Goal: Transaction & Acquisition: Purchase product/service

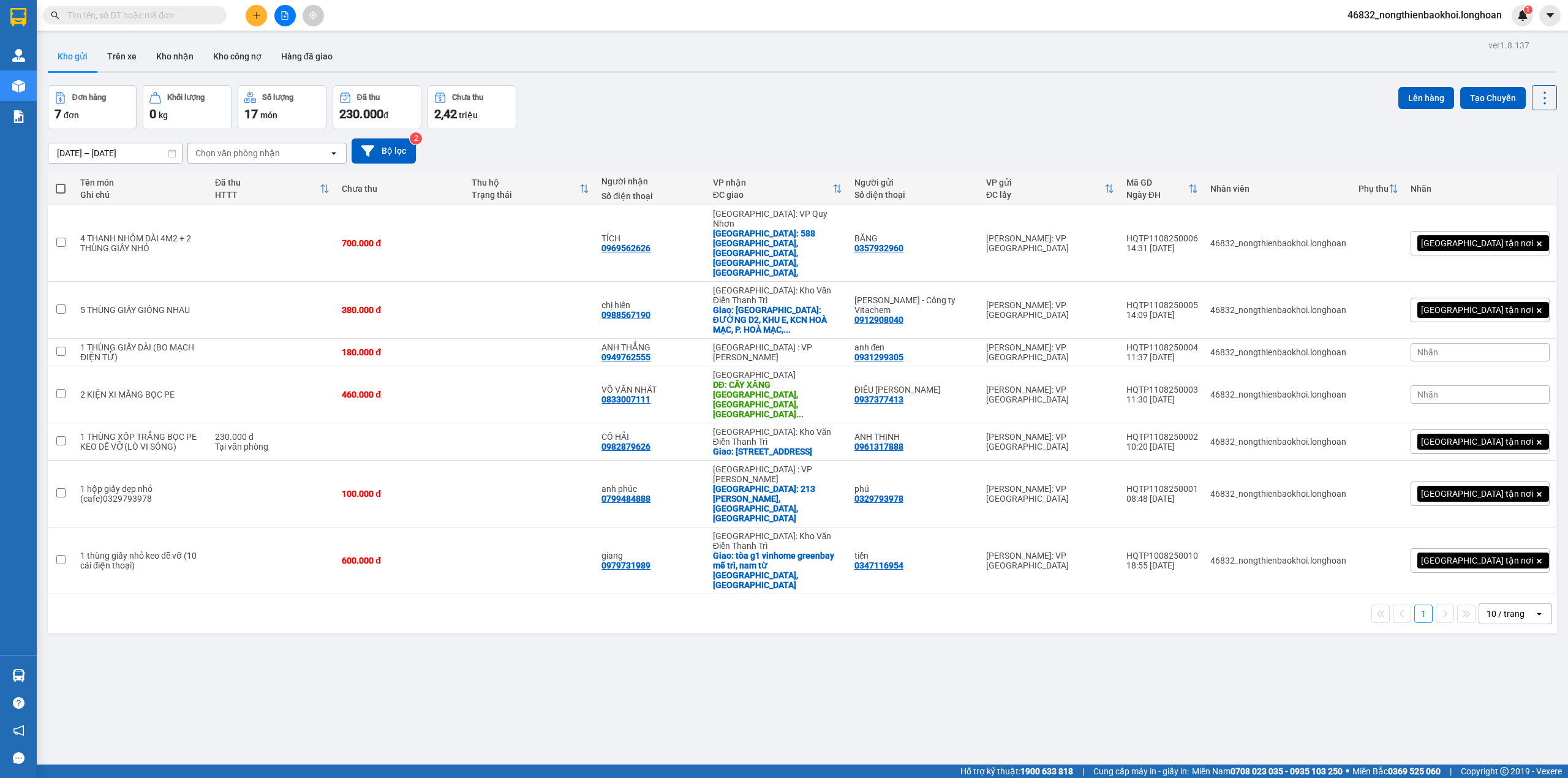
click at [153, 20] on input "text" at bounding box center [140, 15] width 145 height 13
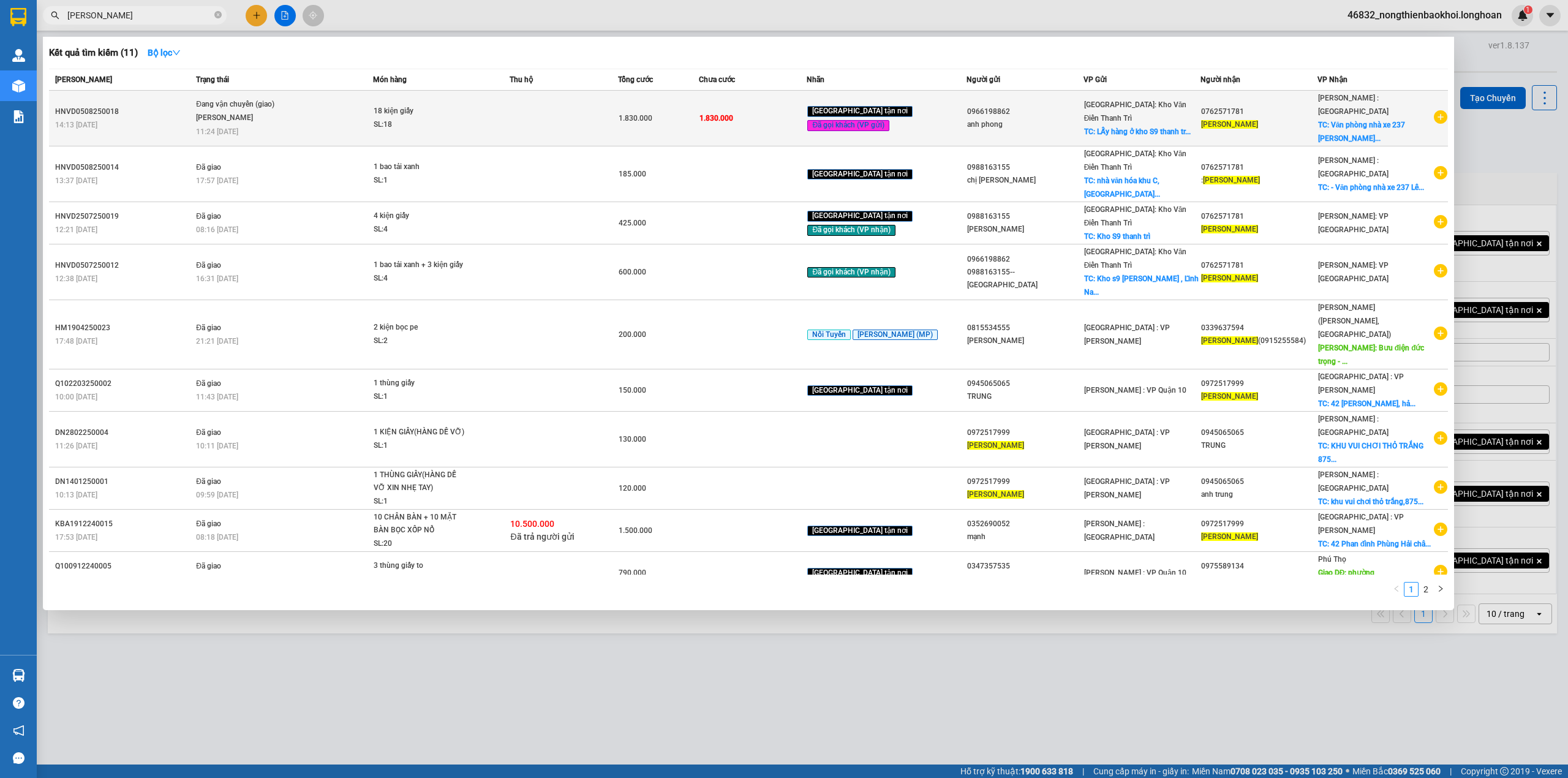
type input "hoàng nhung"
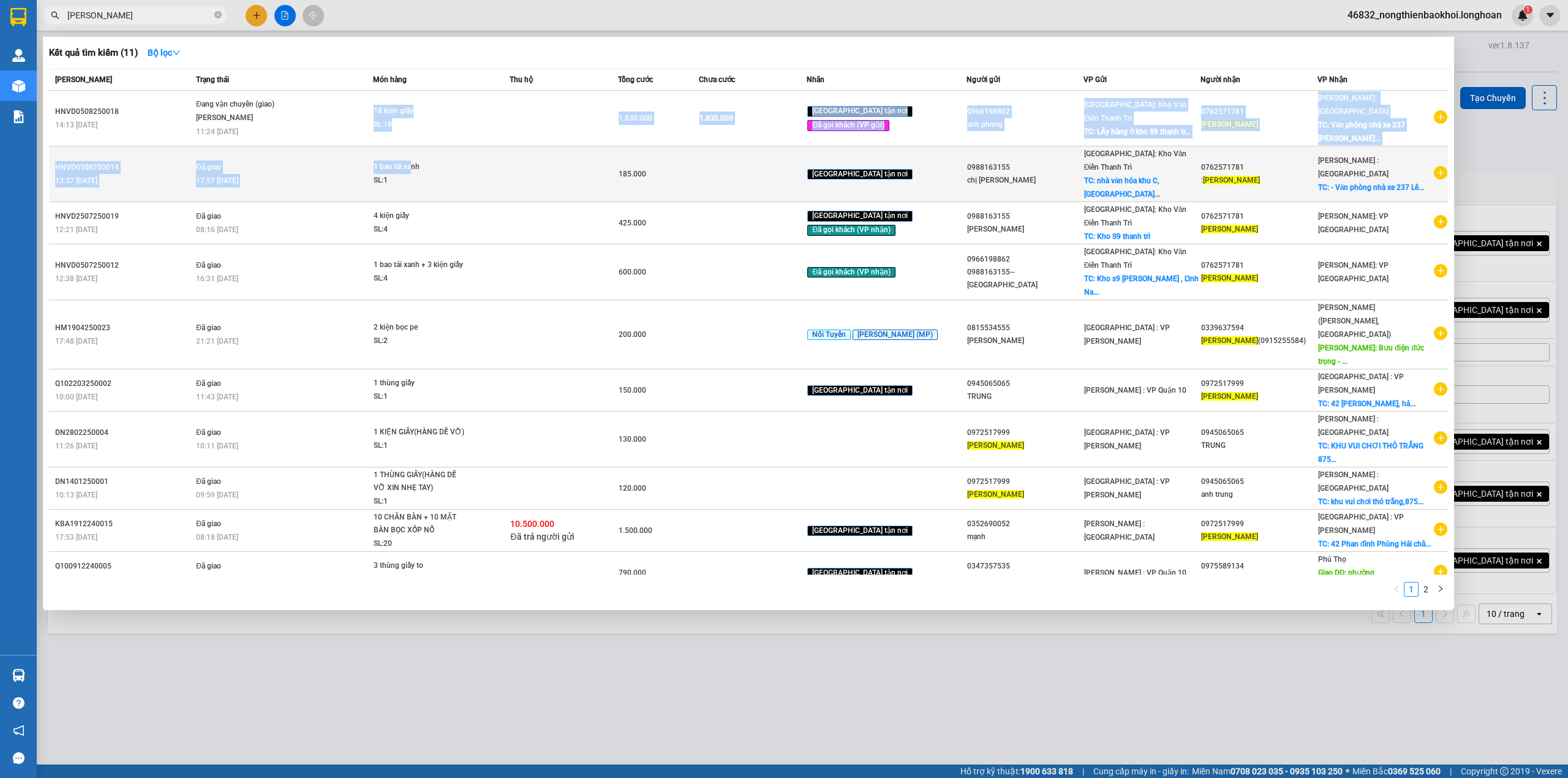
drag, startPoint x: 384, startPoint y: 106, endPoint x: 421, endPoint y: 131, distance: 44.7
click at [421, 131] on tbody "HNVD0508250018 14:13 - 05/08 Đang vận chuyển (giao) Nguyễn Văn Nghĩa 11:24 - 11…" at bounding box center [748, 343] width 1399 height 504
click at [421, 146] on td "1 bao tải xanh SL: 1" at bounding box center [441, 174] width 137 height 56
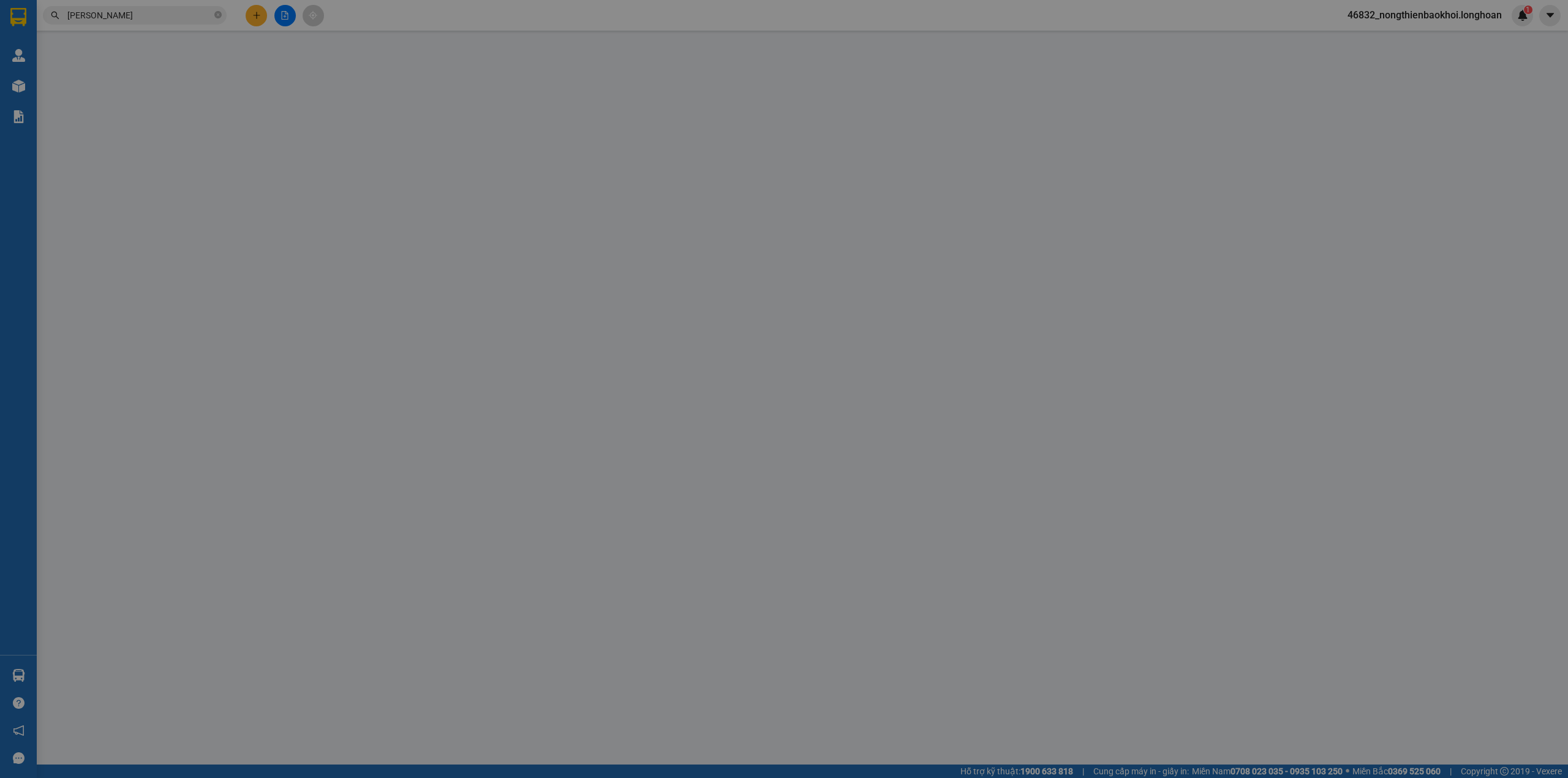
click at [543, 123] on input "Người gửi *" at bounding box center [467, 124] width 227 height 20
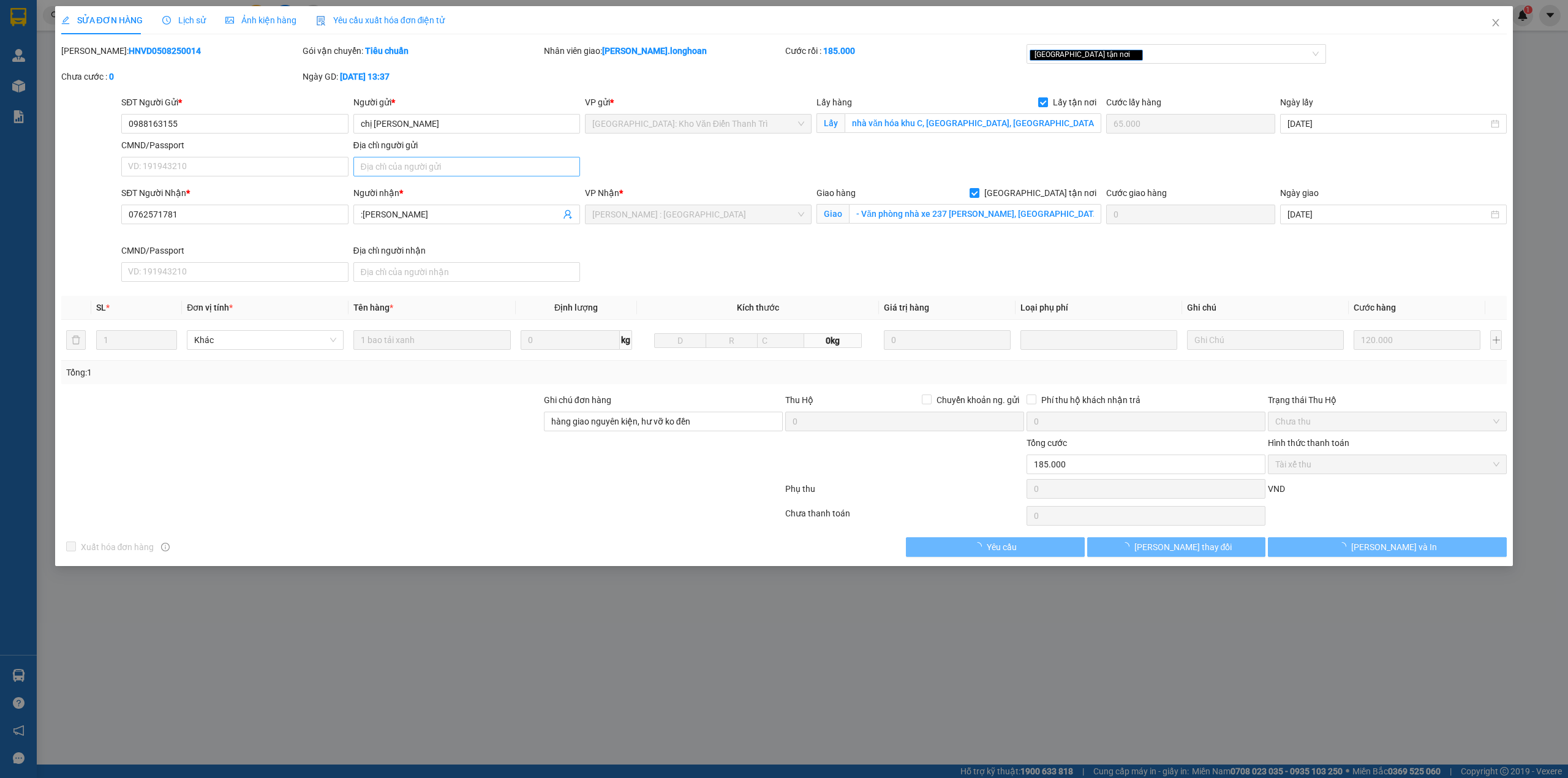
type input "0988163155"
type input "chị hà"
checkbox input "true"
type input "nhà văn hóa khu C, yên nghĩa, hà đông, hà nội"
type input "65.000"
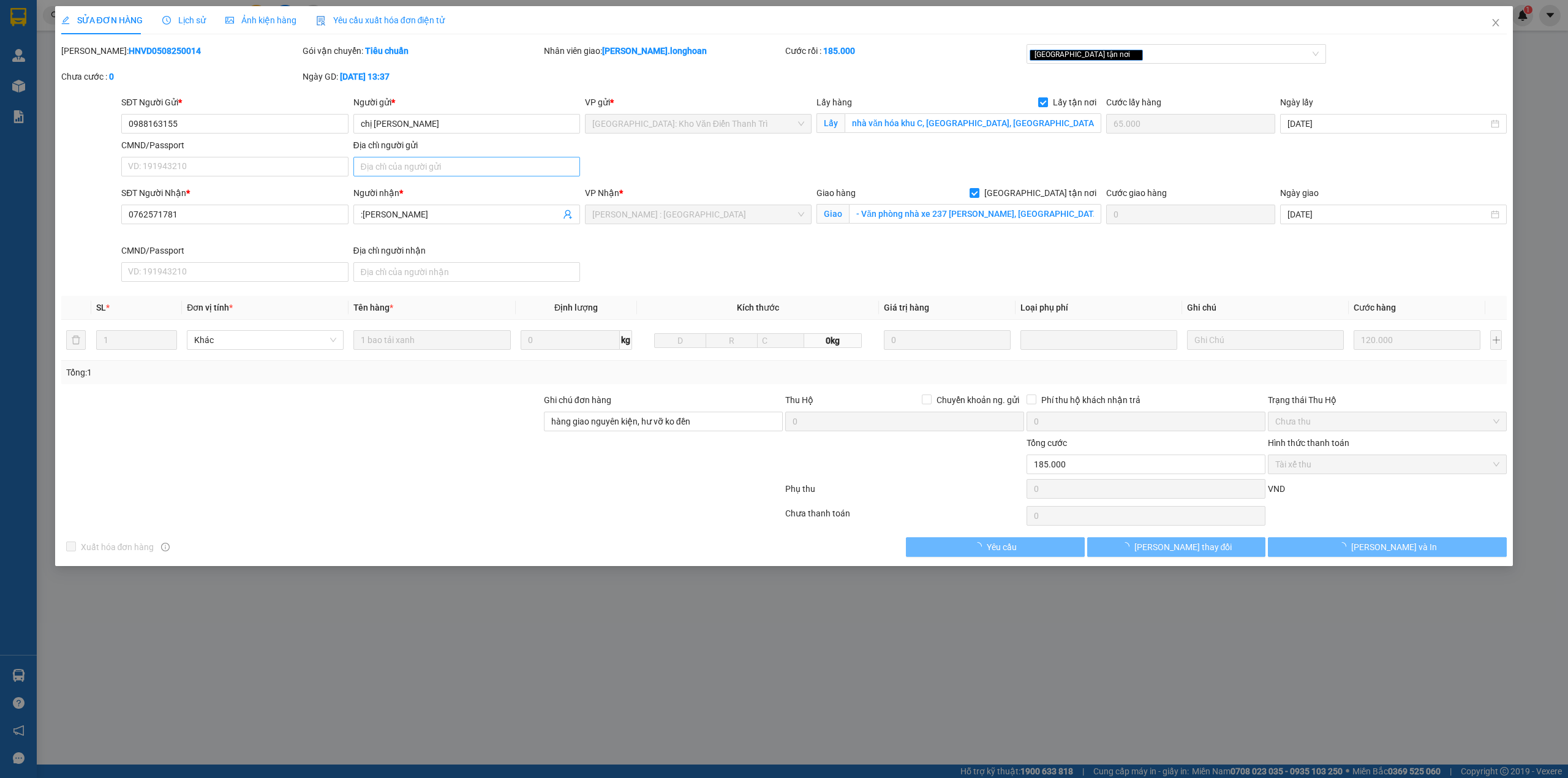
type input "0762571781"
type input ":Hoàng nhung"
checkbox input "true"
type input "- Văn phòng nhà xe 237 Lê Thúc Hoạch, Phú Thọ Hòa, Tân Phú HCM"
type input "hàng giao nguyên kiện, hư vỡ ko đền"
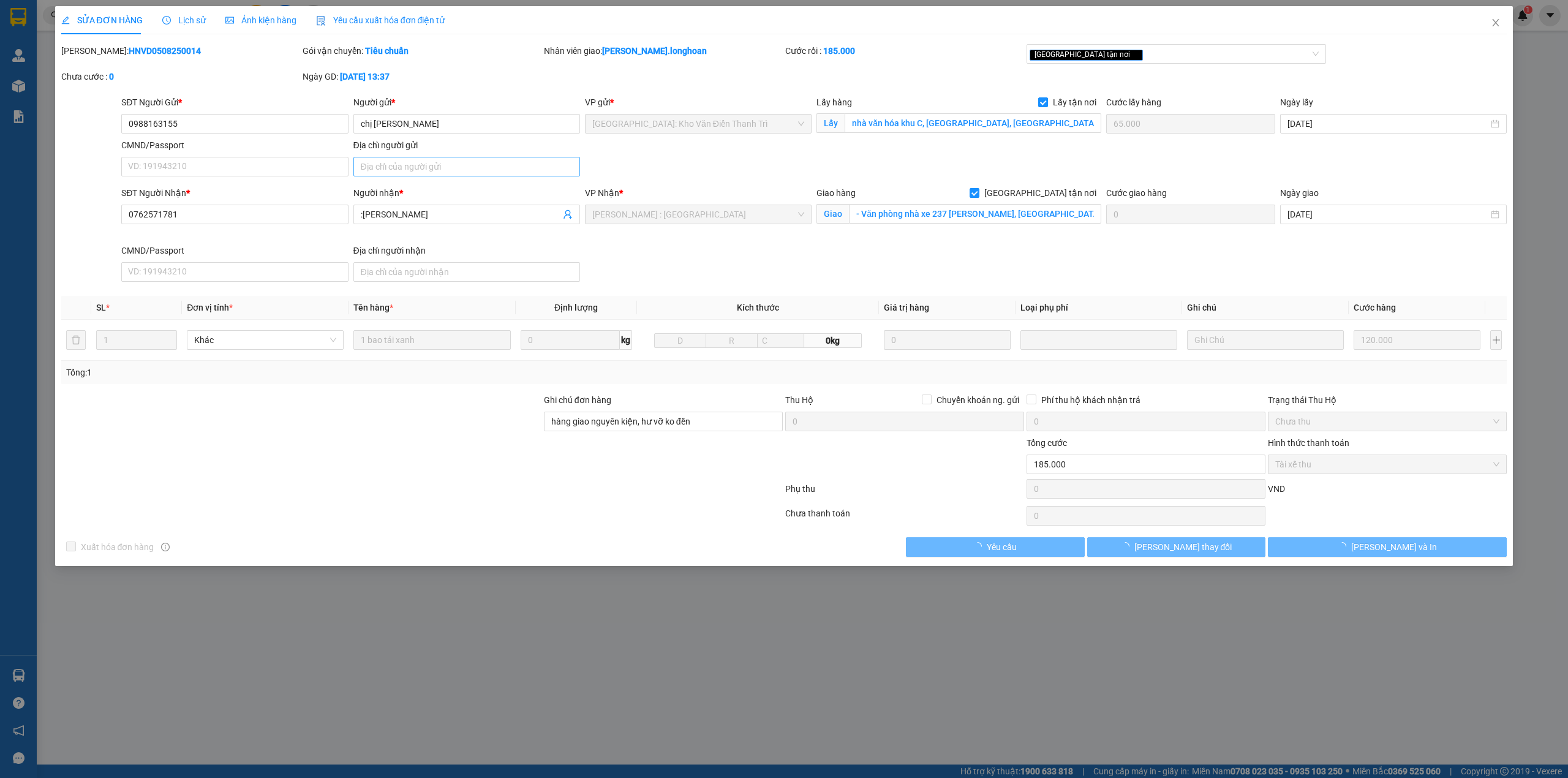
type input "185.000"
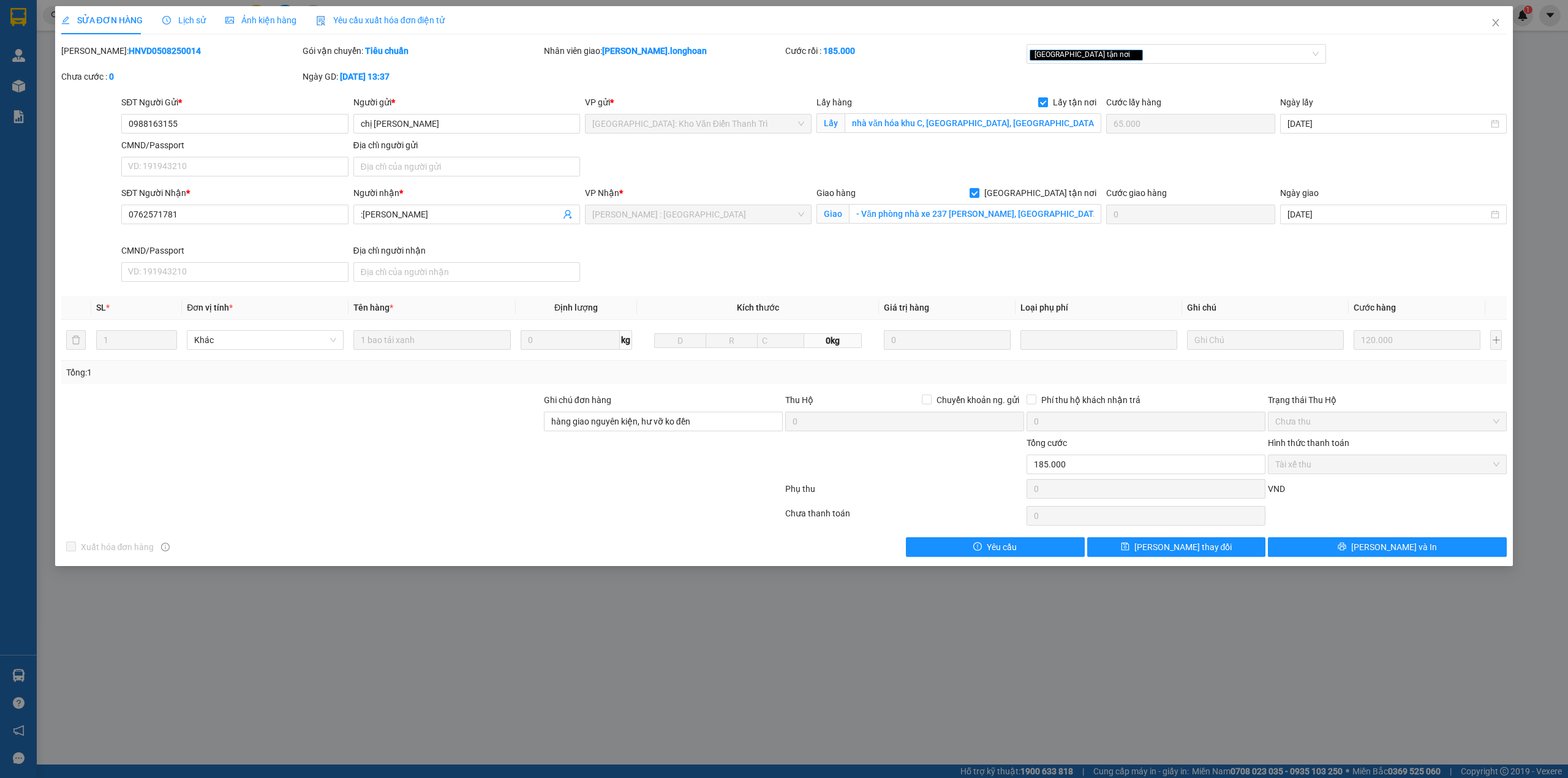
click at [769, 503] on div at bounding box center [422, 491] width 724 height 25
click at [1495, 27] on icon "close" at bounding box center [1496, 23] width 10 height 10
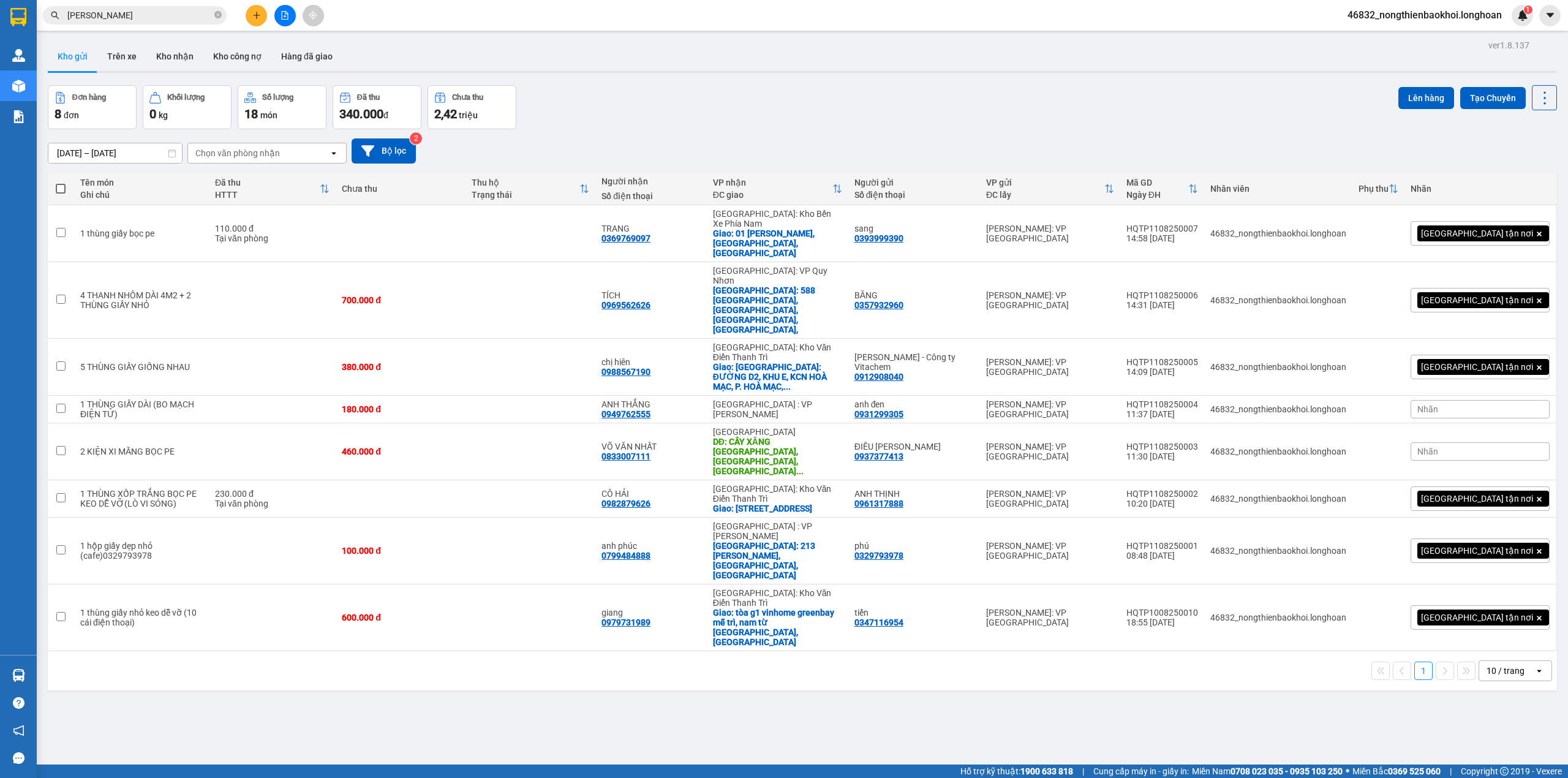
click at [168, 17] on input "hoàng nhung" at bounding box center [140, 15] width 145 height 13
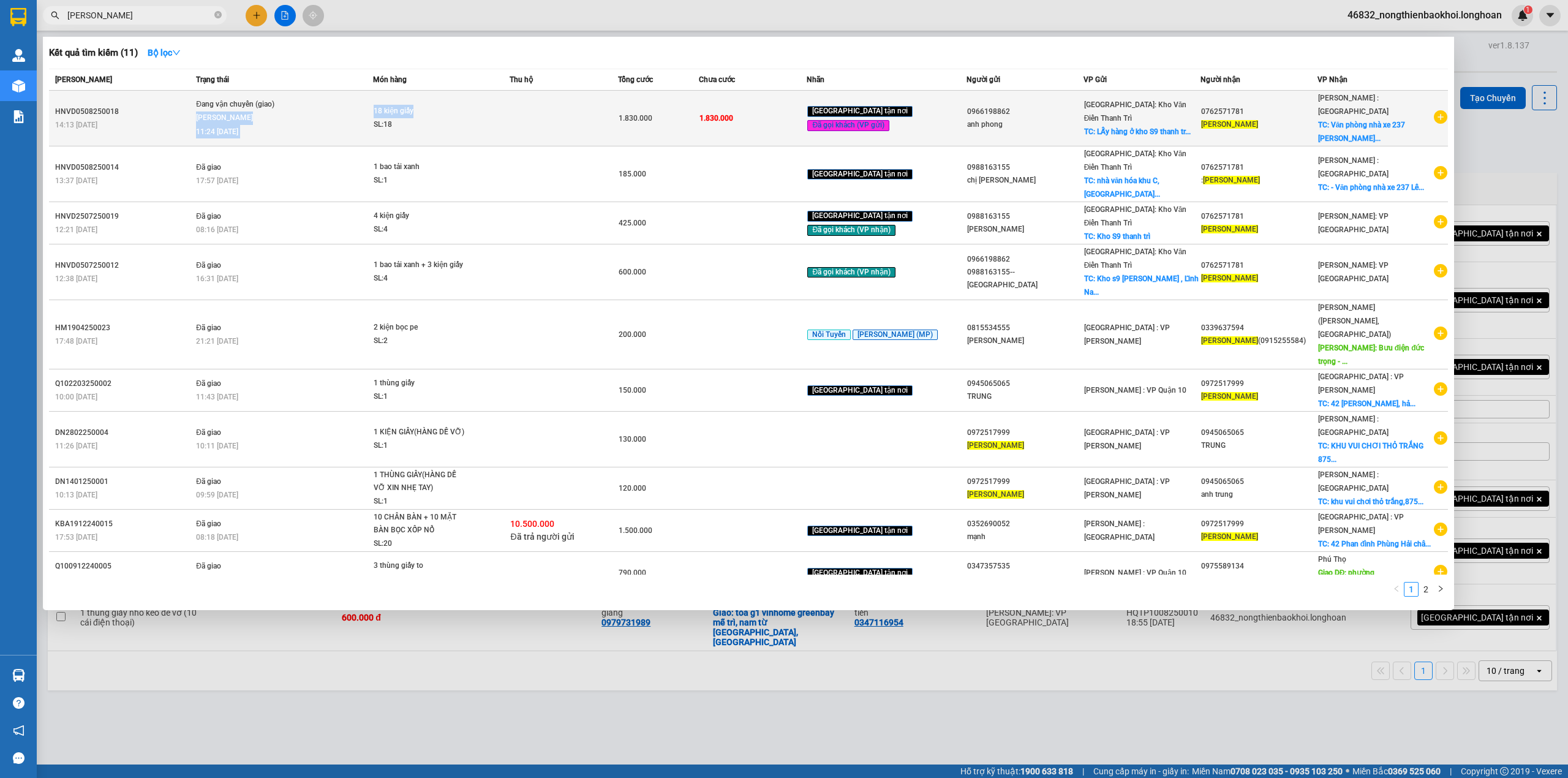
drag, startPoint x: 457, startPoint y: 101, endPoint x: 476, endPoint y: 101, distance: 19.0
click at [476, 101] on tr "HNVD0508250018 14:13 - 05/08 Đang vận chuyển (giao) Nguyễn Văn Nghĩa 11:24 - 11…" at bounding box center [748, 118] width 1399 height 56
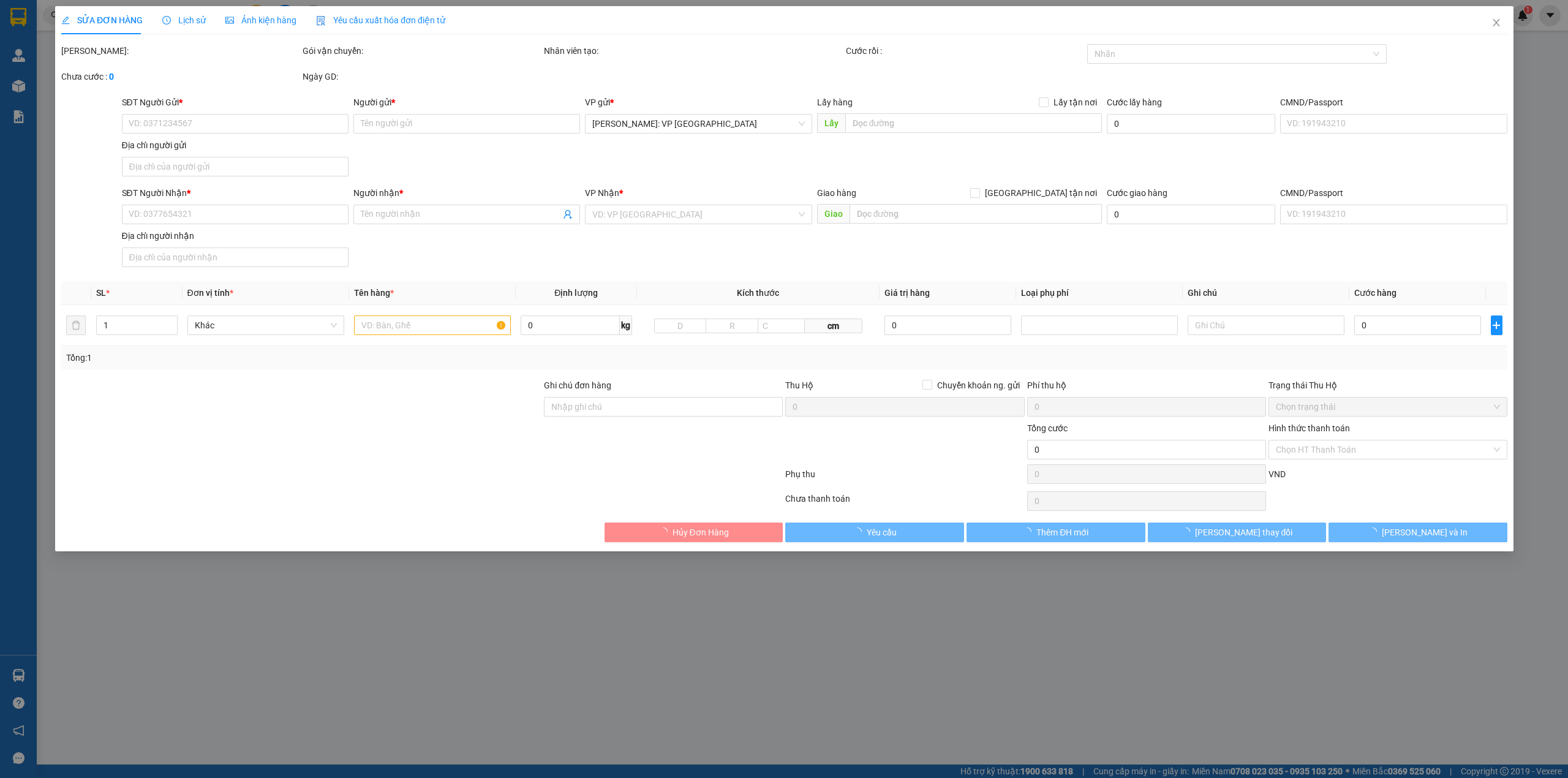
type input "0966198862"
type input "anh phong"
checkbox input "true"
type input "LẤy hàng ở kho S9 thanh trì"
type input "0762571781"
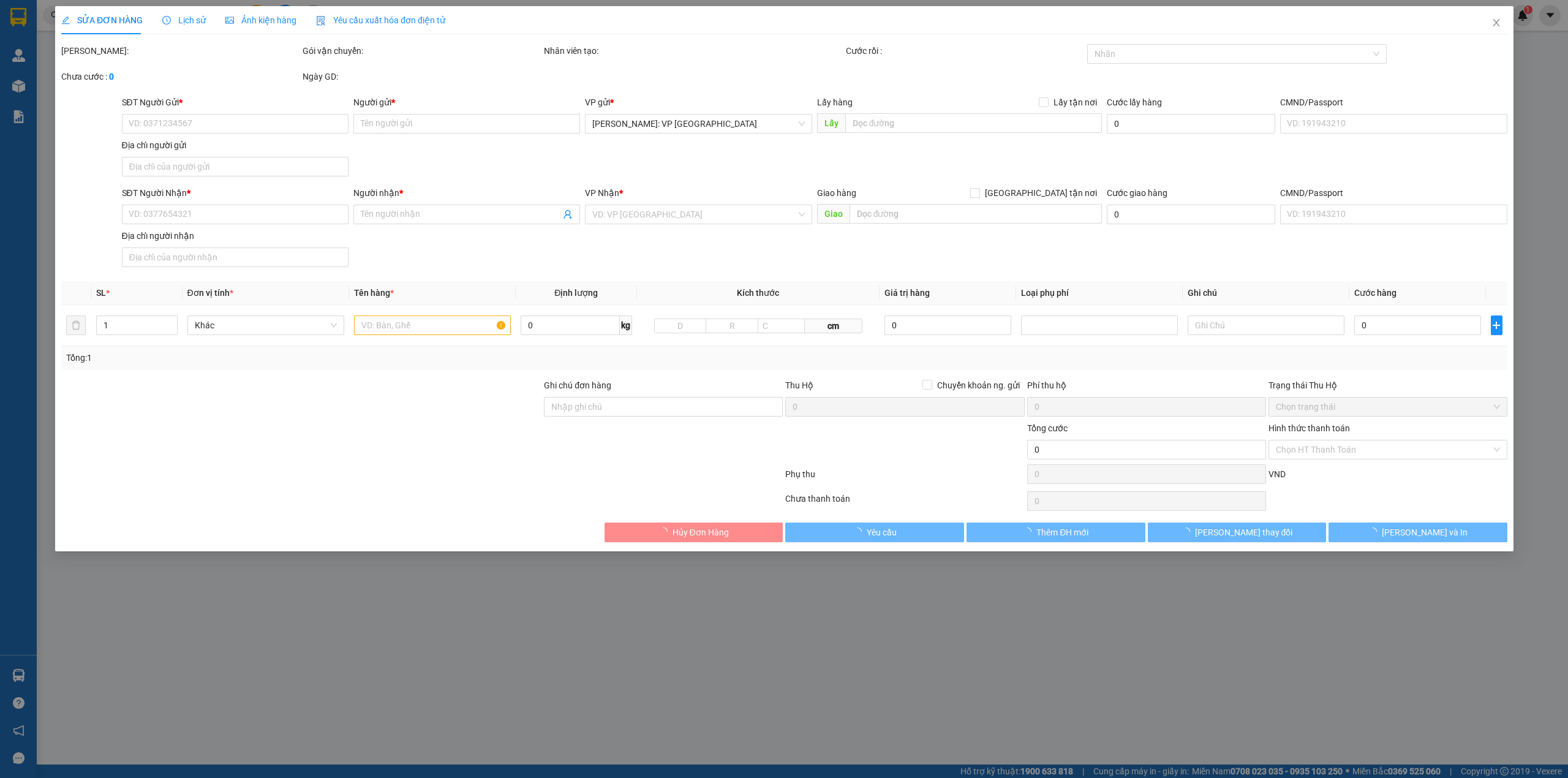
type input "[PERSON_NAME]"
checkbox input "true"
type input "Văn phòng nhà xe 237 Lê Thúc Hoạch, Phú Thọ Hòa, Tân Phú HCM"
type input "1.830.000"
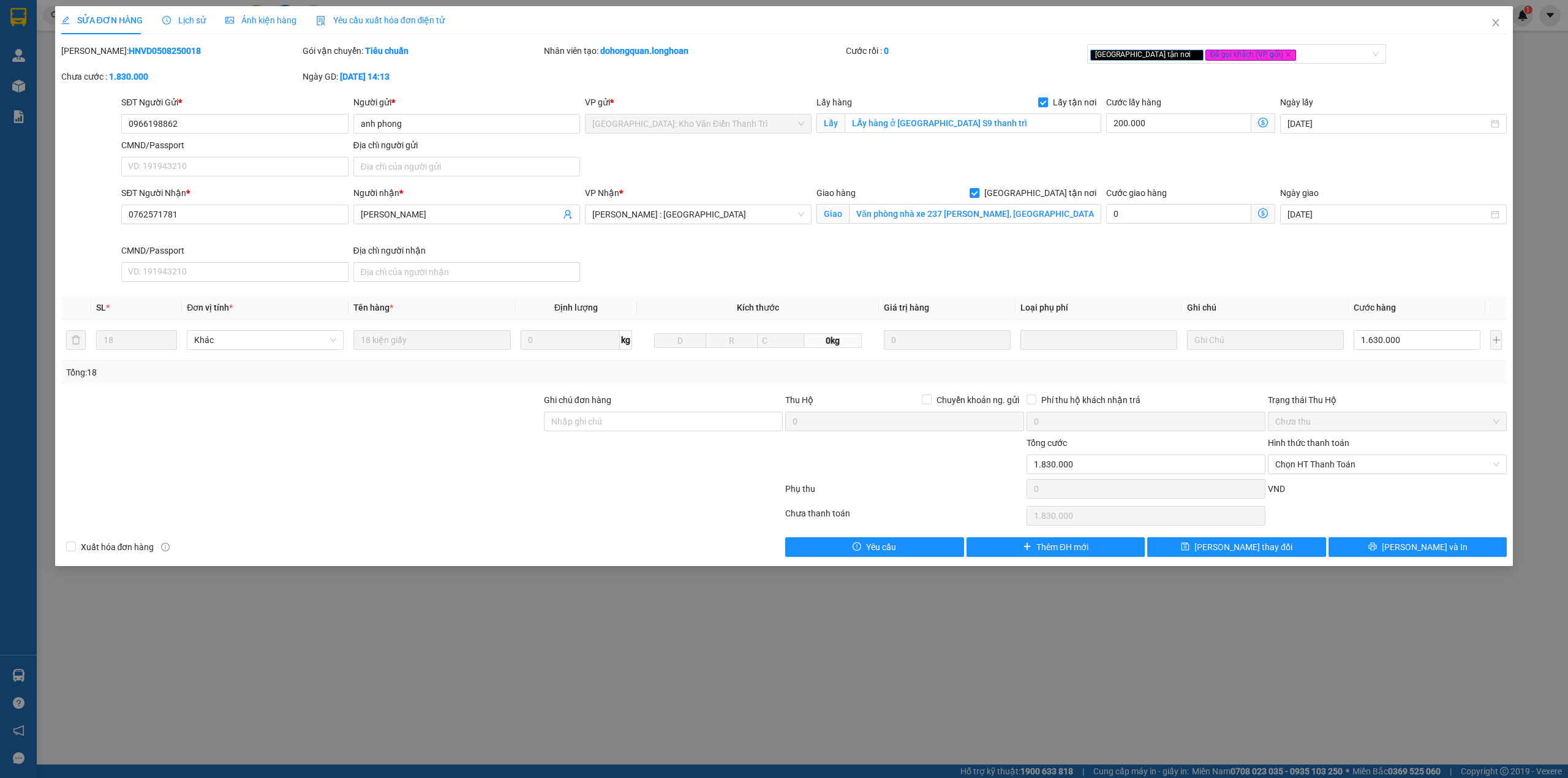
click at [686, 165] on div "SĐT Người Gửi * 0966198862 0966198862 Người gửi * anh phong VP gửi * Hà Nội: Kh…" at bounding box center [814, 138] width 1390 height 86
click at [686, 275] on div "SĐT Người Nhận * 0762571781 Người nhận * Hoàng nhung VP Nhận * Hồ Chí Minh : Kh…" at bounding box center [814, 237] width 1390 height 101
click at [791, 160] on div "SĐT Người Gửi * 0966198862 Người gửi * anh phong VP gửi * Hà Nội: Kho Văn Điển …" at bounding box center [814, 138] width 1390 height 86
click at [1497, 23] on icon "close" at bounding box center [1496, 23] width 10 height 10
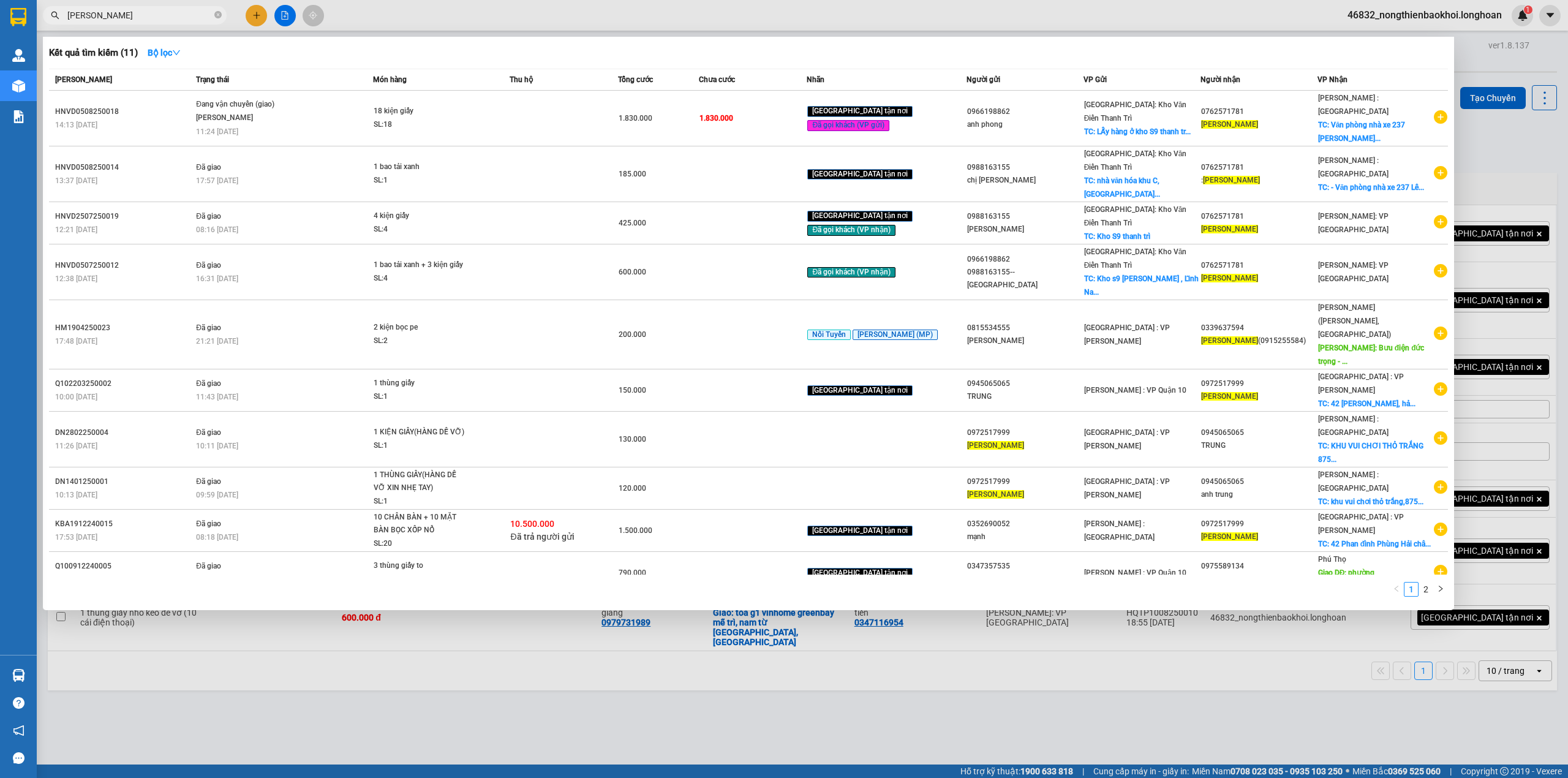
click at [165, 12] on input "[PERSON_NAME]" at bounding box center [140, 15] width 145 height 13
click at [140, 16] on input "[PERSON_NAME]" at bounding box center [140, 15] width 145 height 13
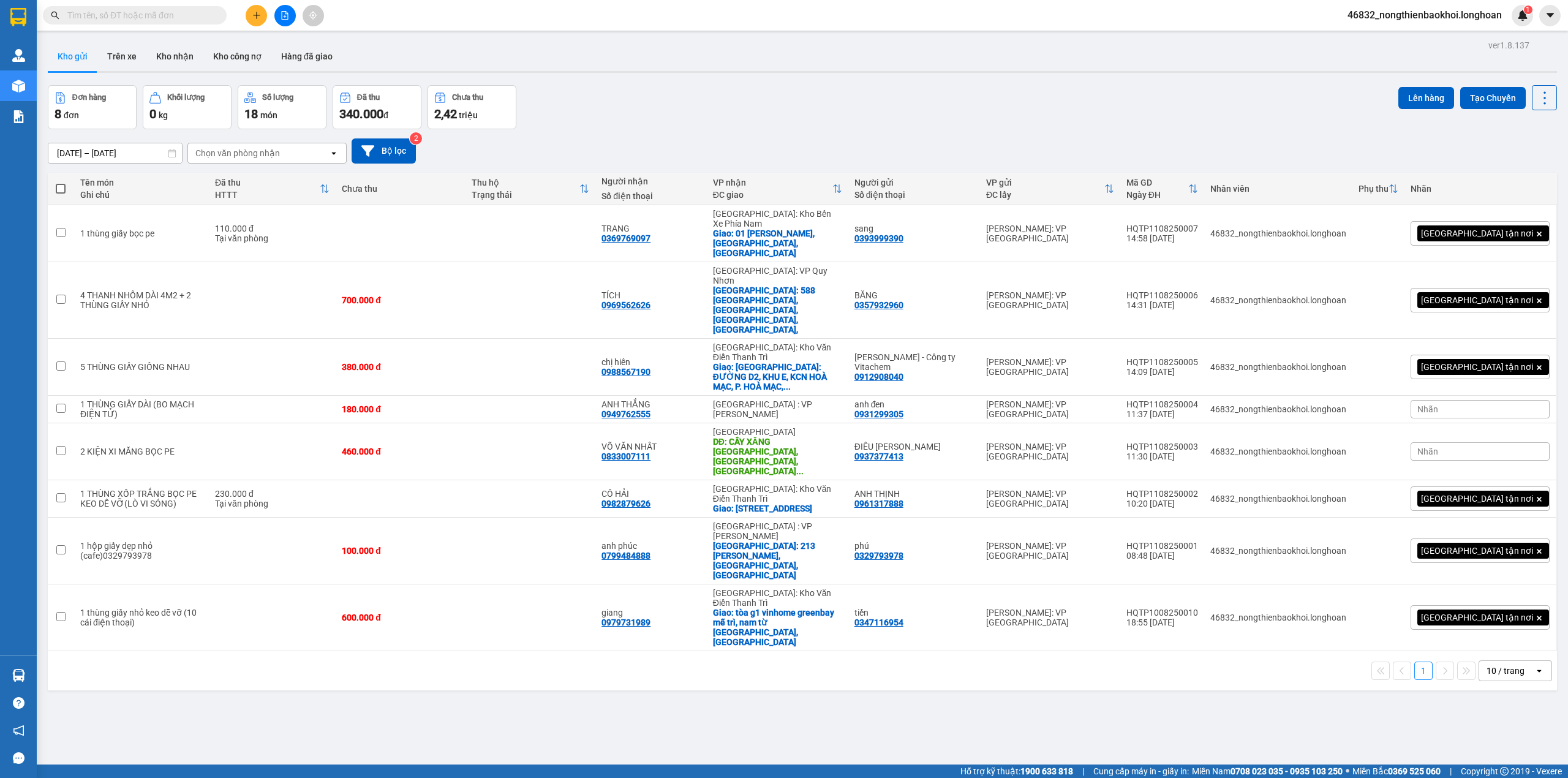
click at [481, 45] on div "Kho gửi Trên xe Kho nhận Kho công nợ Hàng đã giao" at bounding box center [802, 58] width 1509 height 33
click at [164, 60] on button "Kho nhận" at bounding box center [174, 56] width 57 height 29
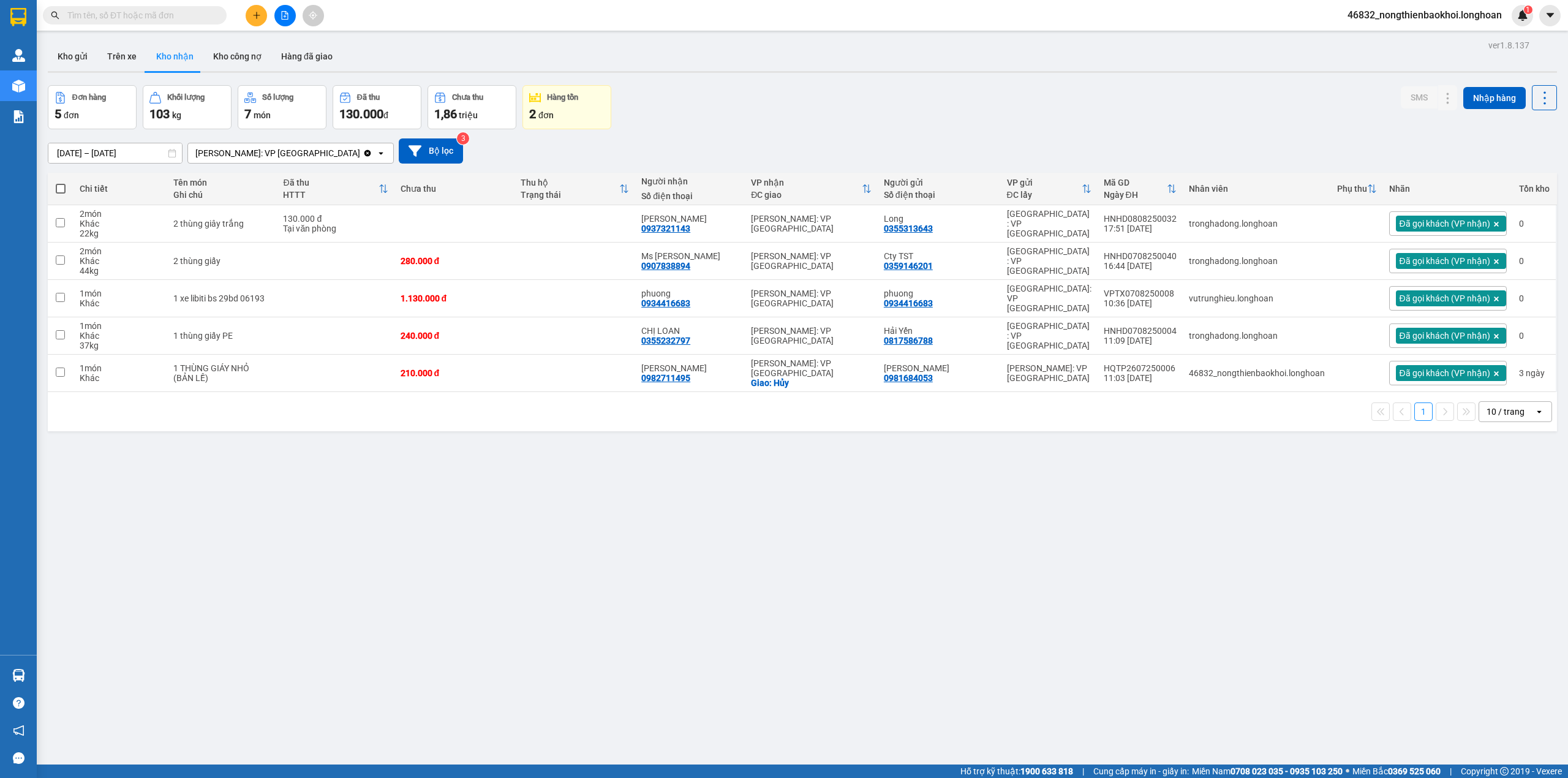
drag, startPoint x: 375, startPoint y: 508, endPoint x: 350, endPoint y: 506, distance: 25.1
click at [374, 509] on div "ver 1.8.137 Kho gửi Trên xe Kho nhận Kho công nợ Hàng đã giao Đơn hàng 5 đơn Kh…" at bounding box center [802, 426] width 1519 height 778
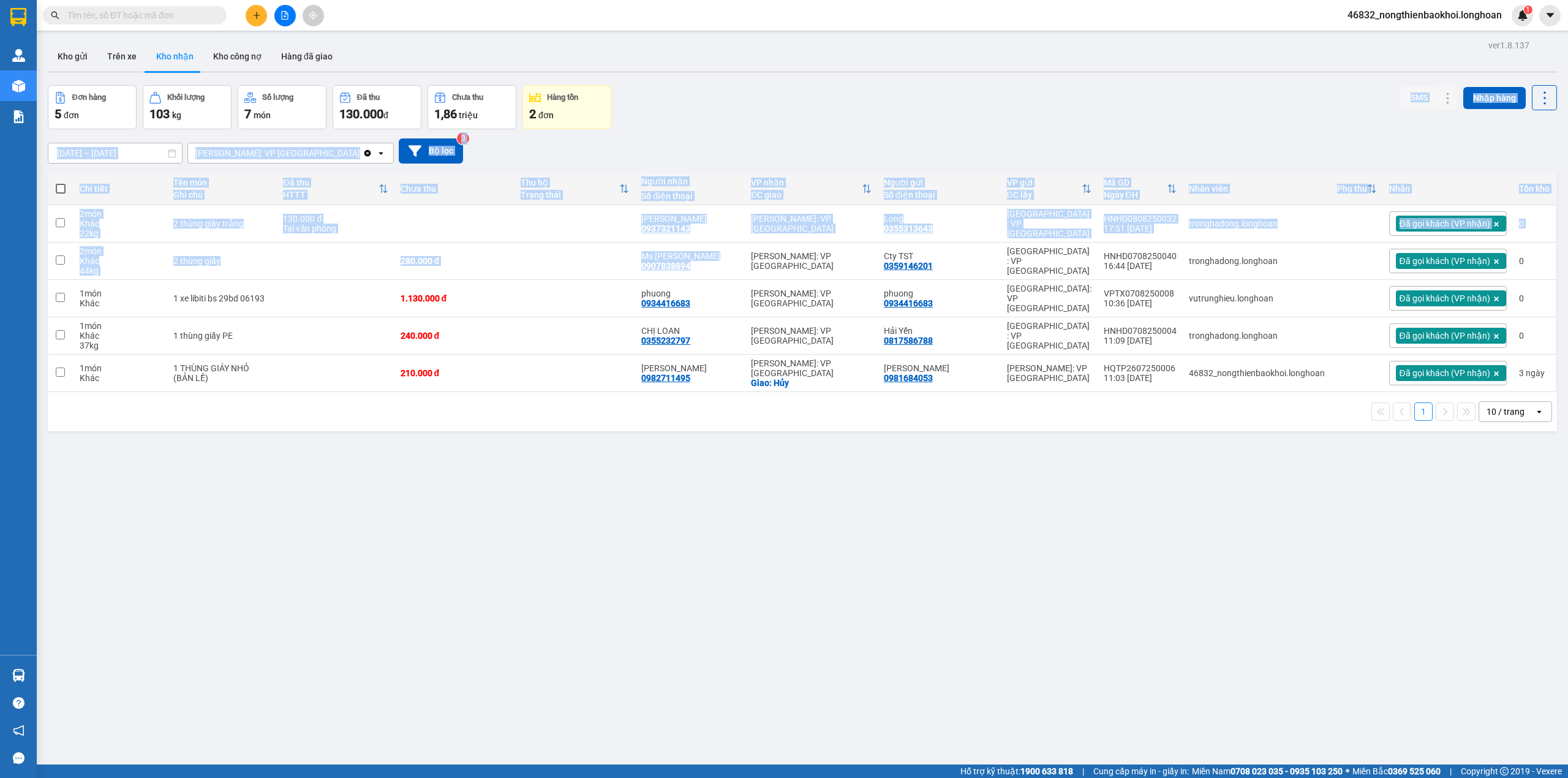
drag, startPoint x: 735, startPoint y: 123, endPoint x: 709, endPoint y: 301, distance: 179.9
click at [712, 295] on div "ver 1.8.137 Kho gửi Trên xe Kho nhận Kho công nợ Hàng đã giao Đơn hàng 5 đơn Kh…" at bounding box center [802, 426] width 1519 height 778
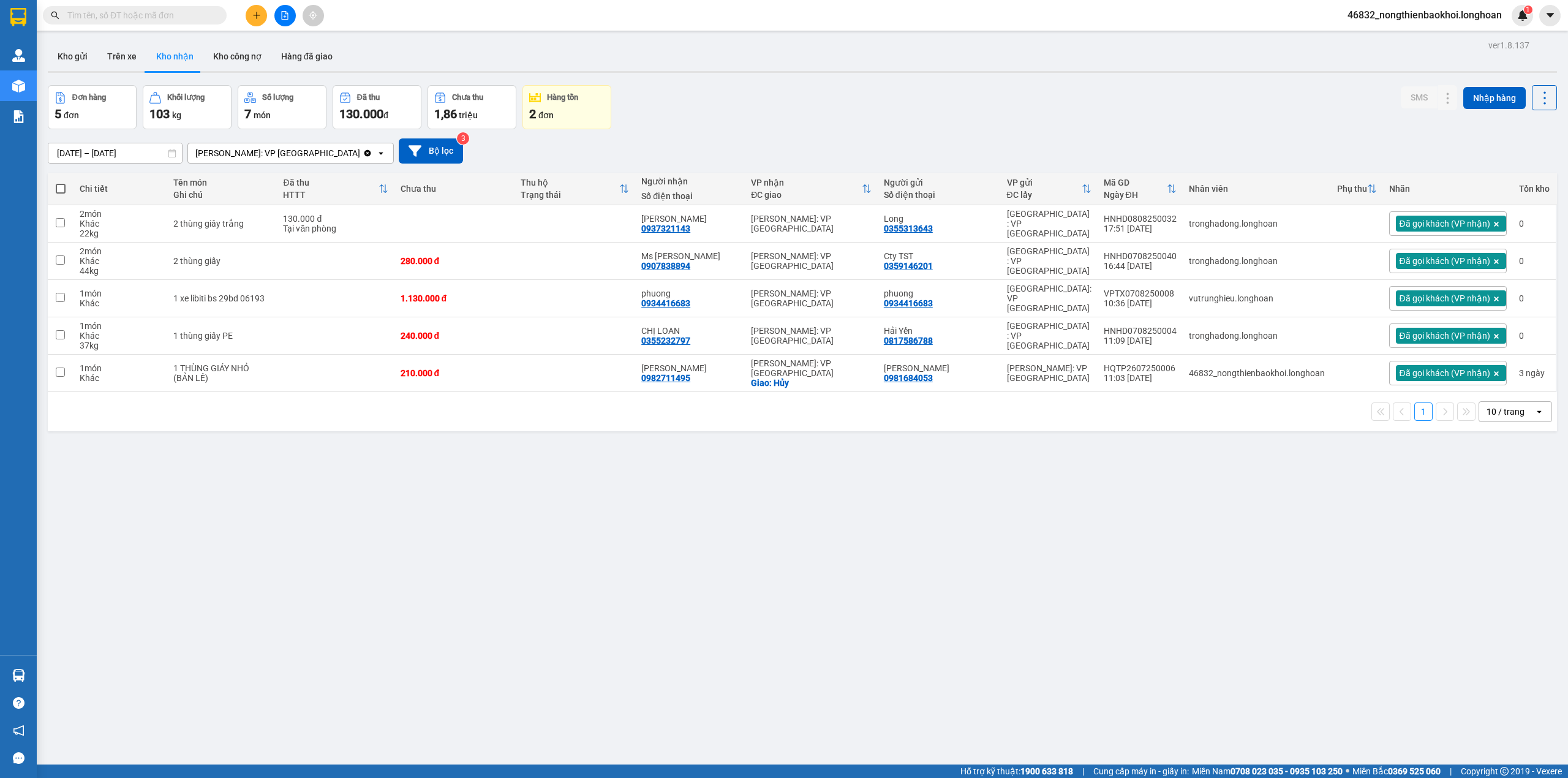
click at [412, 445] on div "ver 1.8.137 Kho gửi Trên xe Kho nhận Kho công nợ Hàng đã giao Đơn hàng 5 đơn Kh…" at bounding box center [802, 426] width 1519 height 778
click at [713, 123] on div "Đơn hàng 5 đơn Khối lượng 103 kg Số lượng 7 món Đã thu 130.000 đ Chưa thu 1,86 …" at bounding box center [802, 107] width 1509 height 44
drag, startPoint x: 729, startPoint y: 118, endPoint x: 736, endPoint y: 118, distance: 7.0
click at [730, 118] on div "Đơn hàng 5 đơn Khối lượng 103 kg Số lượng 7 món Đã thu 130.000 đ Chưa thu 1,86 …" at bounding box center [802, 107] width 1509 height 44
click at [83, 60] on button "Kho gửi" at bounding box center [72, 56] width 50 height 29
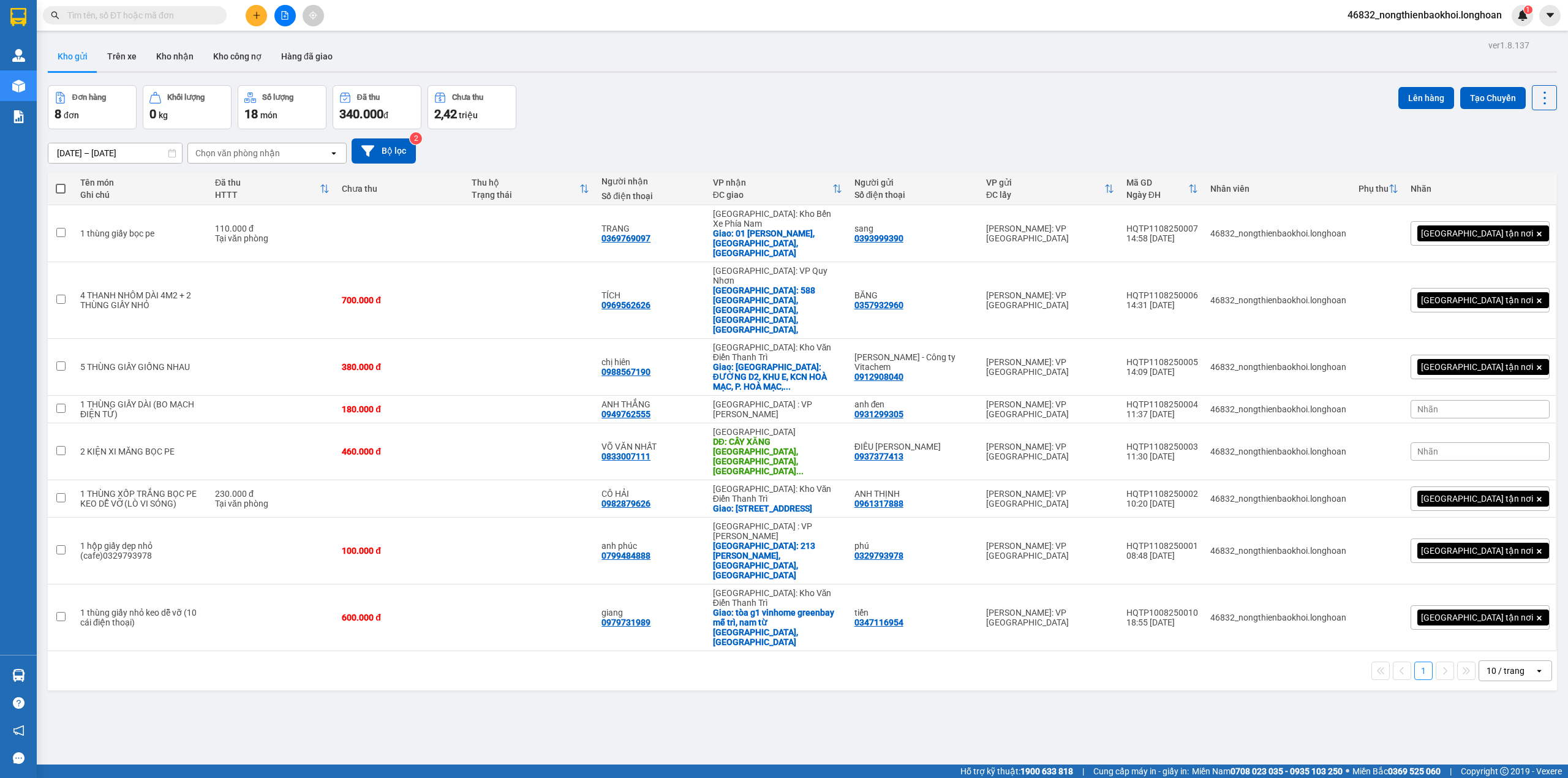
click at [599, 67] on div "Kho gửi Trên xe Kho nhận Kho công nợ Hàng đã giao" at bounding box center [802, 58] width 1509 height 33
click at [579, 98] on div "Đơn hàng 8 đơn Khối lượng 0 kg Số lượng 18 món Đã thu 340.000 đ Chưa thu 2,42 t…" at bounding box center [802, 107] width 1509 height 44
click at [429, 603] on div "ver 1.8.137 Kho gửi Trên xe Kho nhận Kho công nợ Hàng đã giao Đơn hàng 8 đơn Kh…" at bounding box center [802, 426] width 1519 height 778
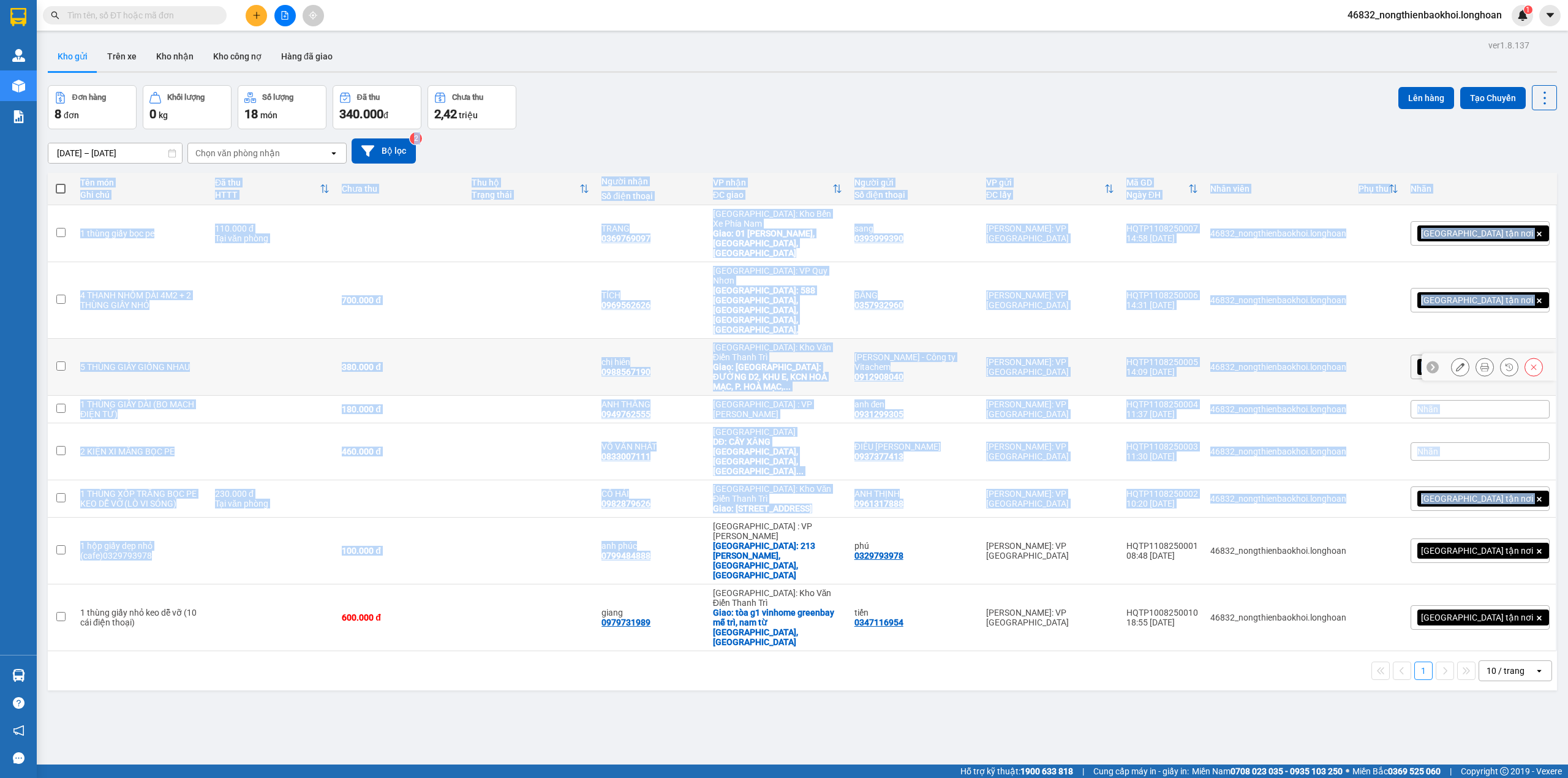
drag, startPoint x: 766, startPoint y: 138, endPoint x: 735, endPoint y: 490, distance: 353.4
click at [738, 474] on div "ver 1.8.137 Kho gửi Trên xe Kho nhận Kho công nợ Hàng đã giao Đơn hàng 8 đơn Kh…" at bounding box center [802, 426] width 1519 height 778
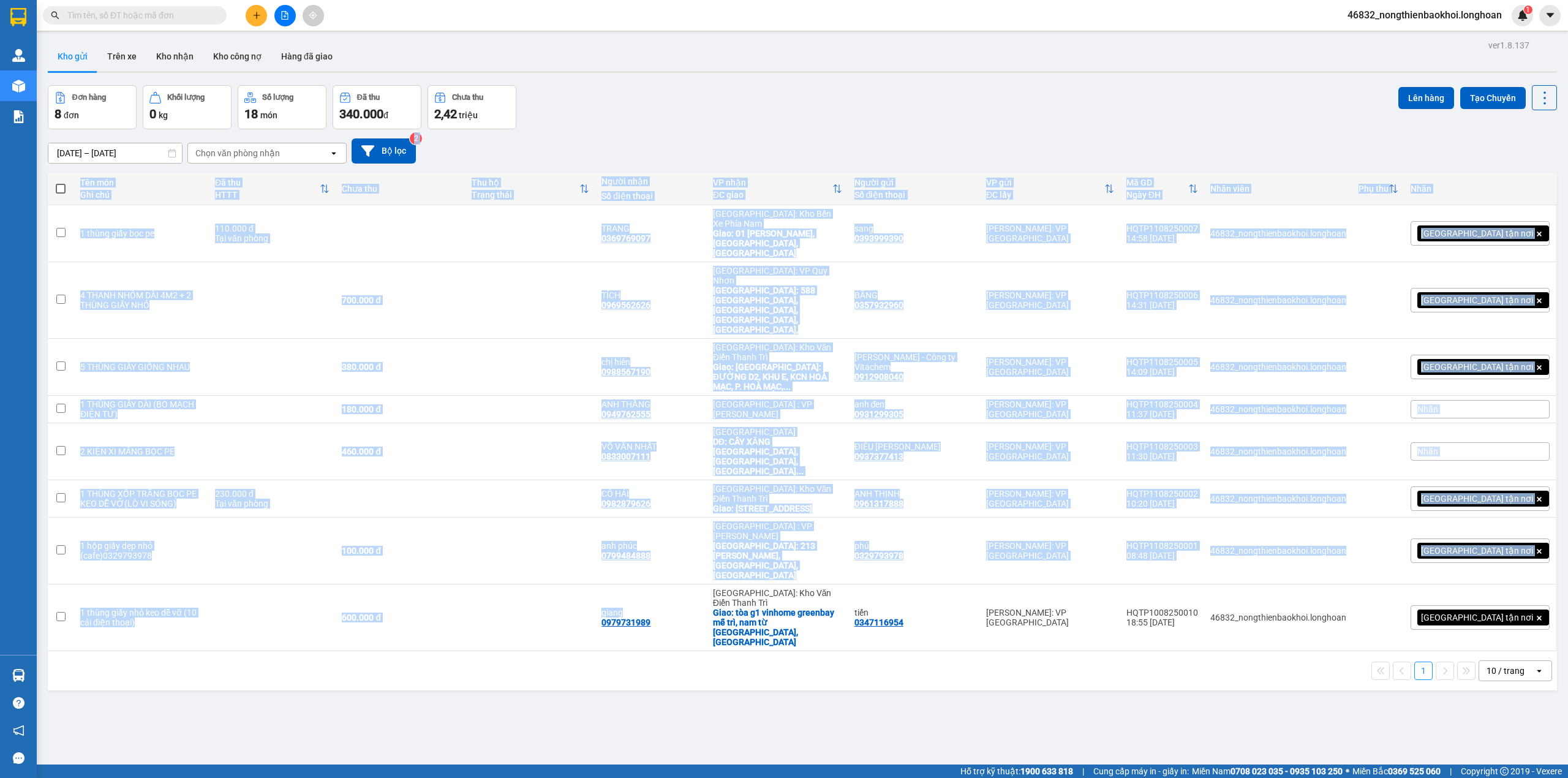
click at [736, 146] on div "[DATE] – [DATE] Press the down arrow key to interact with the calendar and sele…" at bounding box center [802, 150] width 1509 height 25
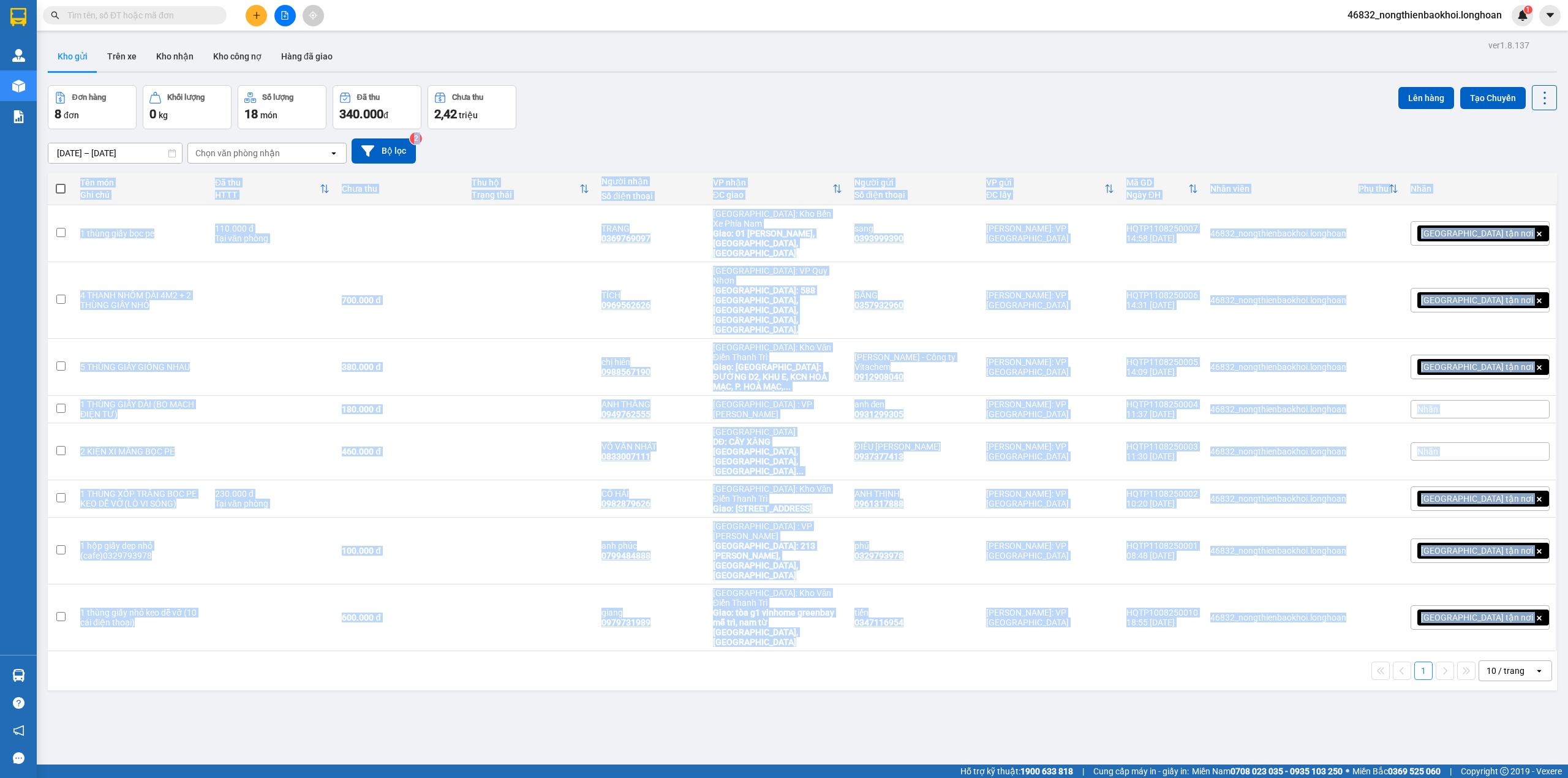
drag, startPoint x: 740, startPoint y: 145, endPoint x: 941, endPoint y: 527, distance: 431.7
click at [941, 527] on div "ver 1.8.137 Kho gửi Trên xe Kho nhận Kho công nợ Hàng đã giao Đơn hàng 8 đơn Kh…" at bounding box center [802, 426] width 1519 height 778
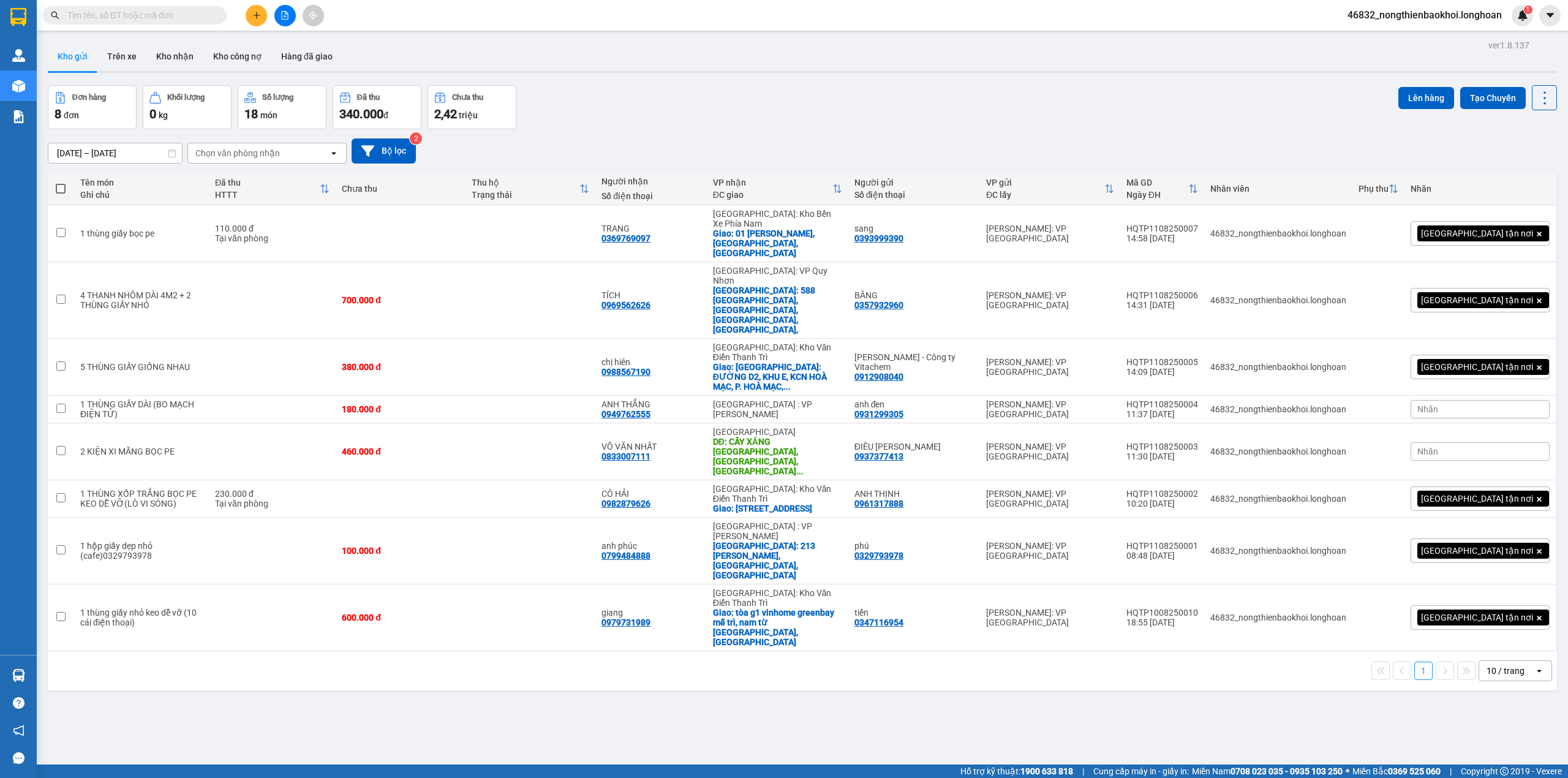
click at [626, 121] on div "Đơn hàng 8 đơn Khối lượng 0 kg Số lượng 18 món Đã thu 340.000 đ Chưa thu 2,42 t…" at bounding box center [802, 107] width 1509 height 44
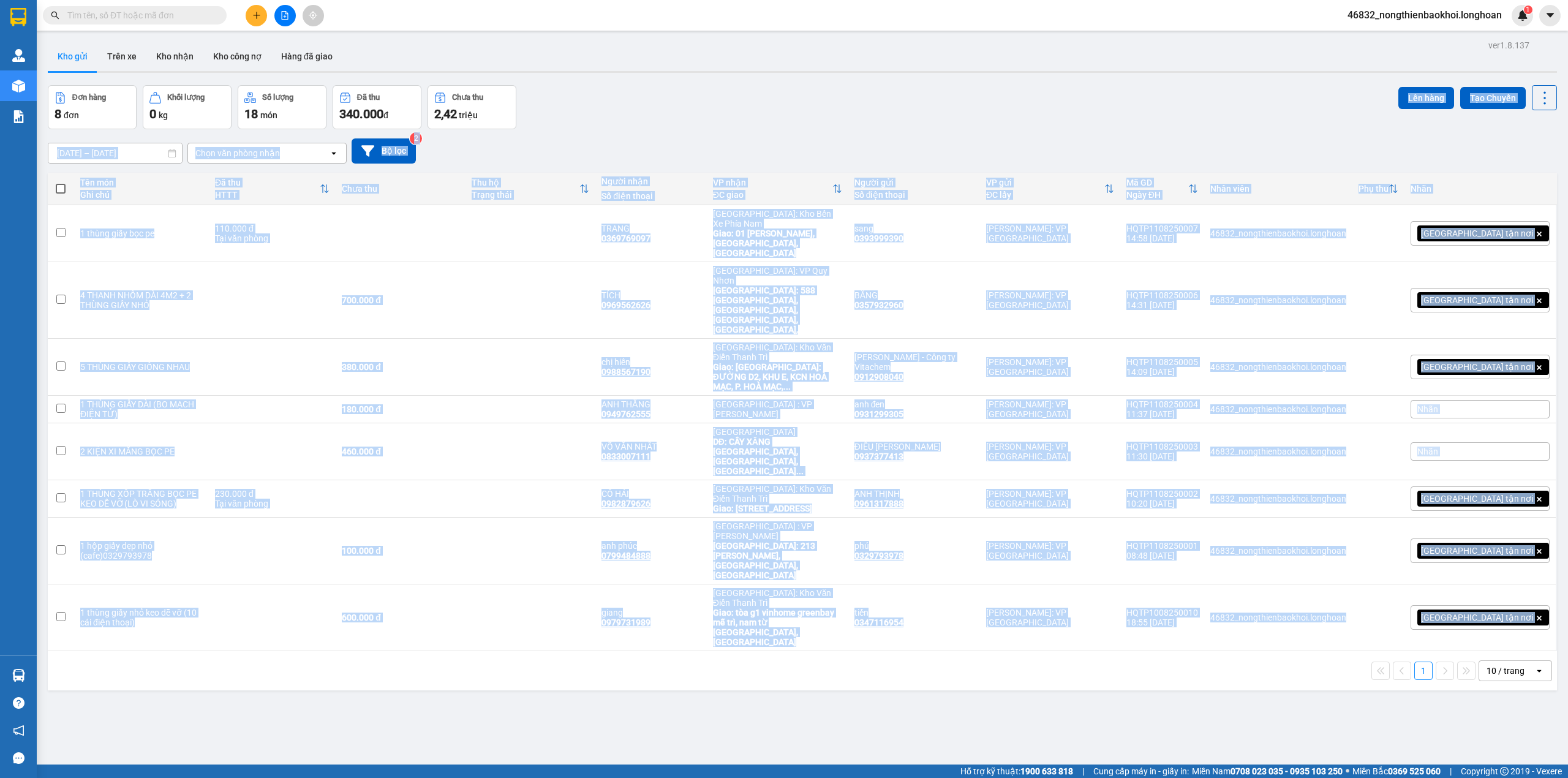
drag, startPoint x: 599, startPoint y: 113, endPoint x: 615, endPoint y: 660, distance: 547.2
click at [615, 660] on div "ver 1.8.137 Kho gửi Trên xe Kho nhận Kho công nợ Hàng đã giao Đơn hàng 8 đơn Kh…" at bounding box center [802, 426] width 1519 height 778
click at [669, 577] on div "ver 1.8.137 Kho gửi Trên xe Kho nhận Kho công nợ Hàng đã giao Đơn hàng 8 đơn Kh…" at bounding box center [802, 426] width 1519 height 778
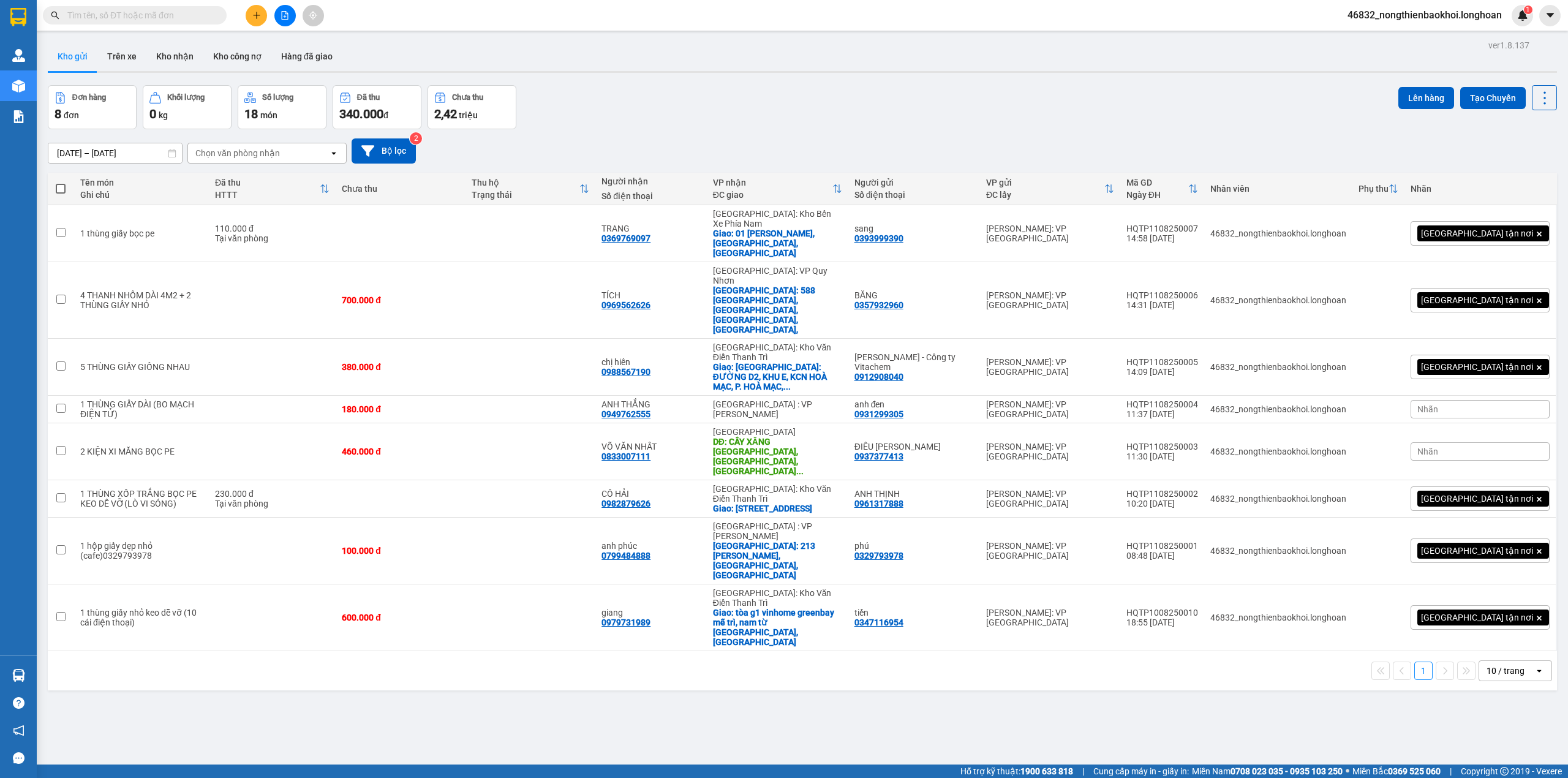
click at [469, 604] on div "ver 1.8.137 Kho gửi Trên xe Kho nhận Kho công nợ Hàng đã giao Đơn hàng 8 đơn Kh…" at bounding box center [802, 426] width 1519 height 778
drag, startPoint x: 611, startPoint y: 93, endPoint x: 411, endPoint y: 79, distance: 200.5
click at [610, 93] on div "Đơn hàng 8 đơn Khối lượng 0 kg Số lượng 18 món Đã thu 340.000 đ Chưa thu 2,42 t…" at bounding box center [802, 107] width 1509 height 44
click at [694, 133] on div "[DATE] – [DATE] Press the down arrow key to interact with the calendar and sele…" at bounding box center [802, 150] width 1509 height 43
click at [598, 111] on div "Đơn hàng 8 đơn Khối lượng 0 kg Số lượng 18 món Đã thu 340.000 đ Chưa thu 2,42 t…" at bounding box center [802, 107] width 1509 height 44
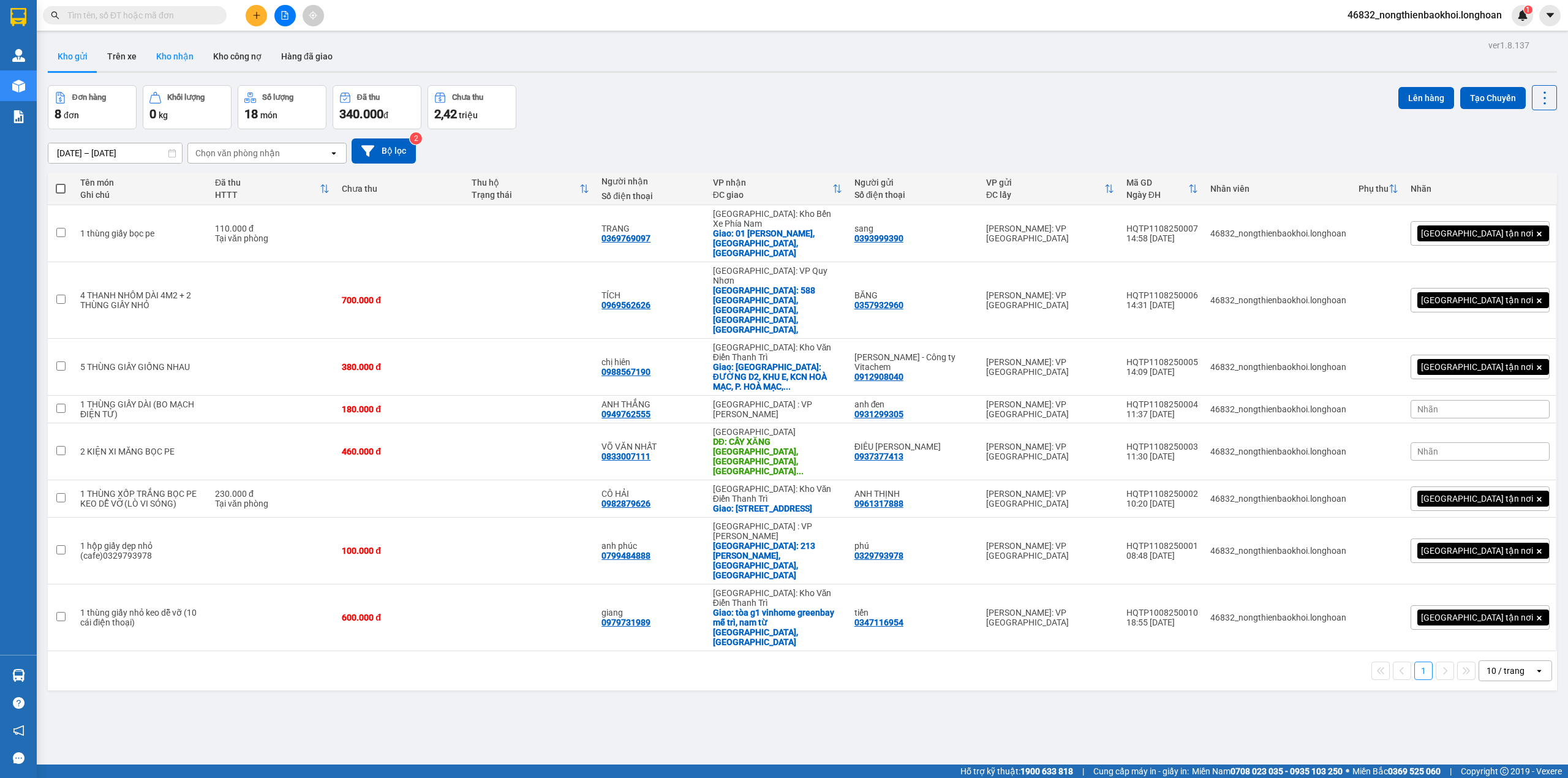
click at [168, 57] on button "Kho nhận" at bounding box center [174, 56] width 57 height 29
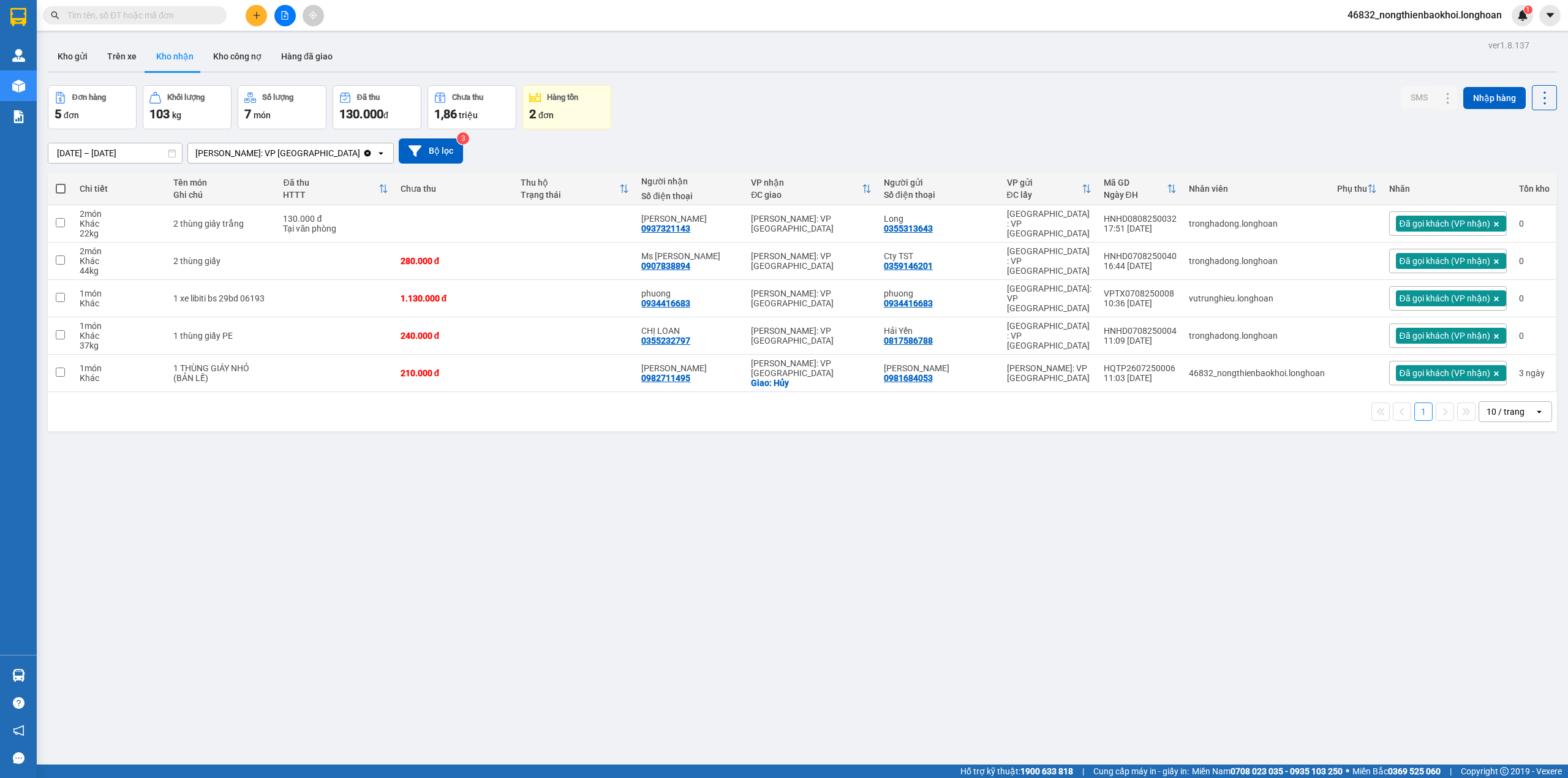
click at [728, 106] on div "Đơn hàng 5 đơn Khối lượng 103 kg Số lượng 7 món Đã thu 130.000 đ Chưa thu 1,86 …" at bounding box center [802, 107] width 1509 height 44
click at [578, 443] on div "ver 1.8.137 Kho gửi Trên xe Kho nhận Kho công nợ Hàng đã giao Đơn hàng 5 đơn Kh…" at bounding box center [802, 426] width 1519 height 778
drag, startPoint x: 550, startPoint y: 429, endPoint x: 802, endPoint y: 38, distance: 465.2
click at [778, 79] on div "ver 1.8.137 Kho gửi Trên xe Kho nhận Kho công nợ Hàng đã giao Đơn hàng 5 đơn Kh…" at bounding box center [802, 426] width 1519 height 778
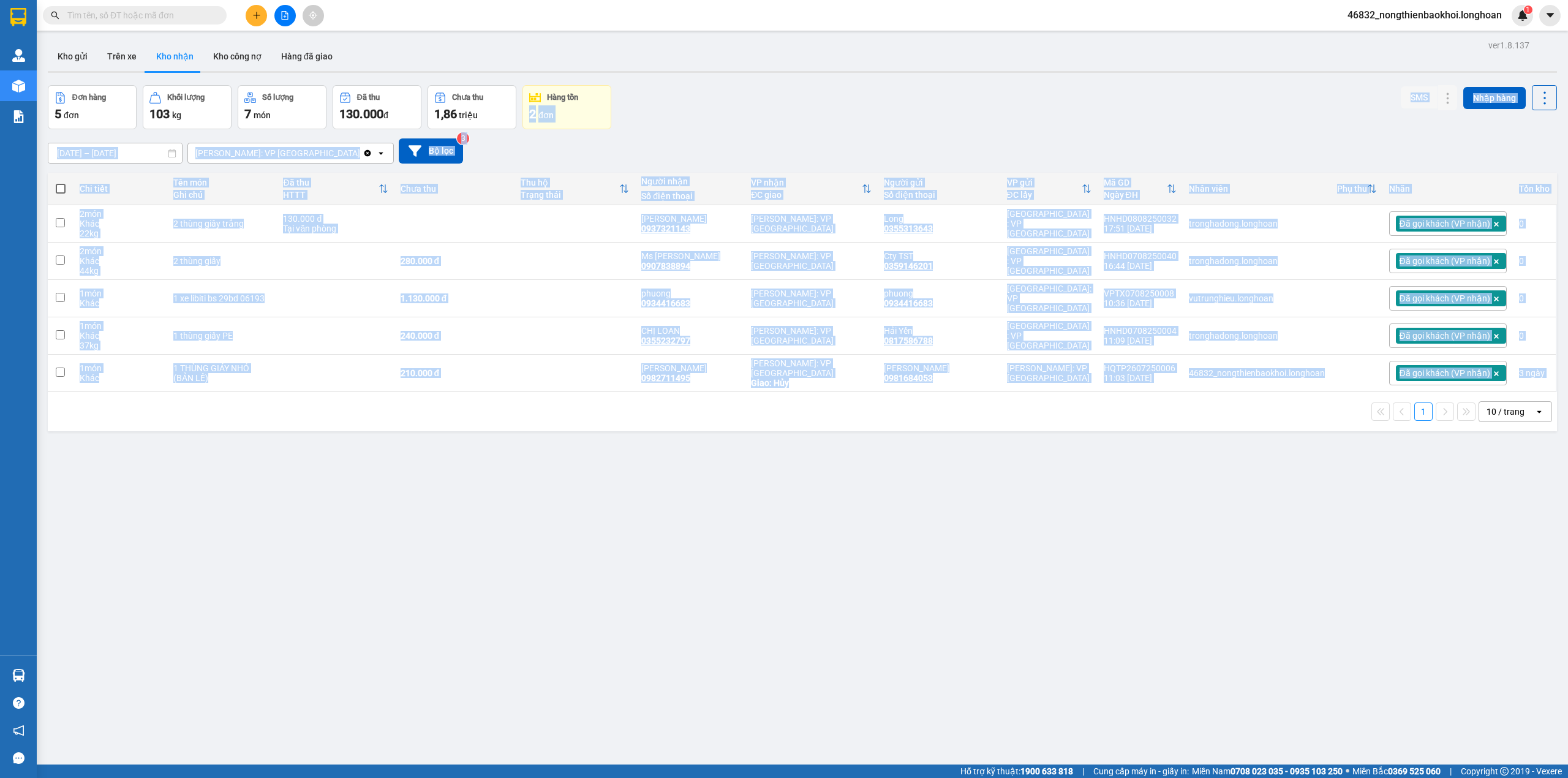
click at [750, 121] on div "Đơn hàng 5 đơn Khối lượng 103 kg Số lượng 7 món Đã thu 130.000 đ Chưa thu 1,86 …" at bounding box center [802, 107] width 1509 height 44
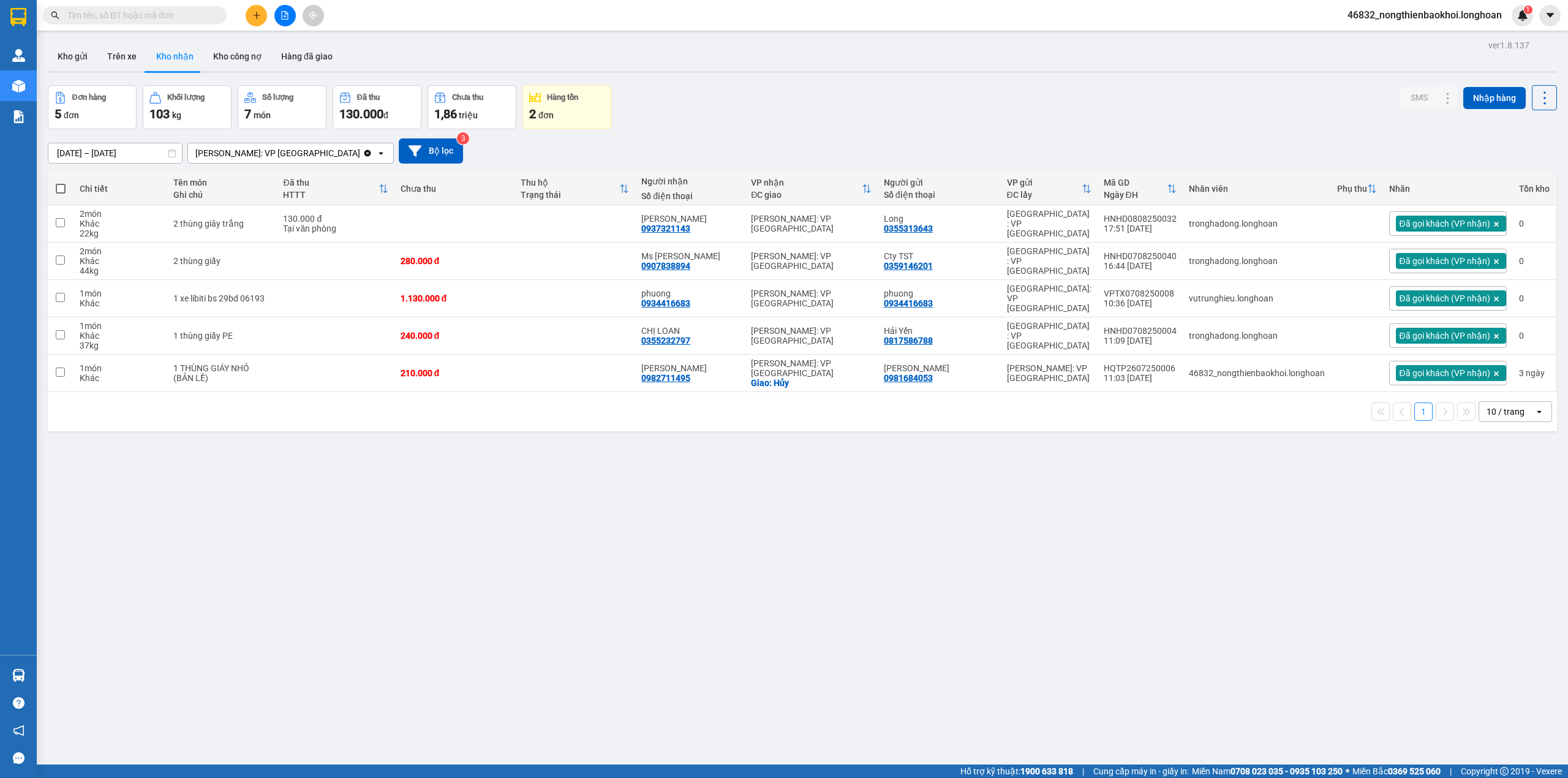
drag, startPoint x: 741, startPoint y: 460, endPoint x: 775, endPoint y: 111, distance: 350.7
click at [775, 138] on div "ver 1.8.137 Kho gửi Trên xe Kho nhận Kho công nợ Hàng đã giao Đơn hàng 5 đơn Kh…" at bounding box center [802, 426] width 1519 height 778
click at [775, 113] on div "Đơn hàng 5 đơn Khối lượng 103 kg Số lượng 7 món Đã thu 130.000 đ Chưa thu 1,86 …" at bounding box center [802, 107] width 1509 height 44
drag, startPoint x: 762, startPoint y: 103, endPoint x: 743, endPoint y: -31, distance: 135.3
click at [743, 0] on html "Kết quả tìm kiếm ( 11 ) Bộ lọc Mã ĐH Trạng thái Món hàng Thu hộ Tổng cước Chưa …" at bounding box center [784, 389] width 1568 height 778
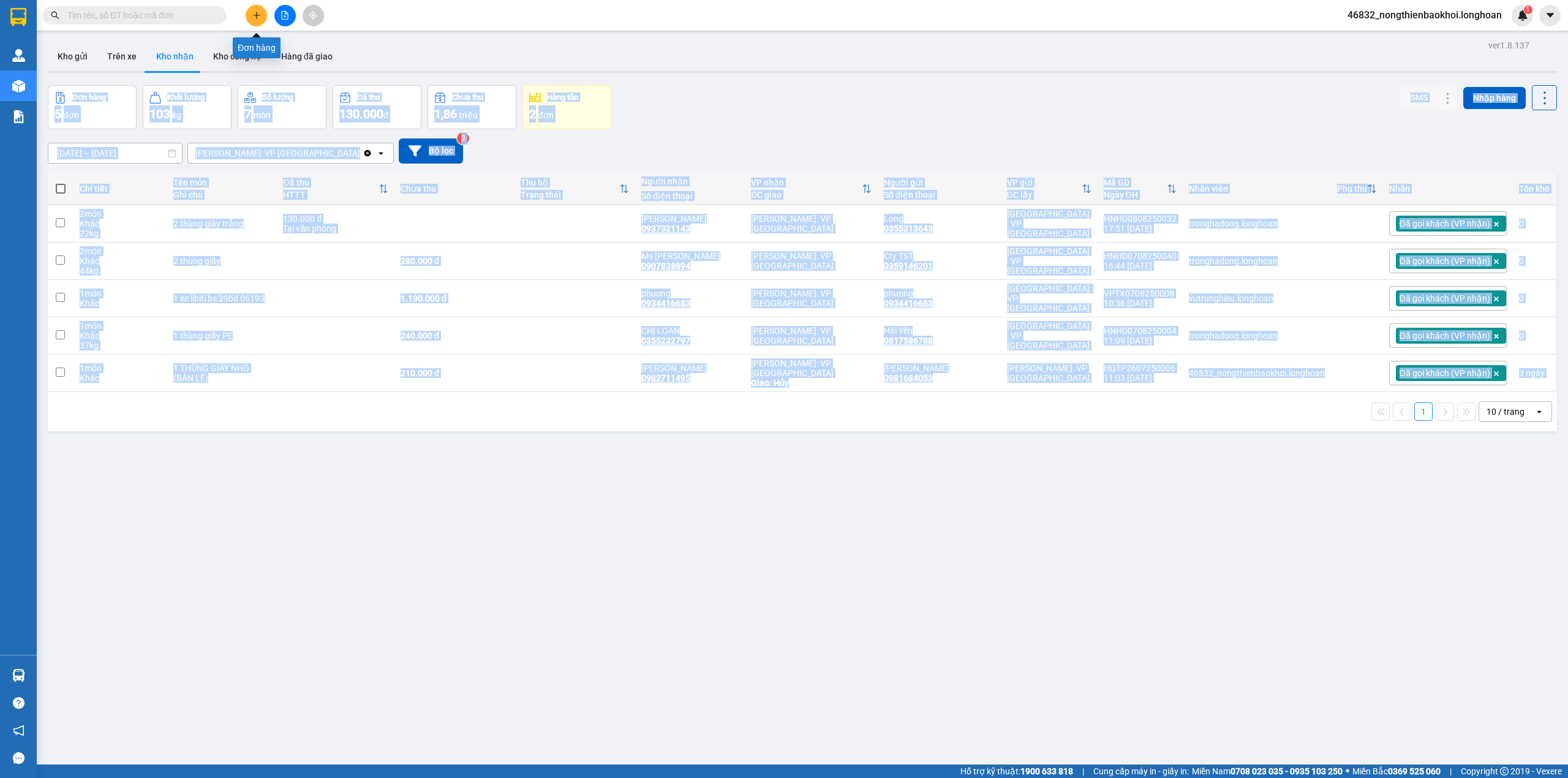
click at [265, 16] on button at bounding box center [256, 16] width 21 height 21
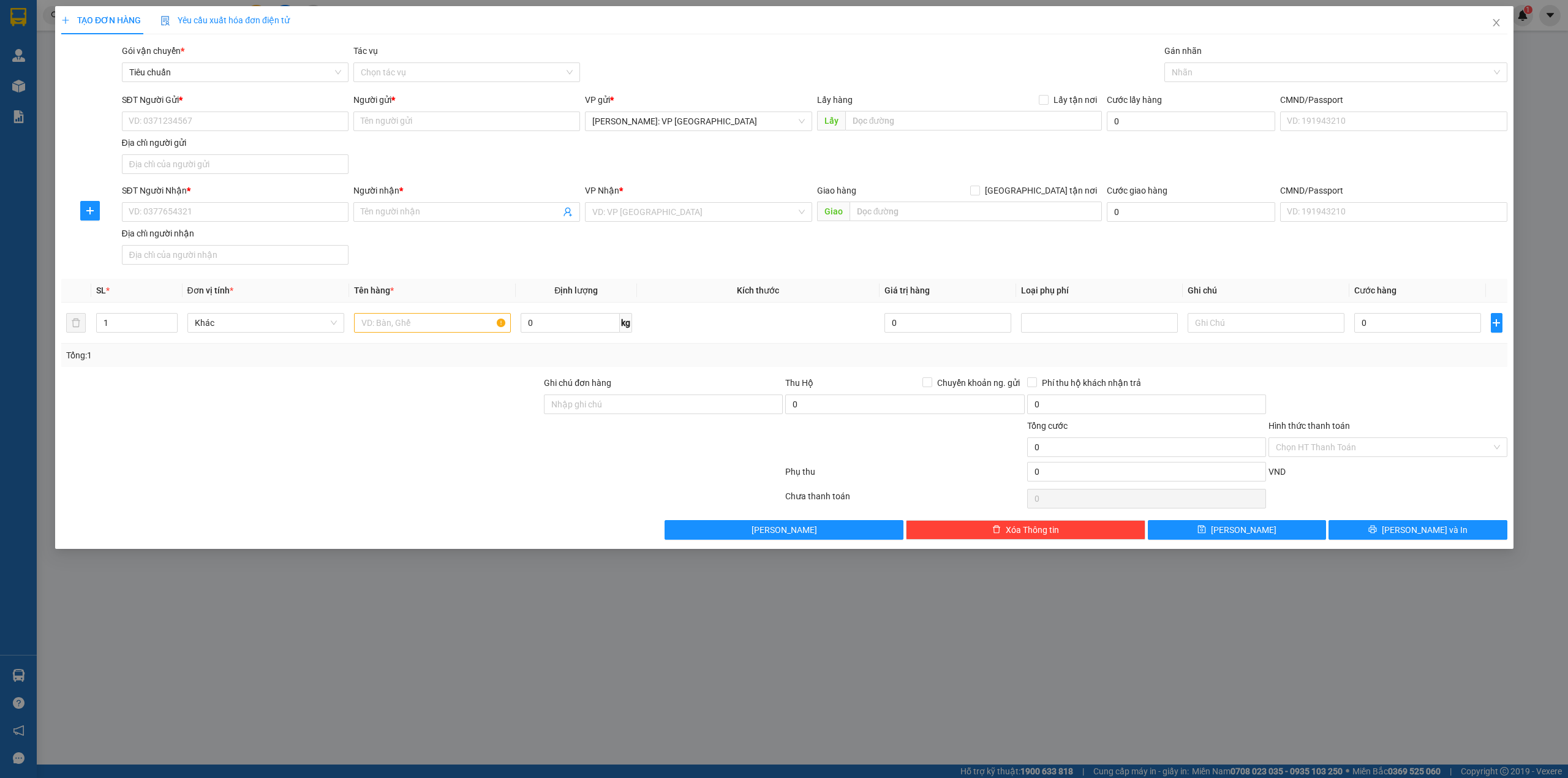
click at [258, 17] on span "Yêu cầu xuất hóa đơn điện tử" at bounding box center [225, 21] width 129 height 10
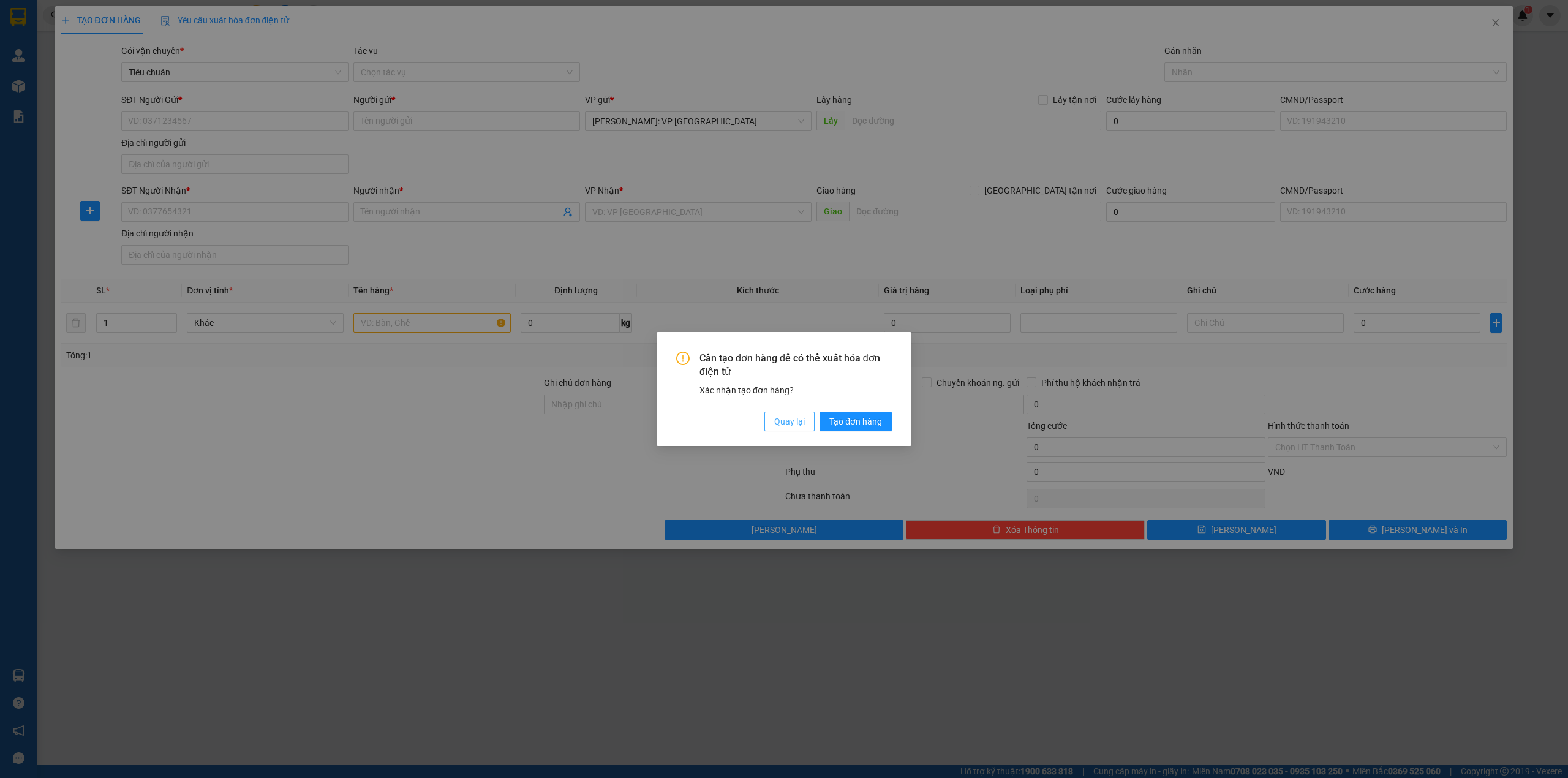
click at [794, 420] on span "Quay lại" at bounding box center [789, 421] width 30 height 13
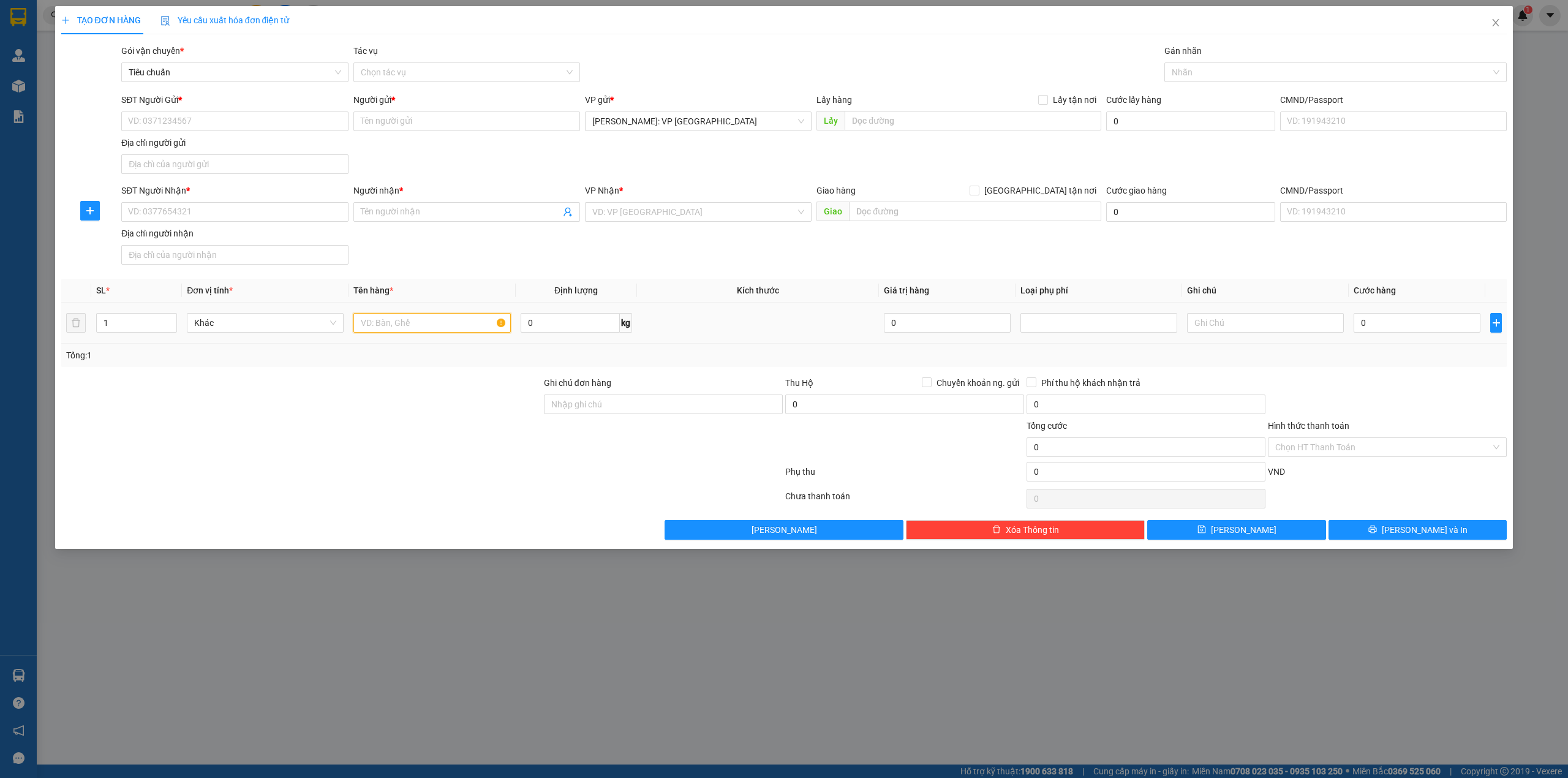
click at [411, 325] on input "text" at bounding box center [431, 323] width 157 height 20
type input "1 thanh dài 2m bọc xốp nổ"
click at [454, 246] on div "SĐT Người Nhận * VD: 0377654321 Người nhận * Tên người nhận VP Nhận * VD: VP [G…" at bounding box center [814, 226] width 1390 height 86
click at [191, 213] on input "SĐT Người Nhận *" at bounding box center [235, 212] width 227 height 20
type input "0906605605"
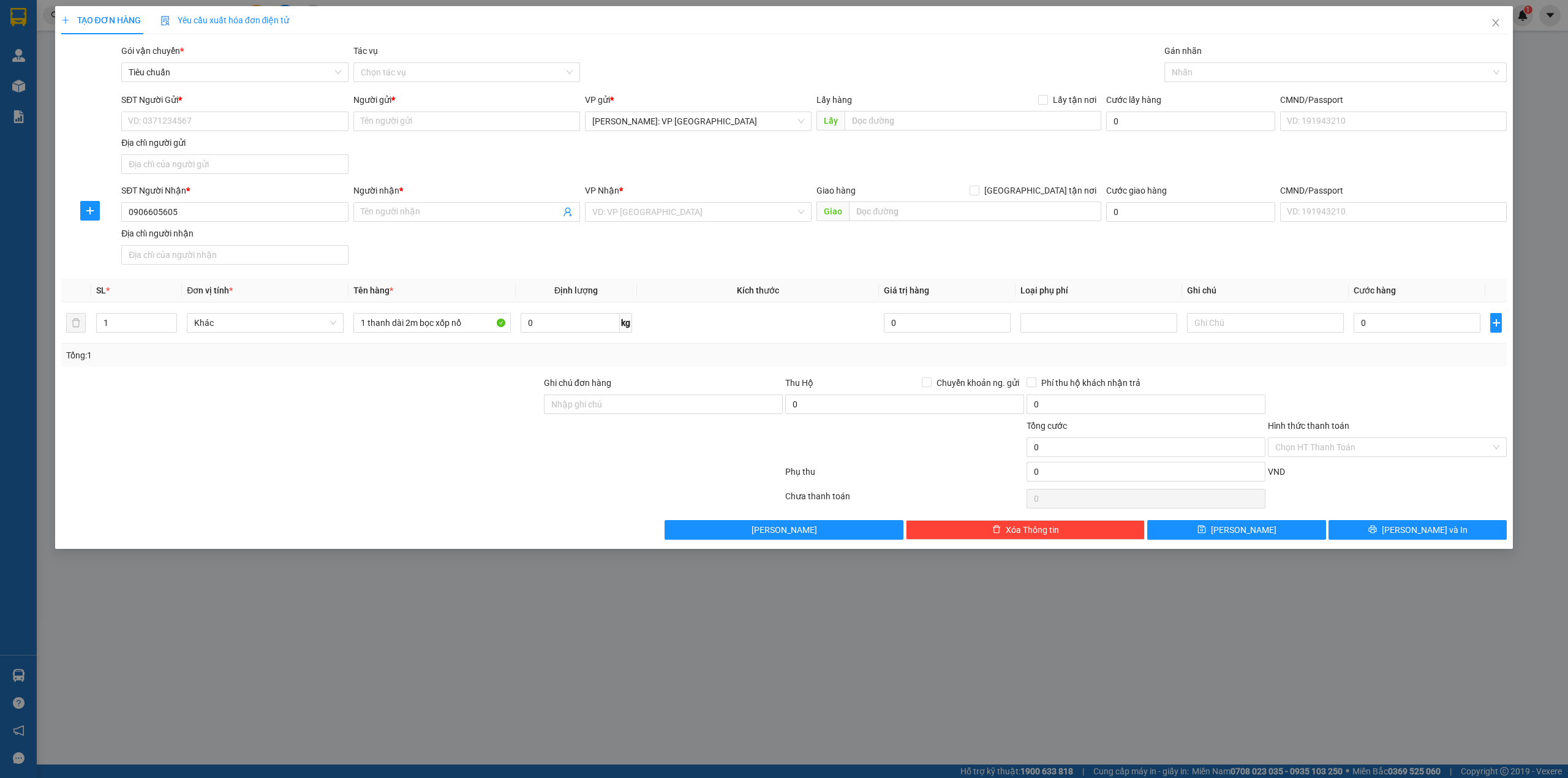
click at [463, 185] on div "Người nhận *" at bounding box center [467, 190] width 227 height 13
click at [463, 205] on input "Người nhận *" at bounding box center [461, 211] width 200 height 13
type input "ttd-cn hà nội"
click at [519, 273] on div "Transit Pickup Surcharge Ids Transit Deliver Surcharge Ids Transit Deliver Surc…" at bounding box center [784, 291] width 1446 height 496
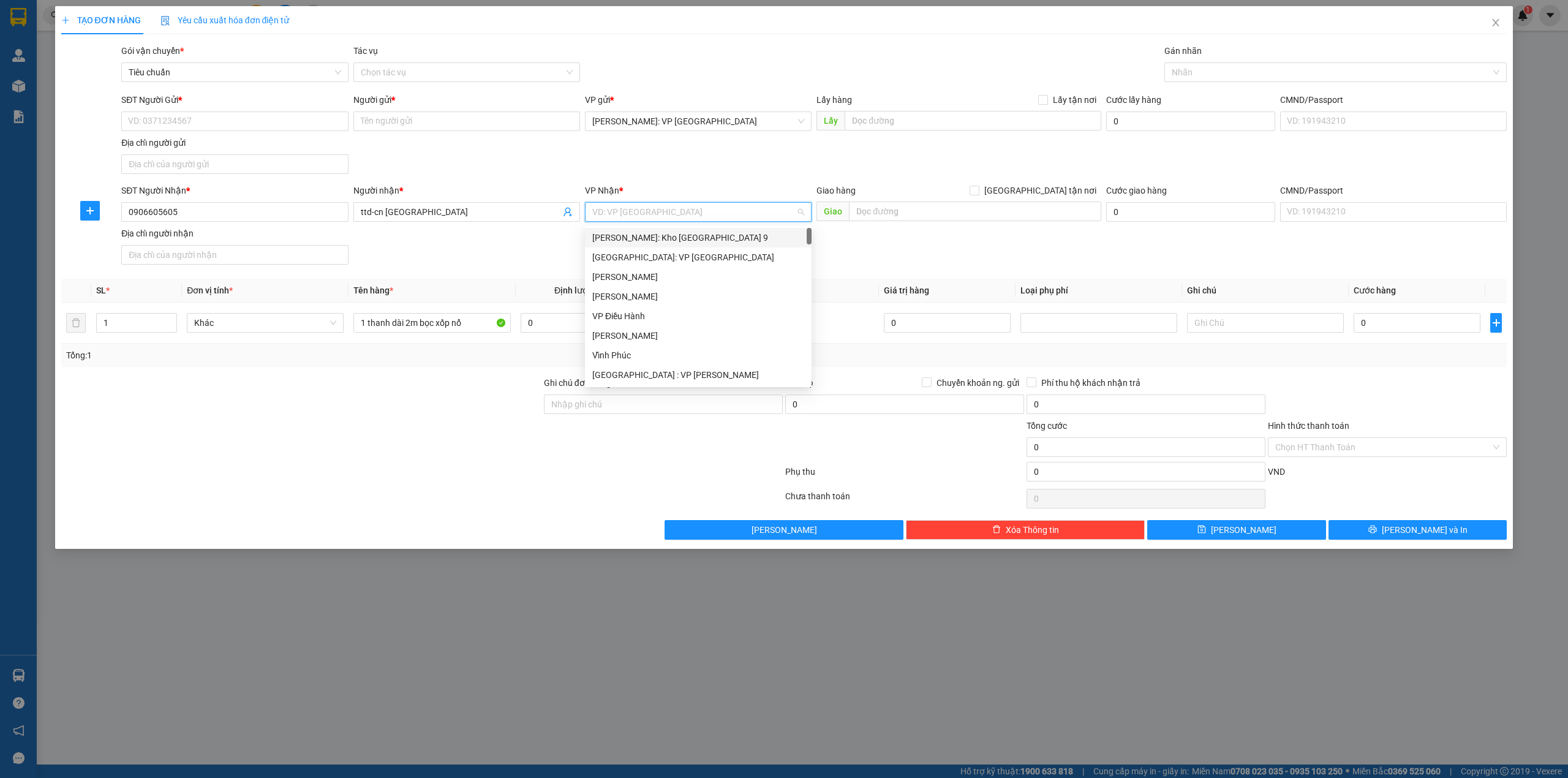
click at [642, 209] on input "search" at bounding box center [694, 212] width 204 height 18
type input "kho"
click at [694, 308] on div "[GEOGRAPHIC_DATA]: Kho Văn Điển Thanh Trì" at bounding box center [699, 316] width 227 height 20
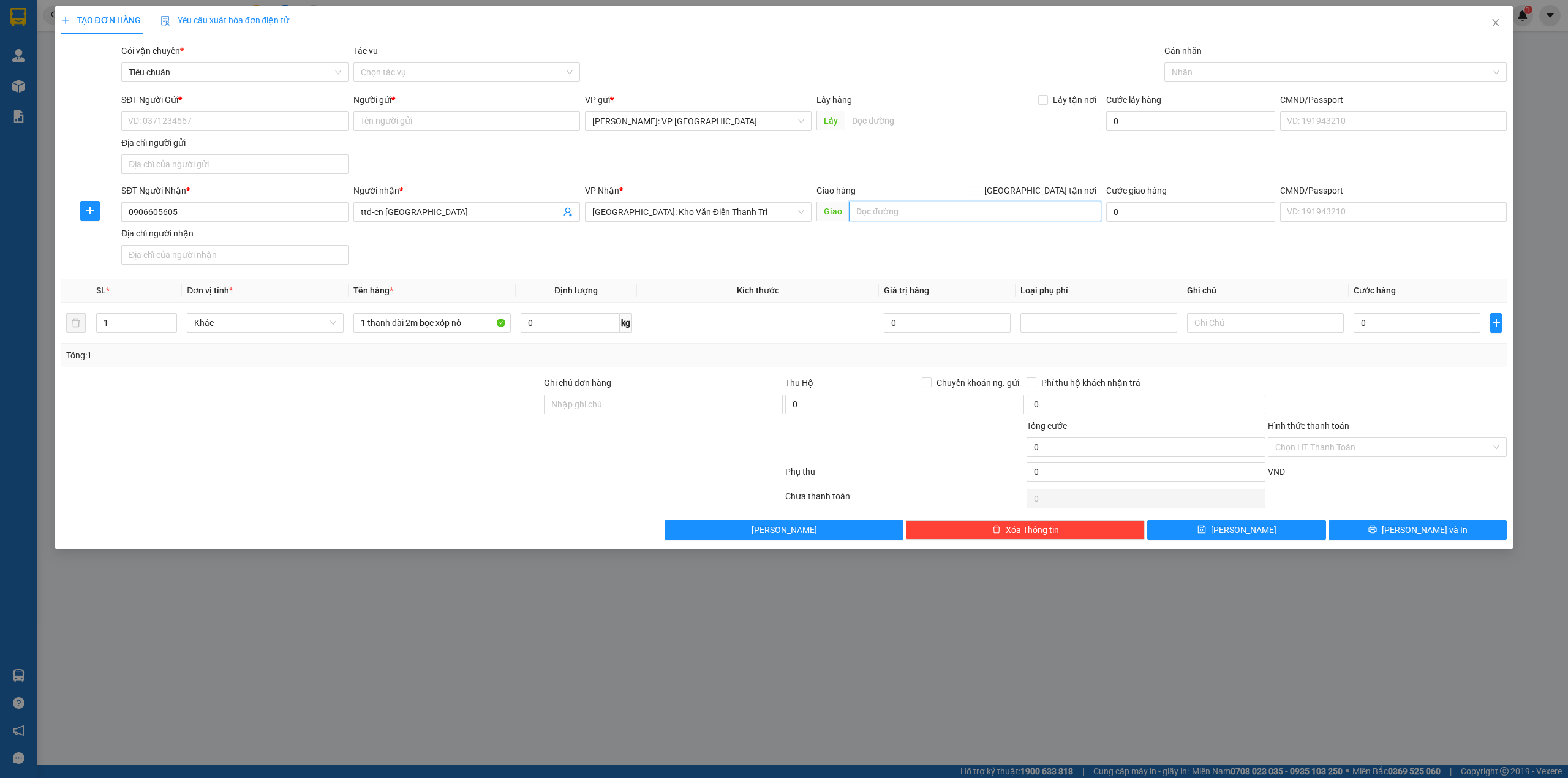
click at [871, 206] on input "text" at bounding box center [975, 211] width 252 height 20
type input "137 phố trần hòa, p. định công, hoàng mai, hà nội"
click at [1050, 187] on span "[GEOGRAPHIC_DATA] tận nơi" at bounding box center [1040, 190] width 122 height 13
click at [978, 187] on input "[GEOGRAPHIC_DATA] tận nơi" at bounding box center [974, 190] width 9 height 9
checkbox input "true"
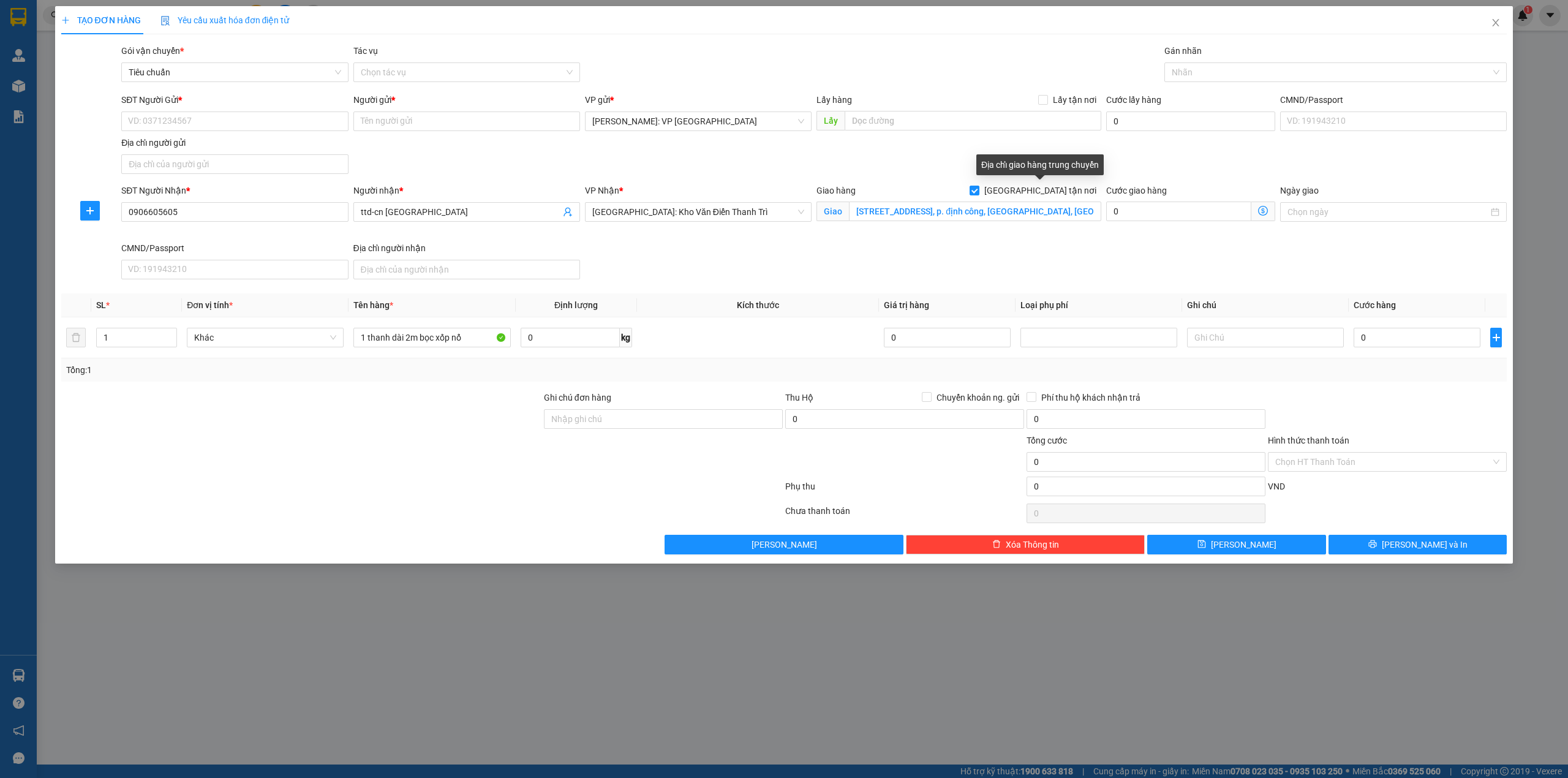
drag, startPoint x: 898, startPoint y: 165, endPoint x: 1142, endPoint y: 148, distance: 244.6
click at [905, 165] on div "SĐT Người Gửi * VD: 0371234567 Người gửi * Tên người gửi VP gửi * Hồ Chí Minh: …" at bounding box center [814, 135] width 1390 height 86
click at [1228, 70] on div at bounding box center [1330, 72] width 325 height 15
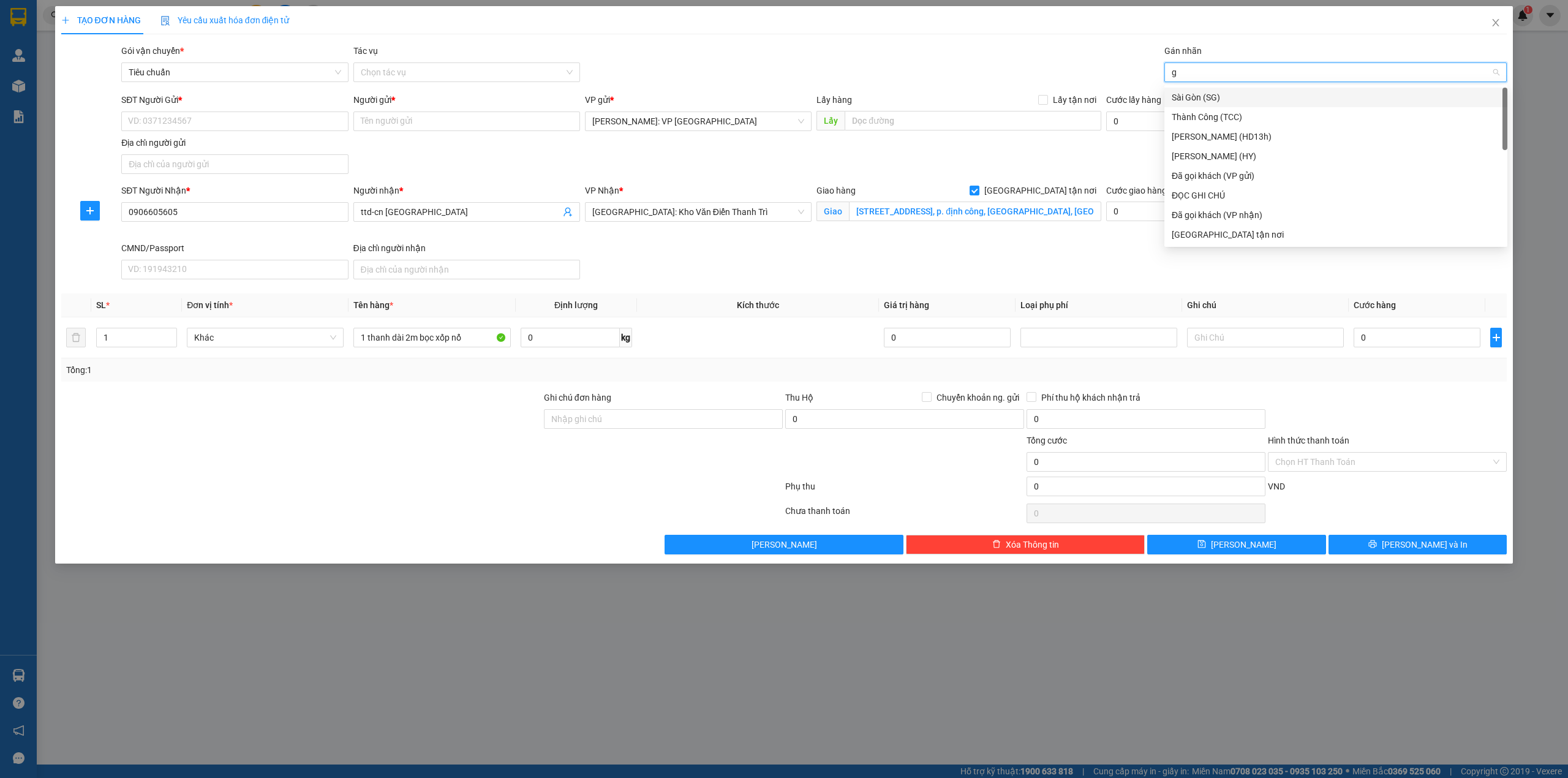
type input "gi"
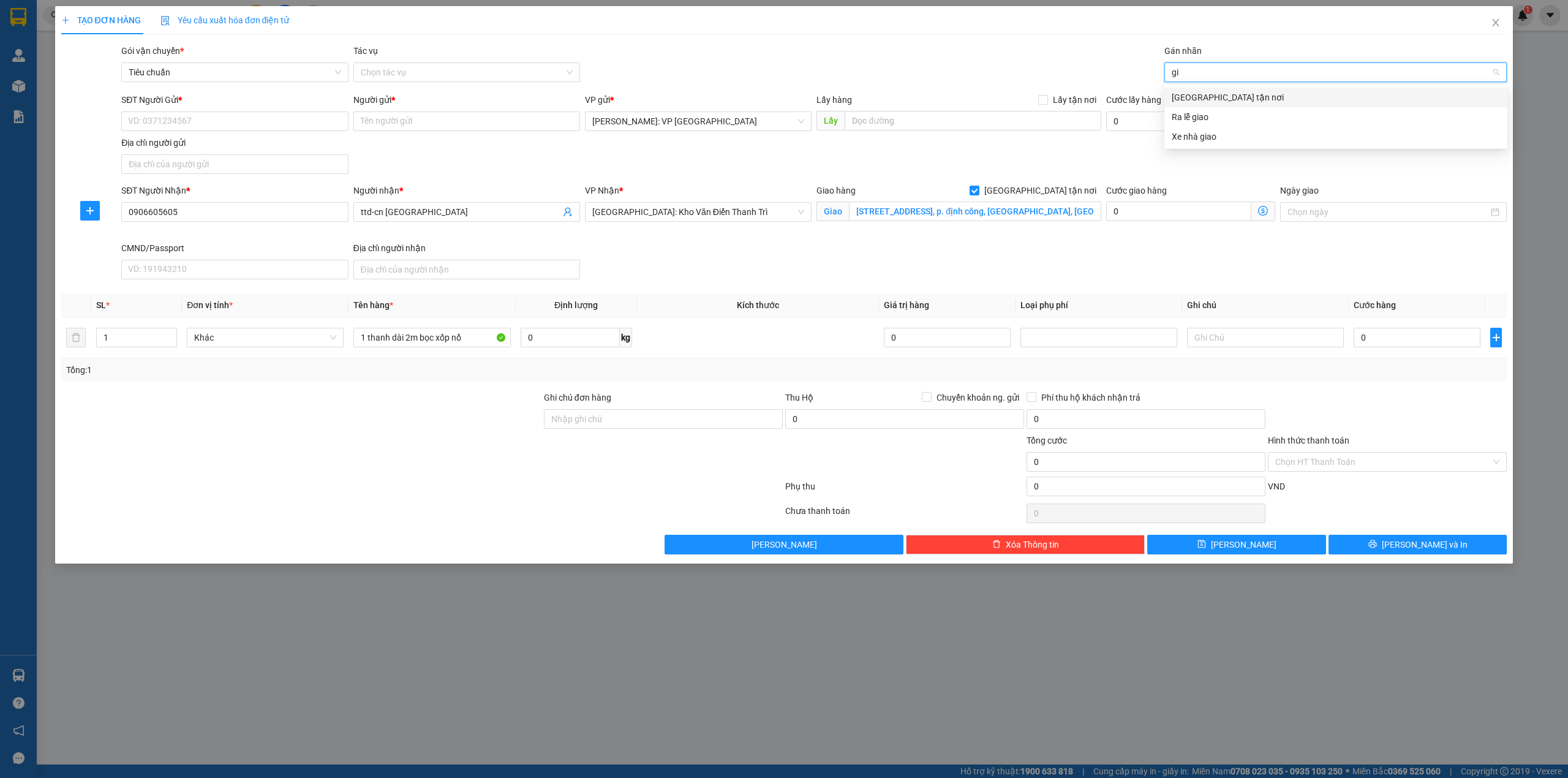
click at [1228, 89] on div "[GEOGRAPHIC_DATA] tận nơi" at bounding box center [1336, 98] width 343 height 20
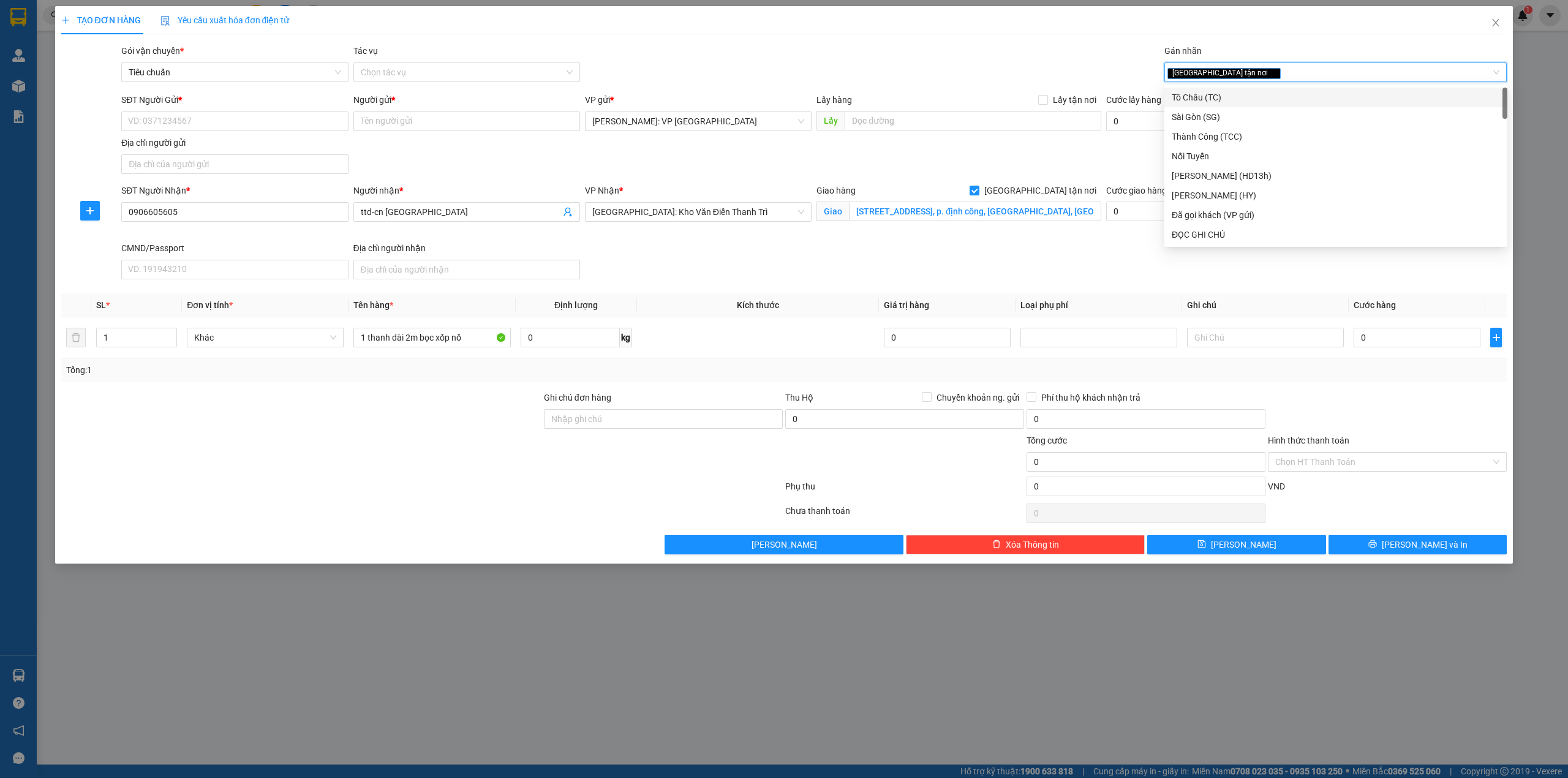
drag, startPoint x: 1041, startPoint y: 67, endPoint x: 743, endPoint y: 23, distance: 301.2
click at [1040, 67] on div "Gói vận chuyển * Tiêu chuẩn Tác vụ Chọn tác vụ Gán nhãn Giao tận nơi Giao tận…" at bounding box center [814, 65] width 1390 height 43
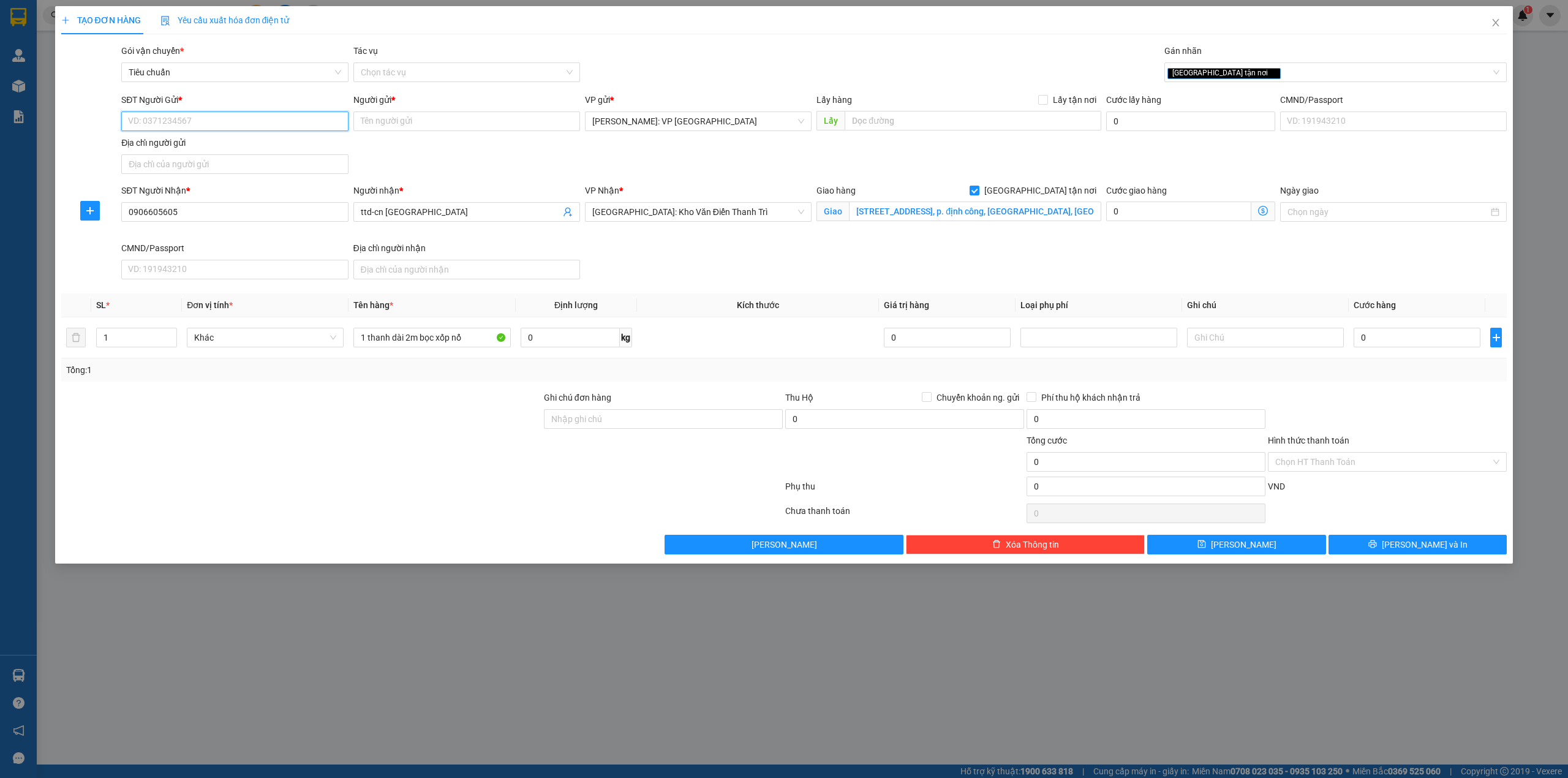
click at [228, 111] on input "SĐT Người Gửi *" at bounding box center [235, 121] width 227 height 20
click at [243, 221] on input "0906605605" at bounding box center [235, 212] width 227 height 20
click at [421, 214] on input "ttd-cn hà nội" at bounding box center [461, 211] width 200 height 13
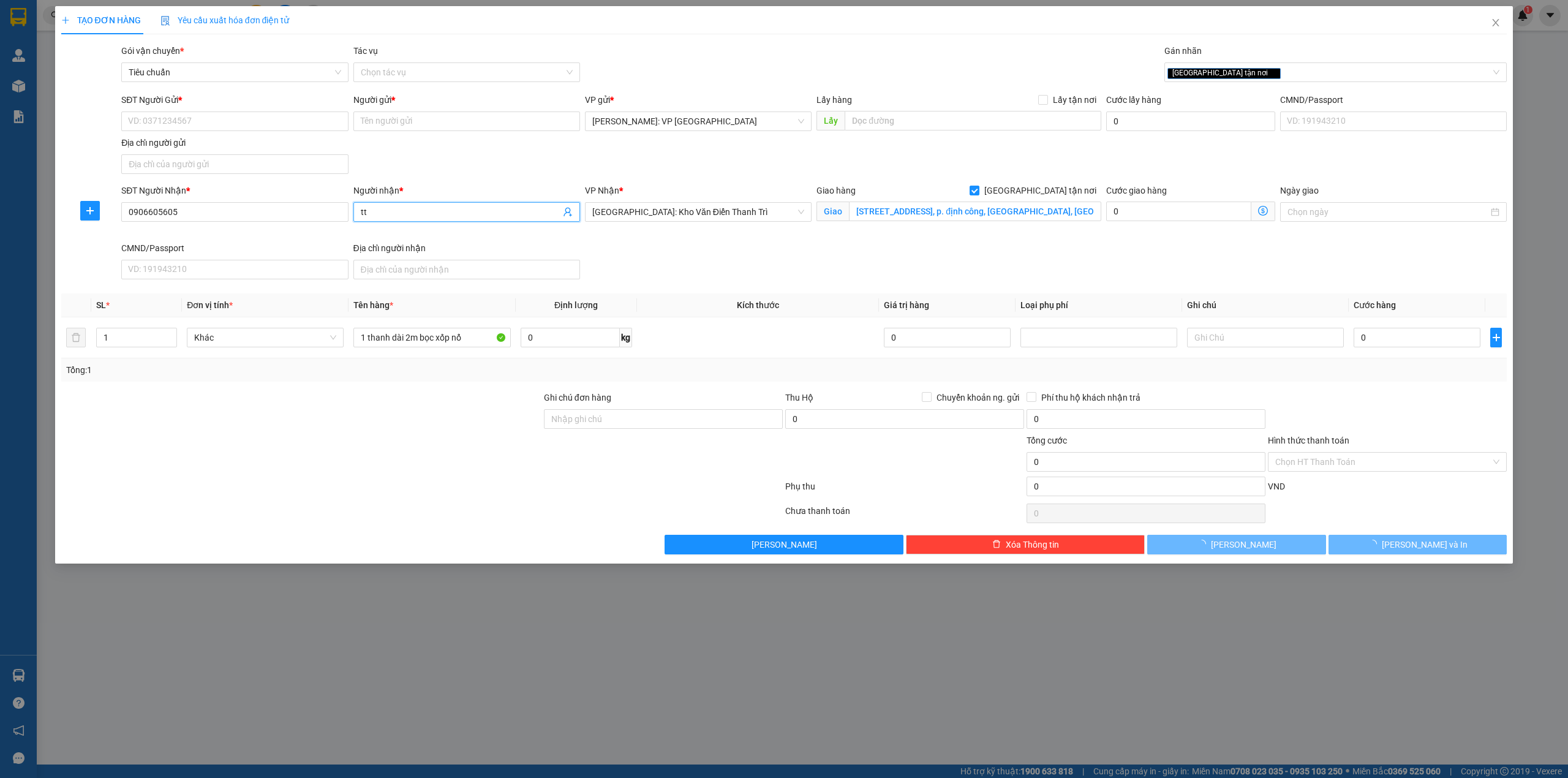
type input "t"
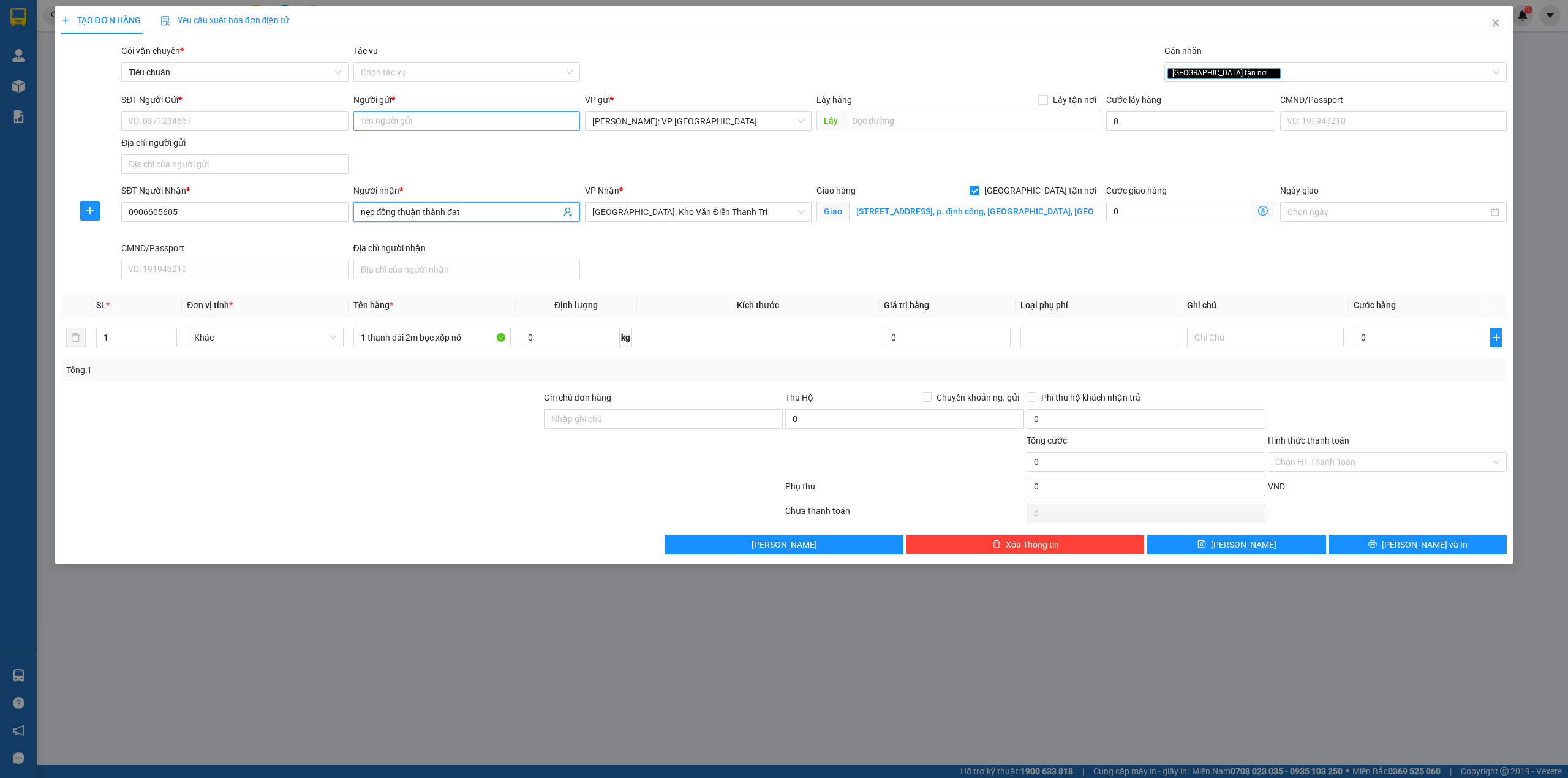
type input "nẹp đồng thuận thành đạt"
click at [444, 121] on input "Người gửi *" at bounding box center [467, 121] width 227 height 20
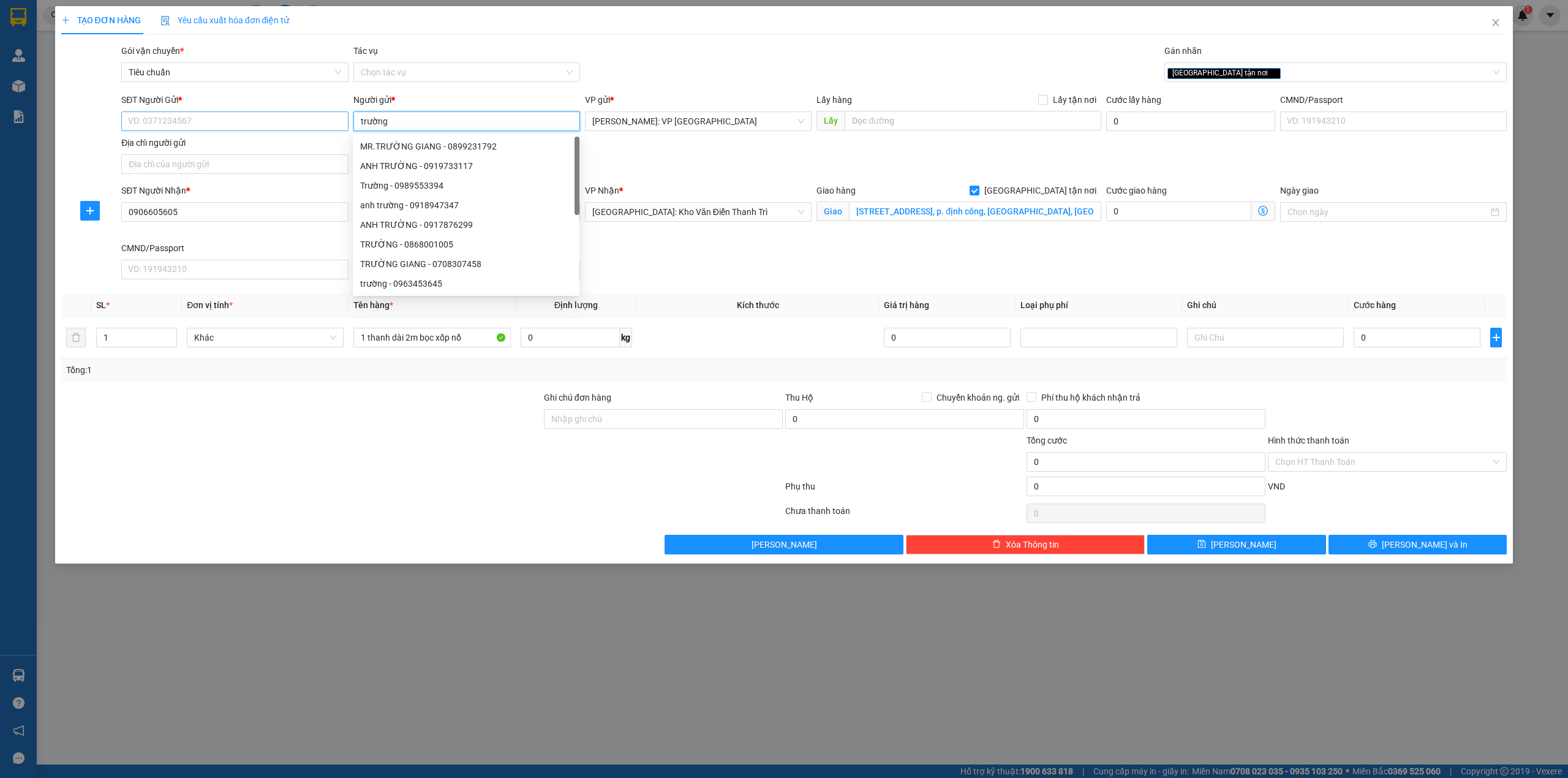
type input "trường"
click at [256, 121] on input "SĐT Người Gửi *" at bounding box center [235, 121] width 227 height 20
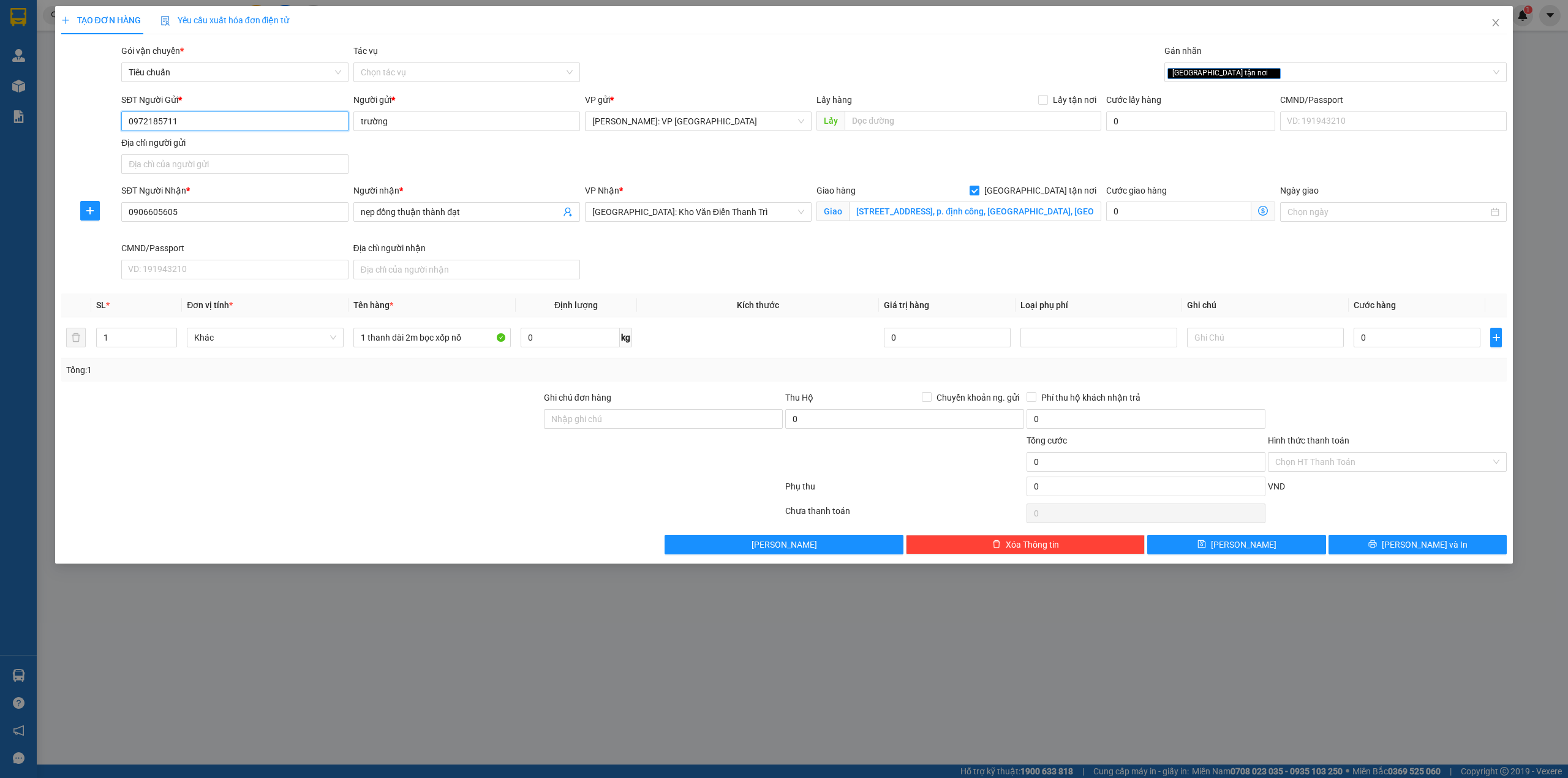
type input "0972185711"
click at [503, 160] on div "SĐT Người Gửi * 0972185711 0972185711 Người gửi * trường VP gửi * Hồ Chí Minh: …" at bounding box center [814, 135] width 1390 height 86
click at [1386, 336] on input "0" at bounding box center [1417, 338] width 127 height 20
type input "1"
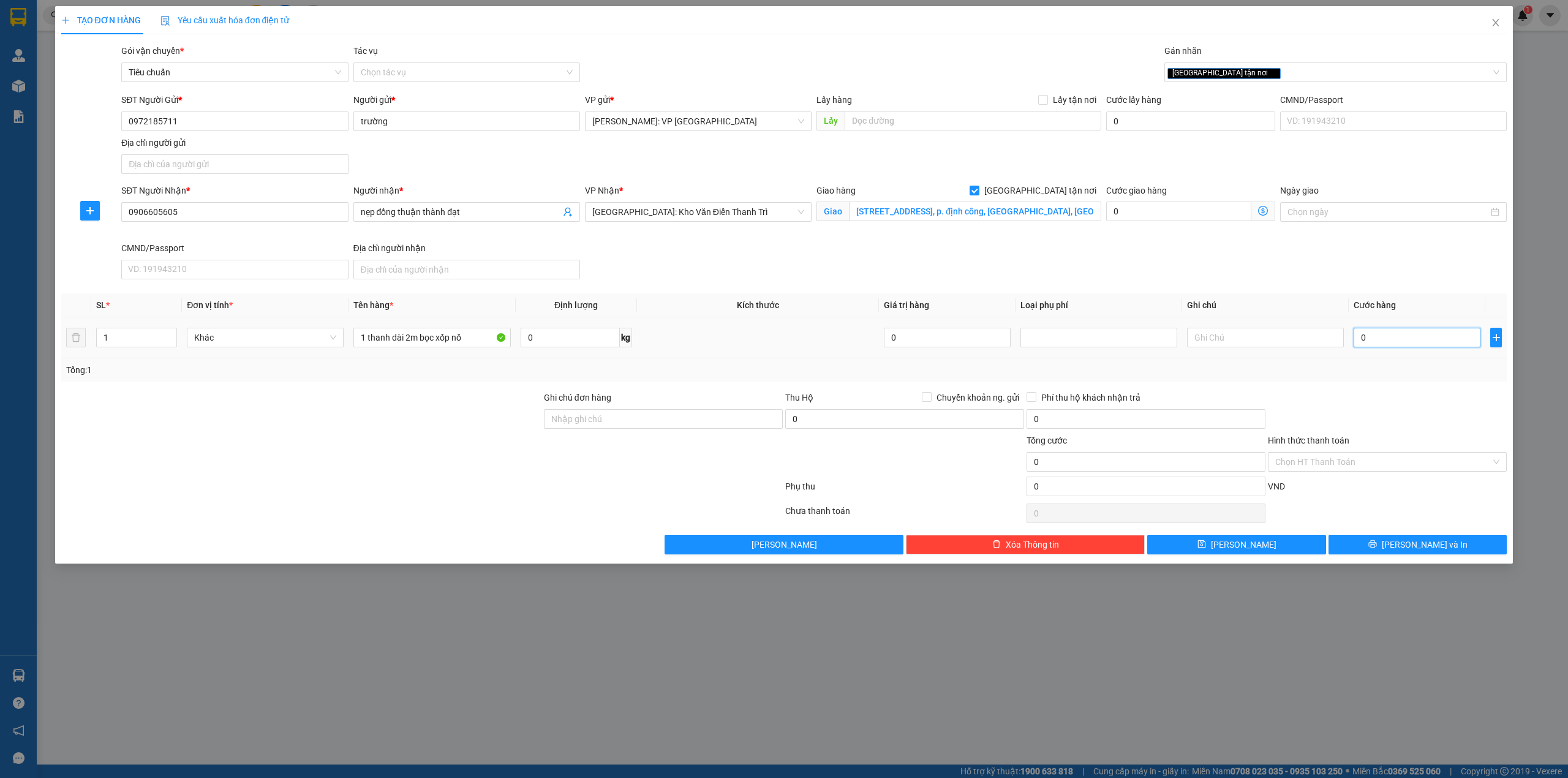
type input "1"
type input "15"
type input "150"
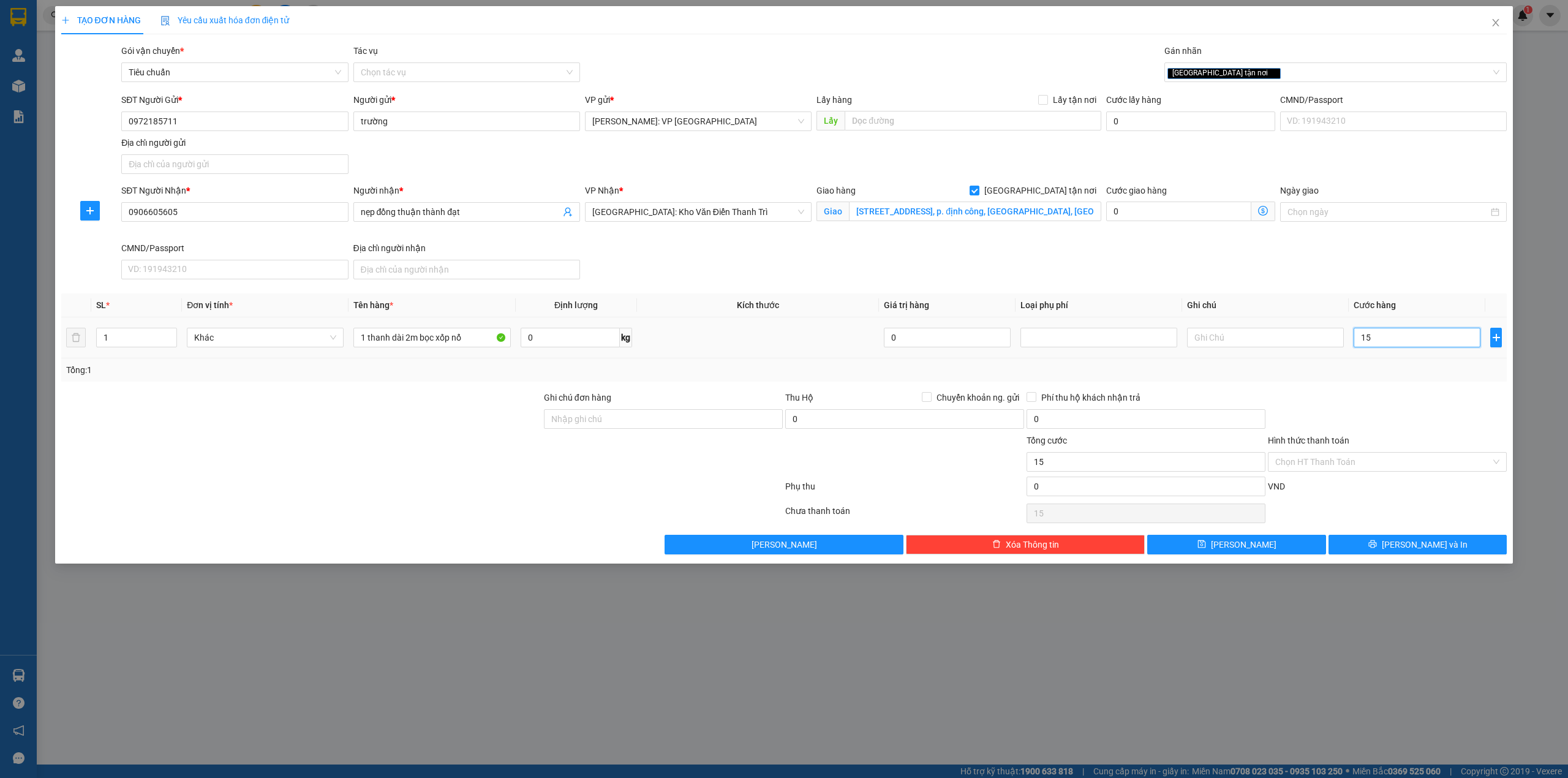
type input "150"
type input "1.500"
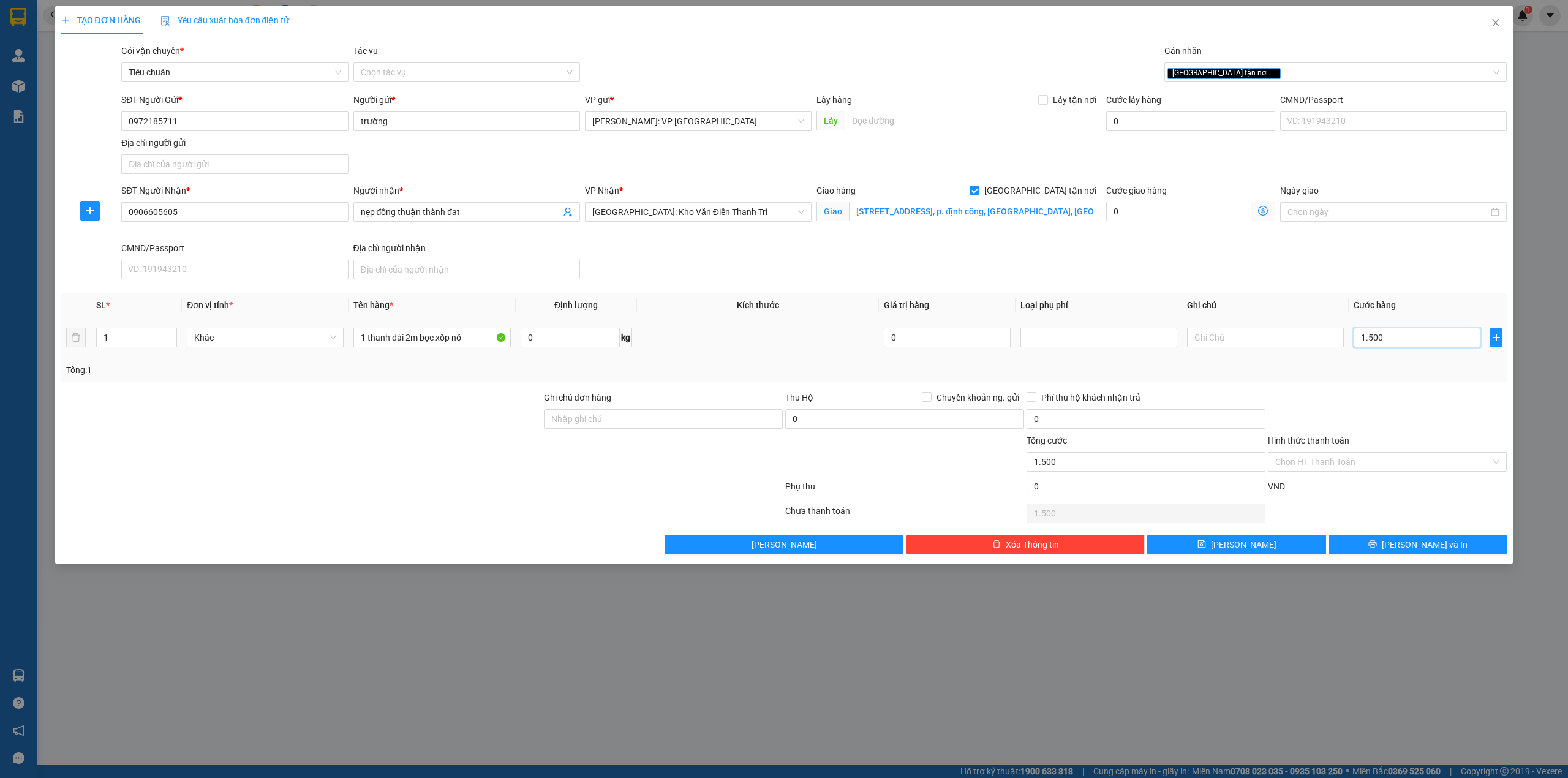
type input "15.000"
type input "150.000"
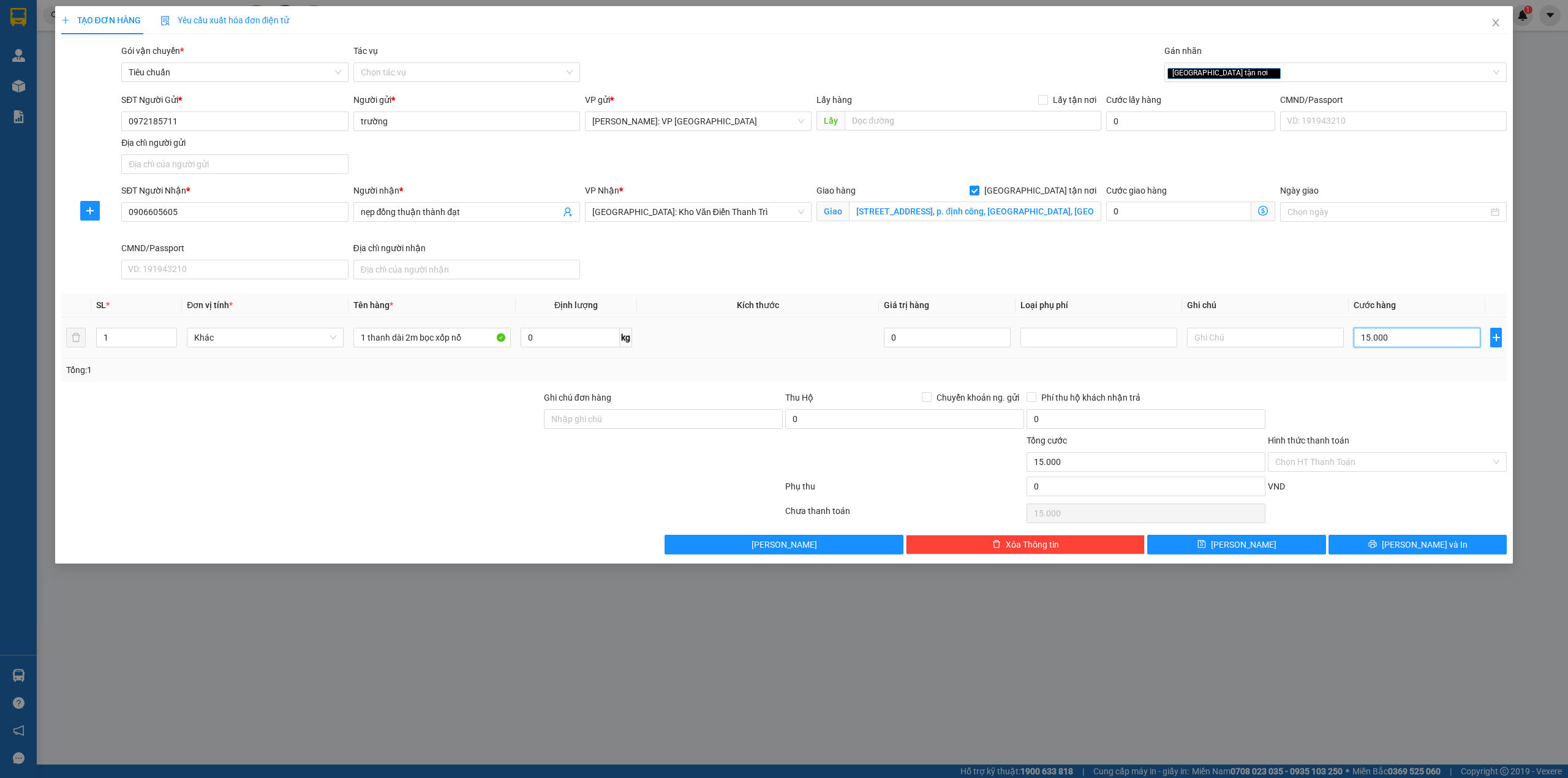
type input "150.000"
click at [1203, 252] on div "SĐT Người Nhận * 0906605605 Người nhận * nẹp đồng thuận thành đạt VP Nhận * Hà …" at bounding box center [814, 234] width 1390 height 101
click at [1438, 532] on div "Transit Pickup Surcharge Ids Transit Deliver Surcharge Ids Transit Deliver Surc…" at bounding box center [784, 299] width 1446 height 510
click at [1437, 546] on span "[PERSON_NAME] và In" at bounding box center [1424, 544] width 86 height 13
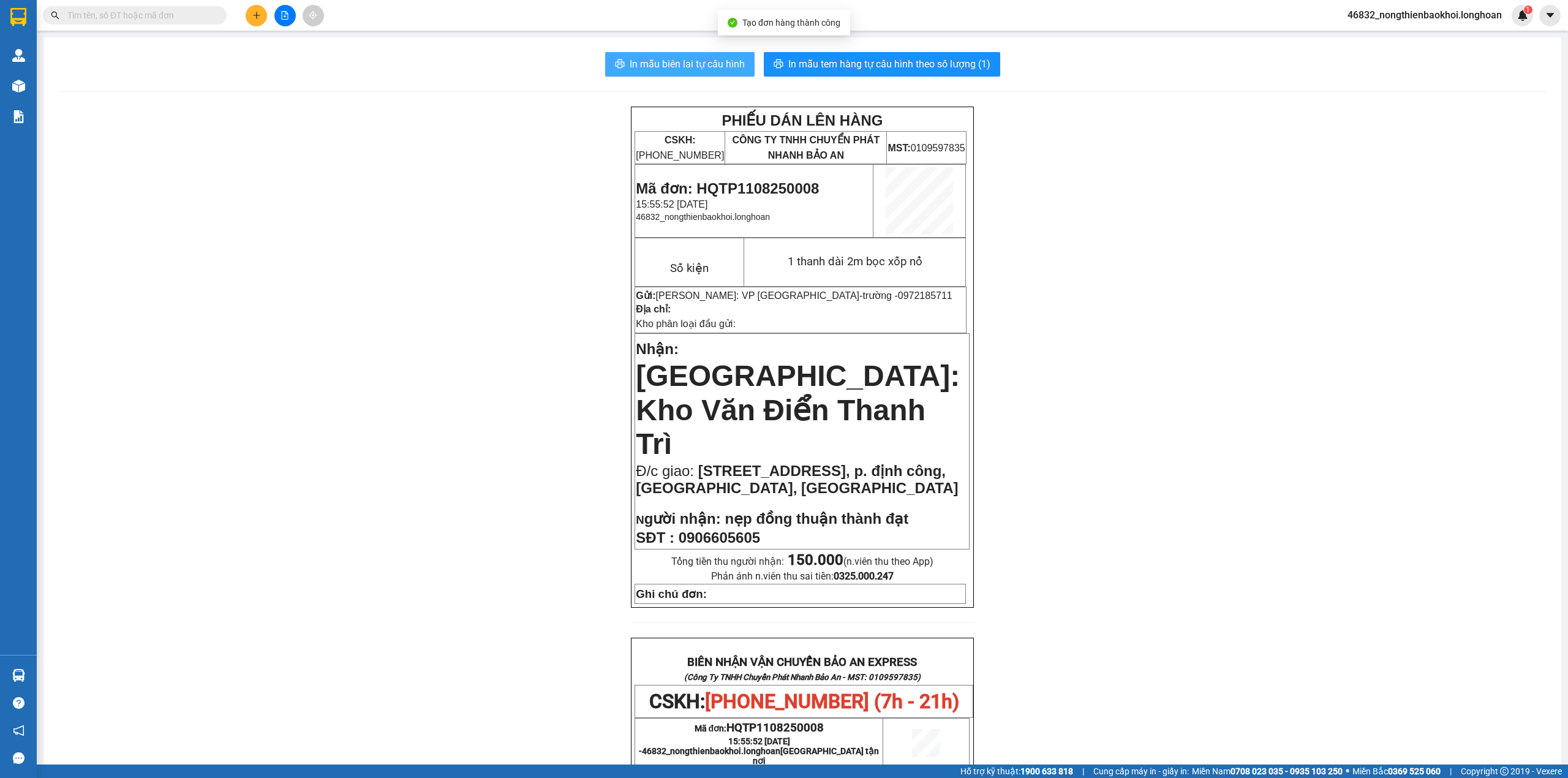
click at [694, 71] on span "In mẫu biên lai tự cấu hình" at bounding box center [687, 64] width 115 height 16
click at [467, 182] on div "PHIẾU DÁN LÊN HÀNG CSKH: 1900.06.88.33 CÔNG TY TNHH CHUYỂN PHÁT NHANH BẢO AN MS…" at bounding box center [802, 696] width 1489 height 1181
click at [794, 60] on span "In mẫu tem hàng tự cấu hình theo số lượng (1)" at bounding box center [889, 64] width 202 height 16
click at [582, 407] on div "PHIẾU DÁN LÊN HÀNG CSKH: 1900.06.88.33 CÔNG TY TNHH CHUYỂN PHÁT NHANH BẢO AN MS…" at bounding box center [802, 696] width 1489 height 1181
click at [535, 606] on div "PHIẾU DÁN LÊN HÀNG CSKH: 1900.06.88.33 CÔNG TY TNHH CHUYỂN PHÁT NHANH BẢO AN MS…" at bounding box center [802, 696] width 1489 height 1181
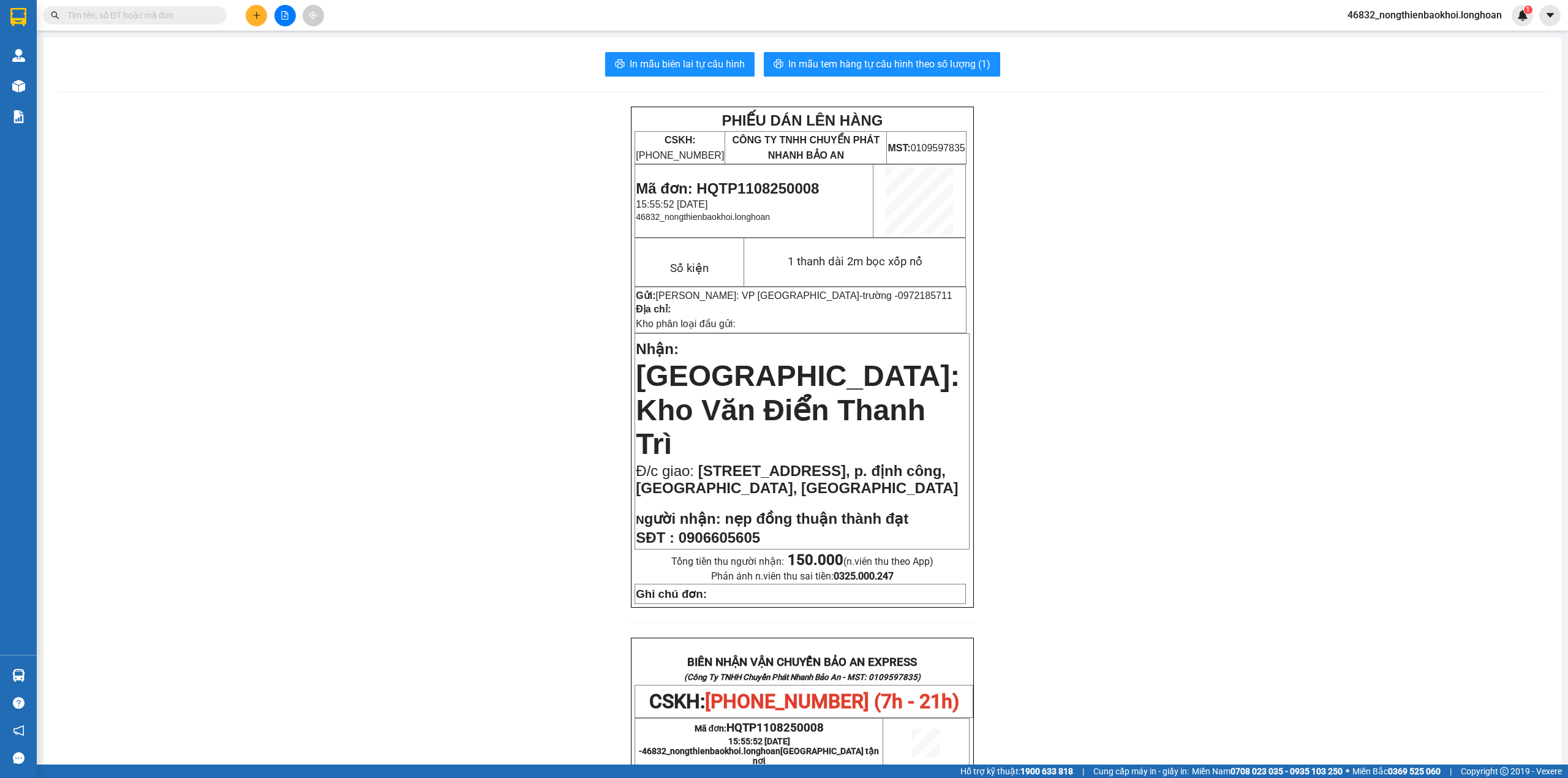
click at [539, 552] on div "PHIẾU DÁN LÊN HÀNG CSKH: 1900.06.88.33 CÔNG TY TNHH CHUYỂN PHÁT NHANH BẢO AN MS…" at bounding box center [802, 696] width 1489 height 1181
click at [543, 467] on div "PHIẾU DÁN LÊN HÀNG CSKH: 1900.06.88.33 CÔNG TY TNHH CHUYỂN PHÁT NHANH BẢO AN MS…" at bounding box center [802, 696] width 1489 height 1181
drag, startPoint x: 382, startPoint y: 263, endPoint x: 371, endPoint y: 268, distance: 12.1
click at [383, 263] on div "PHIẾU DÁN LÊN HÀNG CSKH: 1900.06.88.33 CÔNG TY TNHH CHUYỂN PHÁT NHANH BẢO AN MS…" at bounding box center [802, 696] width 1489 height 1181
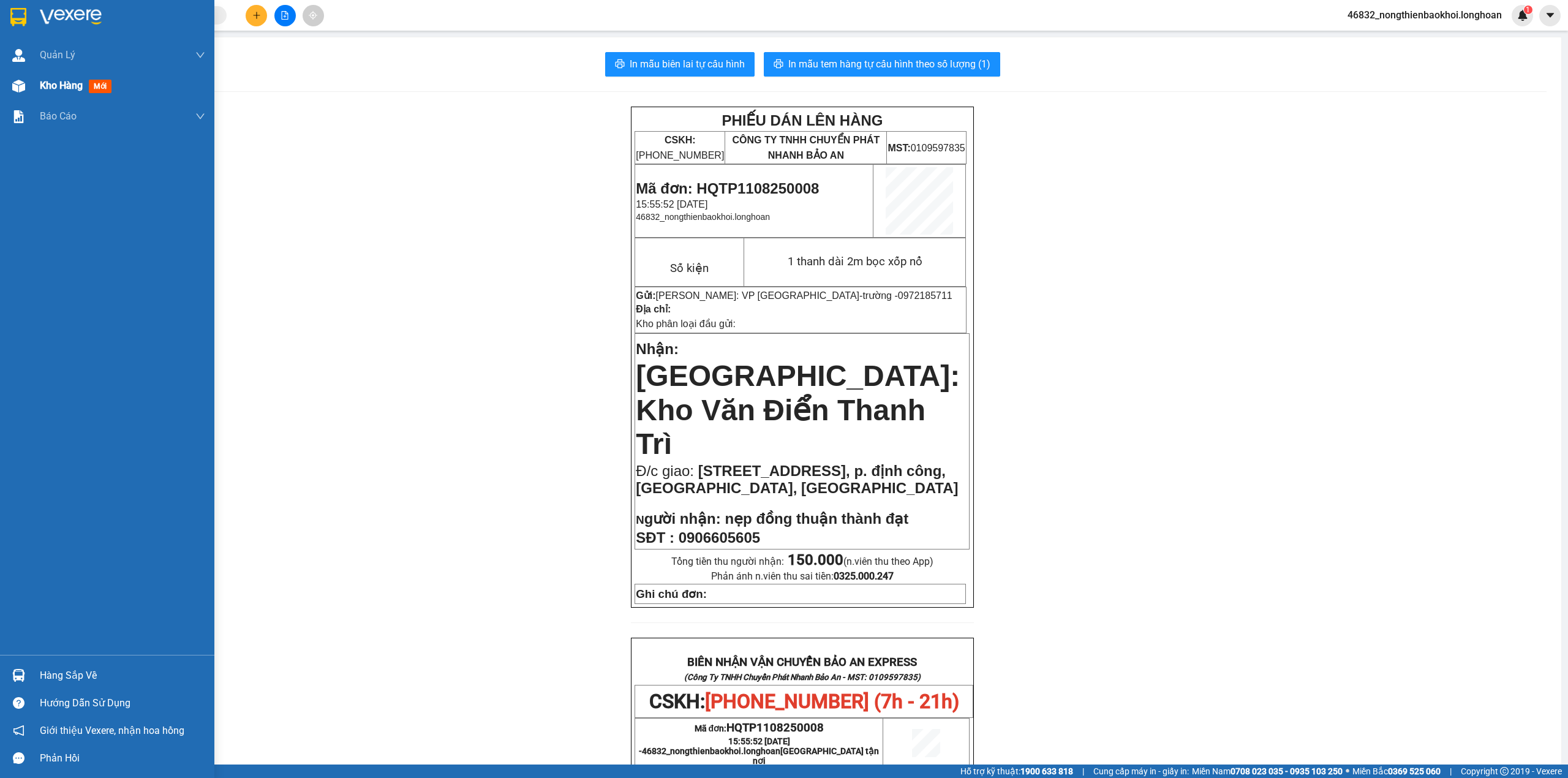
click at [23, 86] on img at bounding box center [18, 86] width 13 height 13
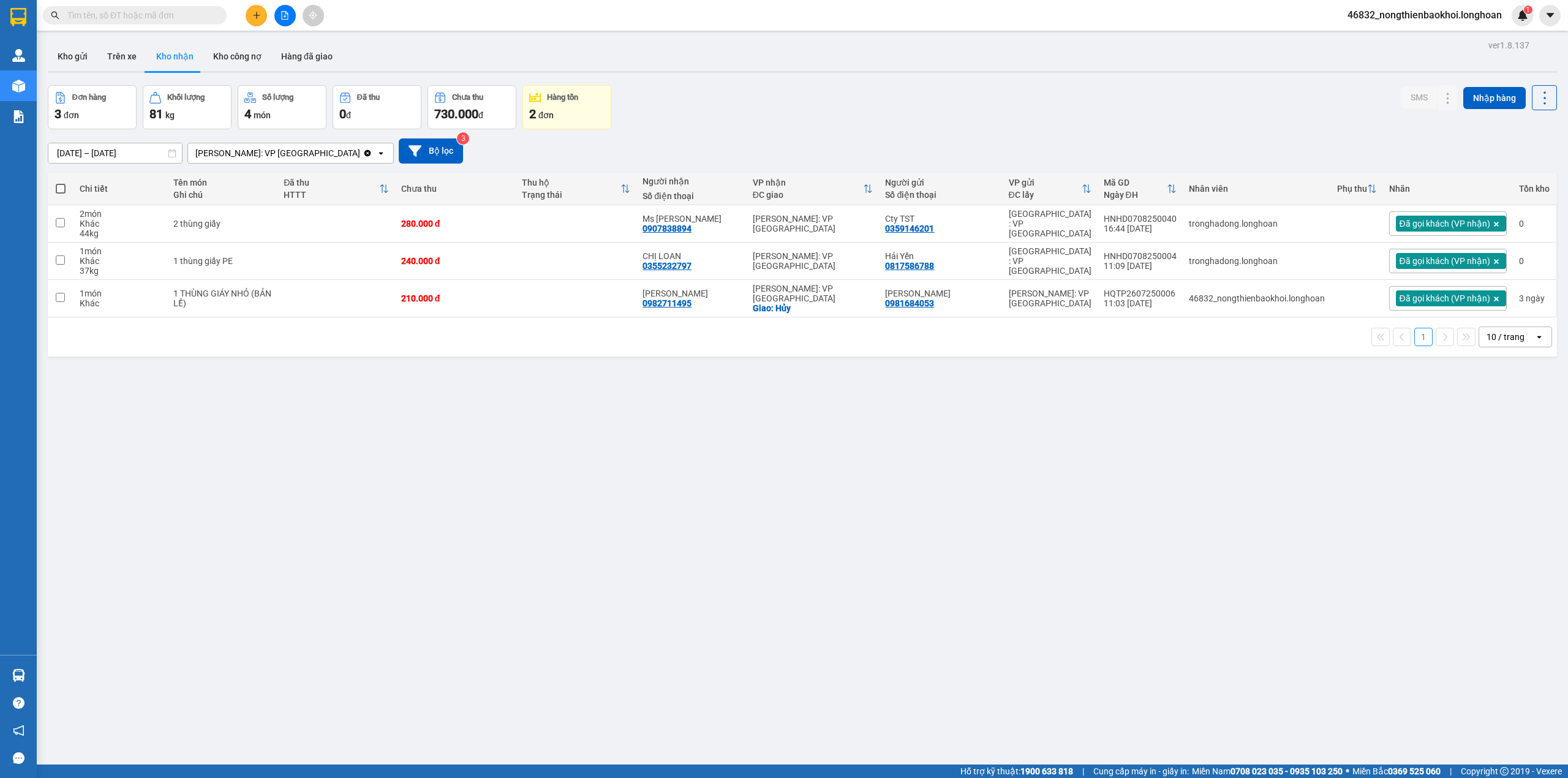
drag, startPoint x: 714, startPoint y: 101, endPoint x: 729, endPoint y: 106, distance: 15.8
click at [726, 108] on div "Đơn hàng 3 đơn Khối lượng 81 kg Số lượng 4 món Đã thu 0 đ Chưa thu 730.000 đ Hà…" at bounding box center [802, 107] width 1509 height 44
drag, startPoint x: 586, startPoint y: 521, endPoint x: 586, endPoint y: 497, distance: 24.0
click at [586, 501] on div "ver 1.8.137 Kho gửi Trên xe Kho nhận Kho công nợ Hàng đã giao Đơn hàng 3 đơn Kh…" at bounding box center [802, 426] width 1519 height 778
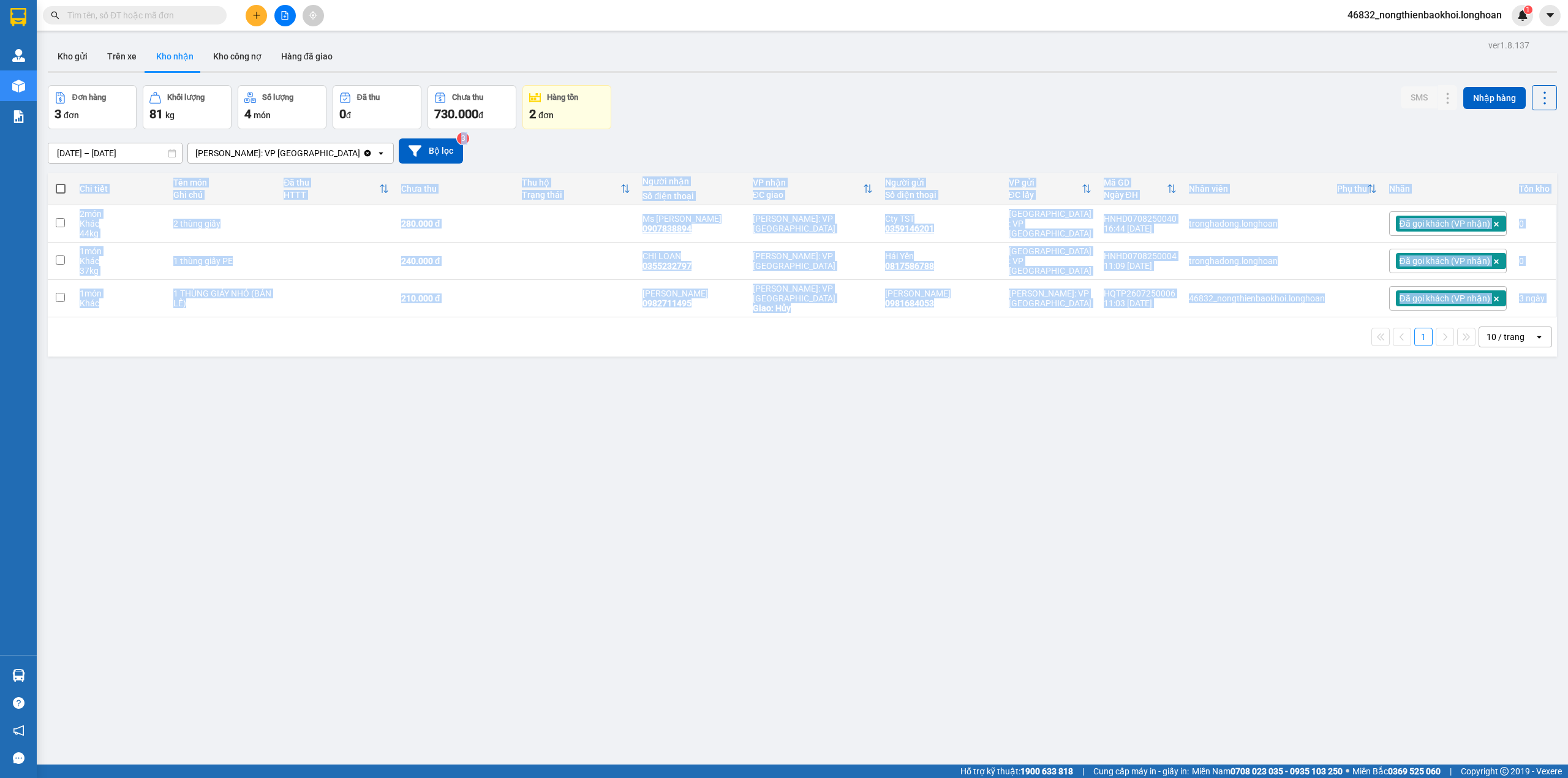
drag, startPoint x: 721, startPoint y: 142, endPoint x: 721, endPoint y: 443, distance: 301.0
click at [721, 443] on div "ver 1.8.137 Kho gửi Trên xe Kho nhận Kho công nợ Hàng đã giao Đơn hàng 3 đơn Kh…" at bounding box center [802, 426] width 1519 height 778
click at [721, 445] on div "ver 1.8.137 Kho gửi Trên xe Kho nhận Kho công nợ Hàng đã giao Đơn hàng 3 đơn Kh…" at bounding box center [802, 426] width 1519 height 778
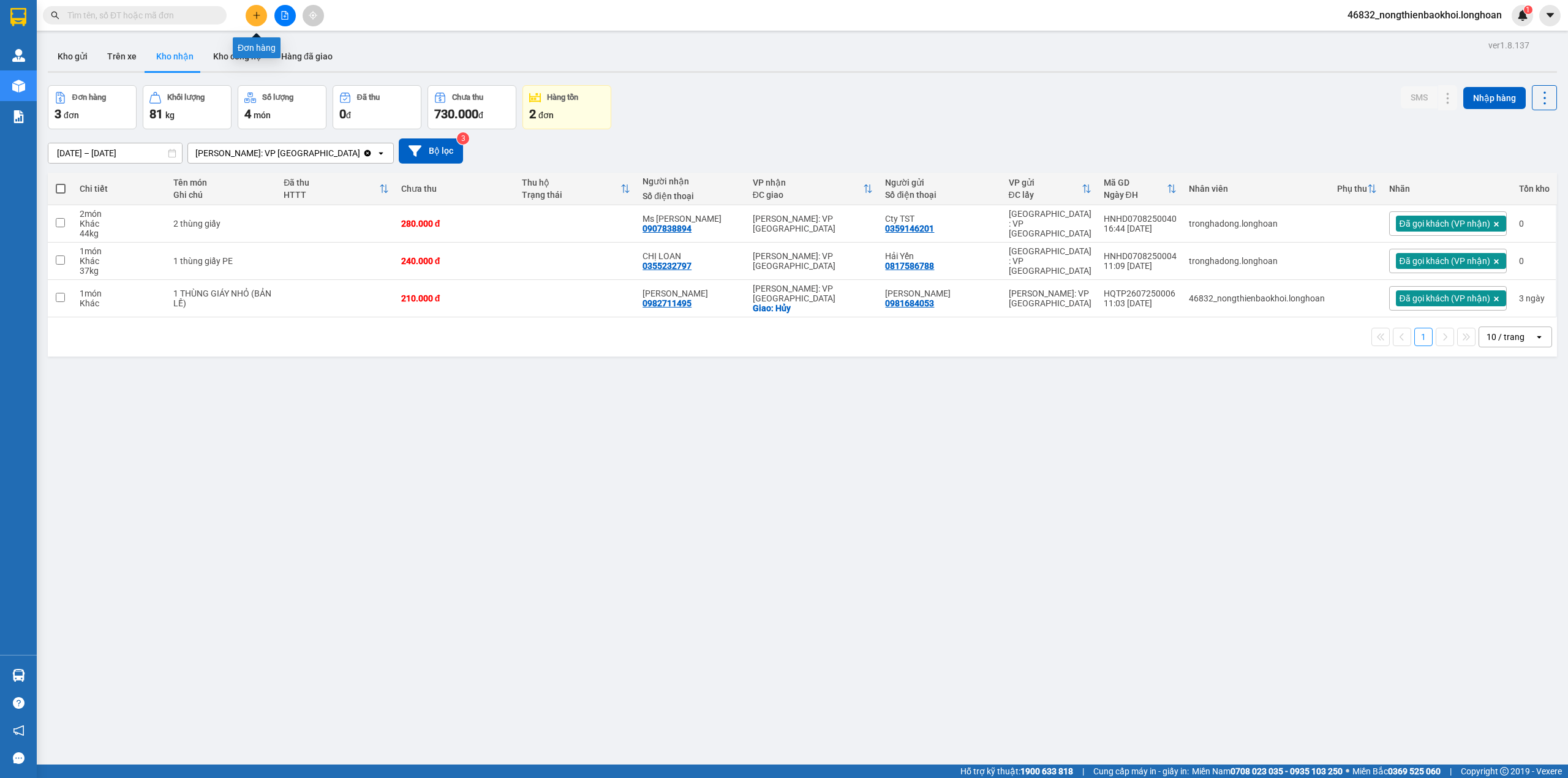
click at [248, 13] on button at bounding box center [256, 16] width 21 height 21
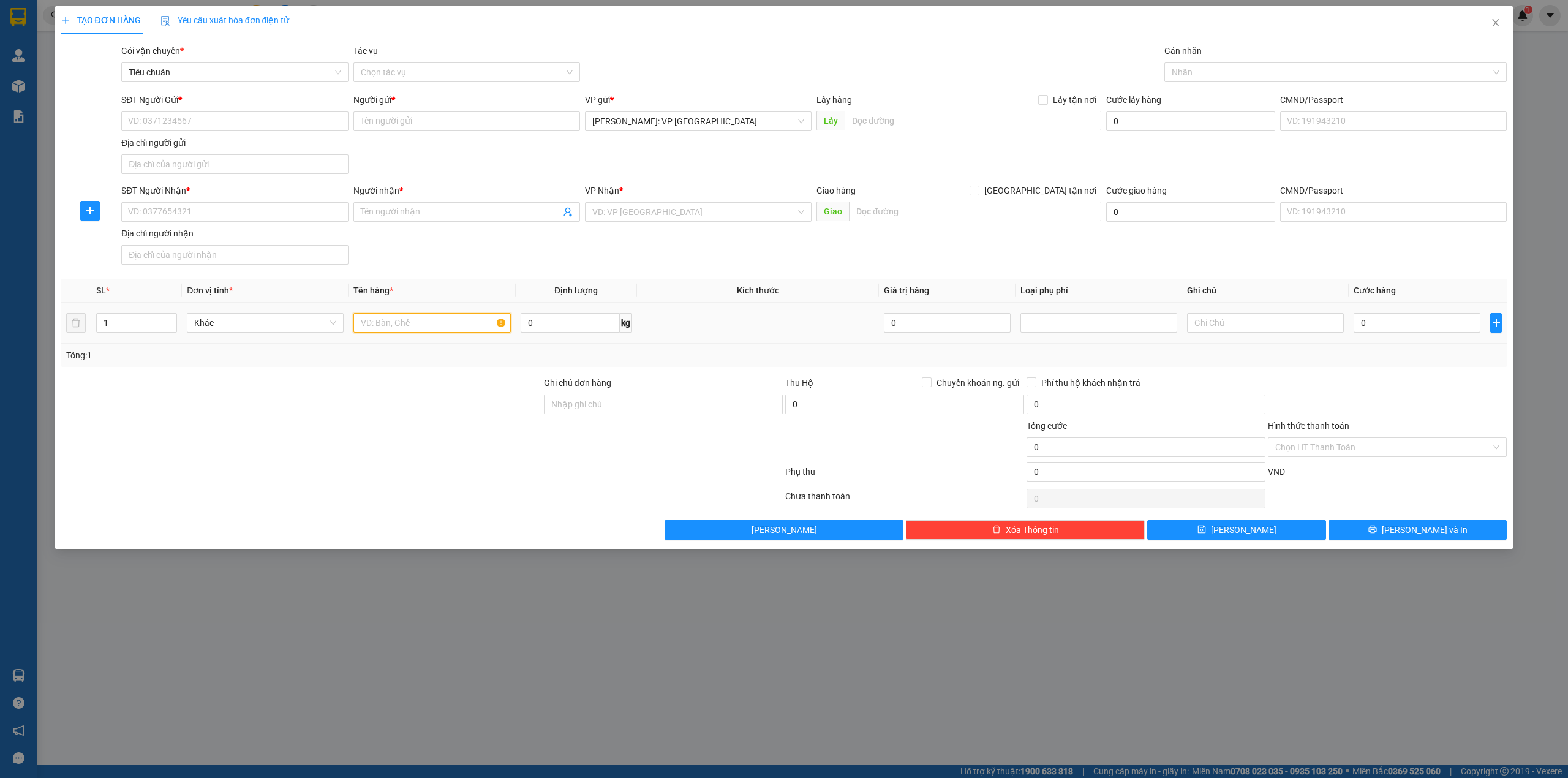
click at [374, 332] on input "text" at bounding box center [431, 323] width 157 height 20
type input "1 xe đạp bọc xốp nổ"
click at [250, 109] on div "SĐT Người Gửi *" at bounding box center [235, 102] width 227 height 18
click at [250, 121] on input "SĐT Người Gửi *" at bounding box center [235, 121] width 227 height 20
paste input "0909775445"
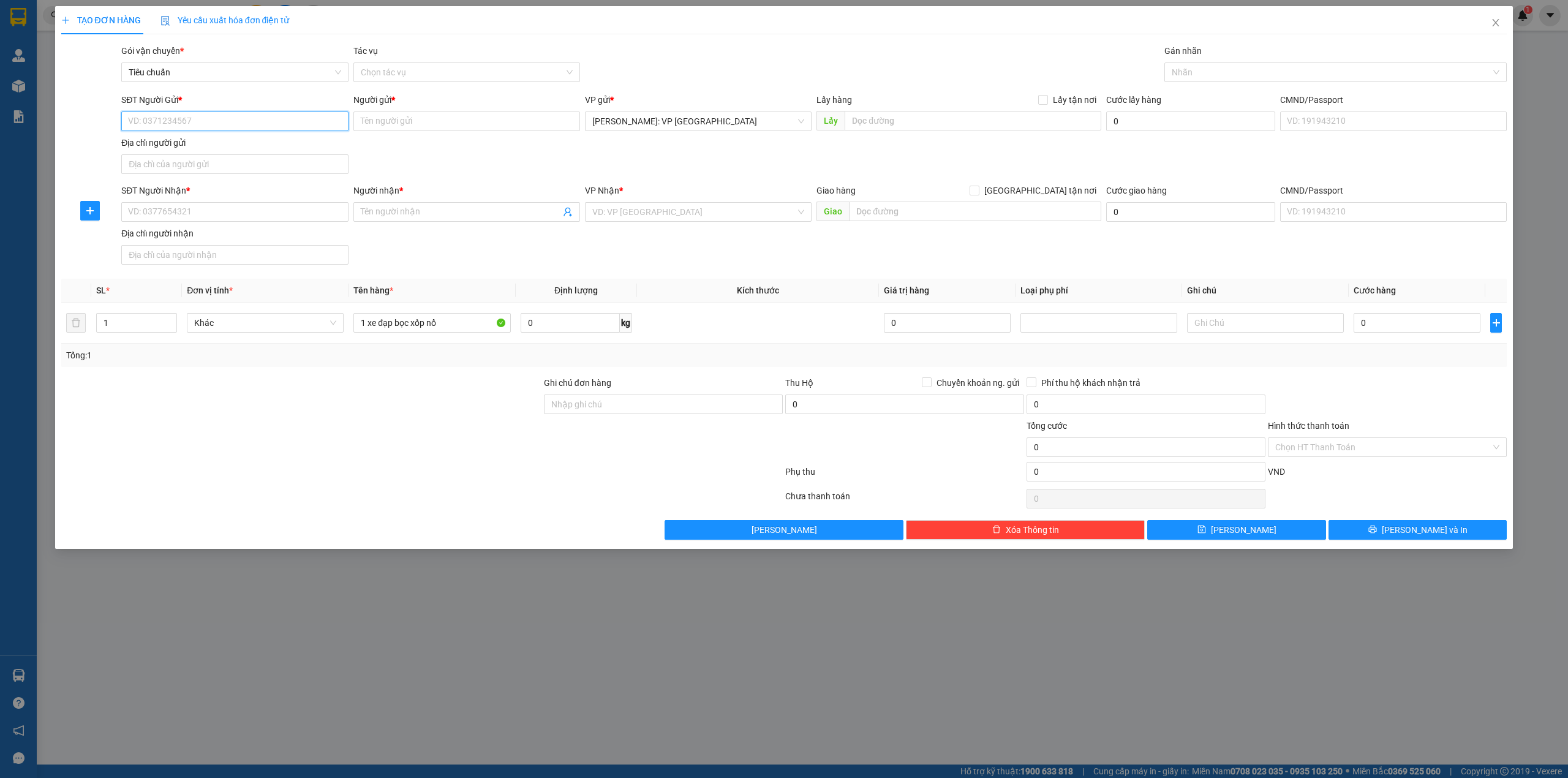
type input "0909775445"
click at [223, 145] on div "0909775445 - anh tài" at bounding box center [234, 146] width 212 height 13
type input "anh tài"
checkbox input "true"
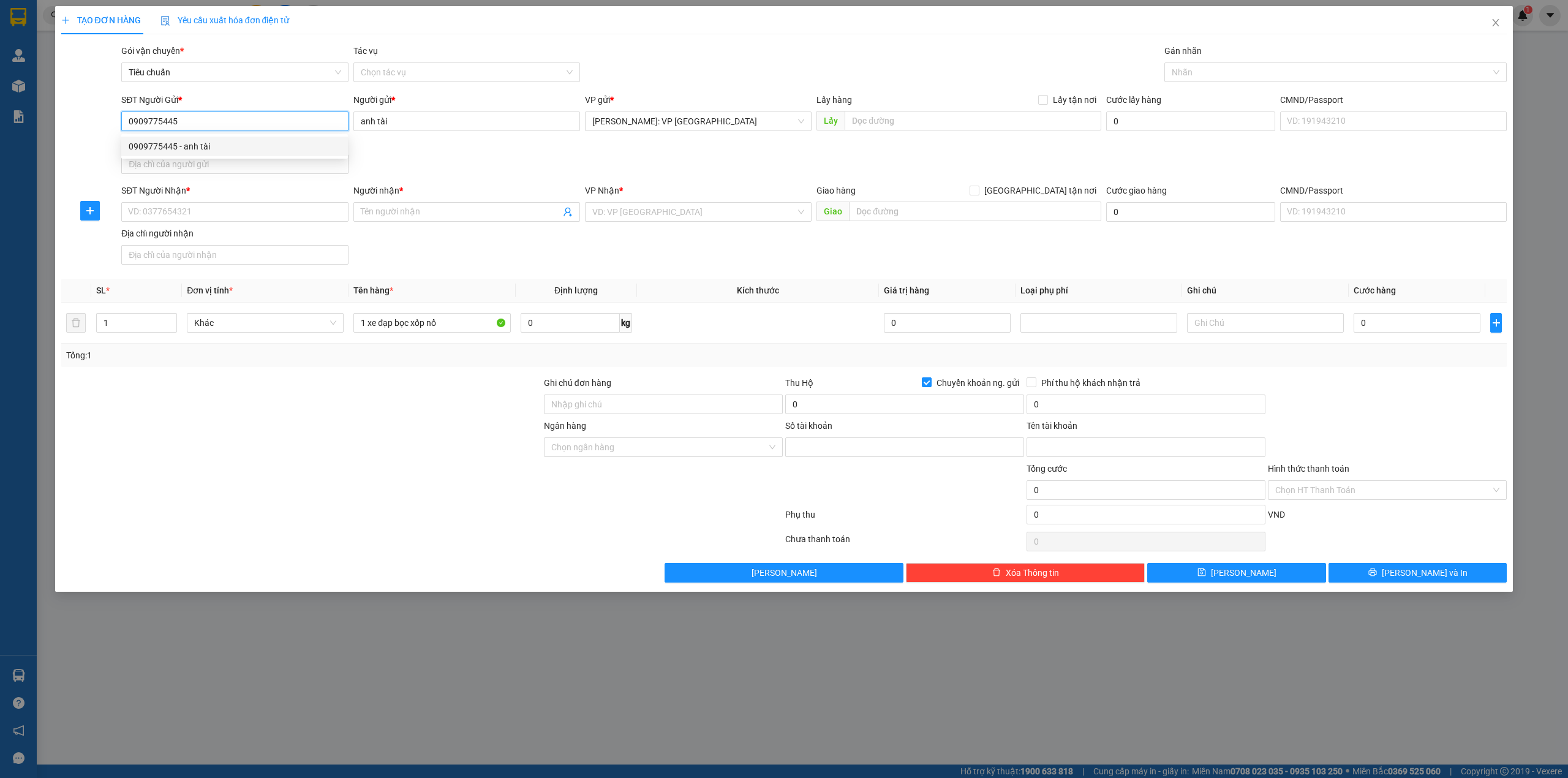
type input "0909775445"
type input "191654349"
type input "nguyễn thành tài"
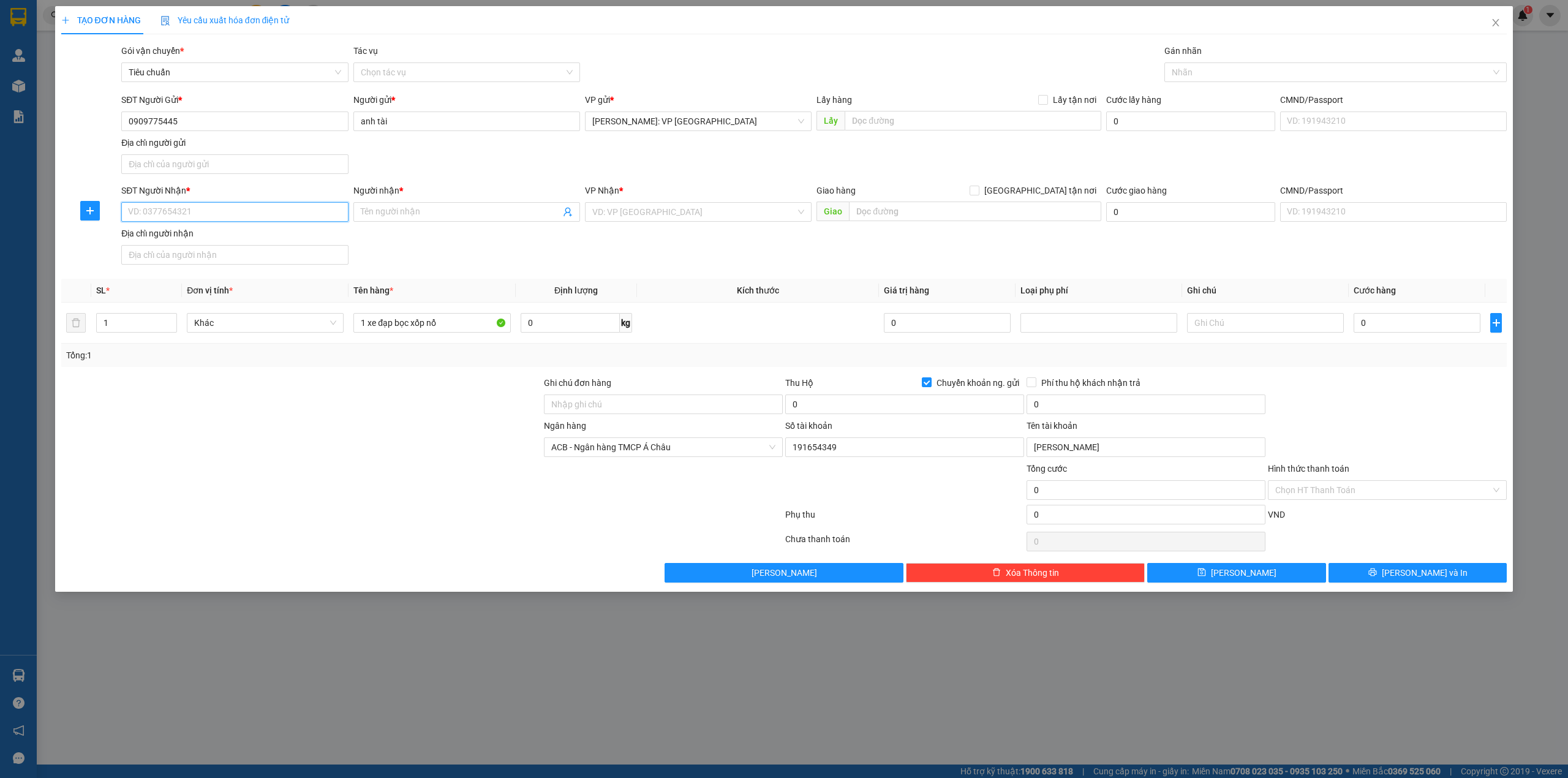
click at [214, 222] on input "SĐT Người Nhận *" at bounding box center [235, 212] width 227 height 20
paste input "0973741180"
type input "0973741180"
click at [502, 216] on input "Người nhận *" at bounding box center [461, 211] width 200 height 13
paste input "0973741180"
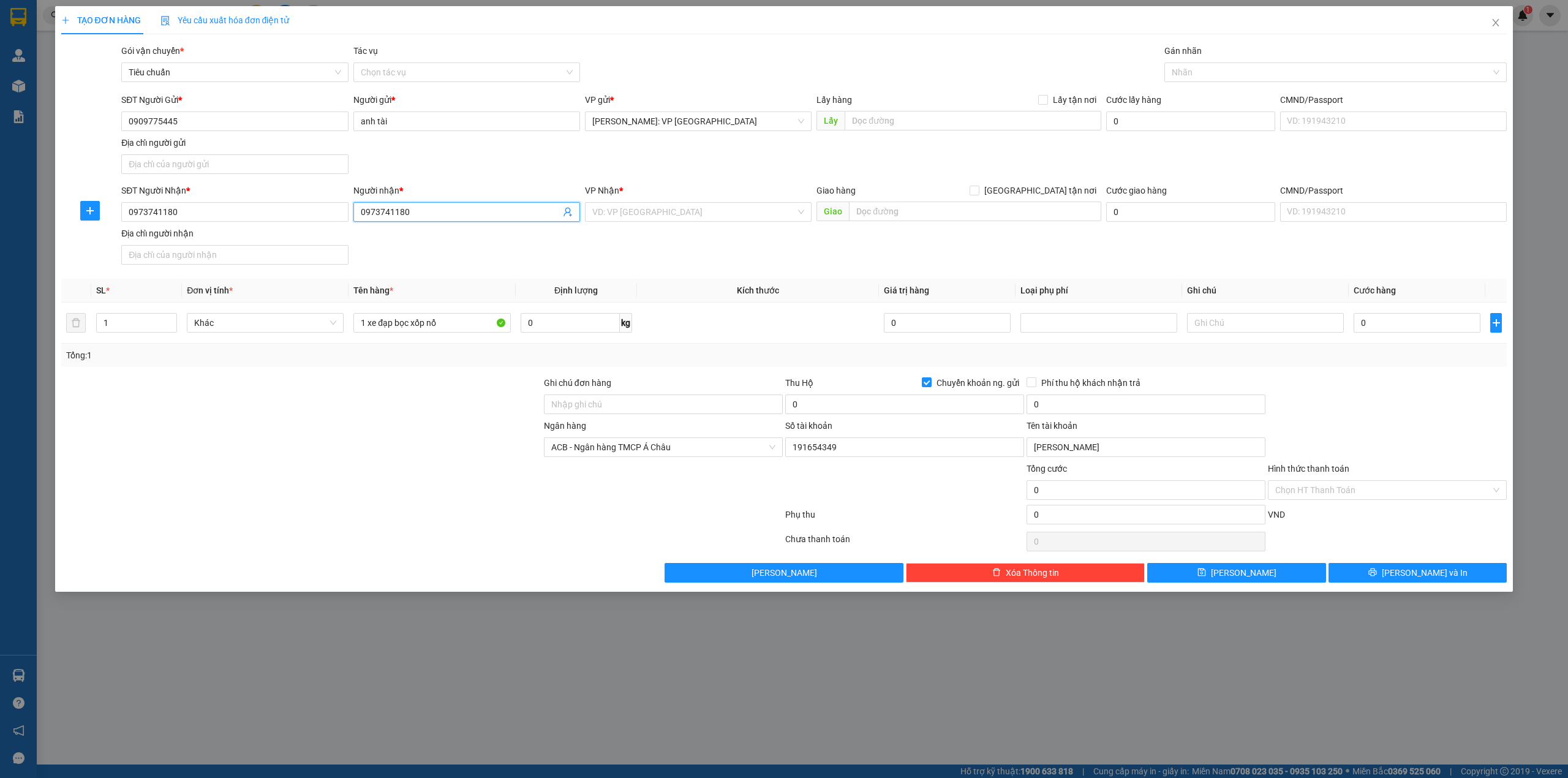
click at [456, 216] on input "0973741180" at bounding box center [461, 211] width 200 height 13
paste input "[PERSON_NAME]"
type input "[PERSON_NAME]"
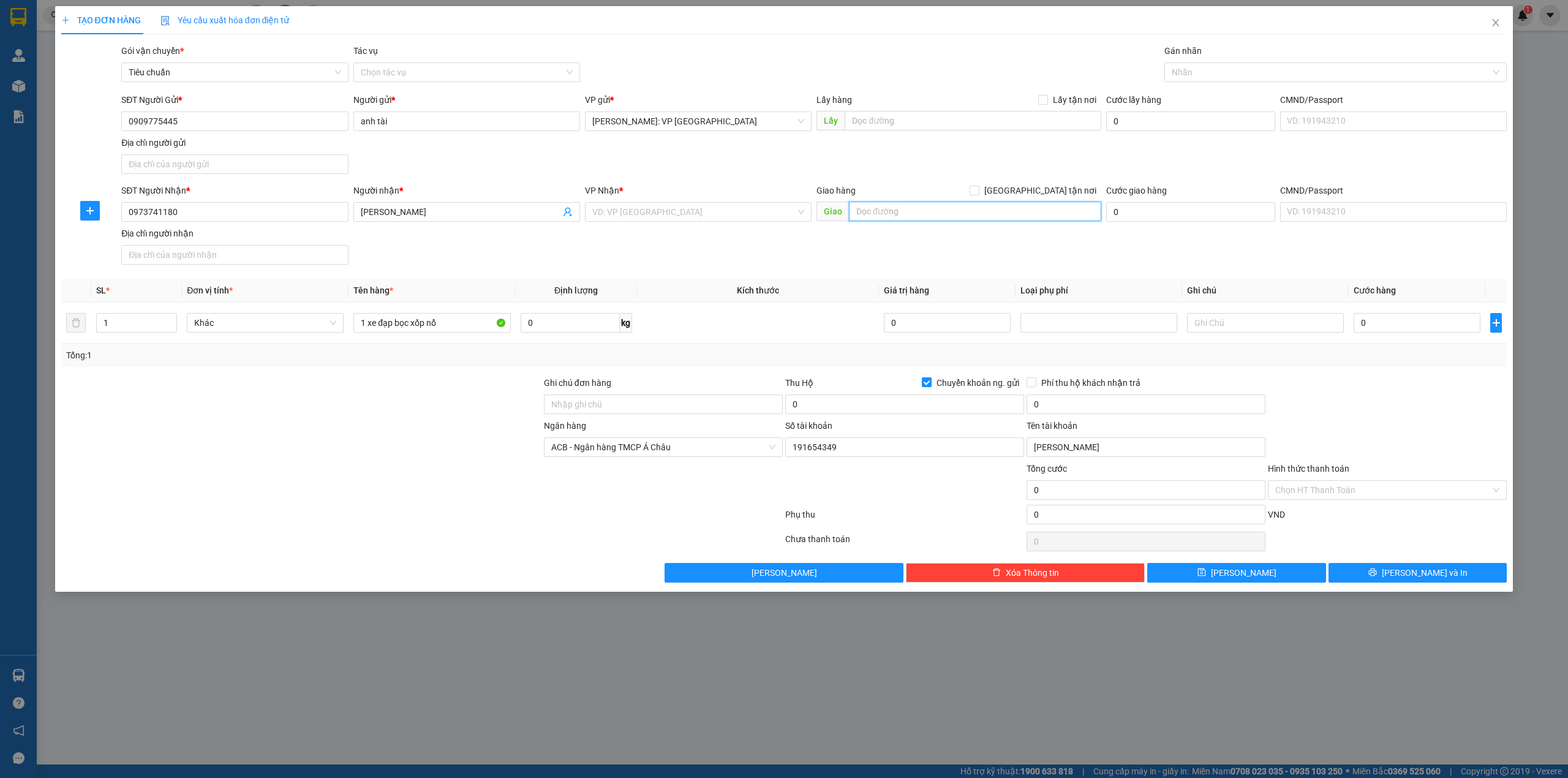
click at [871, 218] on input "text" at bounding box center [975, 211] width 252 height 20
paste input "xóm 10 Độc Lập Tịnh Ấn Tây TP Quảng Ngãi"
type input "xóm 10 Độc Lập Tịnh Ấn Tây TP Quảng Ngãi"
click at [711, 217] on input "search" at bounding box center [694, 212] width 204 height 18
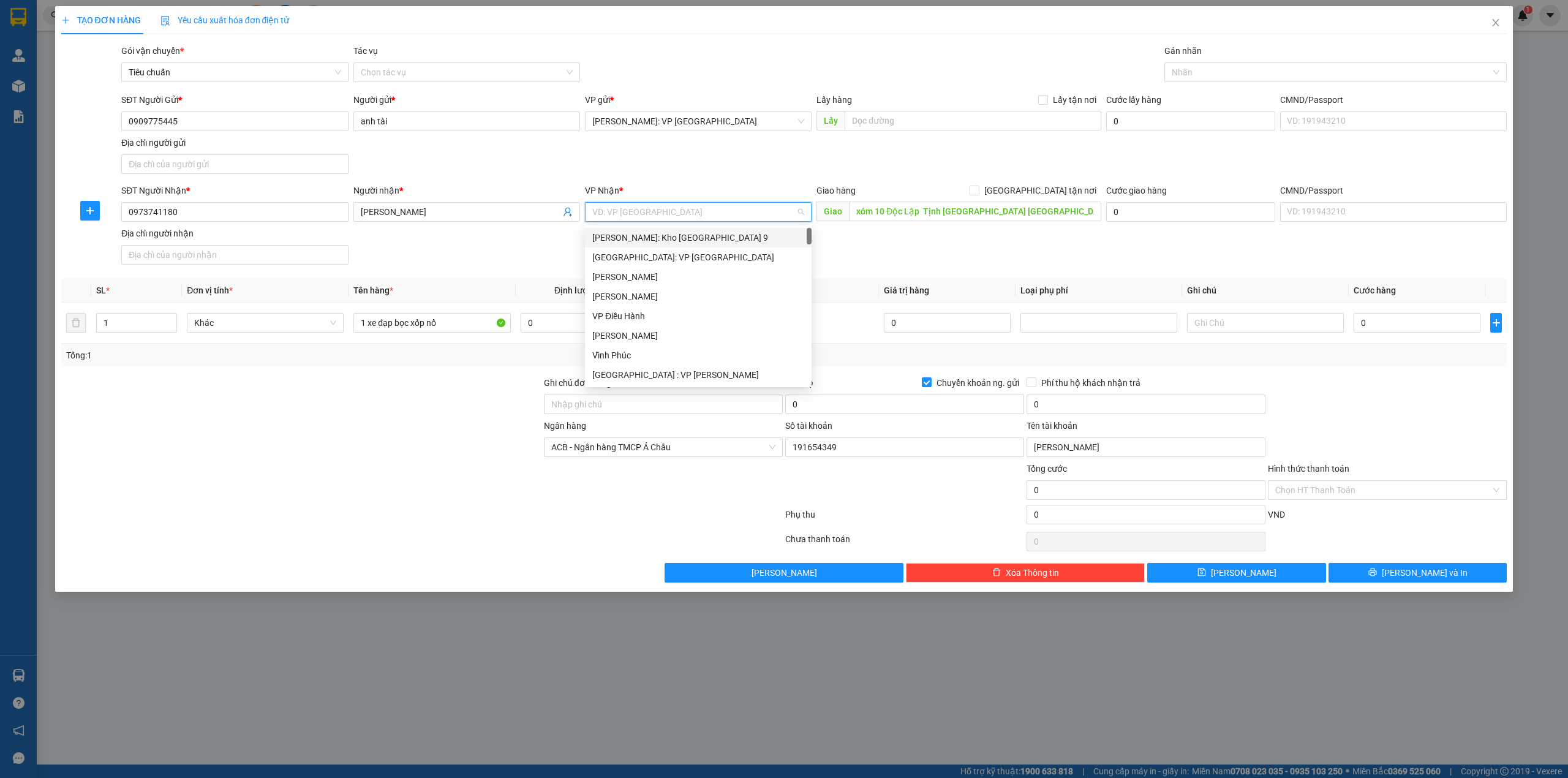
type input "q"
type input "uảng"
drag, startPoint x: 741, startPoint y: 235, endPoint x: 442, endPoint y: 235, distance: 299.0
click at [740, 235] on div "[GEOGRAPHIC_DATA]: VP [GEOGRAPHIC_DATA]" at bounding box center [698, 238] width 212 height 13
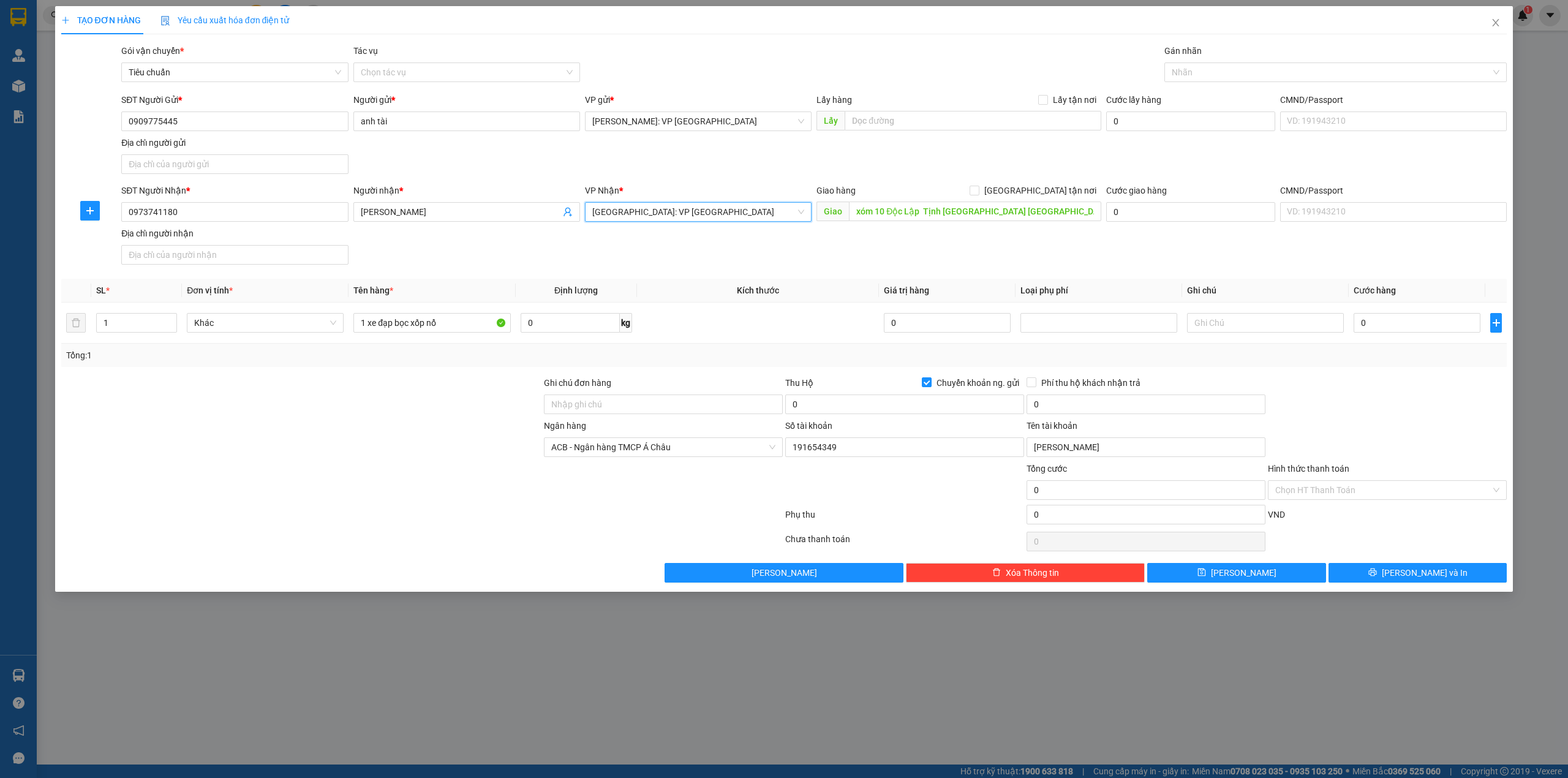
drag, startPoint x: 432, startPoint y: 233, endPoint x: 445, endPoint y: 234, distance: 13.0
click at [435, 233] on div "SĐT Người Nhận * 0973741180 Người nhận * Võ Minh Hải VP Nhận * Quảng Ngãi: VP T…" at bounding box center [814, 226] width 1390 height 86
click at [978, 187] on input "[GEOGRAPHIC_DATA] tận nơi" at bounding box center [974, 190] width 9 height 9
checkbox input "true"
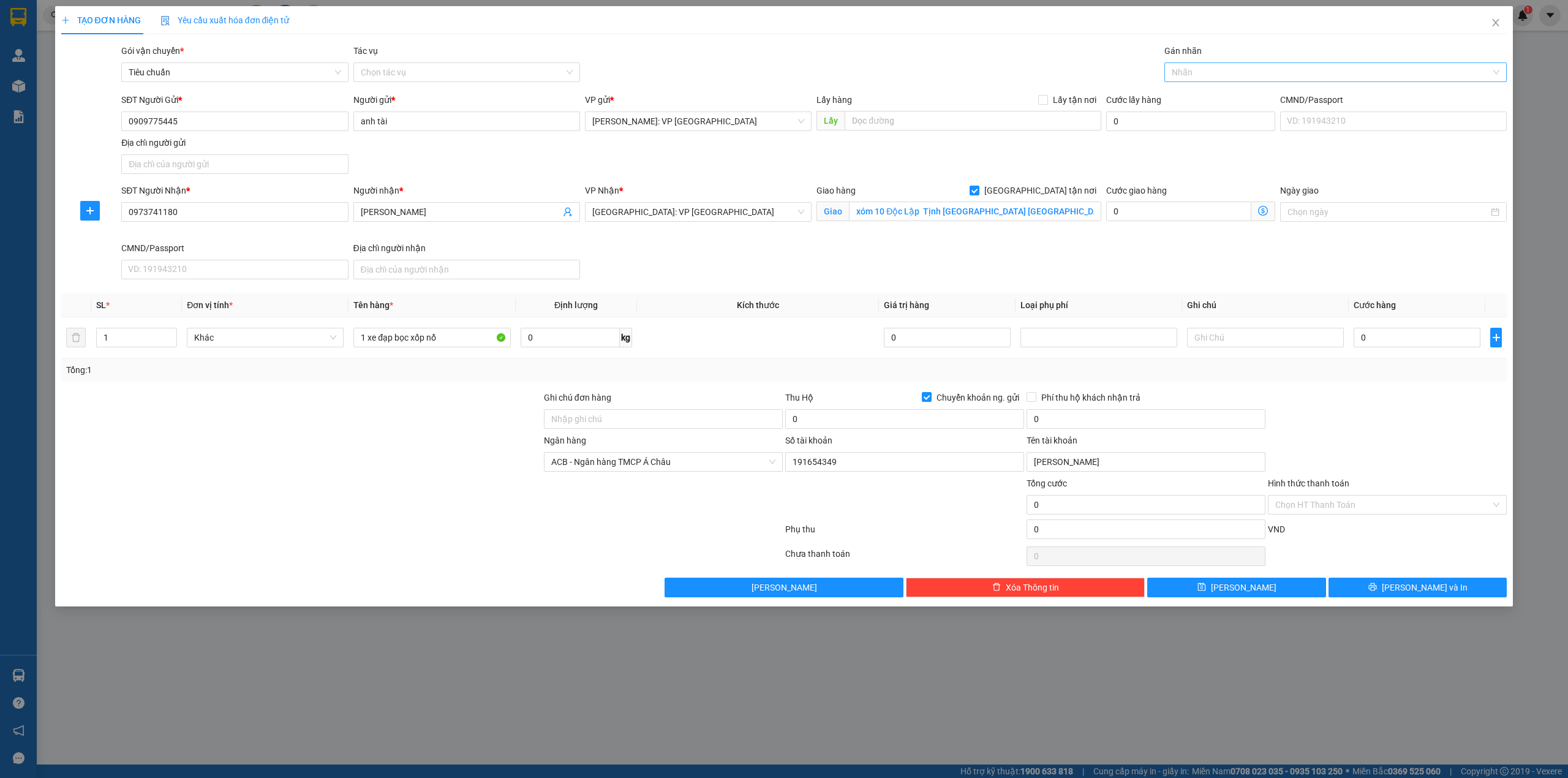
click at [1233, 74] on div at bounding box center [1330, 72] width 325 height 15
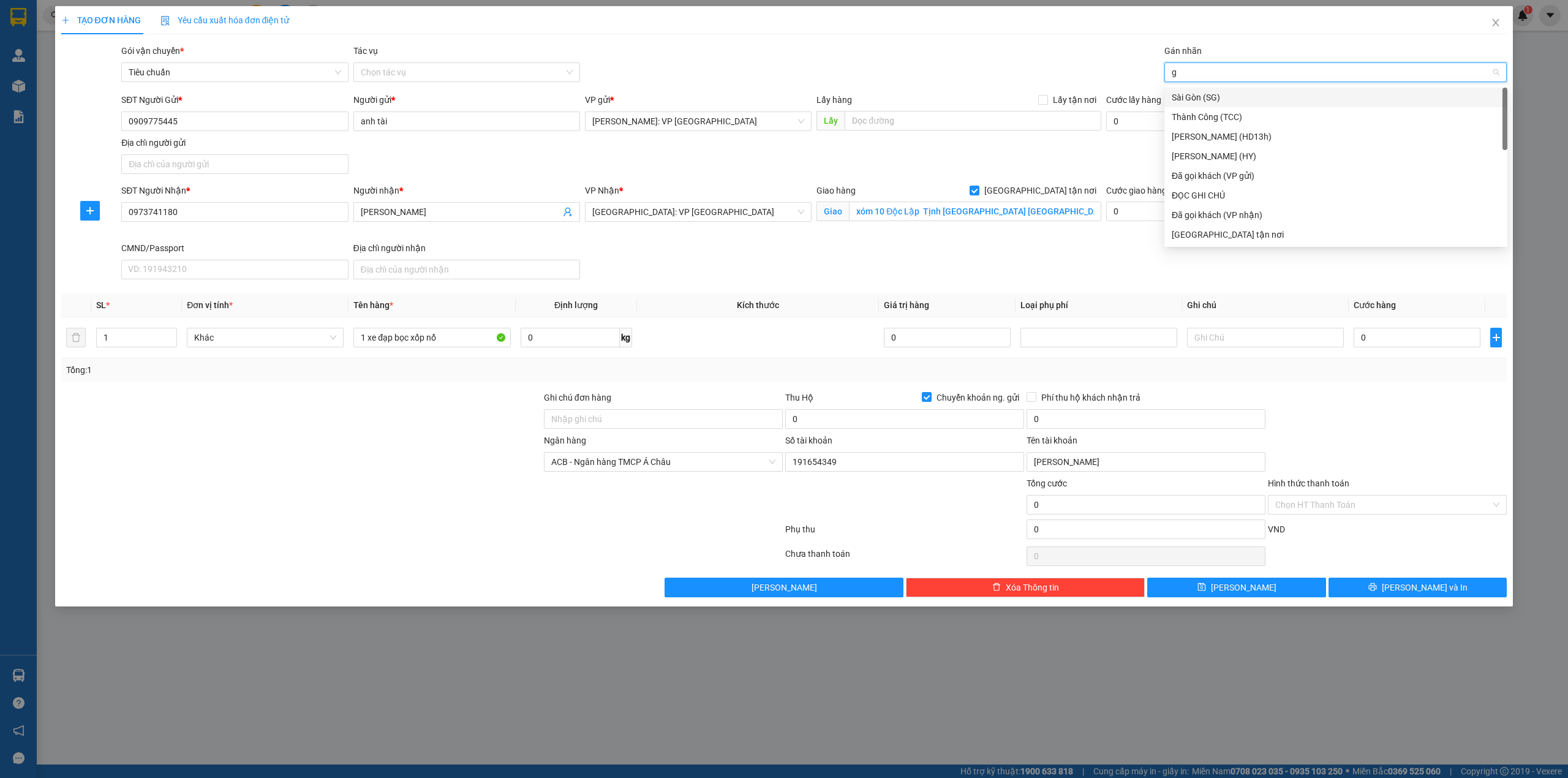
type input "gi"
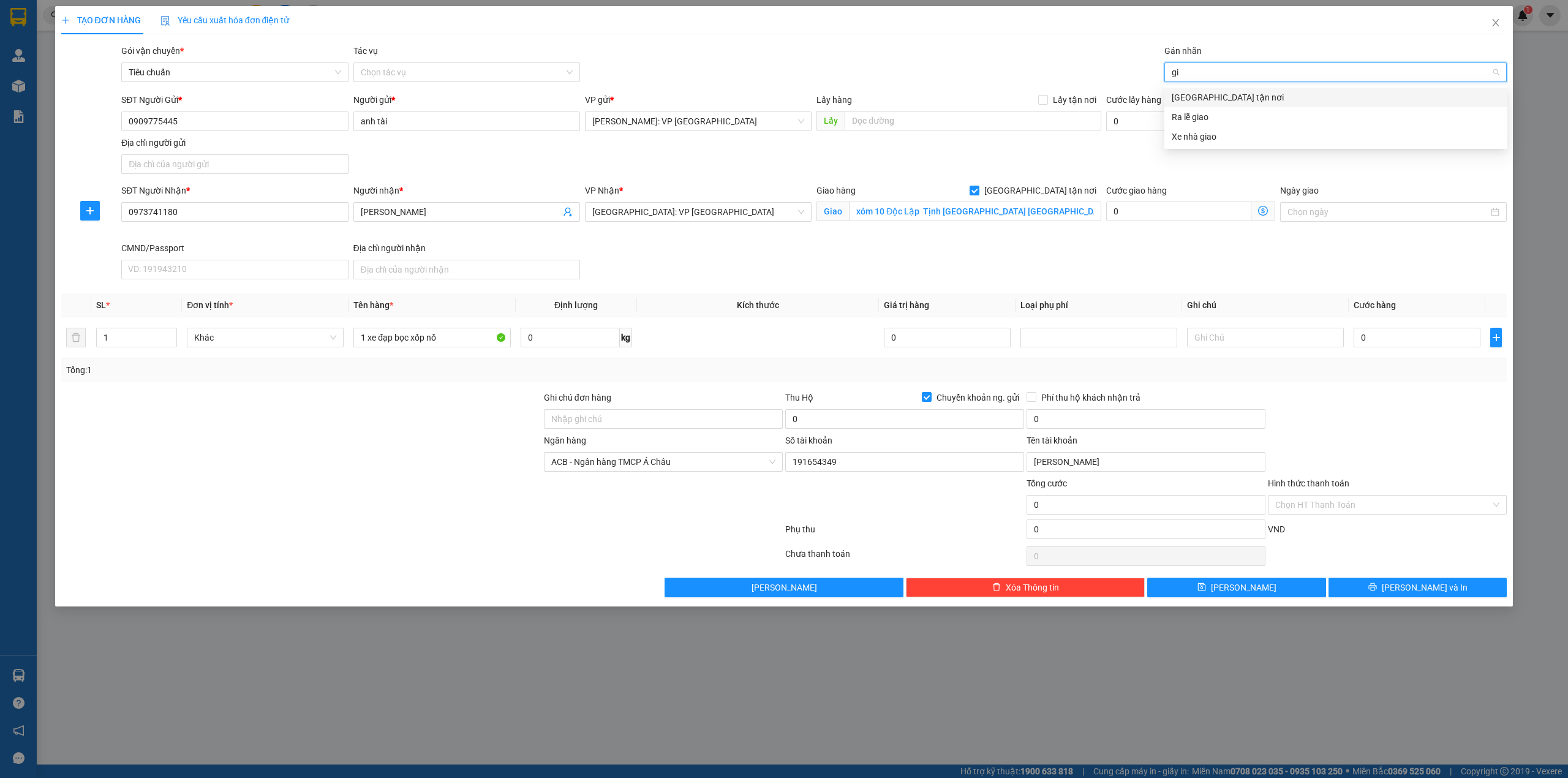
click at [1216, 99] on div "[GEOGRAPHIC_DATA] tận nơi" at bounding box center [1335, 97] width 328 height 13
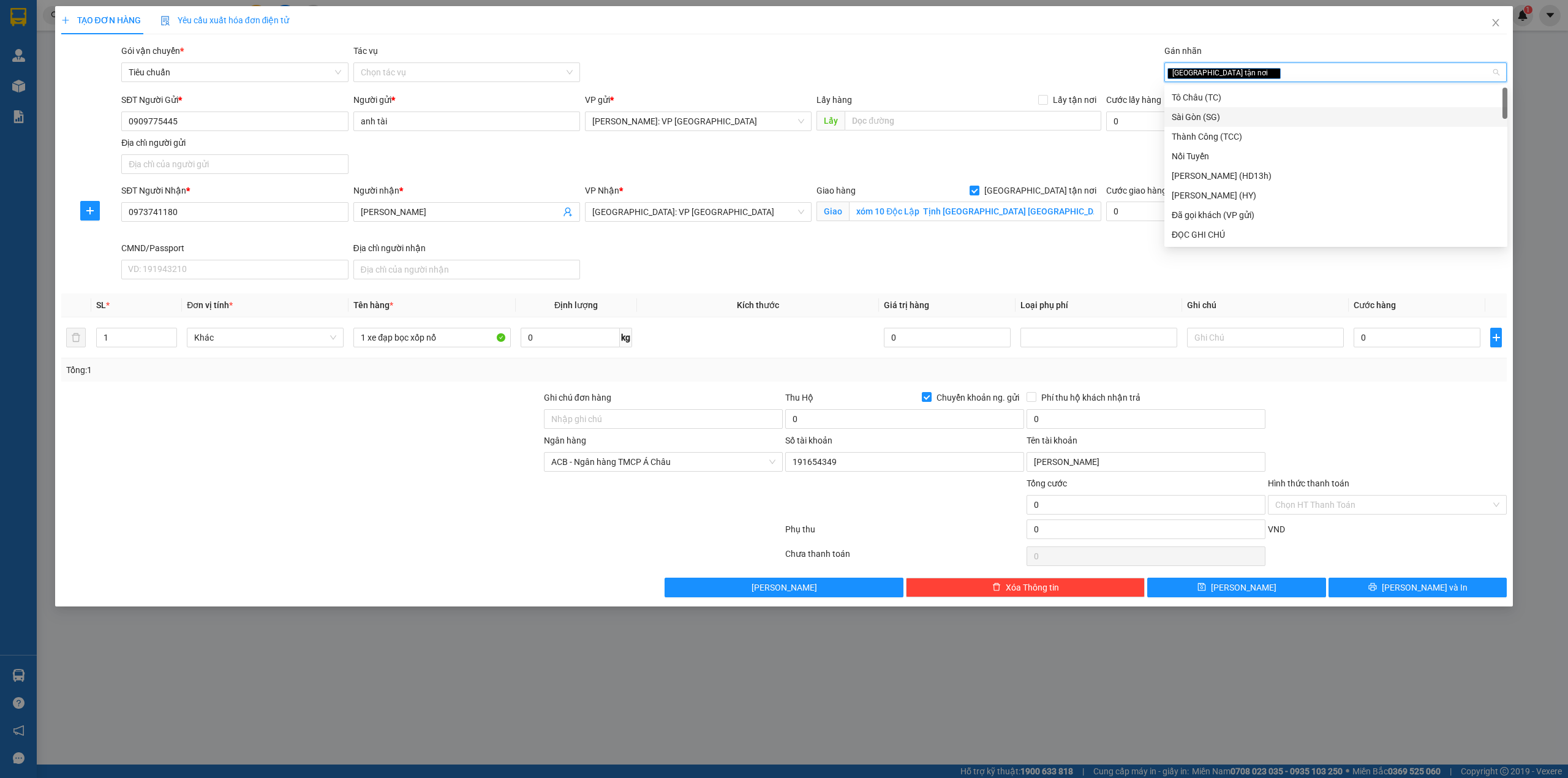
click at [928, 174] on div "SĐT Người Gửi * 0909775445 Người gửi * anh tài VP gửi * Hồ Chí Minh: VP Quận Tâ…" at bounding box center [814, 135] width 1390 height 86
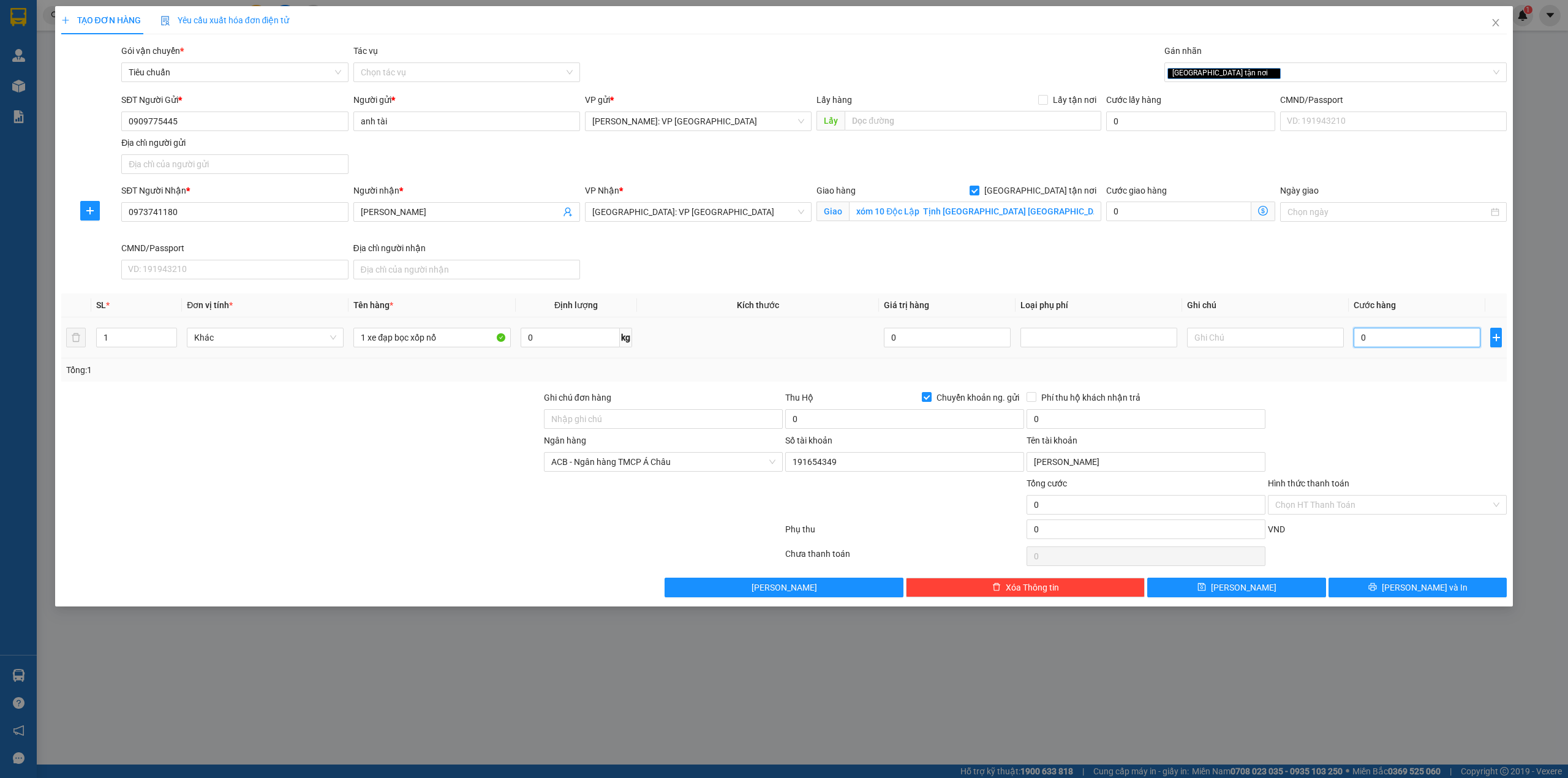
click at [1377, 337] on input "0" at bounding box center [1417, 338] width 127 height 20
type input "5"
type input "57"
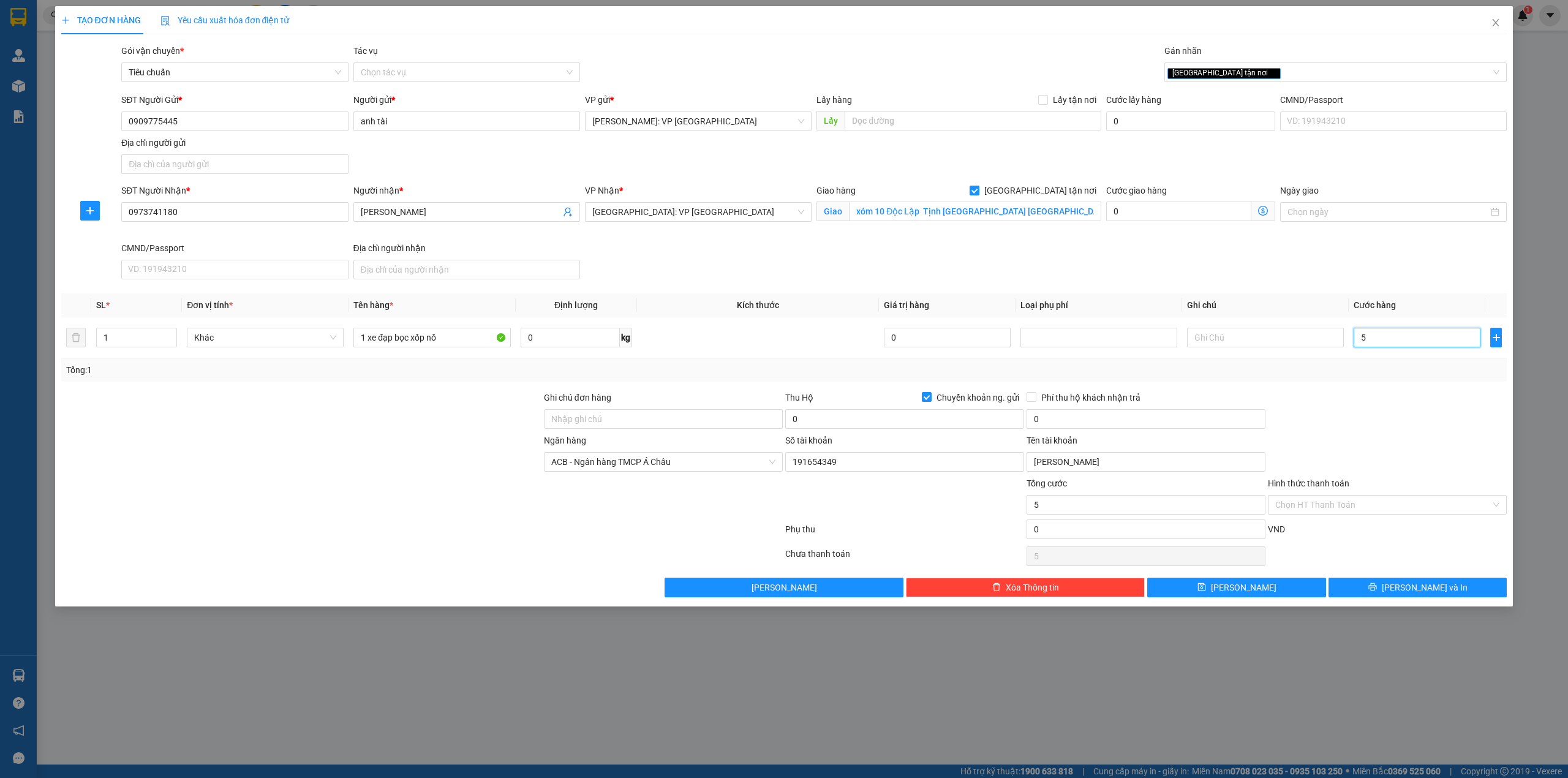
type input "57"
type input "570"
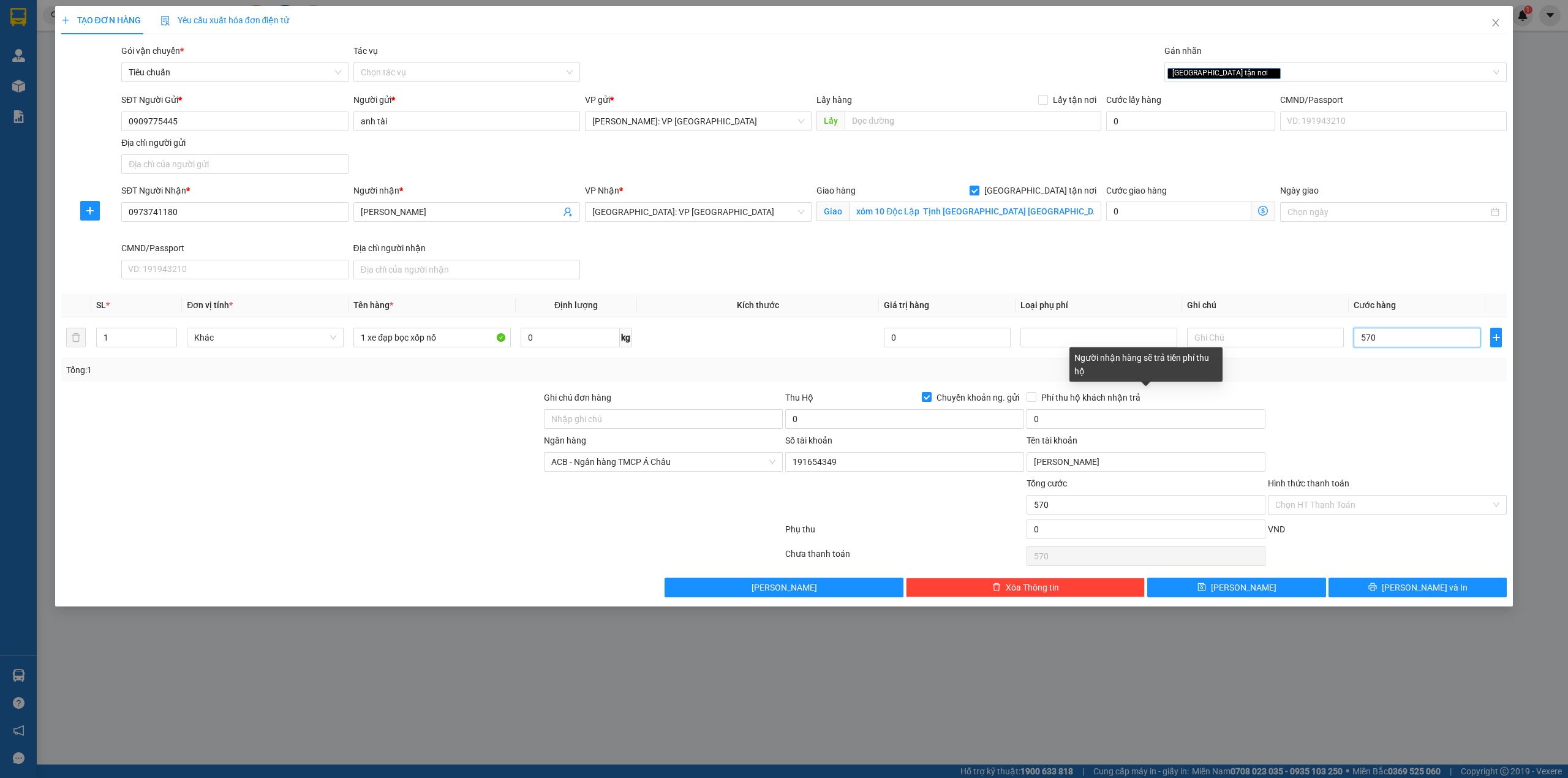
type input "5.700"
type input "57.000"
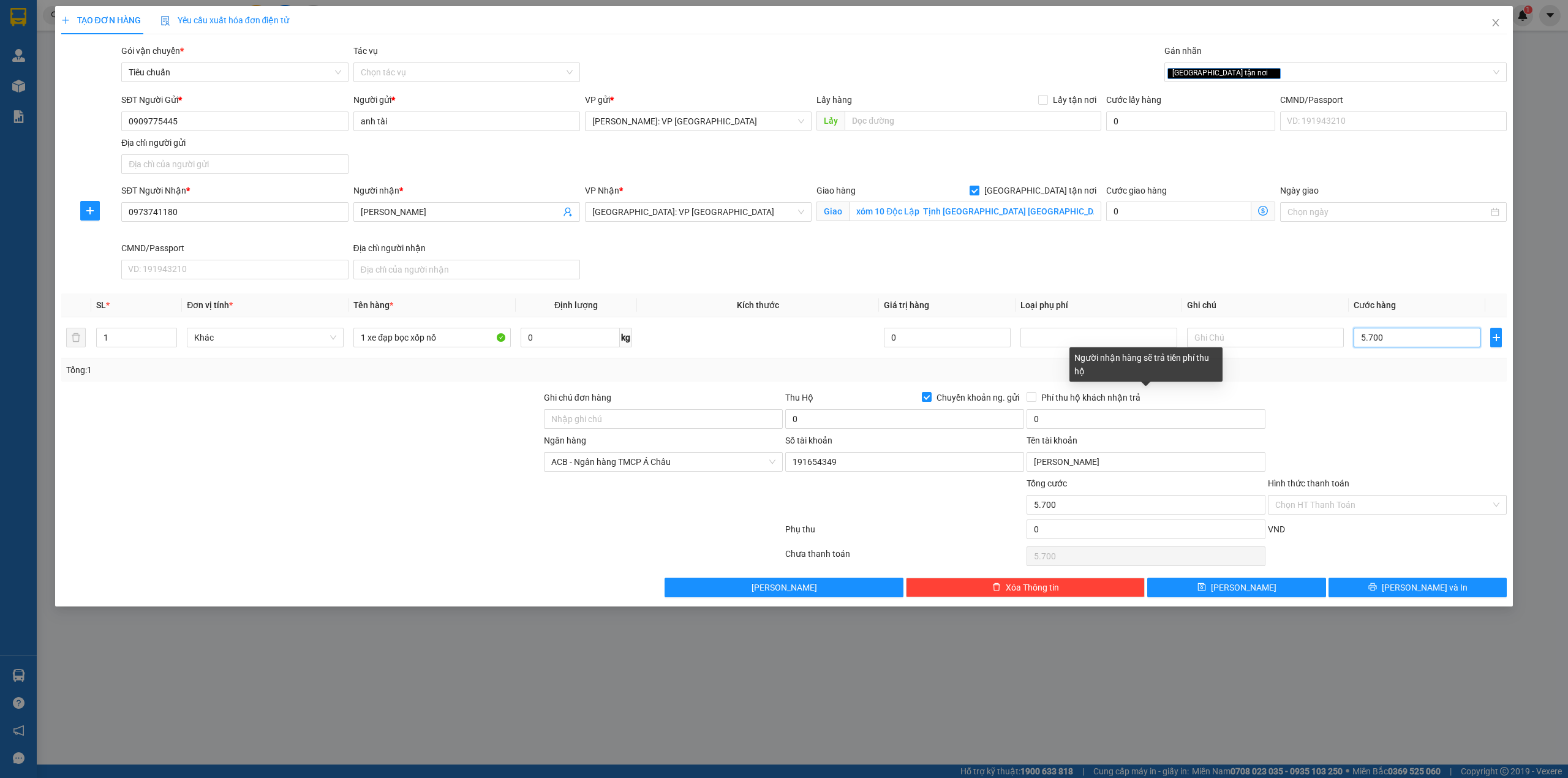
type input "57.000"
type input "570.000"
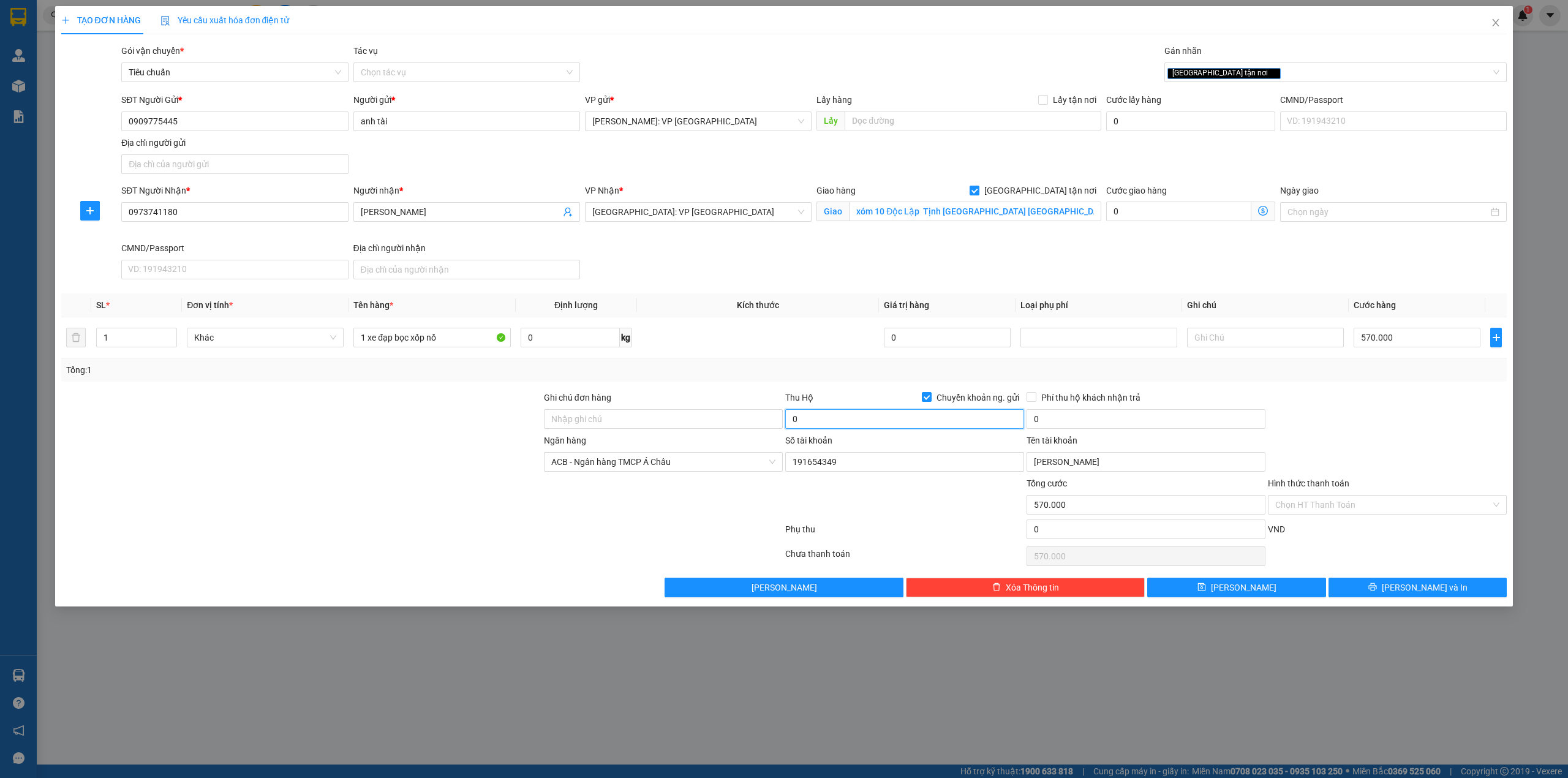
click at [858, 420] on input "0" at bounding box center [904, 419] width 239 height 20
type input "13.500.000"
click at [1098, 415] on input "0" at bounding box center [1145, 419] width 239 height 20
type input "35.000"
click at [304, 548] on div at bounding box center [422, 556] width 724 height 25
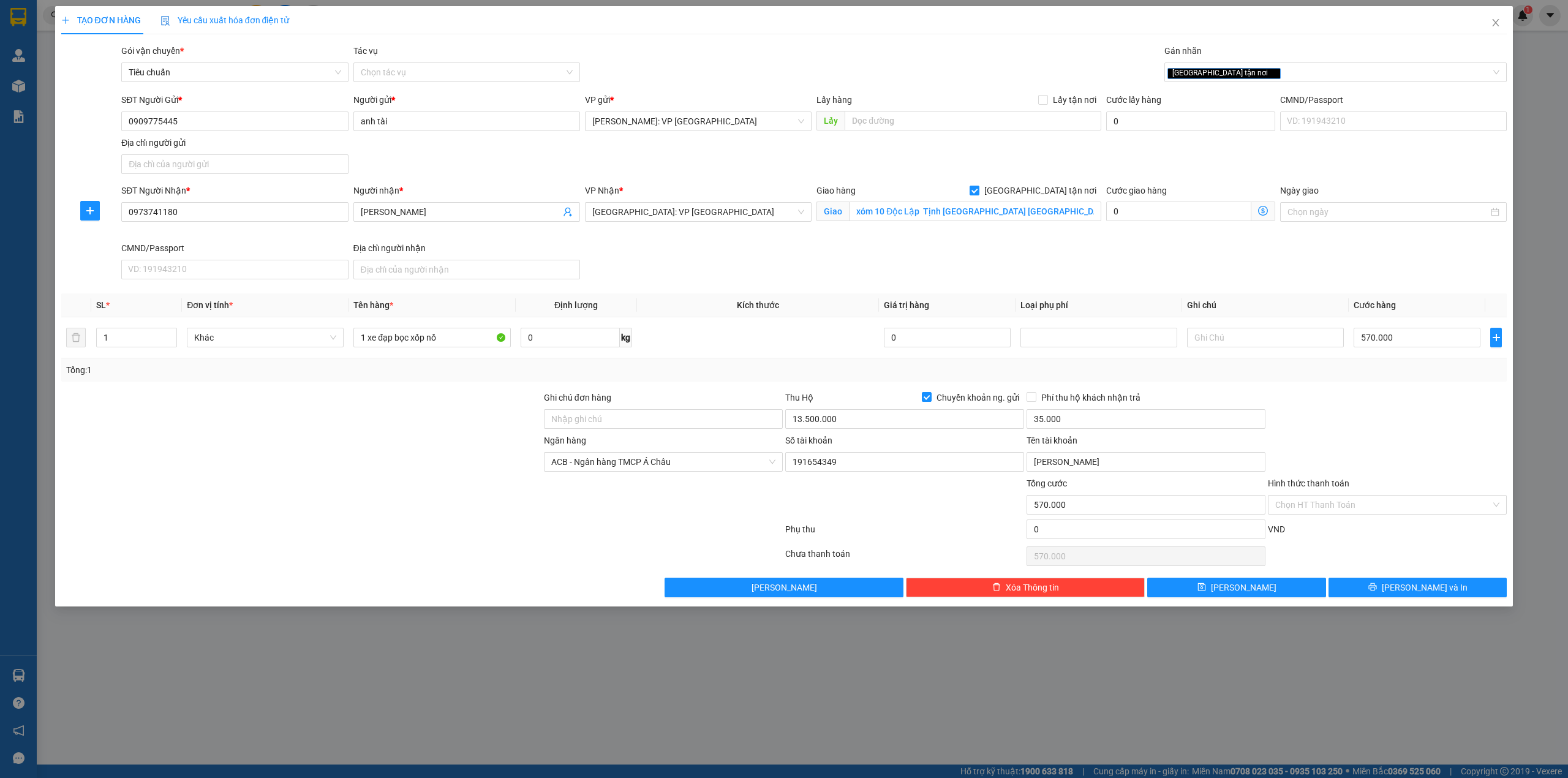
click at [374, 454] on div at bounding box center [301, 455] width 483 height 43
click at [1377, 589] on icon "printer" at bounding box center [1372, 587] width 9 height 9
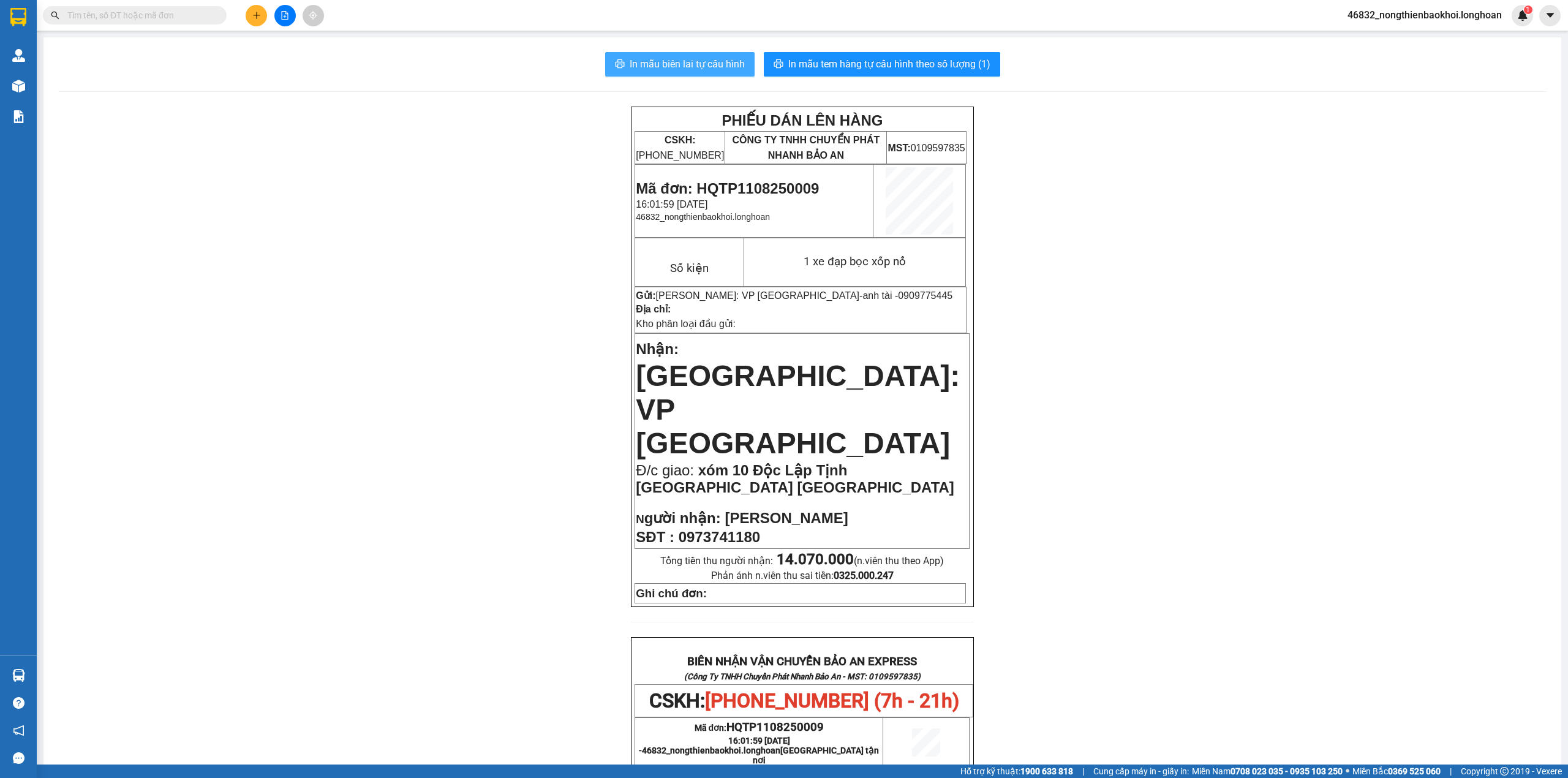
click at [686, 56] on span "In mẫu biên lai tự cấu hình" at bounding box center [687, 64] width 115 height 16
click at [843, 60] on span "In mẫu tem hàng tự cấu hình theo số lượng (1)" at bounding box center [889, 64] width 202 height 16
click at [516, 393] on div "PHIẾU DÁN LÊN HÀNG CSKH: 1900.06.88.33 CÔNG TY TNHH CHUYỂN PHÁT NHANH BẢO AN MS…" at bounding box center [802, 711] width 1489 height 1211
click at [486, 564] on div "PHIẾU DÁN LÊN HÀNG CSKH: 1900.06.88.33 CÔNG TY TNHH CHUYỂN PHÁT NHANH BẢO AN MS…" at bounding box center [802, 711] width 1489 height 1211
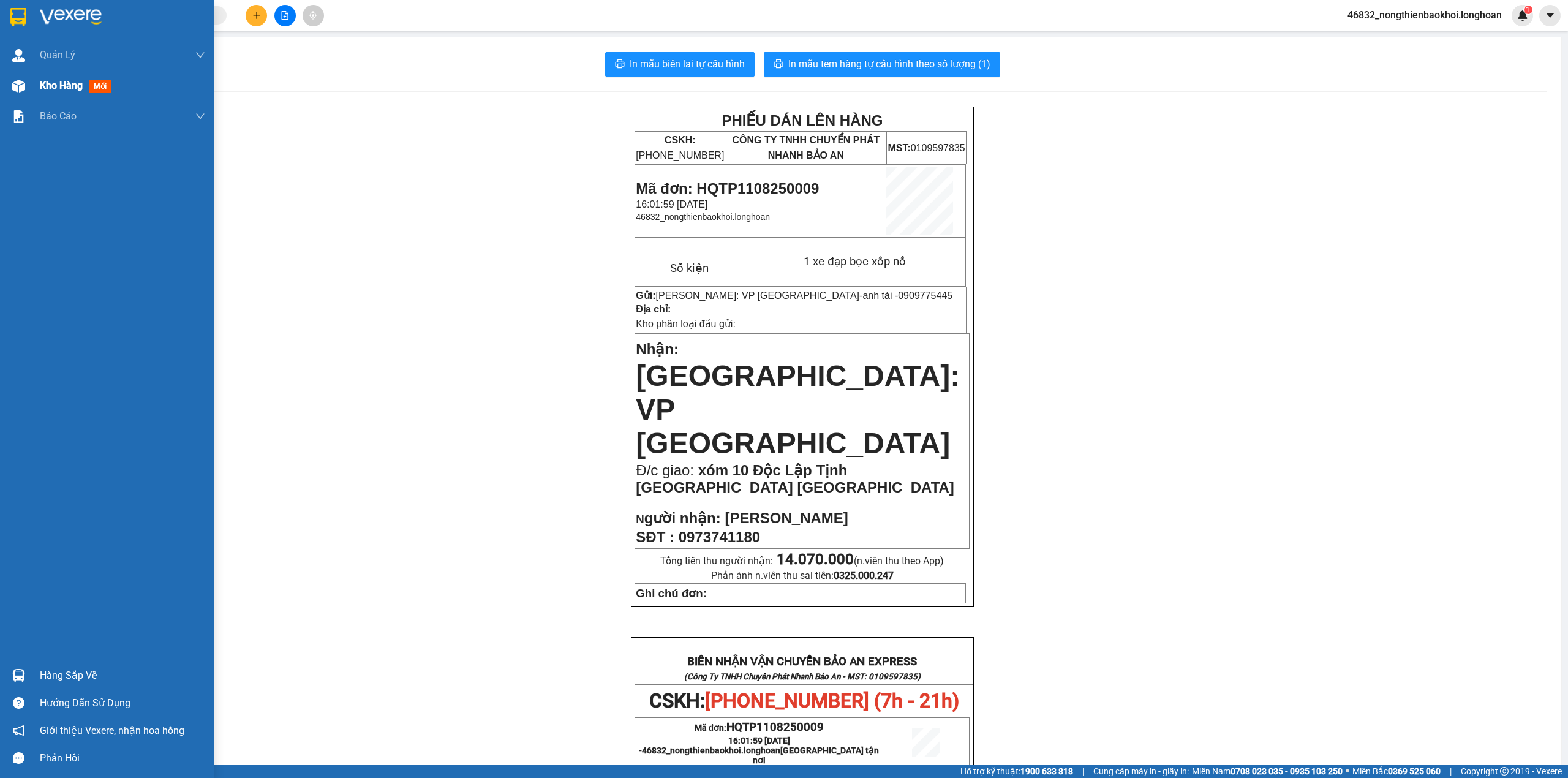
click at [1, 87] on div "Kho hàng mới" at bounding box center [107, 85] width 214 height 30
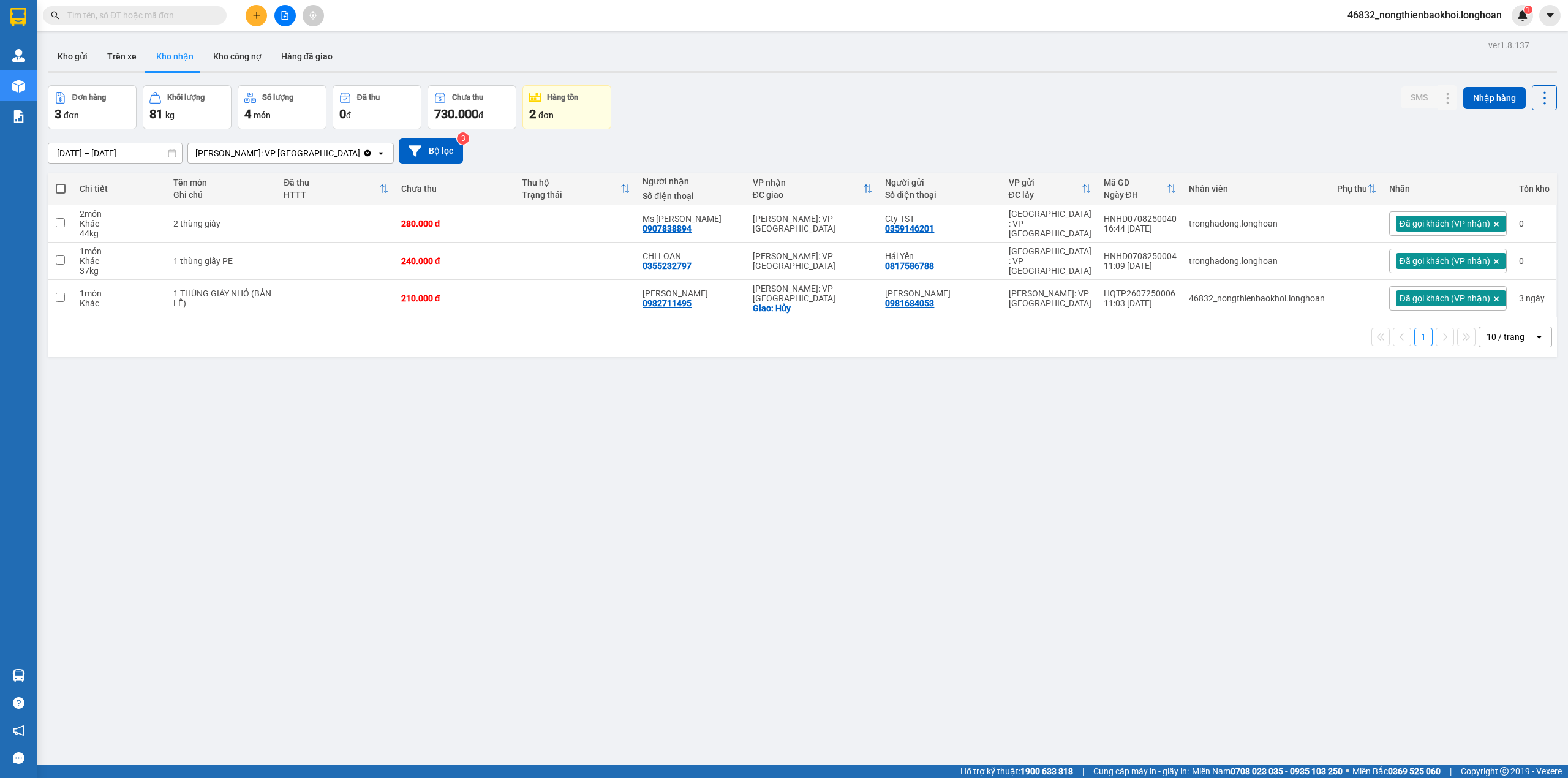
click at [1031, 126] on div "Đơn hàng 3 đơn Khối lượng 81 kg Số lượng 4 món Đã thu 0 đ Chưa thu 730.000 đ Hà…" at bounding box center [802, 107] width 1509 height 44
click at [61, 52] on button "Kho gửi" at bounding box center [72, 56] width 50 height 29
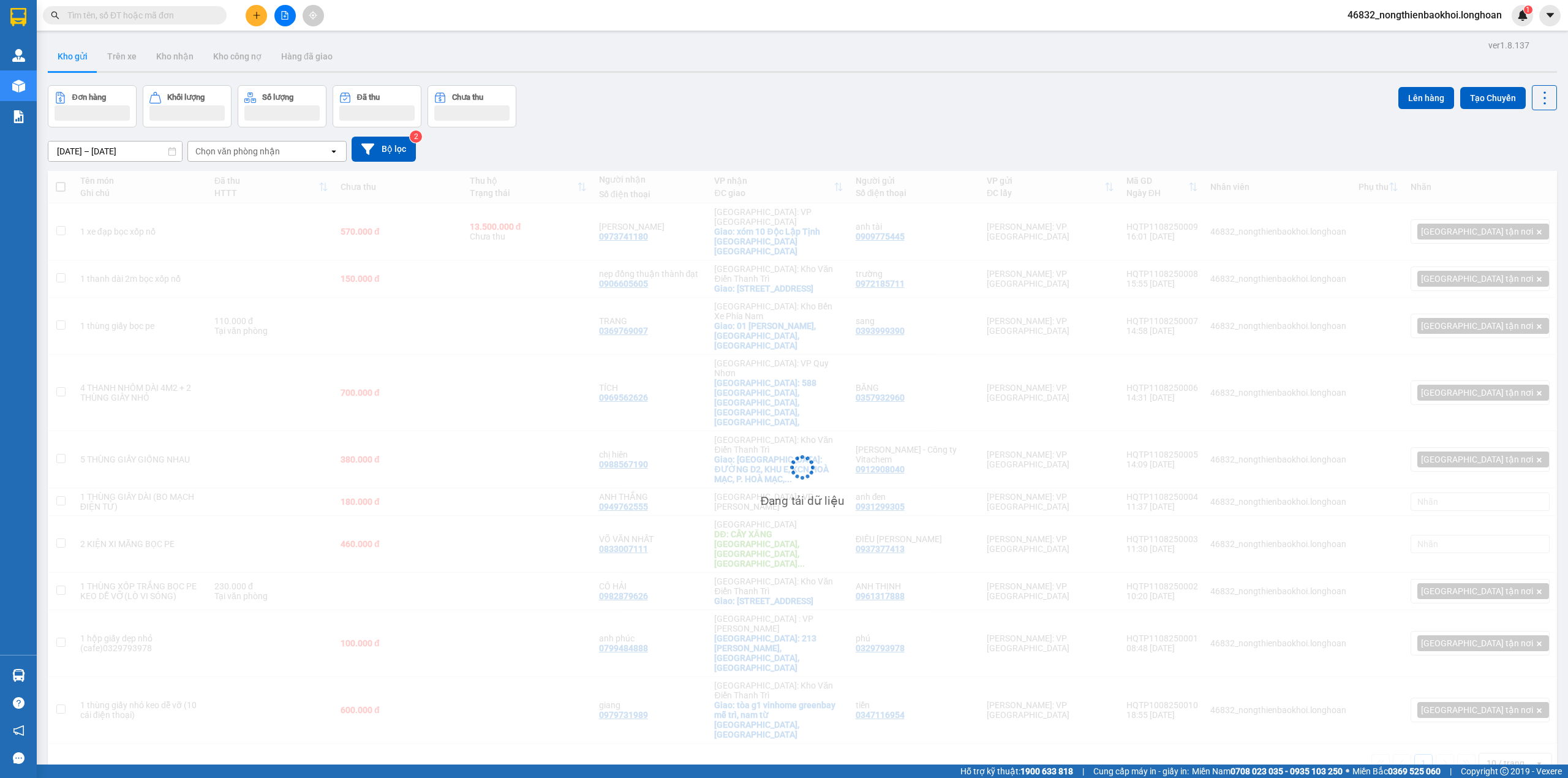
click at [835, 109] on div "Đơn hàng Khối lượng Số lượng Đã thu Chưa thu Lên hàng Tạo Chuyến" at bounding box center [802, 106] width 1509 height 43
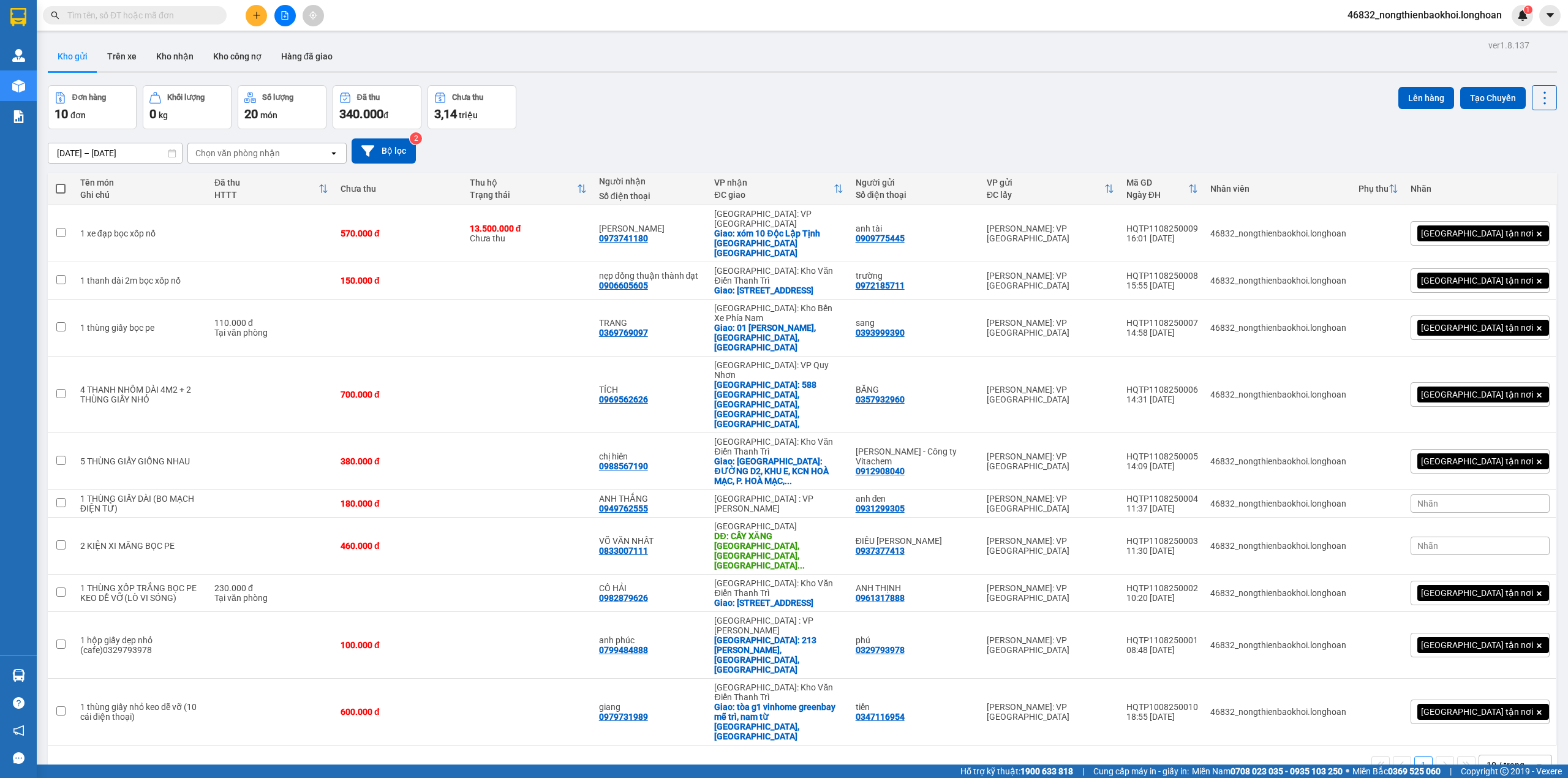
click at [257, 13] on icon "plus" at bounding box center [257, 16] width 9 height 9
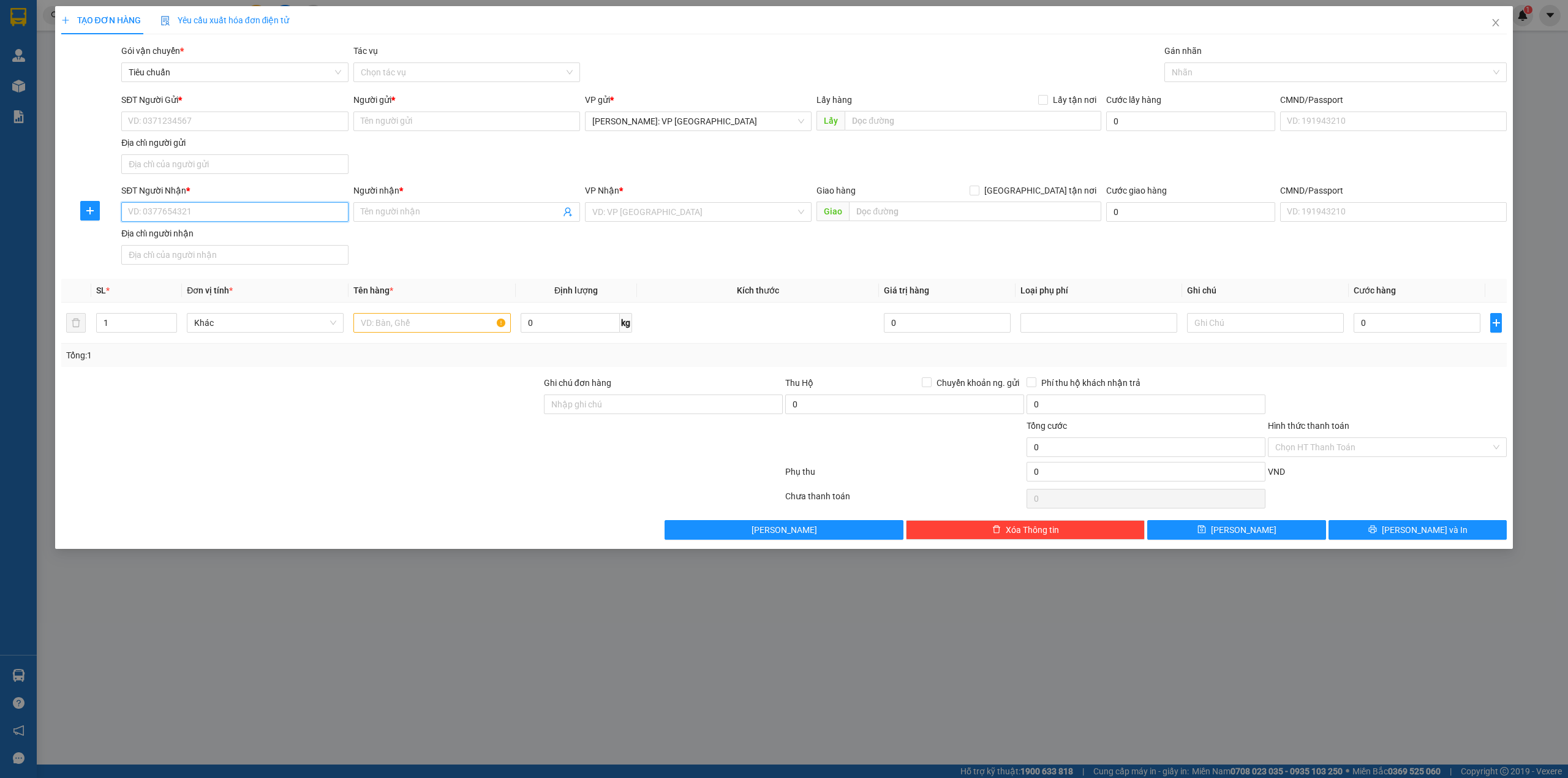
click at [303, 218] on input "SĐT Người Nhận *" at bounding box center [235, 212] width 227 height 20
paste input "0768372788"
click at [221, 236] on div "0768372788 - chị phương" at bounding box center [234, 238] width 212 height 13
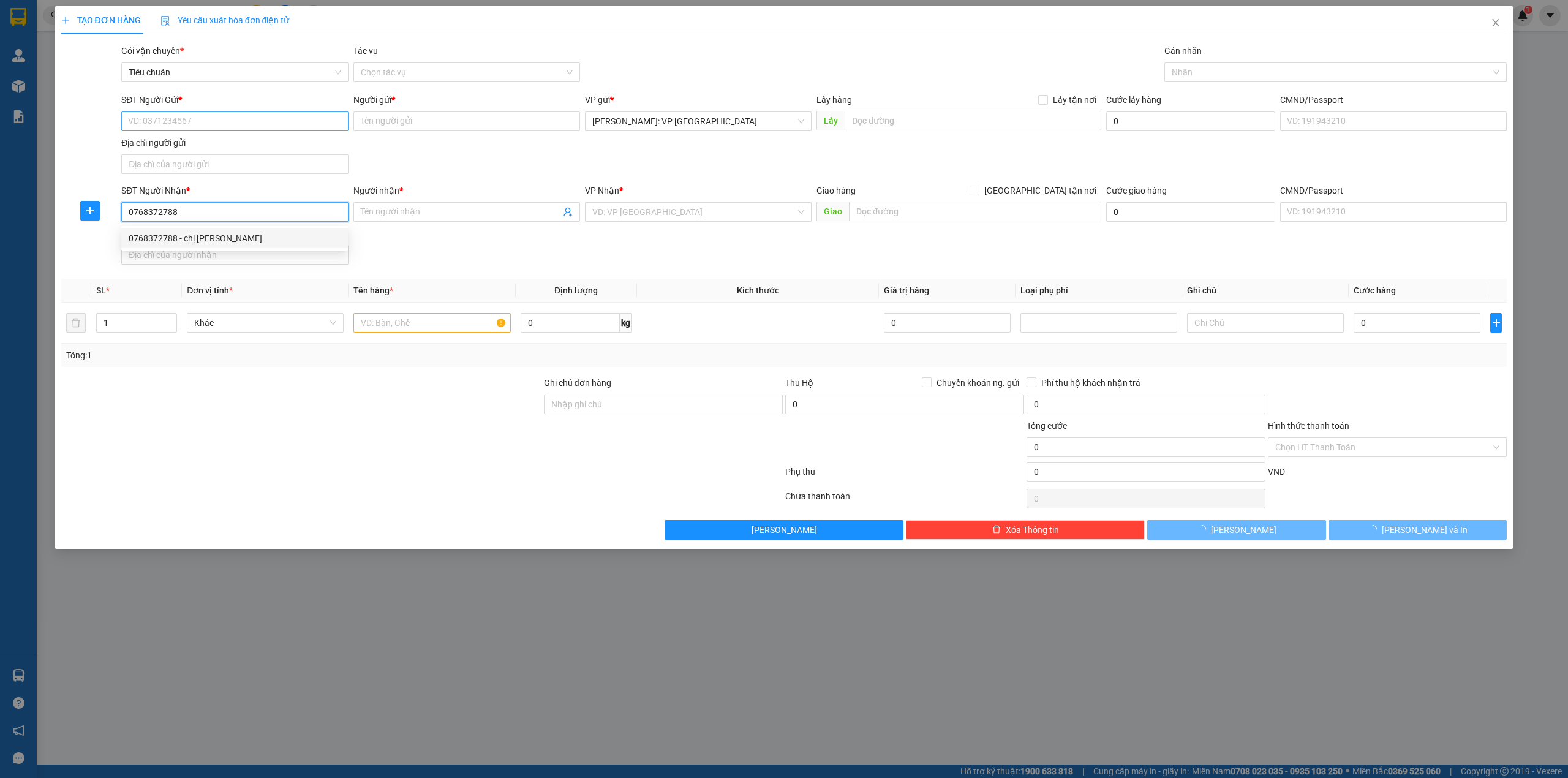
type input "0768372788"
type input "chị [PERSON_NAME]"
checkbox input "true"
type input "QUẢNG NINH ( GTN ) 311 đường vụng đục cẩm phả quảng ninh"
checkbox input "true"
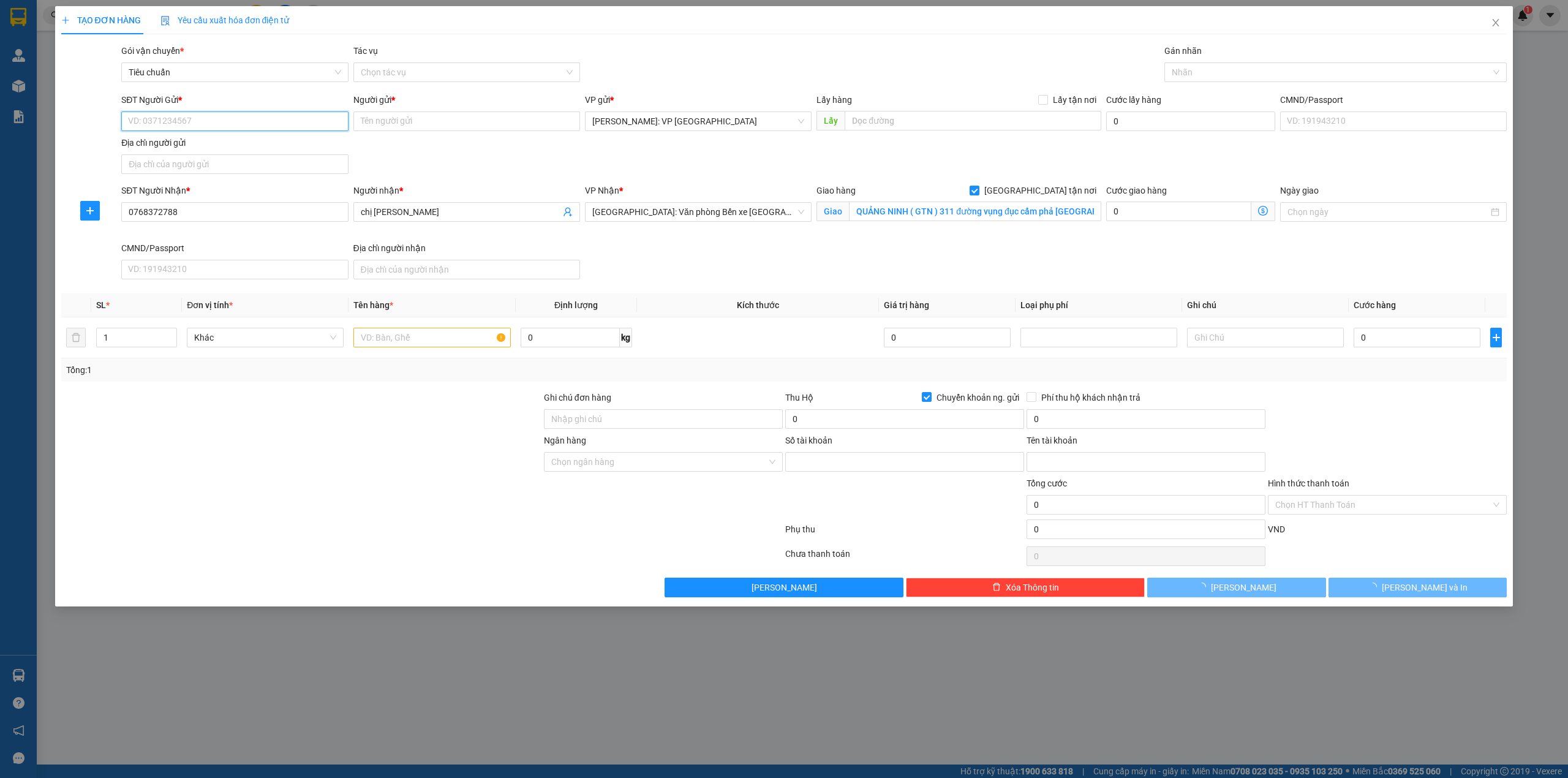
click at [238, 123] on input "SĐT Người Gửi *" at bounding box center [235, 121] width 227 height 20
type input "7977297677"
type input "HỒ THỊ MỸ HẠNH"
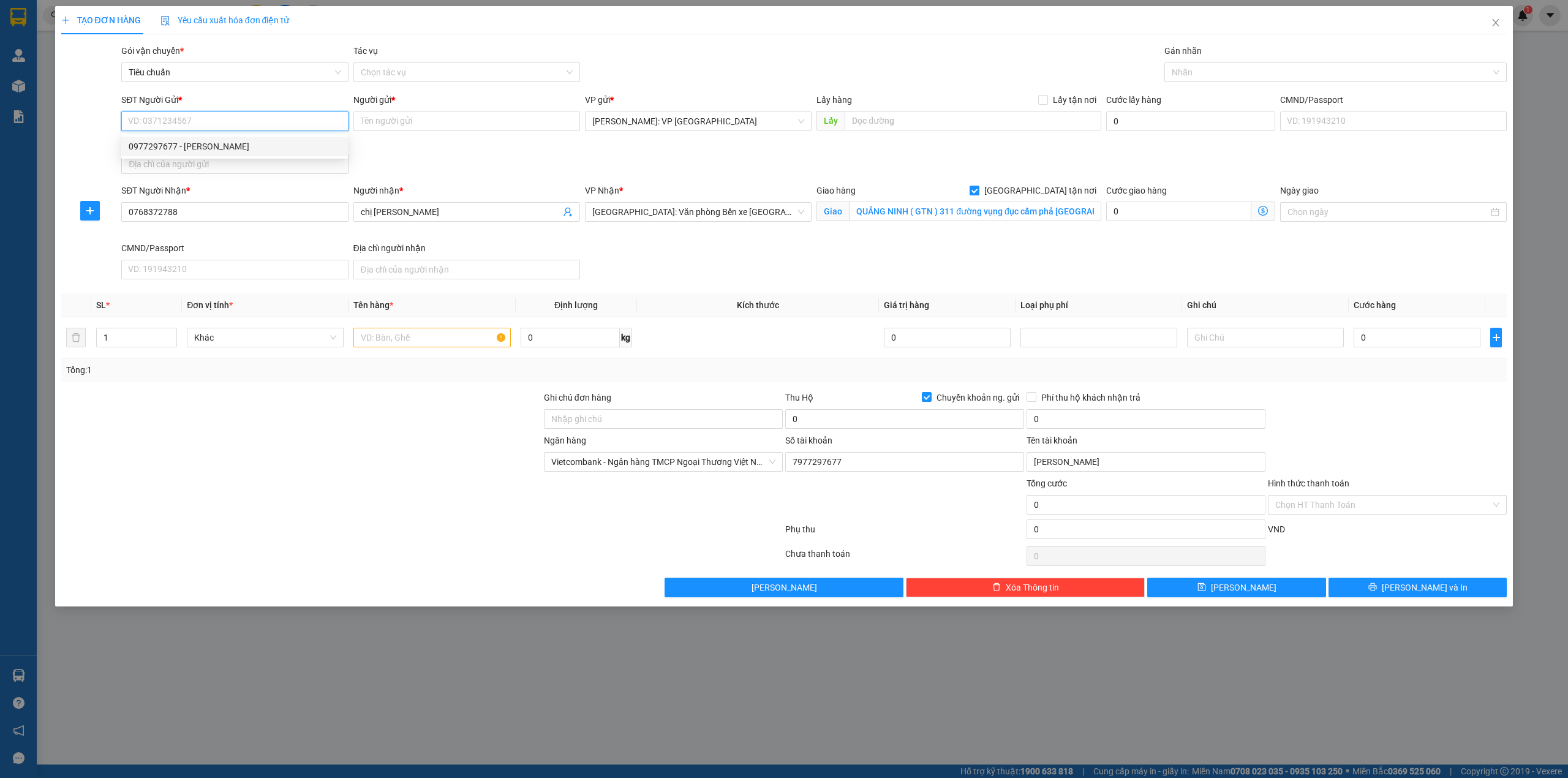
click at [227, 148] on div "0977297677 - hoàng trúc" at bounding box center [234, 146] width 212 height 13
type input "0977297677"
type input "hoàng trúc"
click at [522, 184] on form "SĐT Người Gửi * 0977297677 Người gửi * hoàng trúc VP gửi * Hồ Chí Minh: VP Quận…" at bounding box center [784, 188] width 1446 height 191
click at [385, 338] on input "text" at bounding box center [431, 338] width 157 height 20
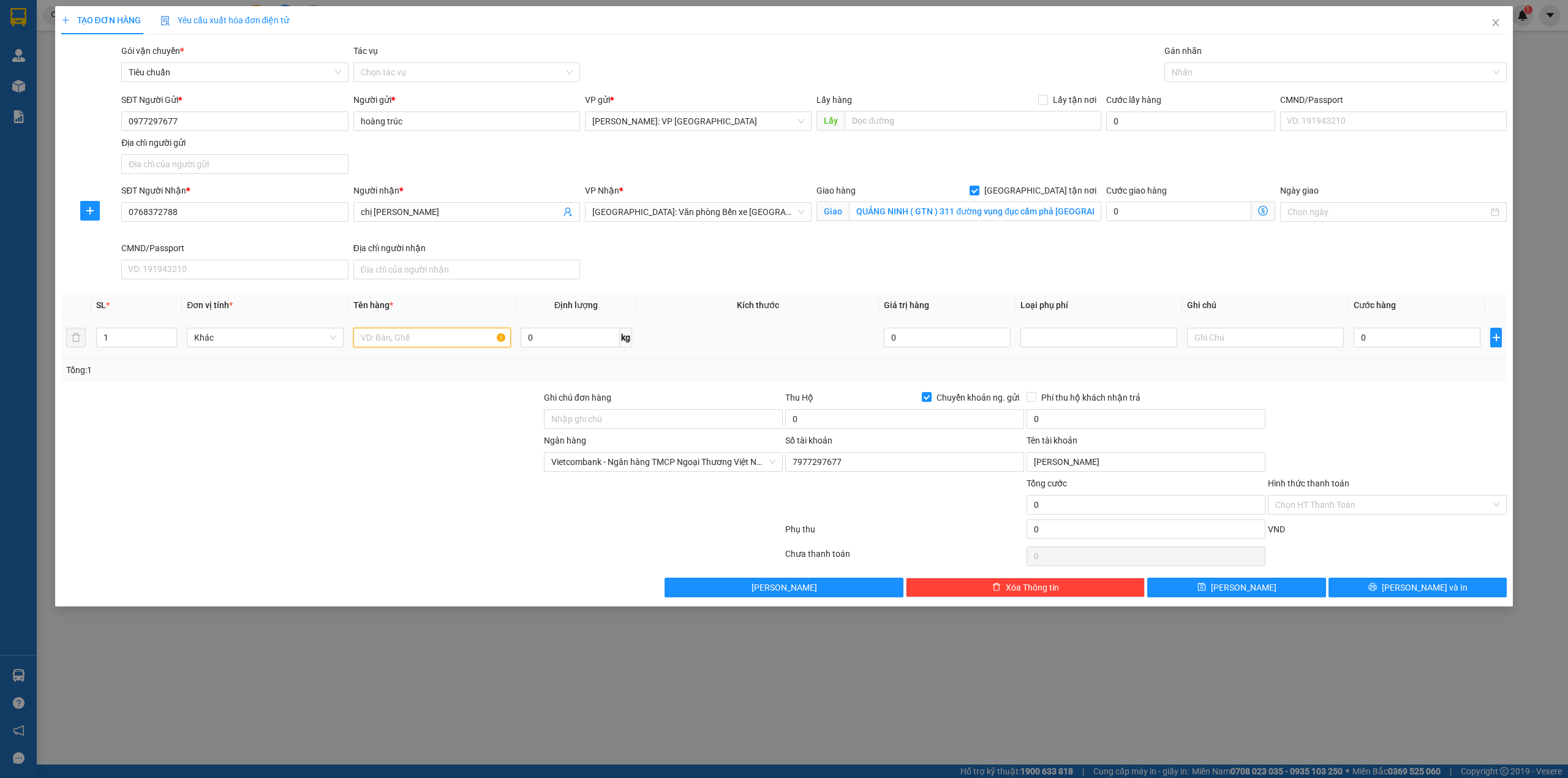
paste input "1 KIỆN NILONG ĐEN KEO XANH TRẮNG"
type input "1 KIỆN NILONG ĐEN KEO XANH TRẮNG"
click at [479, 384] on div "Transit Pickup Surcharge Ids Transit Deliver Surcharge Ids Transit Deliver Surc…" at bounding box center [784, 321] width 1446 height 553
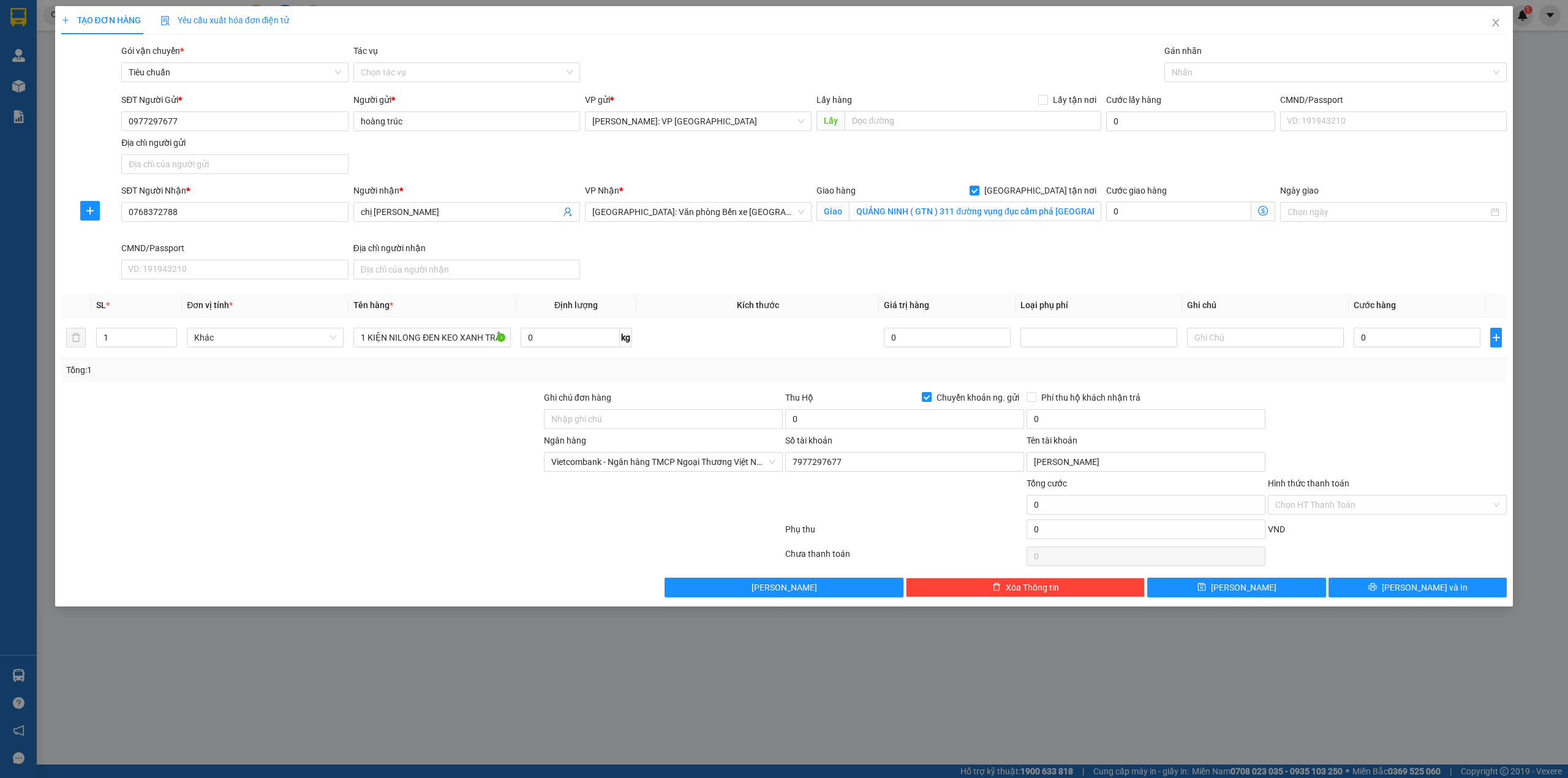
click at [1135, 267] on div "SĐT Người Nhận * 0768372788 Người nhận * chị phương VP Nhận * Hải Phòng: Văn ph…" at bounding box center [814, 234] width 1390 height 101
click at [1179, 67] on div at bounding box center [1330, 72] width 325 height 15
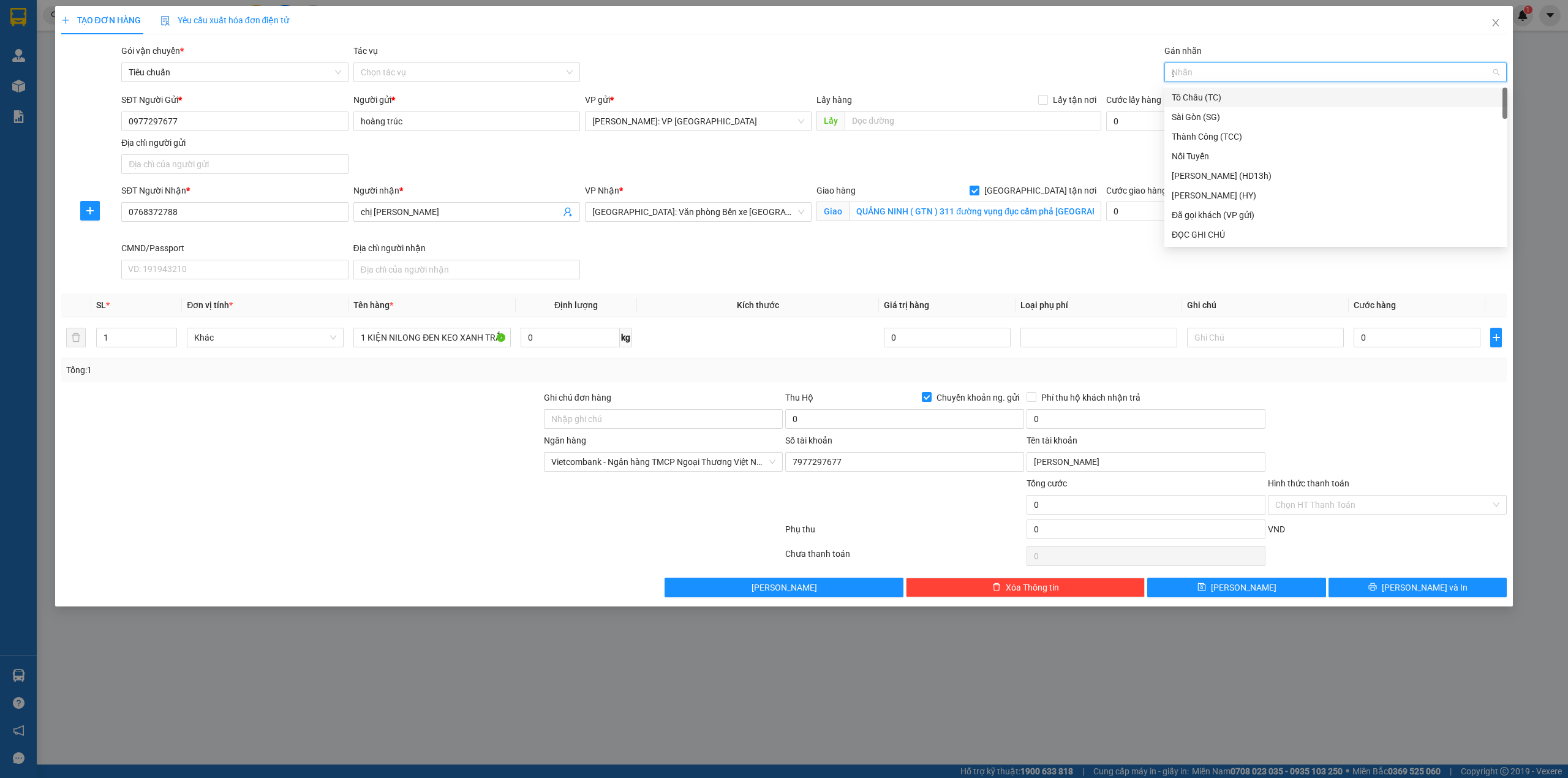
type input "gi"
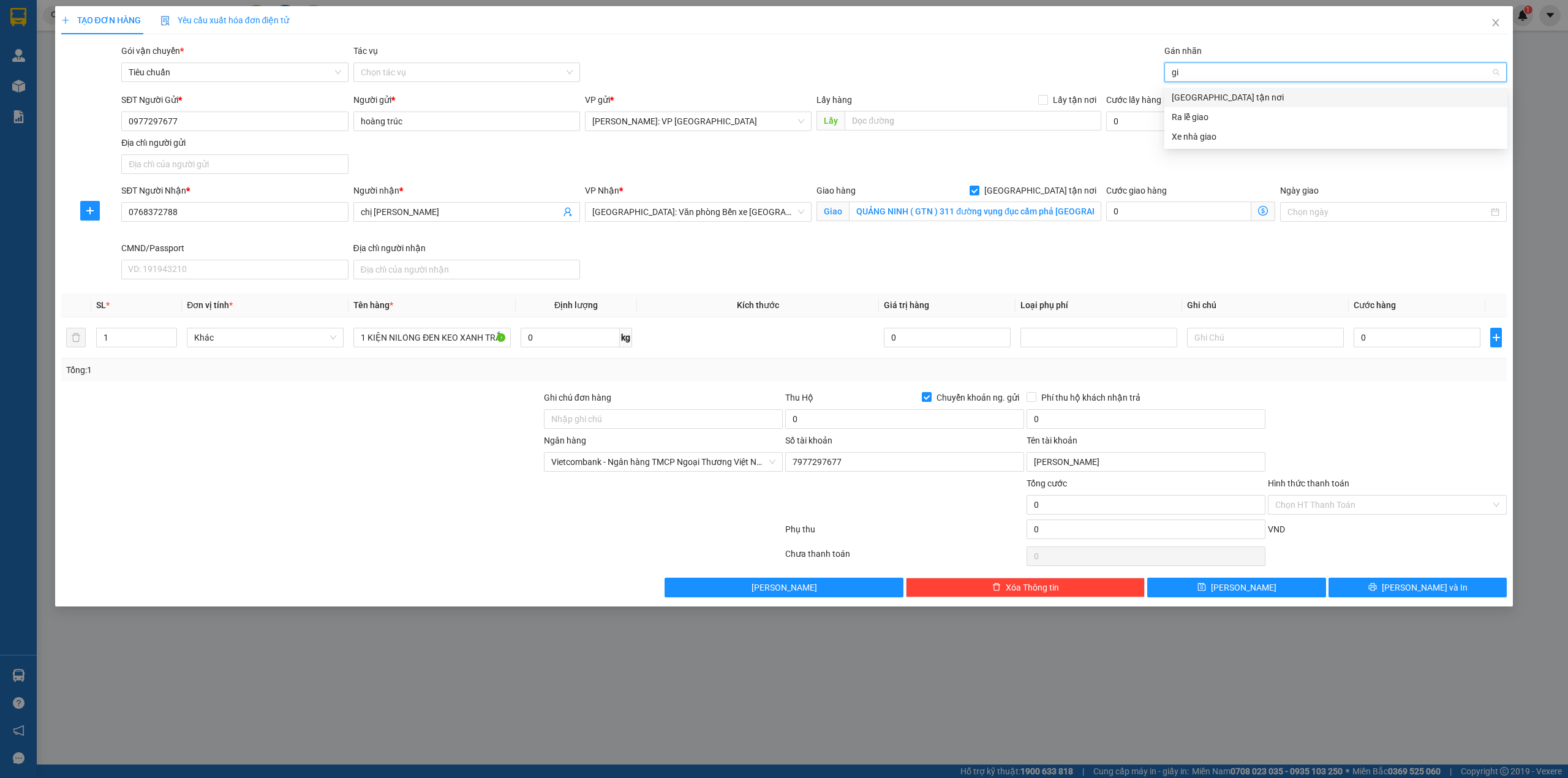
click at [1193, 101] on div "[GEOGRAPHIC_DATA] tận nơi" at bounding box center [1335, 97] width 328 height 13
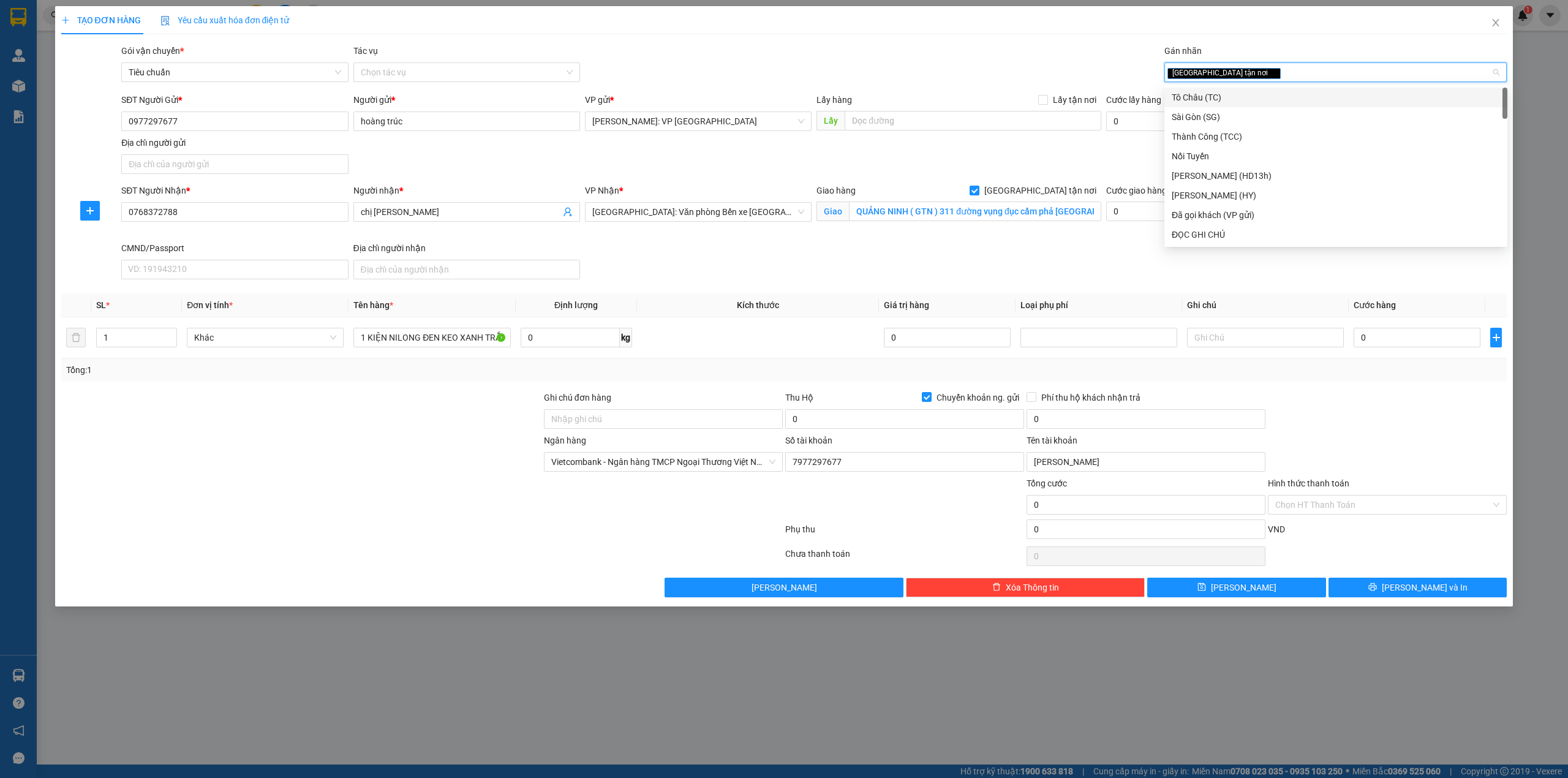
drag, startPoint x: 1012, startPoint y: 56, endPoint x: 856, endPoint y: 34, distance: 157.5
click at [1010, 55] on div "Gói vận chuyển * Tiêu chuẩn Tác vụ Chọn tác vụ Gán nhãn Giao tận nơi" at bounding box center [814, 65] width 1390 height 43
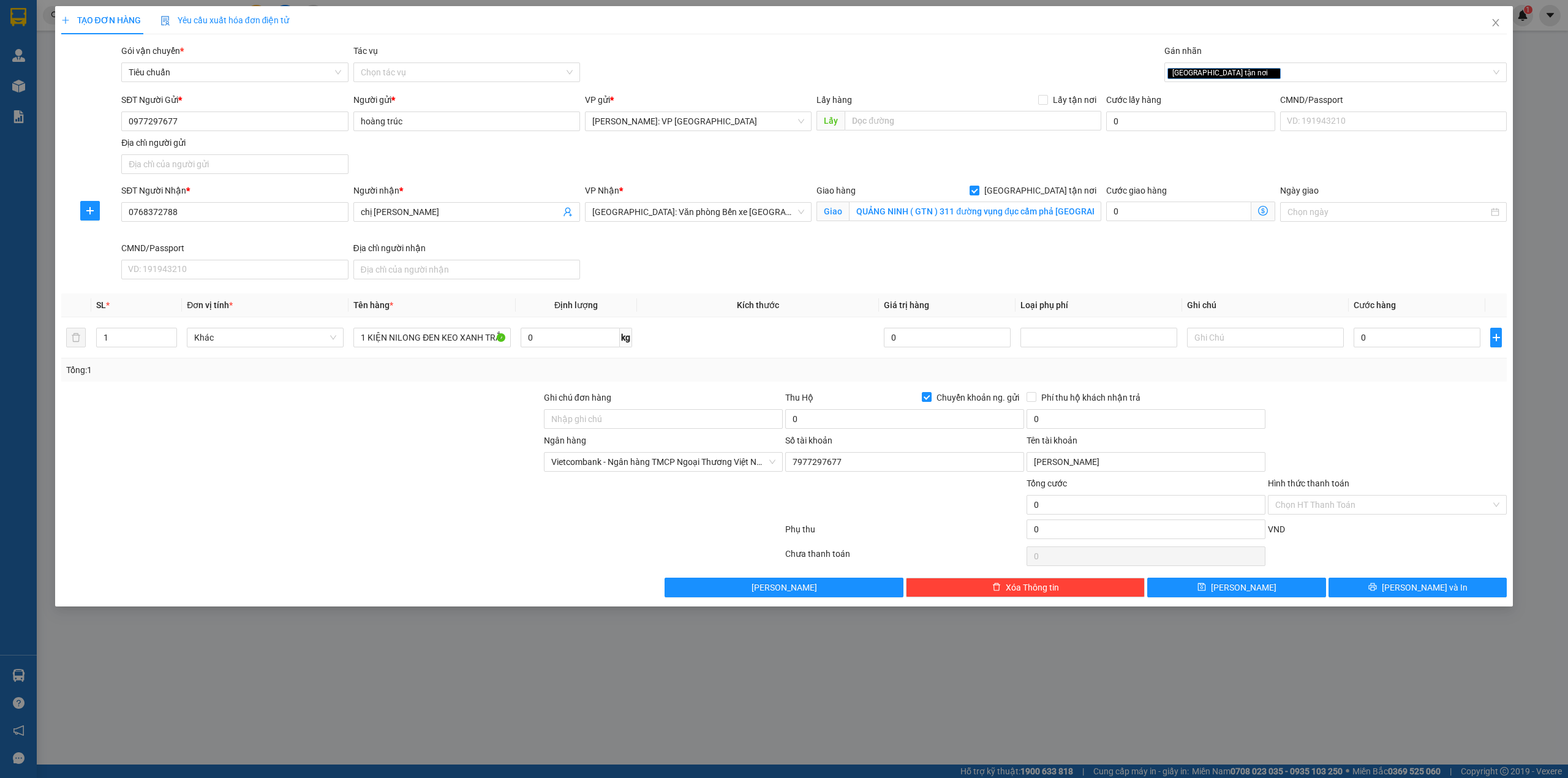
drag, startPoint x: 891, startPoint y: 258, endPoint x: 908, endPoint y: 260, distance: 17.1
click at [891, 260] on div "SĐT Người Nhận * 0768372788 Người nhận * chị phương VP Nhận * Hải Phòng: Văn ph…" at bounding box center [814, 234] width 1390 height 101
click at [1393, 336] on input "0" at bounding box center [1417, 338] width 127 height 20
type input "1"
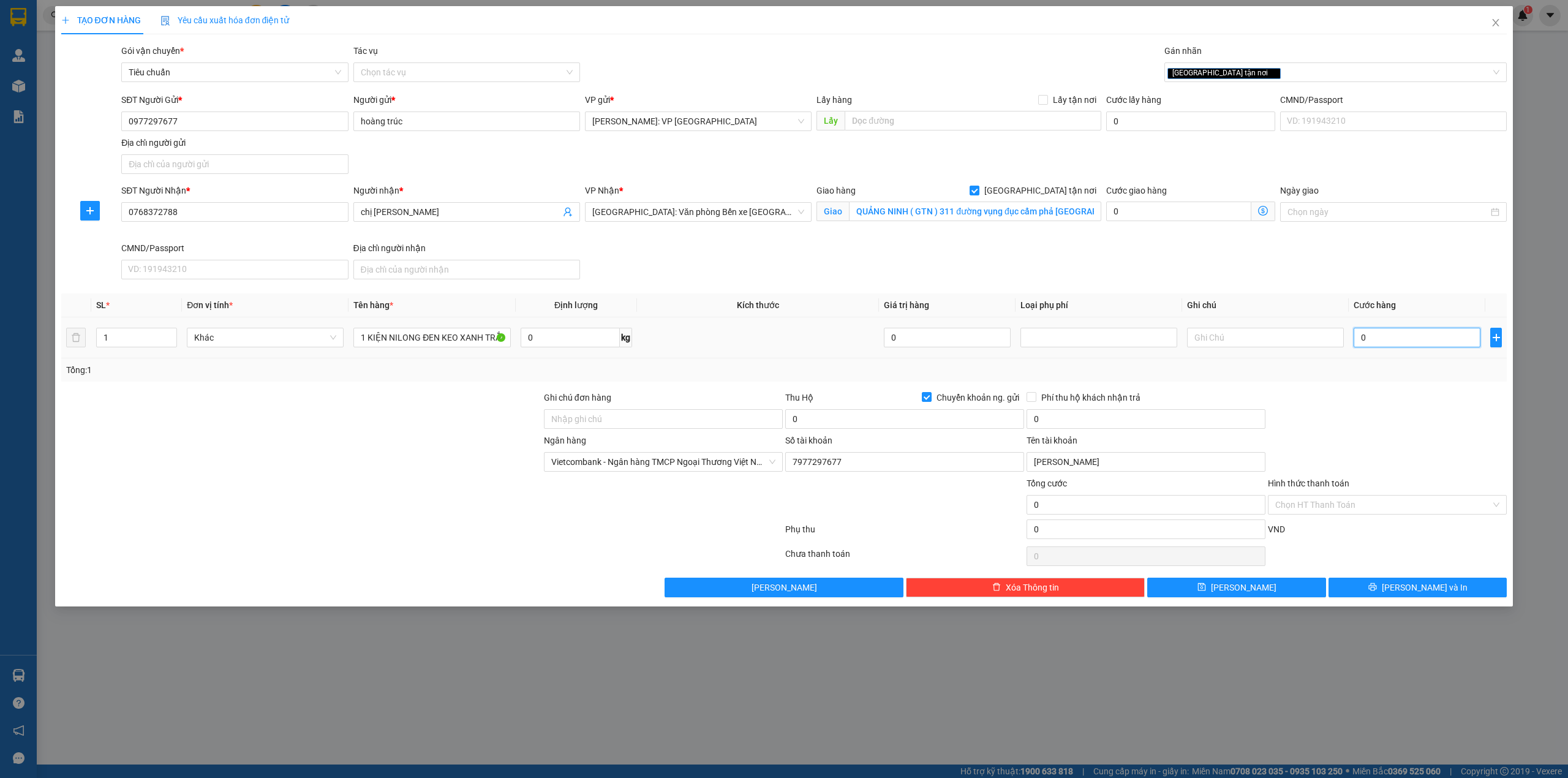
type input "1"
type input "14"
type input "140"
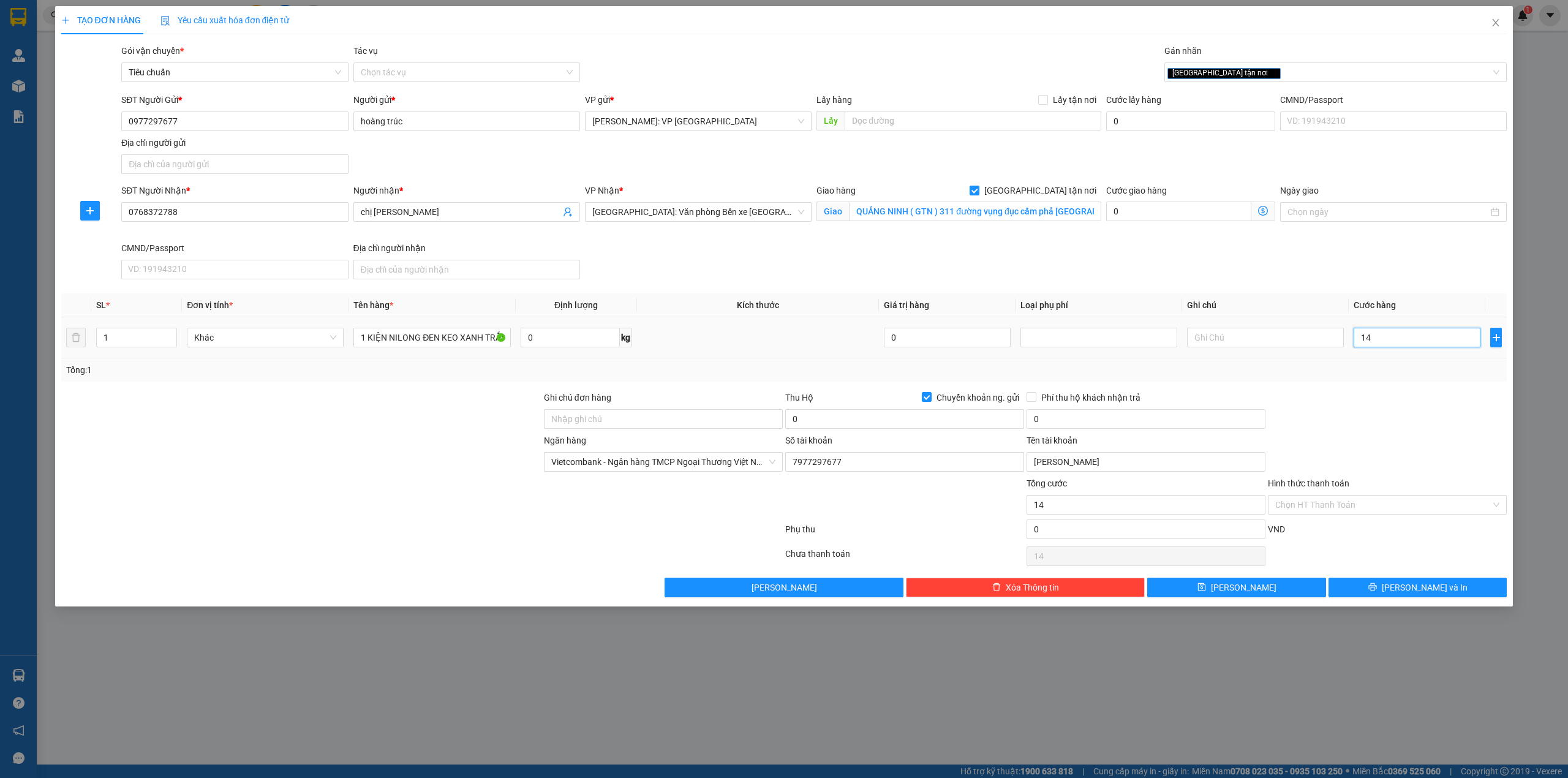
type input "140"
type input "1.400"
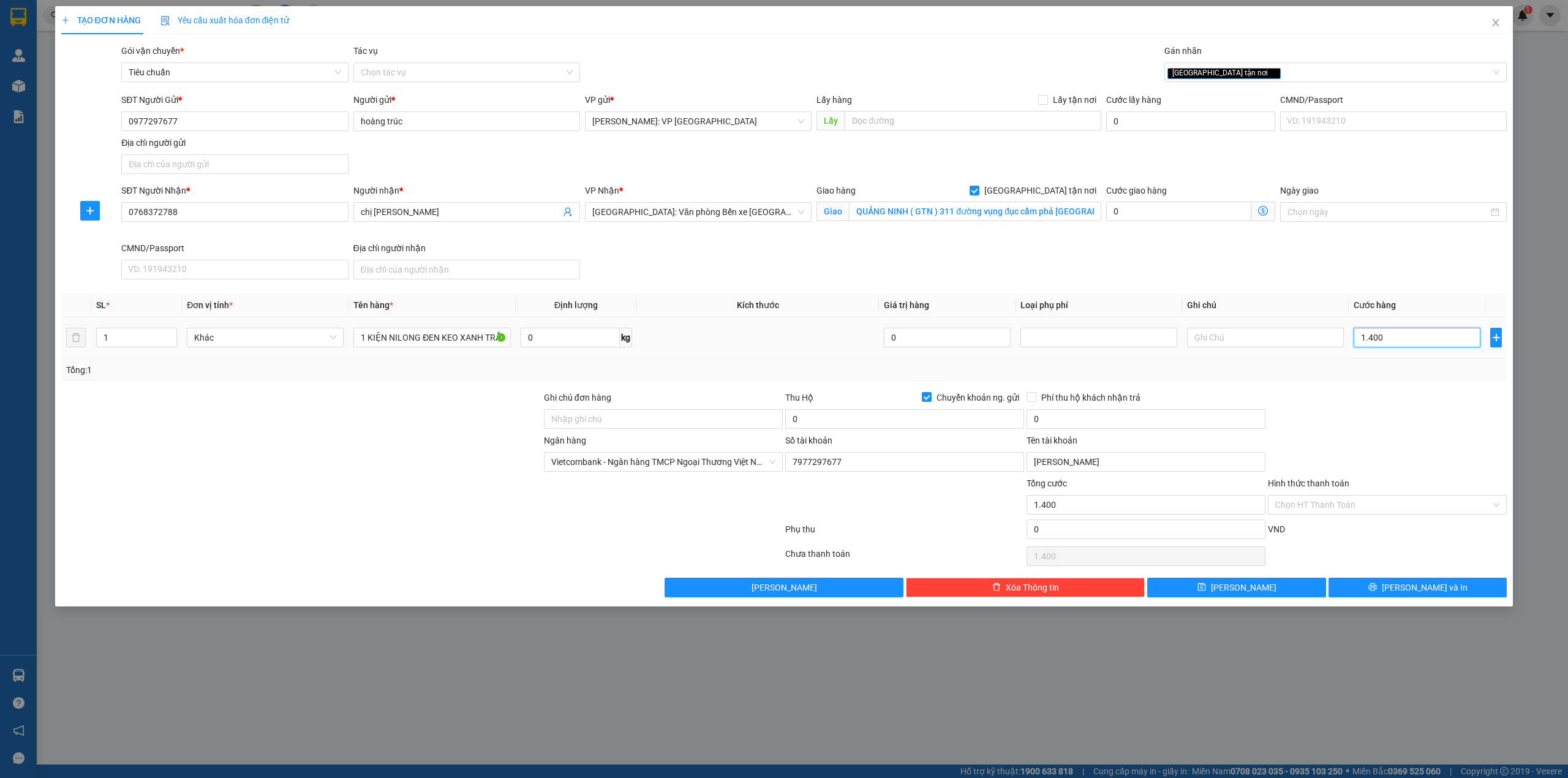
type input "14.000"
type input "140.000"
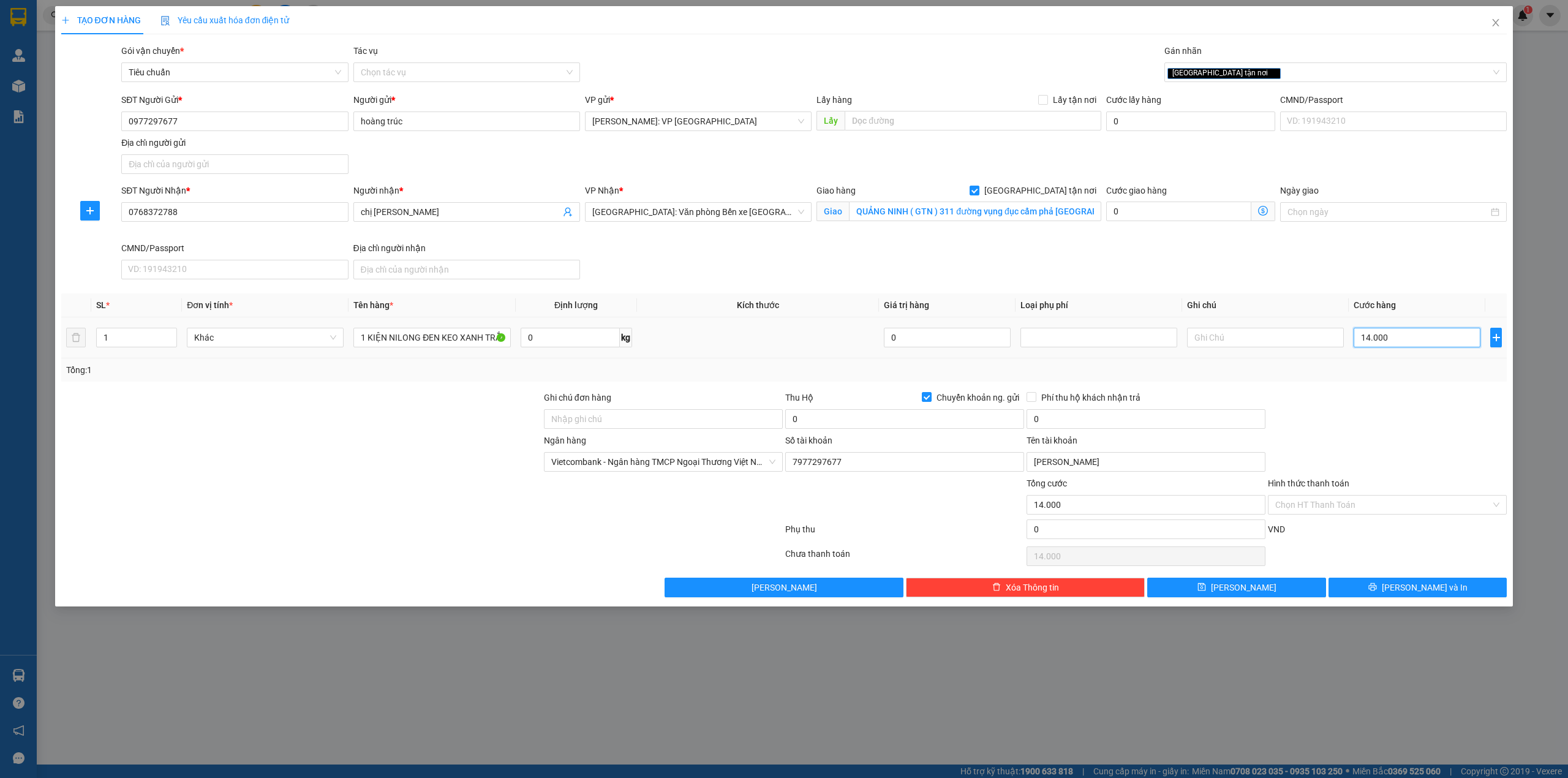
type input "140.000"
click at [419, 449] on div at bounding box center [301, 455] width 483 height 43
click at [828, 420] on input "0" at bounding box center [904, 419] width 239 height 20
type input "3.200.000"
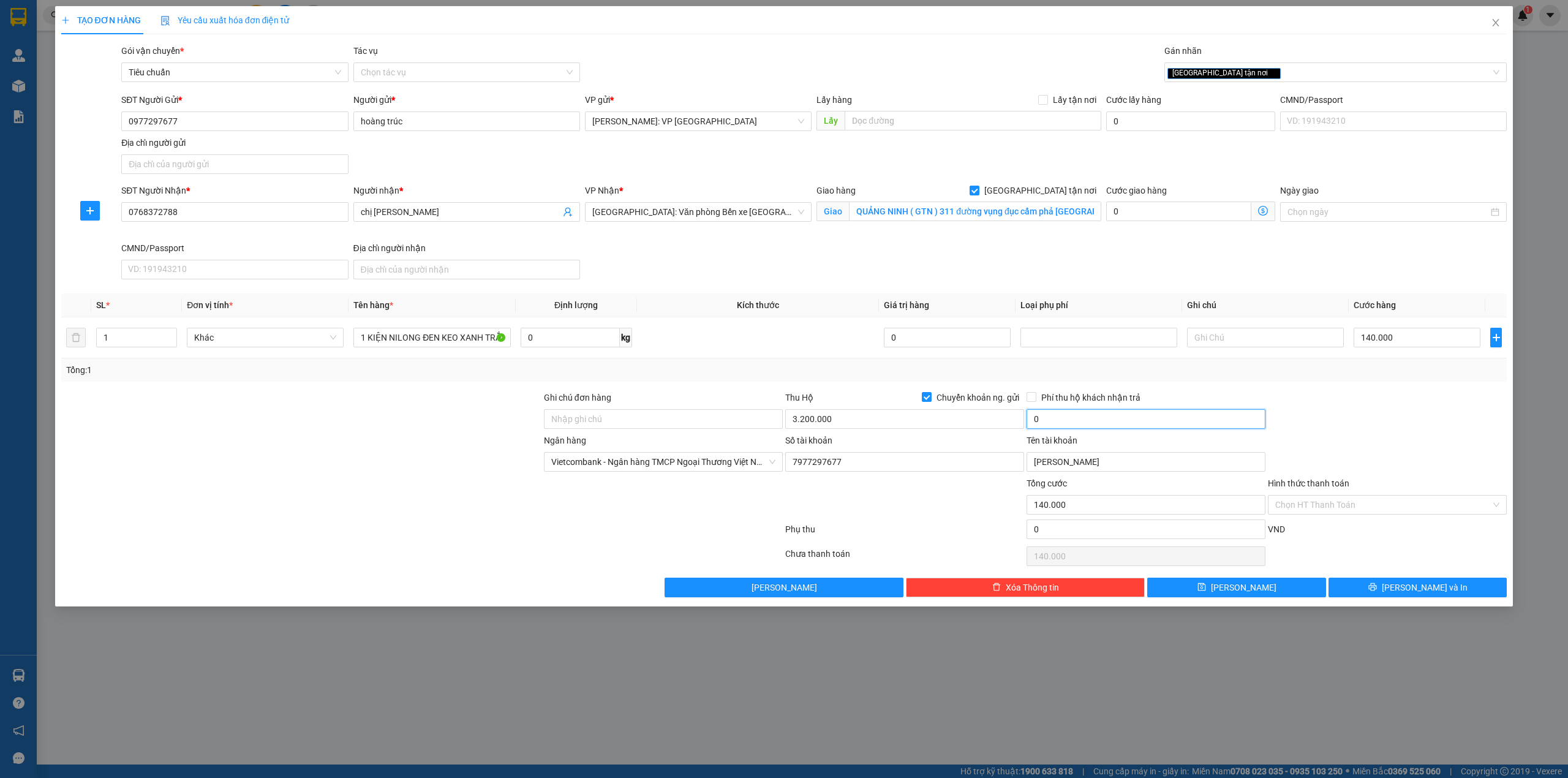
click at [1099, 420] on input "0" at bounding box center [1145, 419] width 239 height 20
type input "20.000"
click at [245, 418] on div at bounding box center [301, 412] width 483 height 43
click at [1377, 587] on icon "printer" at bounding box center [1372, 587] width 9 height 9
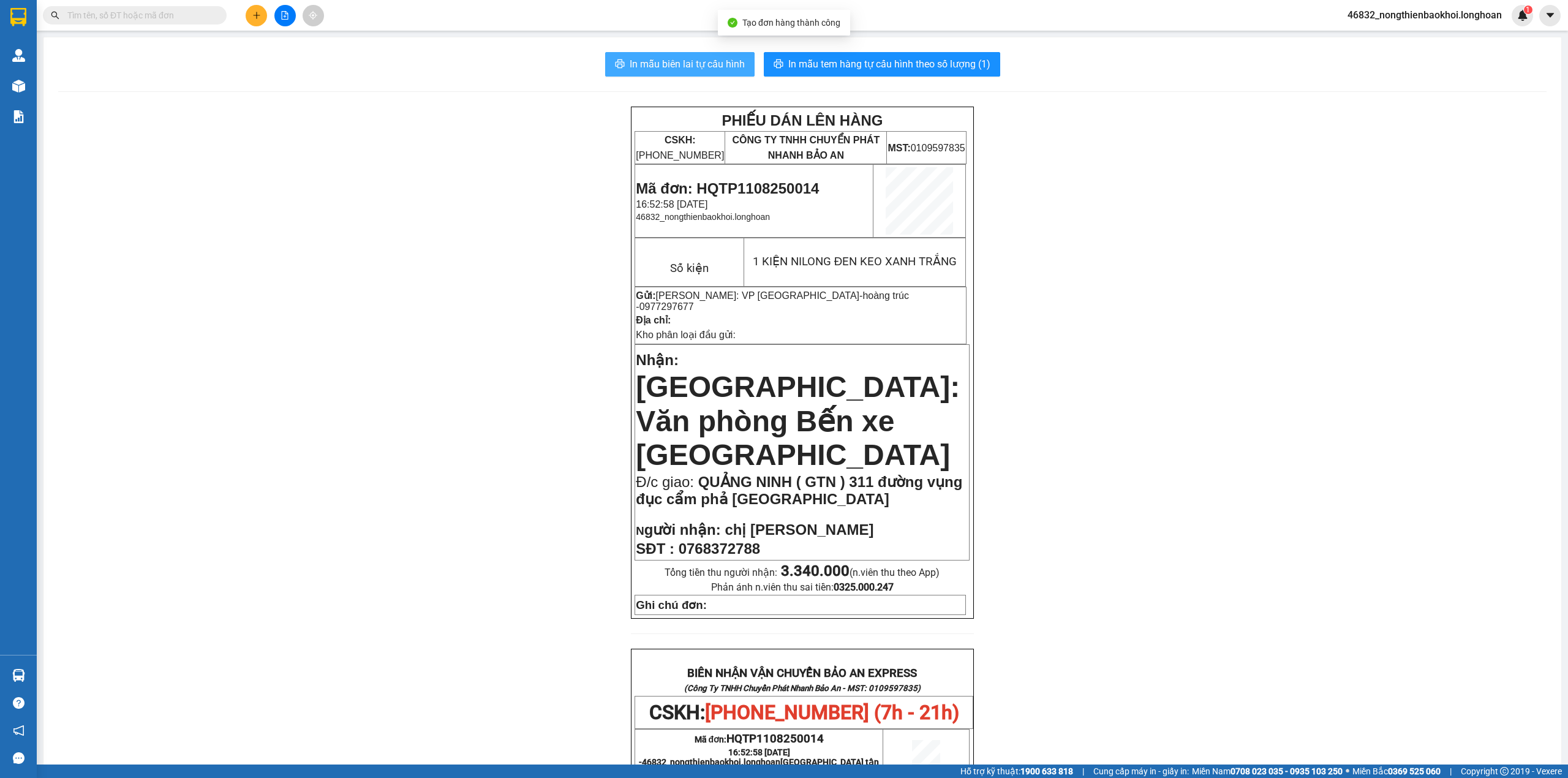
click at [713, 74] on button "In mẫu biên lai tự cấu hình" at bounding box center [679, 64] width 150 height 25
click at [522, 280] on div "PHIẾU DÁN LÊN HÀNG CSKH: 1900.06.88.33 CÔNG TY TNHH CHUYỂN PHÁT NHANH BẢO AN MS…" at bounding box center [802, 711] width 1489 height 1209
click at [877, 65] on span "In mẫu tem hàng tự cấu hình theo số lượng (1)" at bounding box center [889, 64] width 202 height 16
click at [1160, 427] on div "PHIẾU DÁN LÊN HÀNG CSKH: 1900.06.88.33 CÔNG TY TNHH CHUYỂN PHÁT NHANH BẢO AN MS…" at bounding box center [802, 711] width 1489 height 1209
click at [1078, 399] on div "PHIẾU DÁN LÊN HÀNG CSKH: 1900.06.88.33 CÔNG TY TNHH CHUYỂN PHÁT NHANH BẢO AN MS…" at bounding box center [802, 711] width 1489 height 1209
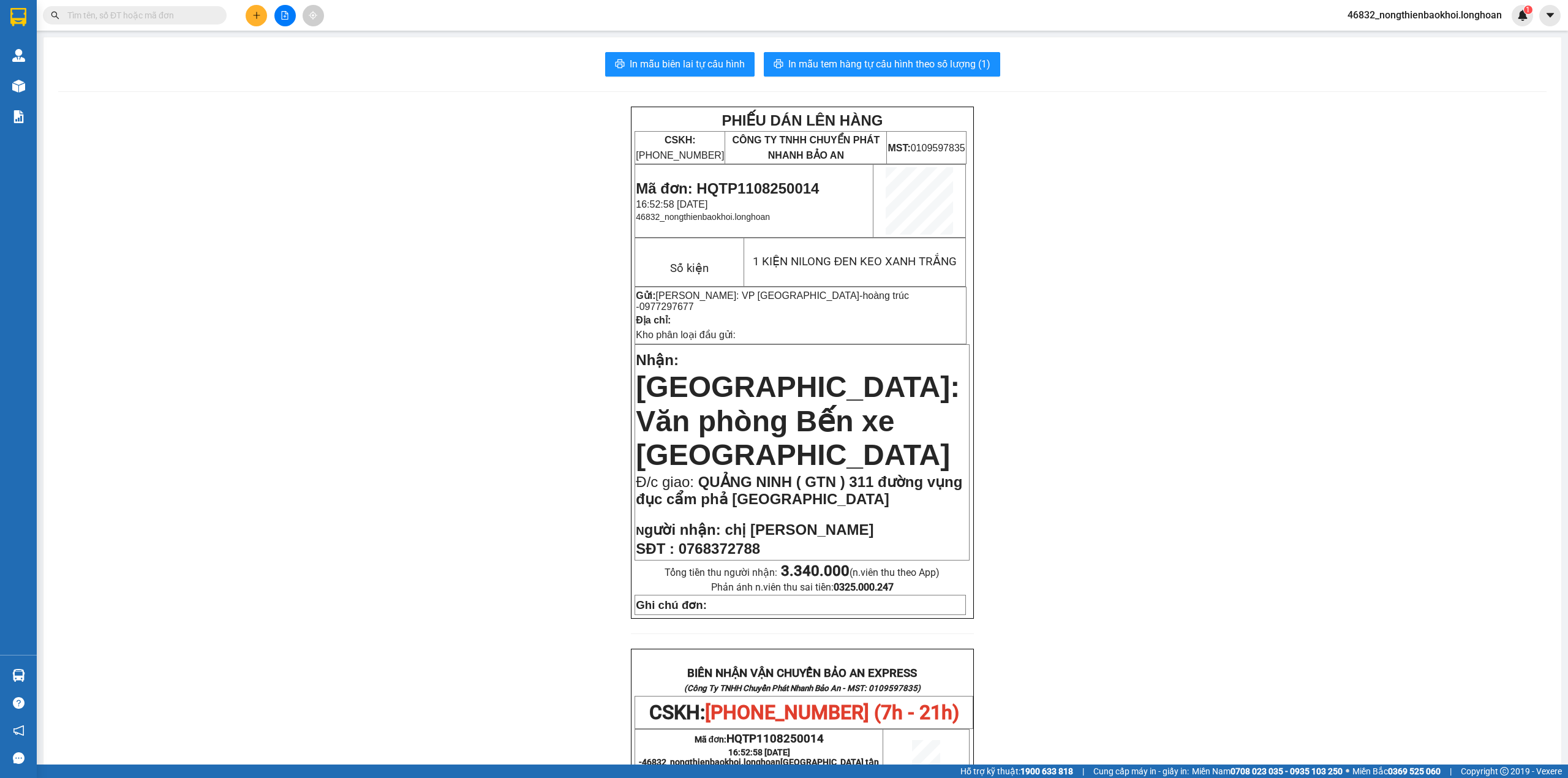
click at [520, 175] on div "PHIẾU DÁN LÊN HÀNG CSKH: 1900.06.88.33 CÔNG TY TNHH CHUYỂN PHÁT NHANH BẢO AN MS…" at bounding box center [802, 711] width 1489 height 1209
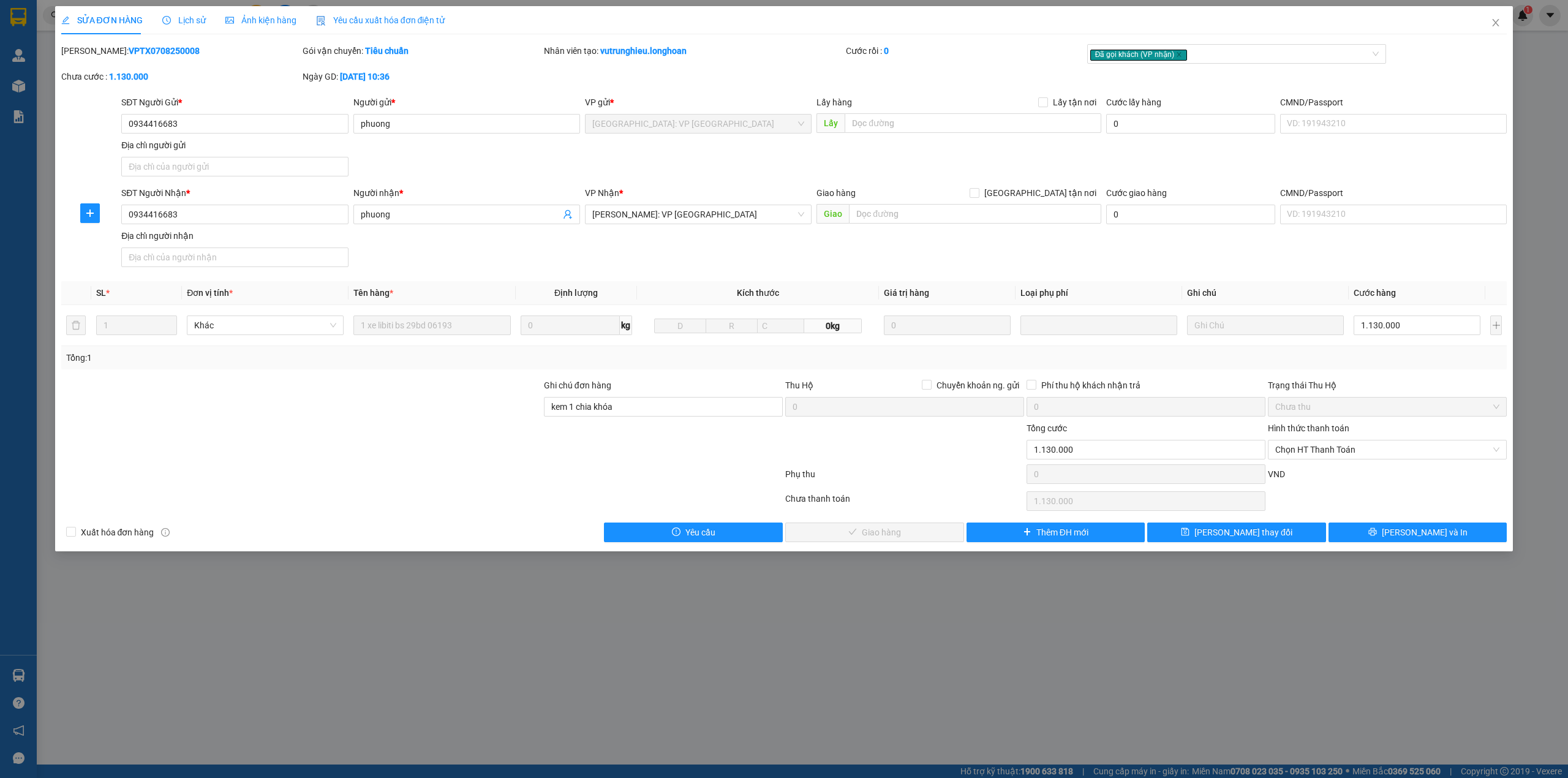
click at [518, 163] on div "SĐT Người Gửi * 0934416683 Người gửi * phuong VP gửi * [GEOGRAPHIC_DATA]: VP [G…" at bounding box center [814, 138] width 1390 height 86
click at [1513, 16] on div "SỬA ĐƠN HÀNG Lịch sử Ảnh kiện hàng Yêu cầu xuất hóa đơn điện tử Total Paid Fee …" at bounding box center [784, 389] width 1568 height 778
click at [1497, 26] on icon "close" at bounding box center [1496, 23] width 10 height 10
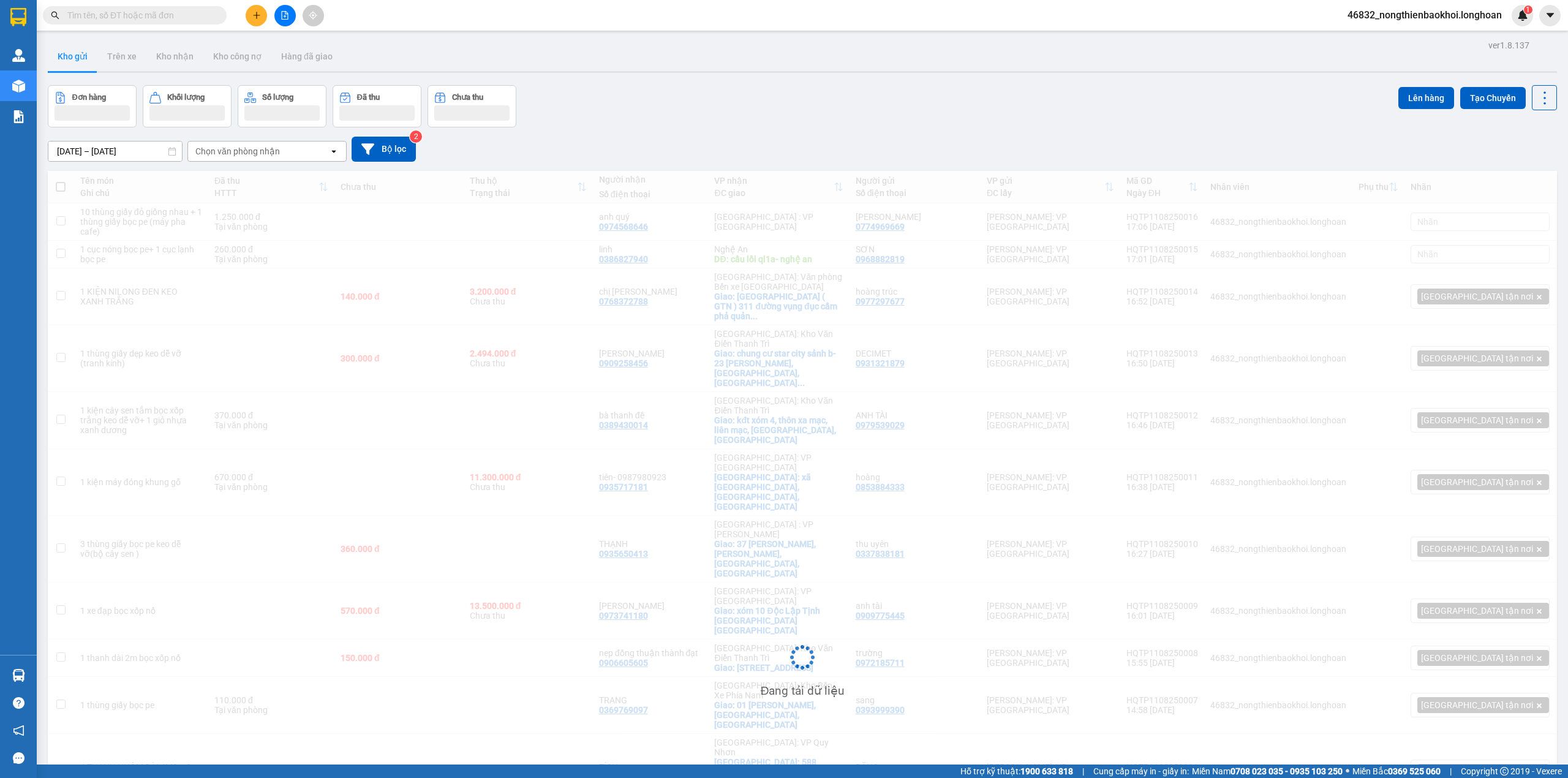
click at [347, 468] on div "Tên món Ghi chú Đã thu HTTT Chưa thu Thu hộ Trạng thái Người nhận Số điện thoại…" at bounding box center [802, 666] width 1509 height 991
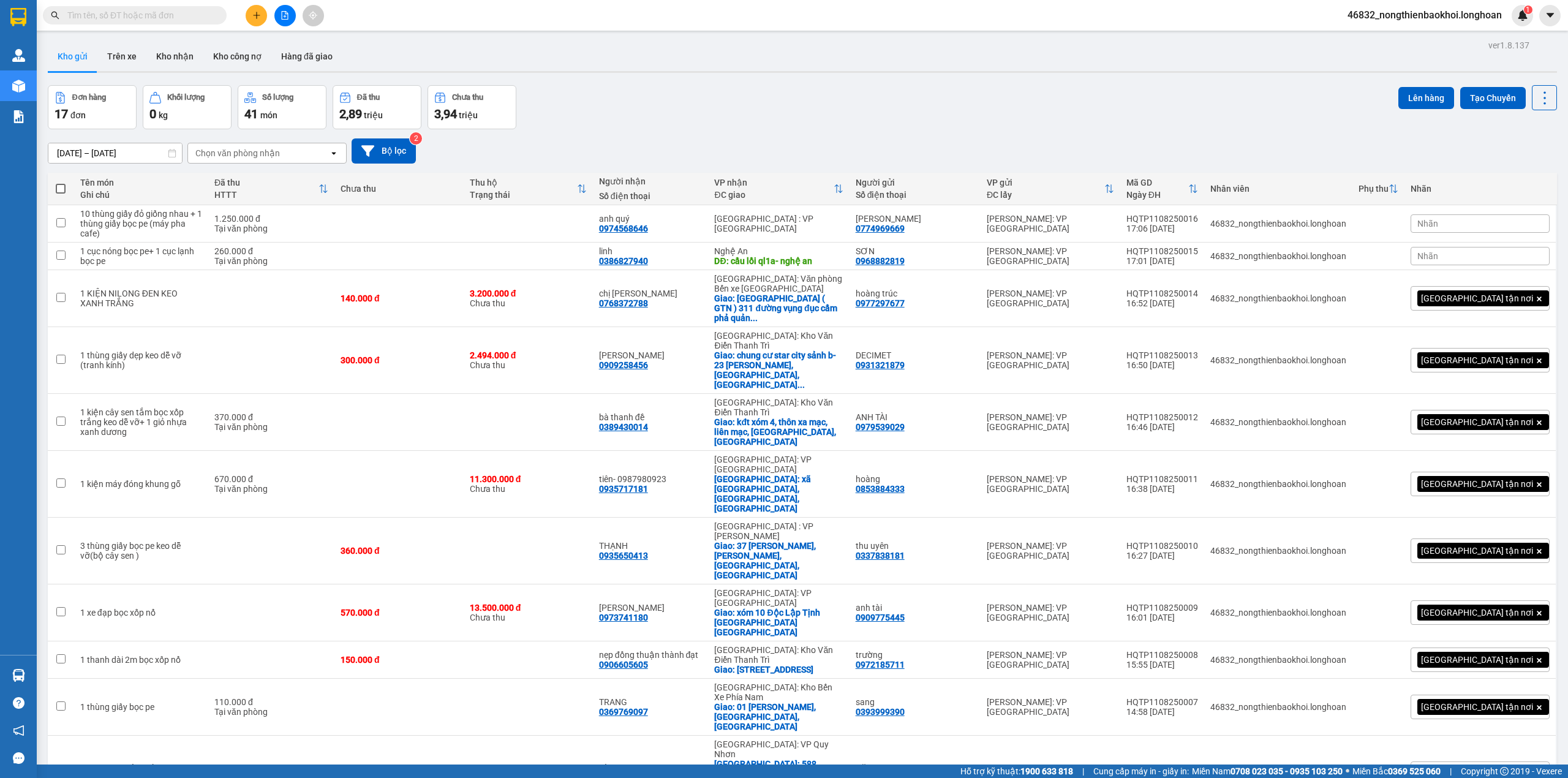
click at [716, 59] on div "Kho gửi Trên xe Kho nhận Kho công nợ Hàng đã giao" at bounding box center [802, 58] width 1509 height 33
click at [681, 133] on div "[DATE] – [DATE] Press the down arrow key to interact with the calendar and sele…" at bounding box center [802, 150] width 1509 height 43
drag, startPoint x: 764, startPoint y: 118, endPoint x: 748, endPoint y: 133, distance: 21.9
click at [764, 118] on div "Đơn hàng 17 đơn Khối lượng 0 kg Số lượng 41 món Đã thu 2,89 triệu Chưa thu 3,94…" at bounding box center [802, 107] width 1509 height 44
drag, startPoint x: 920, startPoint y: 418, endPoint x: 986, endPoint y: 415, distance: 66.1
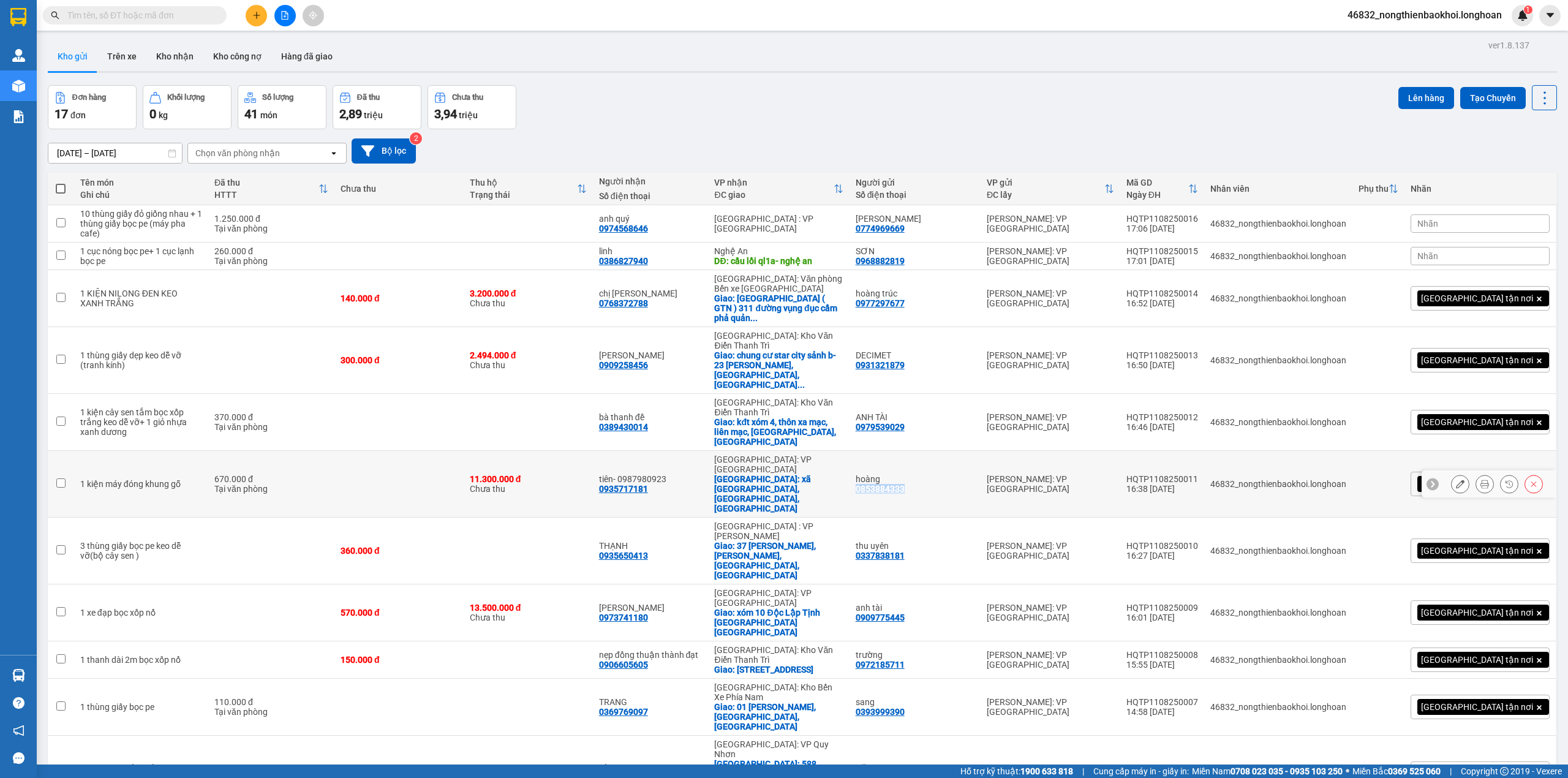
click at [981, 451] on td "hoàng 0853884333" at bounding box center [915, 484] width 131 height 67
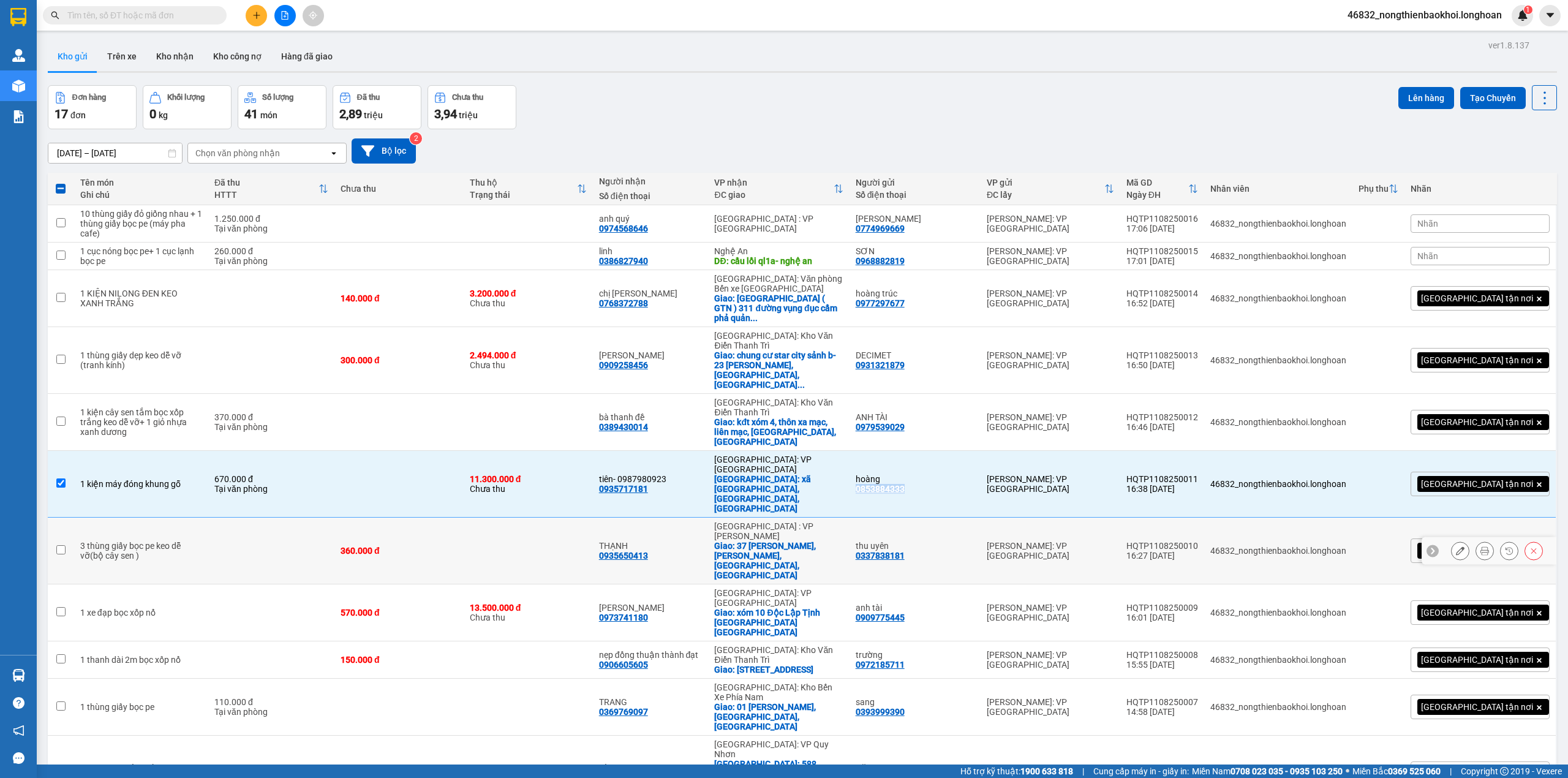
copy div "0853884333"
click at [701, 474] on div "tiên- 0987980923" at bounding box center [651, 479] width 104 height 10
checkbox input "false"
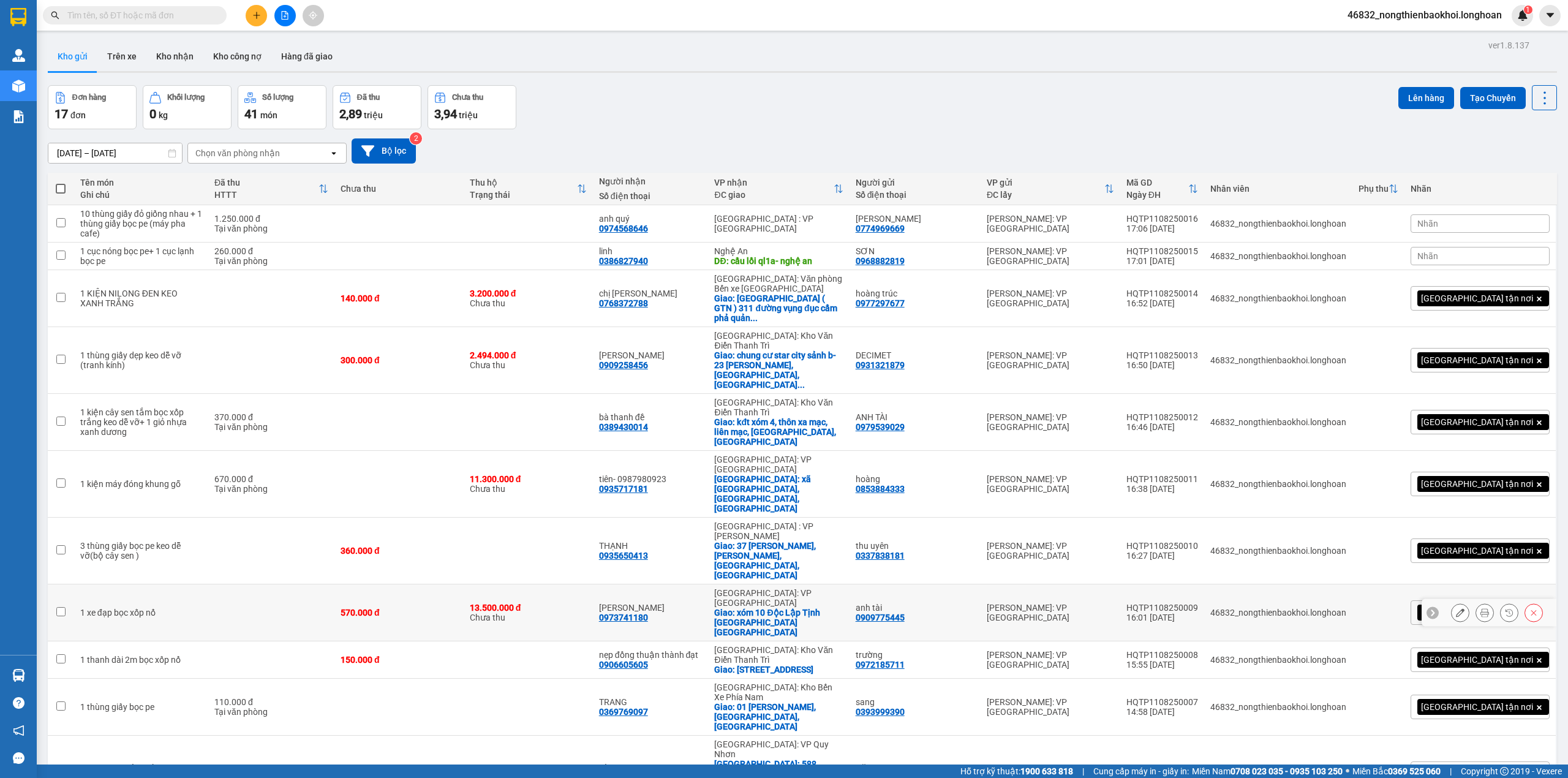
scroll to position [130, 0]
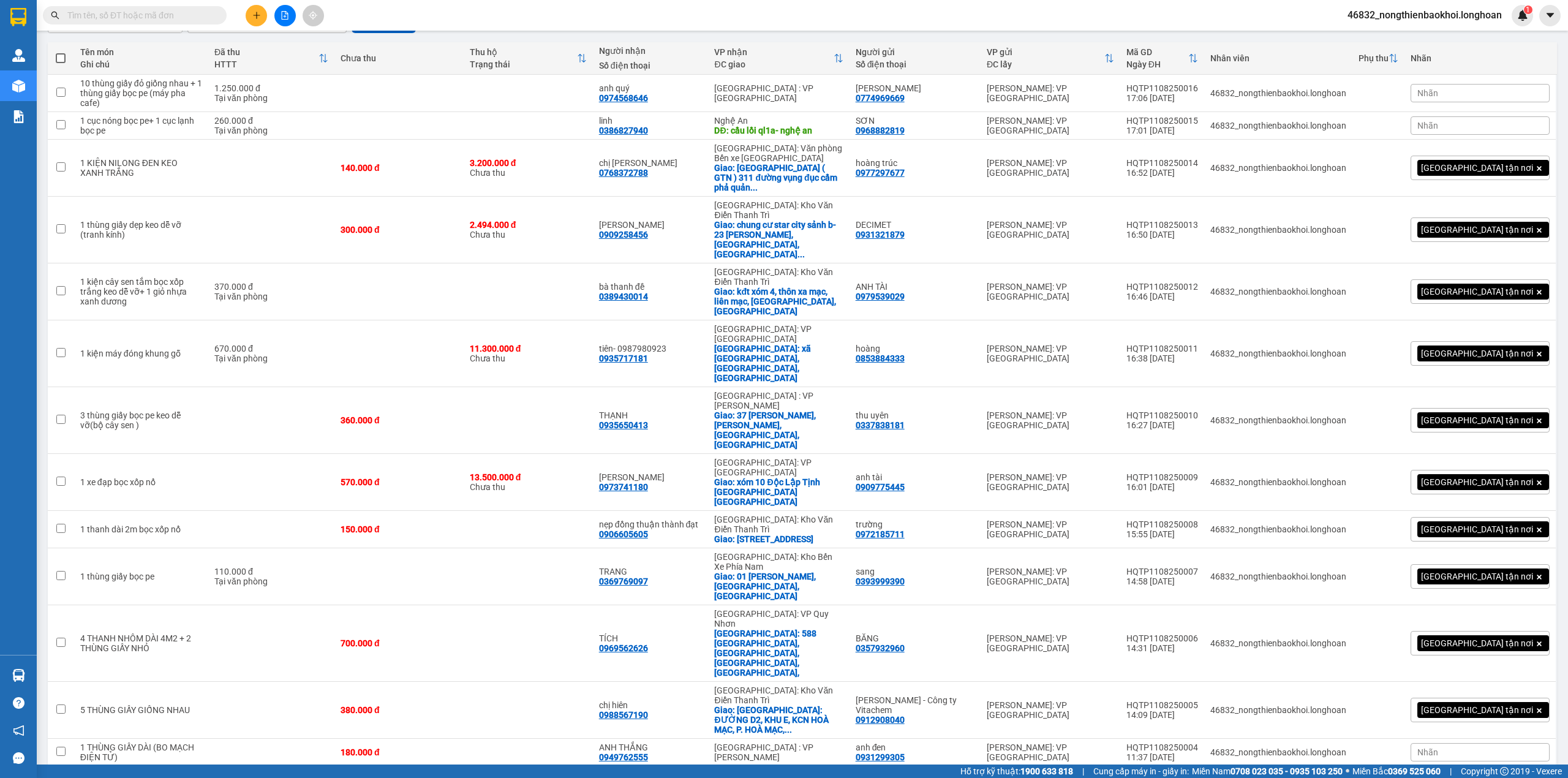
drag, startPoint x: 552, startPoint y: 605, endPoint x: 452, endPoint y: 596, distance: 100.4
checkbox input "false"
drag, startPoint x: 630, startPoint y: 366, endPoint x: 569, endPoint y: 724, distance: 363.2
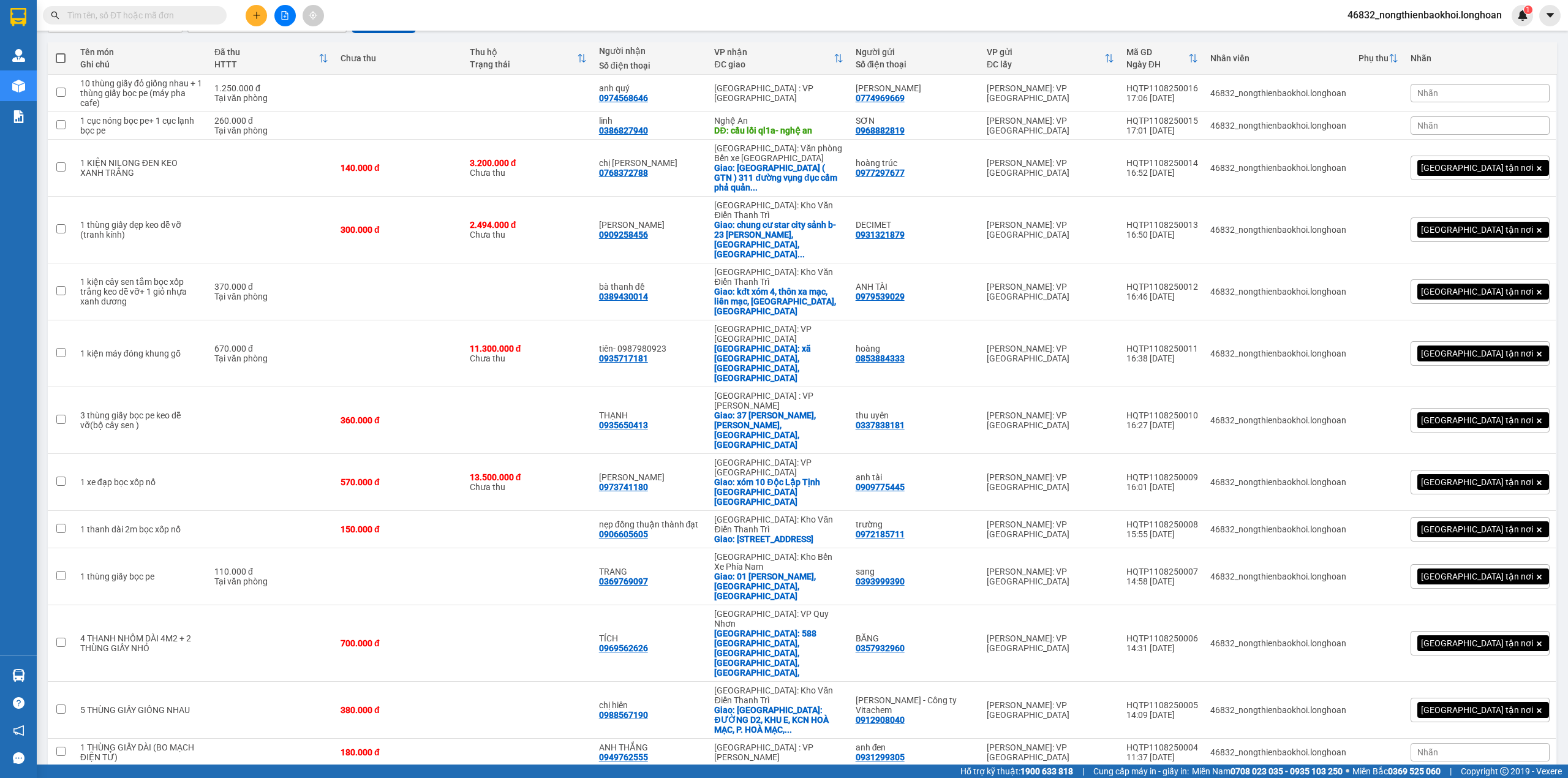
click at [574, 770] on div "Hỗ trợ kỹ thuật: 1900 633 818 | Cung cấp máy in - giấy in: Miền Nam 0708 023 03…" at bounding box center [781, 771] width 1562 height 13
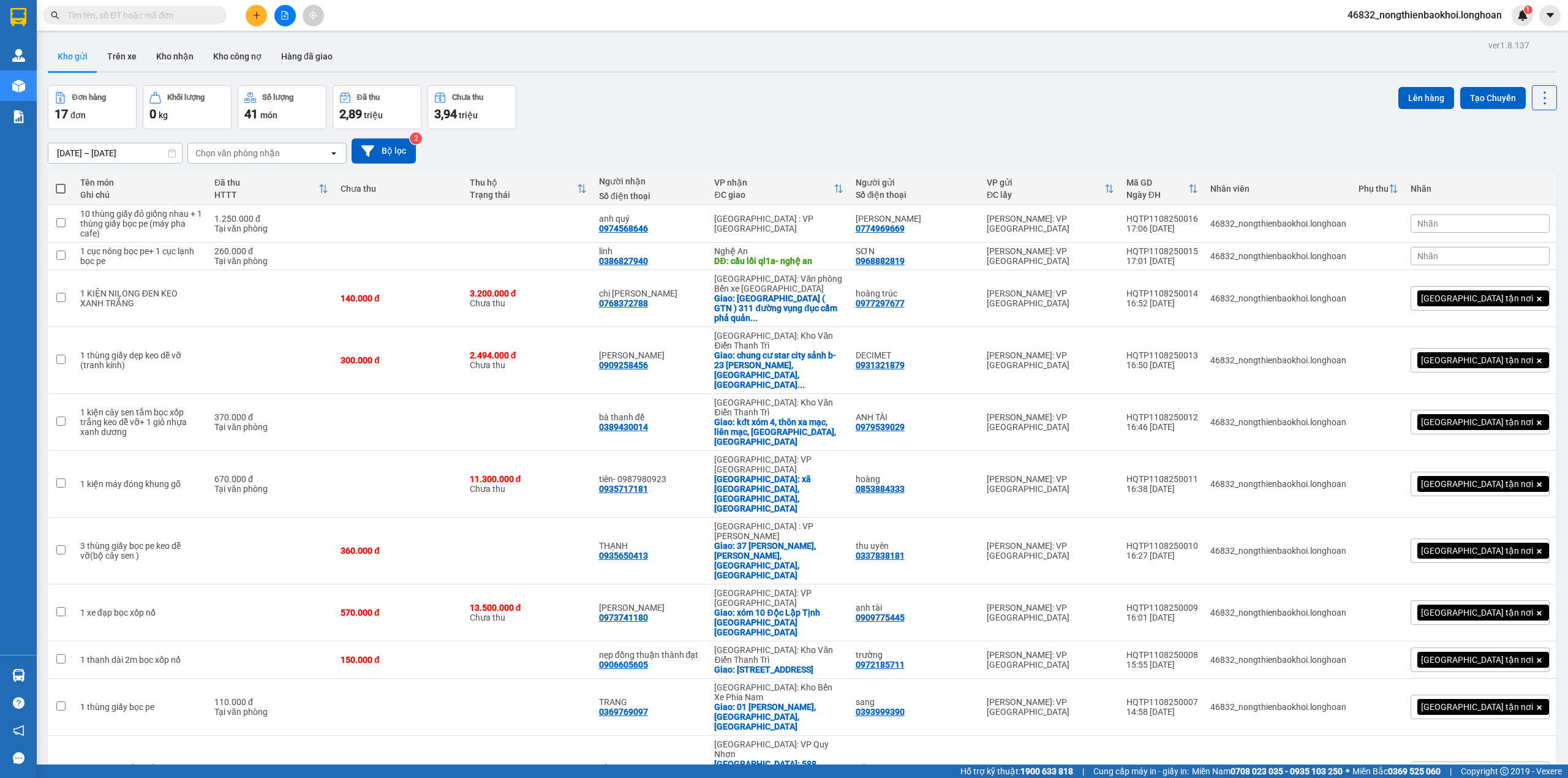
click at [813, 101] on div "Đơn hàng 17 đơn Khối lượng 0 kg Số lượng 41 món Đã thu 2,89 triệu Chưa thu 3,94…" at bounding box center [802, 107] width 1509 height 44
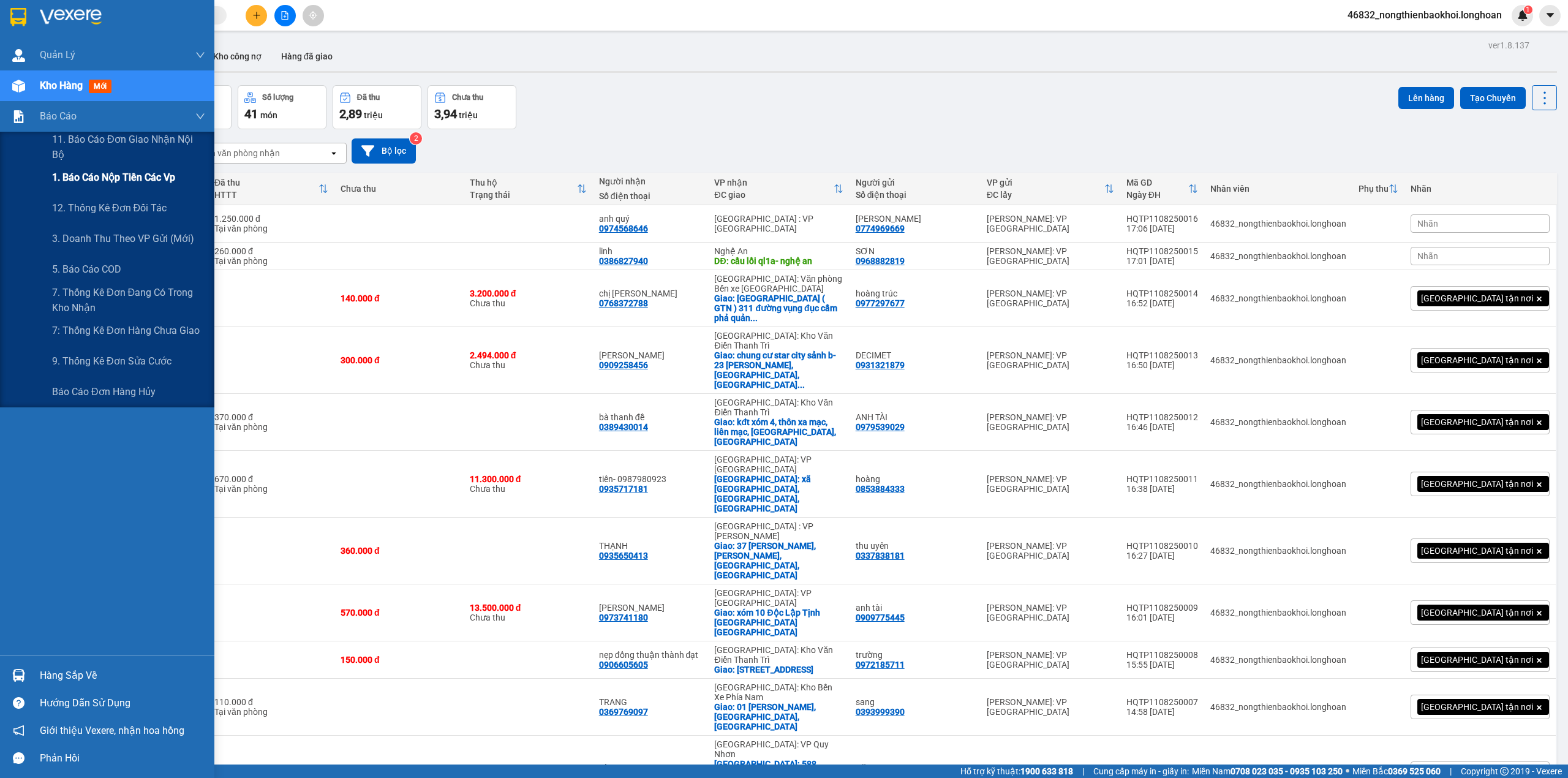
click at [60, 172] on span "1. Báo cáo nộp tiền các vp" at bounding box center [113, 177] width 123 height 16
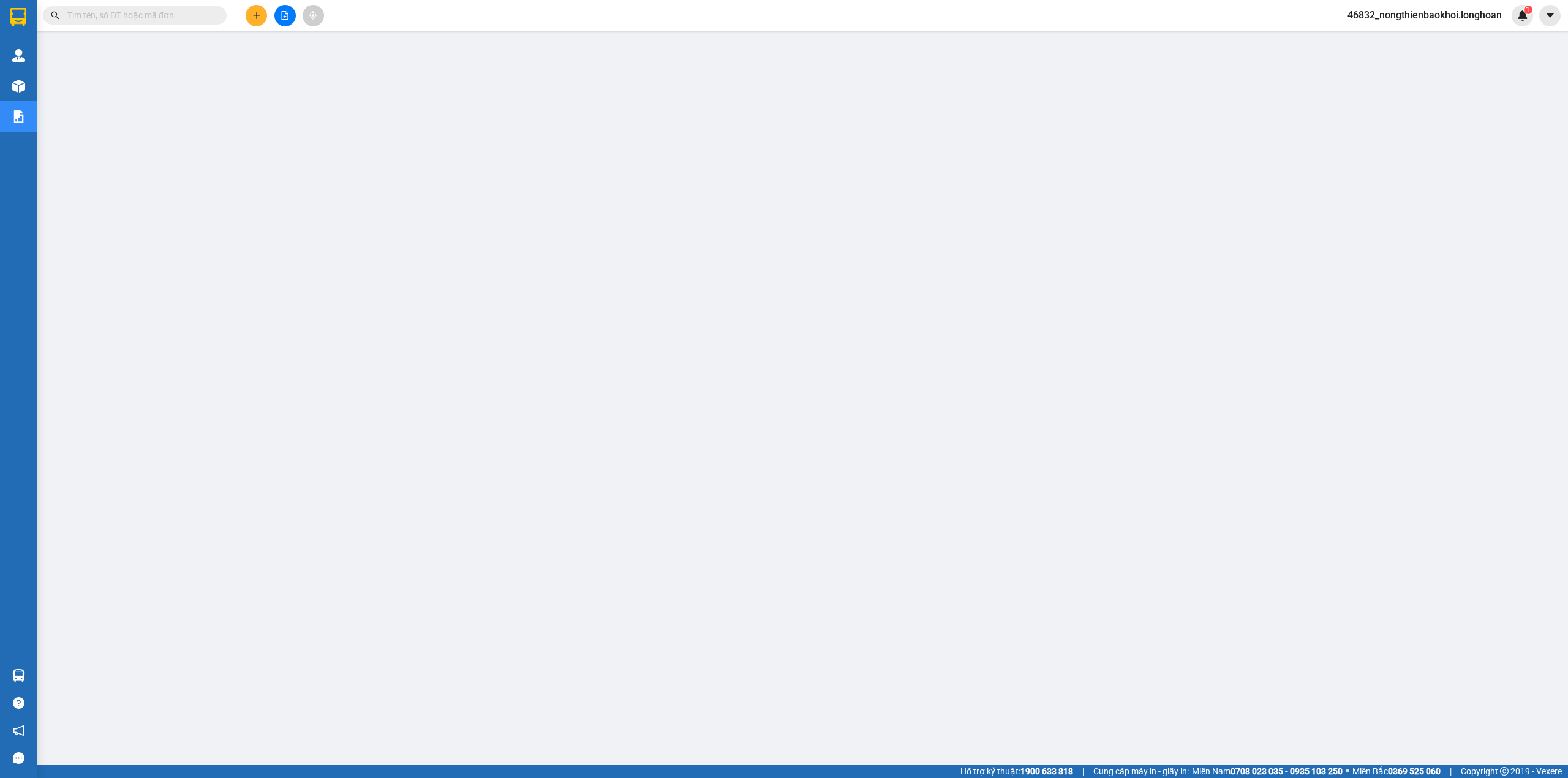
click at [148, 13] on input "text" at bounding box center [140, 15] width 145 height 13
paste input "0971535789"
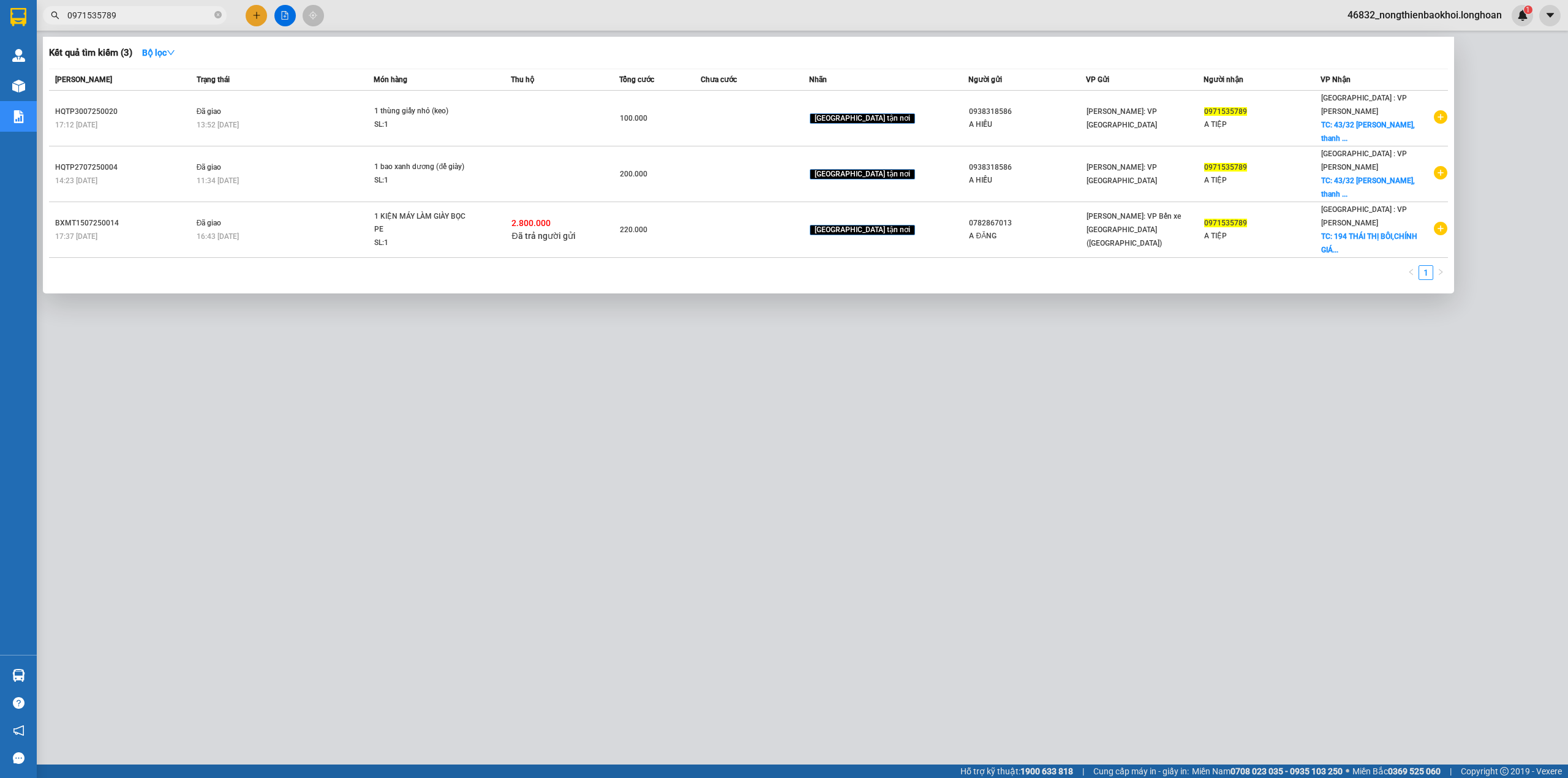
click at [155, 18] on input "0971535789" at bounding box center [140, 15] width 145 height 13
paste input "420061"
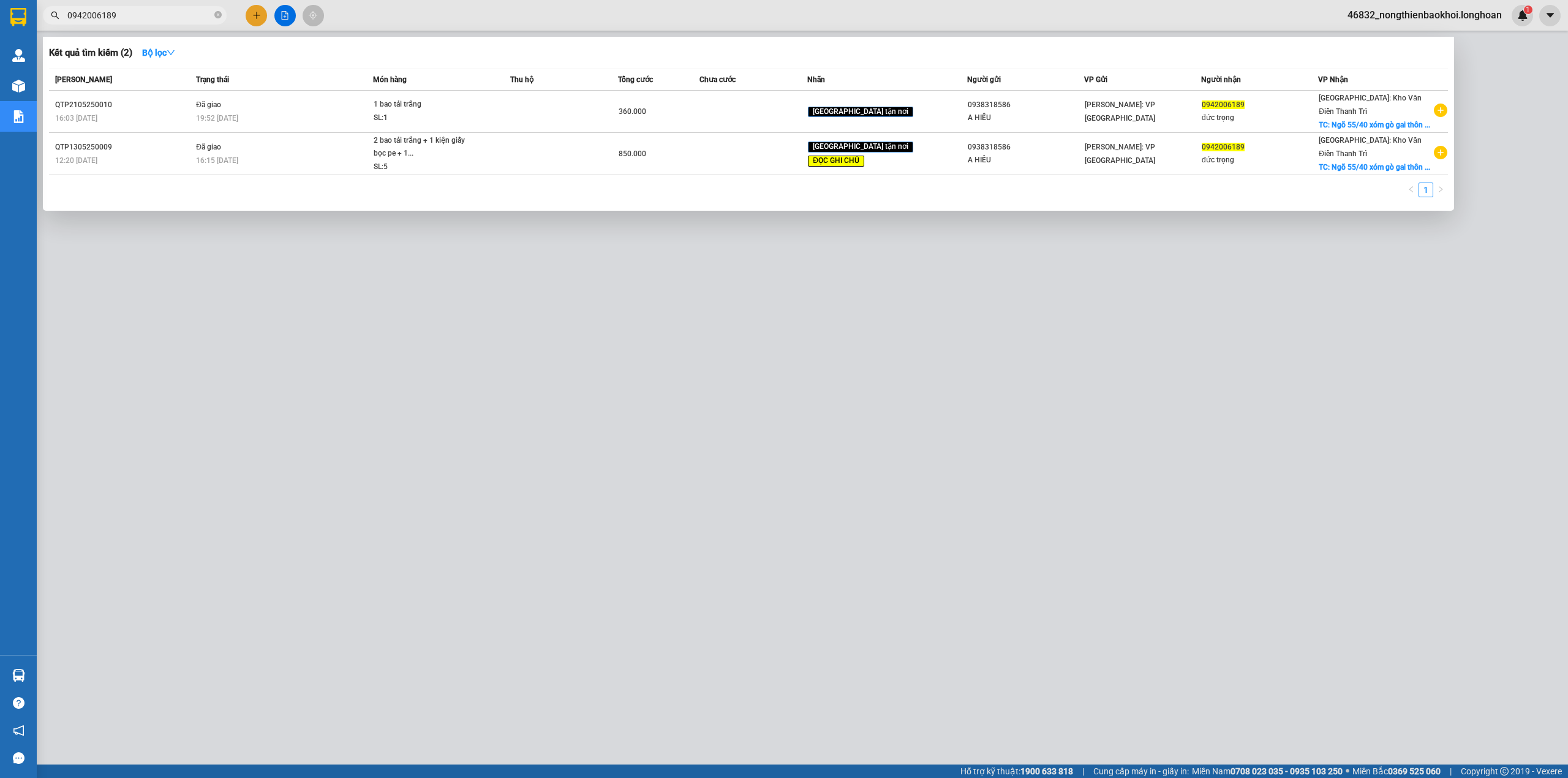
type input "0942006189"
click at [344, 457] on div at bounding box center [784, 389] width 1568 height 778
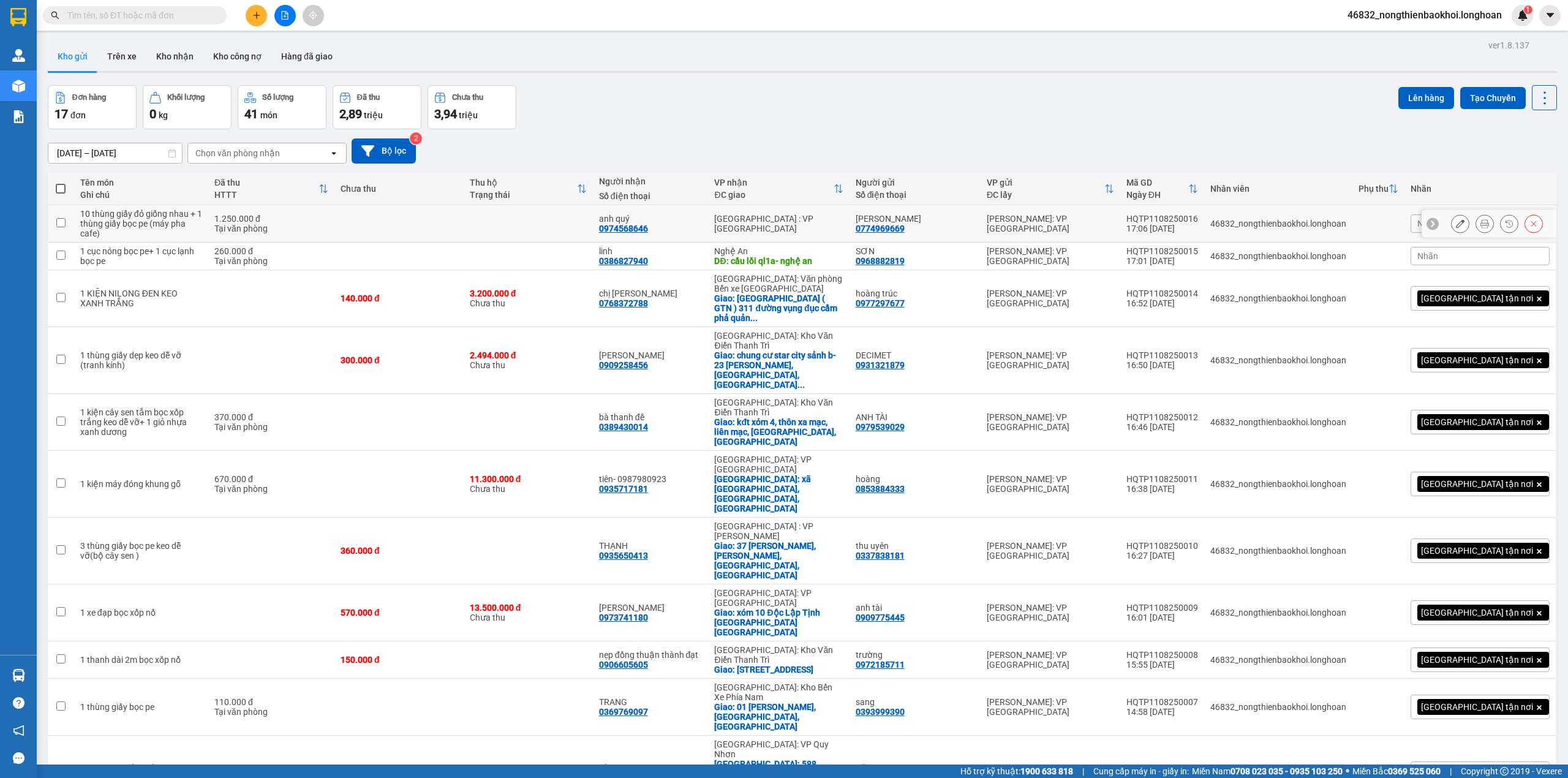
click at [1192, 214] on div "HQTP1108250016" at bounding box center [1162, 218] width 72 height 10
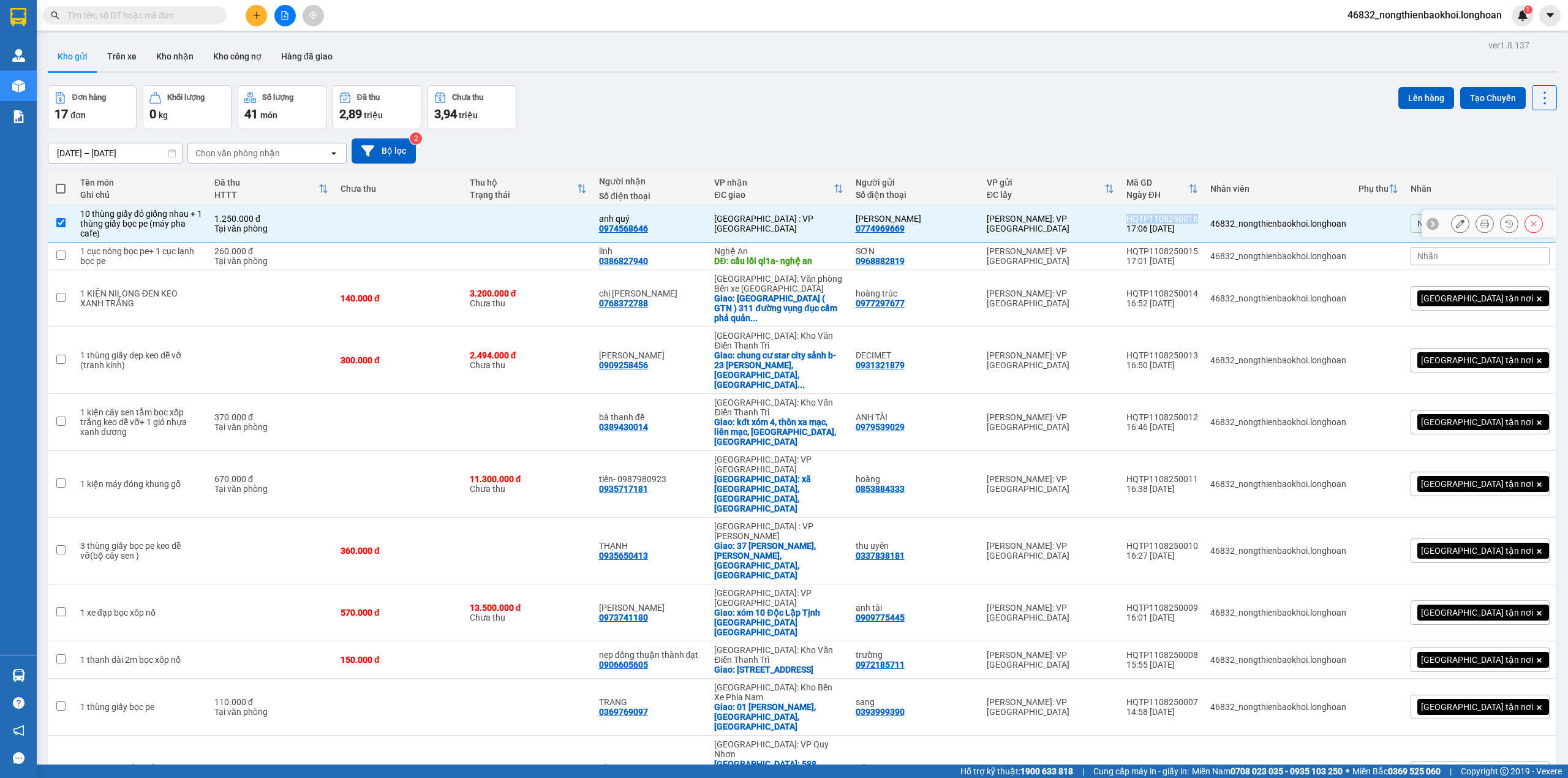
click at [1192, 214] on div "HQTP1108250016" at bounding box center [1162, 218] width 72 height 10
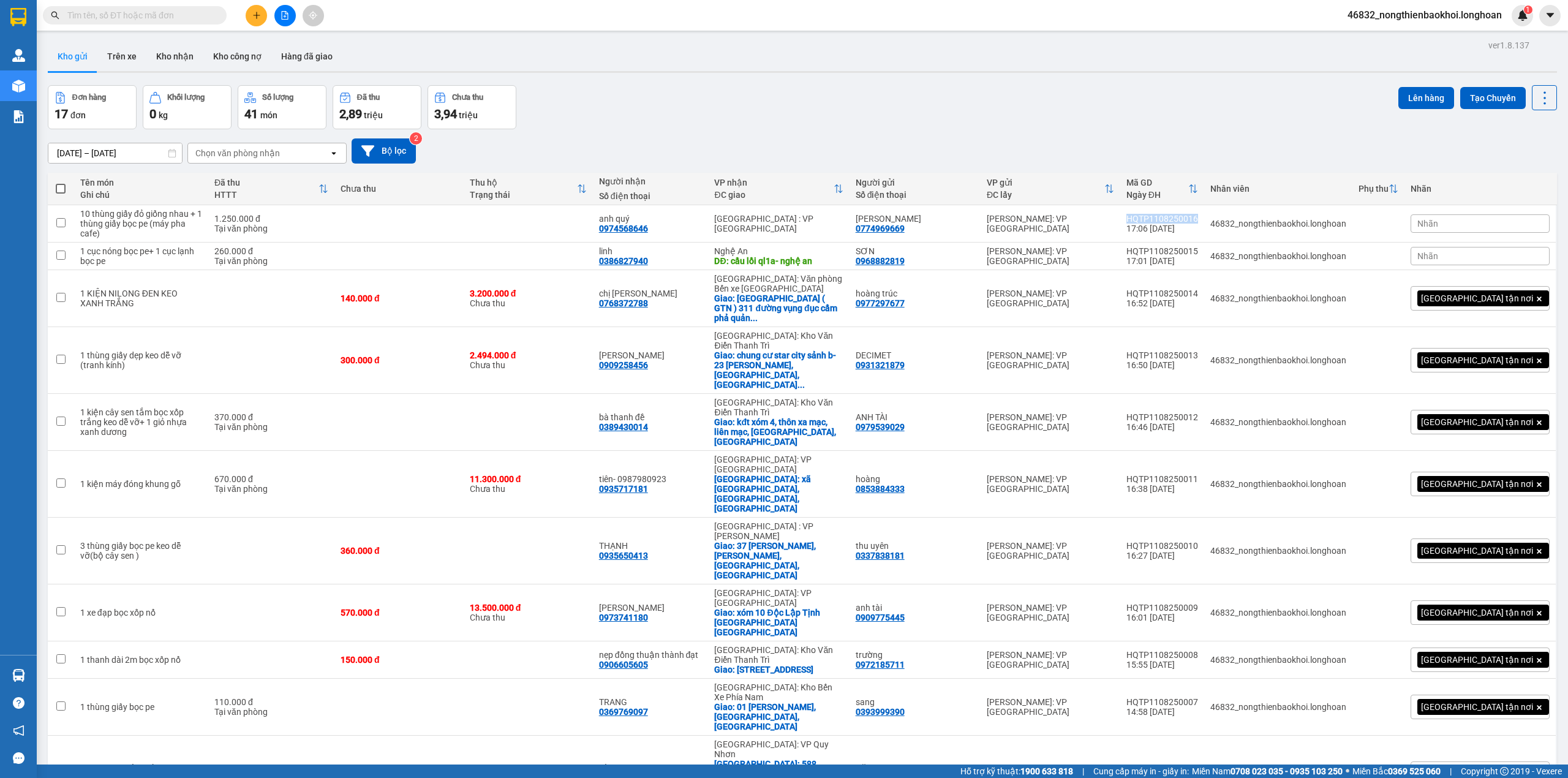
copy div "HQTP1108250016"
click at [869, 113] on div "Đơn hàng 17 đơn Khối lượng 0 kg Số lượng 41 món Đã thu 2,89 triệu Chưa thu 3,94…" at bounding box center [802, 107] width 1509 height 44
click at [755, 133] on div "[DATE] – [DATE] Press the down arrow key to interact with the calendar and sele…" at bounding box center [802, 150] width 1509 height 43
click at [723, 130] on div "[DATE] – [DATE] Press the down arrow key to interact with the calendar and sele…" at bounding box center [802, 150] width 1509 height 43
click at [1072, 131] on div "[DATE] – [DATE] Press the down arrow key to interact with the calendar and sele…" at bounding box center [802, 150] width 1509 height 43
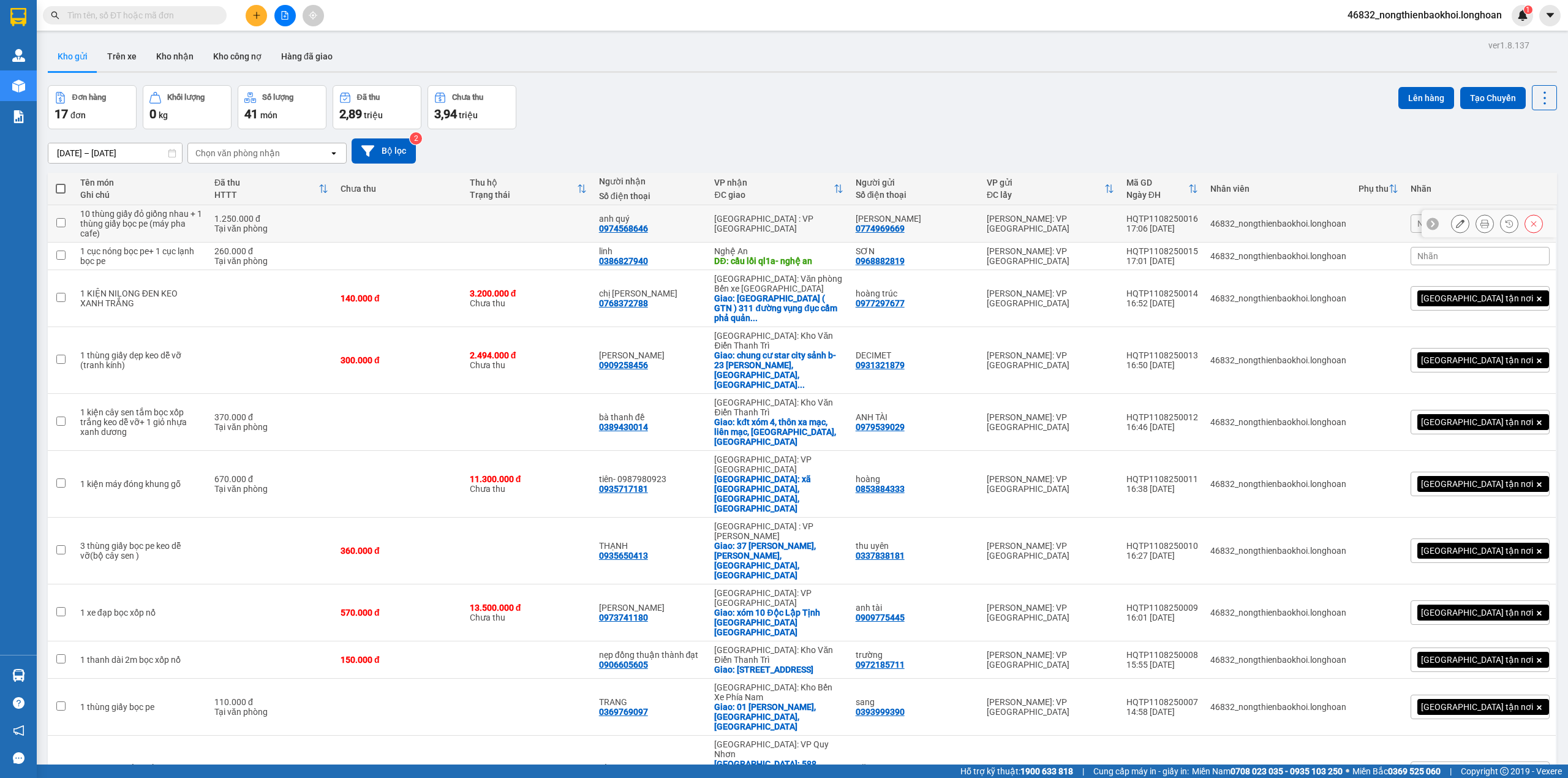
click at [1198, 213] on div "HQTP1108250016" at bounding box center [1162, 218] width 72 height 10
checkbox input "false"
copy div "HQTP1108250016"
drag, startPoint x: 869, startPoint y: 84, endPoint x: 854, endPoint y: 111, distance: 30.9
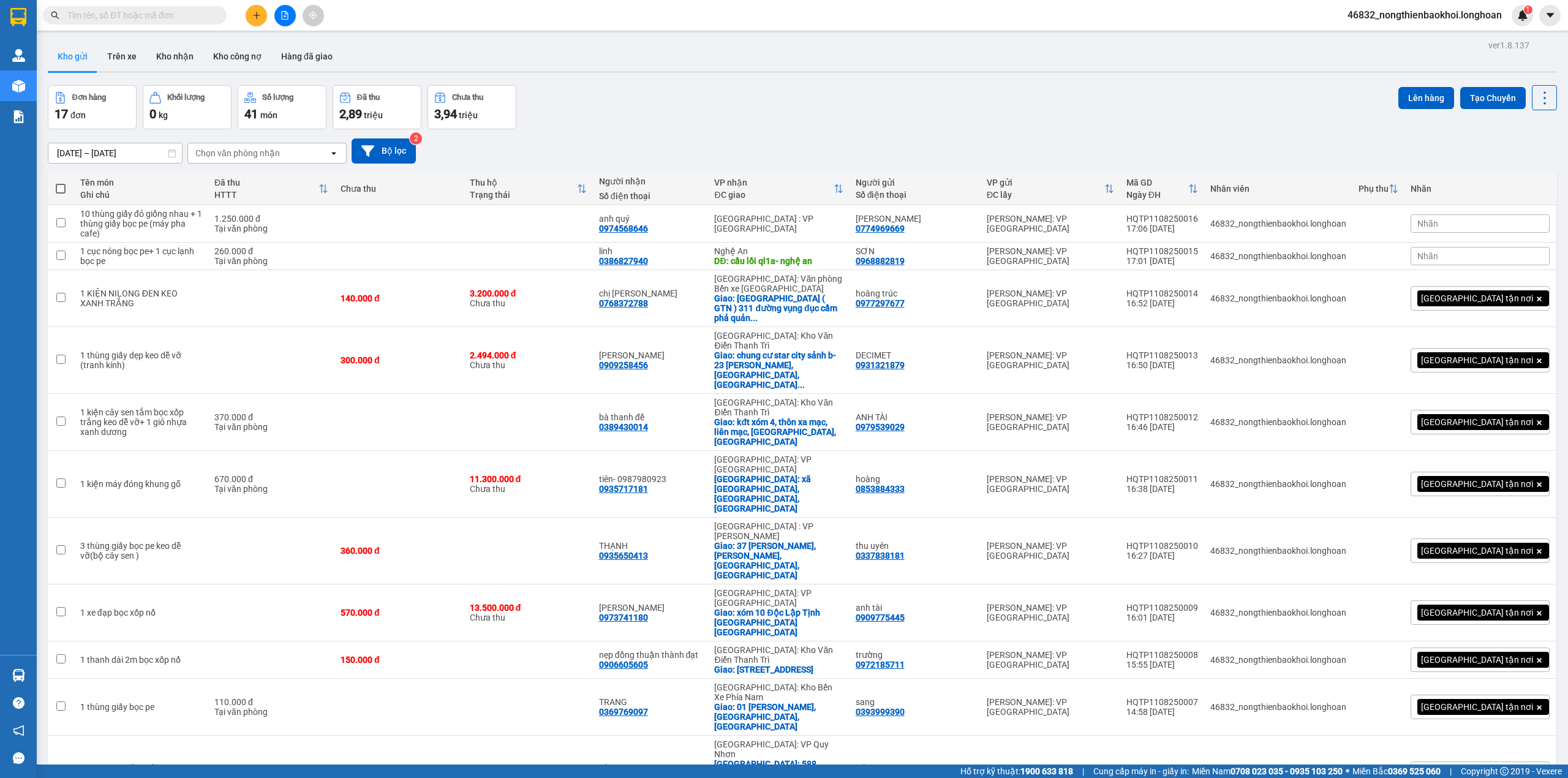
click at [869, 88] on div "ver 1.8.137 Kho gửi Trên xe Kho nhận Kho công nợ Hàng đã giao Đơn hàng 17 đơn K…" at bounding box center [802, 603] width 1519 height 1132
click at [760, 106] on div "Đơn hàng 17 đơn Khối lượng 0 kg Số lượng 41 món Đã thu 2,89 triệu Chưa thu 3,94…" at bounding box center [802, 107] width 1509 height 44
click at [694, 115] on div "Đơn hàng 17 đơn Khối lượng 0 kg Số lượng 41 món Đã thu 2,89 triệu Chưa thu 3,94…" at bounding box center [802, 107] width 1509 height 44
click at [569, 136] on div "[DATE] – [DATE] Press the down arrow key to interact with the calendar and sele…" at bounding box center [802, 150] width 1509 height 43
drag, startPoint x: 914, startPoint y: 222, endPoint x: 901, endPoint y: 233, distance: 17.0
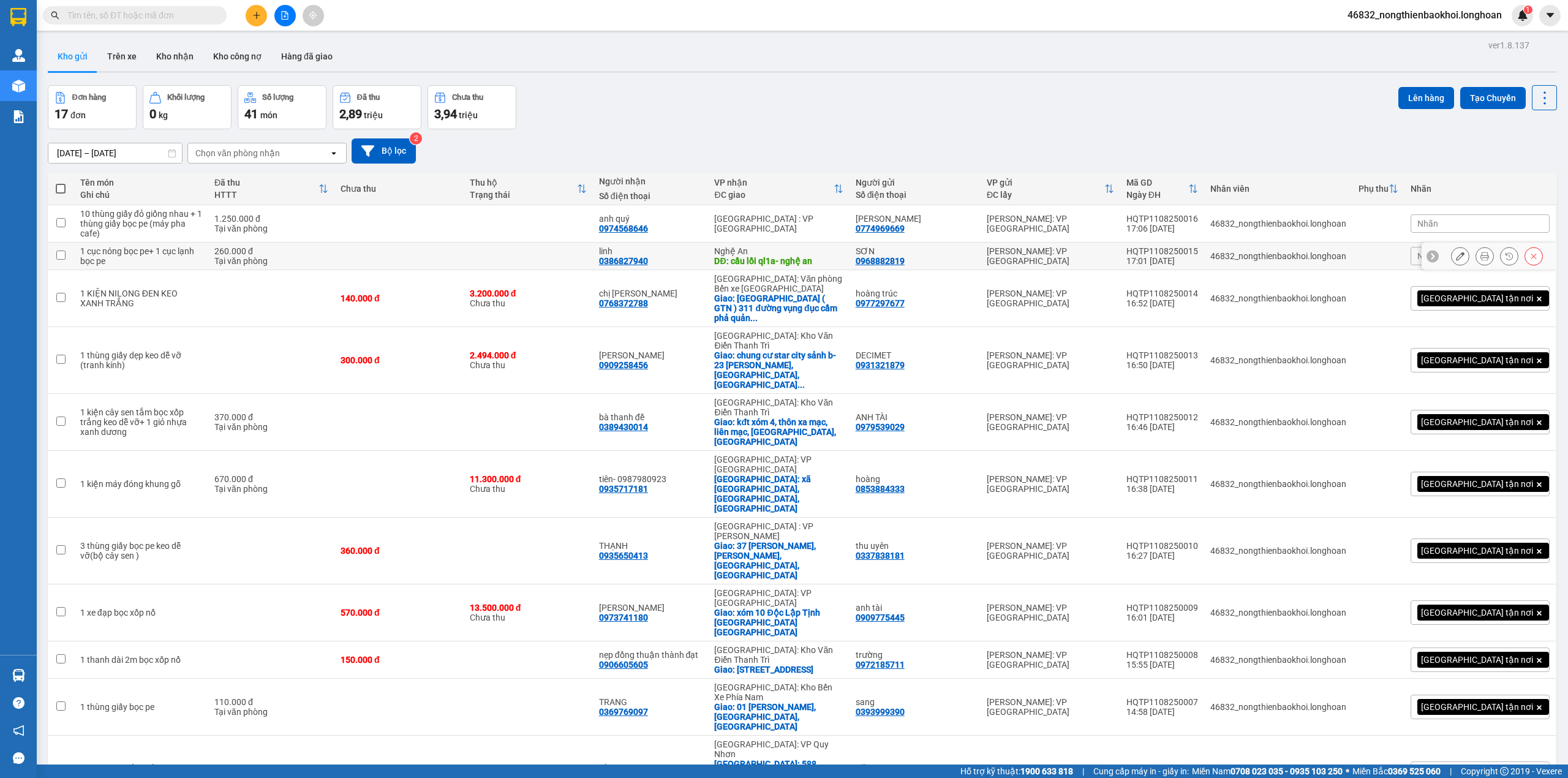
click at [901, 243] on td "SƠN 0968882819" at bounding box center [915, 256] width 131 height 28
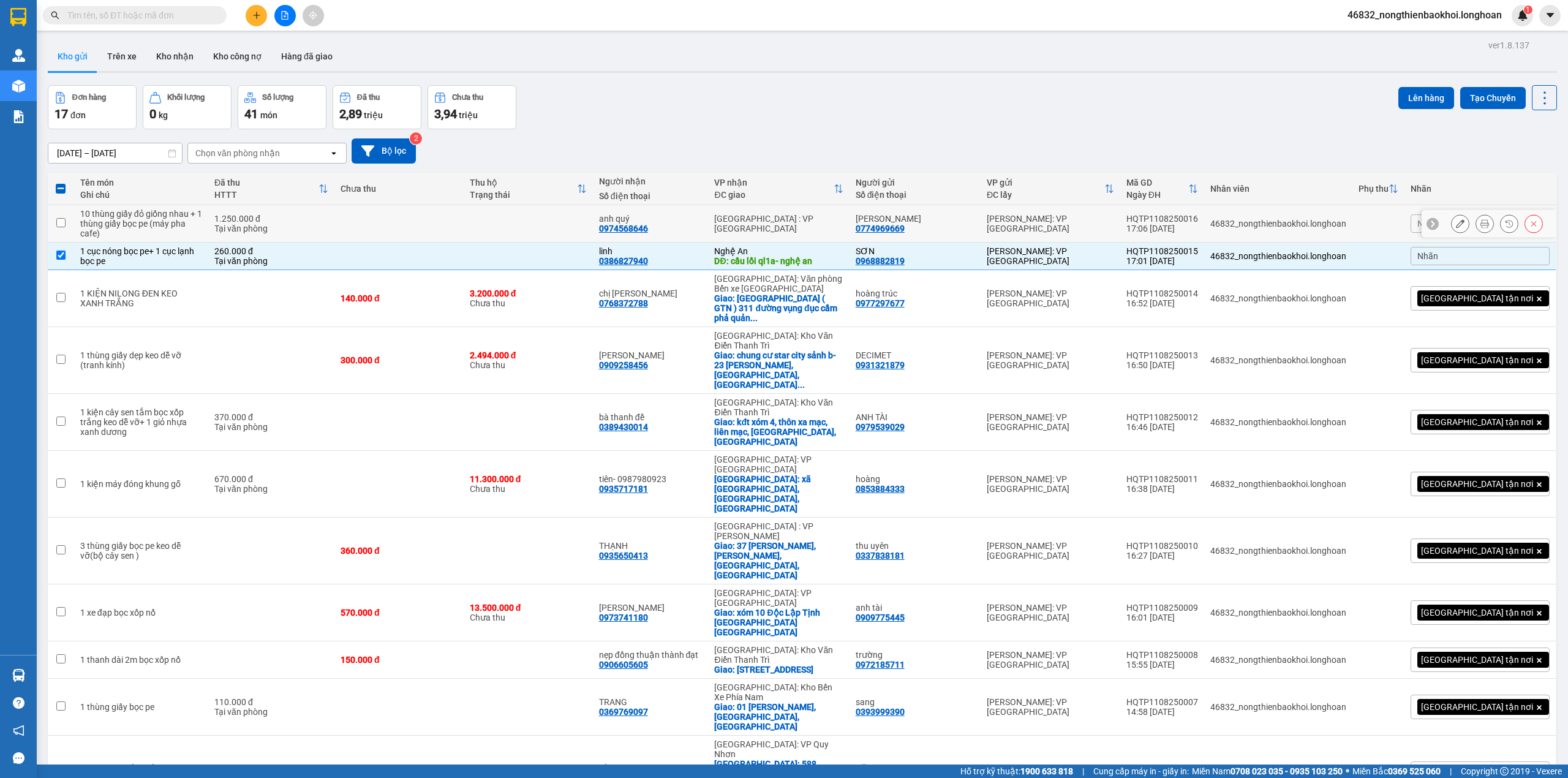
click at [905, 228] on div "0774969669" at bounding box center [880, 228] width 49 height 10
copy div "0774969669"
click at [757, 121] on div "Đơn hàng 17 đơn Khối lượng 0 kg Số lượng 41 món Đã thu 2,89 triệu Chưa thu 3,94…" at bounding box center [802, 107] width 1509 height 44
click at [701, 243] on td "linh 0386827940" at bounding box center [650, 256] width 116 height 28
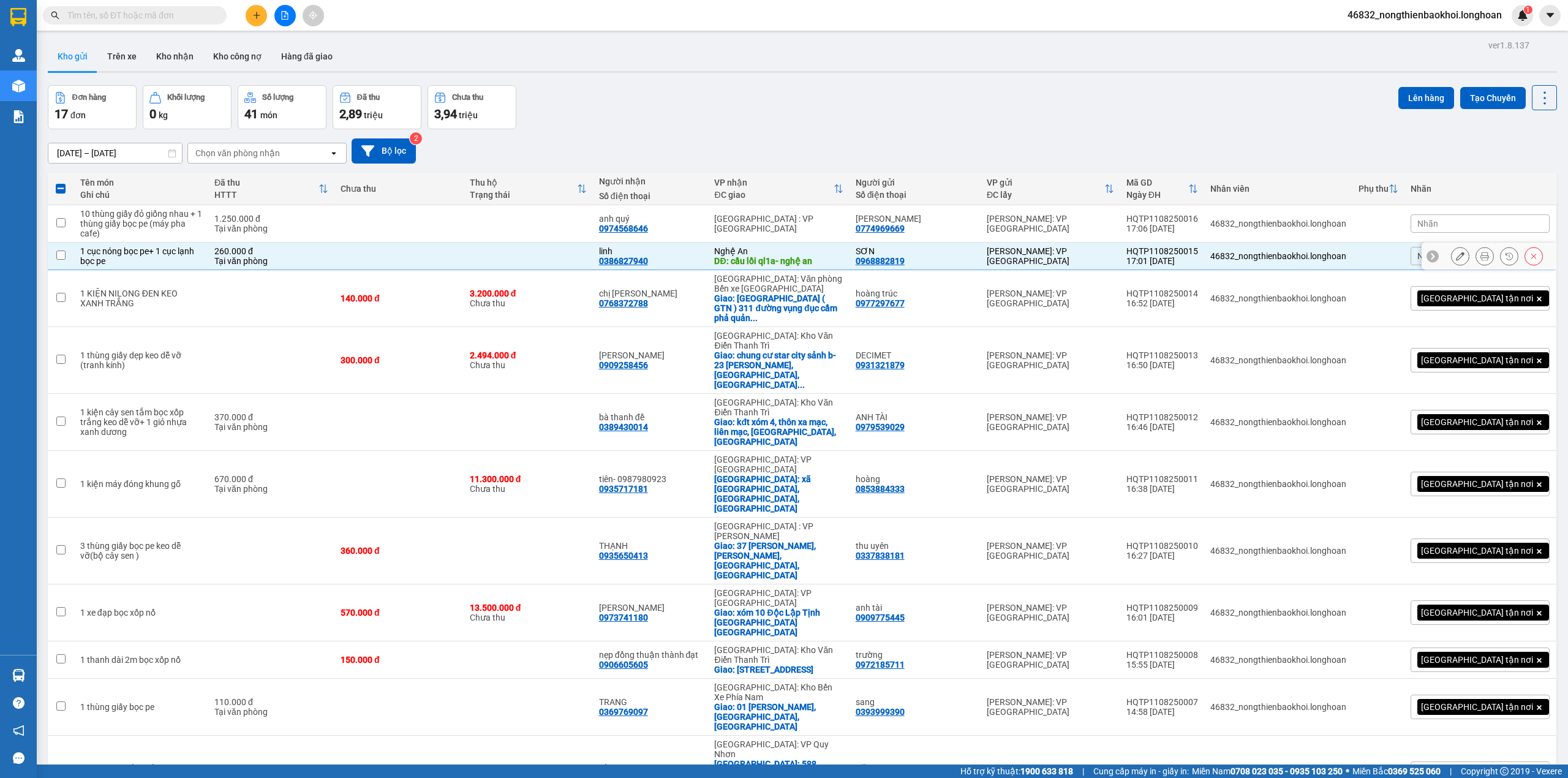
checkbox input "false"
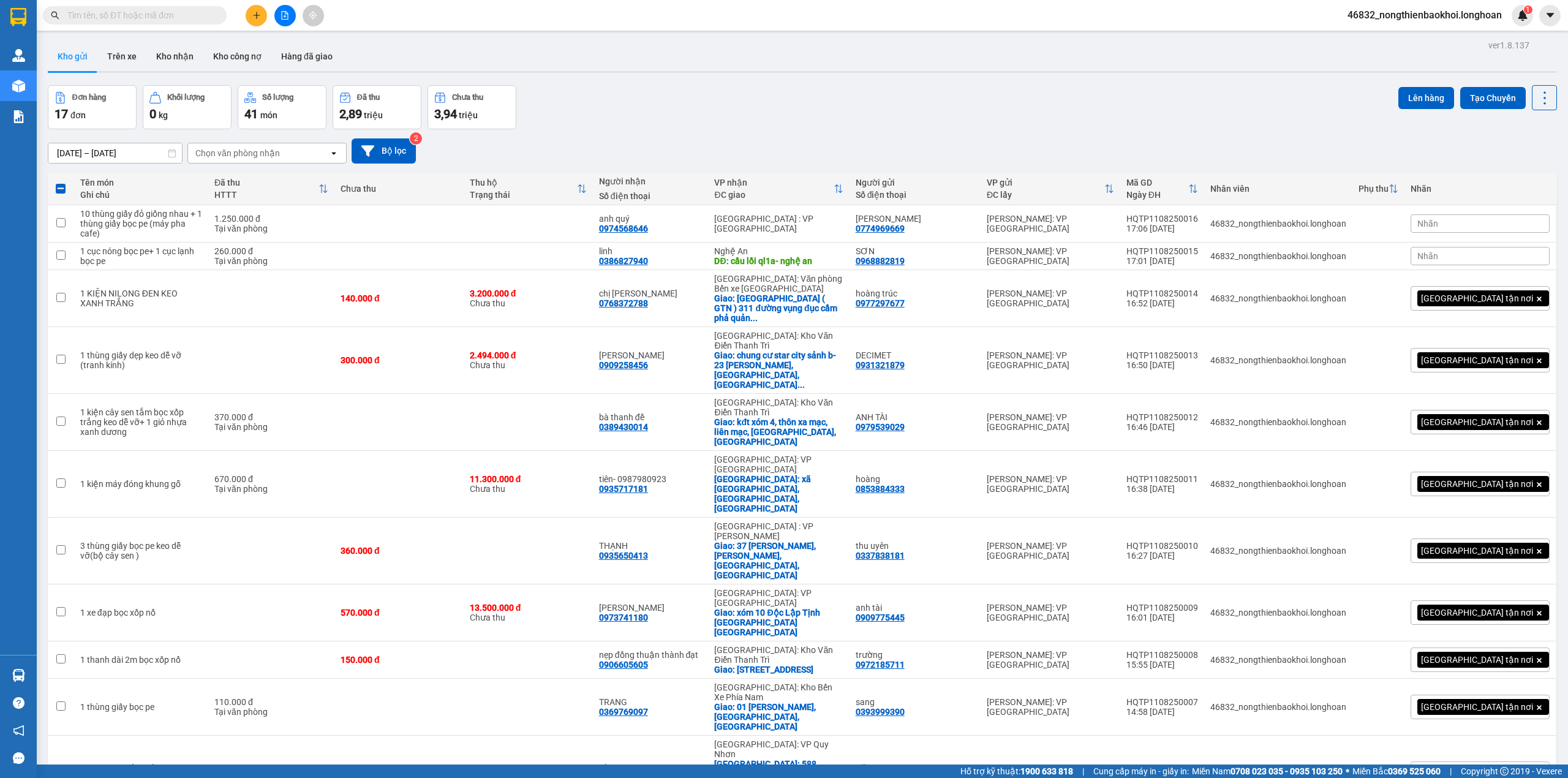
click at [813, 133] on div "[DATE] – [DATE] Press the down arrow key to interact with the calendar and sele…" at bounding box center [802, 150] width 1509 height 43
click at [652, 76] on div "ver 1.8.137 Kho gửi Trên xe Kho nhận Kho công nợ Hàng đã giao Đơn hàng 17 đơn K…" at bounding box center [802, 603] width 1519 height 1132
click at [250, 11] on button at bounding box center [256, 16] width 21 height 21
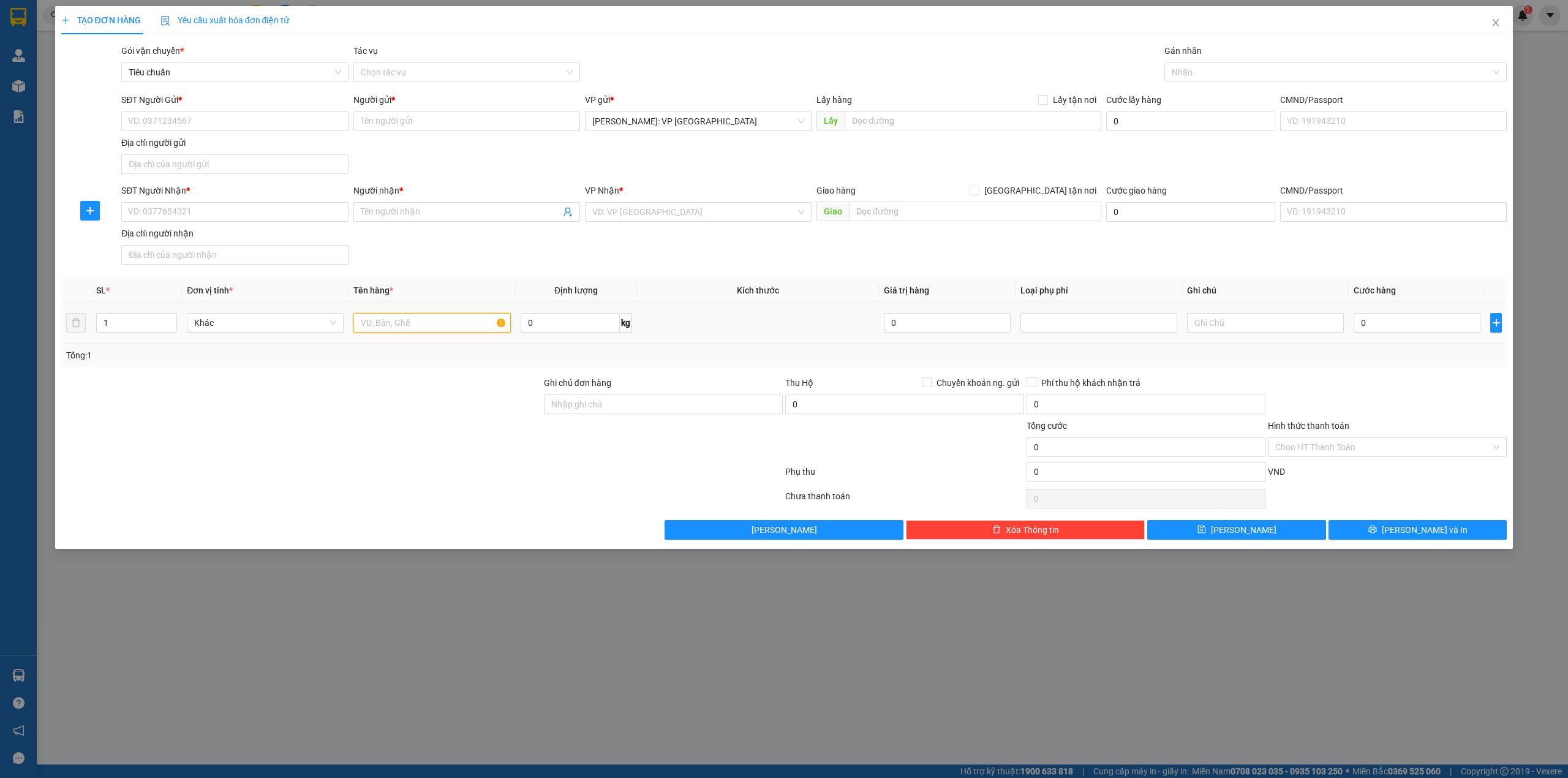
click at [375, 325] on input "text" at bounding box center [431, 323] width 157 height 20
type input "1 kiện thùng keo bọc nilong ()"
click at [872, 209] on input "text" at bounding box center [975, 211] width 252 height 20
click at [980, 211] on input "43/32 cù chính lan, thanh khê, fđà nãng" at bounding box center [975, 211] width 252 height 20
type input "43/32 cù chính lan, thanh khê, đà nãng"
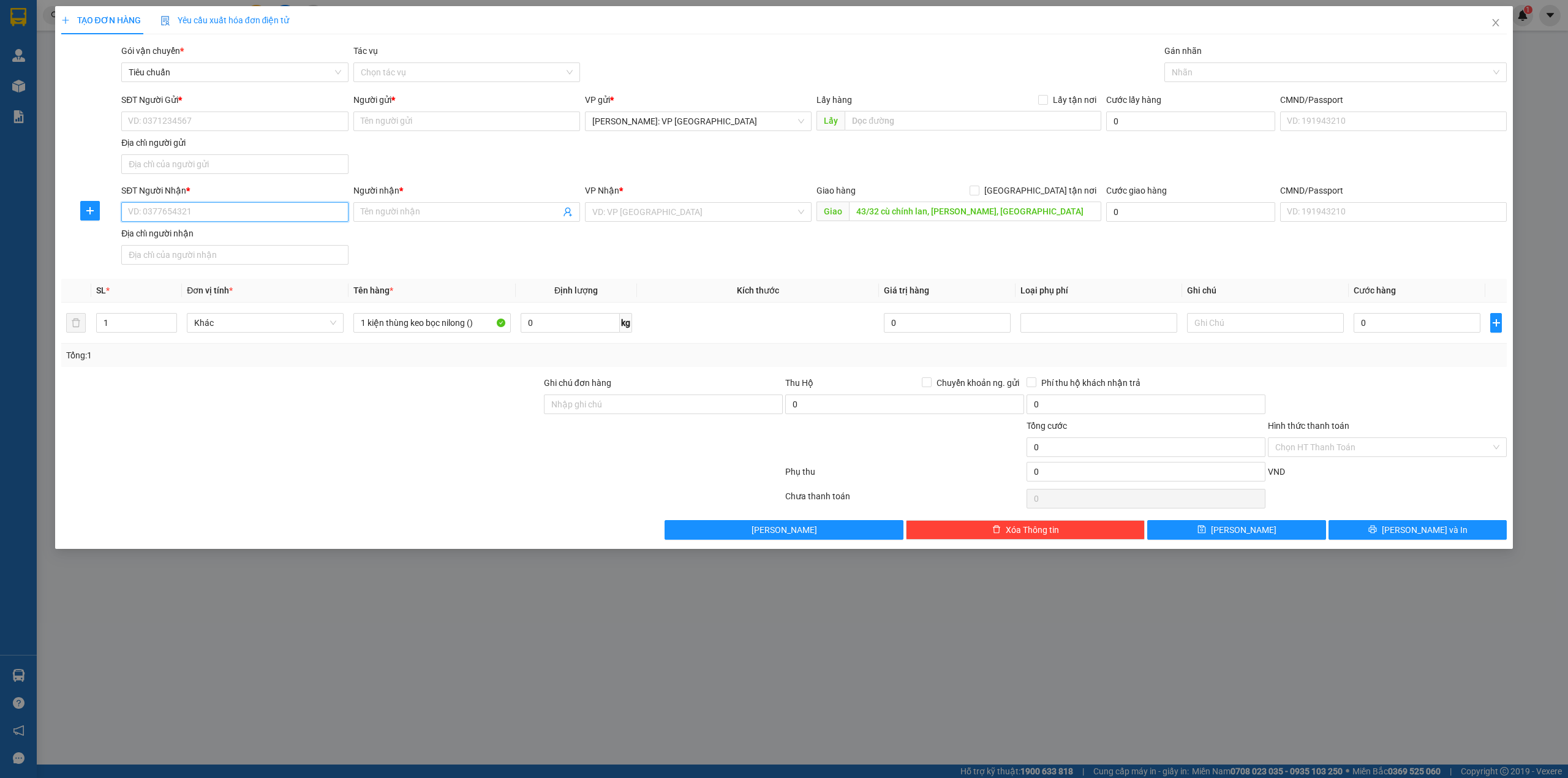
click at [270, 211] on input "SĐT Người Nhận *" at bounding box center [235, 212] width 227 height 20
click at [433, 280] on th "Tên hàng *" at bounding box center [431, 291] width 167 height 24
click at [281, 218] on input "SĐT Người Nhận *" at bounding box center [235, 212] width 227 height 20
click at [217, 241] on div "0971535789 - A TIỆP" at bounding box center [234, 238] width 212 height 13
type input "0971535789"
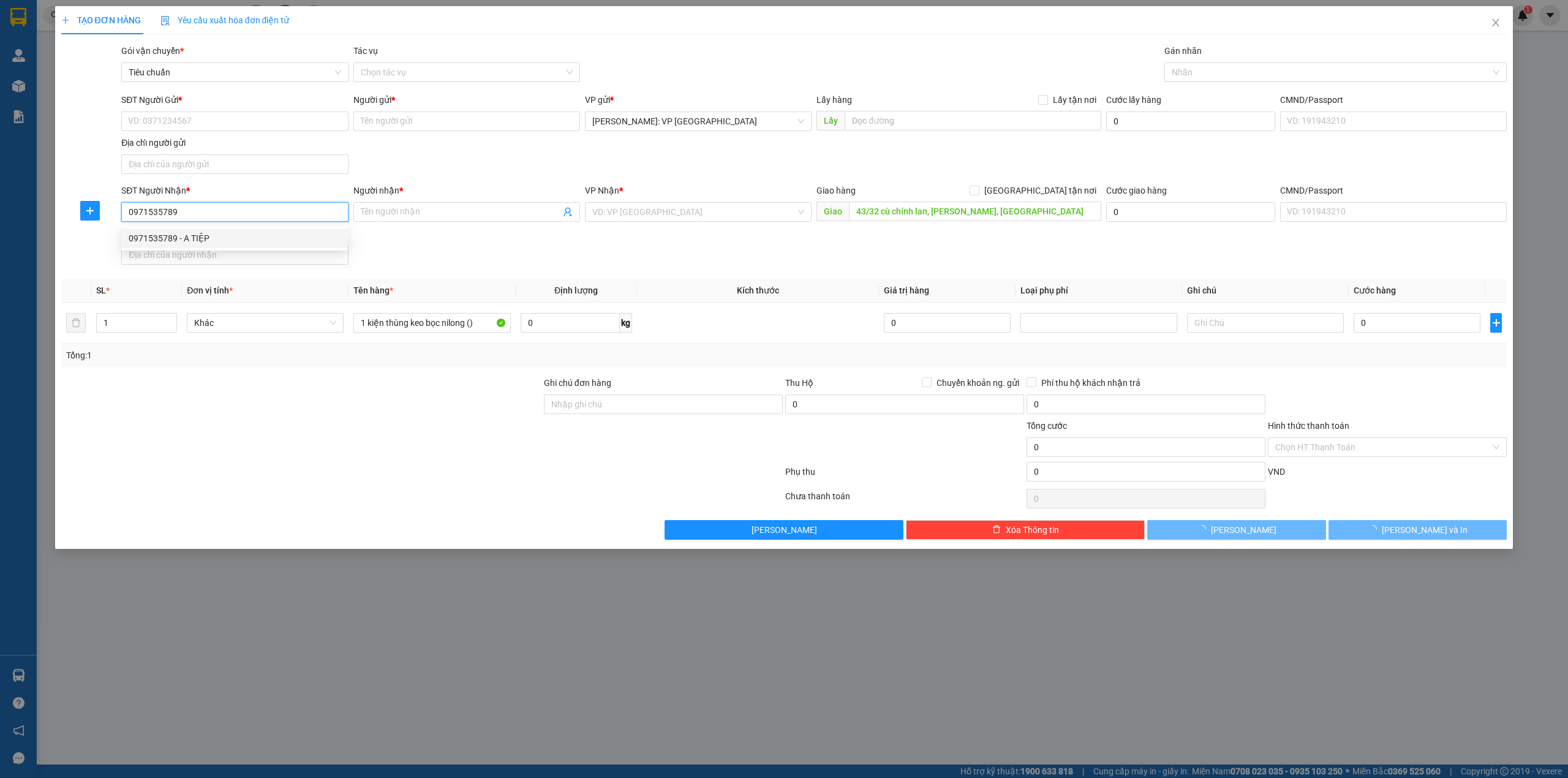
type input "A TIỆP"
checkbox input "true"
type input "43/32 cù chính lan, thanh khê đông, thanh khê, đà nẵng"
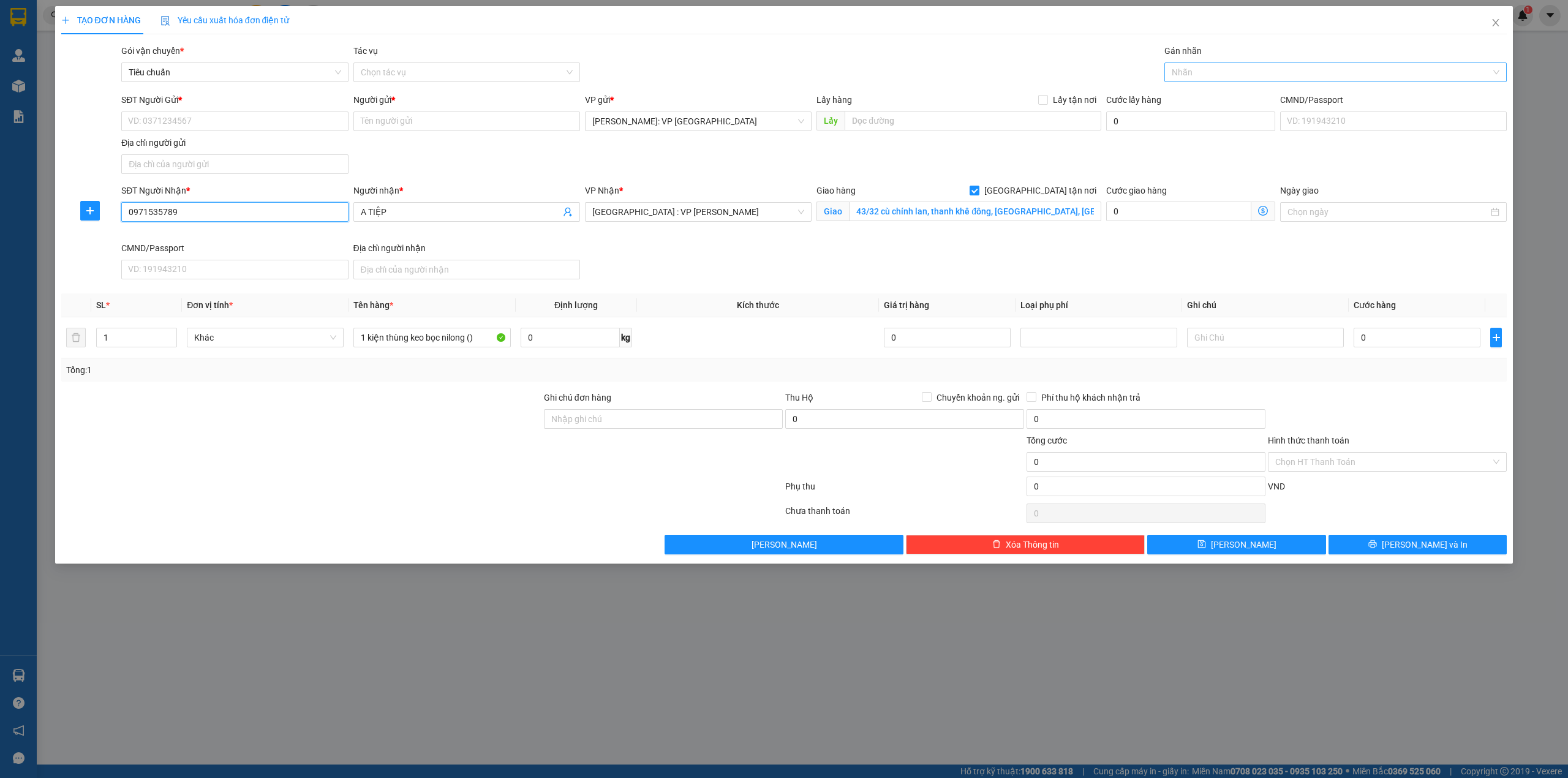
click at [1201, 77] on div at bounding box center [1330, 72] width 325 height 15
type input "0971535789"
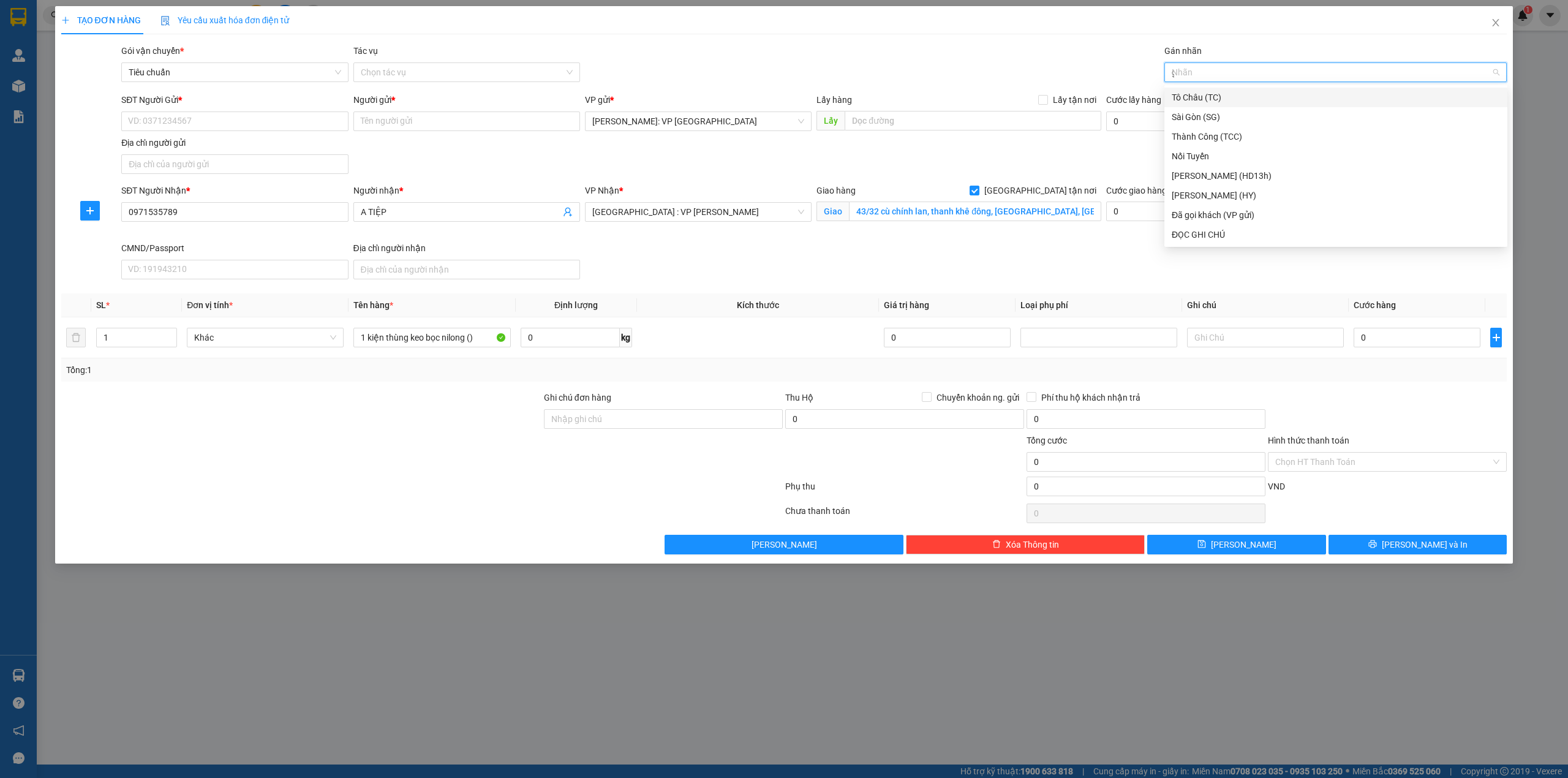
type input "gi"
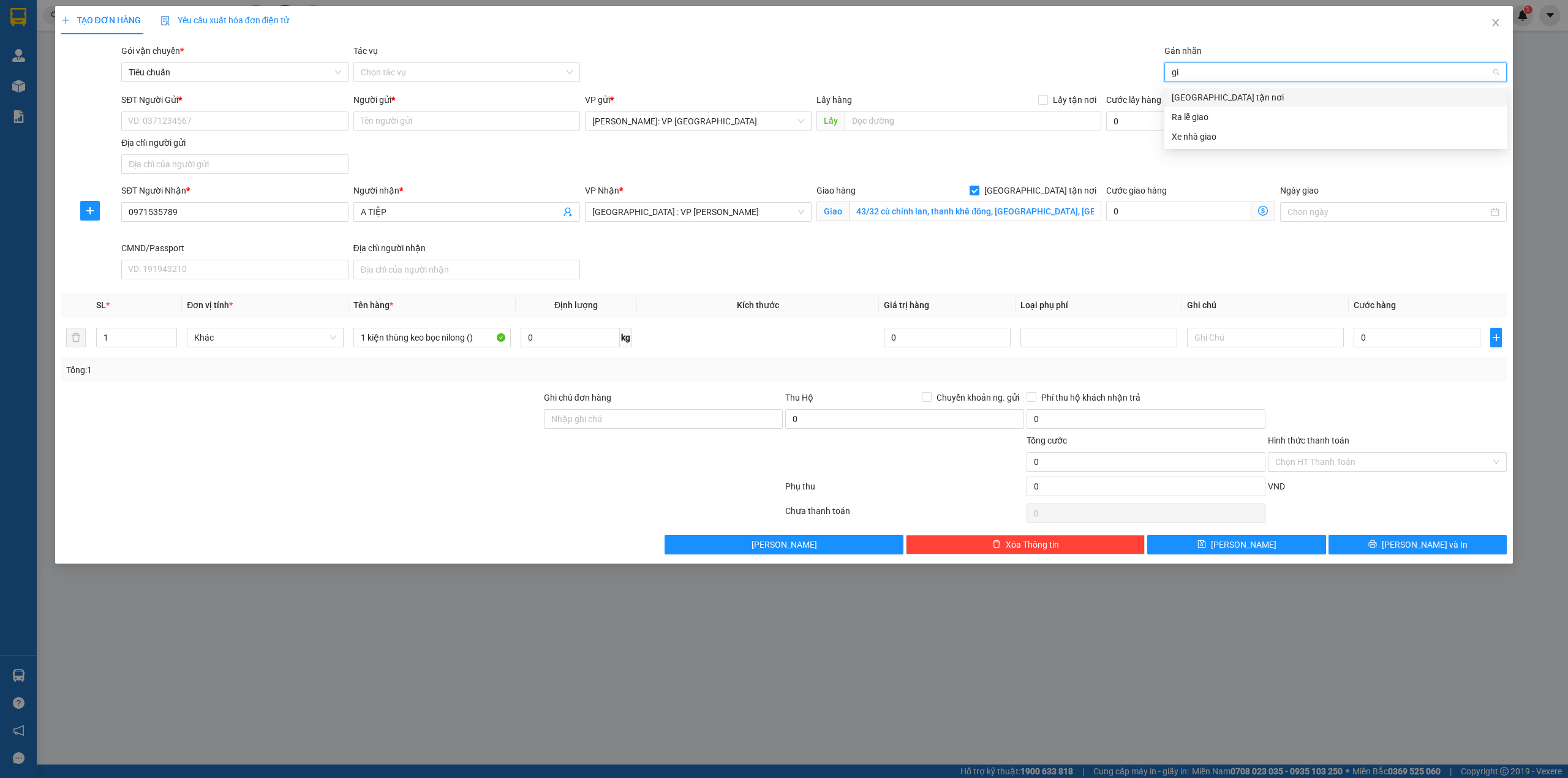
click at [1188, 101] on div "[GEOGRAPHIC_DATA] tận nơi" at bounding box center [1335, 97] width 328 height 13
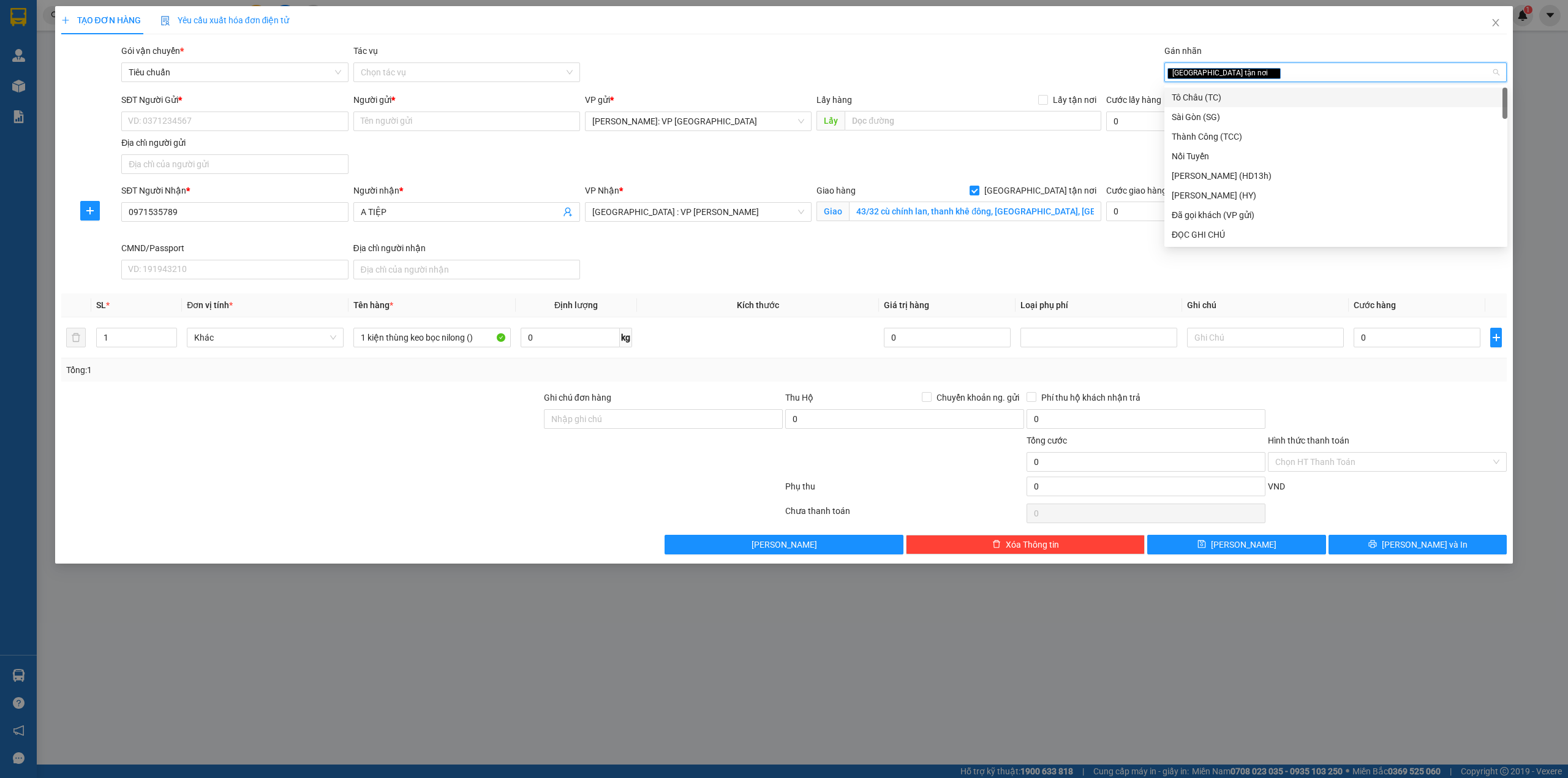
click at [900, 57] on div "Gói vận chuyển * Tiêu chuẩn Tác vụ Chọn tác vụ Gán nhãn Giao tận nơi" at bounding box center [814, 65] width 1390 height 43
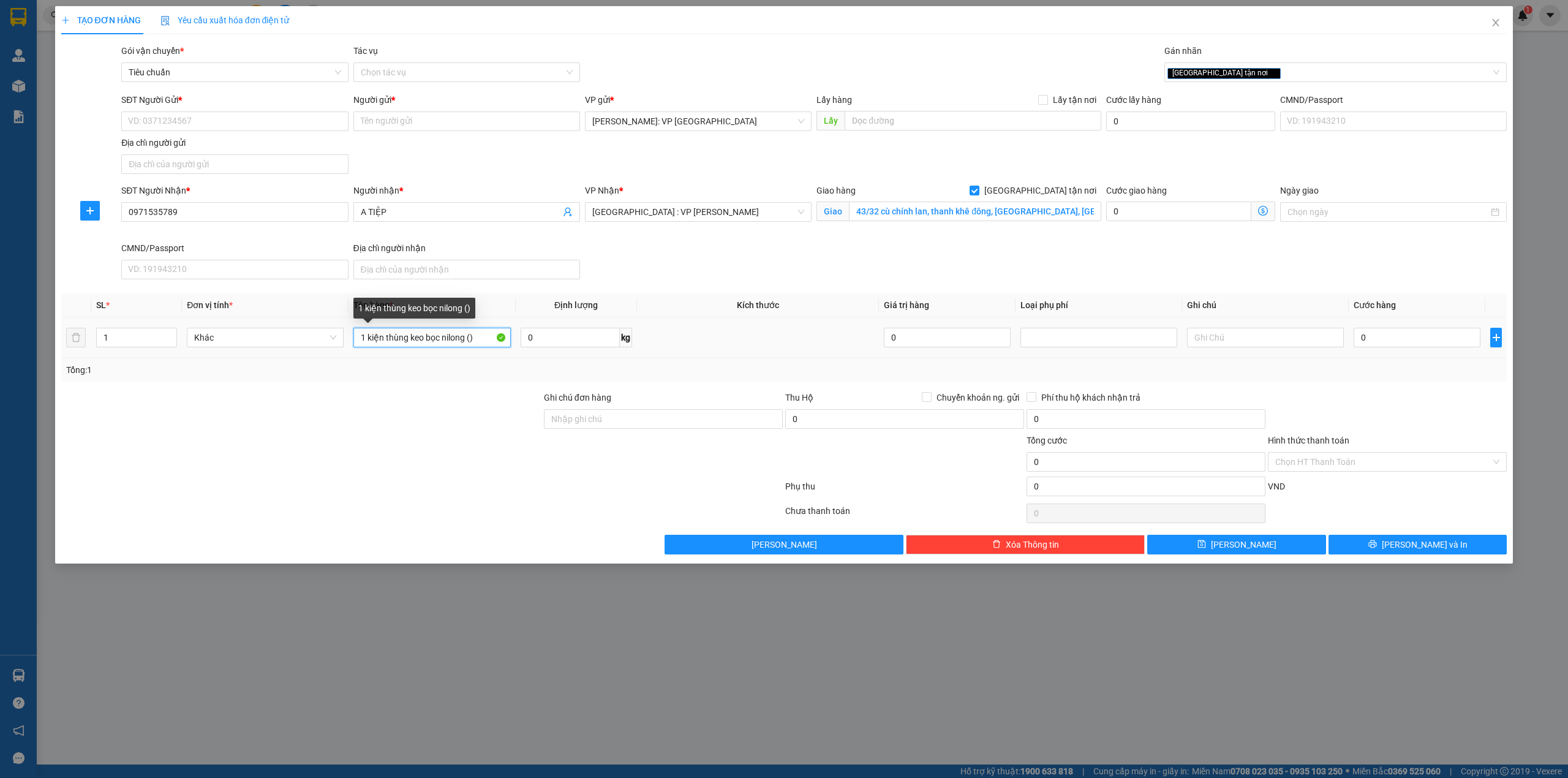
click at [470, 337] on input "1 kiện thùng keo bọc nilong ()" at bounding box center [431, 338] width 157 height 20
type input "1 kiện thùng keo bọc nilong trong"
click at [433, 405] on div at bounding box center [301, 412] width 483 height 43
click at [1399, 335] on input "0" at bounding box center [1417, 338] width 127 height 20
type input "1"
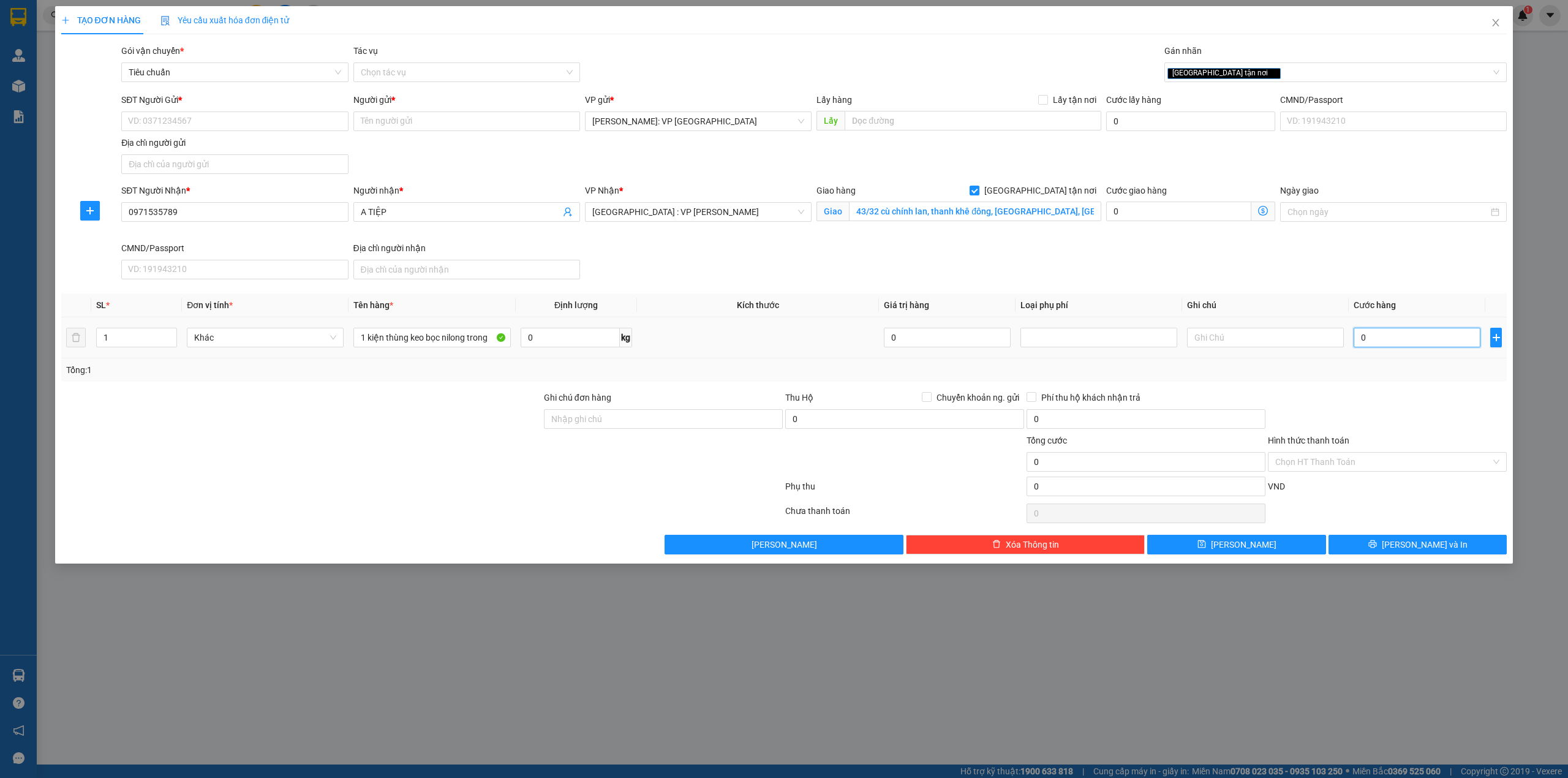
type input "1"
type input "17"
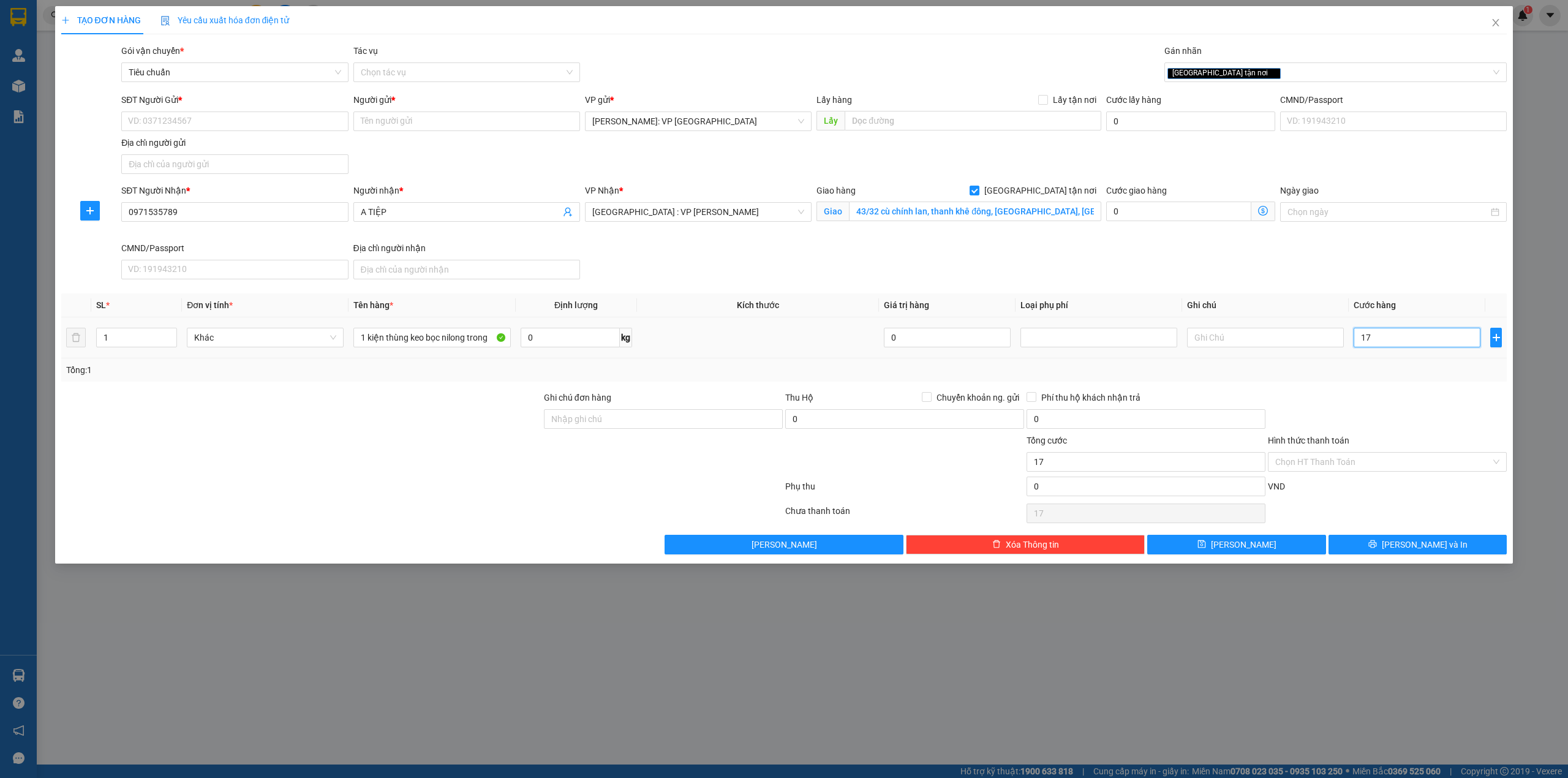
type input "170"
type input "1.700"
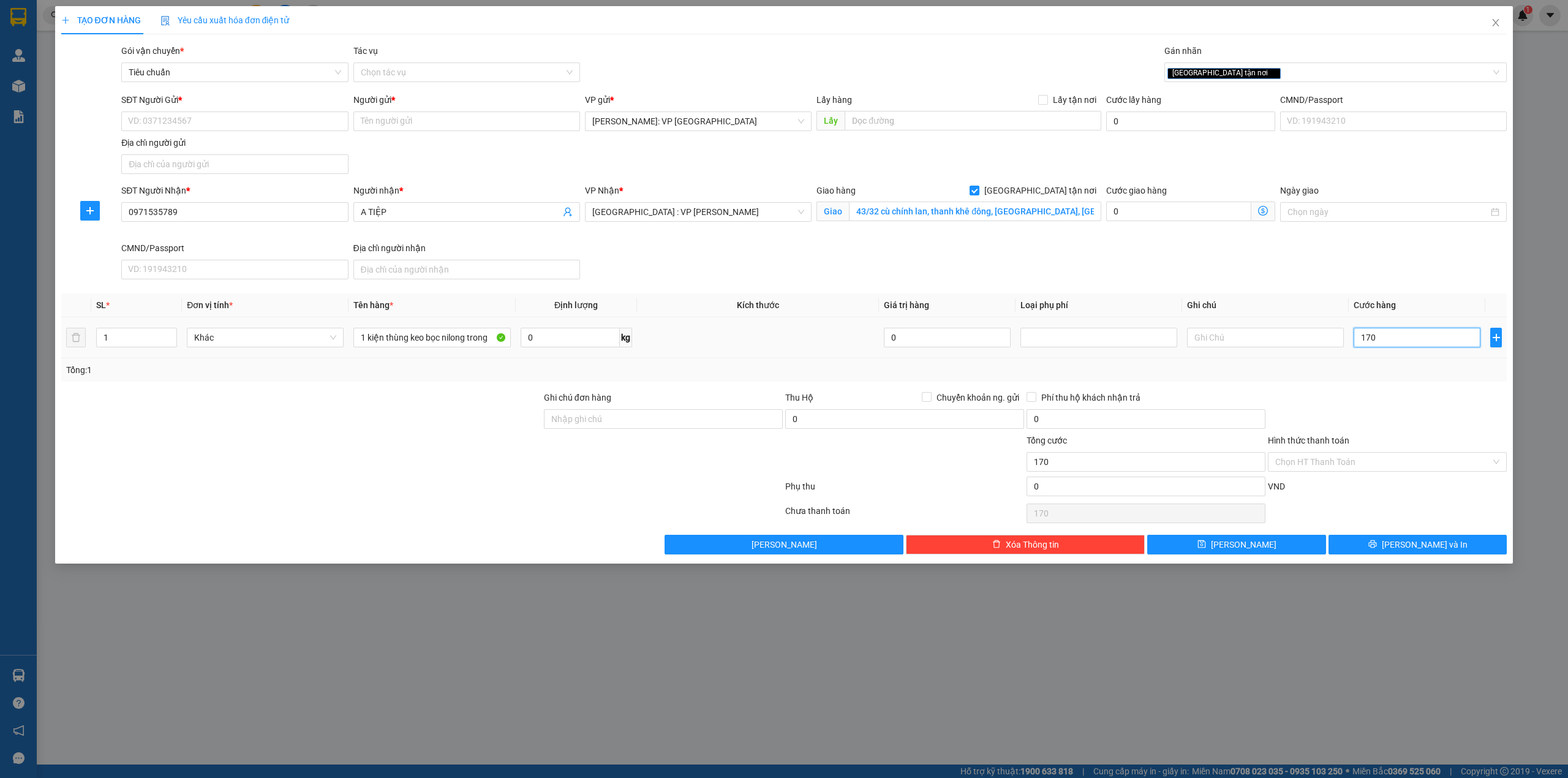
type input "1.700"
type input "17.000"
type input "170.000"
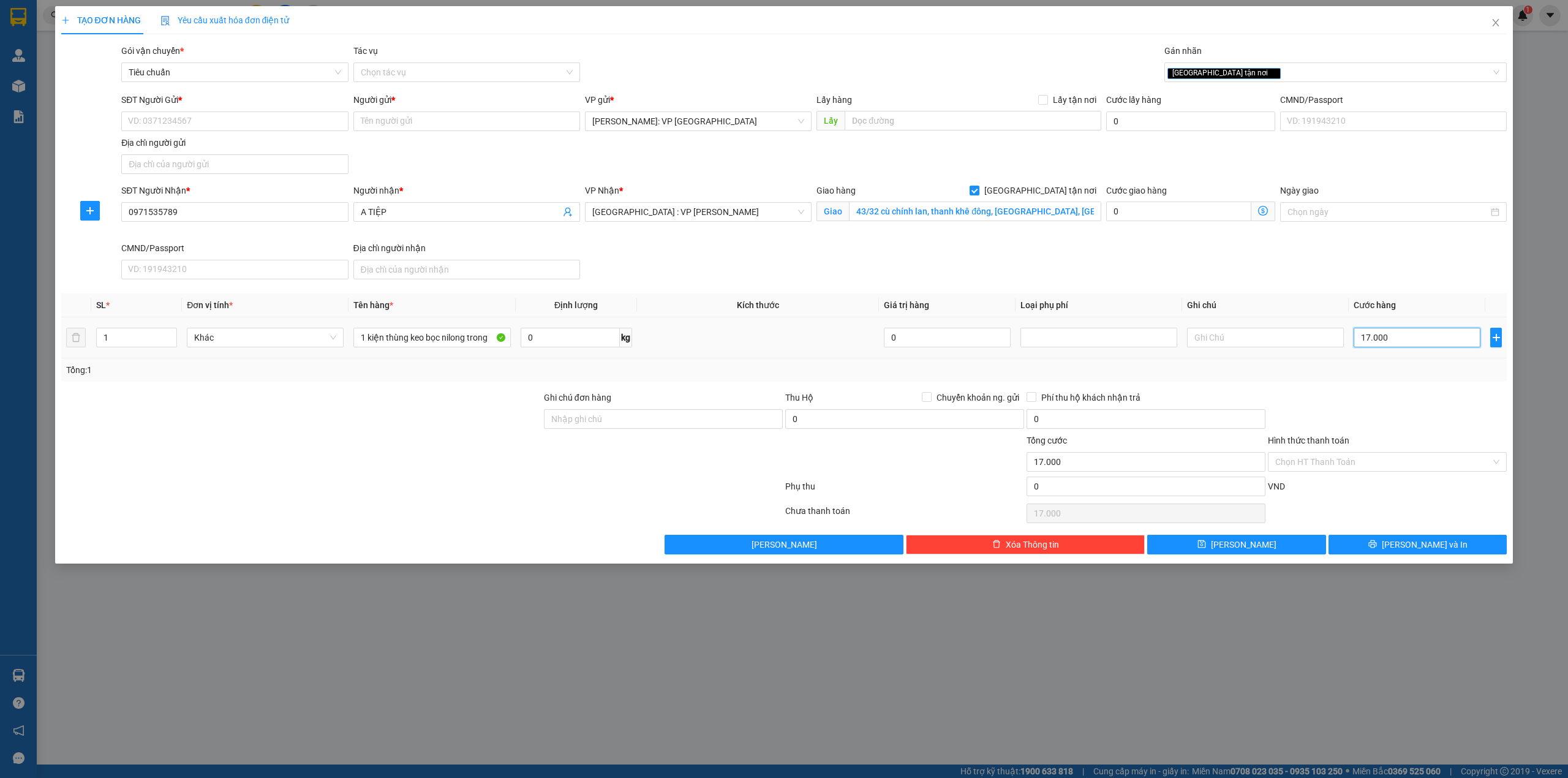
type input "170.000"
click at [322, 123] on input "SĐT Người Gửi *" at bounding box center [235, 121] width 227 height 20
click at [425, 150] on div "SĐT Người Gửi * VD: 0371234567 Người gửi * Tên người gửi VP gửi * Hồ Chí Minh: …" at bounding box center [814, 135] width 1390 height 86
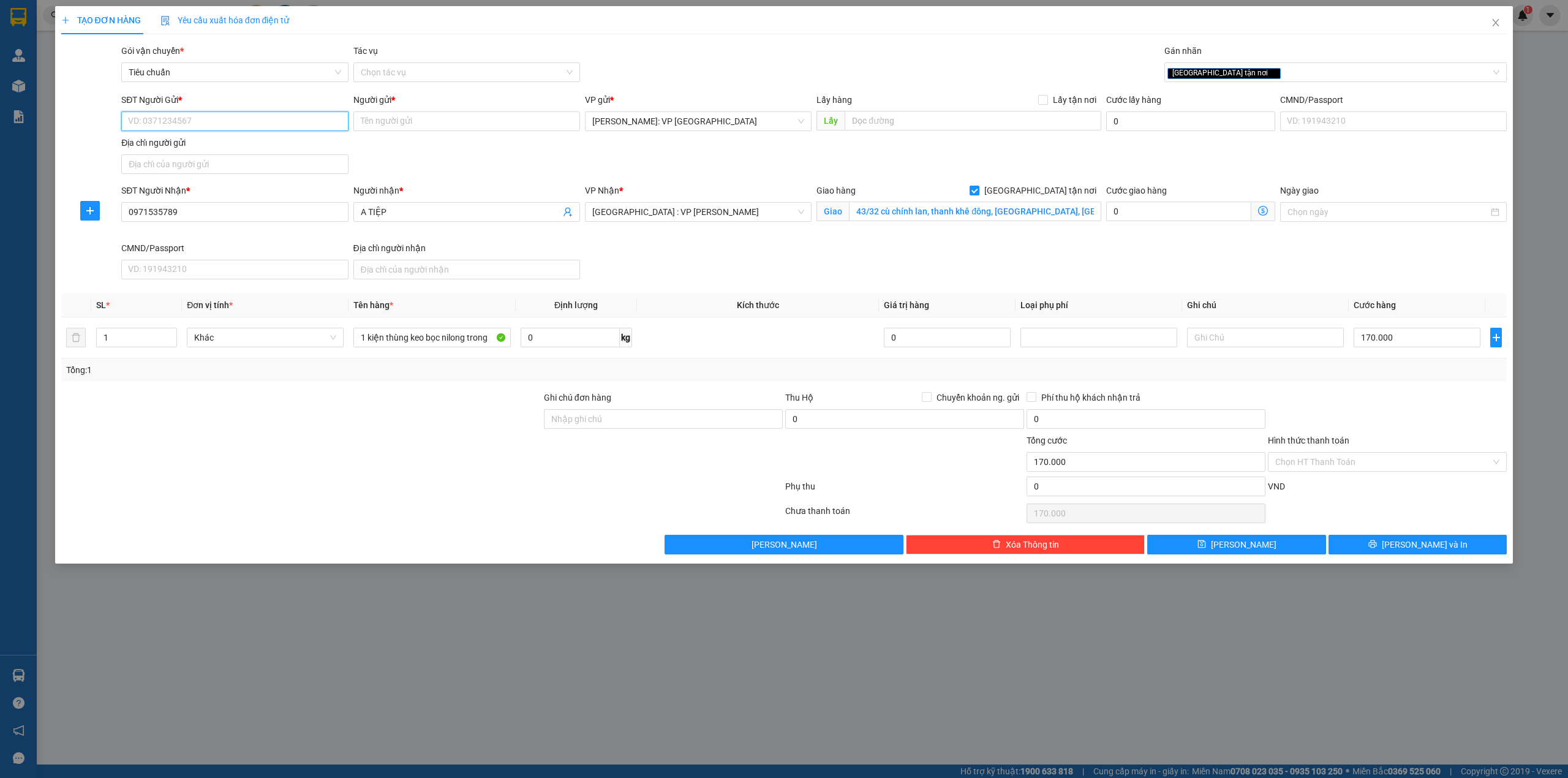
click at [192, 118] on input "SĐT Người Gửi *" at bounding box center [235, 121] width 227 height 20
click at [519, 160] on div "SĐT Người Gửi * VD: 0371234567 Người gửi * Tên người gửi VP gửi * Hồ Chí Minh: …" at bounding box center [814, 135] width 1390 height 86
click at [260, 209] on input "0971535789" at bounding box center [235, 212] width 227 height 20
click at [260, 209] on input "0971535789" at bounding box center [235, 212] width 227 height 20
click at [194, 119] on input "SĐT Người Gửi *" at bounding box center [235, 121] width 227 height 20
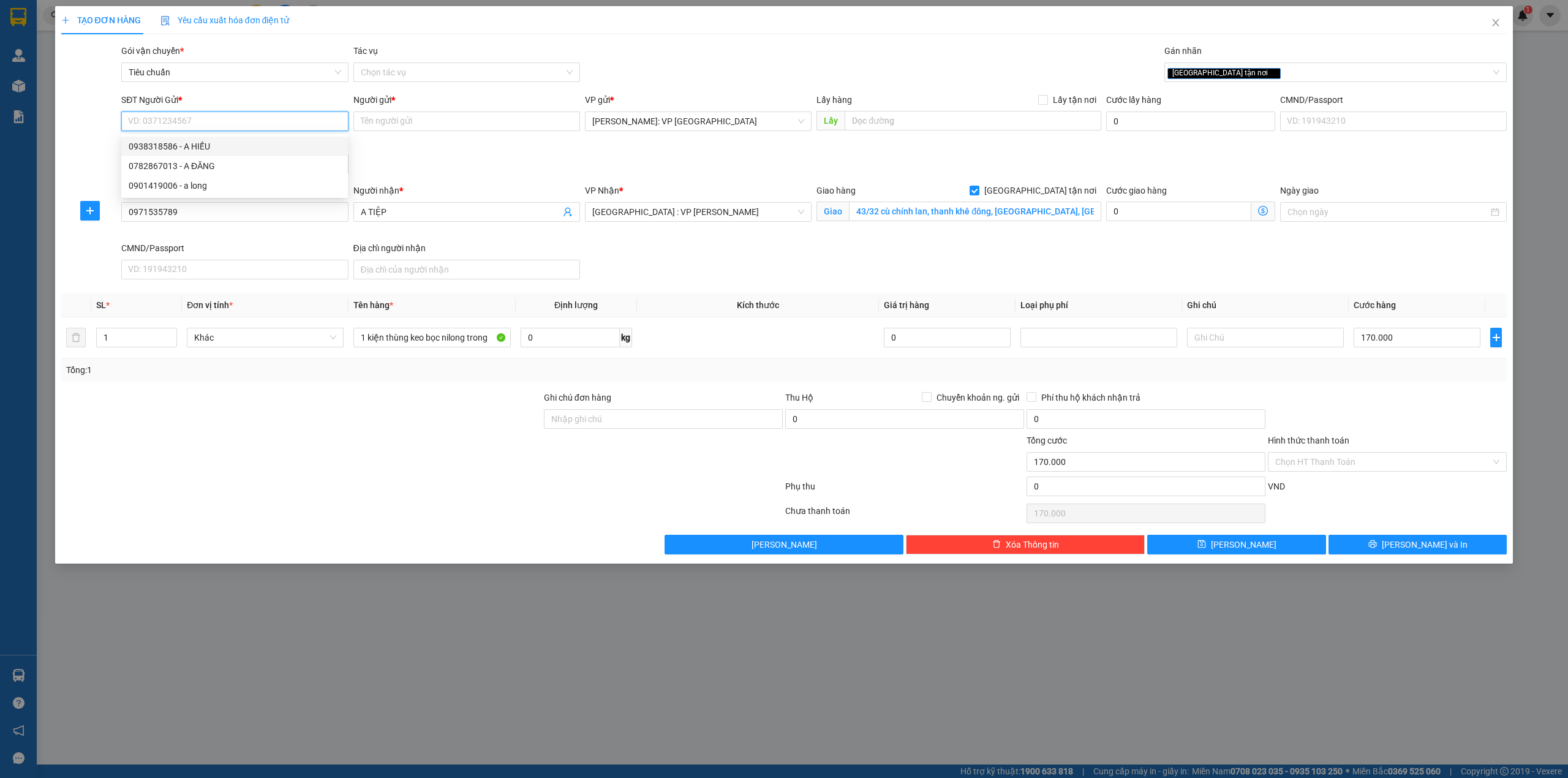
click at [230, 143] on div "0938318586 - A HIẾU" at bounding box center [234, 146] width 212 height 13
type input "0938318586"
type input "A HIẾU"
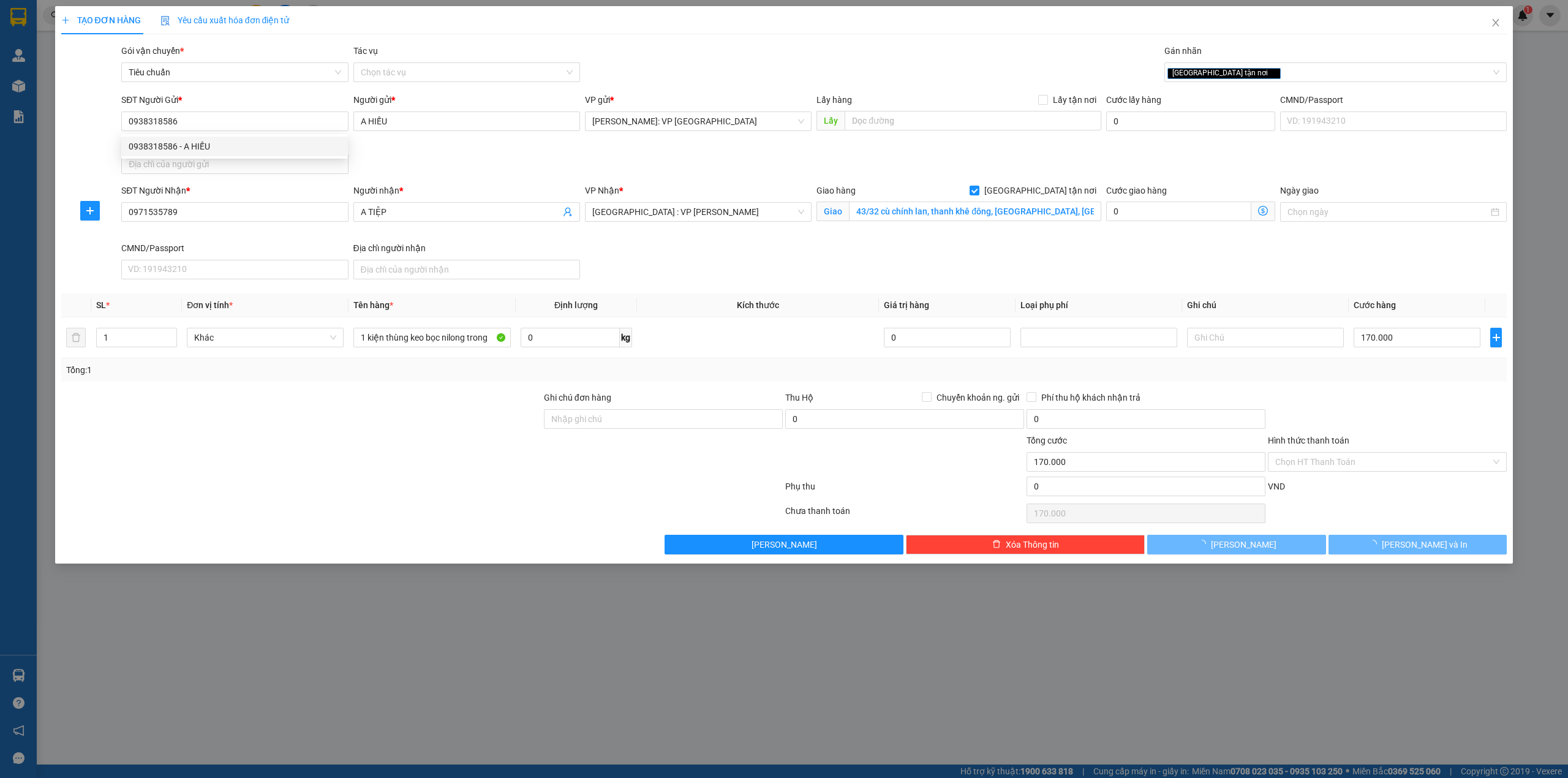
click at [438, 152] on div "SĐT Người Gửi * 0938318586 Người gửi * A HIẾU VP gửi * Hồ Chí Minh: VP Quận Tân…" at bounding box center [814, 135] width 1390 height 86
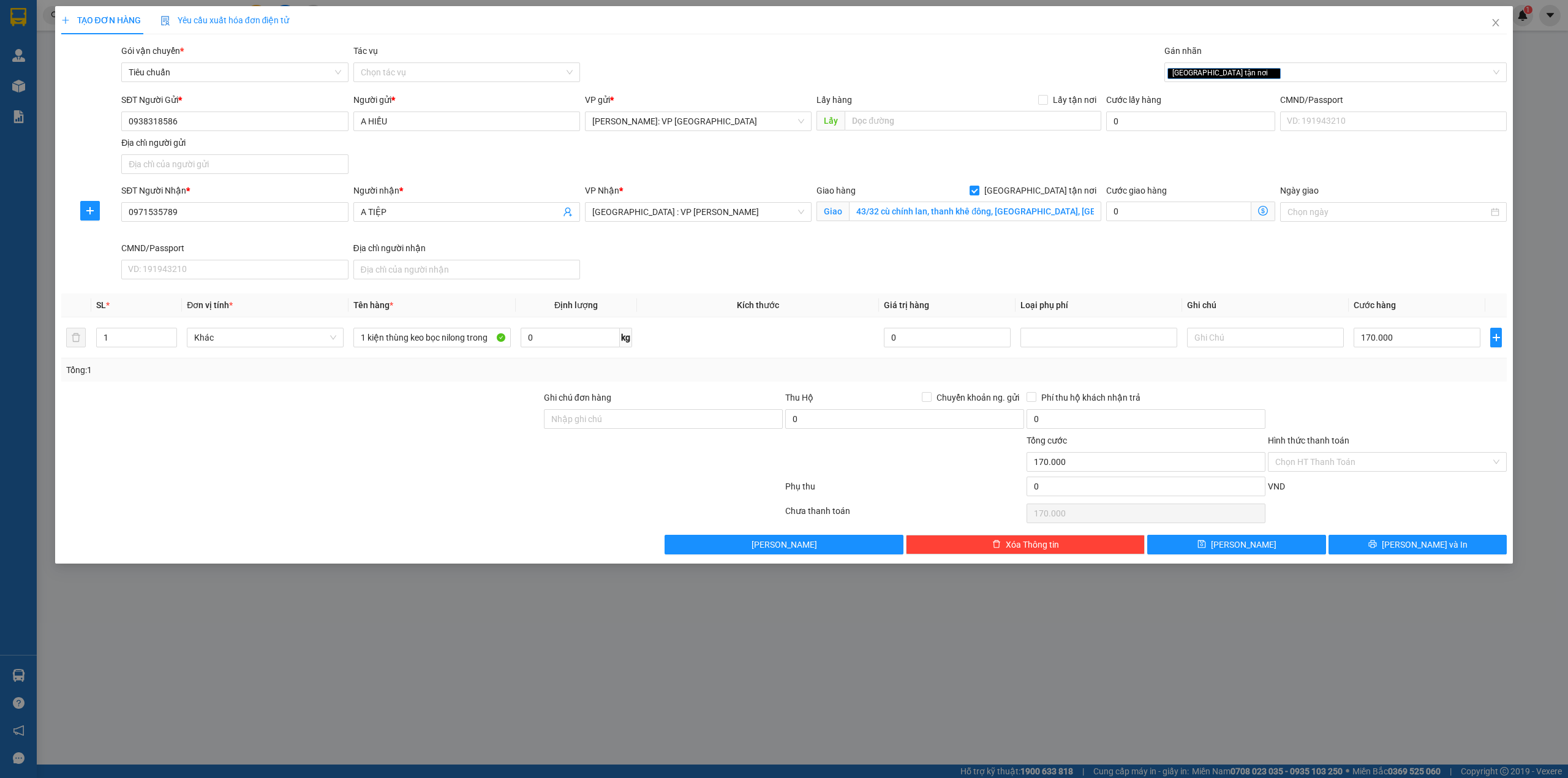
click at [687, 30] on div "TẠO ĐƠN HÀNG Yêu cầu xuất hóa đơn điện tử" at bounding box center [784, 21] width 1446 height 28
click at [211, 123] on input "0938318586" at bounding box center [235, 121] width 227 height 20
click at [824, 279] on div "SĐT Người Nhận * 0971535789 Người nhận * A TIỆP VP Nhận * Đà Nẵng : VP Thanh Kh…" at bounding box center [814, 234] width 1390 height 101
click at [438, 472] on div at bounding box center [301, 455] width 483 height 43
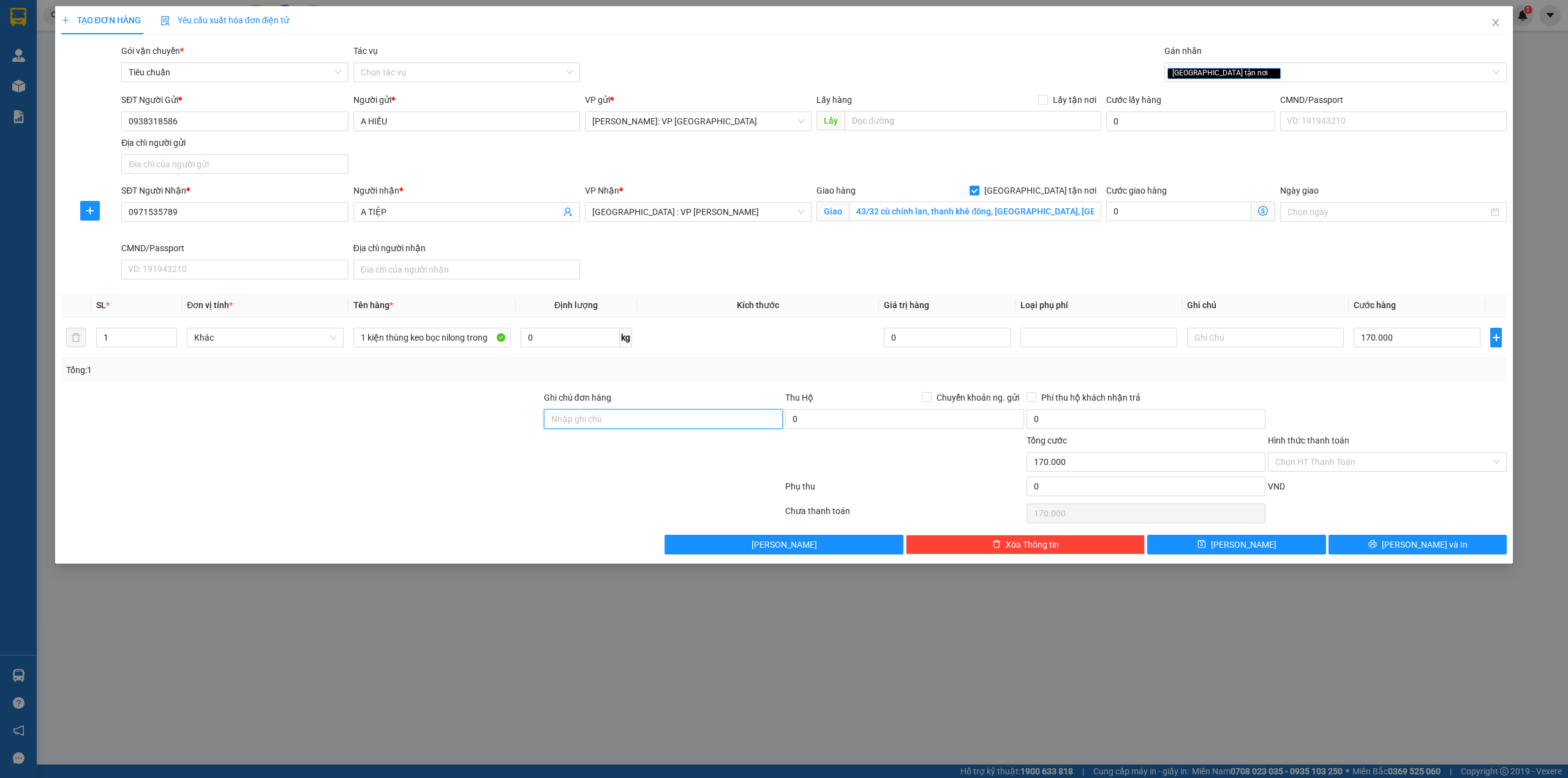
drag, startPoint x: 591, startPoint y: 419, endPoint x: 520, endPoint y: 423, distance: 71.1
click at [591, 419] on input "Ghi chú đơn hàng" at bounding box center [663, 419] width 239 height 20
type input "d"
drag, startPoint x: 891, startPoint y: 258, endPoint x: 864, endPoint y: 248, distance: 28.8
click at [884, 258] on div "SĐT Người Nhận * 0971535789 Người nhận * A TIỆP VP Nhận * Đà Nẵng : VP Thanh Kh…" at bounding box center [814, 234] width 1390 height 101
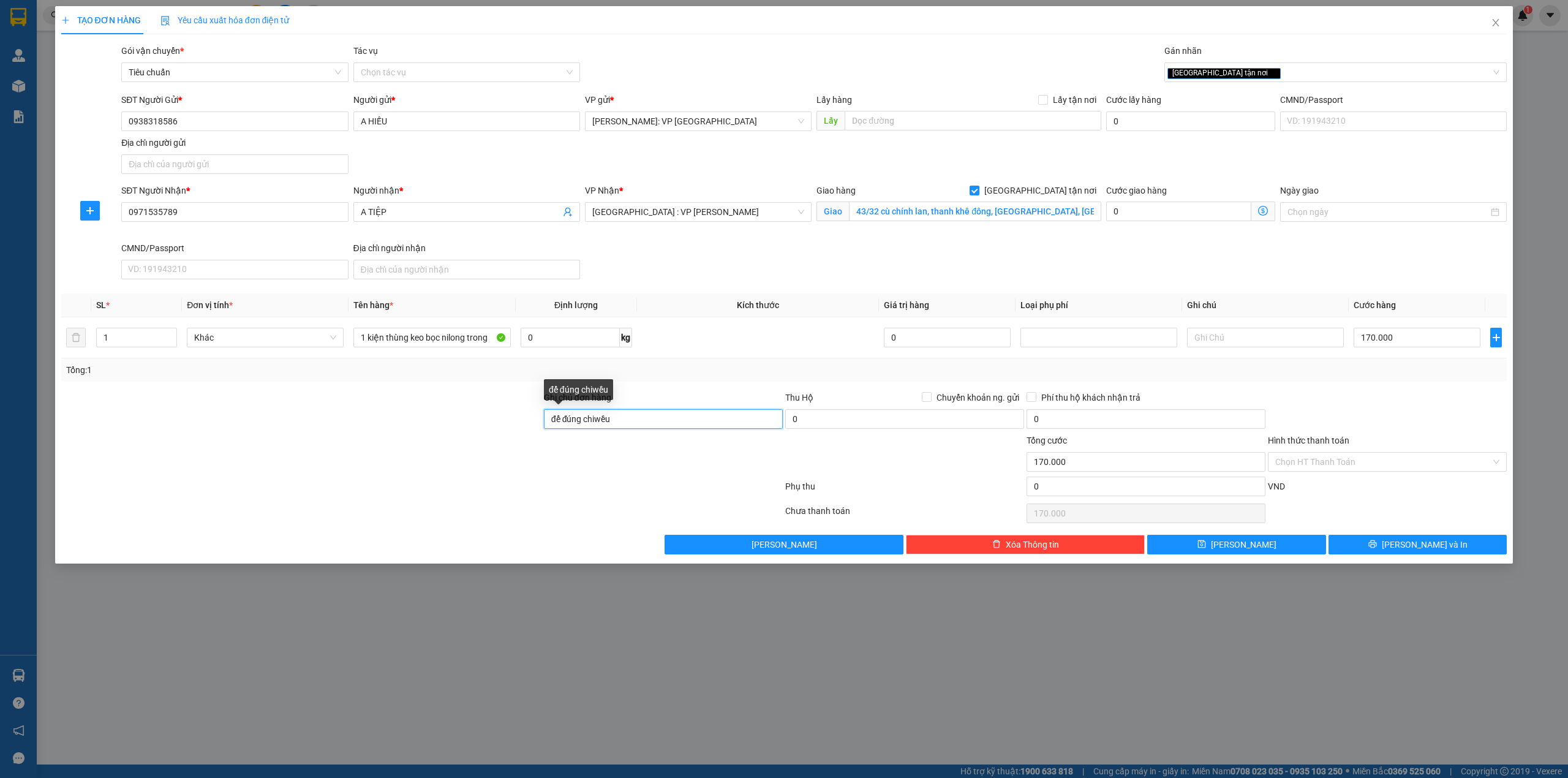
click at [625, 425] on input "để đúng chiwều" at bounding box center [663, 419] width 239 height 20
type input "d"
type input "Để theo mũi tên"
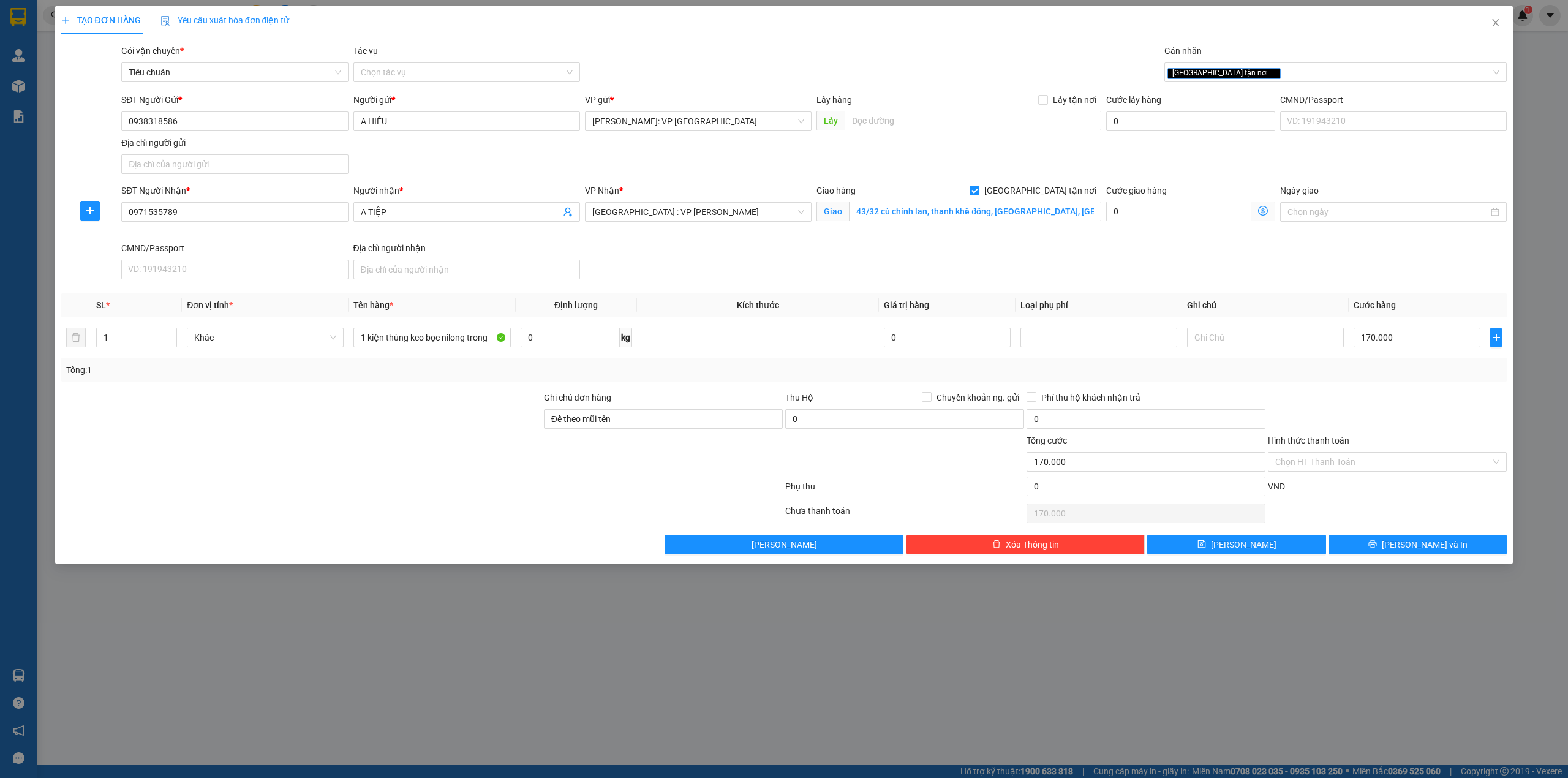
click at [468, 456] on div at bounding box center [301, 455] width 483 height 43
drag, startPoint x: 446, startPoint y: 454, endPoint x: 462, endPoint y: 453, distance: 16.0
click at [460, 453] on div at bounding box center [301, 455] width 483 height 43
click at [784, 236] on div "VP Nhận * Đà Nẵng : VP Thanh Khê" at bounding box center [698, 212] width 231 height 57
click at [235, 460] on div at bounding box center [301, 455] width 483 height 43
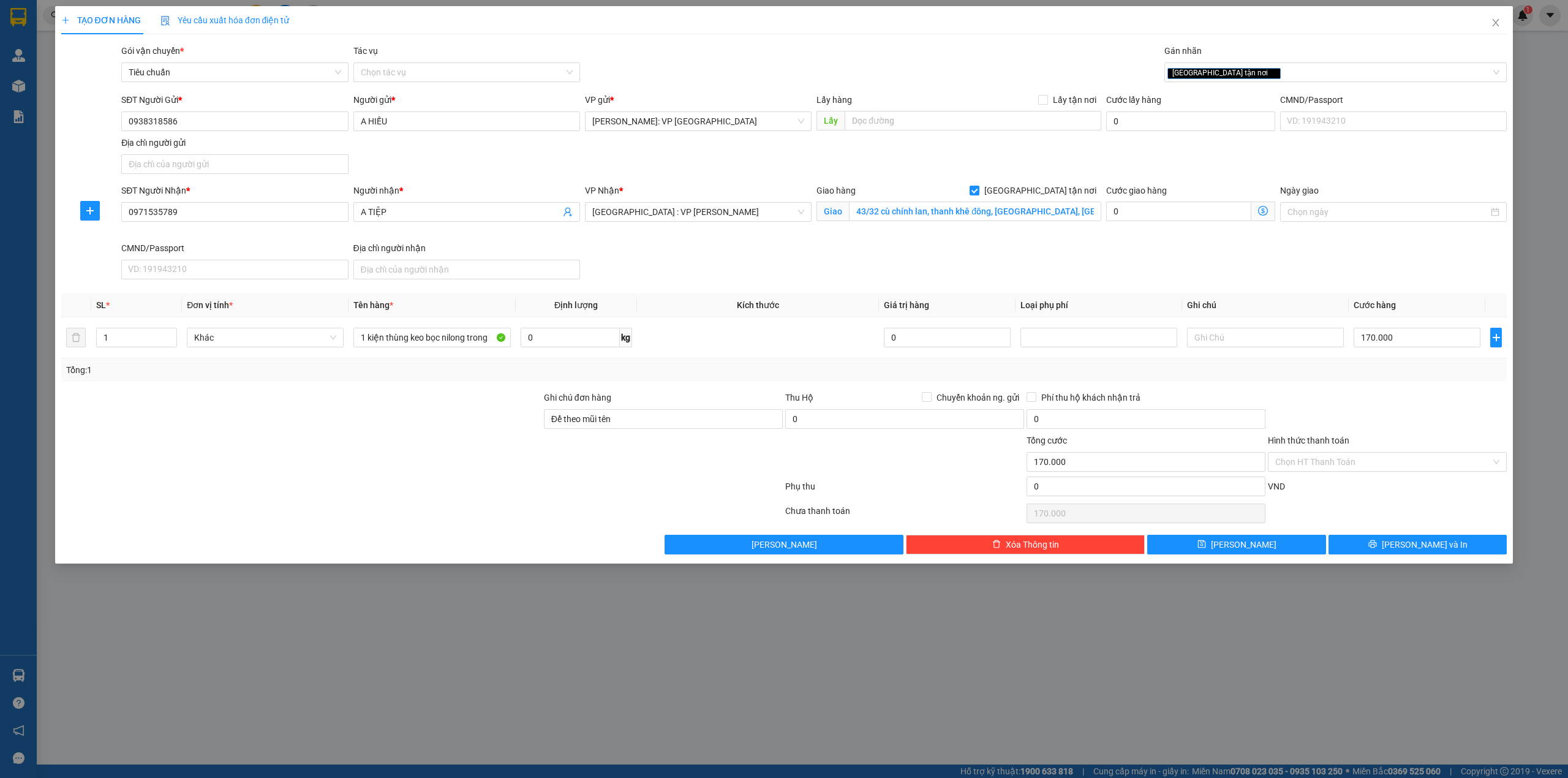
click at [805, 267] on div "SĐT Người Nhận * 0971535789 Người nhận * A TIỆP VP Nhận * Đà Nẵng : VP Thanh Kh…" at bounding box center [814, 234] width 1390 height 101
click at [738, 421] on input "Để theo mũi tên" at bounding box center [663, 419] width 239 height 20
click at [1386, 353] on td "170.000" at bounding box center [1417, 338] width 137 height 41
click at [1358, 391] on div "Transit Pickup Surcharge Ids Transit Deliver Surcharge Ids Transit Deliver Surc…" at bounding box center [784, 299] width 1446 height 510
drag, startPoint x: 1366, startPoint y: 398, endPoint x: 1366, endPoint y: 433, distance: 35.0
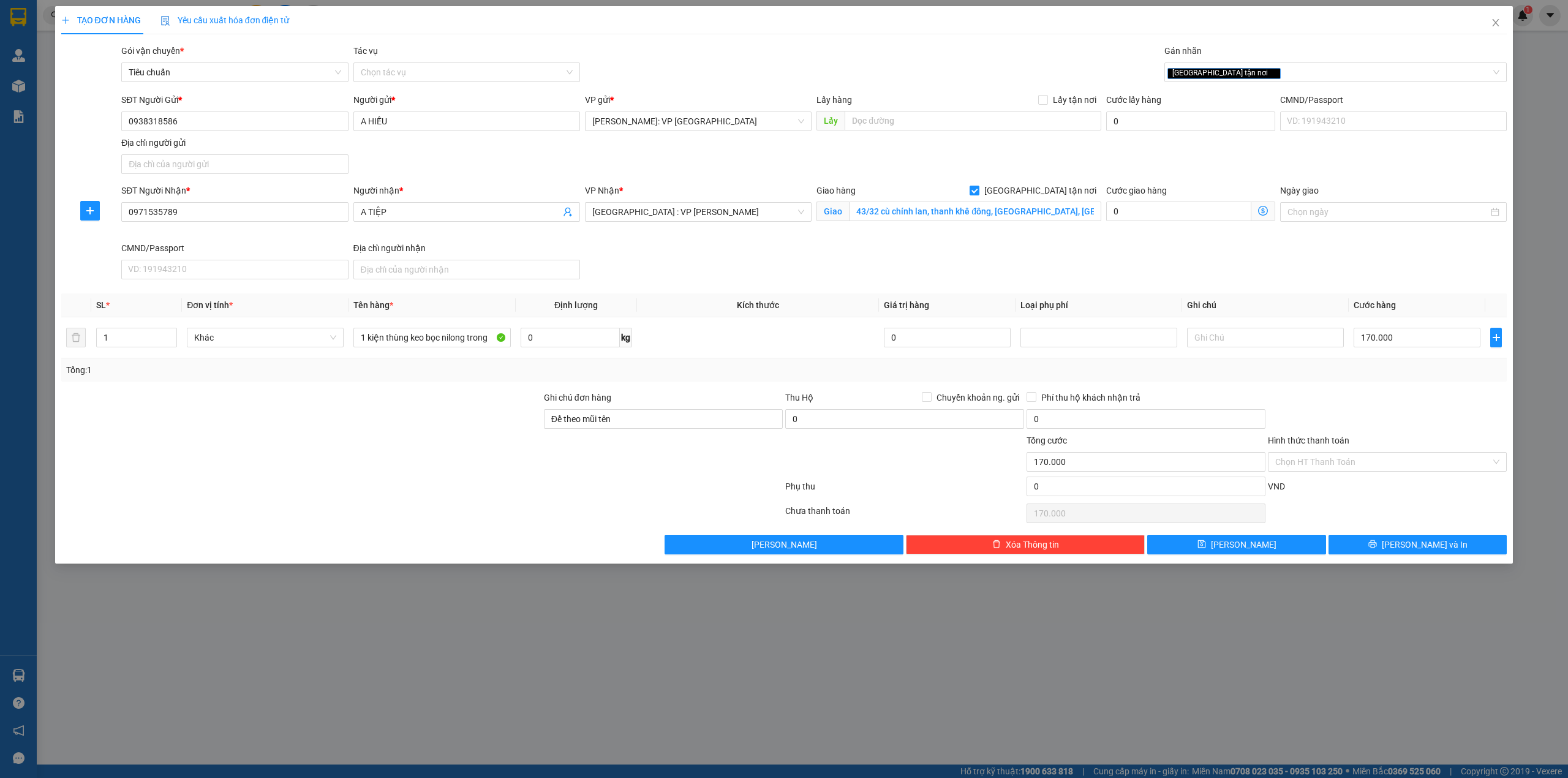
click at [1366, 400] on div at bounding box center [1387, 412] width 241 height 43
click at [1362, 392] on div "Transit Pickup Surcharge Ids Transit Deliver Surcharge Ids Transit Deliver Surc…" at bounding box center [784, 299] width 1446 height 510
click at [1342, 402] on div at bounding box center [1387, 412] width 241 height 43
click at [1181, 254] on div "SĐT Người Nhận * 0971535789 Người nhận * A TIỆP VP Nhận * Đà Nẵng : VP Thanh Kh…" at bounding box center [814, 234] width 1390 height 101
click at [1344, 413] on div at bounding box center [1387, 412] width 241 height 43
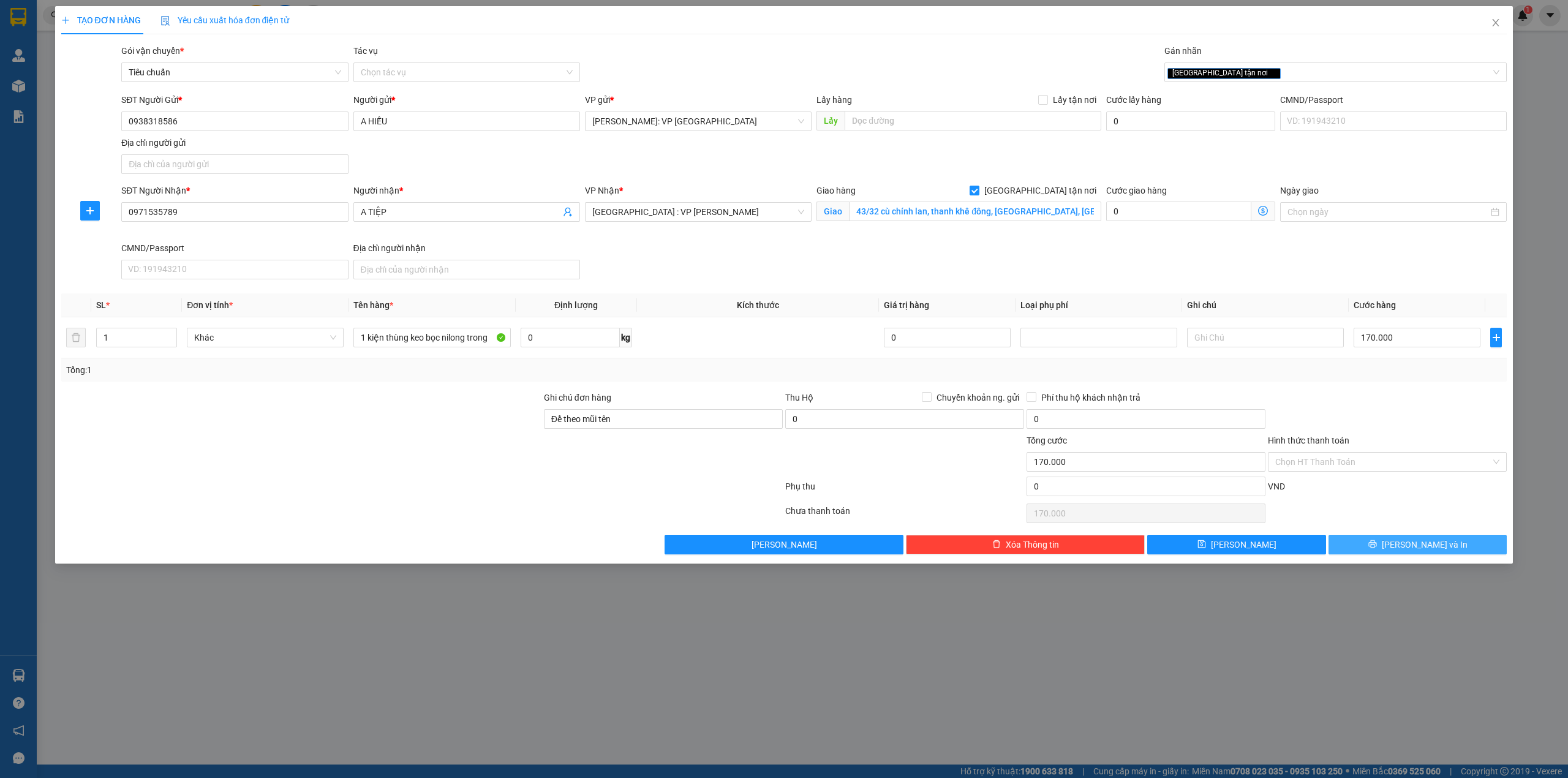
drag, startPoint x: 1340, startPoint y: 541, endPoint x: 1327, endPoint y: 541, distance: 13.0
click at [1341, 541] on button "[PERSON_NAME] và In" at bounding box center [1418, 545] width 179 height 20
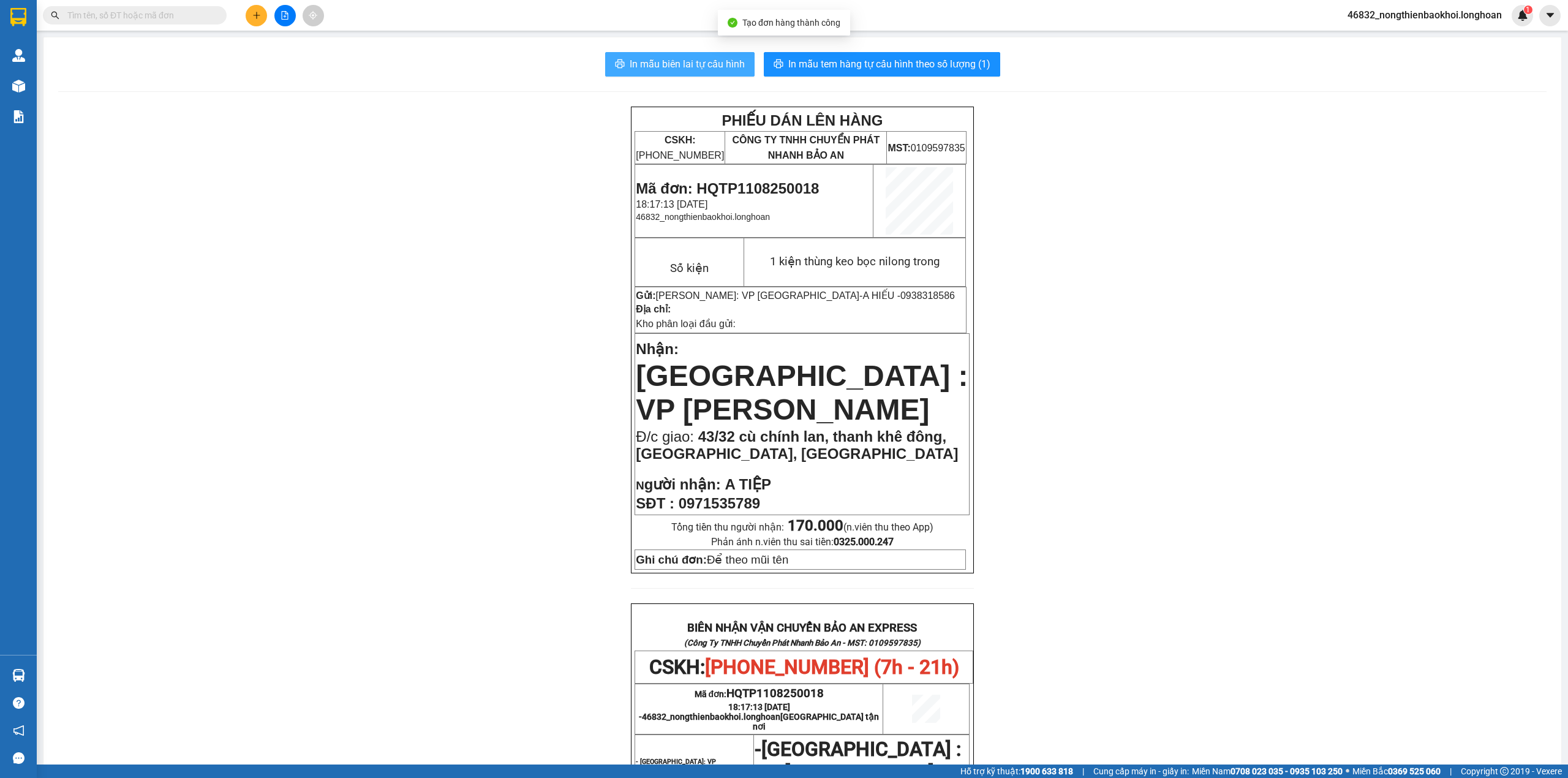
click at [696, 62] on span "In mẫu biên lai tự cấu hình" at bounding box center [687, 64] width 115 height 16
click at [879, 69] on span "In mẫu tem hàng tự cấu hình theo số lượng (1)" at bounding box center [889, 64] width 202 height 16
drag, startPoint x: 1135, startPoint y: 483, endPoint x: 1147, endPoint y: 478, distance: 13.0
click at [1142, 483] on div "PHIẾU DÁN LÊN HÀNG CSKH: 1900.06.88.33 CÔNG TY TNHH CHUYỂN PHÁT NHANH BẢO AN MS…" at bounding box center [802, 666] width 1489 height 1120
click at [559, 345] on div "PHIẾU DÁN LÊN HÀNG CSKH: 1900.06.88.33 CÔNG TY TNHH CHUYỂN PHÁT NHANH BẢO AN MS…" at bounding box center [802, 666] width 1489 height 1120
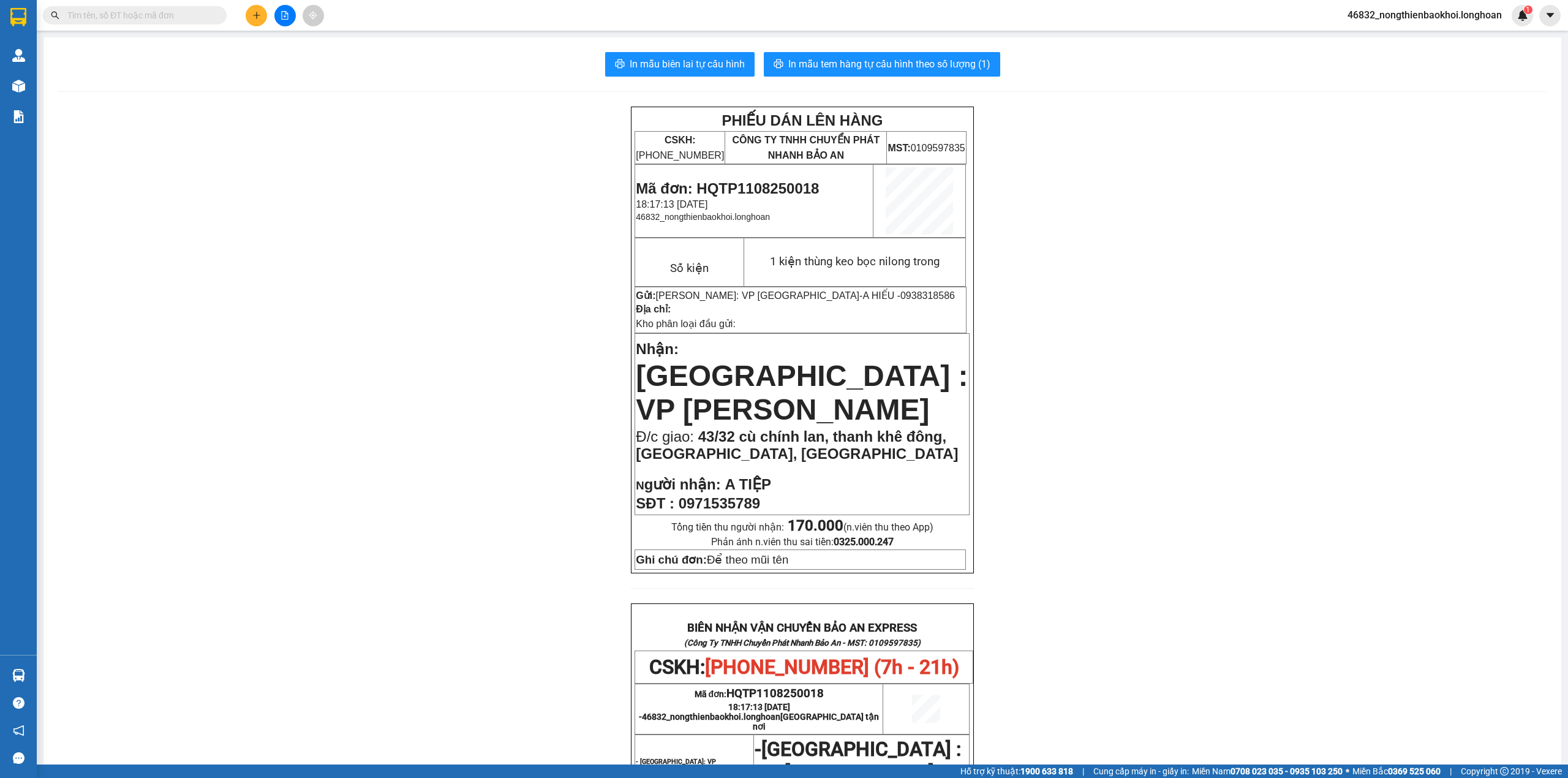
drag, startPoint x: 550, startPoint y: 341, endPoint x: 559, endPoint y: 338, distance: 9.5
click at [554, 340] on div "PHIẾU DÁN LÊN HÀNG CSKH: 1900.06.88.33 CÔNG TY TNHH CHUYỂN PHÁT NHANH BẢO AN MS…" at bounding box center [802, 666] width 1489 height 1120
click at [560, 460] on div "PHIẾU DÁN LÊN HÀNG CSKH: 1900.06.88.33 CÔNG TY TNHH CHUYỂN PHÁT NHANH BẢO AN MS…" at bounding box center [802, 666] width 1489 height 1120
drag, startPoint x: 528, startPoint y: 390, endPoint x: 535, endPoint y: 393, distance: 7.6
click at [535, 392] on div "PHIẾU DÁN LÊN HÀNG CSKH: 1900.06.88.33 CÔNG TY TNHH CHUYỂN PHÁT NHANH BẢO AN MS…" at bounding box center [802, 666] width 1489 height 1120
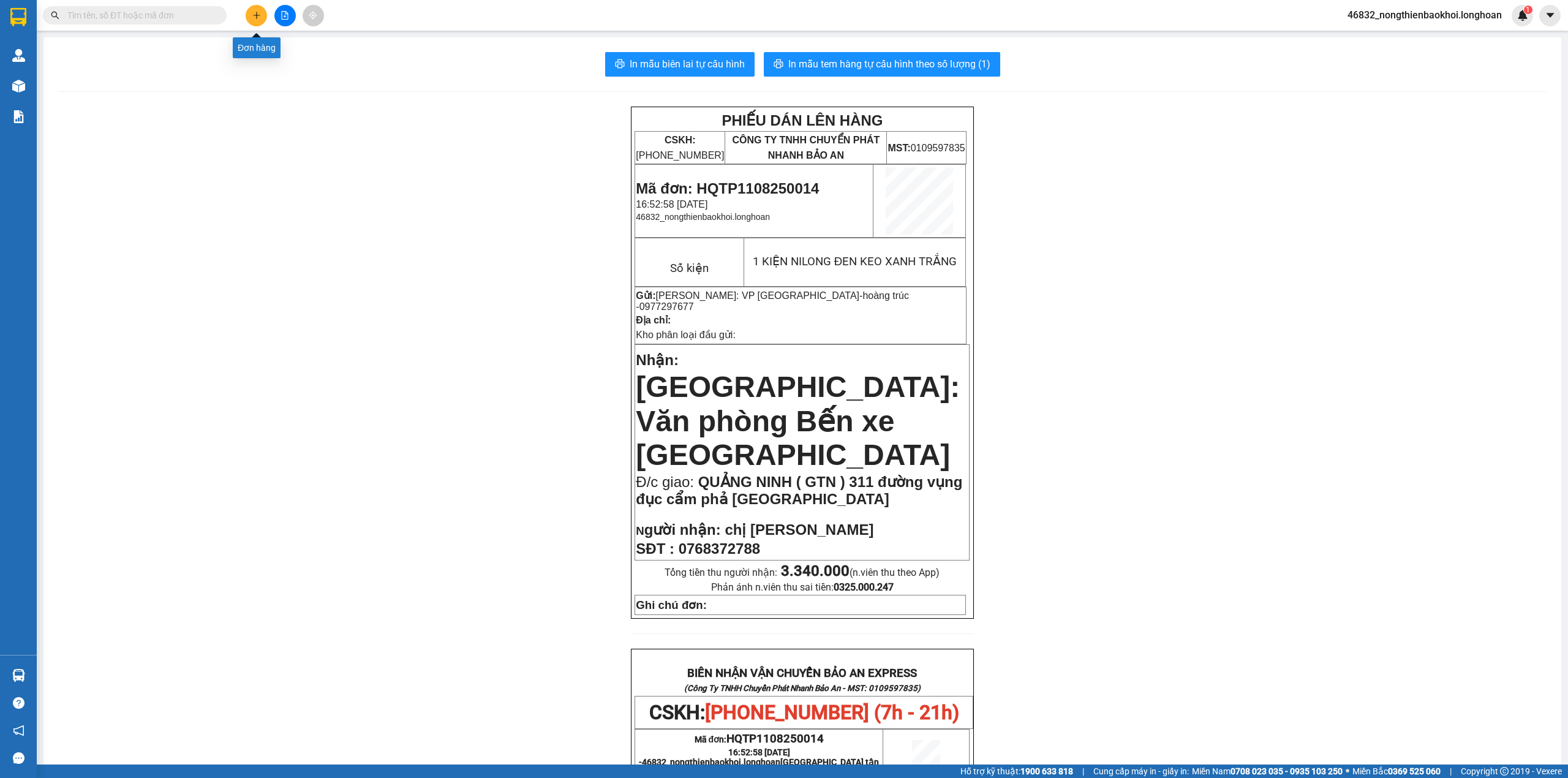
click at [260, 12] on button at bounding box center [256, 16] width 21 height 21
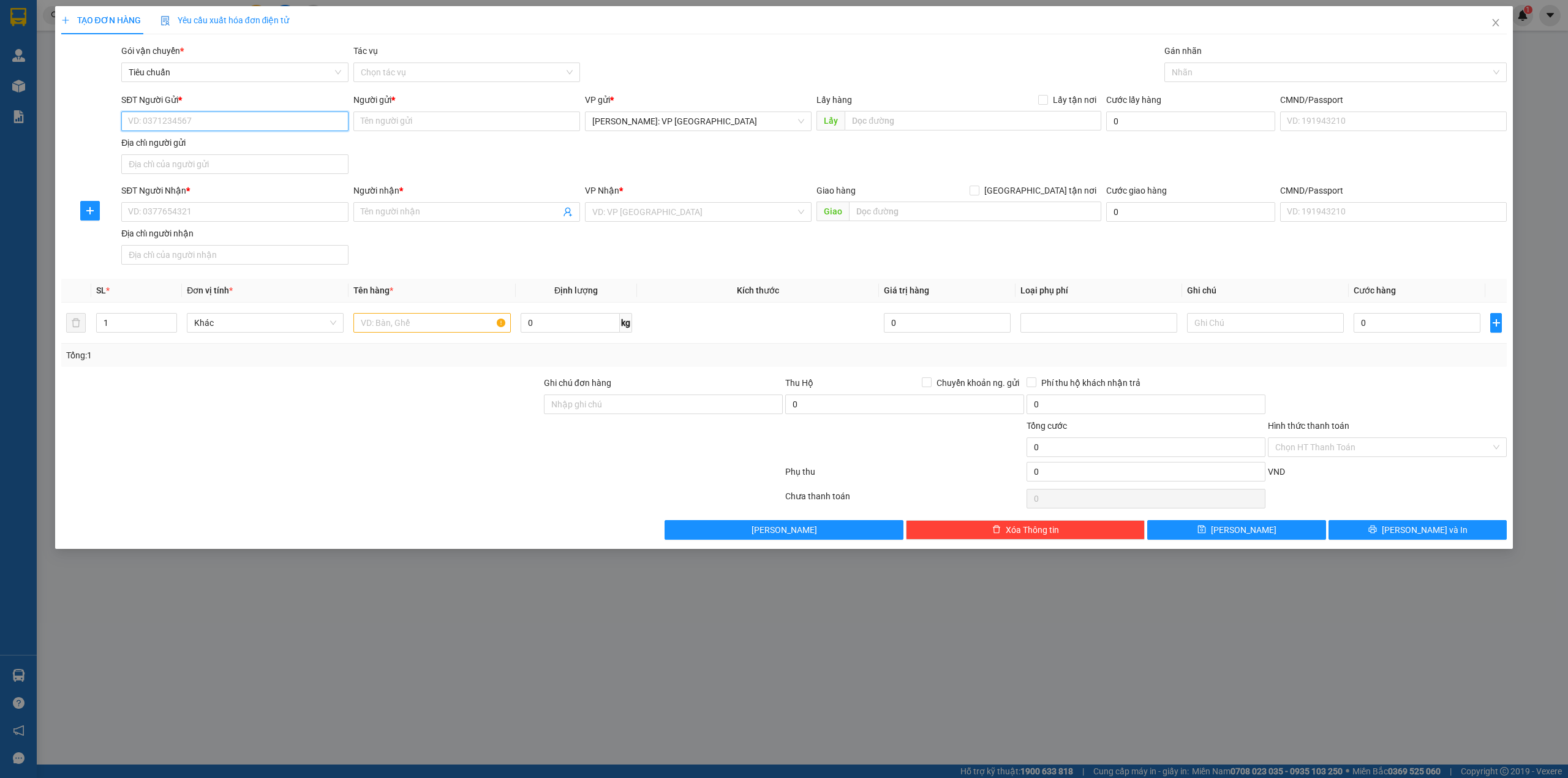
paste input "0938318586"
type input "0938318586"
click at [268, 150] on div "0938318586 - A HIẾU" at bounding box center [234, 146] width 212 height 13
type input "A HIẾU"
type input "0938318586"
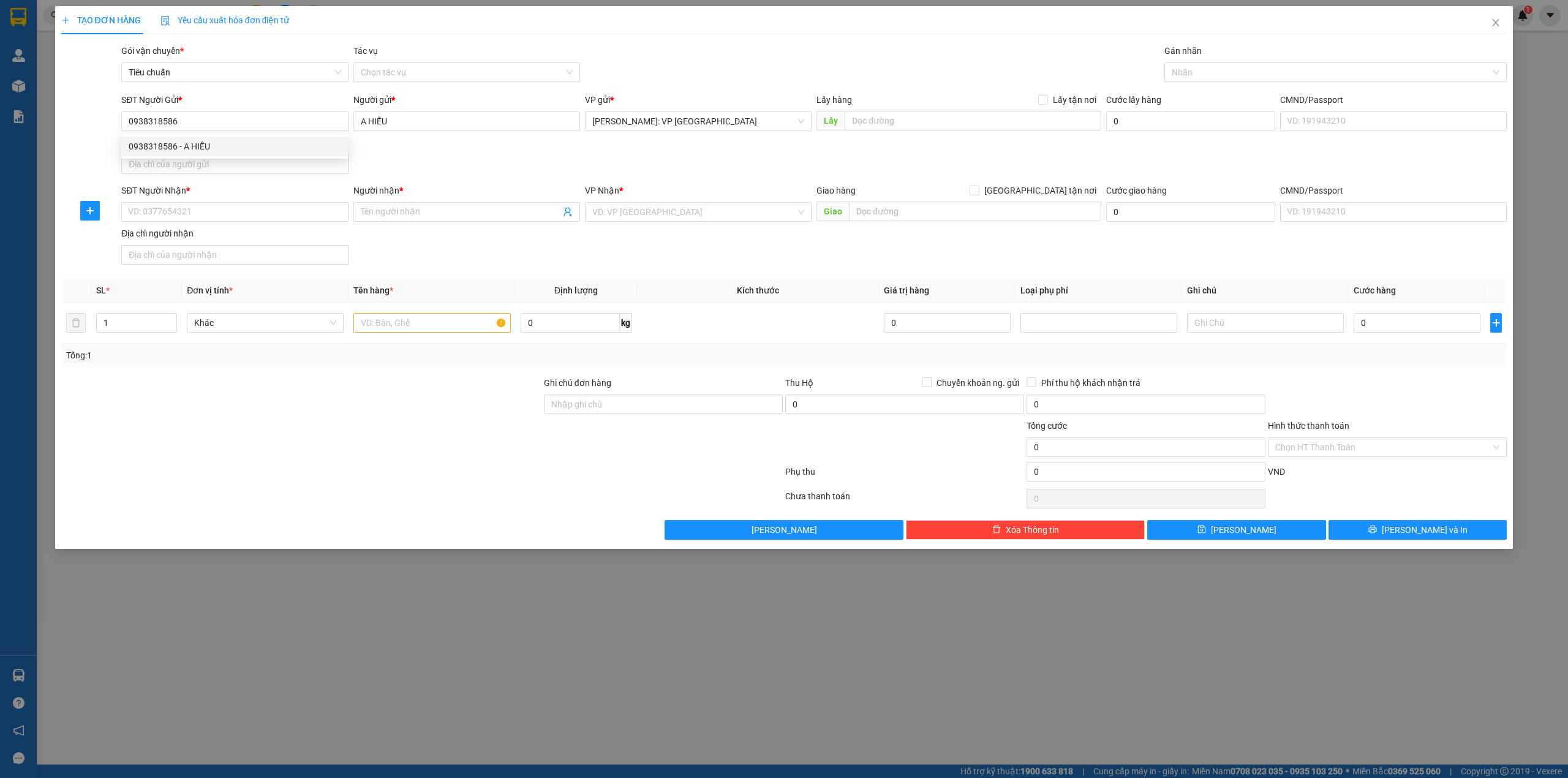
click at [467, 150] on div "SĐT Người Gửi * 0938318586 Người gửi * A HIẾU VP gửi * [GEOGRAPHIC_DATA]: VP [G…" at bounding box center [814, 135] width 1390 height 86
click at [241, 221] on input "SĐT Người Nhận *" at bounding box center [235, 212] width 227 height 20
click at [321, 422] on div at bounding box center [301, 440] width 483 height 43
click at [447, 265] on div "SĐT Người Nhận * VD: 0377654321 Người nhận * Tên người nhận VP Nhận * VD: VP [G…" at bounding box center [814, 226] width 1390 height 86
click at [371, 316] on input "text" at bounding box center [431, 323] width 157 height 20
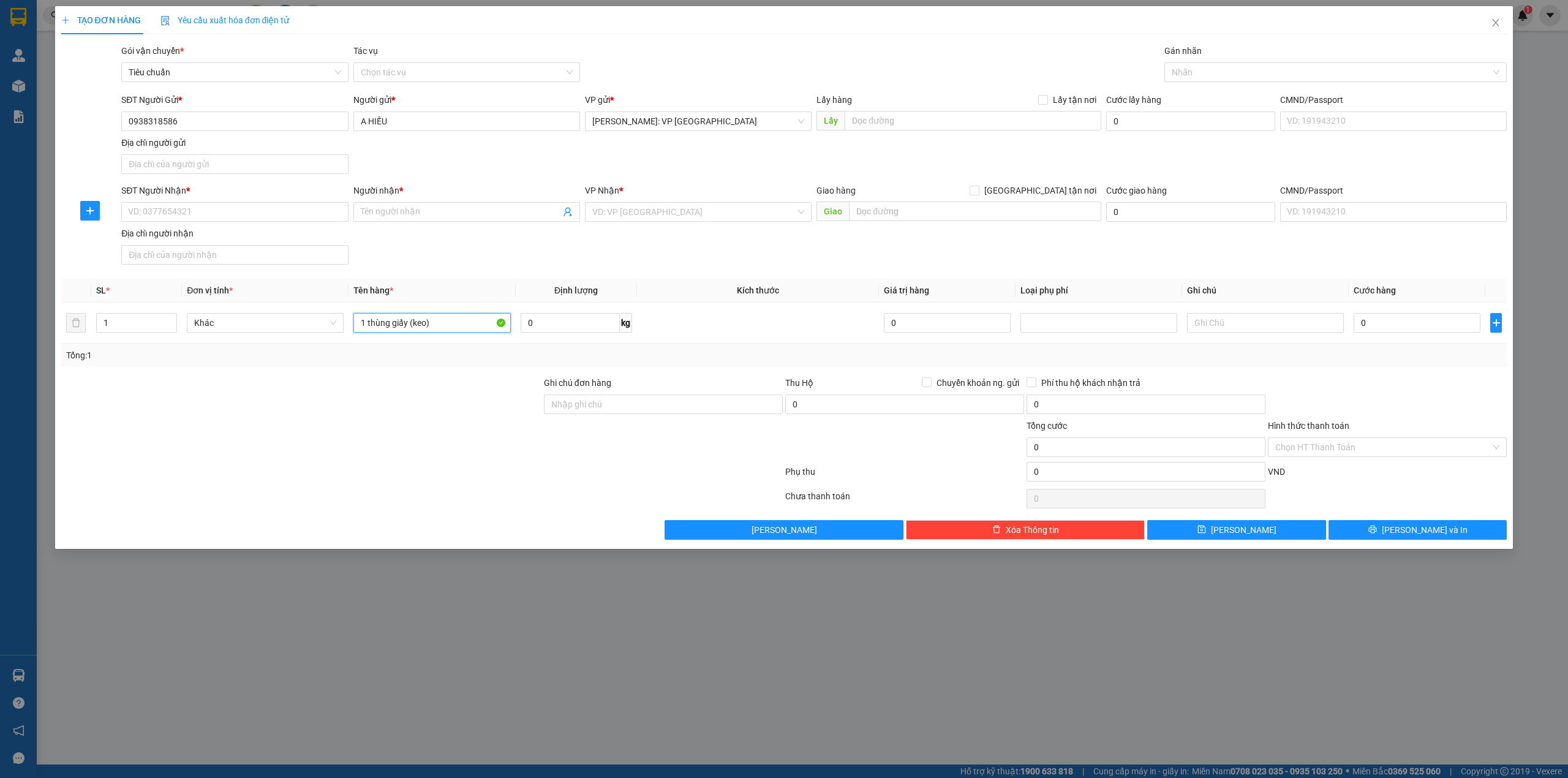
type input "1 thùng giấy (keo)"
drag, startPoint x: 450, startPoint y: 268, endPoint x: 465, endPoint y: 267, distance: 15.0
click at [451, 268] on div "SĐT Người Nhận * VD: 0377654321 Người nhận * Tên người nhận VP Nhận * VD: VP [G…" at bounding box center [814, 226] width 1390 height 86
click at [398, 376] on div "Transit Pickup Surcharge Ids Transit Deliver Surcharge Ids Transit Deliver Surc…" at bounding box center [784, 291] width 1446 height 496
drag, startPoint x: 479, startPoint y: 255, endPoint x: 486, endPoint y: 255, distance: 7.0
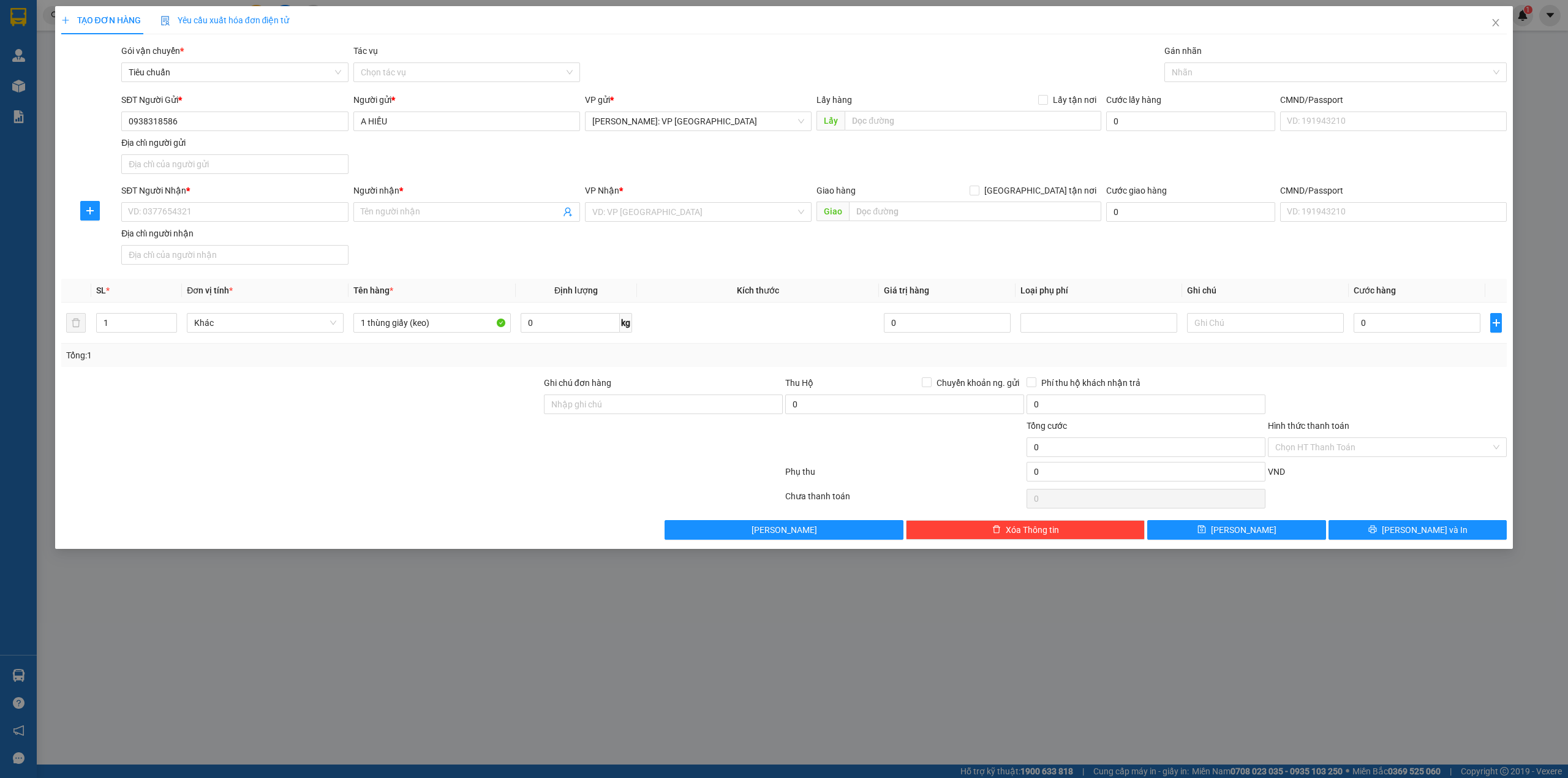
click at [480, 255] on div "SĐT Người Nhận * VD: 0377654321 Người nhận * Tên người nhận VP Nhận * VD: VP [G…" at bounding box center [814, 226] width 1390 height 86
click at [384, 390] on div at bounding box center [301, 397] width 483 height 43
drag, startPoint x: 447, startPoint y: 226, endPoint x: 452, endPoint y: 230, distance: 6.4
click at [450, 227] on div "Người nhận * Tên người nhận" at bounding box center [467, 205] width 227 height 43
click at [456, 150] on div "SĐT Người Gửi * 0938318586 Người gửi * A HIẾU VP gửi * Hồ Chí Minh: VP Quận Tân…" at bounding box center [814, 135] width 1390 height 86
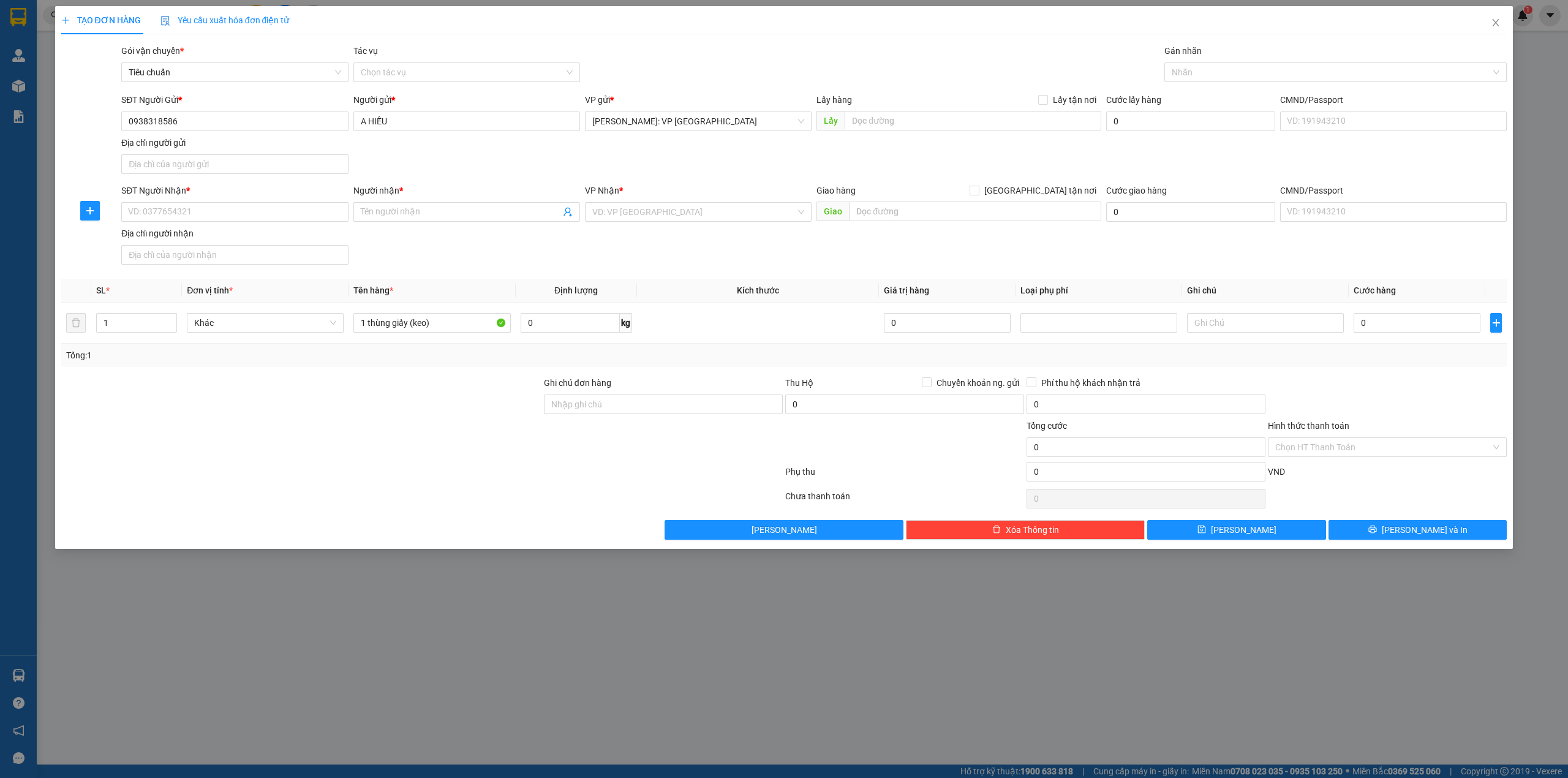
drag, startPoint x: 890, startPoint y: 160, endPoint x: 883, endPoint y: 162, distance: 7.3
click at [888, 162] on div "SĐT Người Gửi * 0938318586 Người gửi * A HIẾU VP gửi * Hồ Chí Minh: VP Quận Tân…" at bounding box center [814, 135] width 1390 height 86
click at [406, 250] on div "SĐT Người Nhận * VD: 0377654321 Người nhận * Tên người nhận VP Nhận * VD: VP [G…" at bounding box center [814, 226] width 1390 height 86
click at [155, 214] on input "SĐT Người Nhận *" at bounding box center [235, 212] width 227 height 20
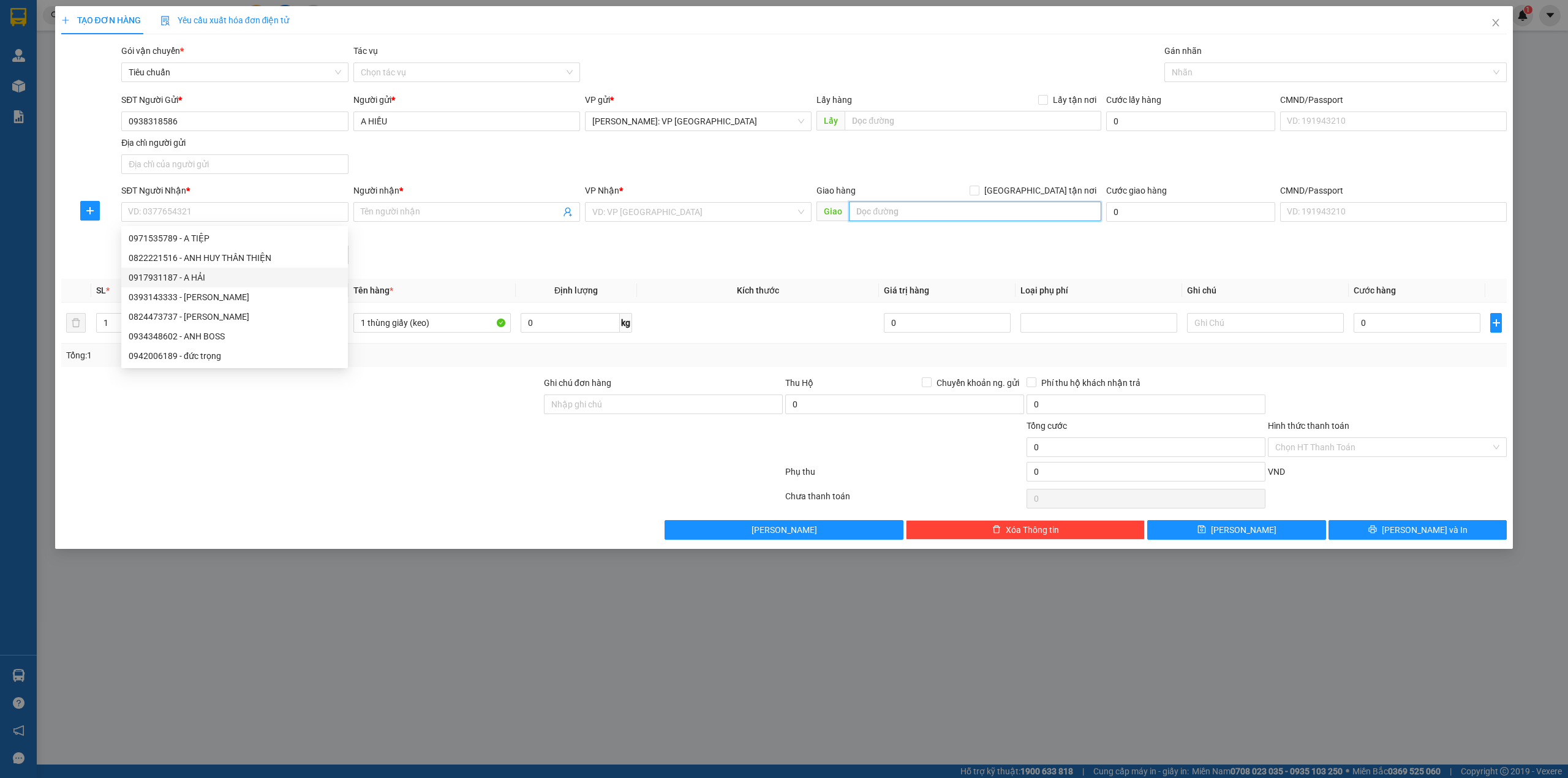
click at [858, 211] on input "text" at bounding box center [975, 211] width 252 height 20
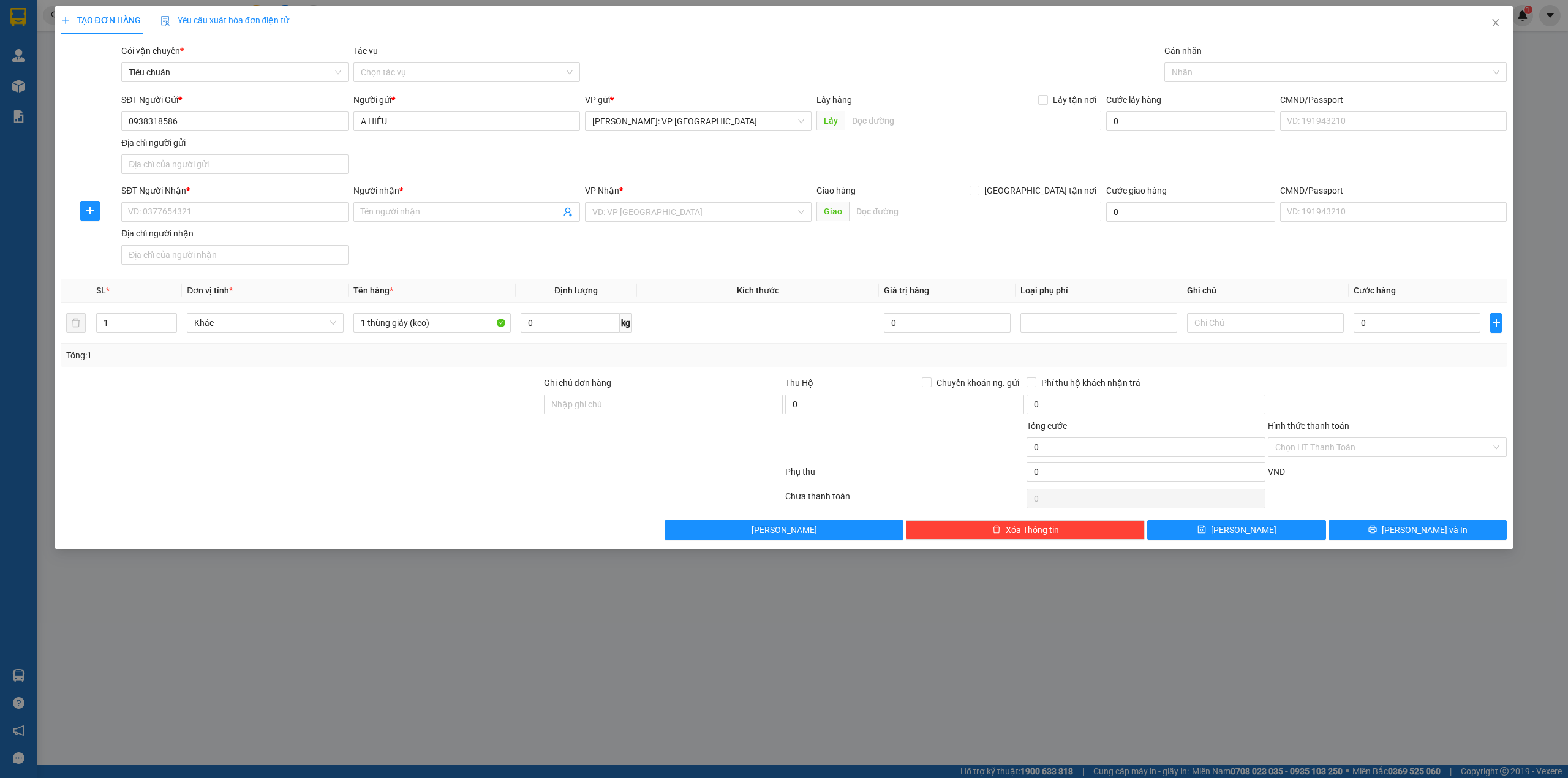
drag, startPoint x: 450, startPoint y: 157, endPoint x: 455, endPoint y: 153, distance: 6.4
click at [452, 157] on div "SĐT Người Gửi * 0938318586 Người gửi * A HIẾU VP gửi * Hồ Chí Minh: VP Quận Tân…" at bounding box center [814, 135] width 1390 height 86
click at [233, 206] on input "SĐT Người Nhận *" at bounding box center [235, 212] width 227 height 20
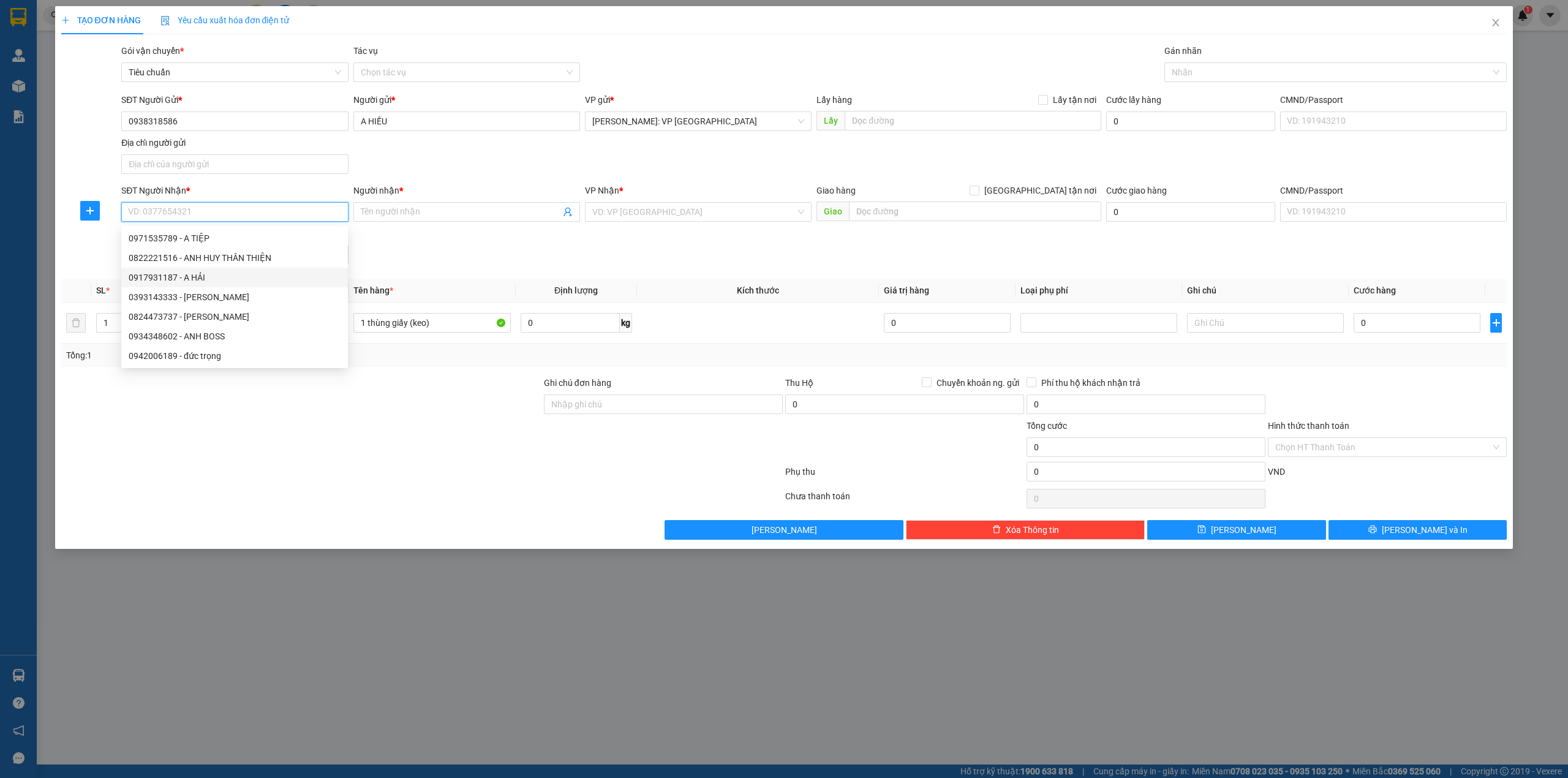
click at [219, 212] on input "SĐT Người Nhận *" at bounding box center [235, 212] width 227 height 20
click at [435, 226] on div "Người nhận * Tên người nhận" at bounding box center [467, 205] width 227 height 43
click at [238, 213] on input "SĐT Người Nhận *" at bounding box center [235, 212] width 227 height 20
type input "0966717389"
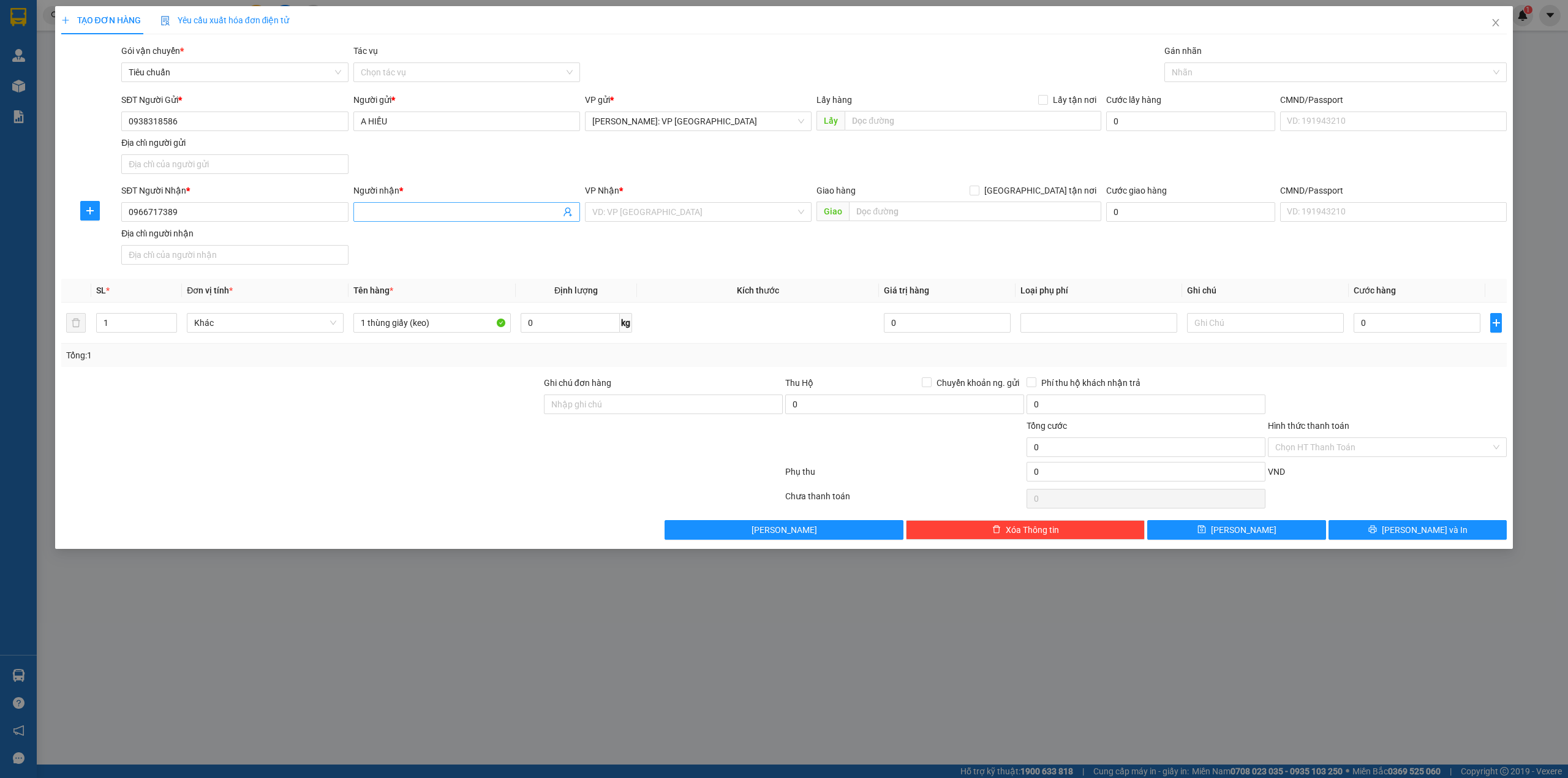
click at [397, 213] on input "Người nhận *" at bounding box center [461, 211] width 200 height 13
click at [209, 211] on input "0966717389" at bounding box center [235, 212] width 227 height 20
click at [384, 217] on input "Người nhận *" at bounding box center [461, 211] width 200 height 13
type input "v"
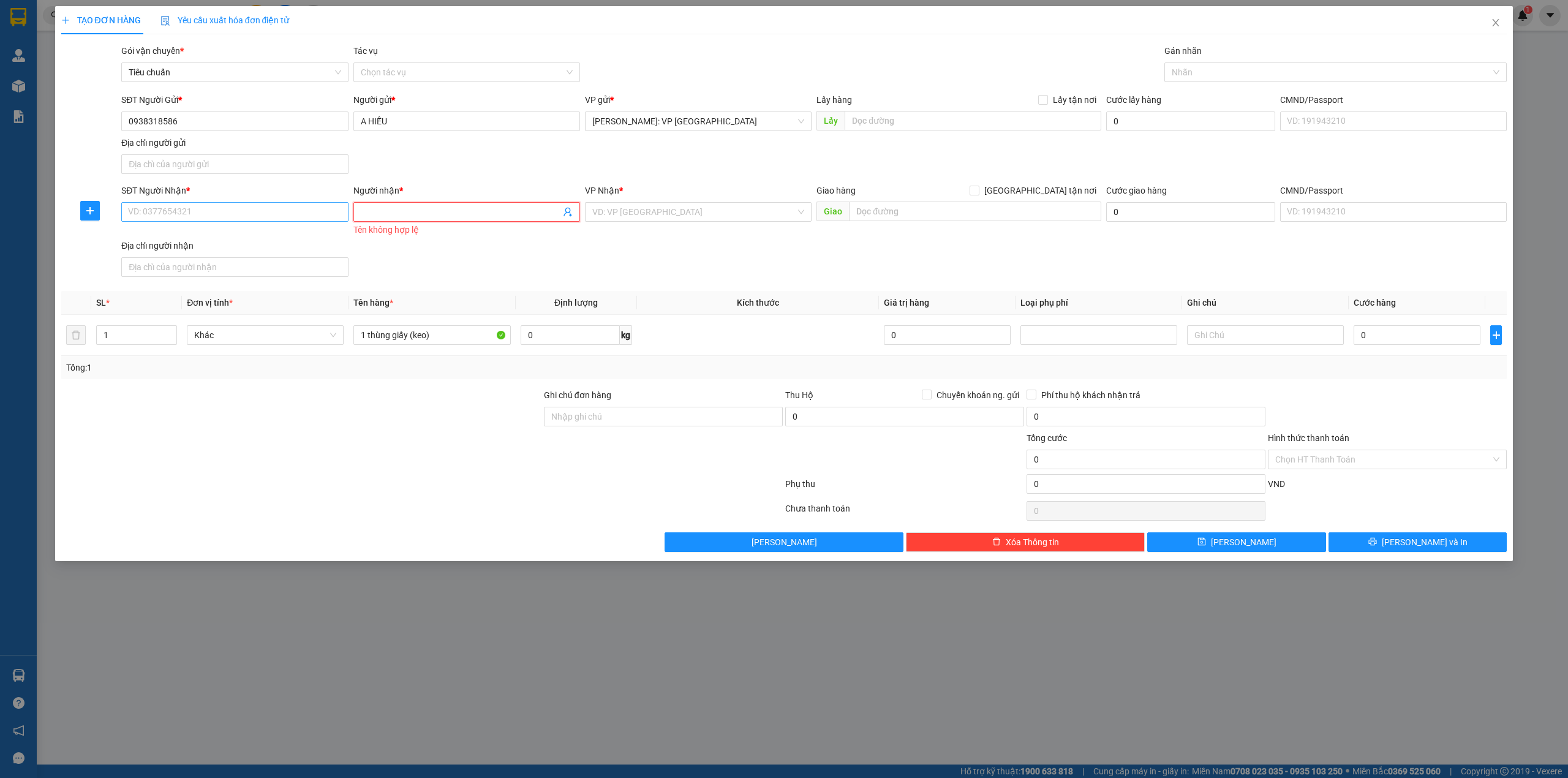
paste input "0966717389"
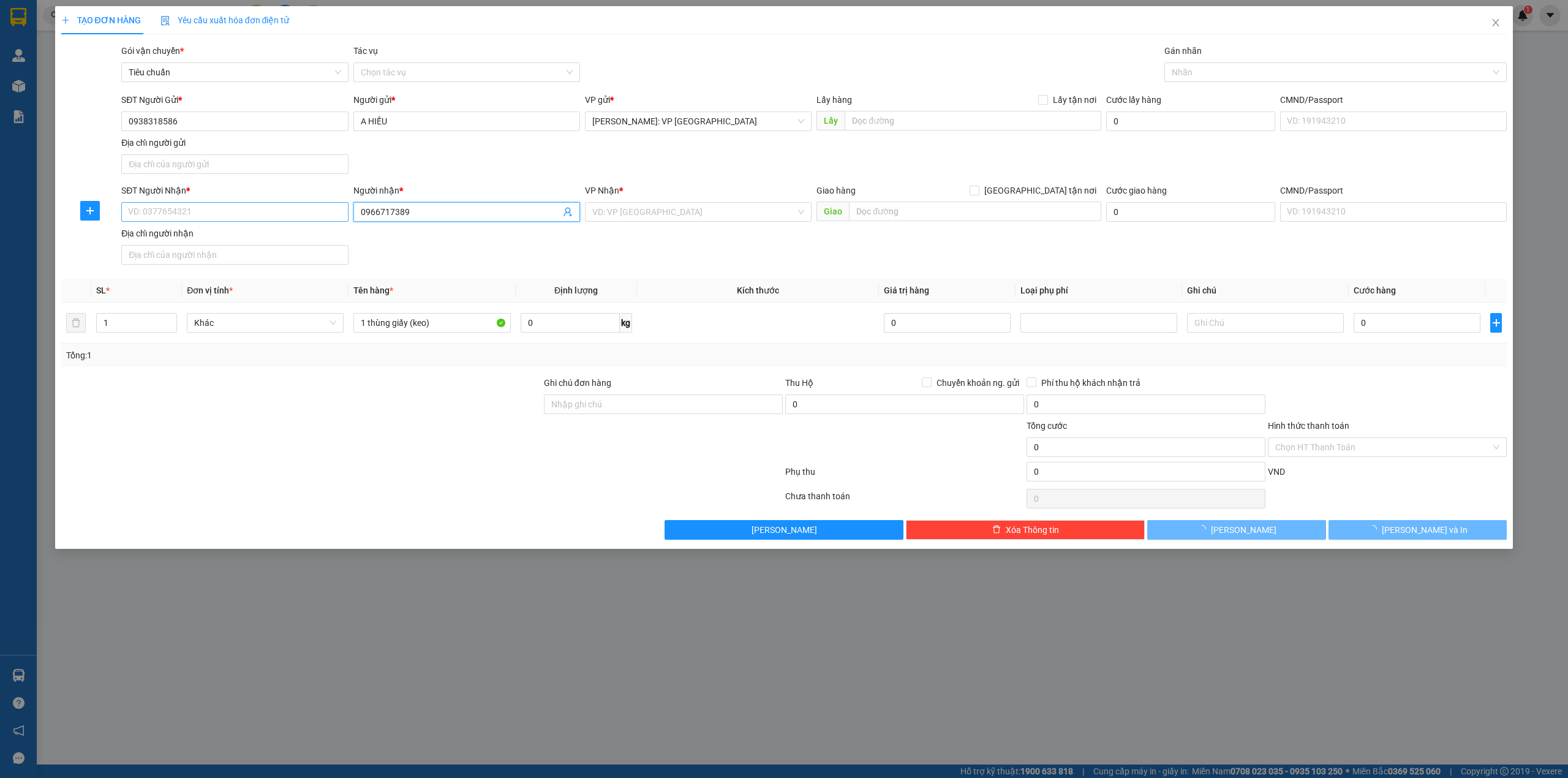
type input "0966717389"
click at [281, 213] on input "SĐT Người Nhận *" at bounding box center [235, 212] width 227 height 20
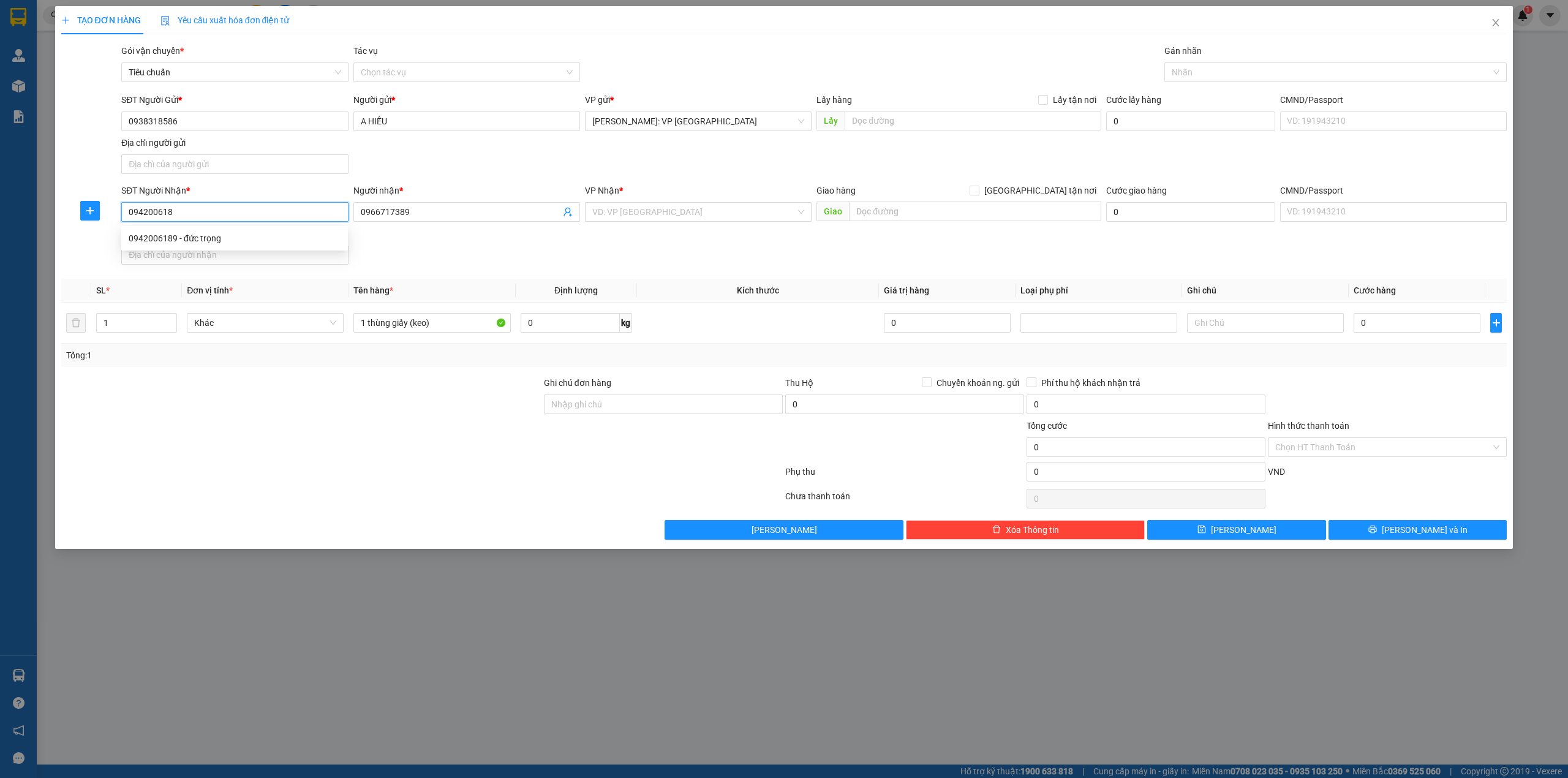
type input "0942006189"
click at [299, 231] on div "0942006189 - đức trọng" at bounding box center [234, 238] width 212 height 13
type input "đức trọng"
checkbox input "true"
type input "Ngõ 55/40 xóm gò gai thôn cổng giếng xã hữu bằng thạch thất hà nội"
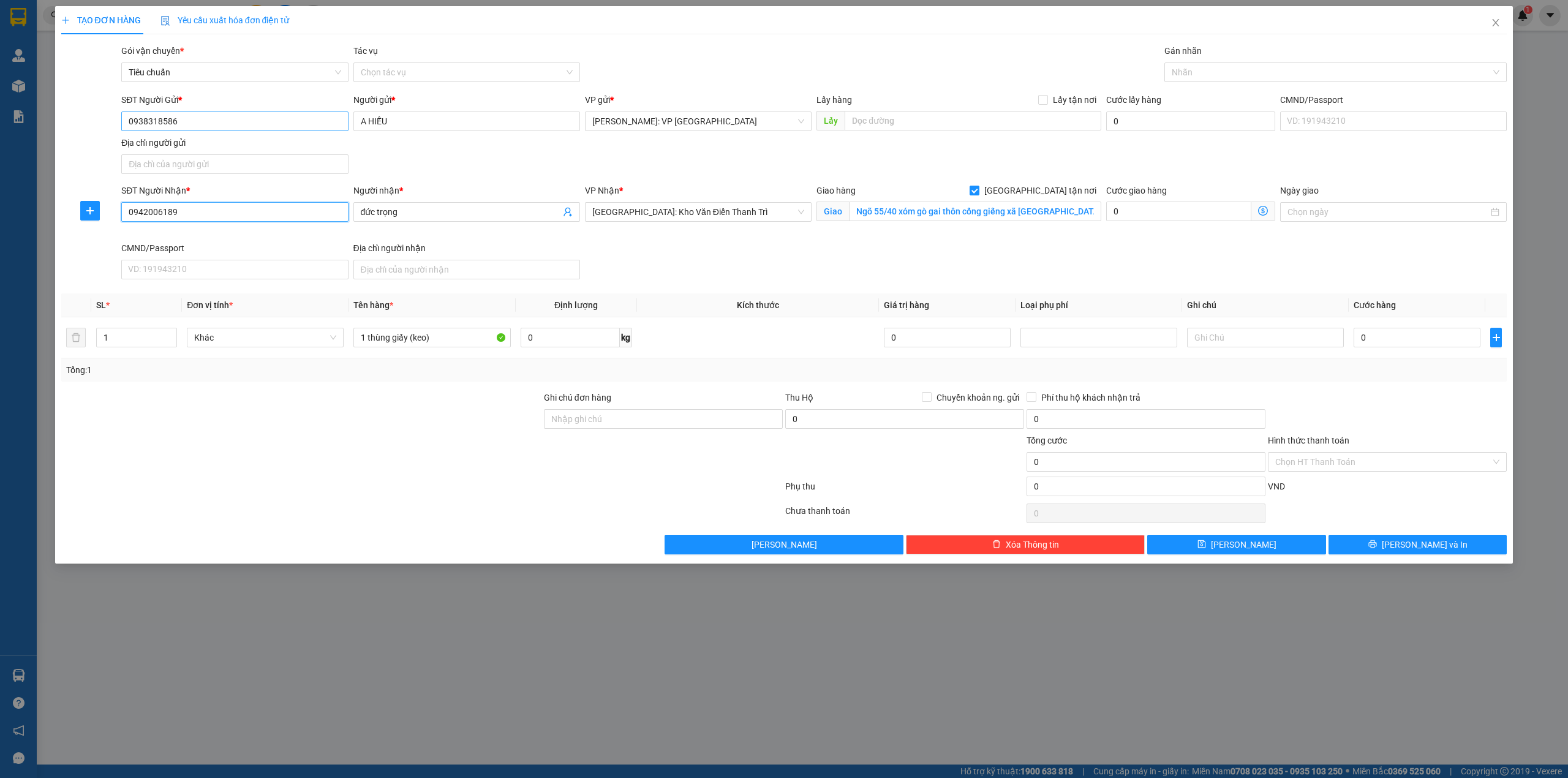
type input "0942006189"
click at [287, 121] on input "0938318586" at bounding box center [235, 121] width 227 height 20
click at [504, 169] on div "SĐT Người Gửi * 0938318586 Người gửi * A HIẾU VP gửi * Hồ Chí Minh: VP Quận Tân…" at bounding box center [814, 135] width 1390 height 86
click at [1348, 76] on div at bounding box center [1330, 72] width 325 height 15
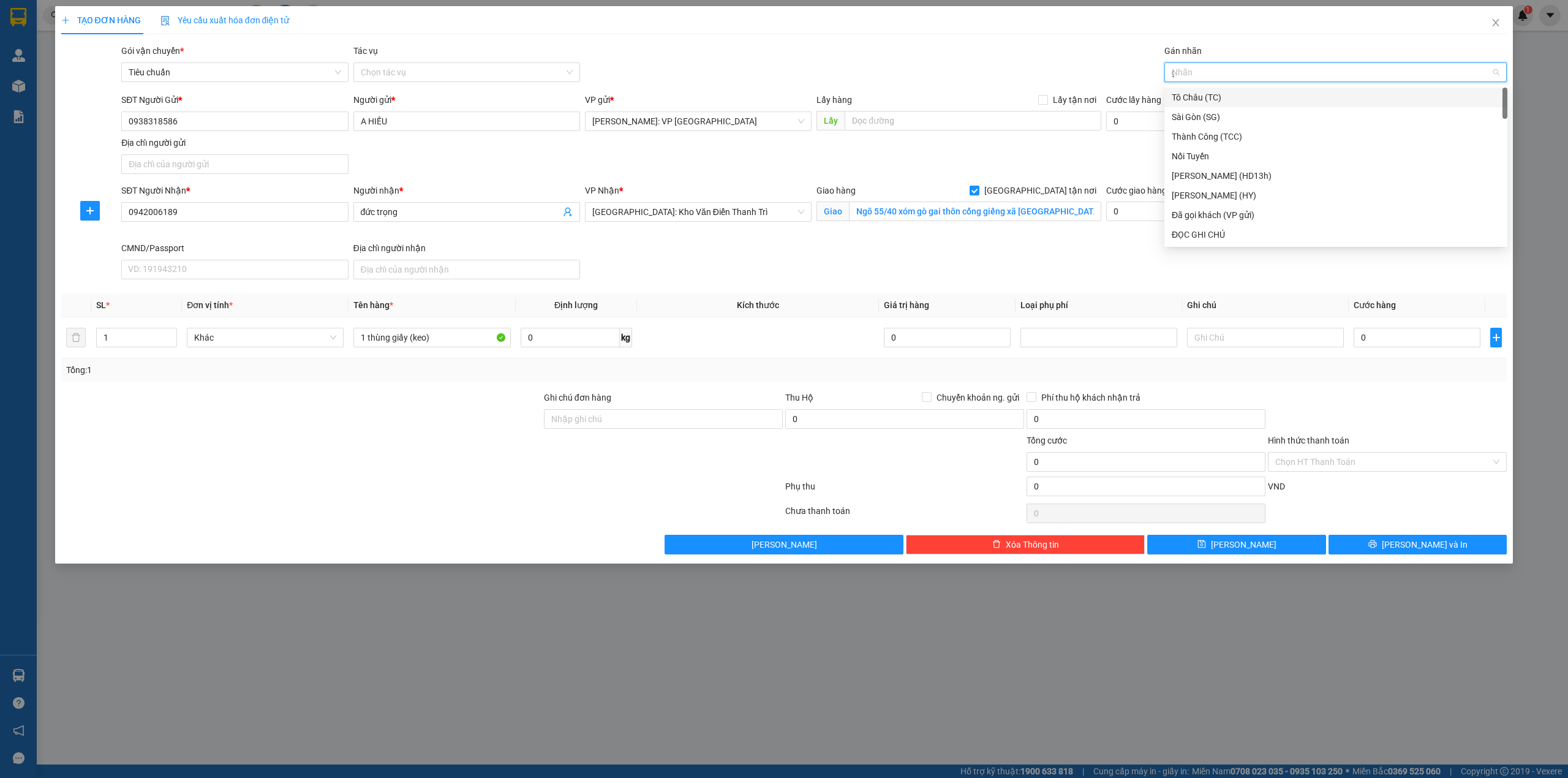
type input "gi"
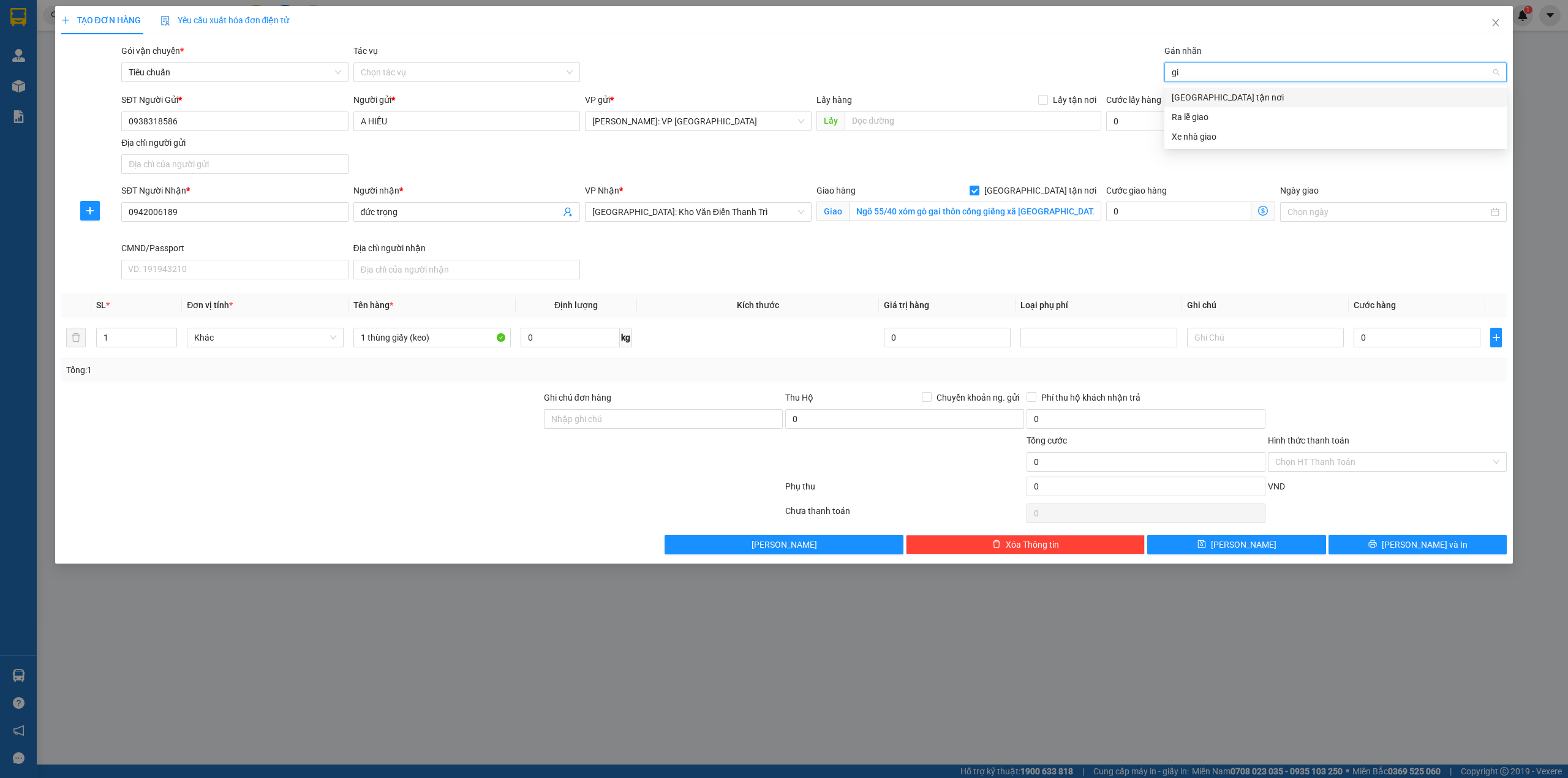
click at [1272, 101] on div "[GEOGRAPHIC_DATA] tận nơi" at bounding box center [1335, 97] width 328 height 13
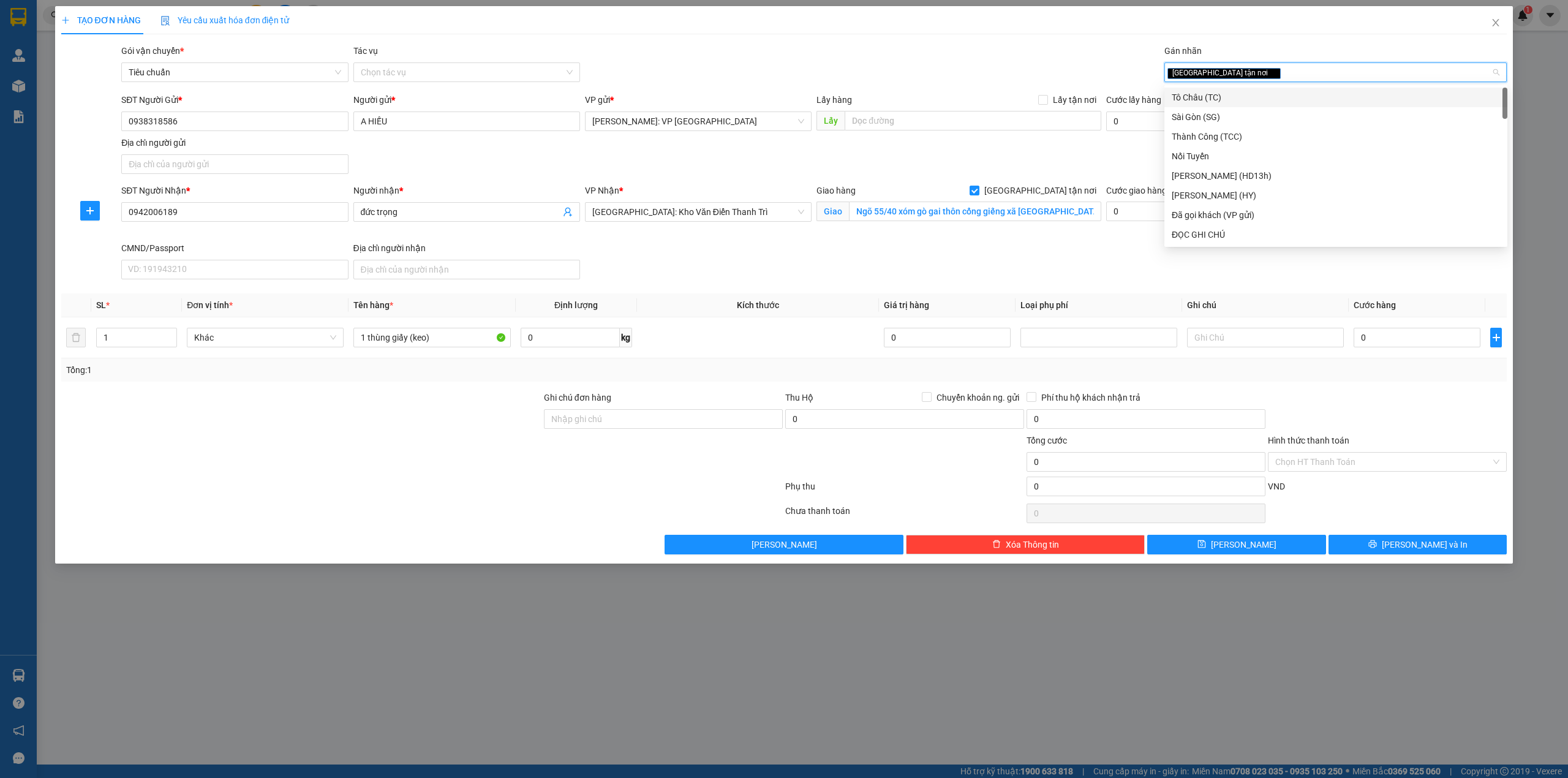
click at [851, 74] on div "Gói vận chuyển * Tiêu chuẩn Tác vụ Chọn tác vụ Gán nhãn Giao tận nơi" at bounding box center [814, 65] width 1390 height 43
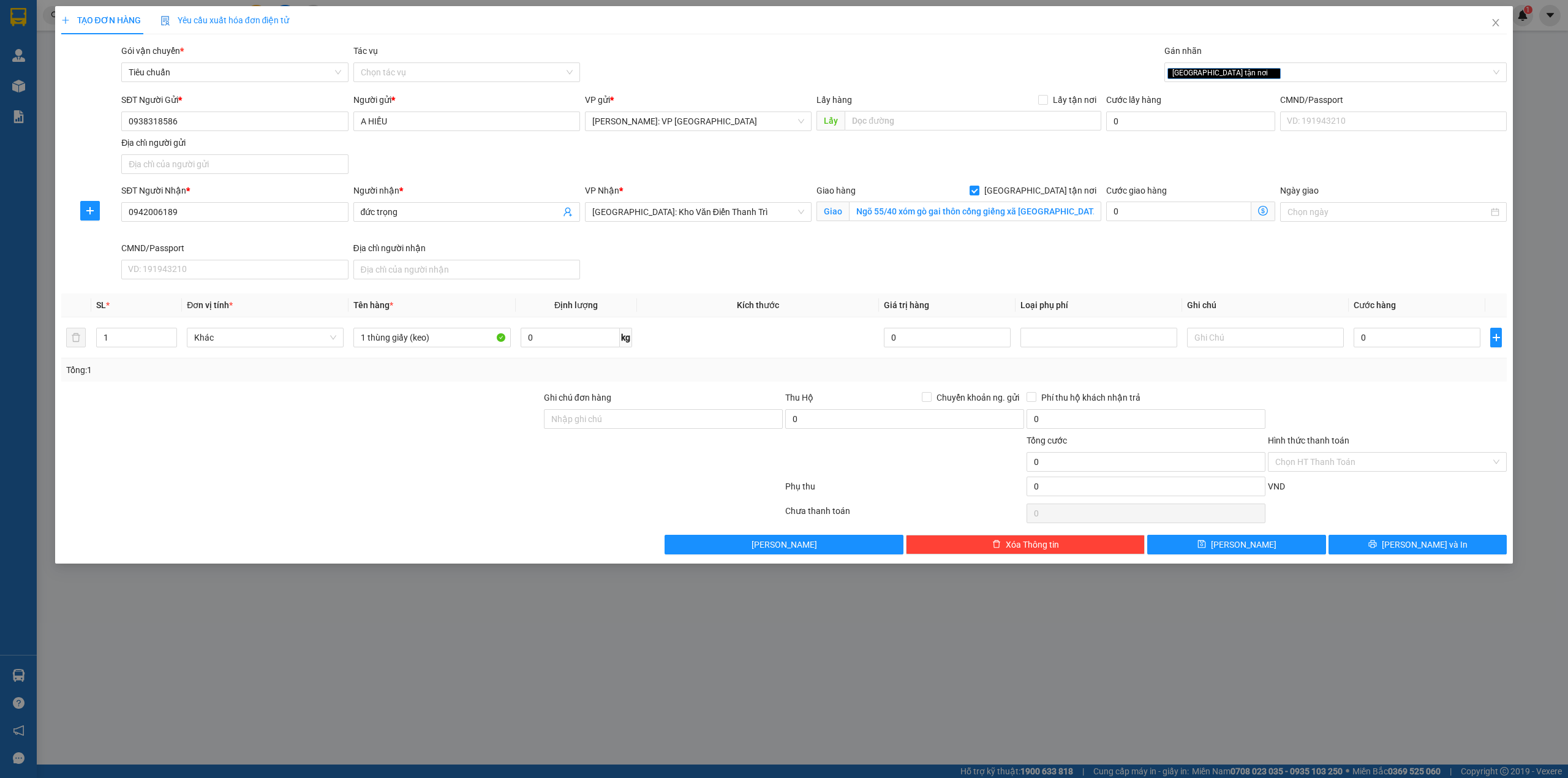
click at [255, 433] on div at bounding box center [301, 412] width 483 height 43
click at [251, 222] on input "0942006189" at bounding box center [235, 212] width 227 height 20
click at [633, 250] on div "SĐT Người Nhận * 0942006189 0942006189 Người nhận * đức trọng VP Nhận * Hà Nội:…" at bounding box center [814, 234] width 1390 height 101
click at [1410, 344] on input "0" at bounding box center [1417, 338] width 127 height 20
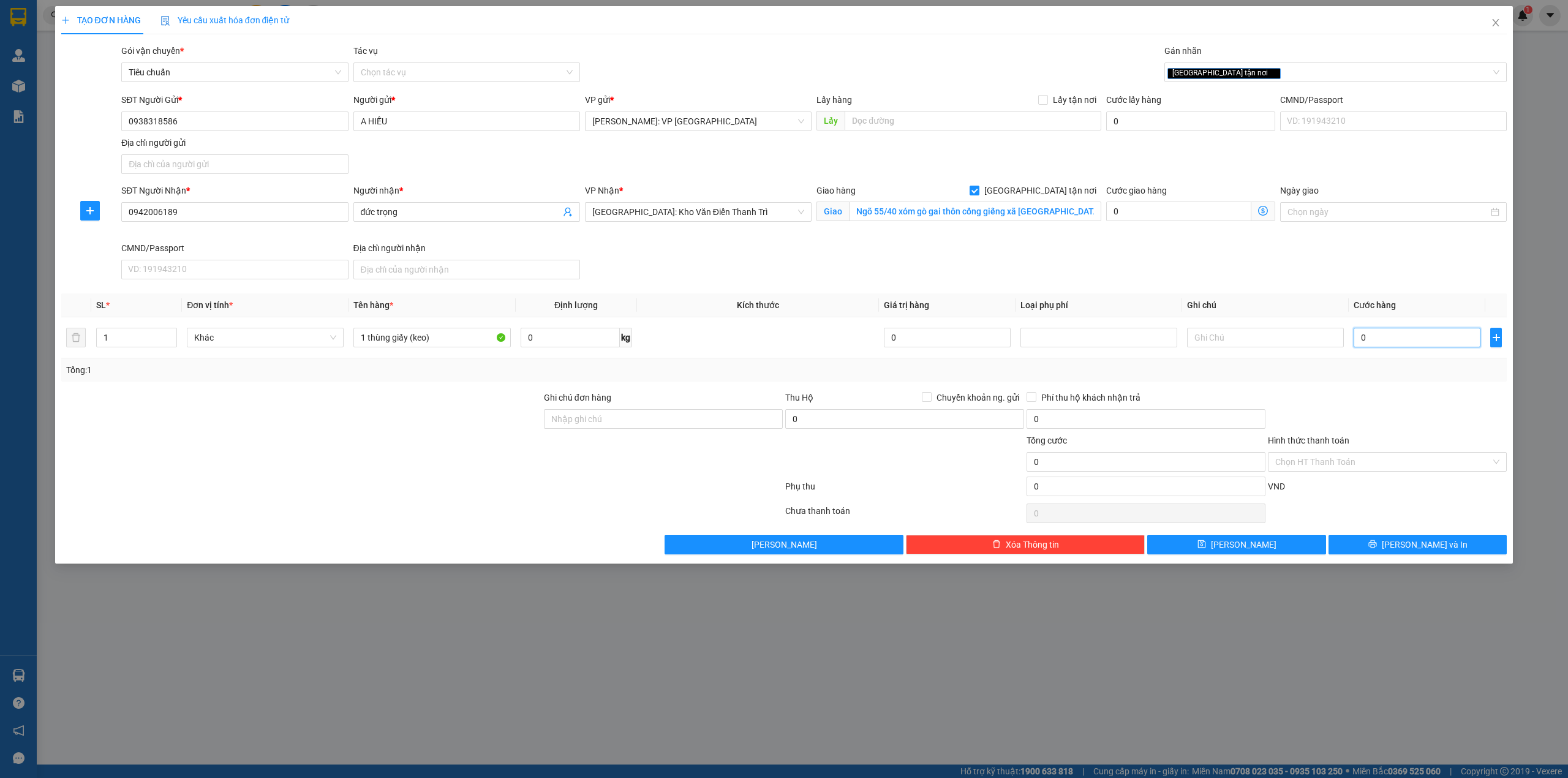
type input "1"
type input "16"
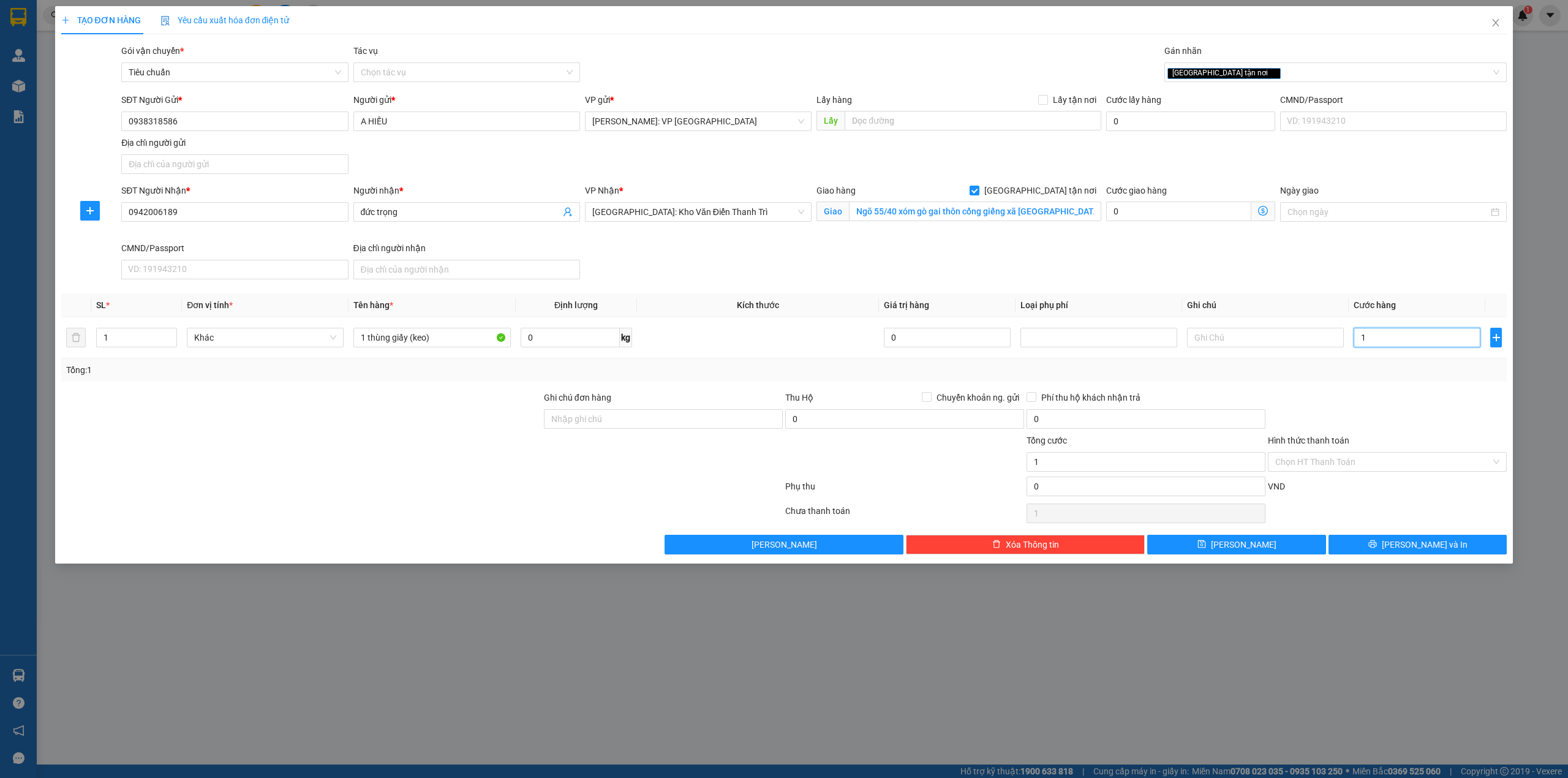
type input "16"
type input "160"
type input "1.600"
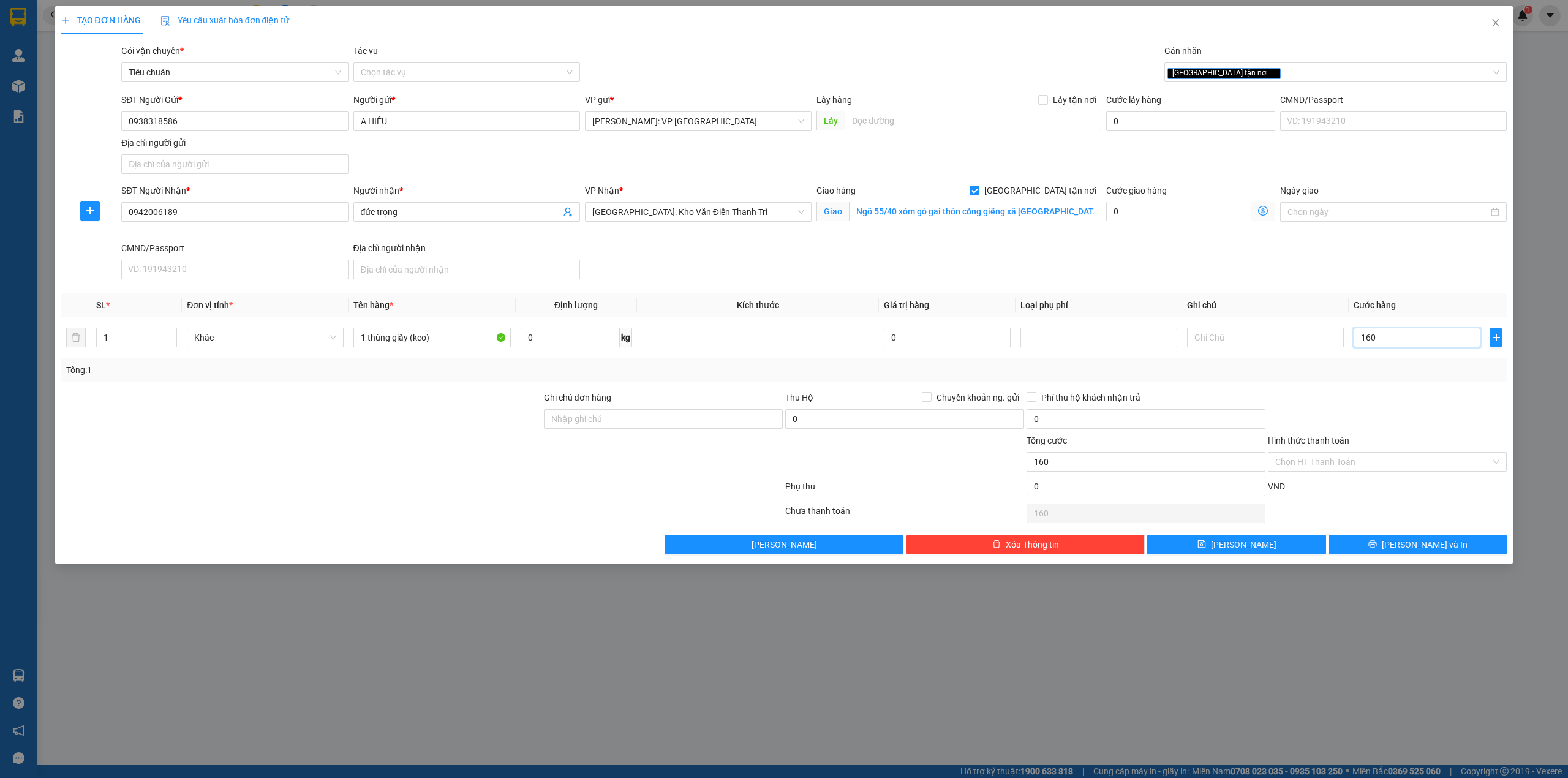
type input "1.600"
type input "16.000"
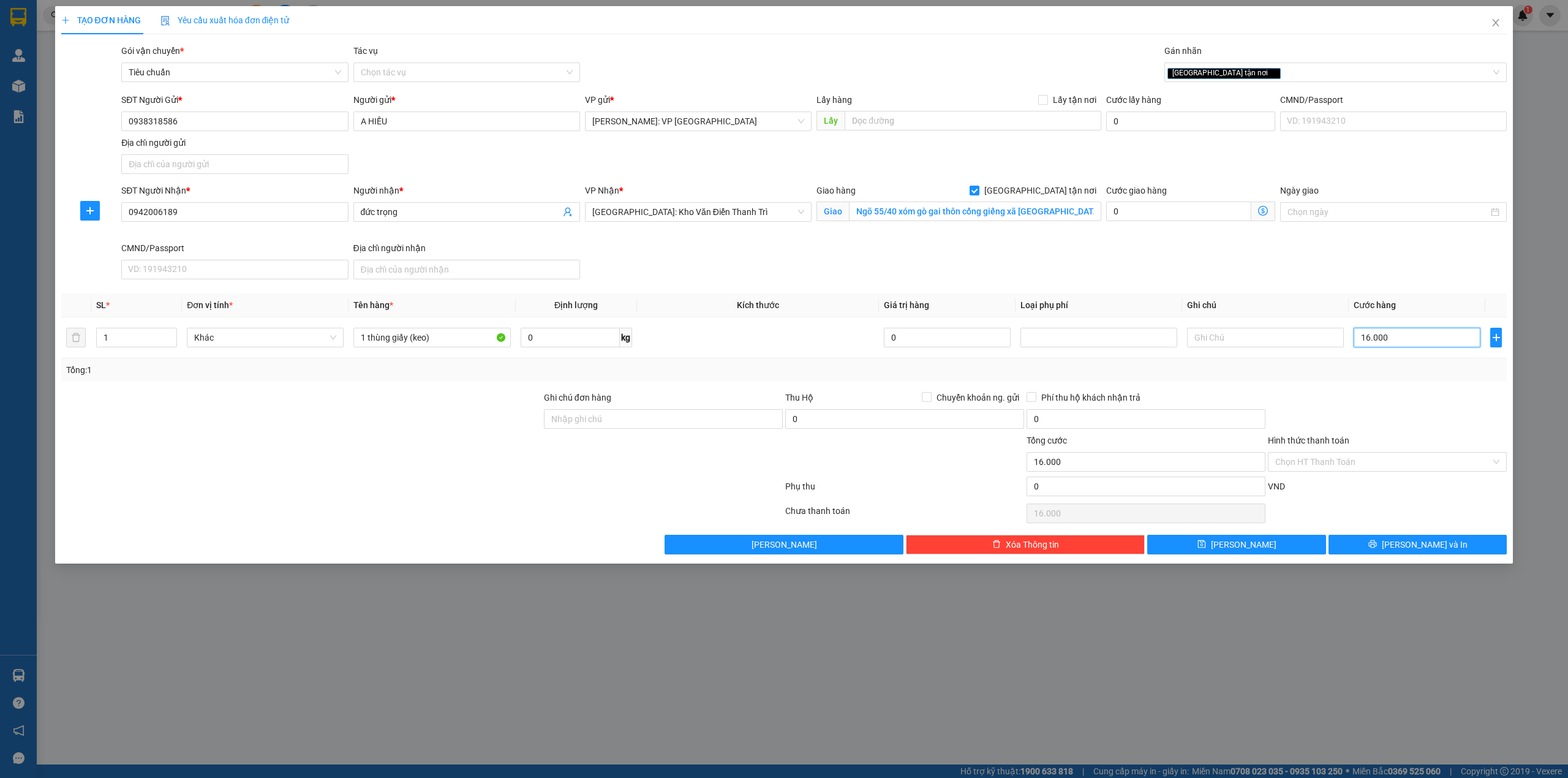
type input "160.000"
type input "16.000"
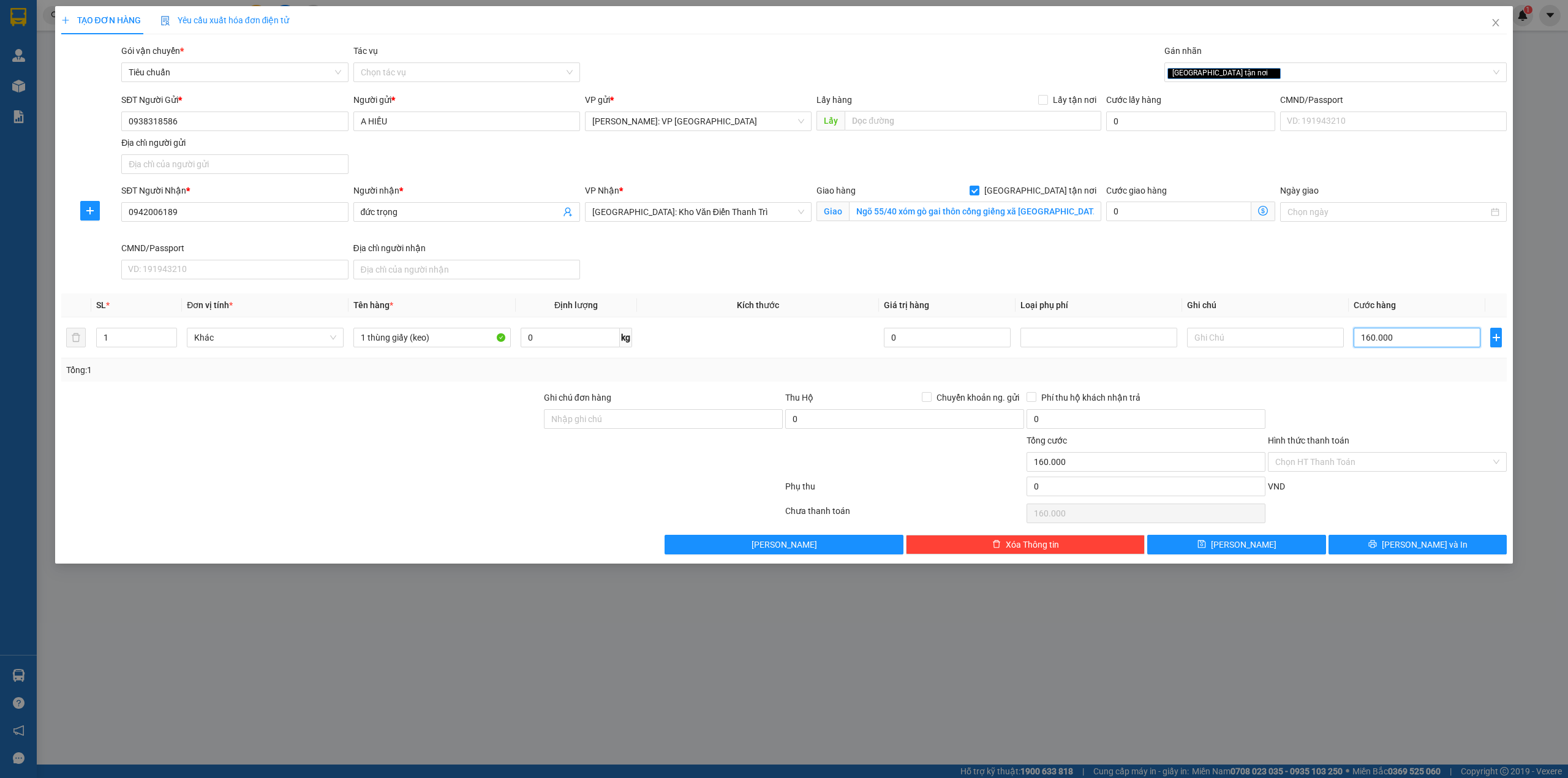
type input "16.000"
type input "1.600"
type input "160"
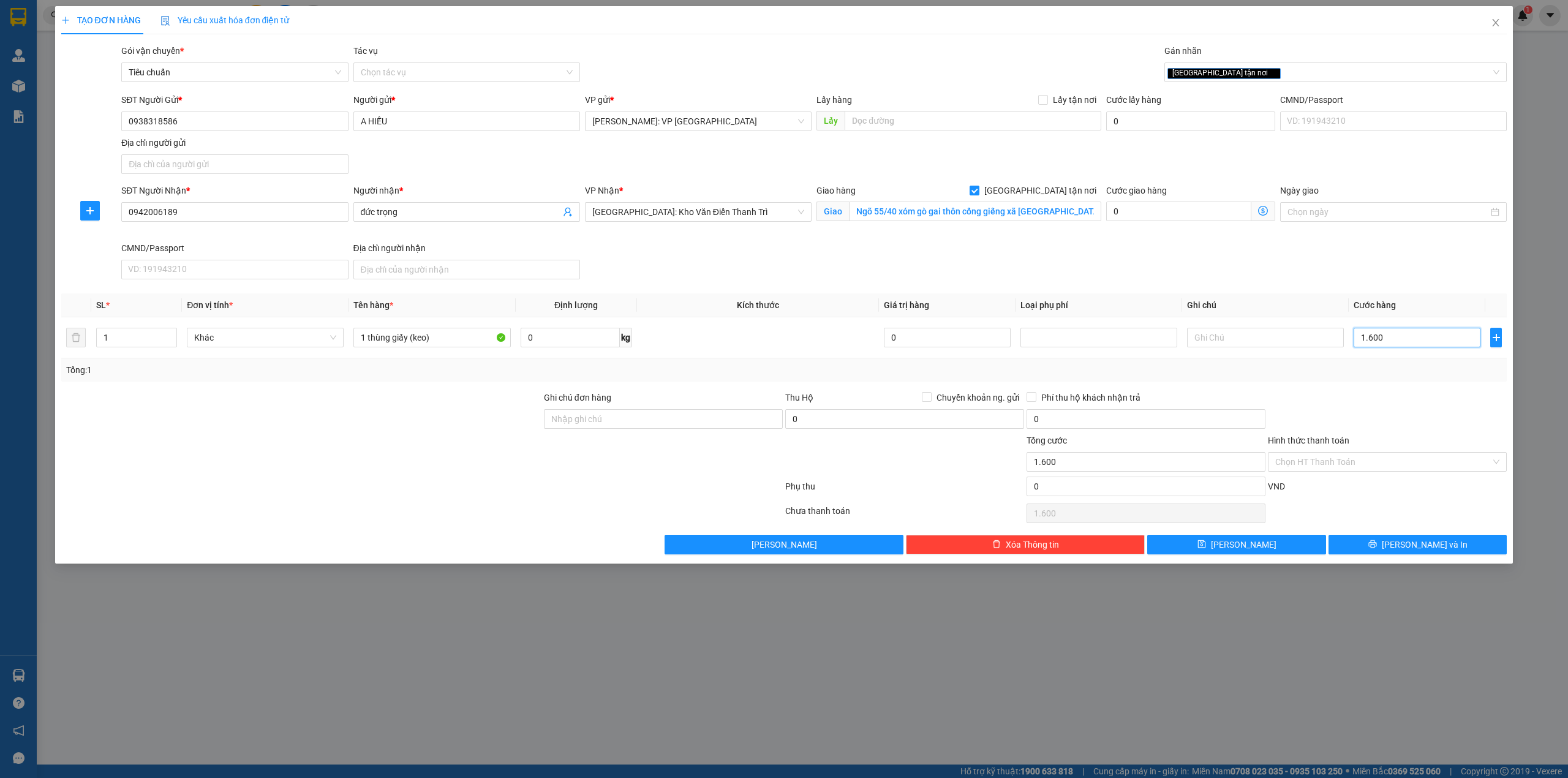
type input "160"
type input "16"
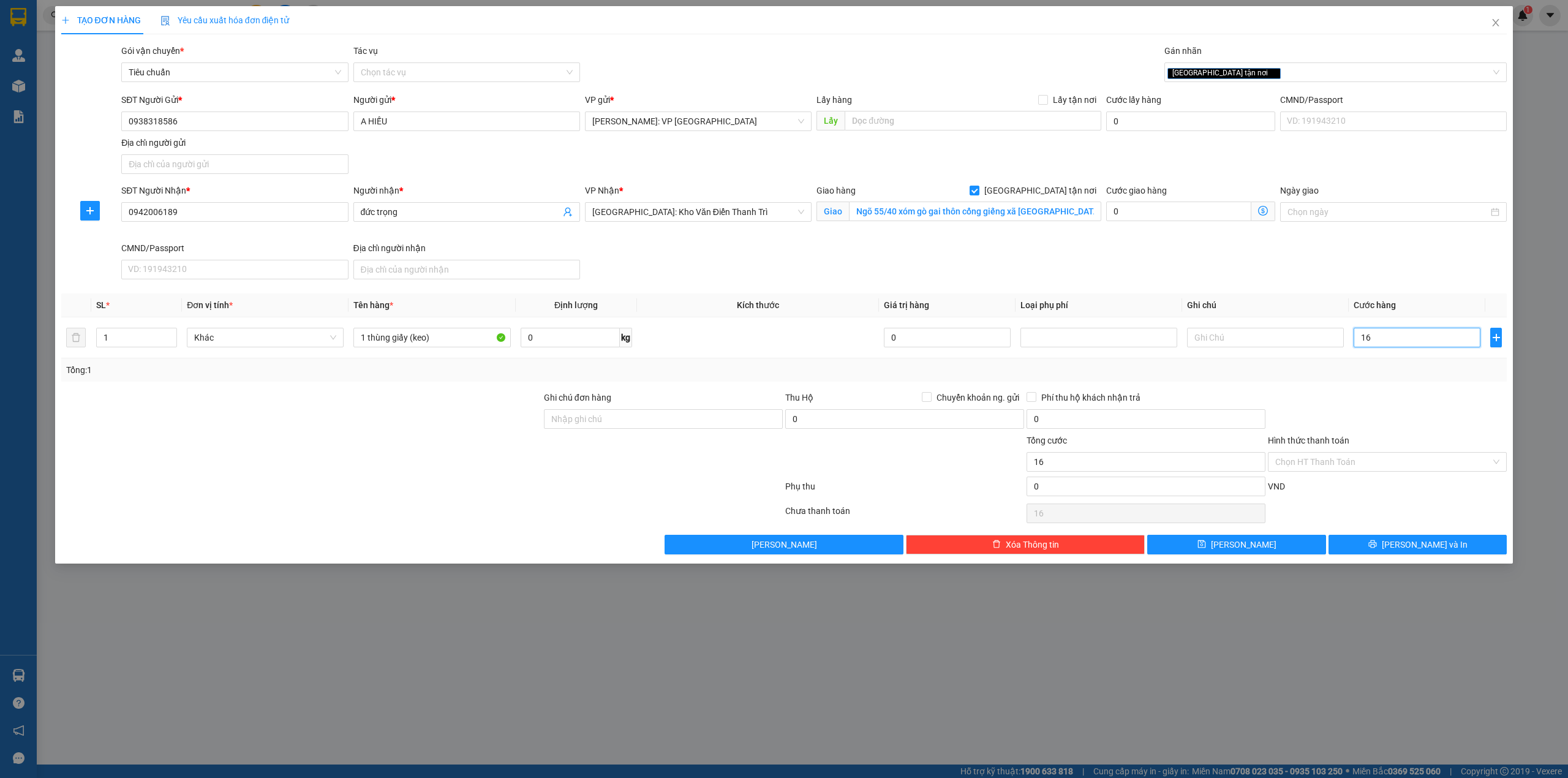
type input "165"
type input "1.650"
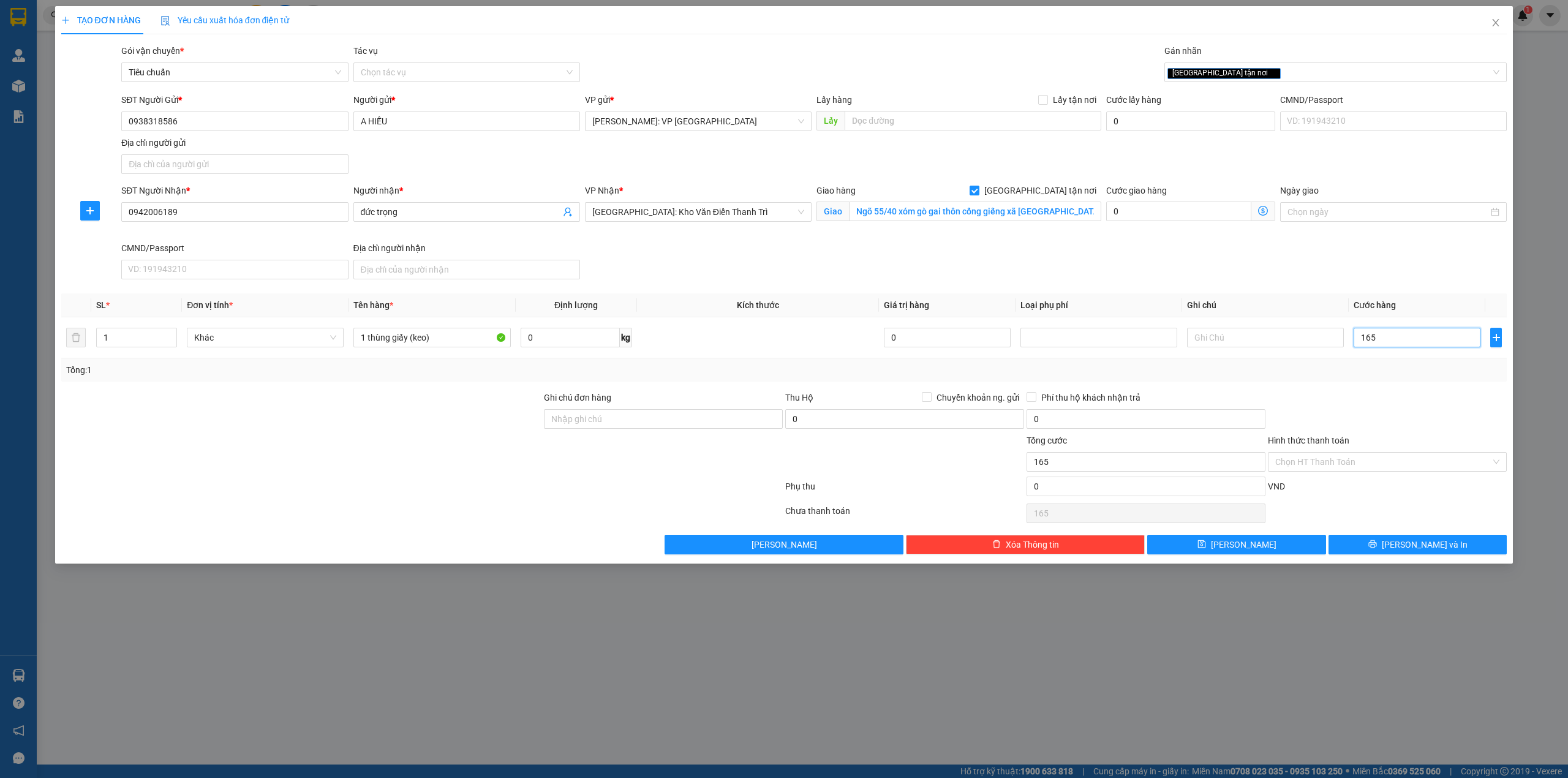
type input "1.650"
type input "16.500"
type input "165.000"
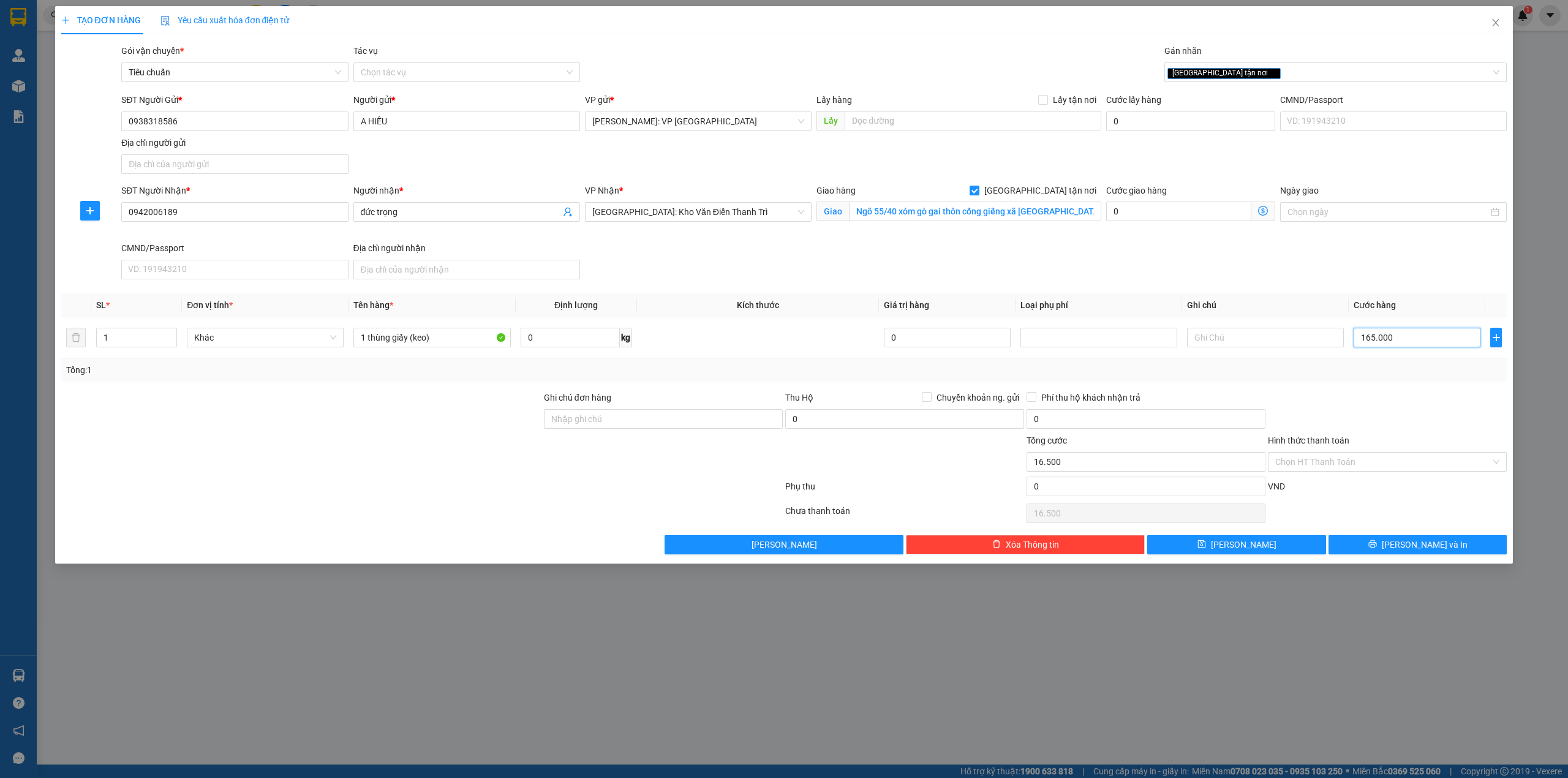
type input "165.000"
type input "1.650.000"
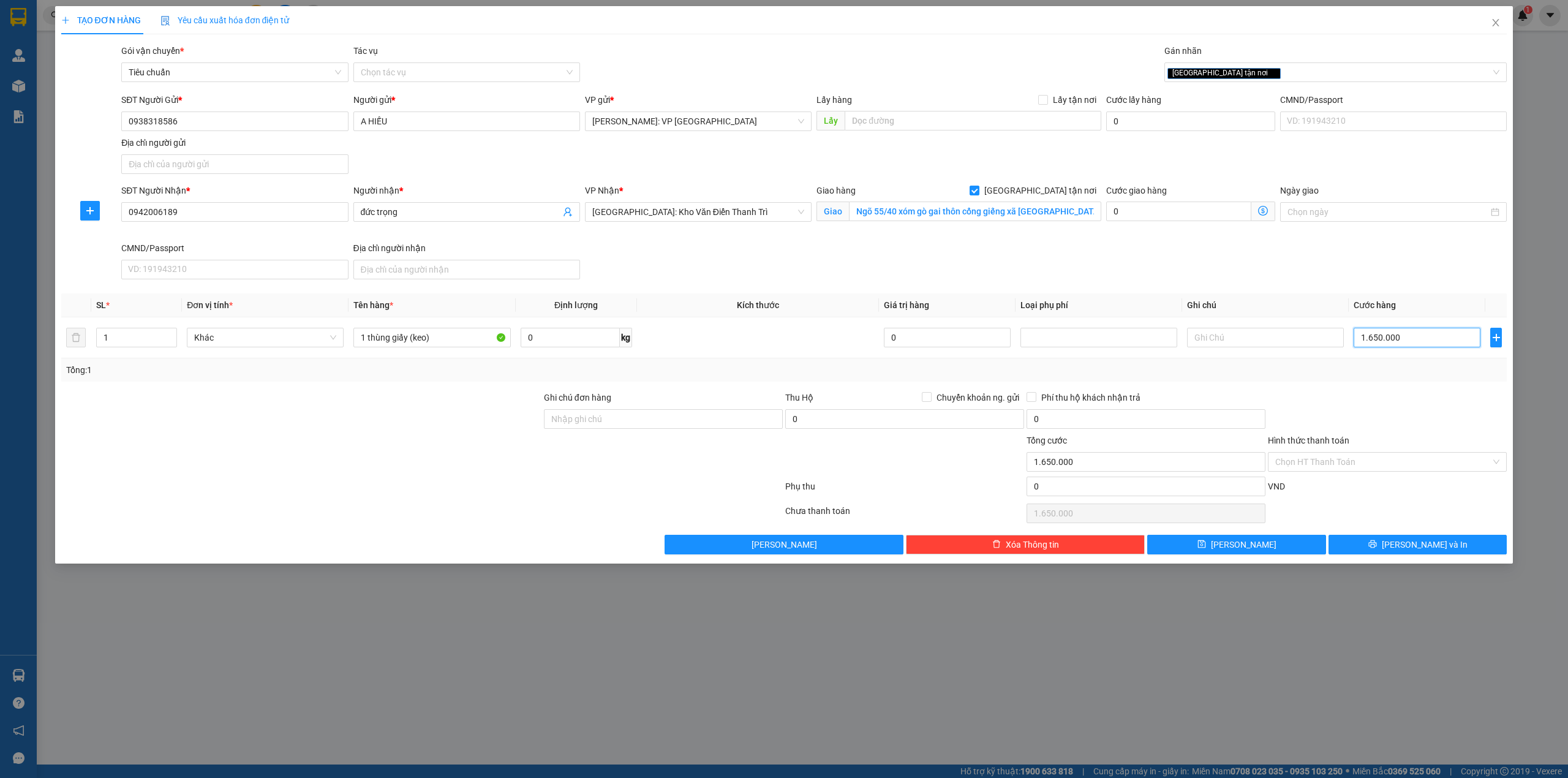
type input "165.000"
drag, startPoint x: 851, startPoint y: 243, endPoint x: 877, endPoint y: 243, distance: 26.0
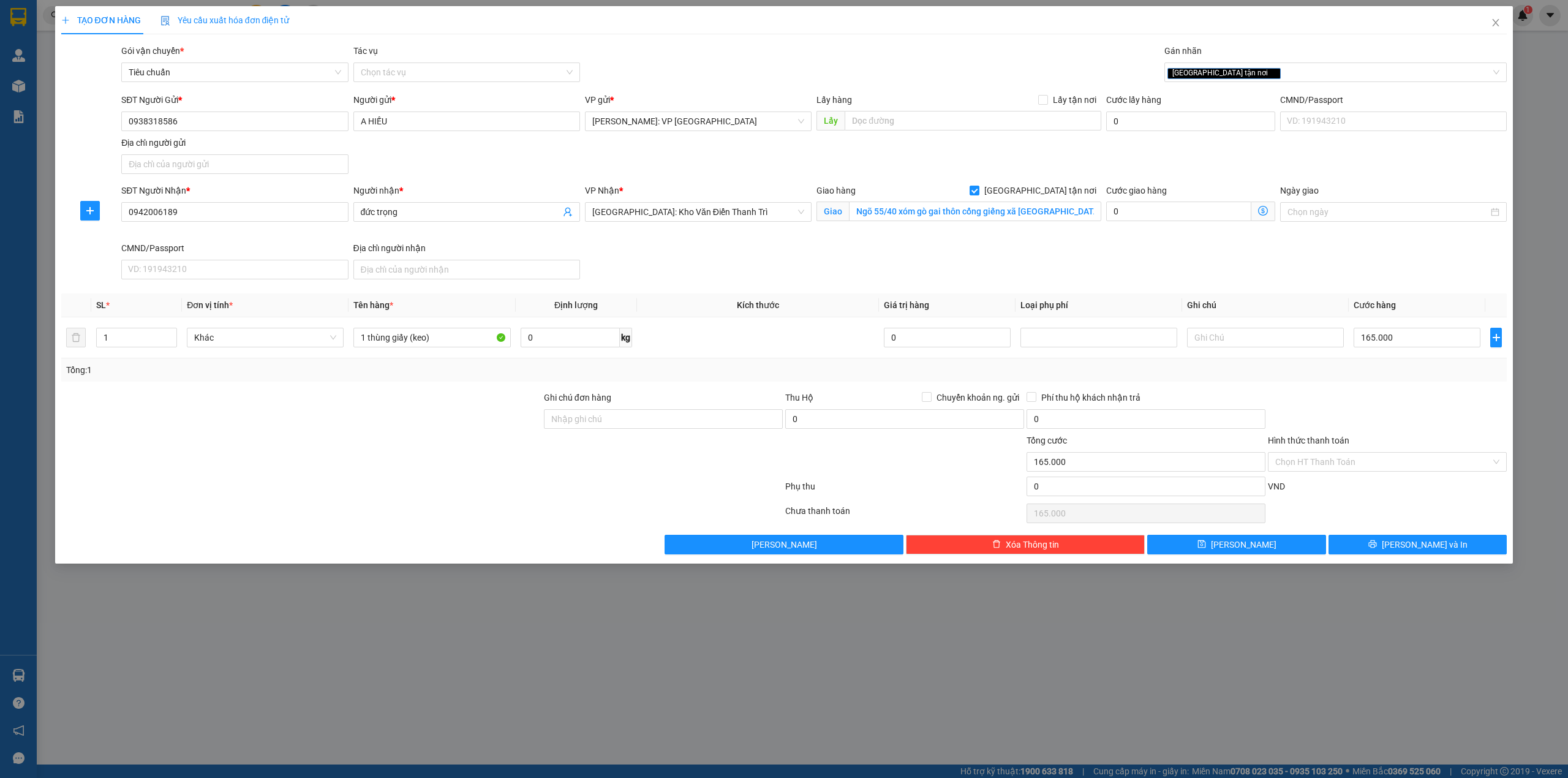
click at [866, 241] on div "Giao hàng Giao tận nơi Giao Ngõ 55/40 xóm gò gai thôn cổng giếng xã hữu bằng th…" at bounding box center [959, 212] width 290 height 57
drag, startPoint x: 730, startPoint y: 274, endPoint x: 740, endPoint y: 270, distance: 10.8
click at [730, 273] on div "SĐT Người Nhận * 0942006189 Người nhận * đức trọng VP Nhận * Hà Nội: Kho Văn Đi…" at bounding box center [814, 234] width 1390 height 101
click at [709, 255] on div "SĐT Người Nhận * 0942006189 Người nhận * đức trọng VP Nhận * Hà Nội: Kho Văn Đi…" at bounding box center [814, 234] width 1390 height 101
click at [471, 152] on div "SĐT Người Gửi * 0938318586 Người gửi * A HIẾU VP gửi * Hồ Chí Minh: VP Quận Tân…" at bounding box center [814, 135] width 1390 height 86
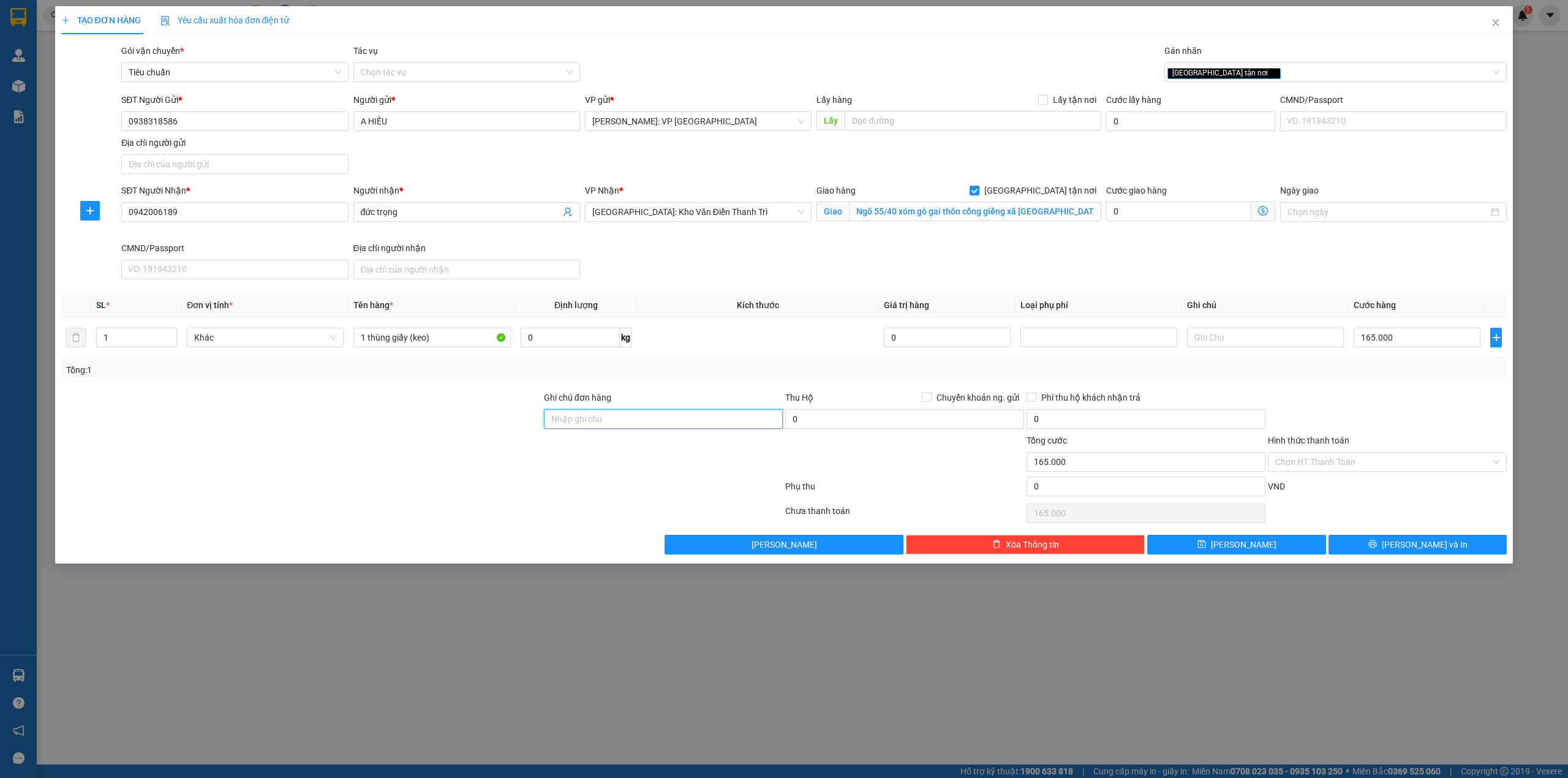
click at [599, 425] on input "Ghi chú đơn hàng" at bounding box center [663, 419] width 239 height 20
type input "d"
type input "Để theo mũi tên"
click at [335, 452] on div at bounding box center [301, 455] width 483 height 43
click at [1338, 419] on div at bounding box center [1387, 412] width 241 height 43
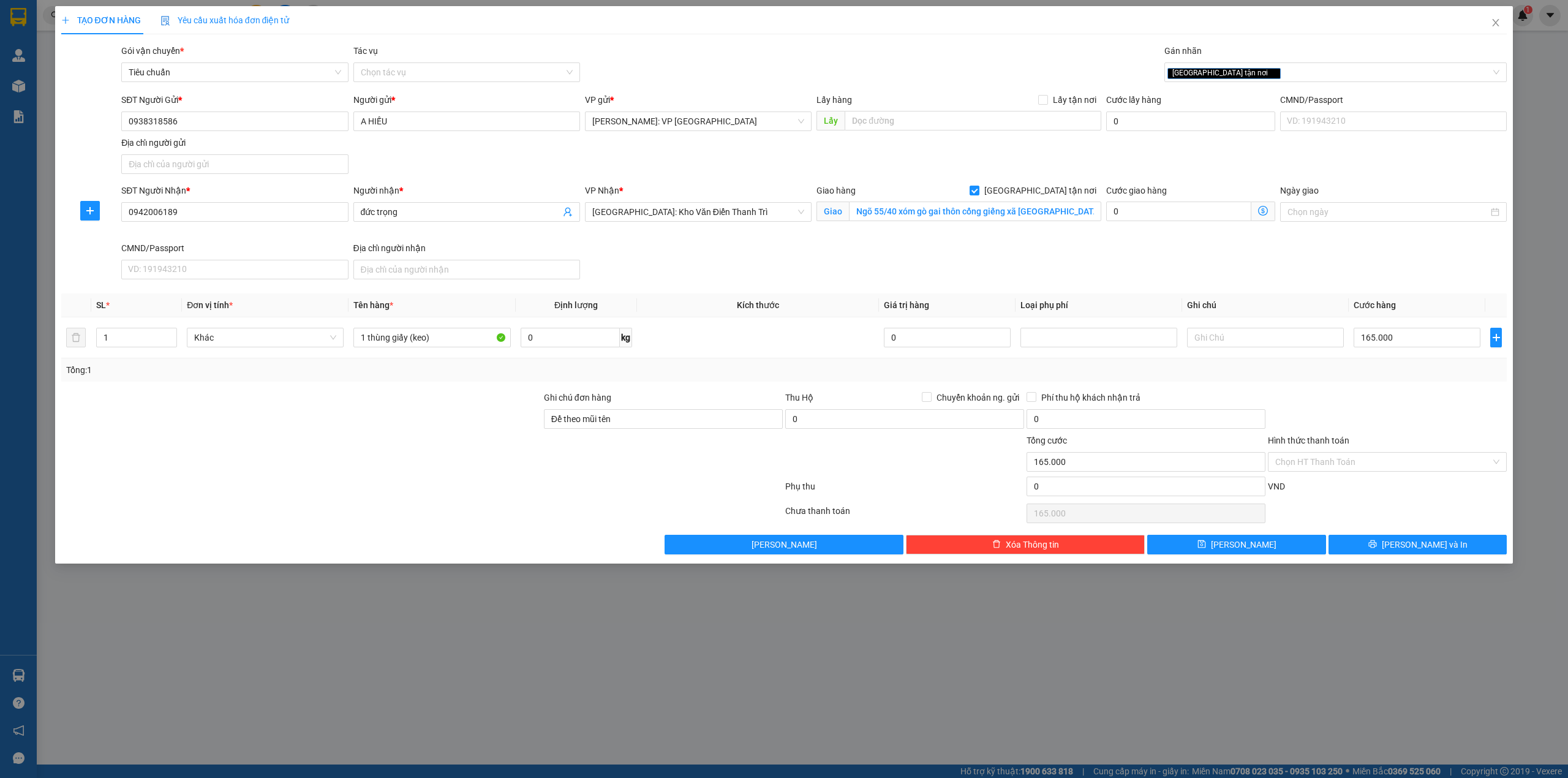
click at [785, 76] on div "Gói vận chuyển * Tiêu chuẩn Tác vụ Chọn tác vụ Gán nhãn Giao tận nơi" at bounding box center [814, 65] width 1390 height 43
drag, startPoint x: 1025, startPoint y: 251, endPoint x: 1121, endPoint y: 321, distance: 118.8
click at [1026, 252] on div "SĐT Người Nhận * 0942006189 Người nhận * đức trọng VP Nhận * Hà Nội: Kho Văn Đi…" at bounding box center [814, 234] width 1390 height 101
click at [1390, 552] on button "[PERSON_NAME] và In" at bounding box center [1418, 545] width 179 height 20
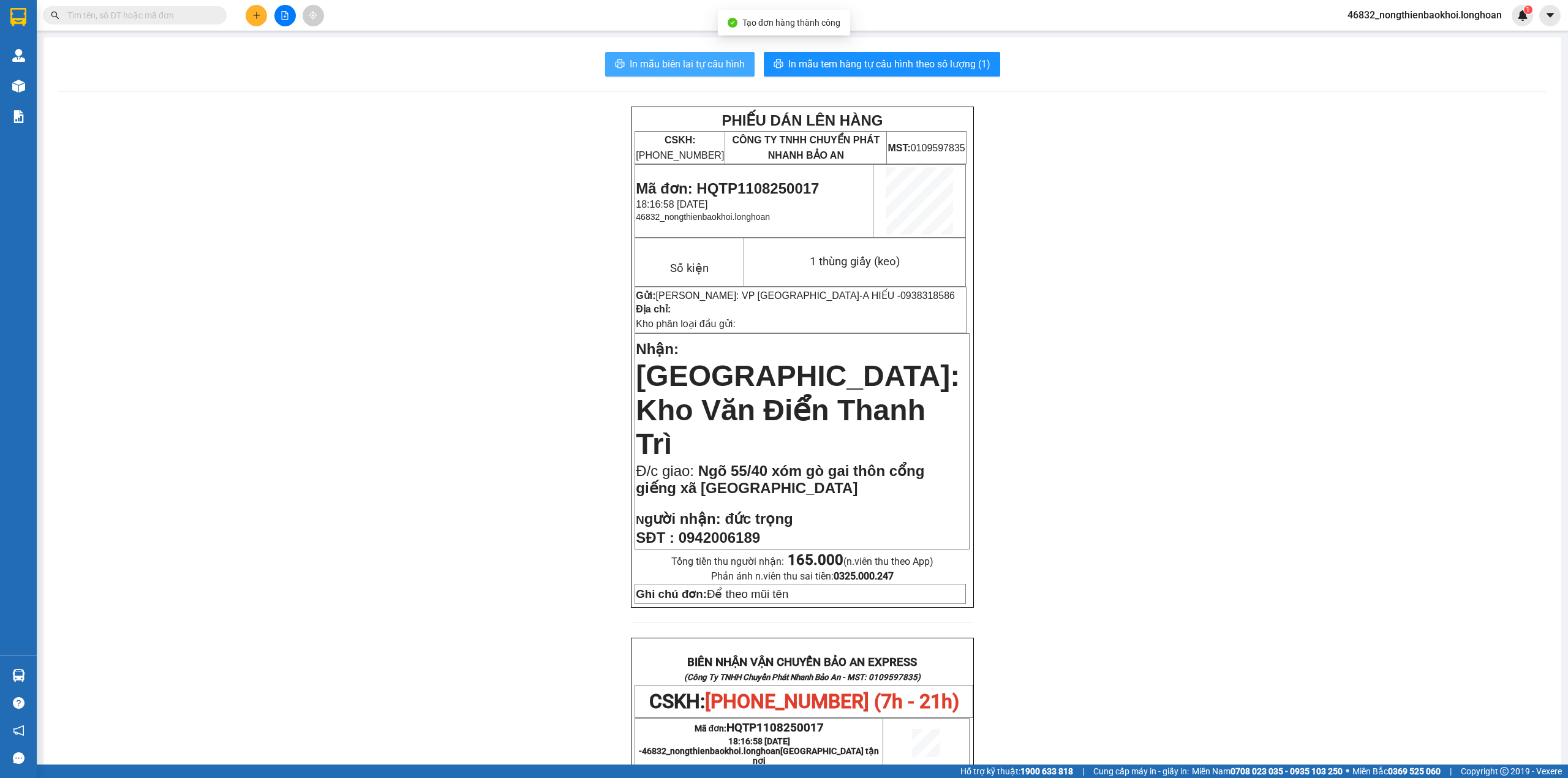
click at [662, 61] on span "In mẫu biên lai tự cấu hình" at bounding box center [687, 64] width 115 height 16
click at [492, 109] on div "PHIẾU DÁN LÊN HÀNG CSKH: 1900.06.88.33 CÔNG TY TNHH CHUYỂN PHÁT NHANH BẢO AN MS…" at bounding box center [802, 690] width 1489 height 1167
click at [407, 110] on div "PHIẾU DÁN LÊN HÀNG CSKH: 1900.06.88.33 CÔNG TY TNHH CHUYỂN PHÁT NHANH BẢO AN MS…" at bounding box center [802, 690] width 1489 height 1167
click at [874, 52] on div "In mẫu biên lai tự cấu hình In mẫu tem hàng tự cấu hình theo số lượng (1) PHIẾU…" at bounding box center [802, 663] width 1518 height 1251
click at [848, 62] on span "In mẫu tem hàng tự cấu hình theo số lượng (1)" at bounding box center [889, 64] width 202 height 16
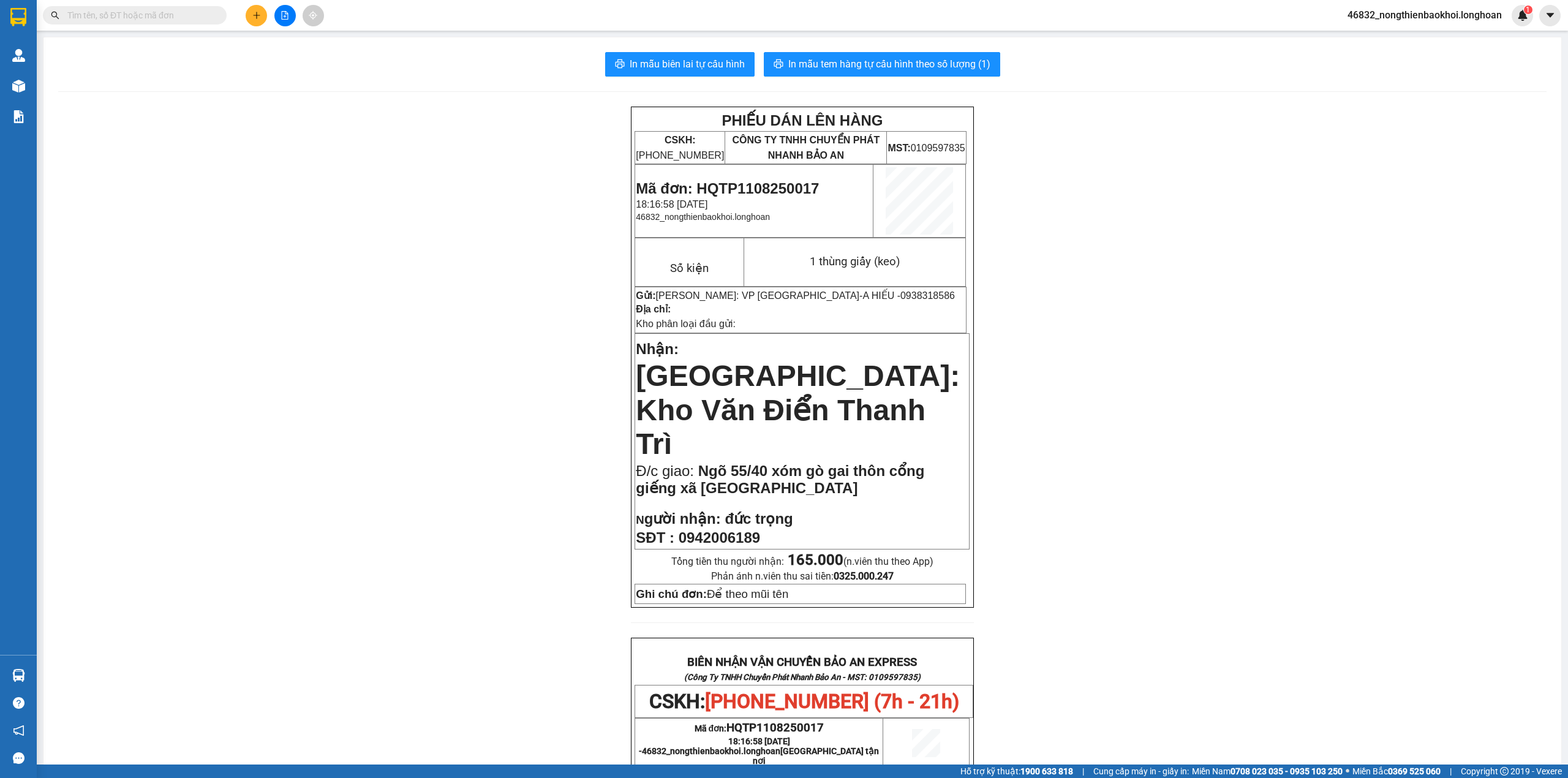
click at [466, 189] on div "PHIẾU DÁN LÊN HÀNG CSKH: 1900.06.88.33 CÔNG TY TNHH CHUYỂN PHÁT NHANH BẢO AN MS…" at bounding box center [802, 690] width 1489 height 1167
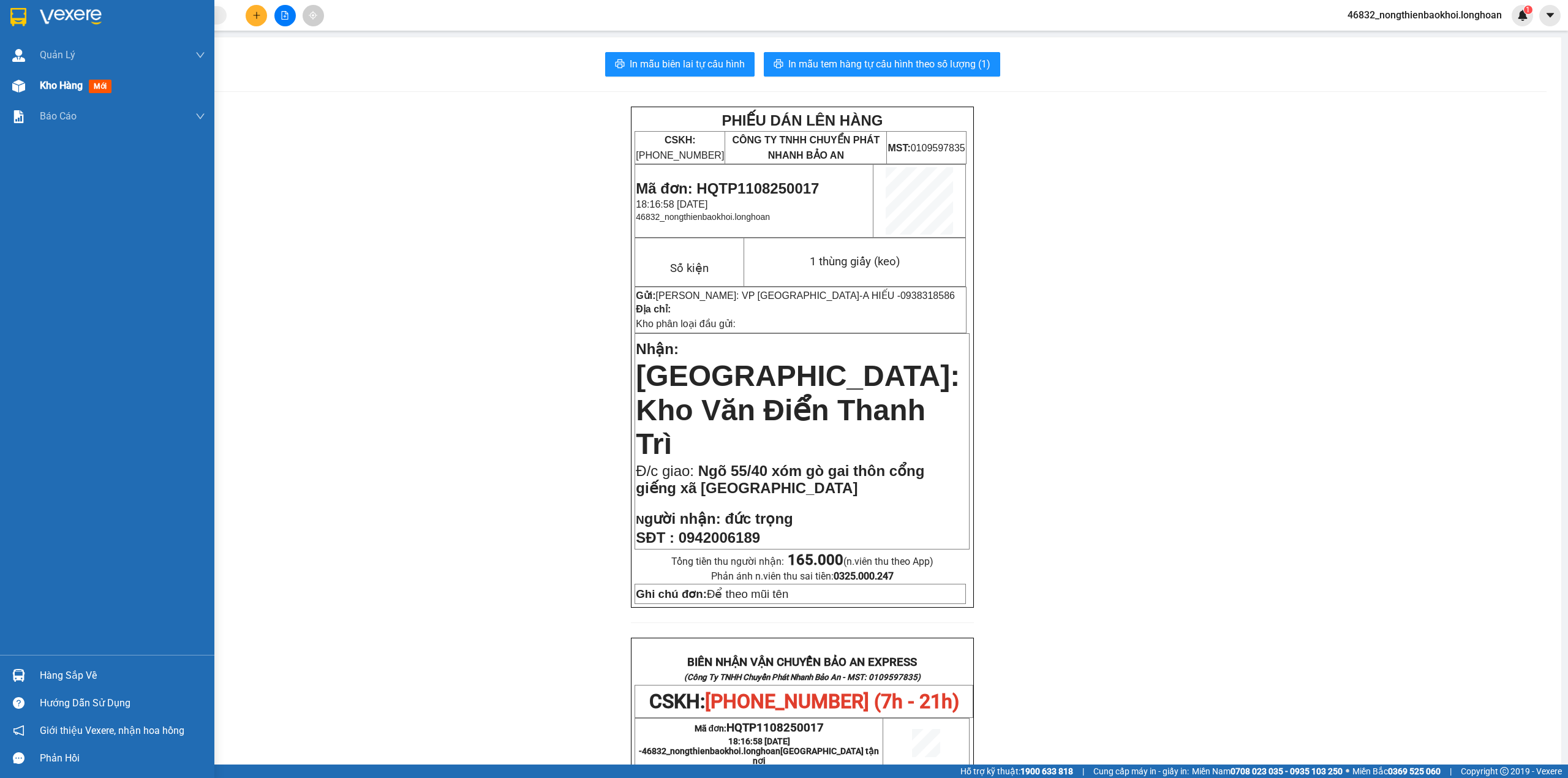
click at [15, 89] on img at bounding box center [18, 86] width 13 height 13
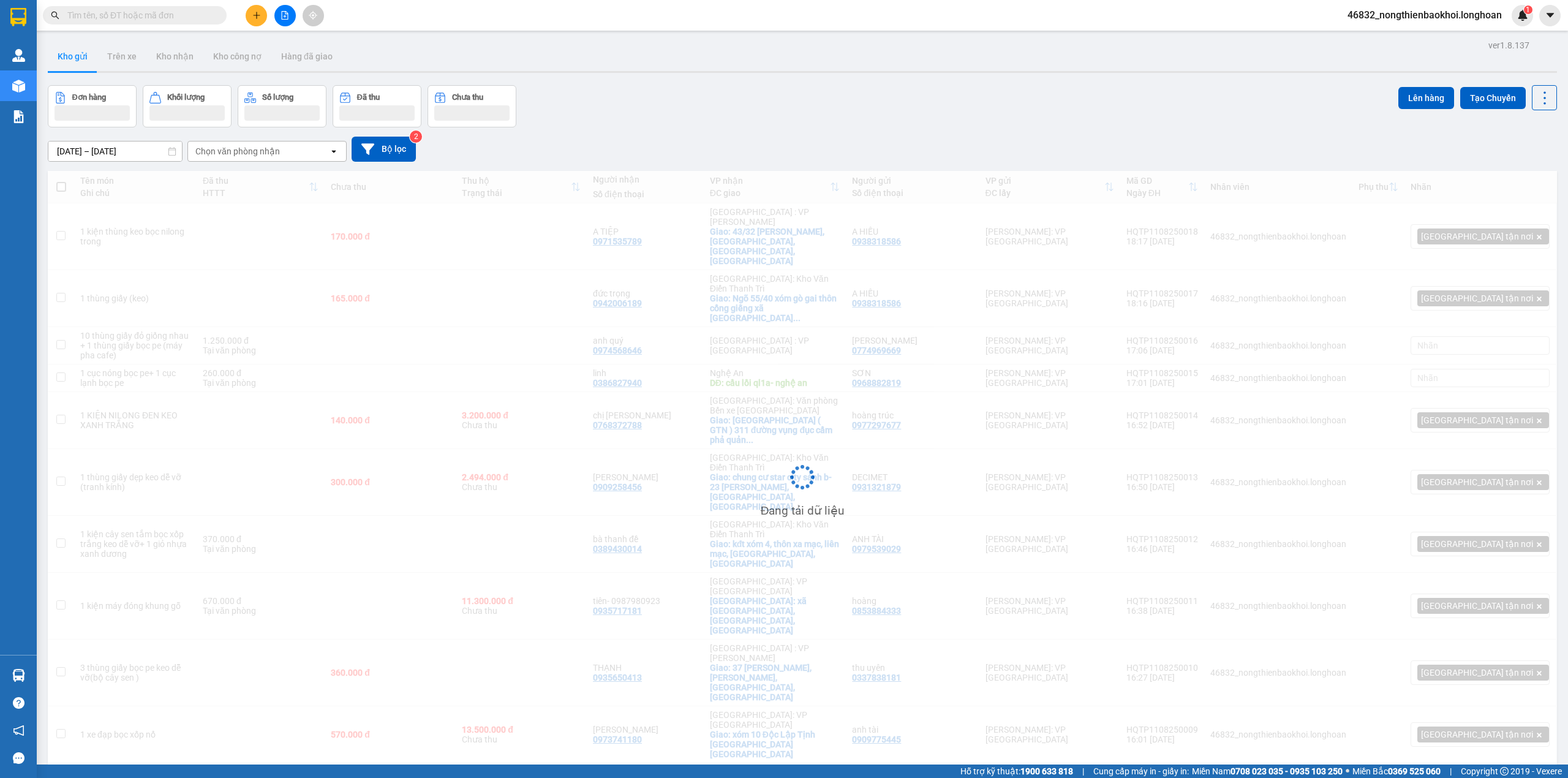
click at [1099, 123] on div "Đơn hàng Khối lượng Số lượng Đã thu Chưa thu Lên hàng Tạo Chuyến" at bounding box center [802, 106] width 1509 height 43
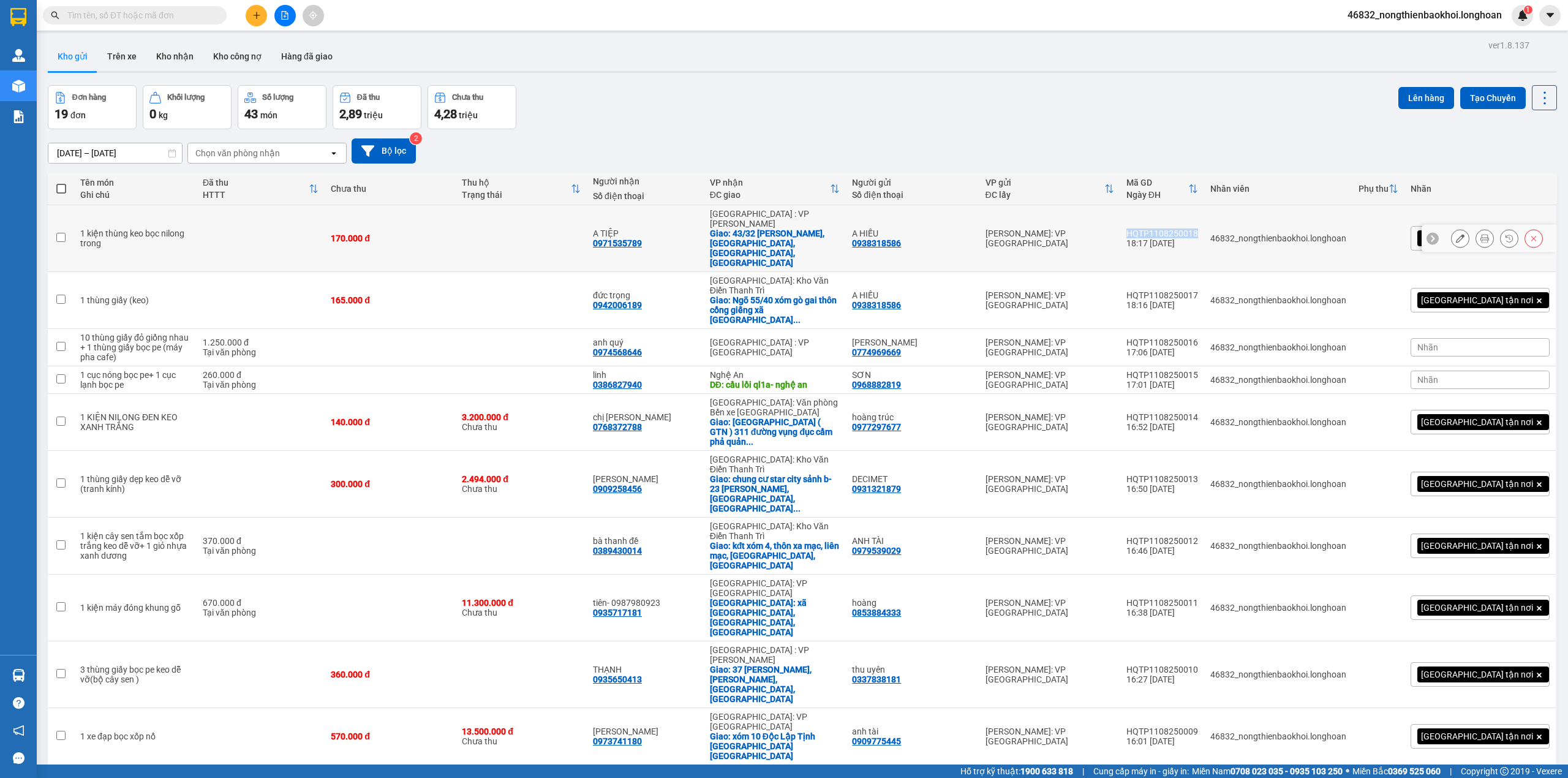
drag, startPoint x: 1187, startPoint y: 216, endPoint x: 1251, endPoint y: 224, distance: 64.5
click at [1198, 228] on div "HQTP1108250018" at bounding box center [1162, 233] width 72 height 10
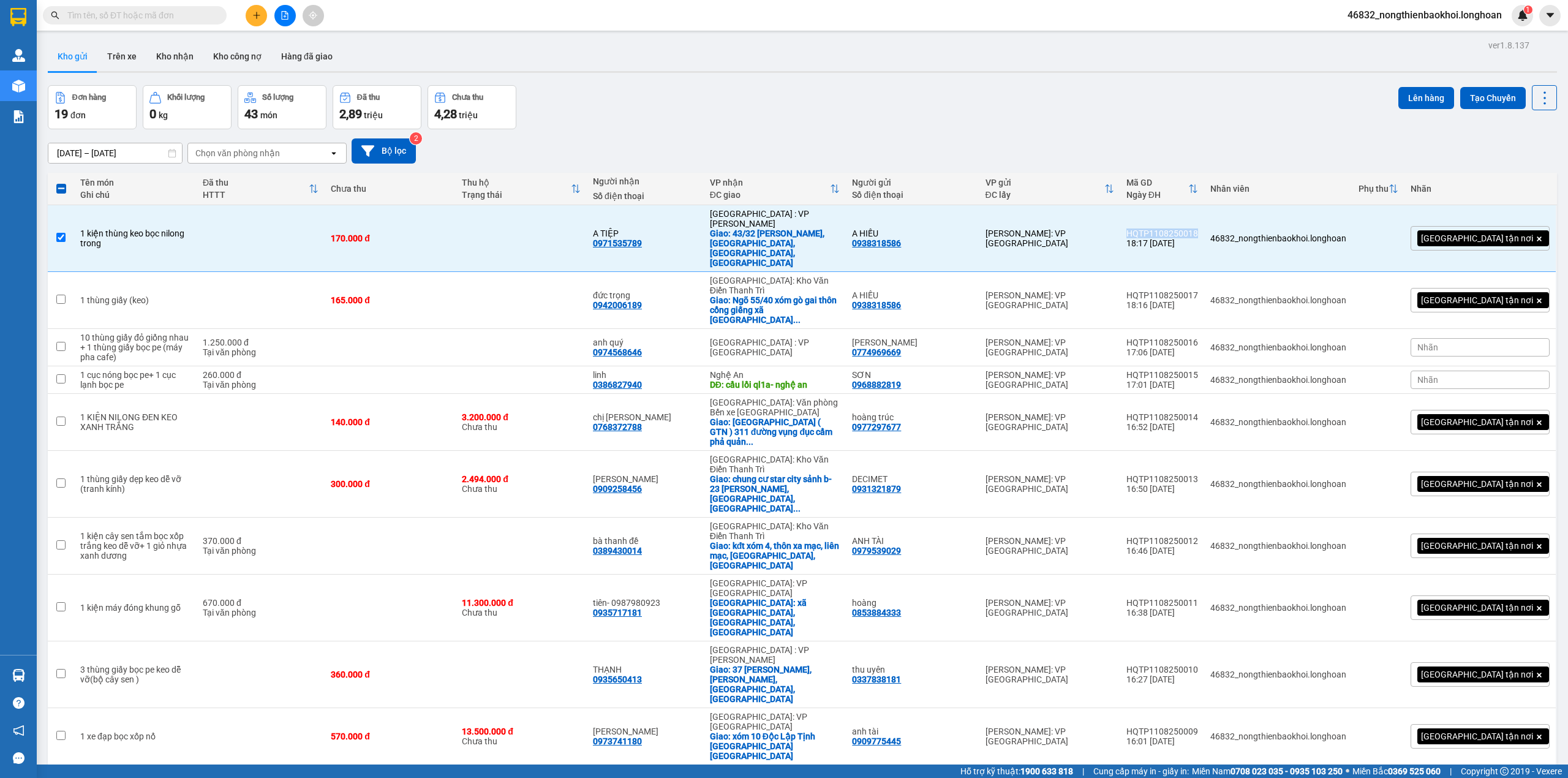
copy div "HQTP1108250018"
click at [1047, 108] on div "Đơn hàng 19 đơn Khối lượng 0 kg Số lượng 43 món Đã thu 2,89 triệu Chưa thu 4,28…" at bounding box center [802, 107] width 1509 height 44
click at [716, 99] on div "Đơn hàng 19 đơn Khối lượng 0 kg Số lượng 43 món Đã thu 2,89 triệu Chưa thu 4,28…" at bounding box center [802, 107] width 1509 height 44
drag, startPoint x: 325, startPoint y: 224, endPoint x: 335, endPoint y: 223, distance: 10.0
click at [325, 223] on td at bounding box center [260, 238] width 128 height 67
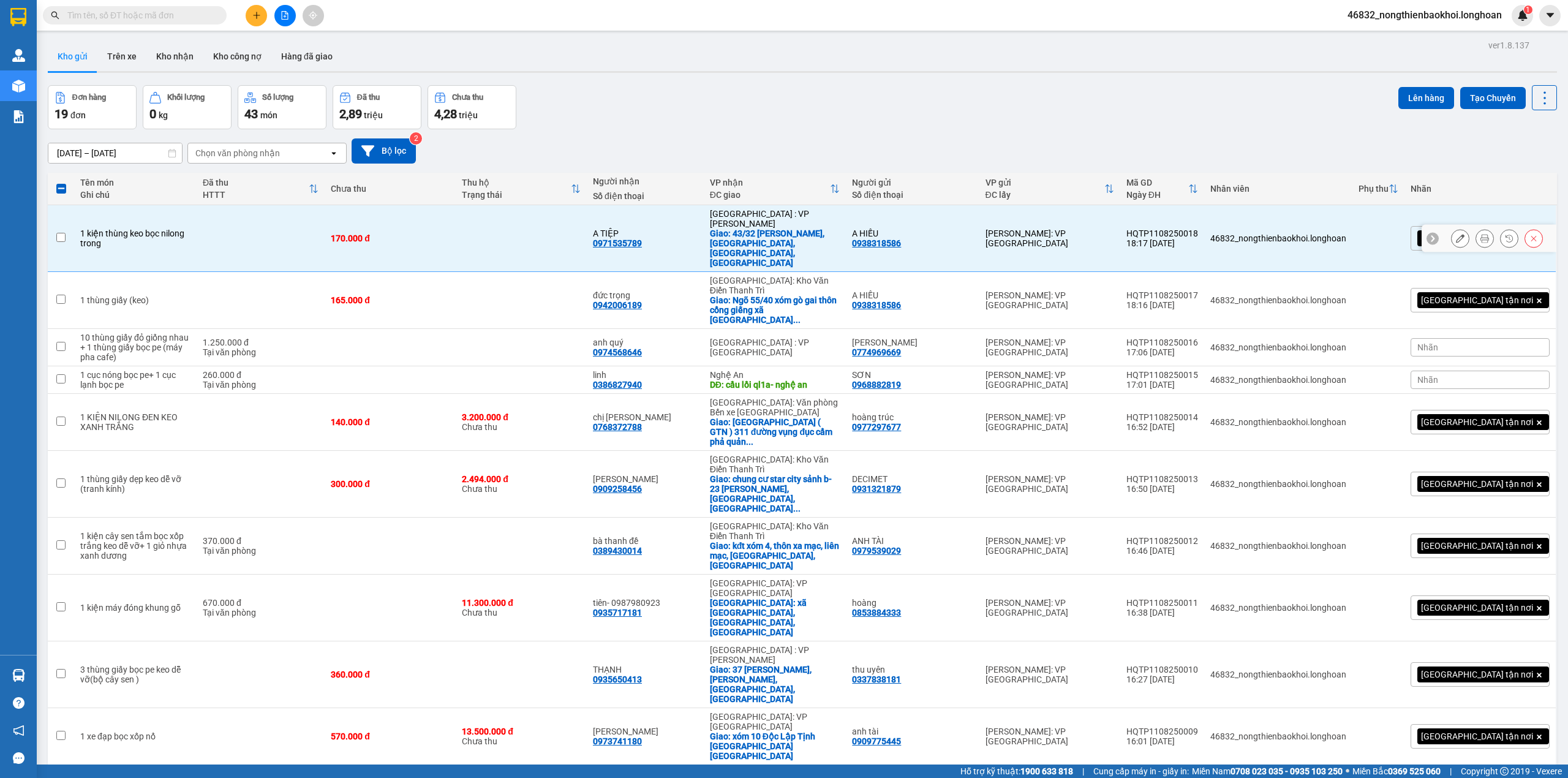
checkbox input "false"
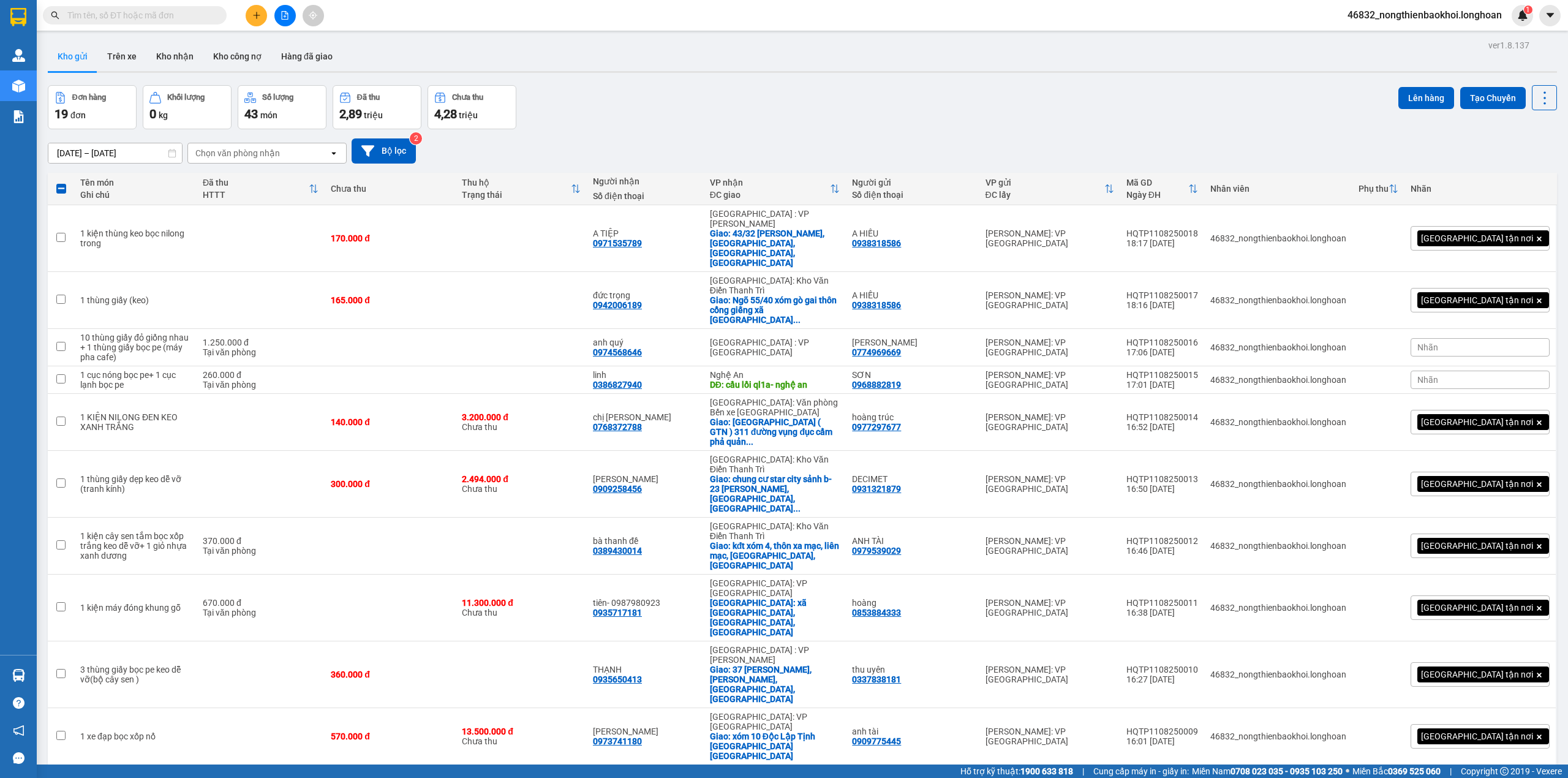
click at [538, 111] on div "Đơn hàng 19 đơn Khối lượng 0 kg Số lượng 43 món Đã thu 2,89 triệu Chưa thu 4,28…" at bounding box center [802, 107] width 1509 height 44
click at [256, 15] on icon "plus" at bounding box center [256, 15] width 1 height 7
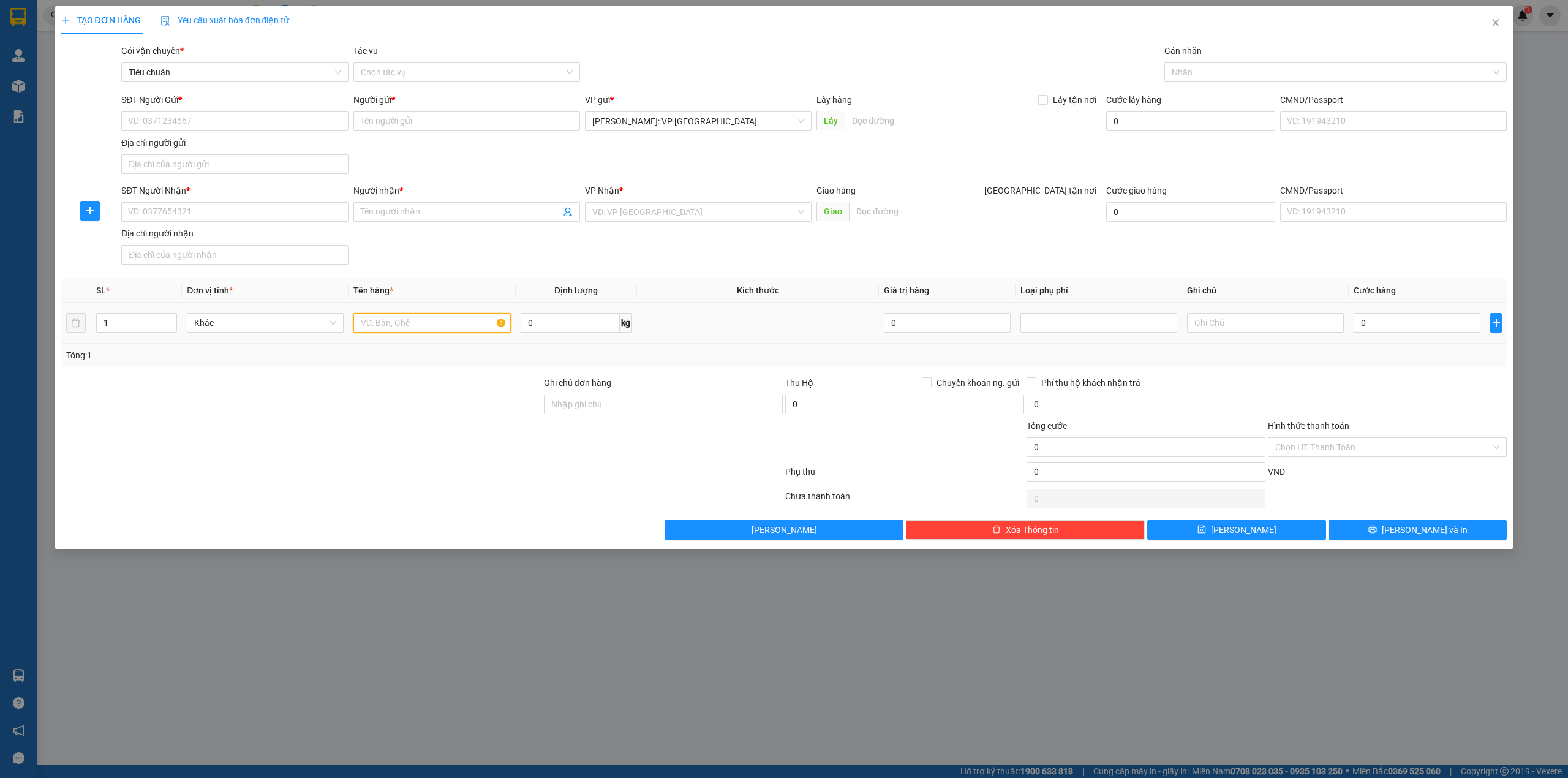
click at [393, 321] on input "text" at bounding box center [431, 323] width 157 height 20
type input "1 bó nhôm dài 2m9 bọc pe"
click at [255, 207] on input "SĐT Người Nhận *" at bounding box center [235, 212] width 227 height 20
type input "0916934702"
click at [485, 169] on div "SĐT Người Gửi * VD: 0371234567 Người gửi * Tên người gửi VP gửi * Hồ Chí Minh: …" at bounding box center [814, 135] width 1390 height 86
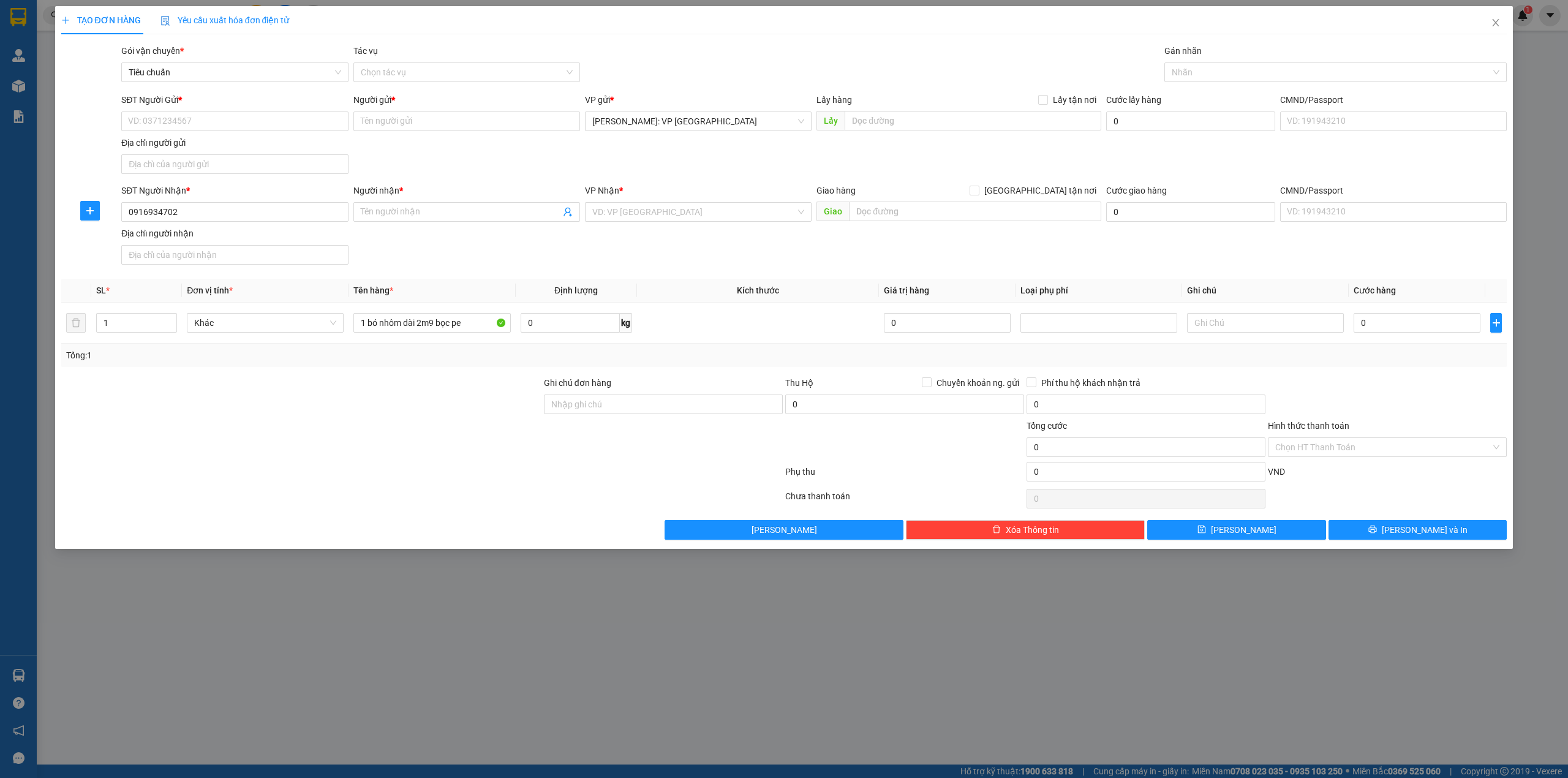
click at [417, 148] on div "SĐT Người Gửi * VD: 0371234567 Người gửi * Tên người gửi VP gửi * Hồ Chí Minh: …" at bounding box center [814, 135] width 1390 height 86
click at [410, 213] on input "Người nhận *" at bounding box center [461, 211] width 200 height 13
drag, startPoint x: 148, startPoint y: 213, endPoint x: 157, endPoint y: 213, distance: 9.0
click at [157, 213] on input "0916934702" at bounding box center [235, 212] width 227 height 20
click at [411, 213] on input "Người nhận *" at bounding box center [461, 211] width 200 height 13
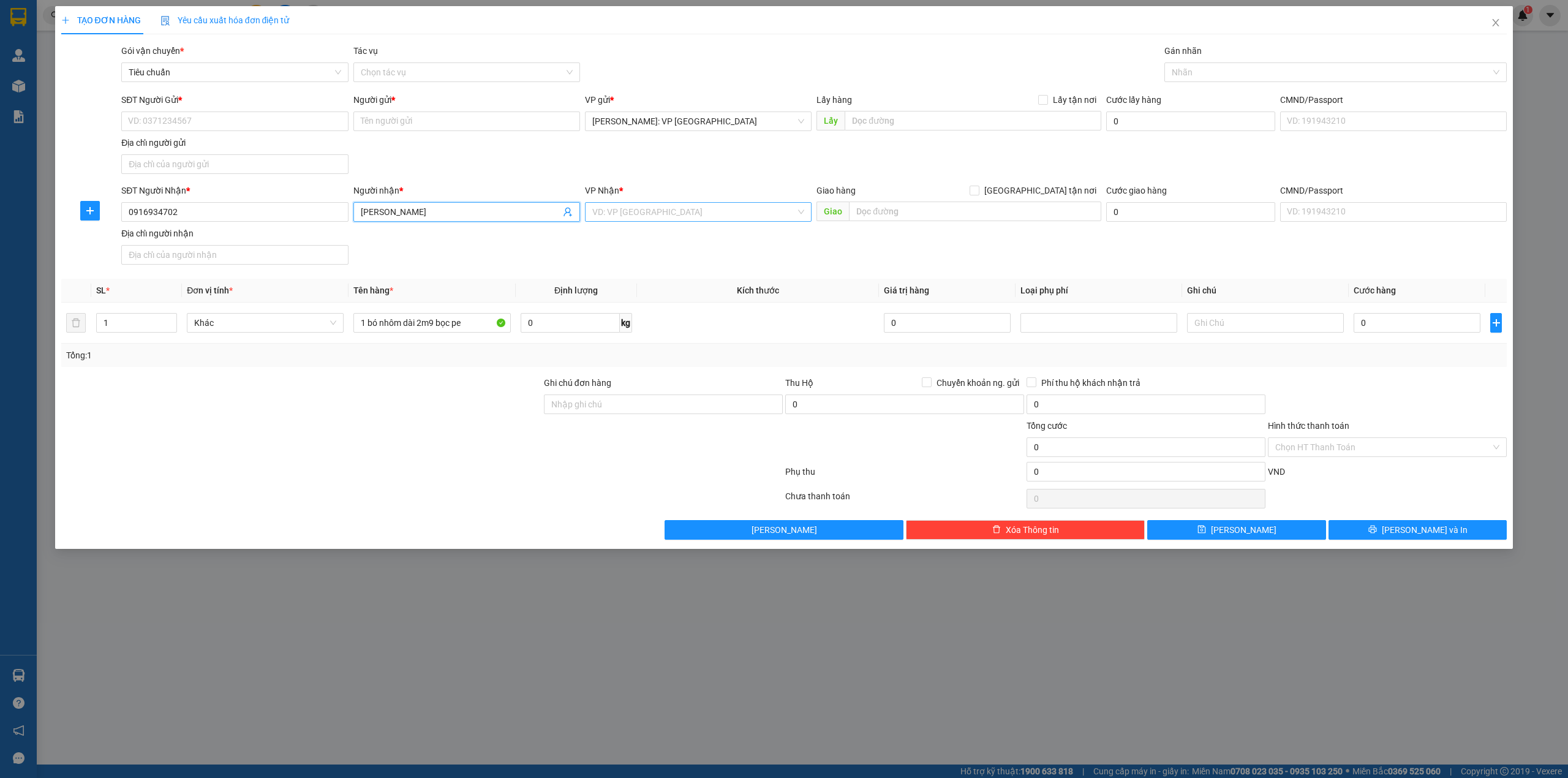
click at [633, 204] on div "VD: VP [GEOGRAPHIC_DATA]" at bounding box center [699, 212] width 227 height 20
type input "hà văn đức phương"
type input "huê"
click at [650, 238] on div "Huế" at bounding box center [698, 238] width 212 height 13
click at [608, 162] on div "SĐT Người Gửi * VD: 0371234567 Người gửi * Tên người gửi VP gửi * Hồ Chí Minh: …" at bounding box center [814, 135] width 1390 height 86
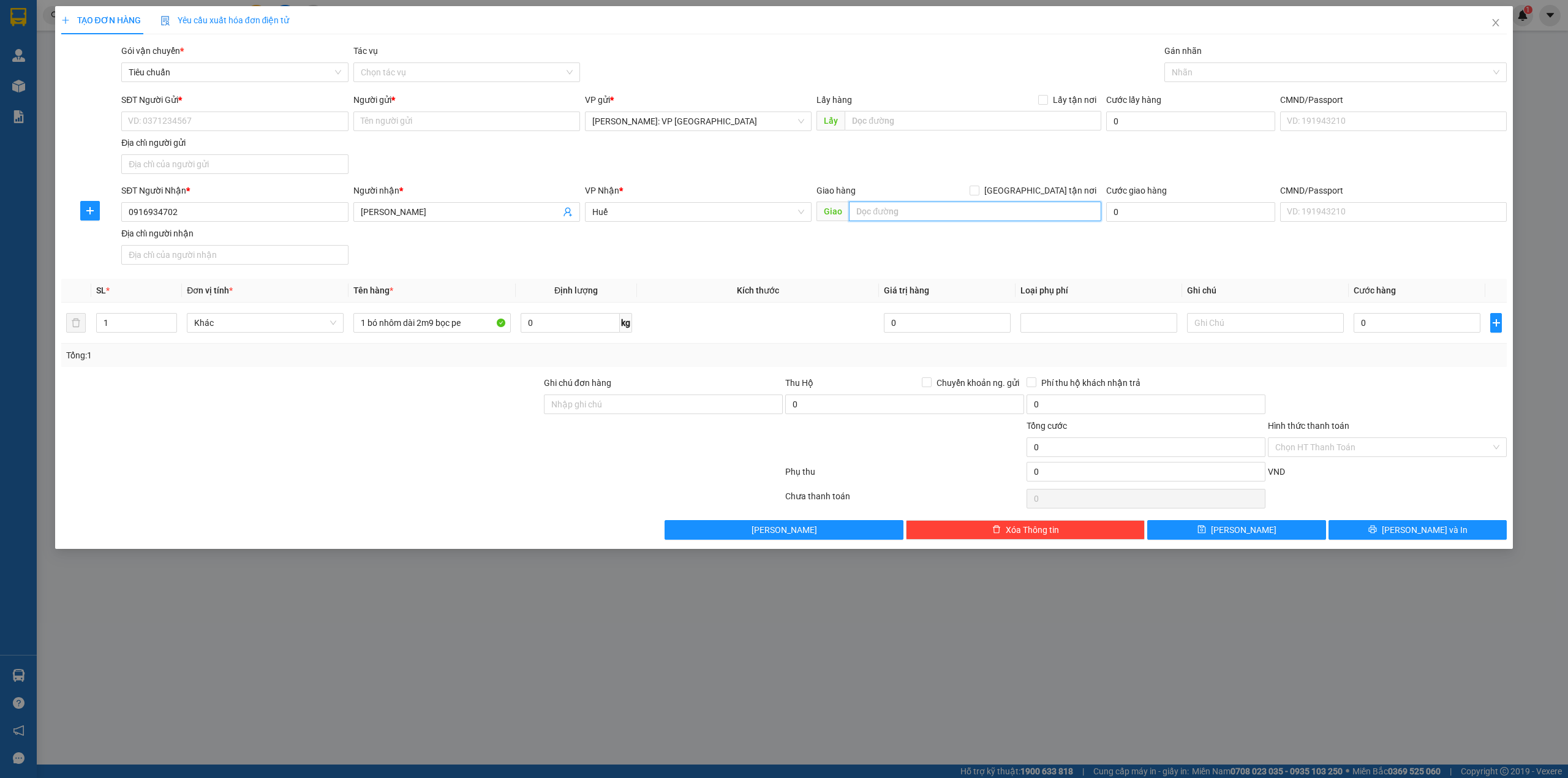
click at [849, 204] on input "text" at bounding box center [975, 211] width 252 height 20
click at [618, 138] on div "SĐT Người Gửi * VD: 0371234567 Người gửi * Tên người gửi VP gửi * Hồ Chí Minh: …" at bounding box center [814, 135] width 1390 height 86
click at [887, 217] on input "text" at bounding box center [975, 211] width 252 height 20
click at [721, 147] on div "SĐT Người Gửi * VD: 0371234567 Người gửi * Tên người gửi VP gửi * Hồ Chí Minh: …" at bounding box center [814, 135] width 1390 height 86
click at [409, 163] on div "SĐT Người Gửi * VD: 0371234567 Người gửi * Tên người gửi VP gửi * Hồ Chí Minh: …" at bounding box center [814, 135] width 1390 height 86
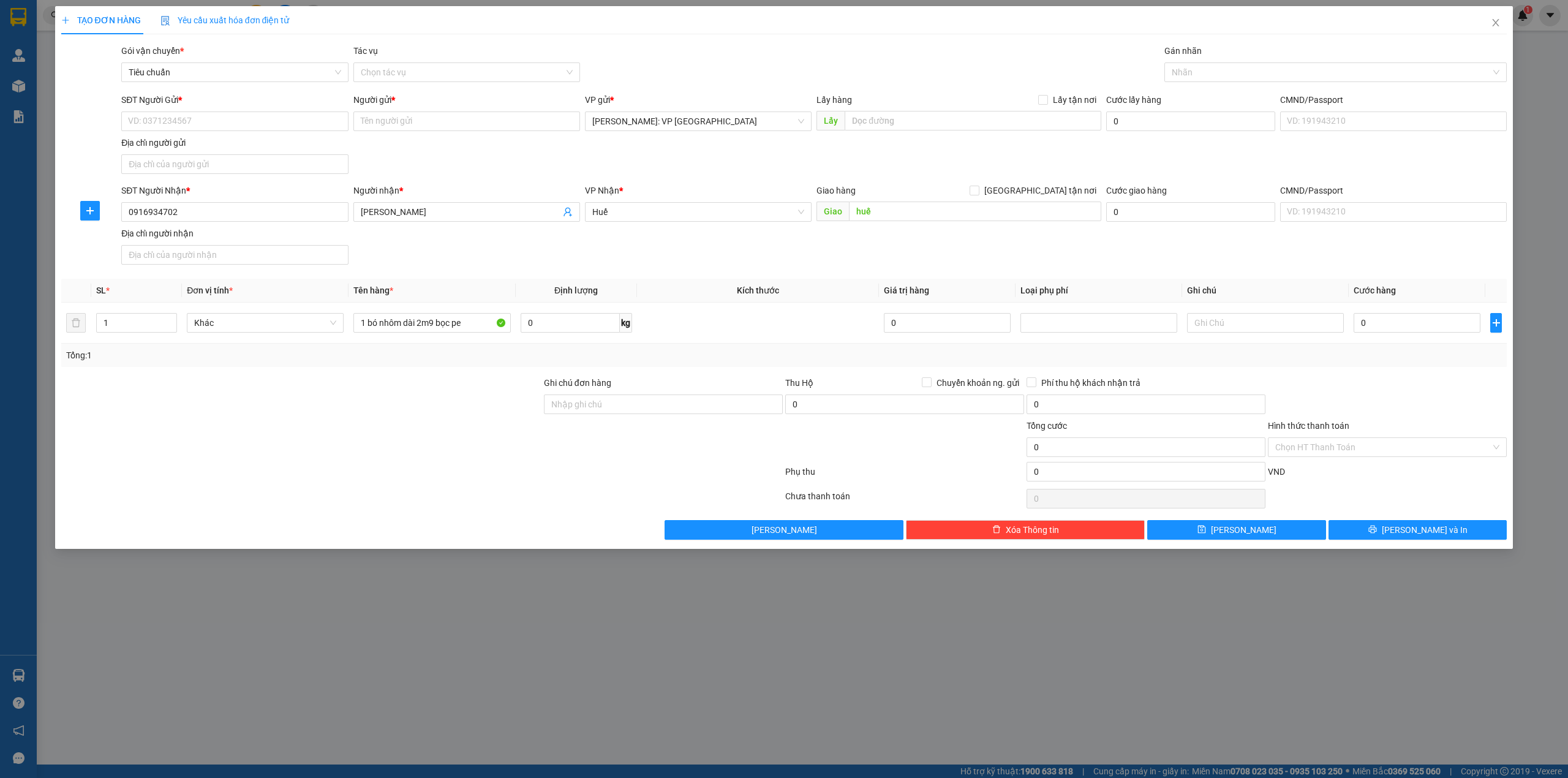
click at [672, 50] on div "Gói vận chuyển * Tiêu chuẩn Tác vụ Chọn tác vụ Gán nhãn Nhãn" at bounding box center [814, 65] width 1390 height 43
click at [486, 258] on div "SĐT Người Nhận * 0916934702 Người nhận * hà văn đức phương VP Nhận * Huế Giao h…" at bounding box center [814, 226] width 1390 height 86
click at [510, 245] on div "SĐT Người Nhận * 0916934702 Người nhận * hà văn đức phương VP Nhận * Huế Giao h…" at bounding box center [814, 226] width 1390 height 86
click at [891, 212] on input "huế" at bounding box center [975, 211] width 252 height 20
type input "d"
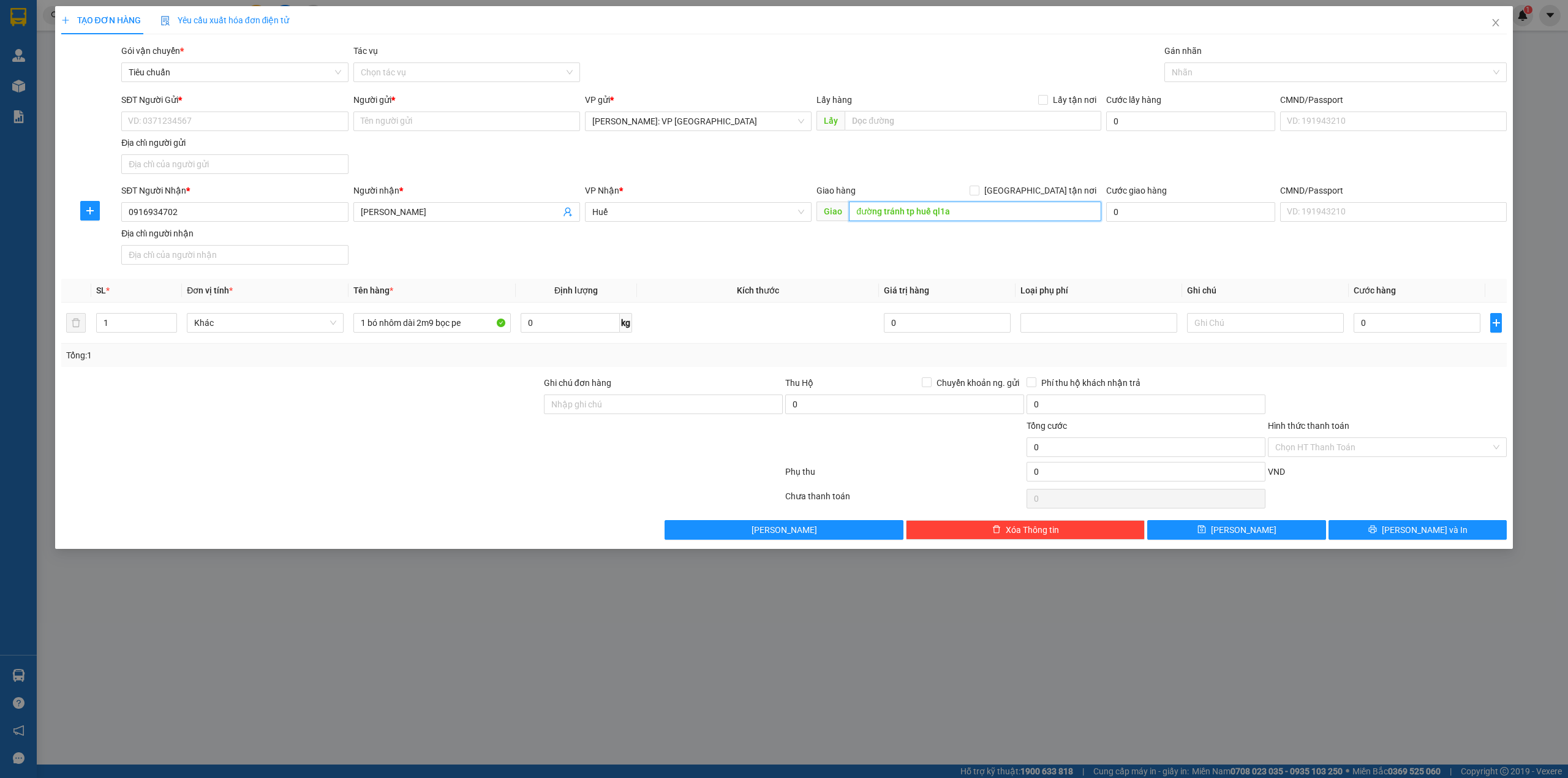
type input "đường tránh tp huế ql1a"
click at [977, 162] on div "SĐT Người Gửi * VD: 0371234567 Người gửi * Tên người gửi VP gửi * Hồ Chí Minh: …" at bounding box center [814, 135] width 1390 height 86
click at [221, 125] on input "SĐT Người Gửi *" at bounding box center [235, 121] width 227 height 20
type input "0938608272"
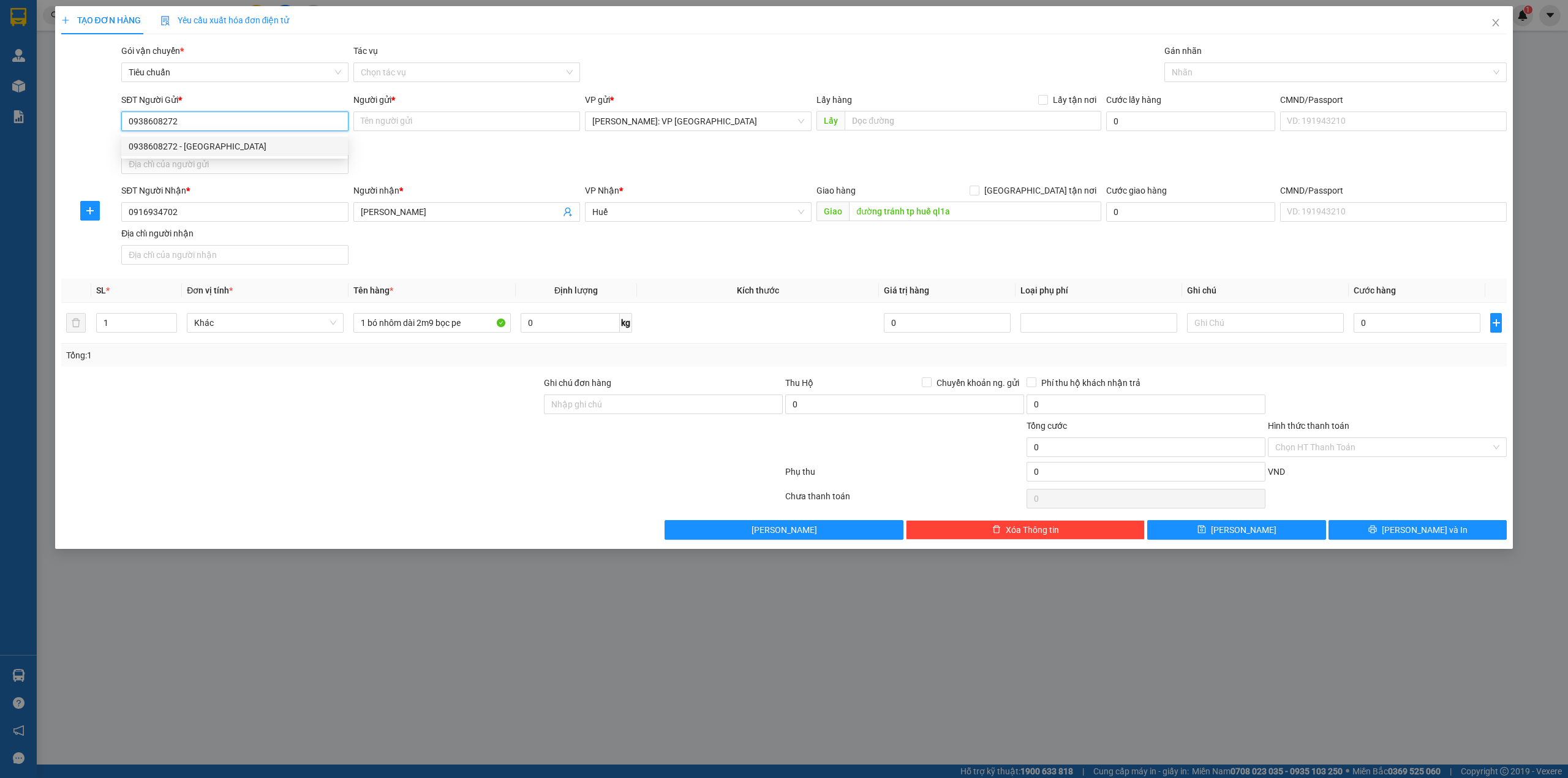
click at [238, 143] on div "0938608272 - Anh Bình" at bounding box center [234, 146] width 212 height 13
type input "[PERSON_NAME]"
checkbox input "true"
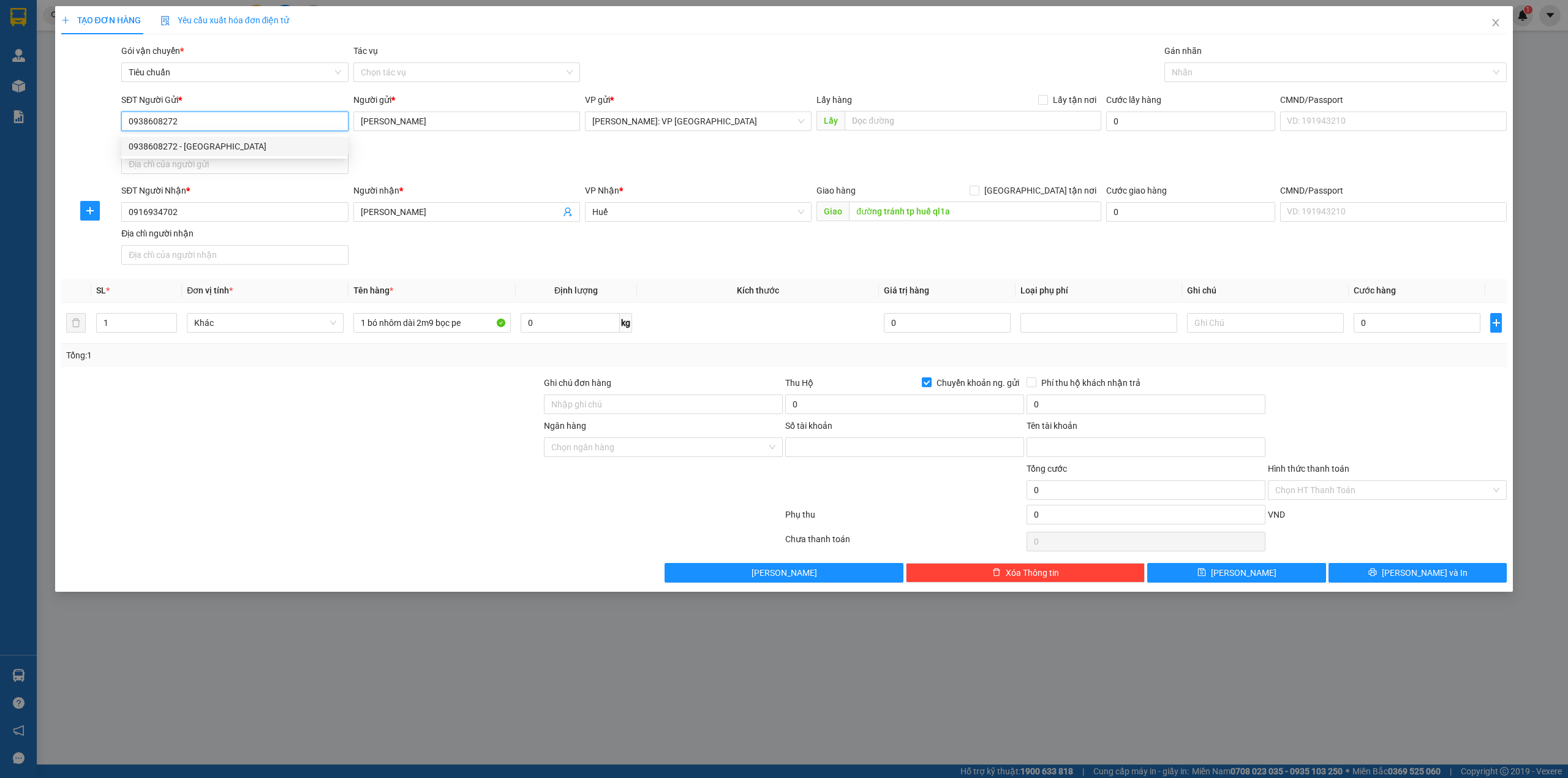
type input "0366147817"
type input "Nguyễn Thị Thương"
type input "0938608272"
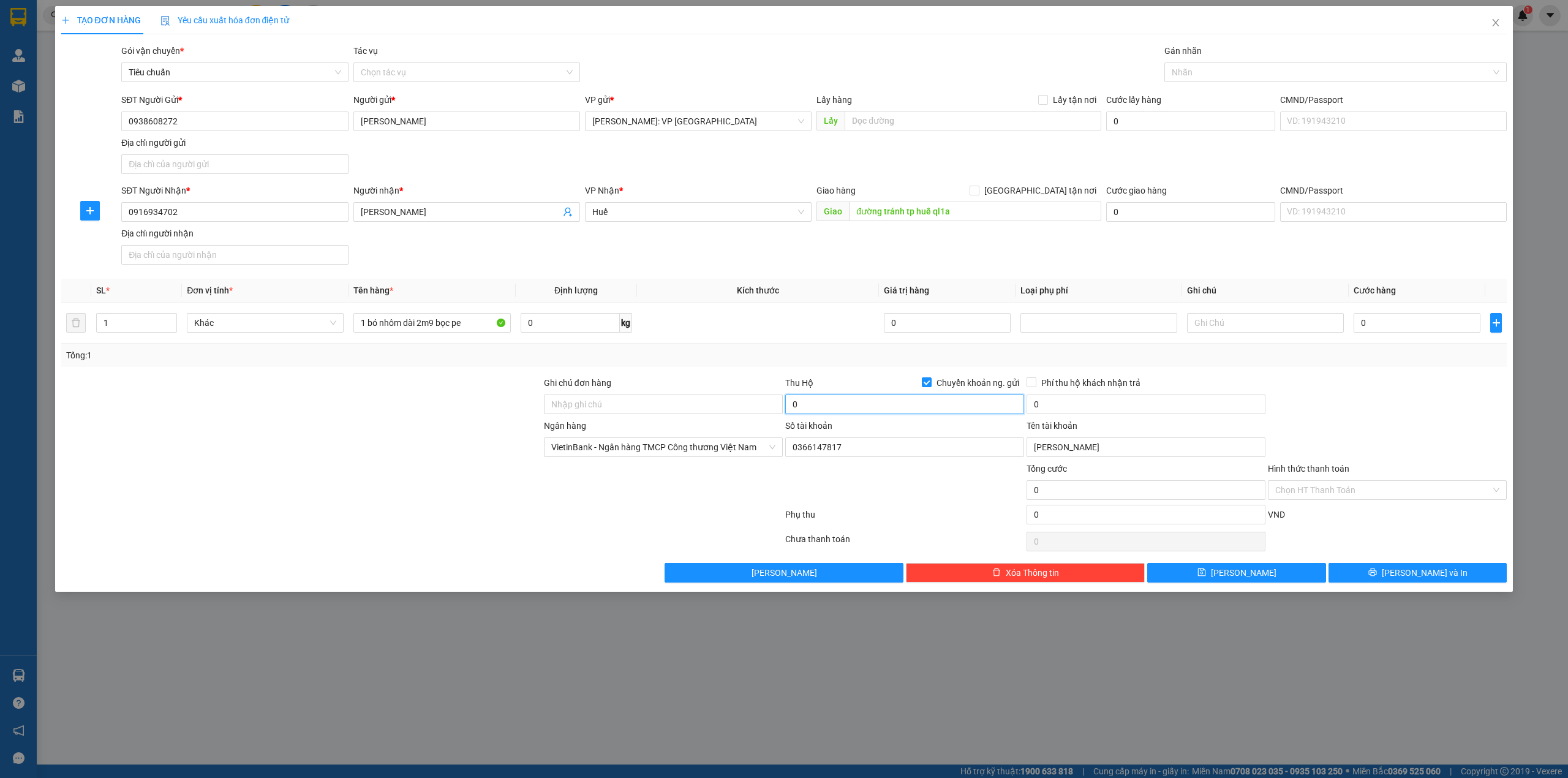
click at [838, 407] on input "0" at bounding box center [904, 404] width 239 height 20
type input "4.800.000"
drag, startPoint x: 1393, startPoint y: 325, endPoint x: 1391, endPoint y: 341, distance: 16.1
click at [1393, 325] on input "0" at bounding box center [1417, 323] width 127 height 20
type input "4"
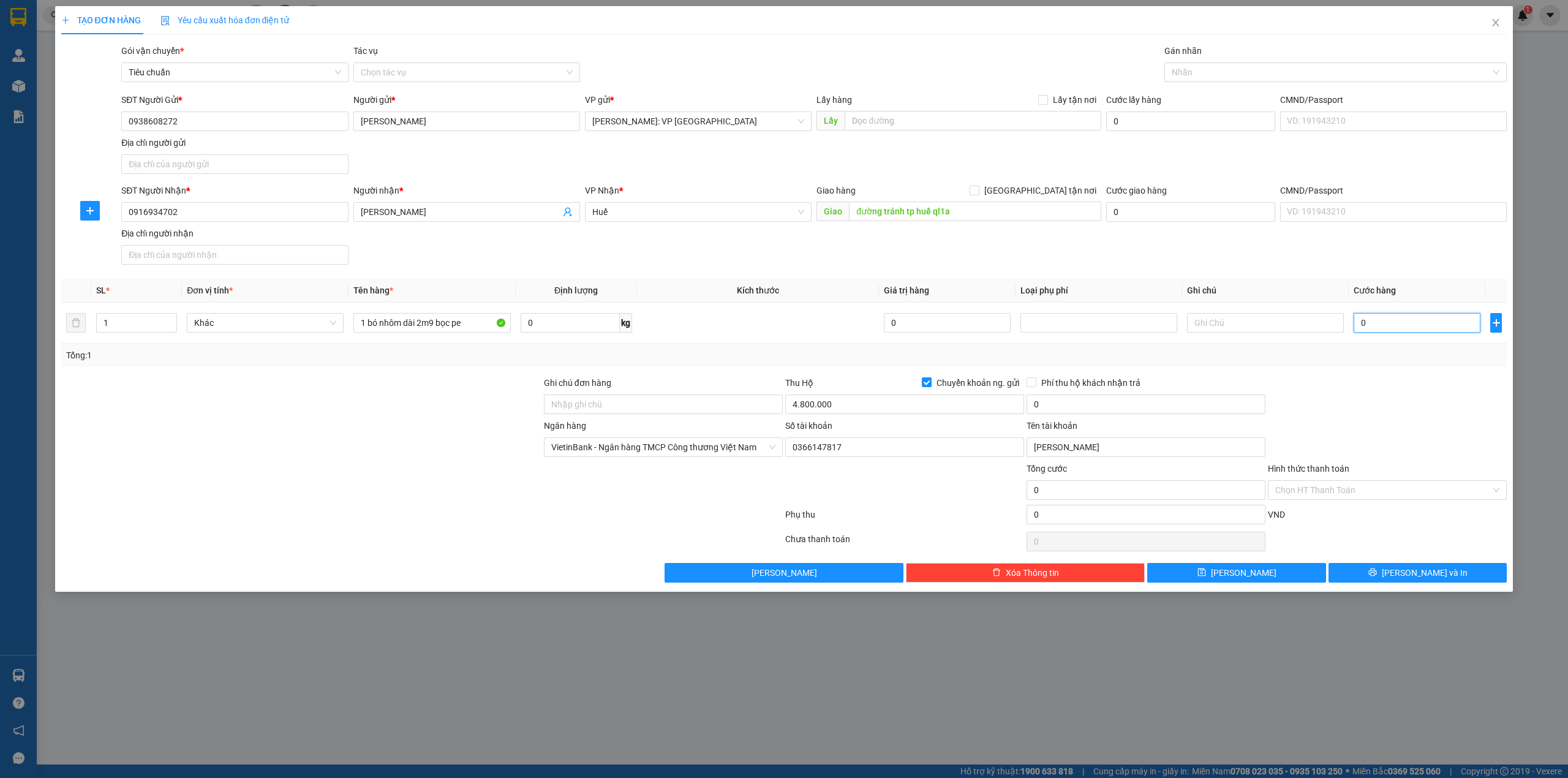
type input "4"
type input "42"
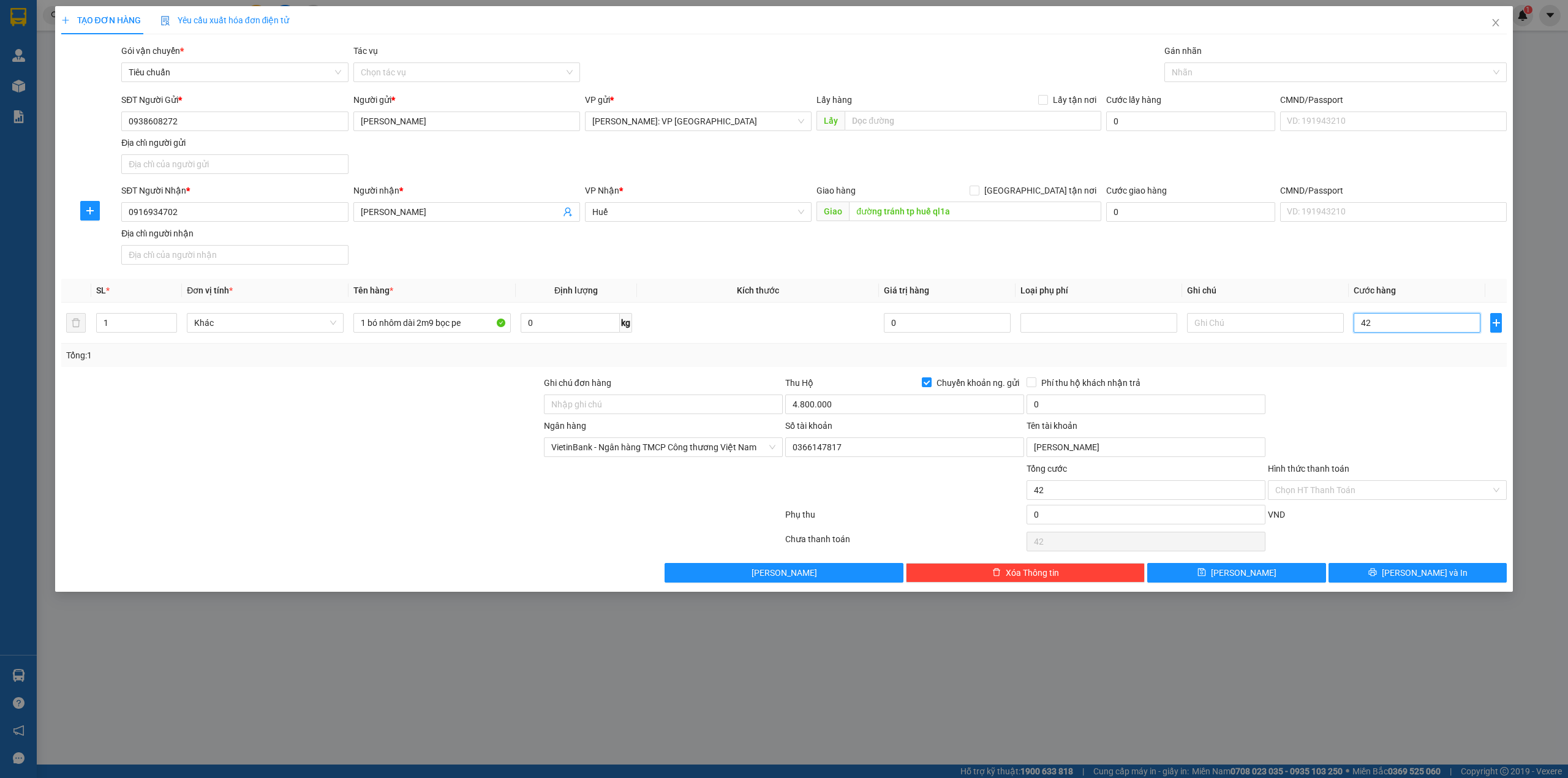
type input "420"
type input "4.200"
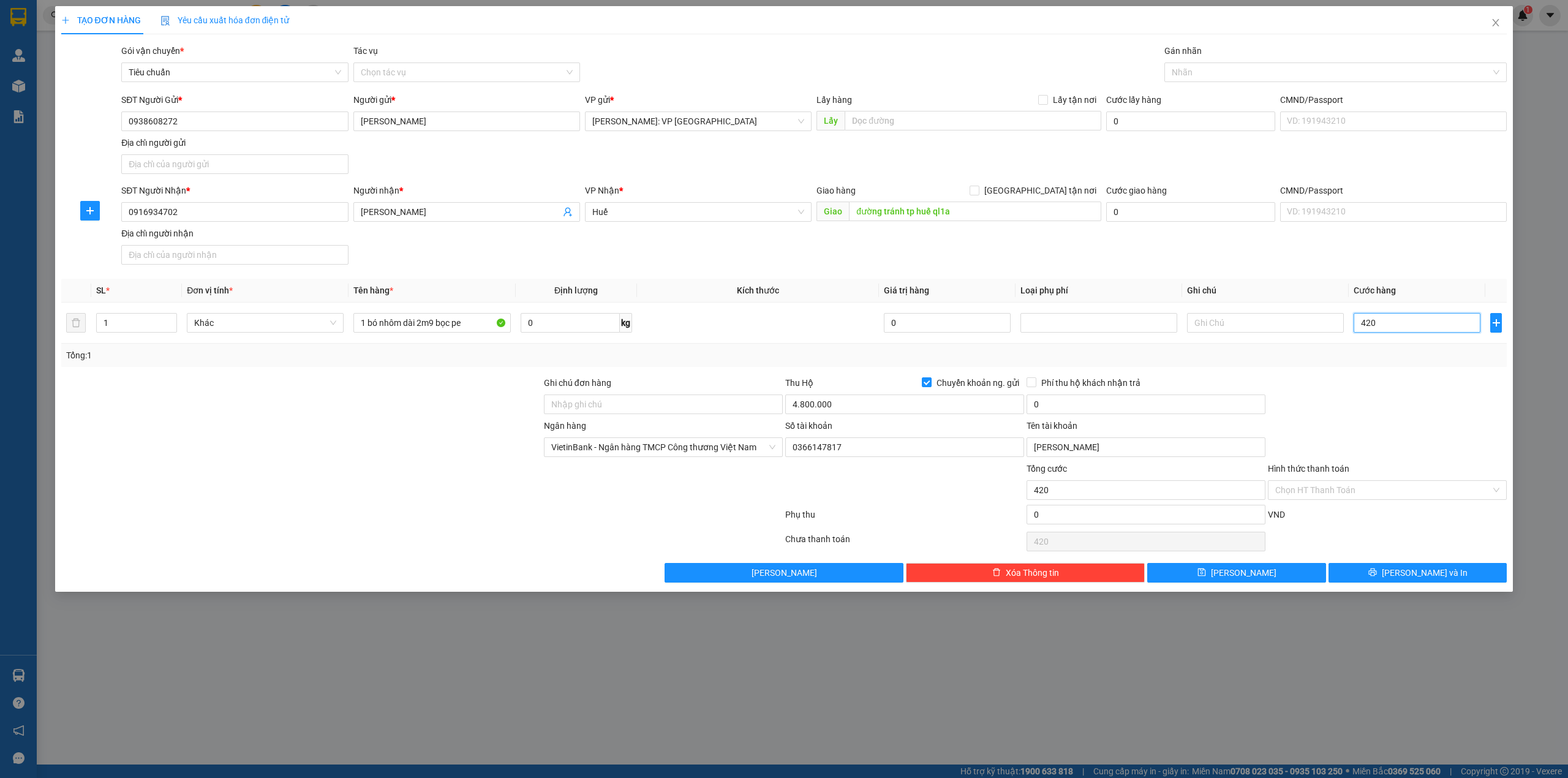
type input "4.200"
type input "42.000"
type input "420.000"
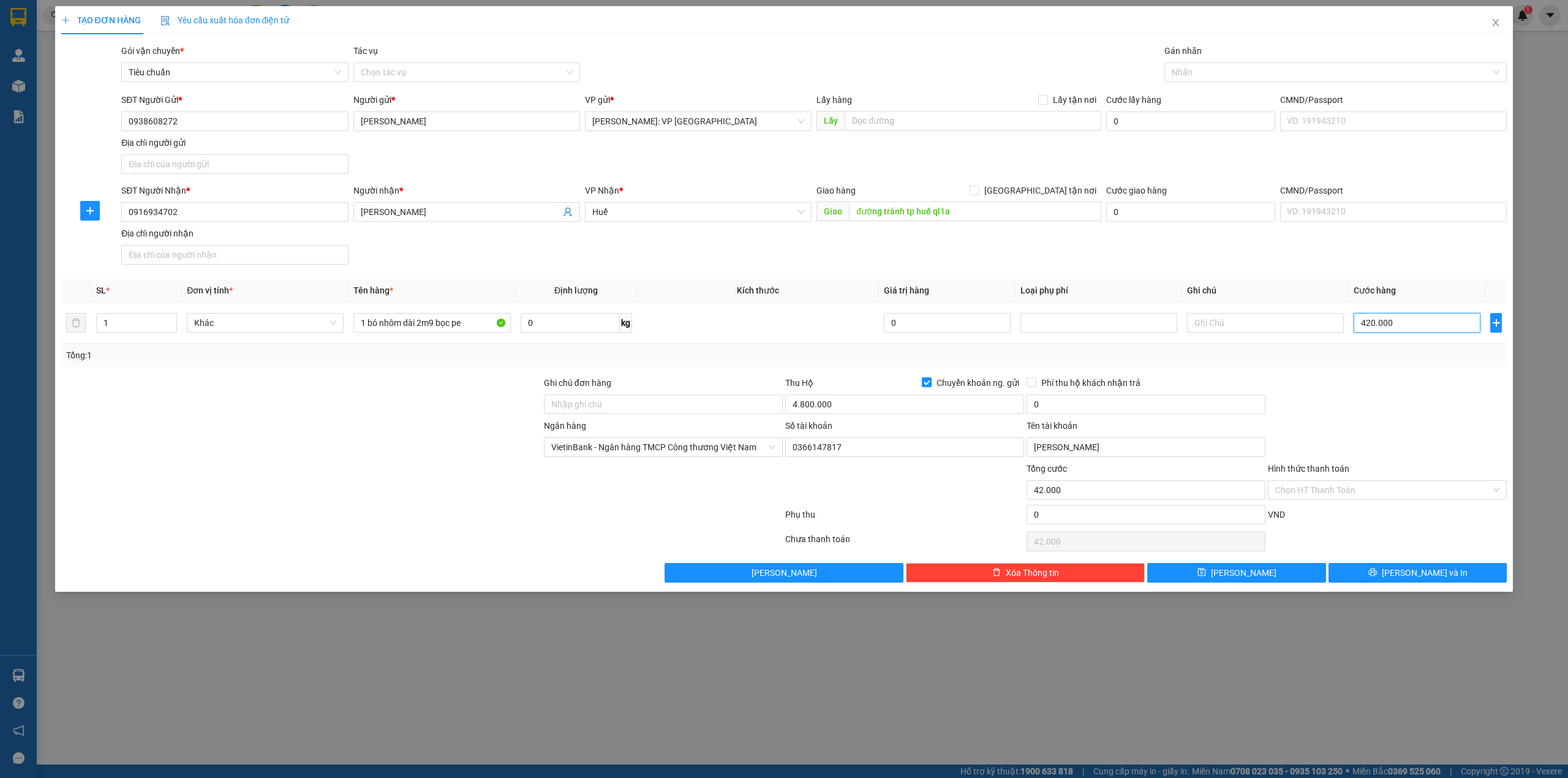
type input "420.000"
click at [1010, 260] on div "SĐT Người Nhận * 0916934702 Người nhận * hà văn đức phương VP Nhận * Huế Giao h…" at bounding box center [814, 226] width 1390 height 86
click at [507, 482] on div at bounding box center [301, 483] width 483 height 43
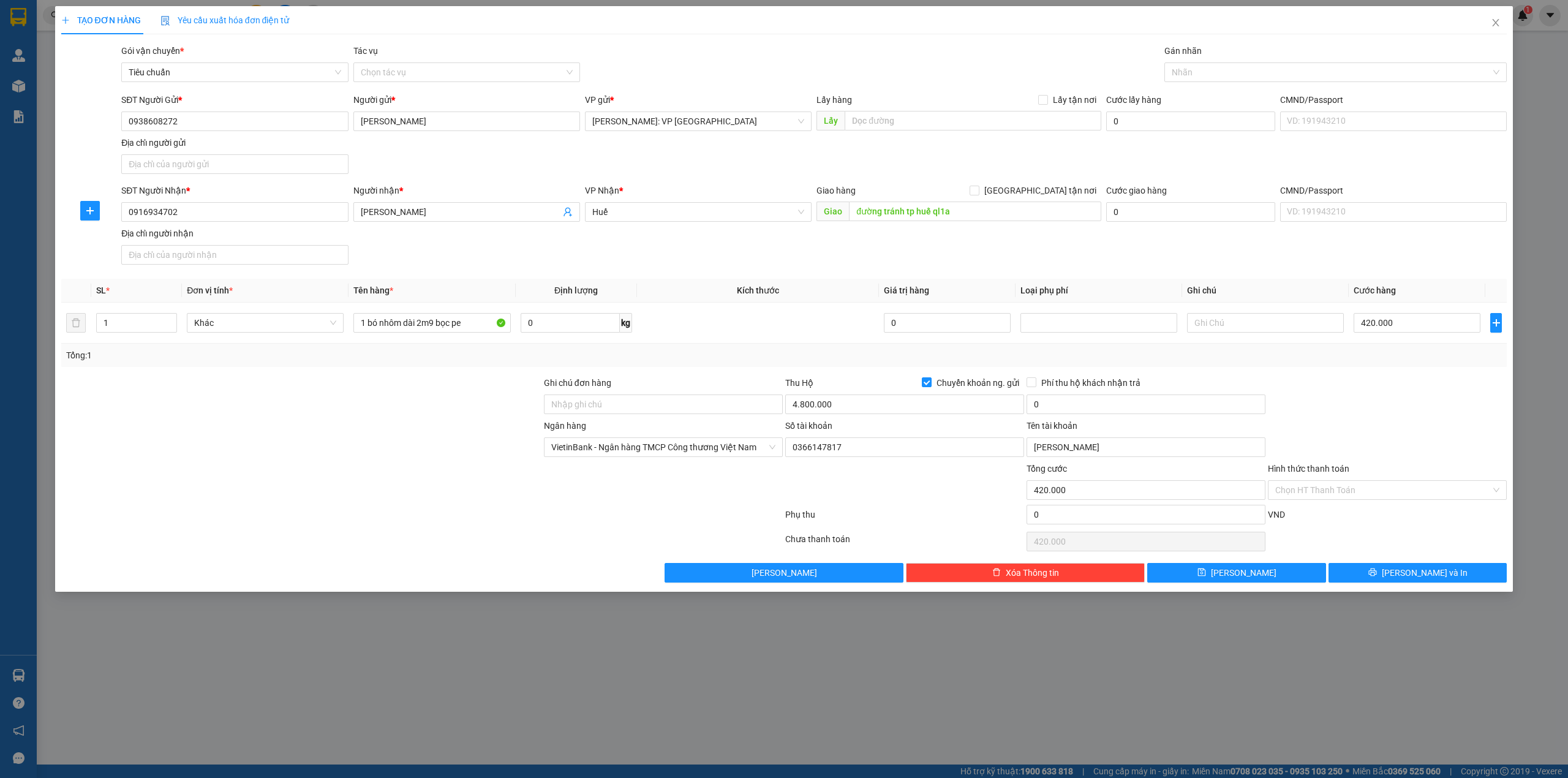
drag, startPoint x: 381, startPoint y: 422, endPoint x: 392, endPoint y: 419, distance: 11.4
click at [386, 420] on form "Ghi chú đơn hàng Thu Hộ Chuyển khoản ng. gửi 4.800.000 Phí thu hộ khách nhận tr…" at bounding box center [784, 452] width 1446 height 153
click at [362, 413] on div at bounding box center [301, 397] width 483 height 43
drag, startPoint x: 1398, startPoint y: 441, endPoint x: 1406, endPoint y: 435, distance: 10.0
click at [1400, 439] on div "Ngân hàng VietinBank - Ngân hàng TMCP Công thương Việt Nam Số tài khoản 0366147…" at bounding box center [784, 440] width 1449 height 43
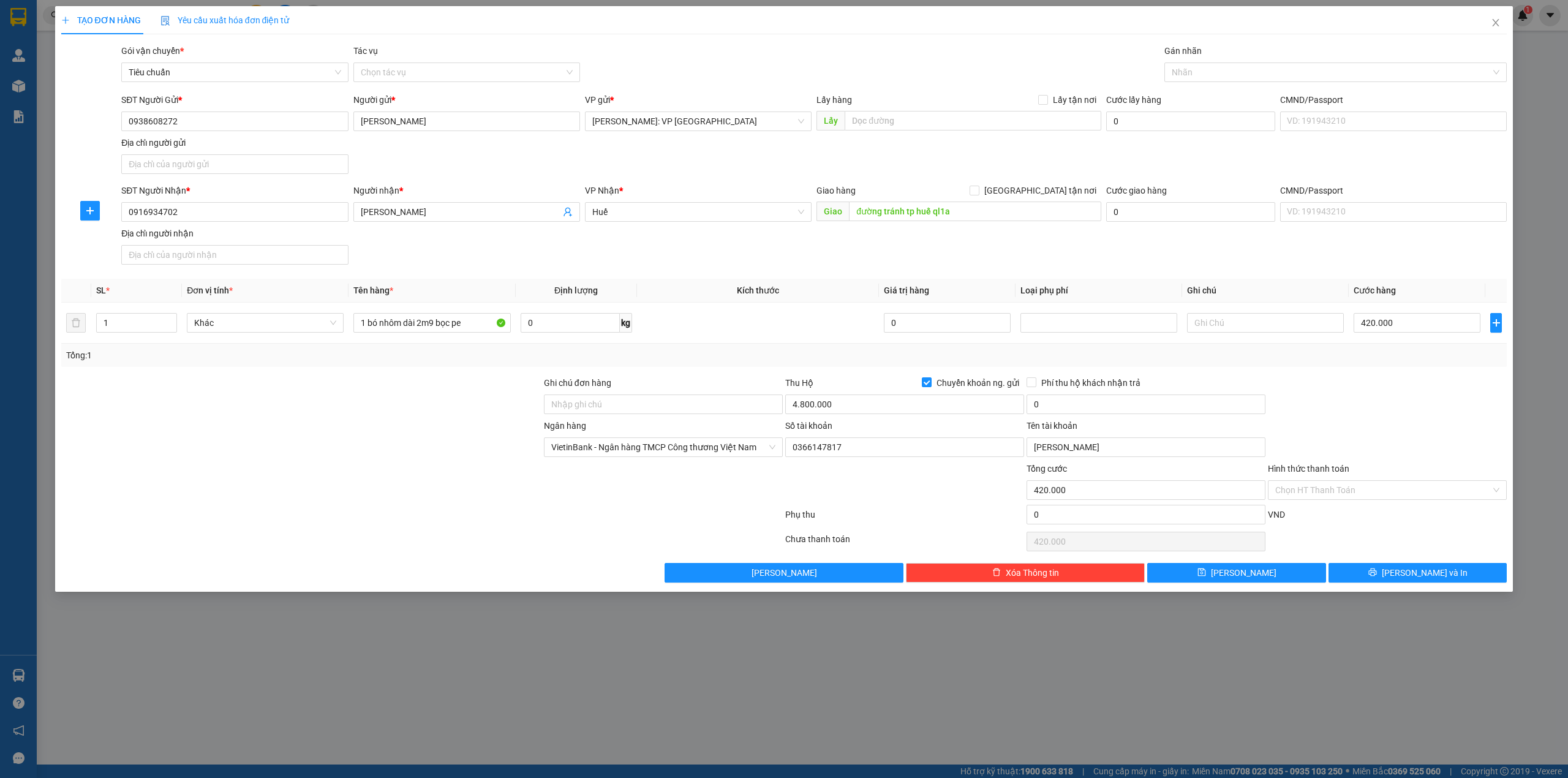
click at [1408, 565] on div "Transit Pickup Surcharge Ids Transit Deliver Surcharge Ids Transit Deliver Surc…" at bounding box center [784, 313] width 1446 height 538
click at [1408, 569] on span "[PERSON_NAME] và In" at bounding box center [1424, 572] width 86 height 13
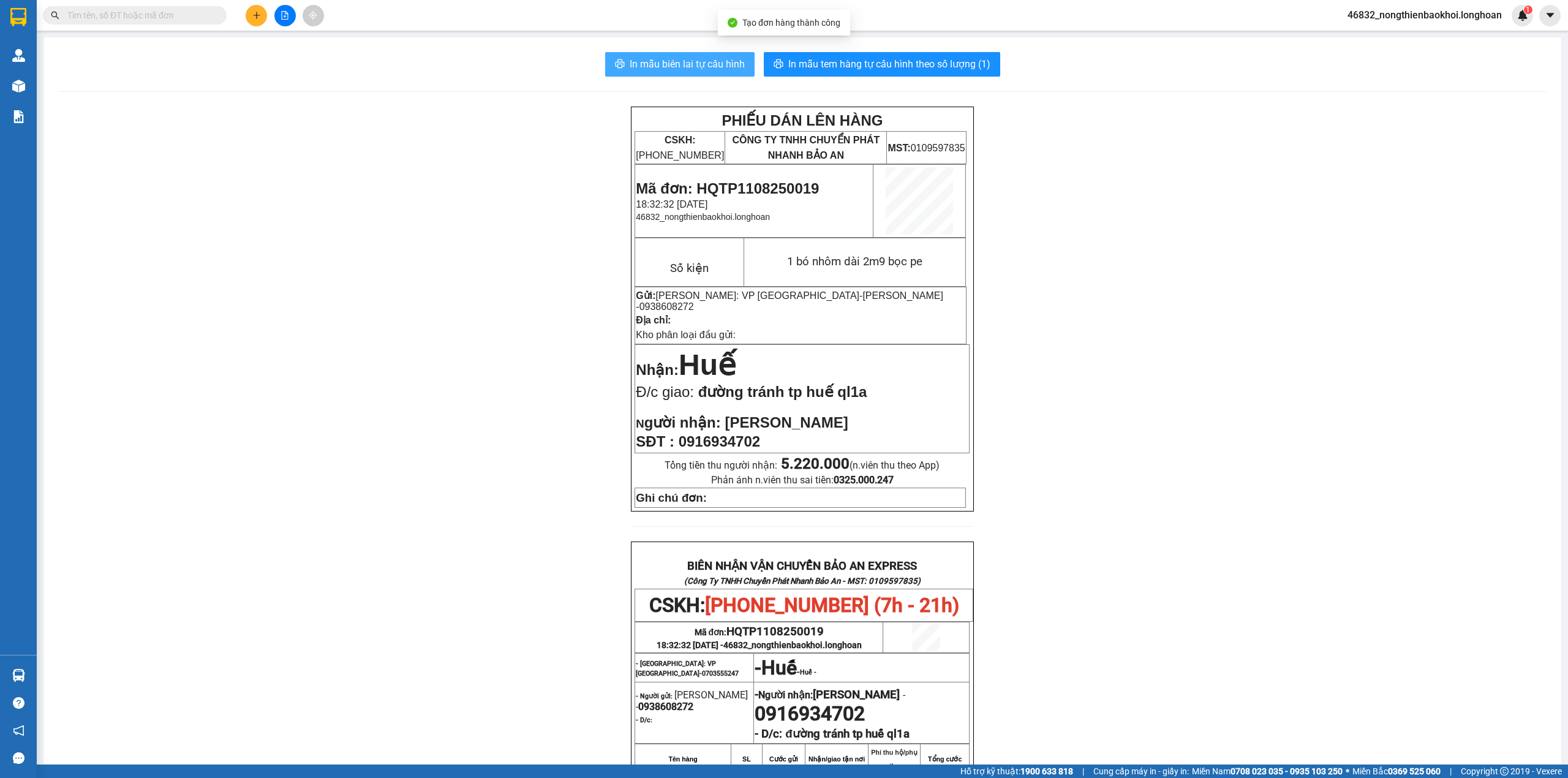
drag, startPoint x: 679, startPoint y: 66, endPoint x: 686, endPoint y: 62, distance: 8.1
click at [682, 66] on span "In mẫu biên lai tự cấu hình" at bounding box center [687, 64] width 115 height 16
click at [415, 403] on div "PHIẾU DÁN LÊN HÀNG CSKH: 1900.06.88.33 CÔNG TY TNHH CHUYỂN PHÁT NHANH BẢO AN MS…" at bounding box center [802, 613] width 1489 height 1013
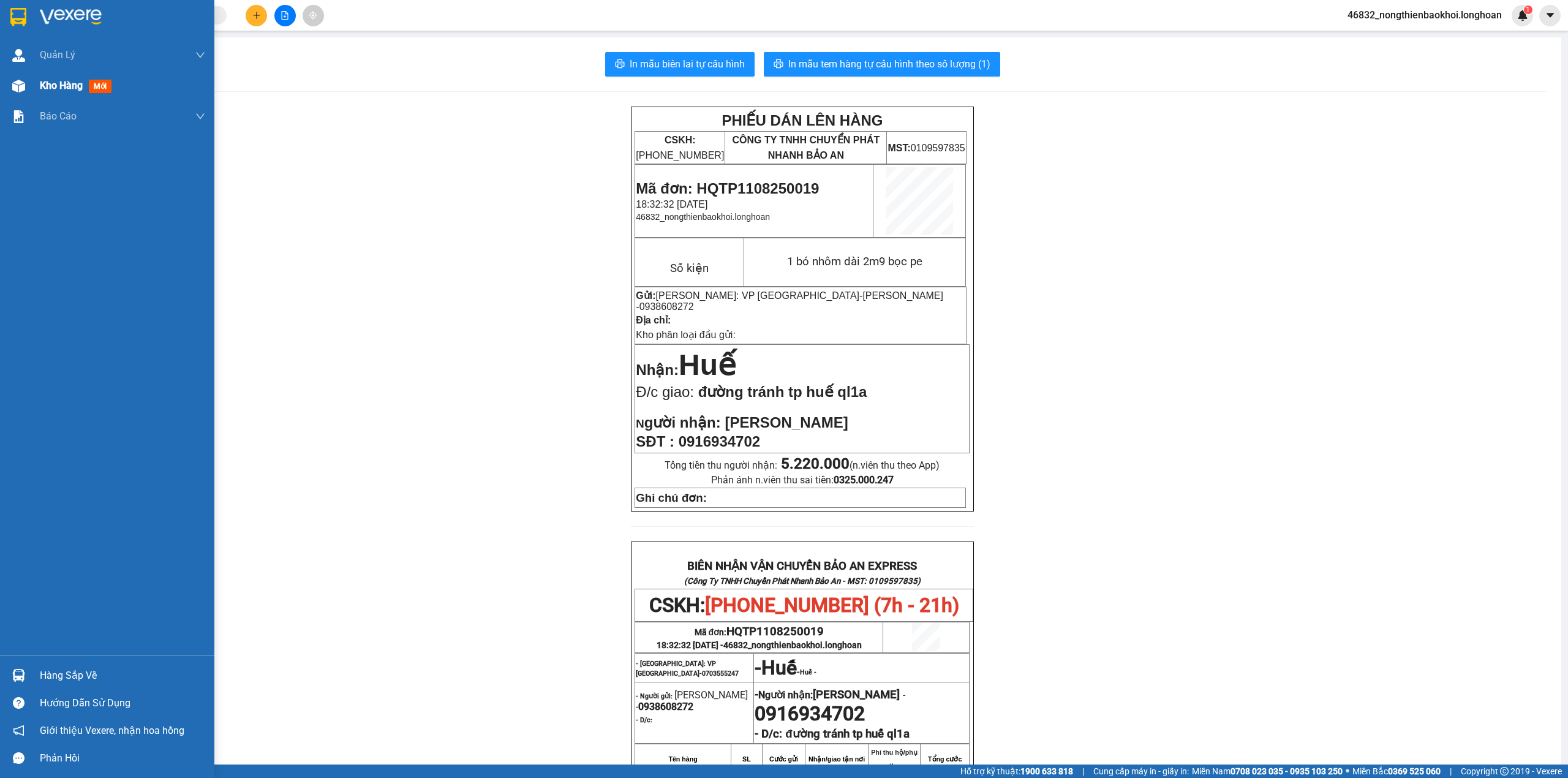
click at [9, 82] on div at bounding box center [18, 86] width 21 height 21
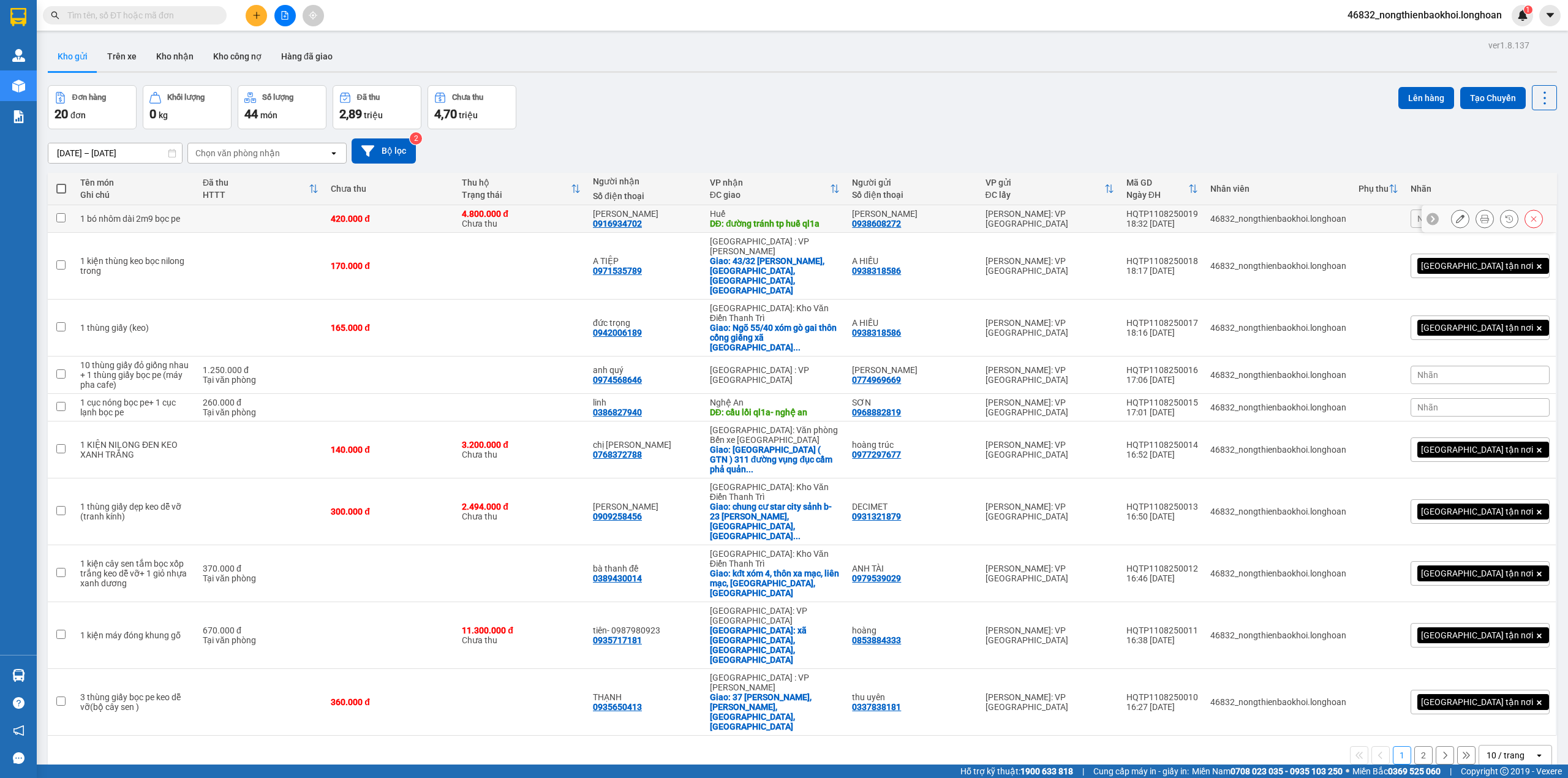
click at [1453, 221] on button at bounding box center [1460, 219] width 17 height 21
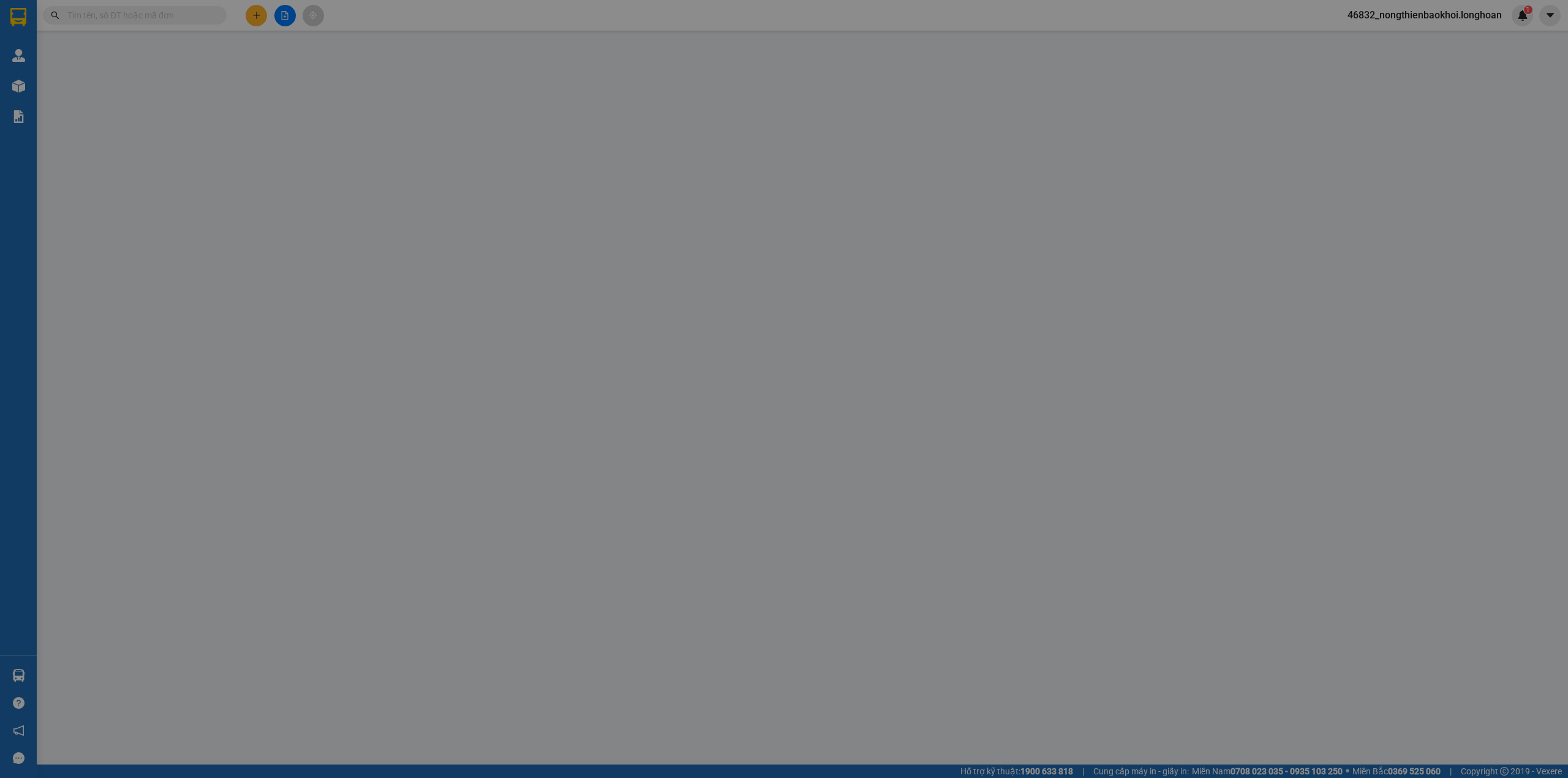
type input "0938608272"
type input "[PERSON_NAME]"
type input "0916934702"
type input "[PERSON_NAME]"
type input "đường tránh tp huế ql1a"
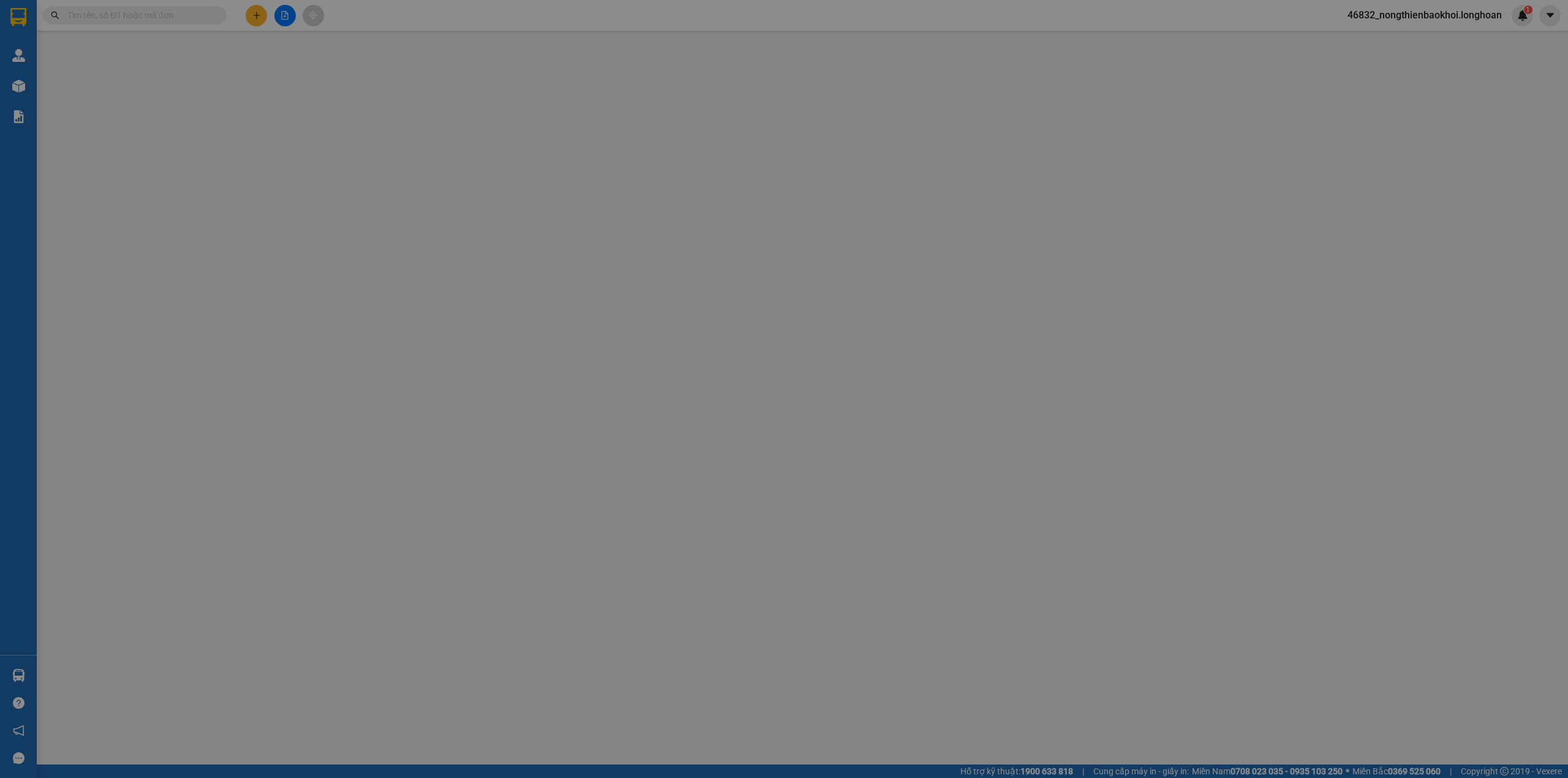
type input "420.000"
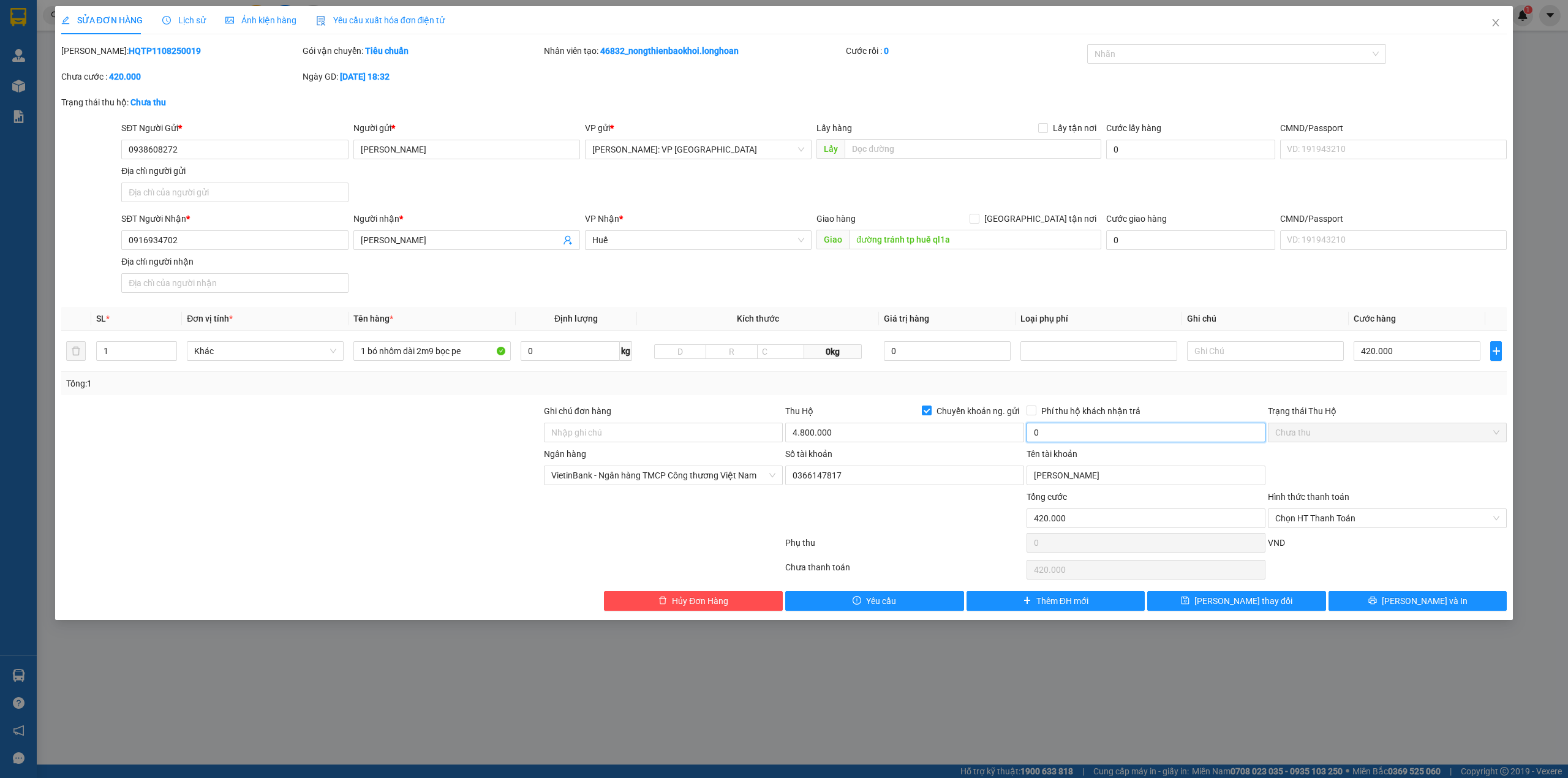
click at [1094, 438] on input "0" at bounding box center [1145, 433] width 239 height 20
type input "20.000"
drag, startPoint x: 450, startPoint y: 479, endPoint x: 467, endPoint y: 479, distance: 17.0
click at [463, 479] on div at bounding box center [301, 468] width 483 height 43
drag, startPoint x: 1426, startPoint y: 486, endPoint x: 1430, endPoint y: 492, distance: 7.2
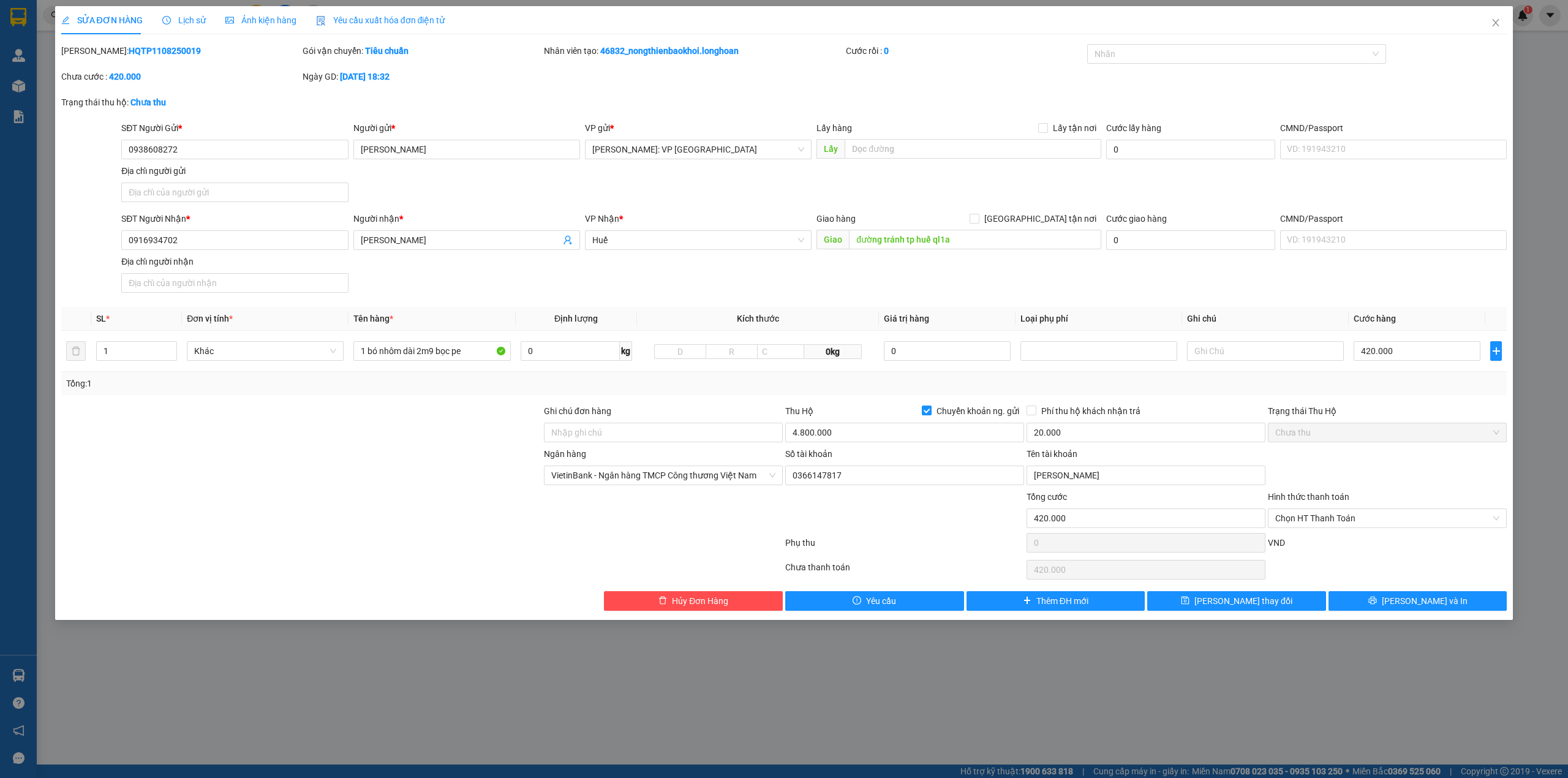
click at [1426, 487] on div "Ngân hàng VietinBank - Ngân hàng TMCP Công thương Việt Nam Số tài khoản 0366147…" at bounding box center [784, 468] width 1449 height 43
click at [1407, 599] on span "[PERSON_NAME] và In" at bounding box center [1424, 601] width 86 height 13
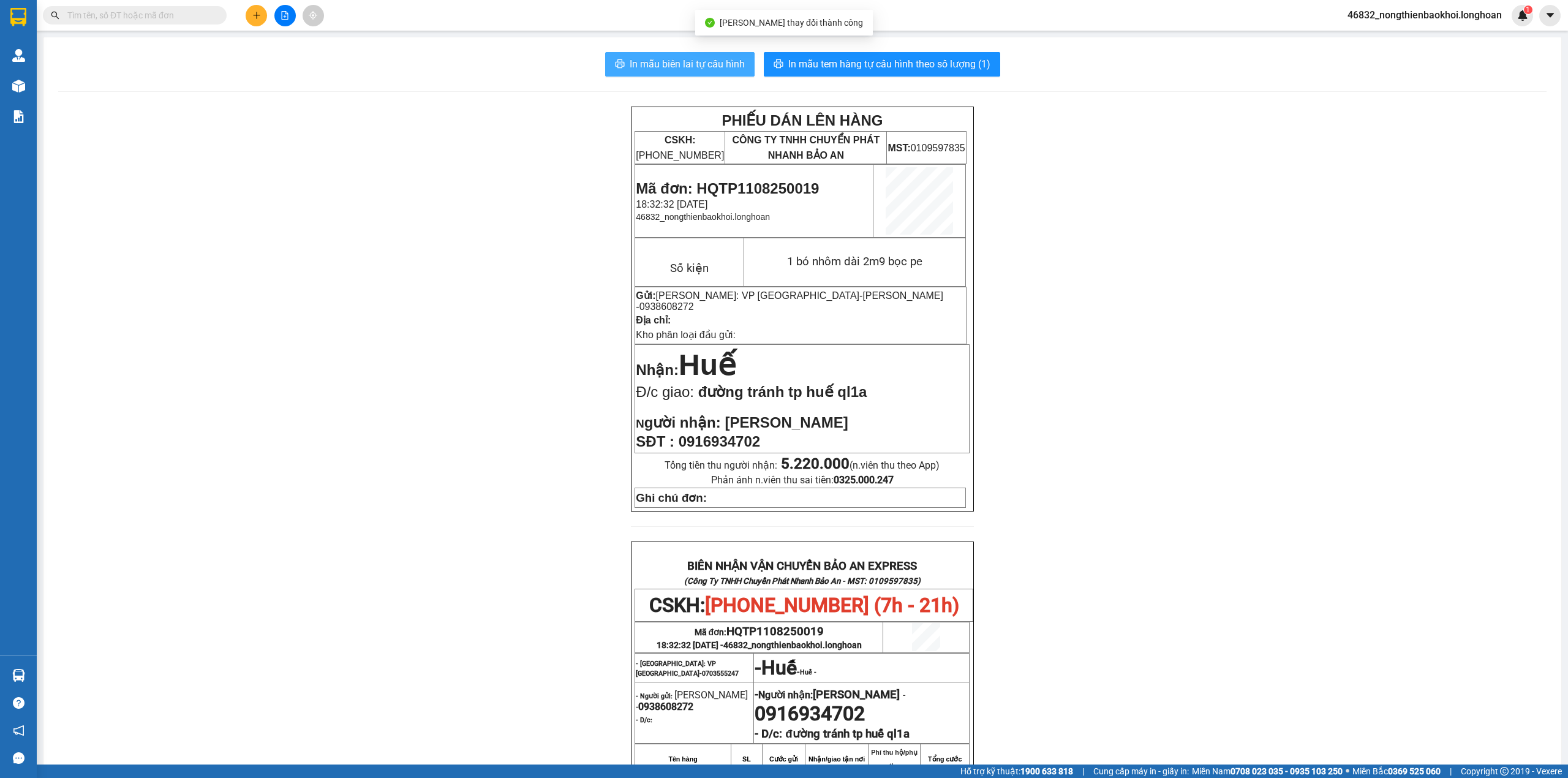
click at [699, 74] on button "In mẫu biên lai tự cấu hình" at bounding box center [679, 64] width 150 height 25
click at [483, 219] on div "PHIẾU DÁN LÊN HÀNG CSKH: 1900.06.88.33 CÔNG TY TNHH CHUYỂN PHÁT NHANH BẢO AN MS…" at bounding box center [802, 613] width 1489 height 1013
click at [510, 199] on div "PHIẾU DÁN LÊN HÀNG CSKH: 1900.06.88.33 CÔNG TY TNHH CHUYỂN PHÁT NHANH BẢO AN MS…" at bounding box center [802, 613] width 1489 height 1013
click at [823, 60] on span "In mẫu tem hàng tự cấu hình theo số lượng (1)" at bounding box center [889, 64] width 202 height 16
click at [464, 290] on div "PHIẾU DÁN LÊN HÀNG CSKH: 1900.06.88.33 CÔNG TY TNHH CHUYỂN PHÁT NHANH BẢO AN MS…" at bounding box center [802, 613] width 1489 height 1013
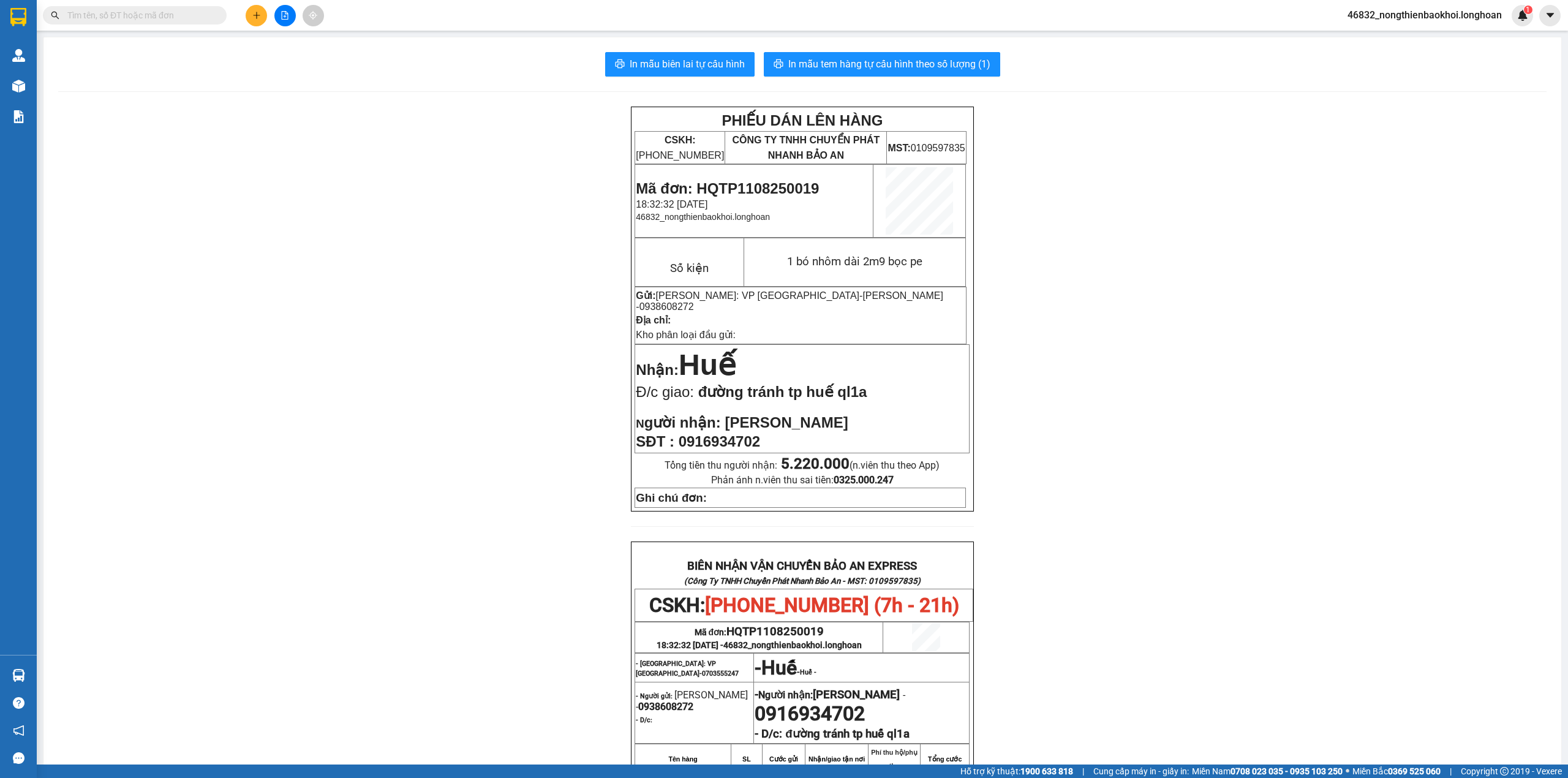
click at [529, 429] on div "PHIẾU DÁN LÊN HÀNG CSKH: 1900.06.88.33 CÔNG TY TNHH CHUYỂN PHÁT NHANH BẢO AN MS…" at bounding box center [802, 613] width 1489 height 1013
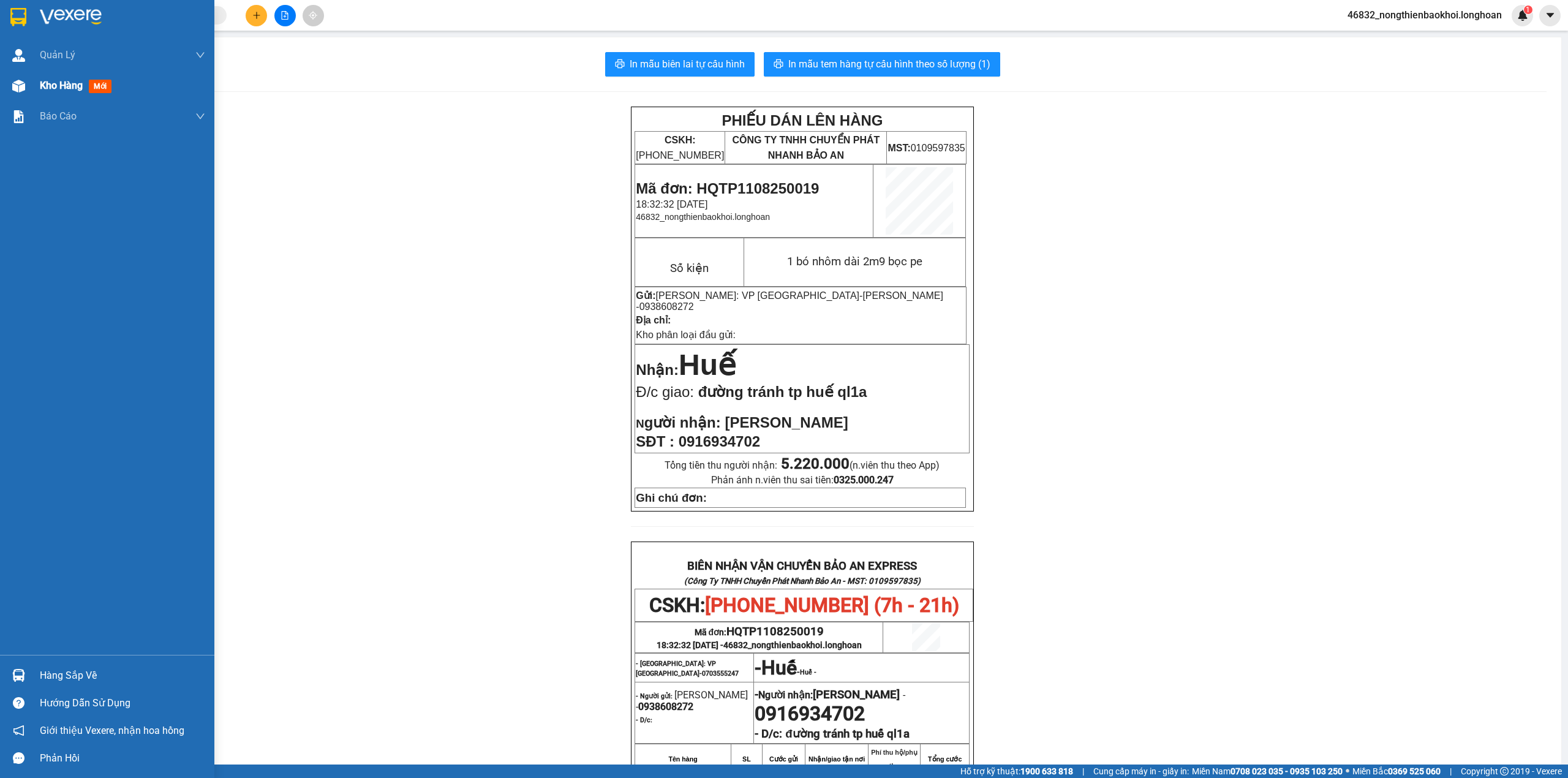
click at [13, 92] on div at bounding box center [18, 86] width 21 height 21
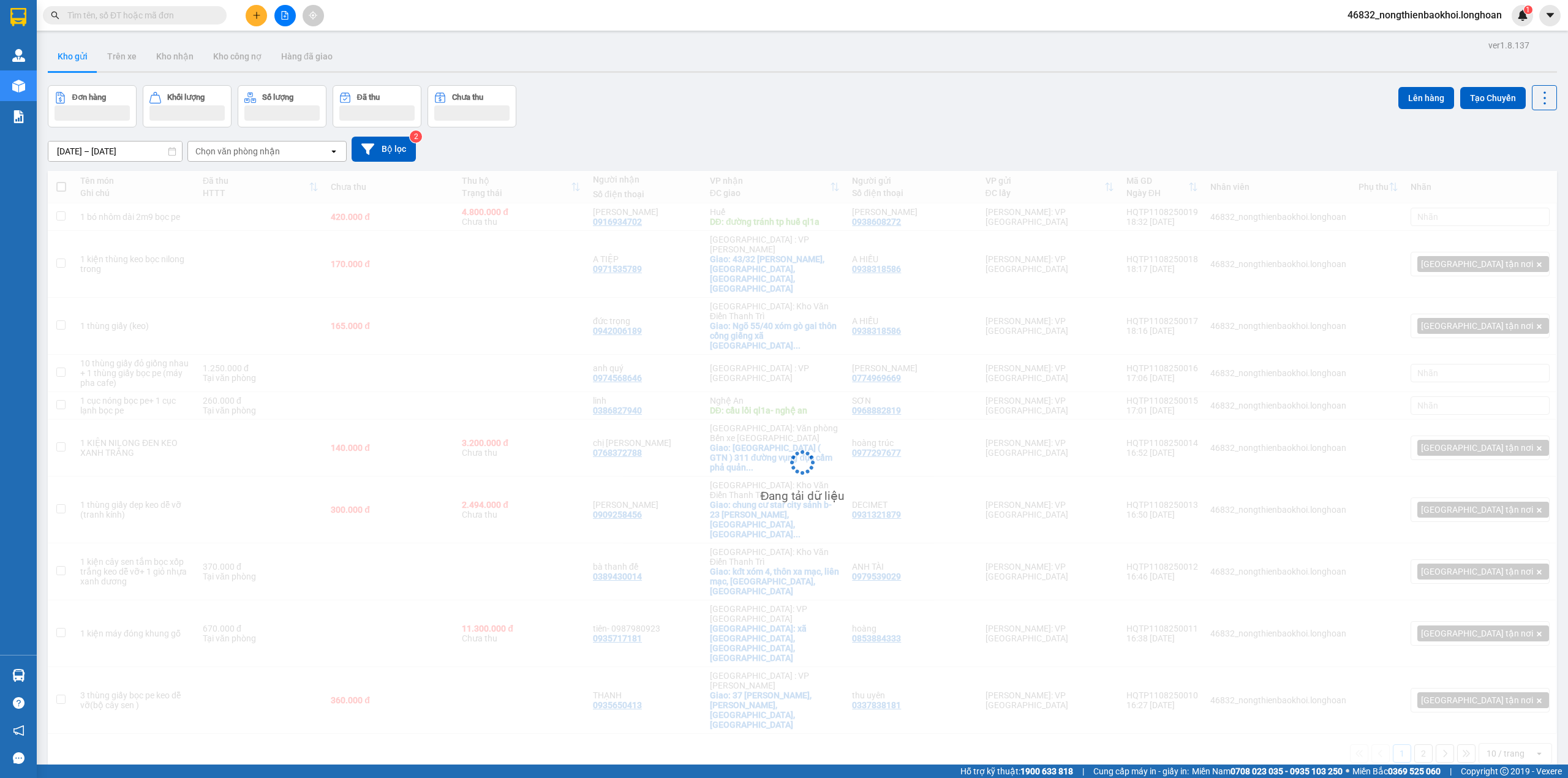
drag, startPoint x: 915, startPoint y: 99, endPoint x: 922, endPoint y: 101, distance: 7.3
click at [920, 99] on div "Đơn hàng Khối lượng Số lượng Đã thu Chưa thu Lên hàng Tạo Chuyến" at bounding box center [802, 106] width 1509 height 43
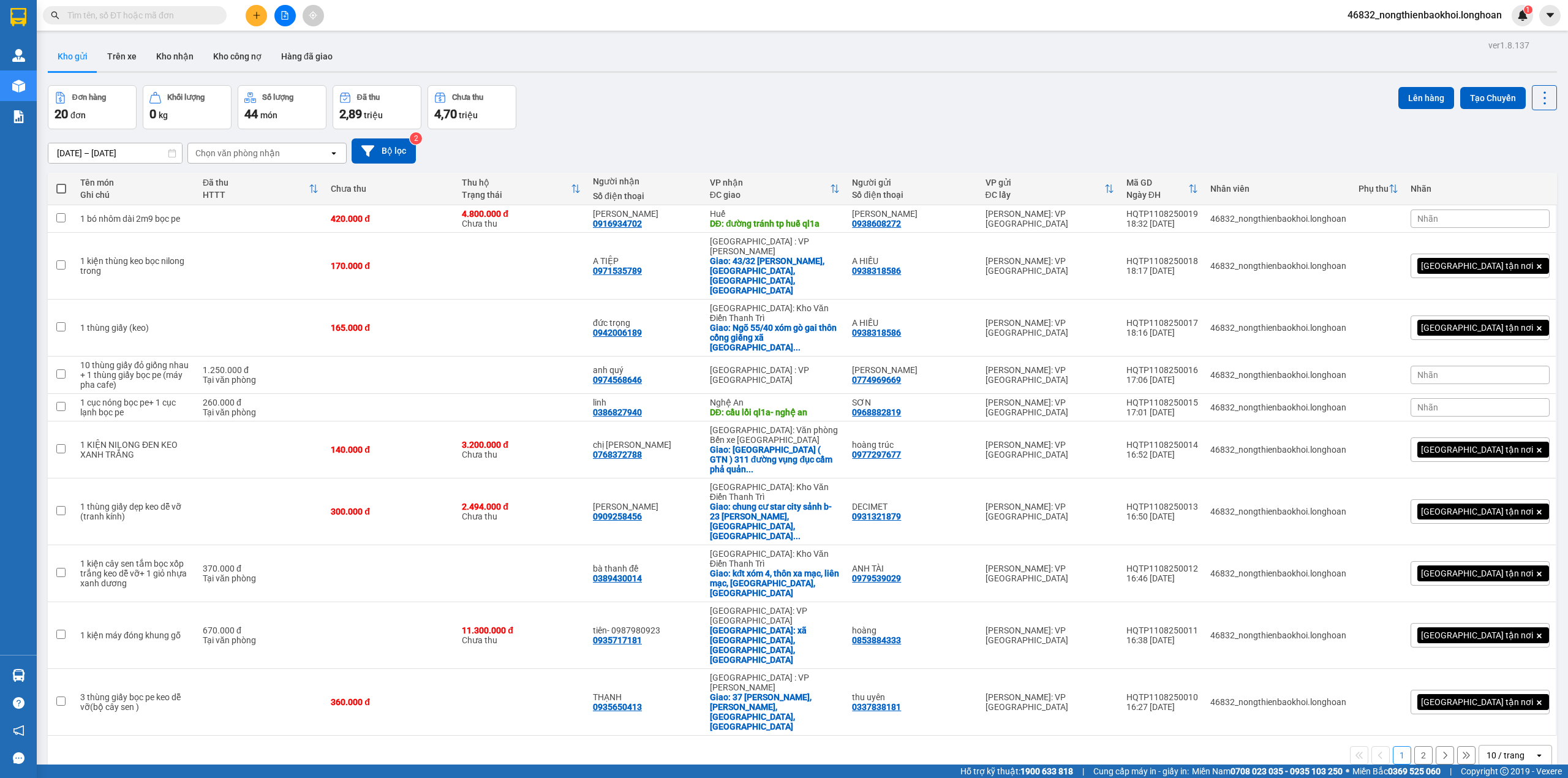
drag, startPoint x: 560, startPoint y: 620, endPoint x: 583, endPoint y: 128, distance: 492.5
click at [583, 160] on div "ver 1.8.137 Kho gửi Trên xe Kho nhận Kho công nợ Hàng đã giao Đơn hàng 20 đơn K…" at bounding box center [802, 426] width 1519 height 778
click at [640, 111] on div "Đơn hàng 20 đơn Khối lượng 0 kg Số lượng 44 món Đã thu 2,89 triệu Chưa thu 4,70…" at bounding box center [802, 107] width 1509 height 44
drag, startPoint x: 532, startPoint y: 743, endPoint x: 541, endPoint y: 735, distance: 12.0
click at [537, 739] on div "ver 1.8.137 Kho gửi Trên xe Kho nhận Kho công nợ Hàng đã giao Đơn hàng 20 đơn K…" at bounding box center [802, 426] width 1519 height 778
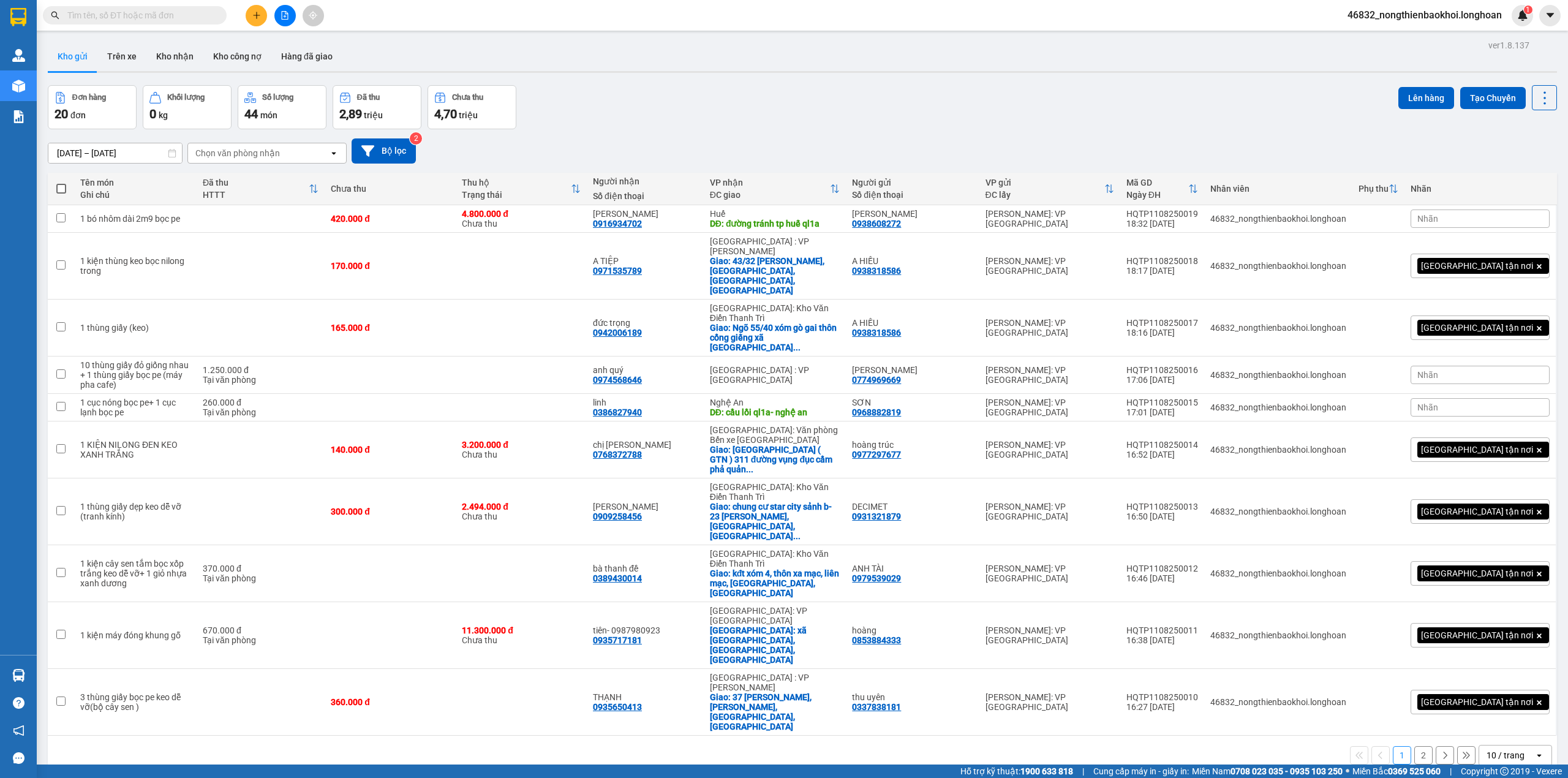
click at [540, 729] on div "ver 1.8.137 Kho gửi Trên xe Kho nhận Kho công nợ Hàng đã giao Đơn hàng 20 đơn K…" at bounding box center [802, 426] width 1519 height 778
click at [557, 708] on div "ver 1.8.137 Kho gửi Trên xe Kho nhận Kho công nợ Hàng đã giao Đơn hàng 20 đơn K…" at bounding box center [802, 426] width 1519 height 778
click at [939, 61] on div "Kho gửi Trên xe Kho nhận Kho công nợ Hàng đã giao" at bounding box center [802, 58] width 1509 height 33
drag, startPoint x: 1184, startPoint y: 213, endPoint x: 1255, endPoint y: 213, distance: 71.0
click at [1204, 213] on td "HQTP1108250019 18:32 11/08" at bounding box center [1162, 218] width 84 height 28
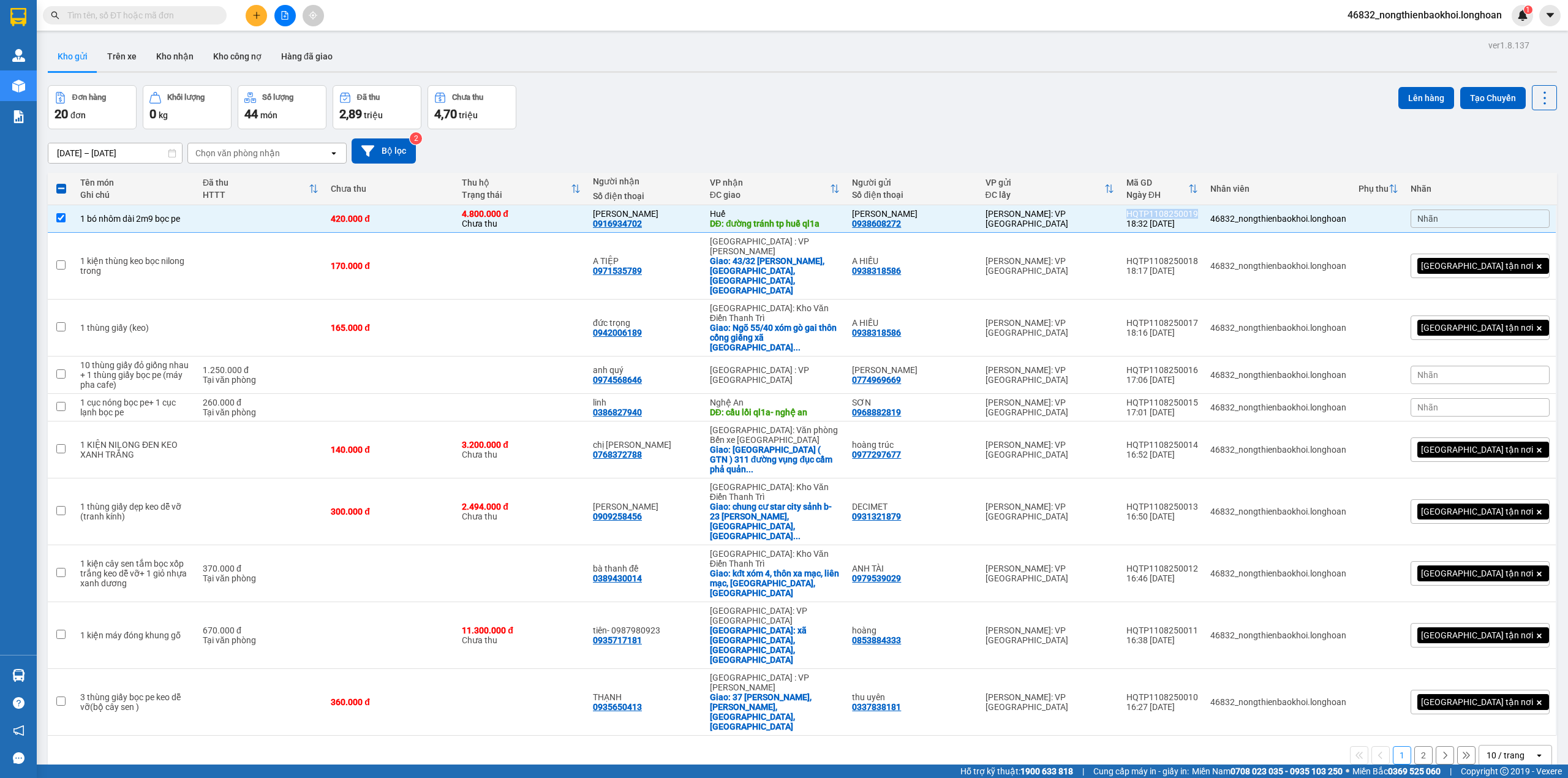
copy div "HQTP1108250019"
click at [959, 121] on div "Đơn hàng 20 đơn Khối lượng 0 kg Số lượng 44 món Đã thu 2,89 triệu Chưa thu 4,70…" at bounding box center [802, 107] width 1509 height 44
click at [866, 140] on div "13/07/2025 – 11/08/2025 Press the down arrow key to interact with the calendar …" at bounding box center [802, 150] width 1509 height 25
click at [840, 209] on td "Huế DĐ: đường tránh tp huế ql1a" at bounding box center [774, 218] width 143 height 28
checkbox input "false"
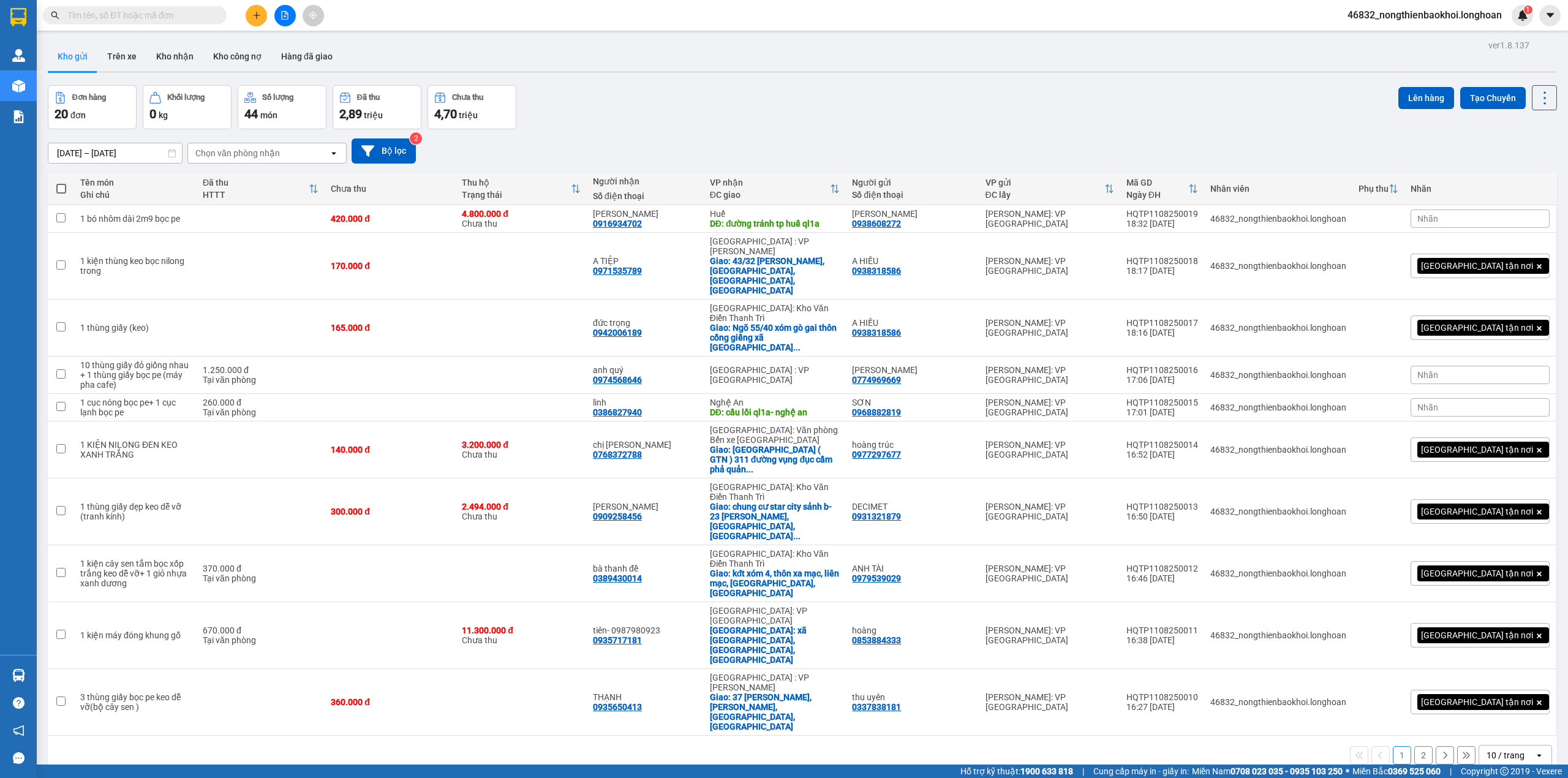
click at [852, 143] on div "13/07/2025 – 11/08/2025 Press the down arrow key to interact with the calendar …" at bounding box center [802, 150] width 1509 height 25
click at [262, 13] on button at bounding box center [256, 16] width 21 height 21
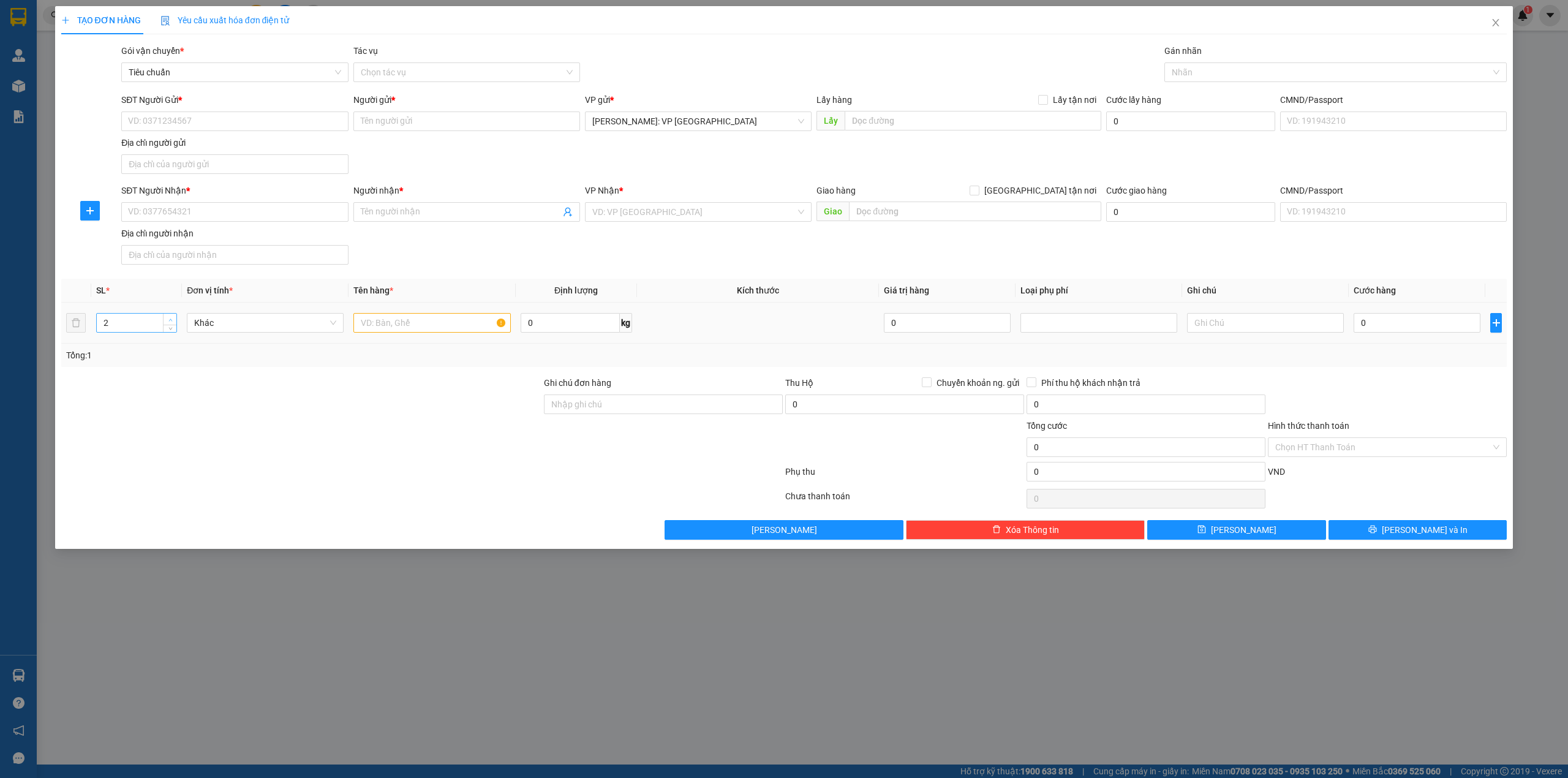
click at [169, 316] on span "Increase Value" at bounding box center [169, 319] width 13 height 11
type input "3"
click at [169, 316] on span "Increase Value" at bounding box center [169, 319] width 13 height 11
click at [547, 321] on input "0" at bounding box center [570, 323] width 99 height 20
type input "29"
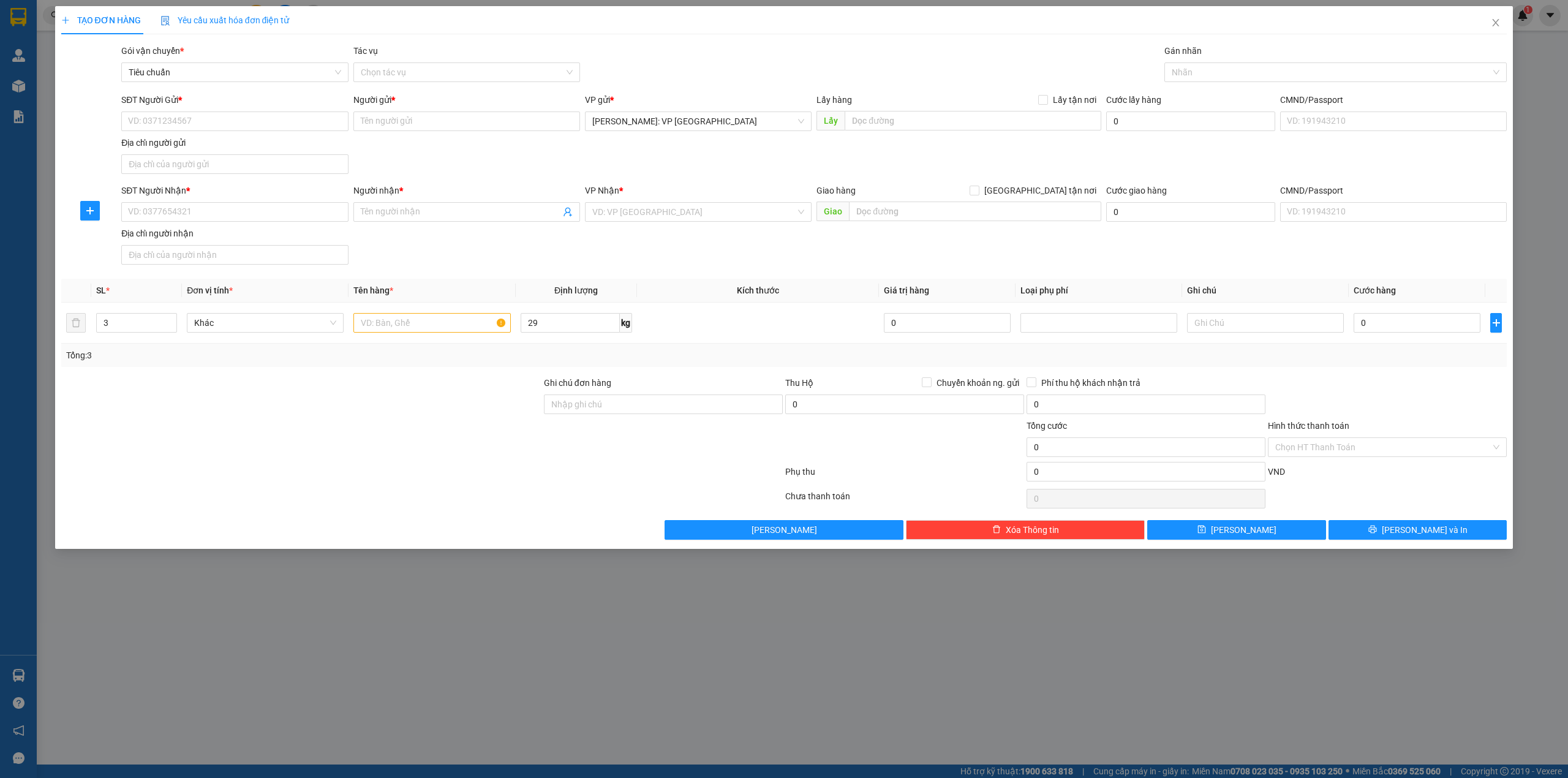
click at [411, 443] on div at bounding box center [301, 440] width 483 height 43
click at [416, 312] on td at bounding box center [431, 323] width 167 height 41
click at [411, 333] on input "text" at bounding box center [431, 323] width 157 height 20
type input "3 kiện giấy"
click at [248, 113] on input "SĐT Người Gửi *" at bounding box center [235, 121] width 227 height 20
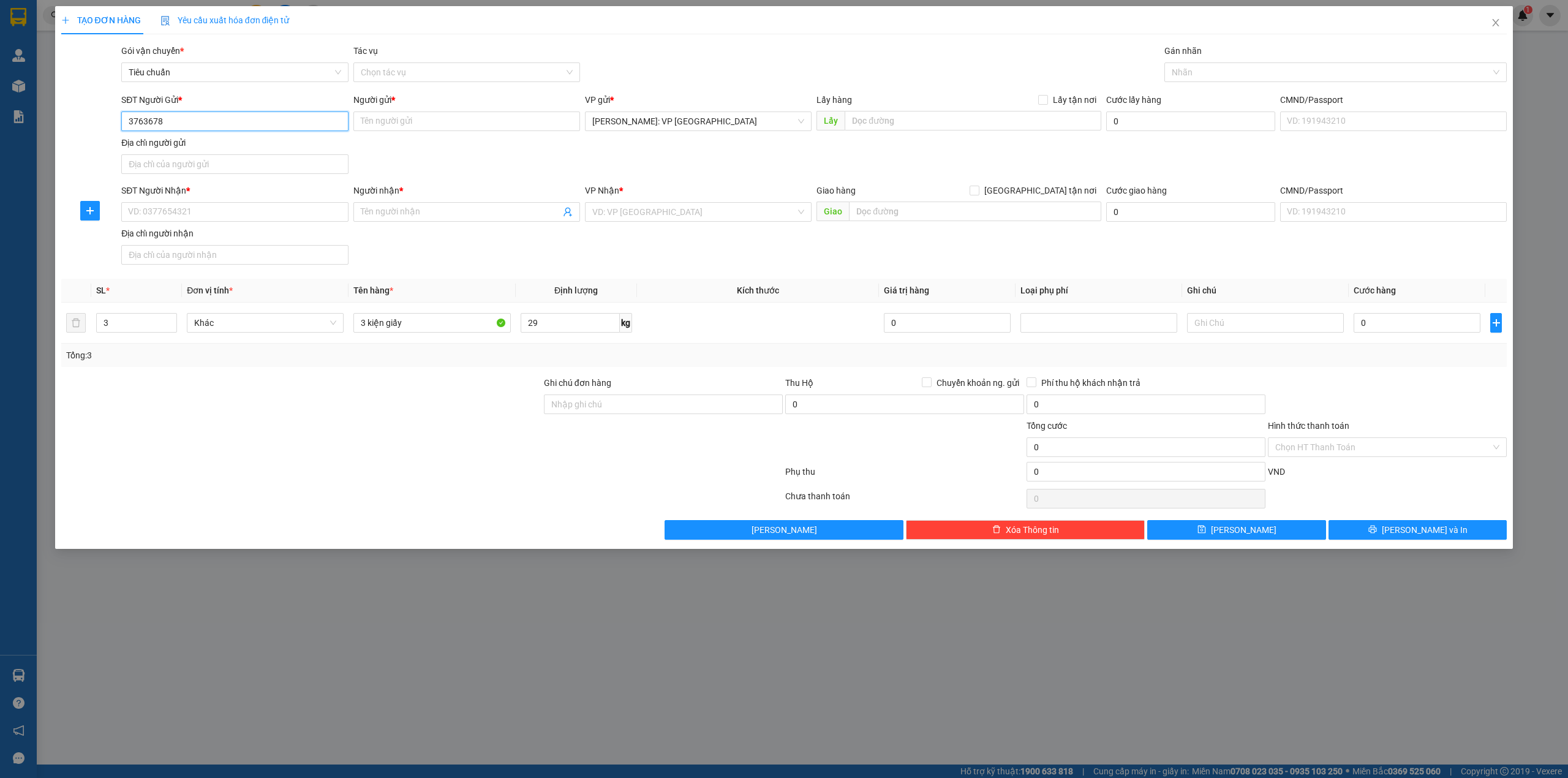
click at [128, 113] on input "3763678" at bounding box center [235, 121] width 227 height 20
type input "0983763678"
click at [244, 150] on div "0983763678 - anh hùng" at bounding box center [234, 146] width 212 height 13
type input "anh hùng"
checkbox input "true"
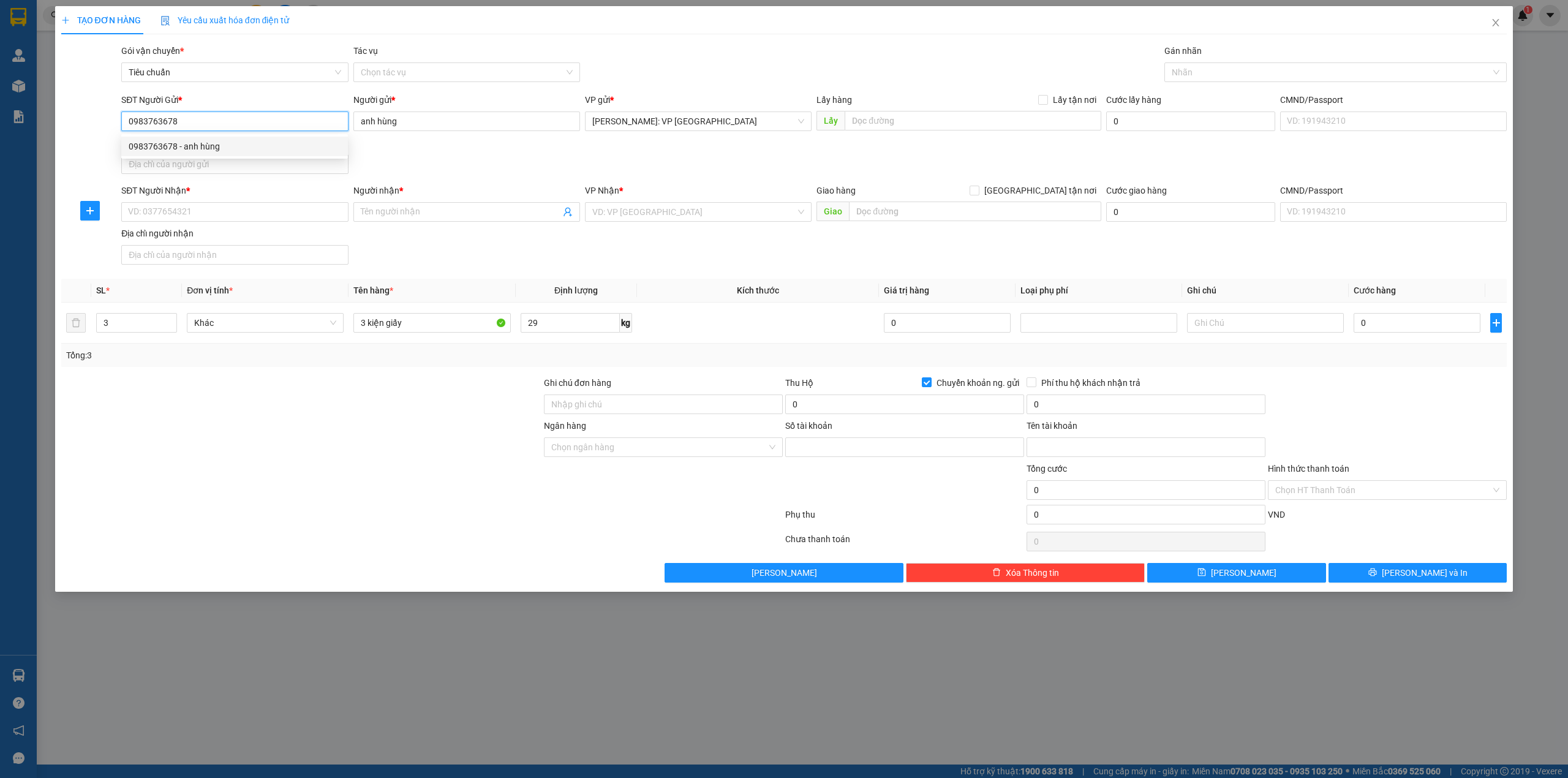
type input "3521205368551"
type input "DO NGOC HUNG"
type input "0983763678"
click at [424, 157] on div "SĐT Người Gửi * 0983763678 Người gửi * anh hùng VP gửi * [GEOGRAPHIC_DATA]: VP …" at bounding box center [814, 135] width 1390 height 86
click at [398, 269] on div "SĐT Người Nhận * VD: 0377654321 Người nhận * Tên người nhận VP Nhận * VD: VP Sà…" at bounding box center [814, 226] width 1390 height 86
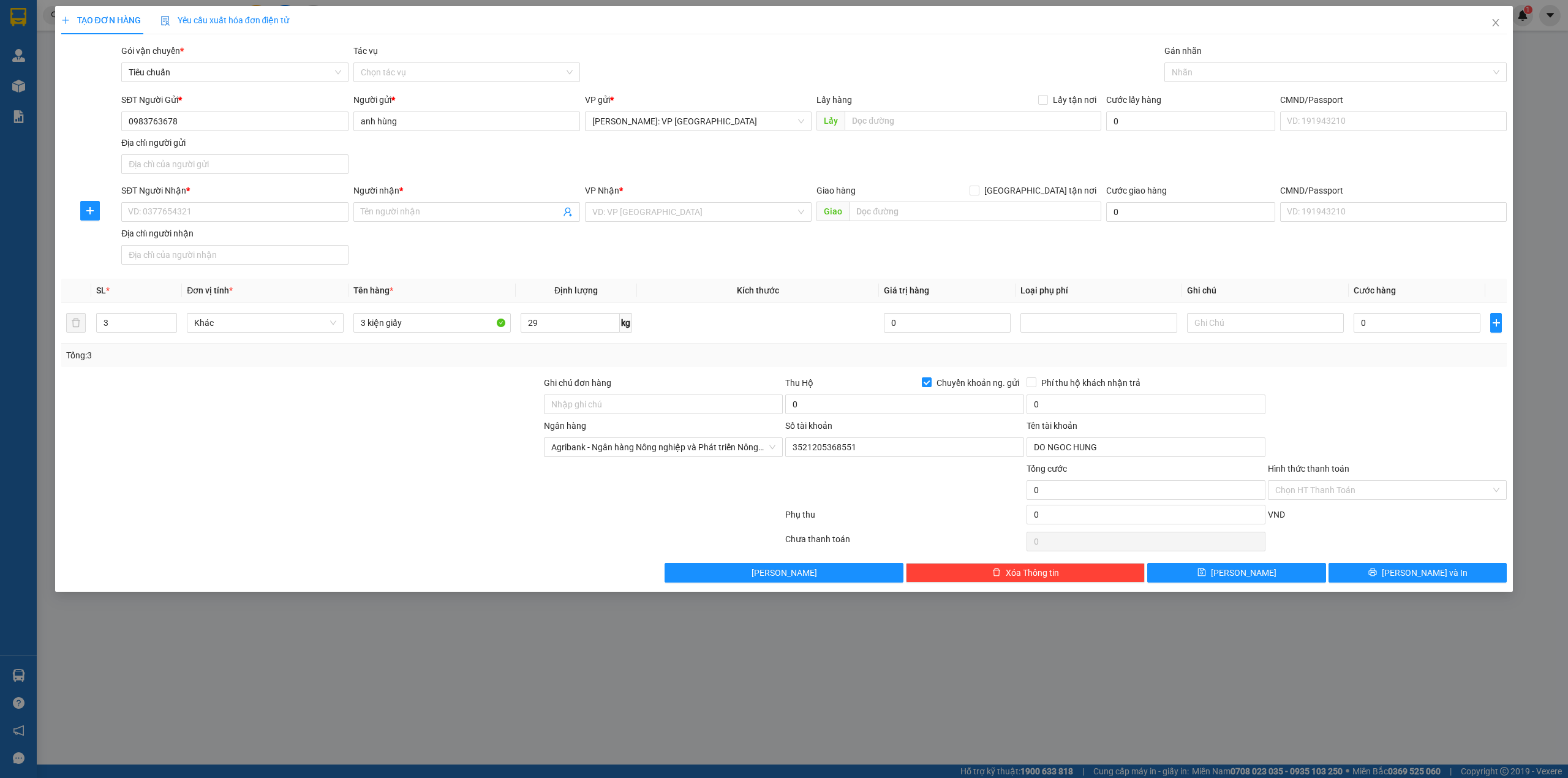
click at [268, 462] on div at bounding box center [301, 440] width 483 height 43
click at [223, 477] on div at bounding box center [301, 483] width 483 height 43
click at [416, 432] on div at bounding box center [301, 440] width 483 height 43
drag, startPoint x: 305, startPoint y: 426, endPoint x: 315, endPoint y: 428, distance: 10.2
click at [305, 427] on div at bounding box center [301, 440] width 483 height 43
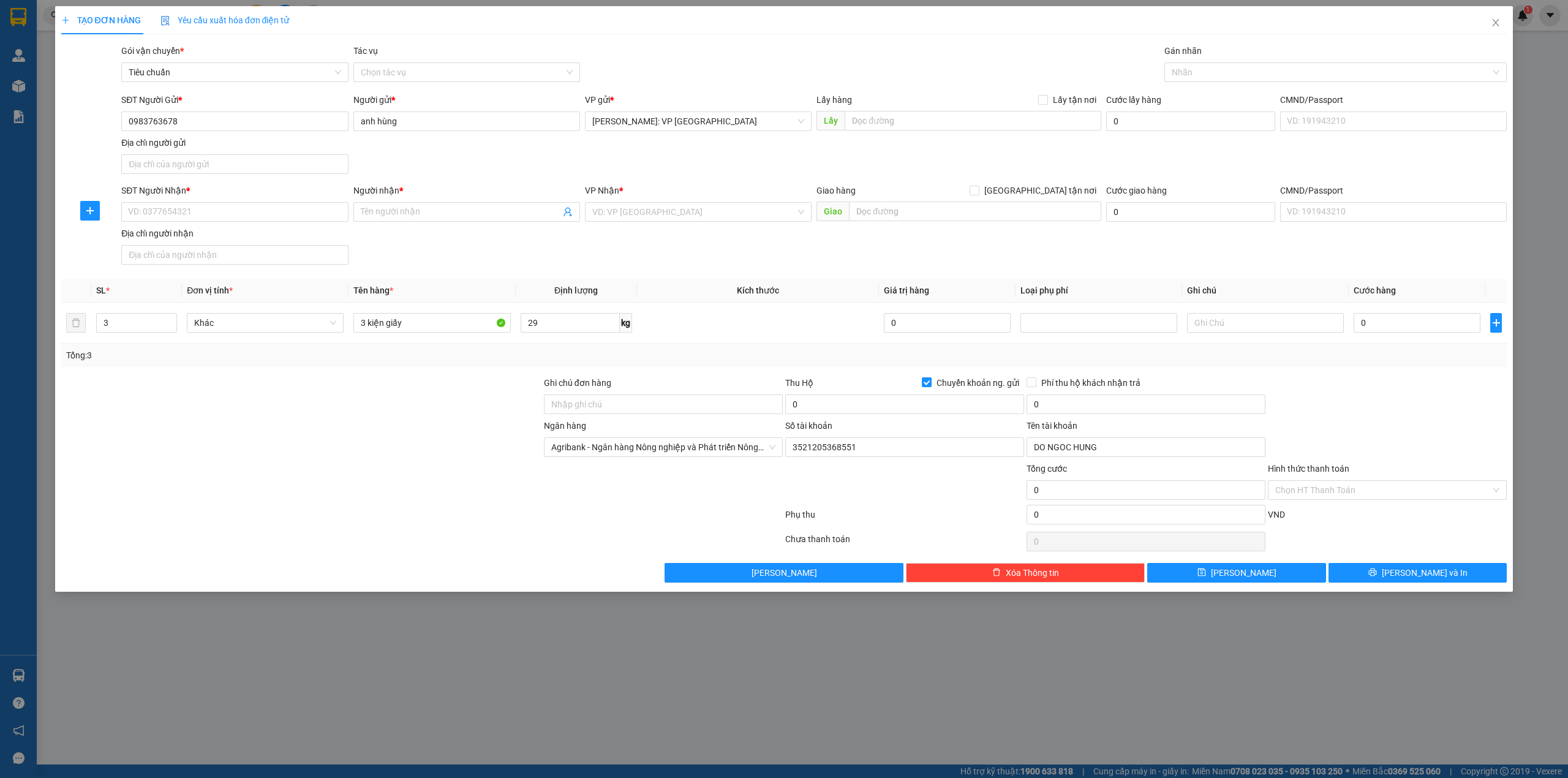
click at [395, 390] on div at bounding box center [301, 397] width 483 height 43
click at [182, 128] on input "0983763678" at bounding box center [235, 121] width 227 height 20
click at [240, 120] on input "0983763678" at bounding box center [235, 121] width 227 height 20
click at [172, 328] on span "down" at bounding box center [170, 327] width 7 height 7
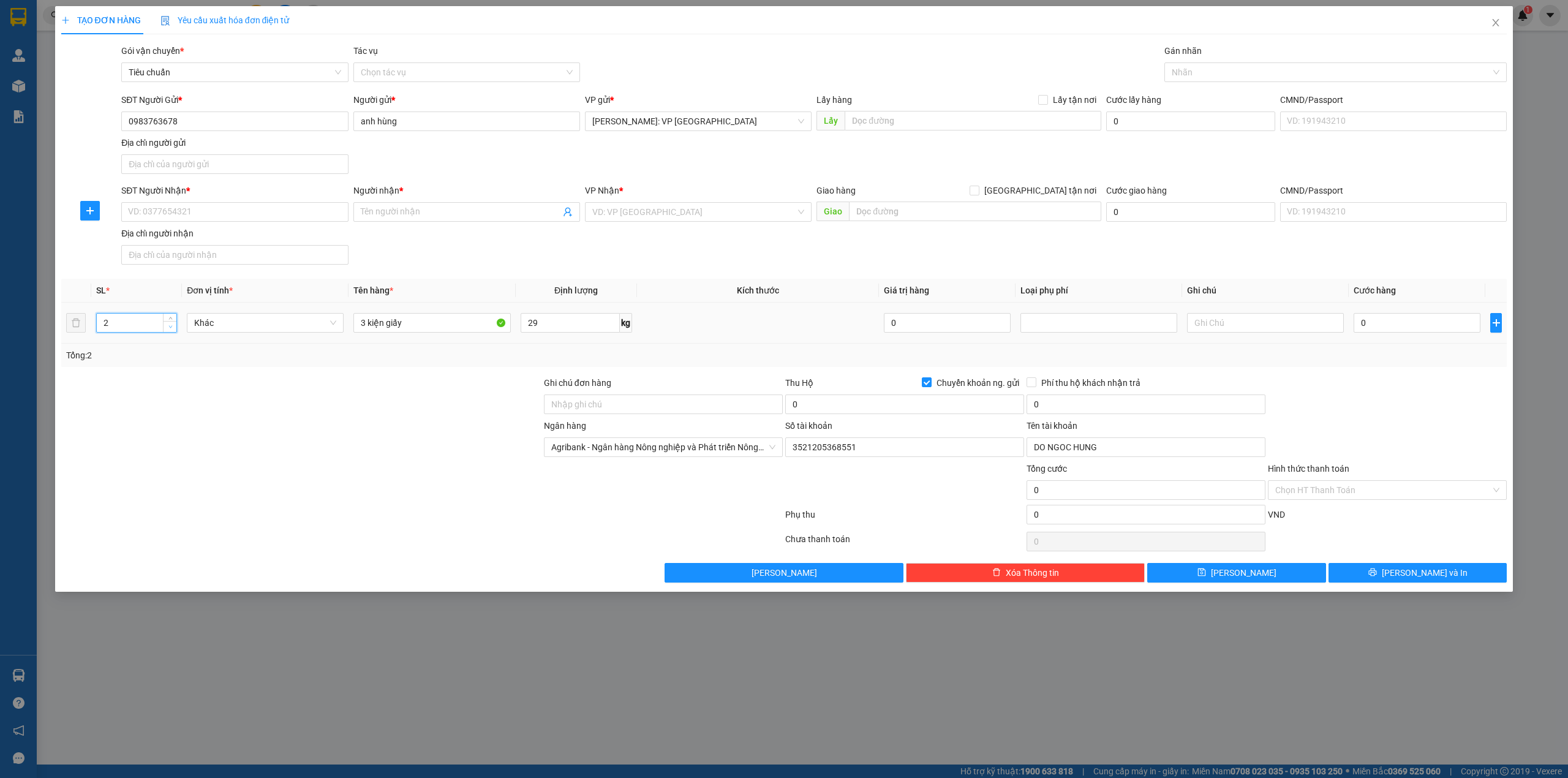
type input "1"
click at [172, 328] on span "down" at bounding box center [170, 327] width 7 height 7
click at [411, 319] on input "3 kiện giấy" at bounding box center [431, 323] width 157 height 20
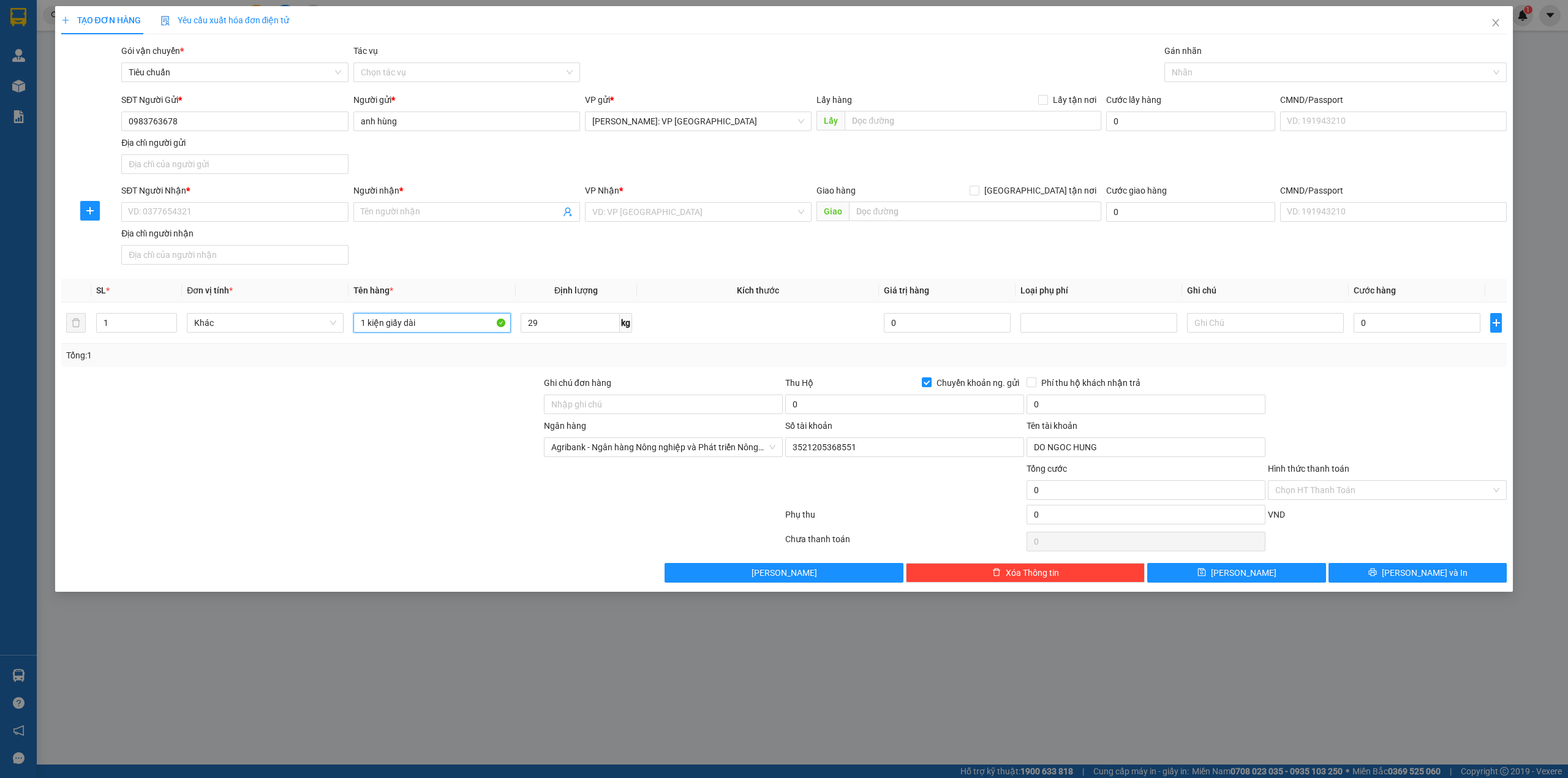
type input "1 kiện giấy dài"
click at [400, 438] on div at bounding box center [301, 440] width 483 height 43
click at [567, 321] on input "29" at bounding box center [570, 323] width 99 height 20
type input "0"
click at [265, 216] on input "SĐT Người Nhận *" at bounding box center [235, 212] width 227 height 20
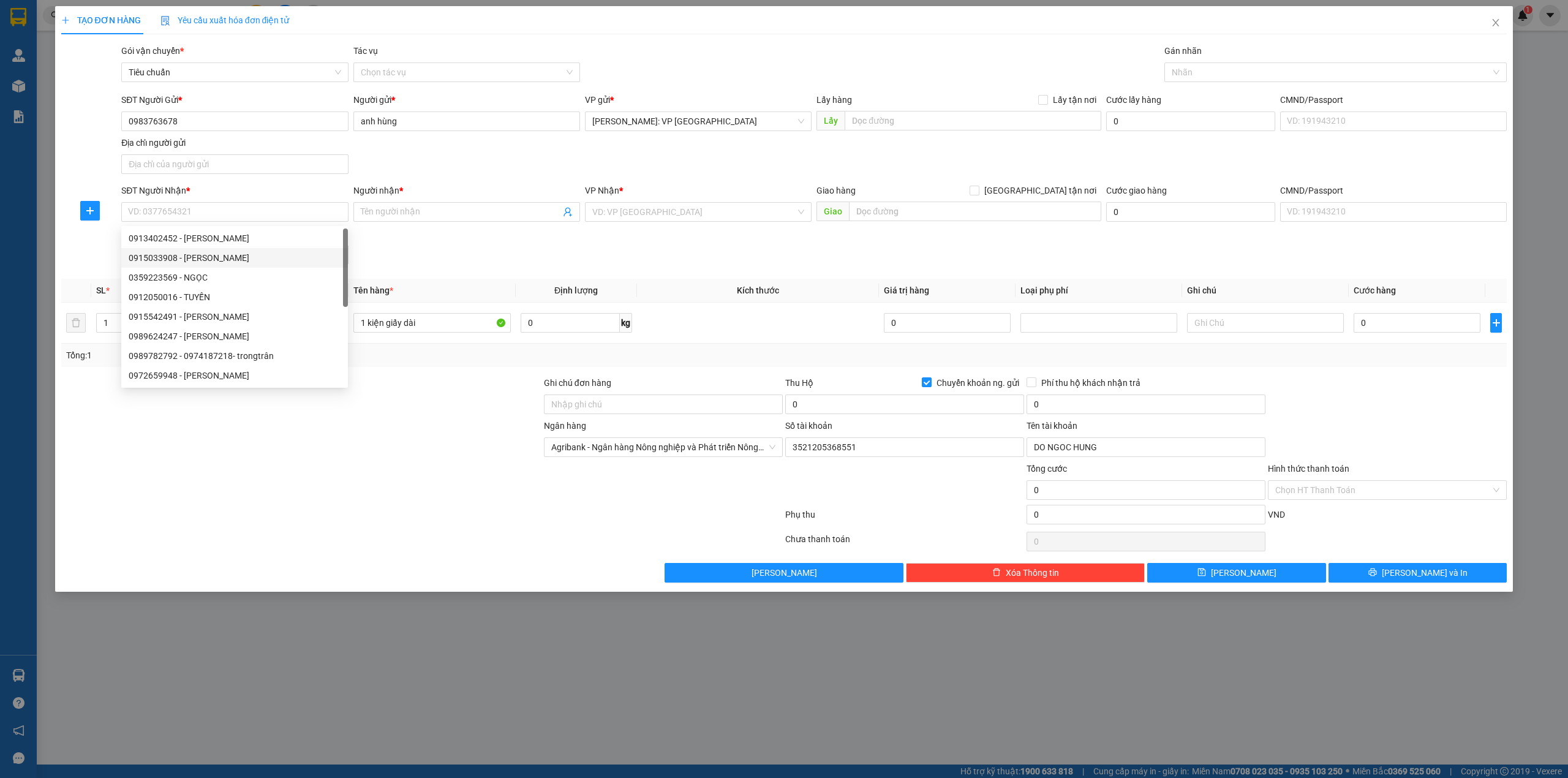
click at [403, 231] on div "SĐT Người Nhận * VD: 0377654321 Người nhận * Tên người nhận VP Nhận * VD: VP Sà…" at bounding box center [814, 226] width 1390 height 86
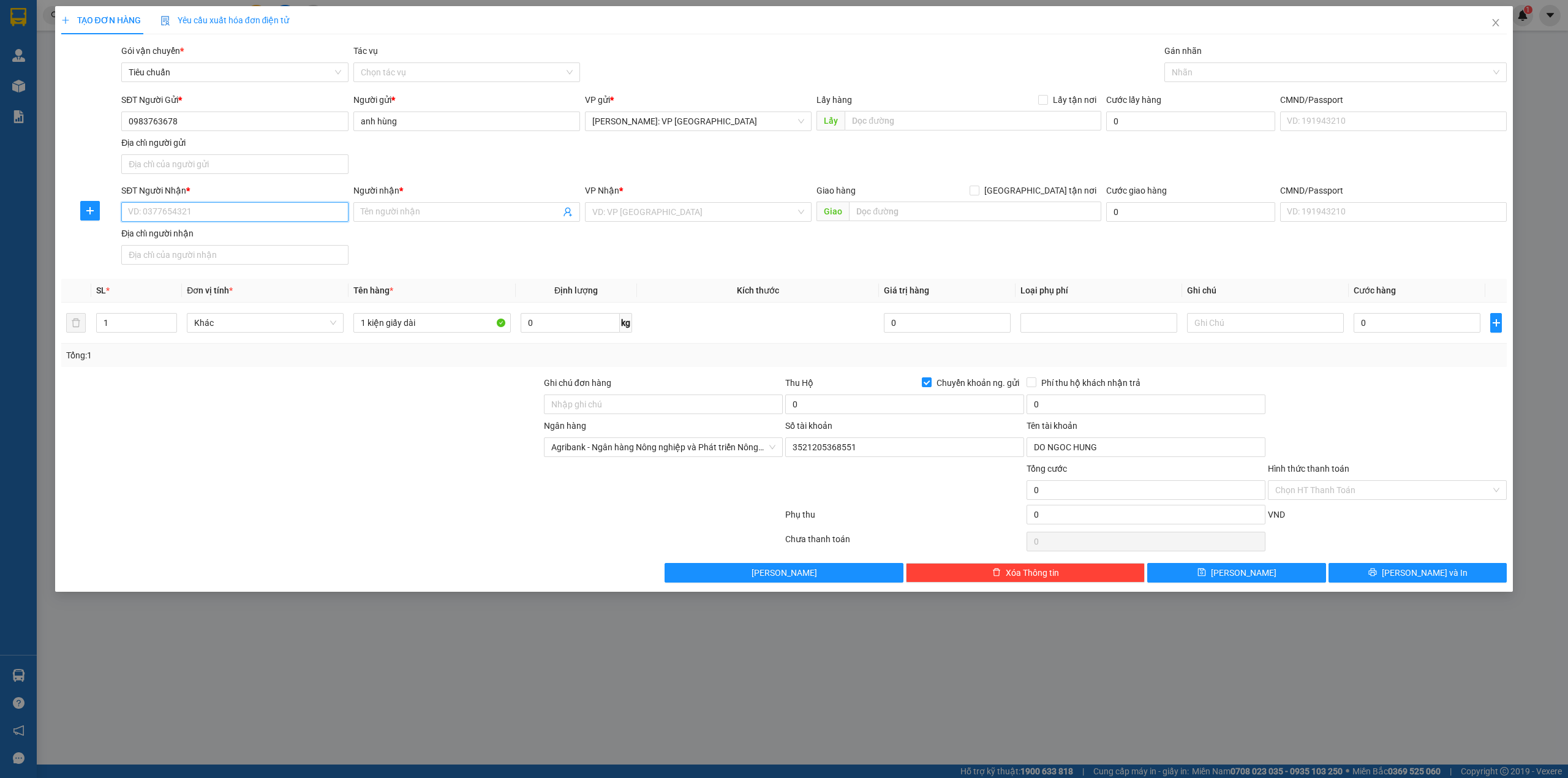
click at [245, 214] on input "SĐT Người Nhận *" at bounding box center [235, 212] width 227 height 20
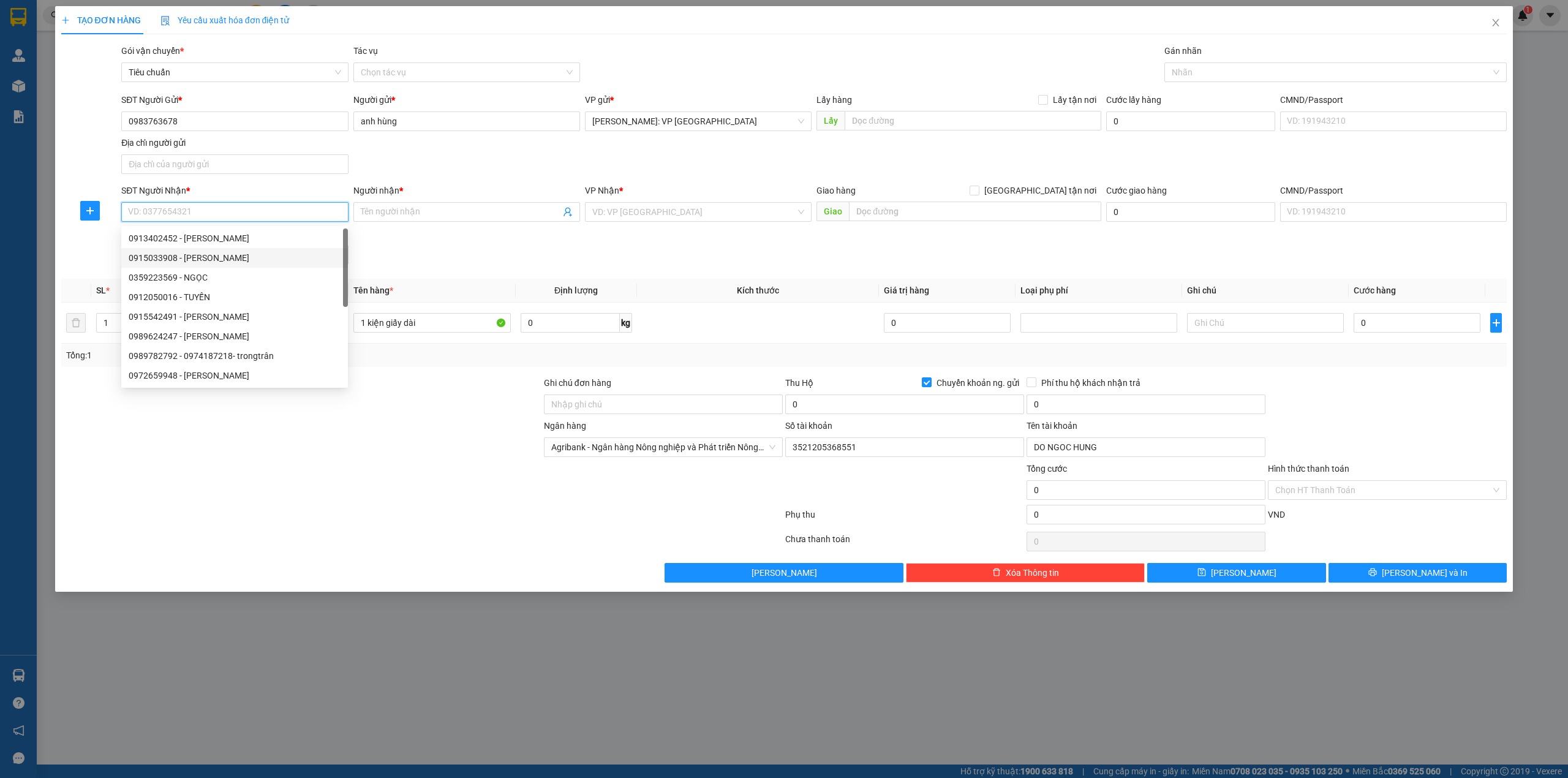
paste input "0369761244"
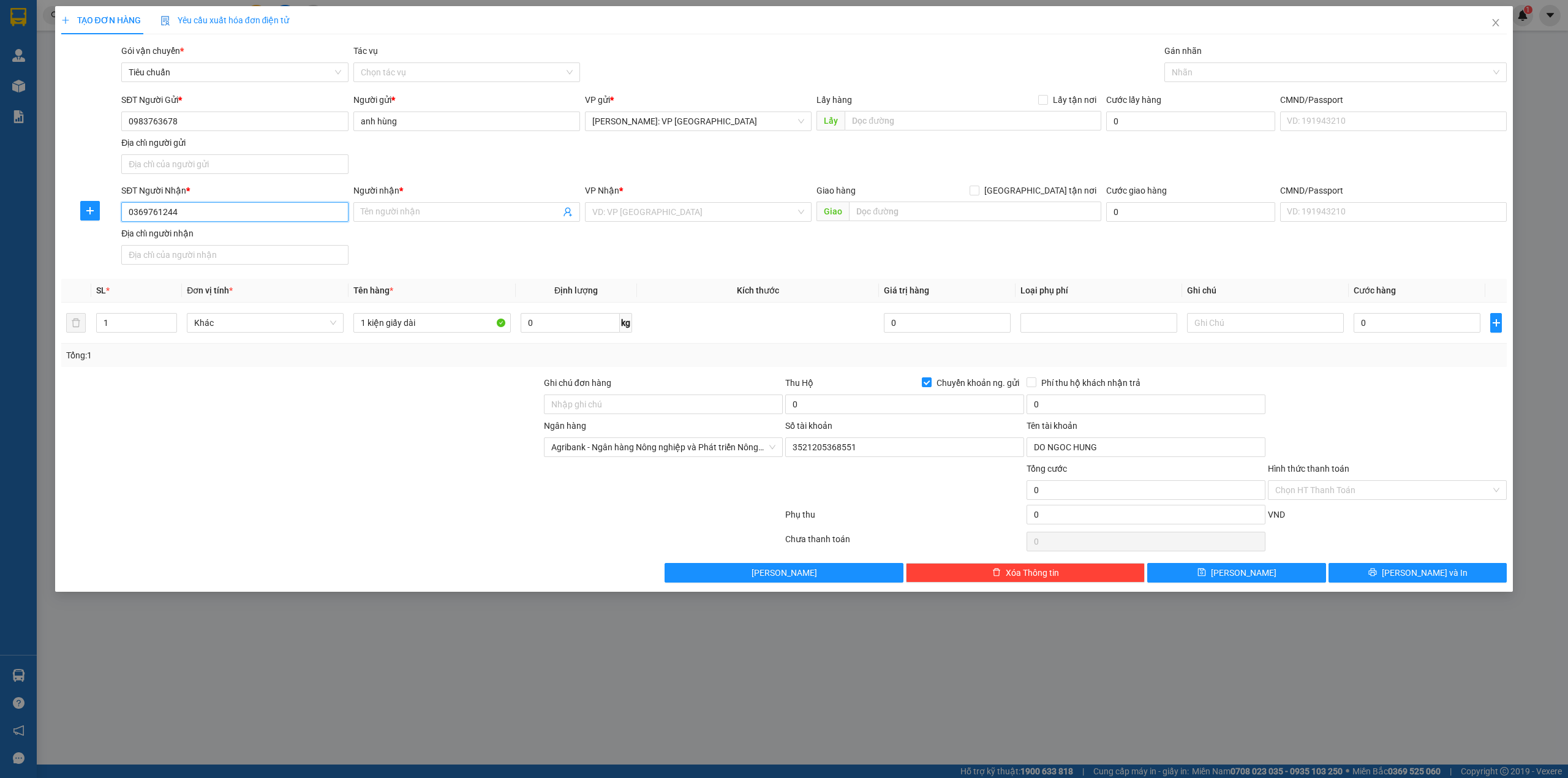
type input "0369761244"
click at [436, 218] on input "Người nhận *" at bounding box center [461, 211] width 200 height 13
type input "nhật"
click at [647, 209] on input "search" at bounding box center [694, 212] width 204 height 18
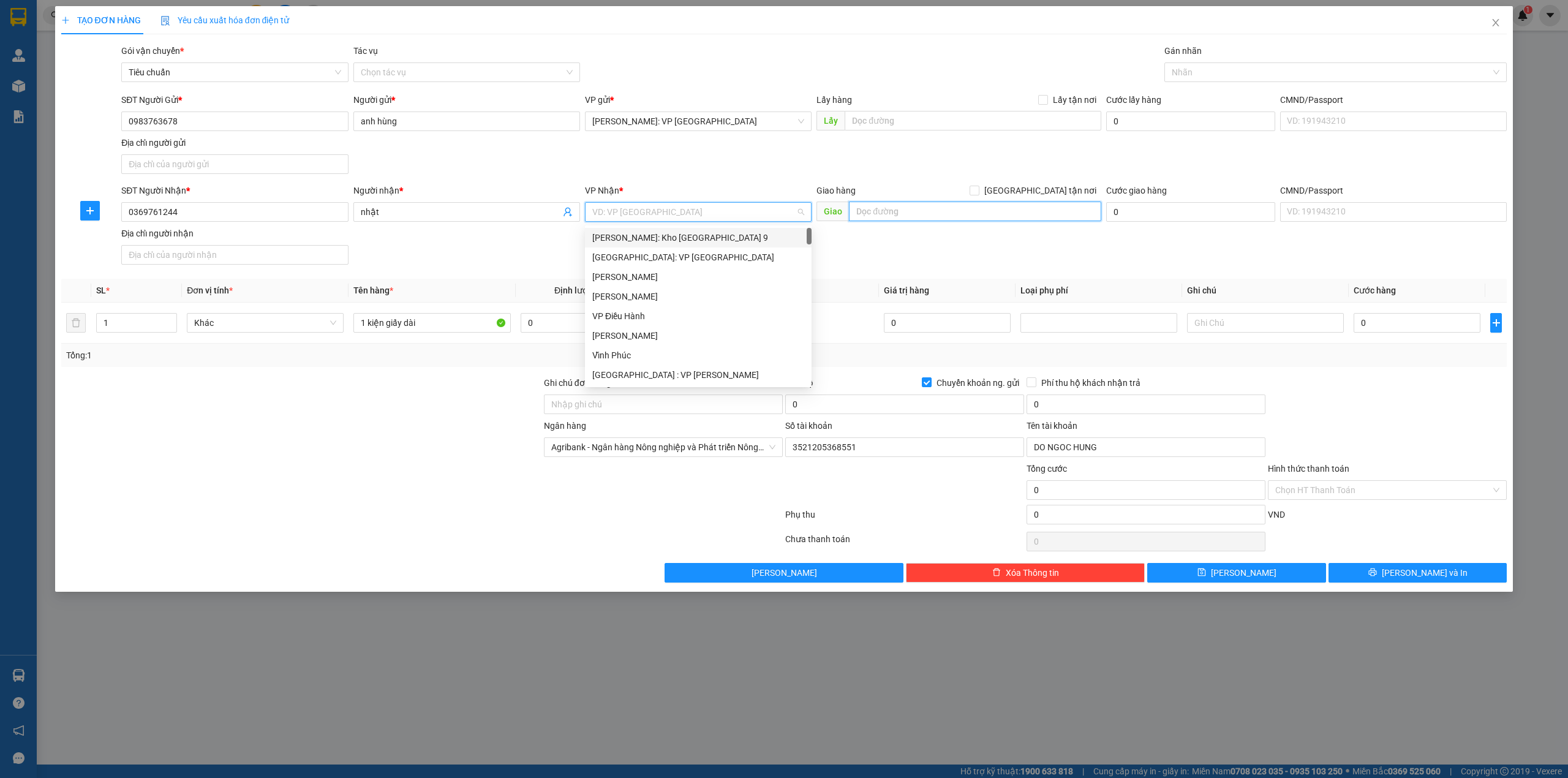
click at [860, 206] on input "text" at bounding box center [975, 211] width 252 height 20
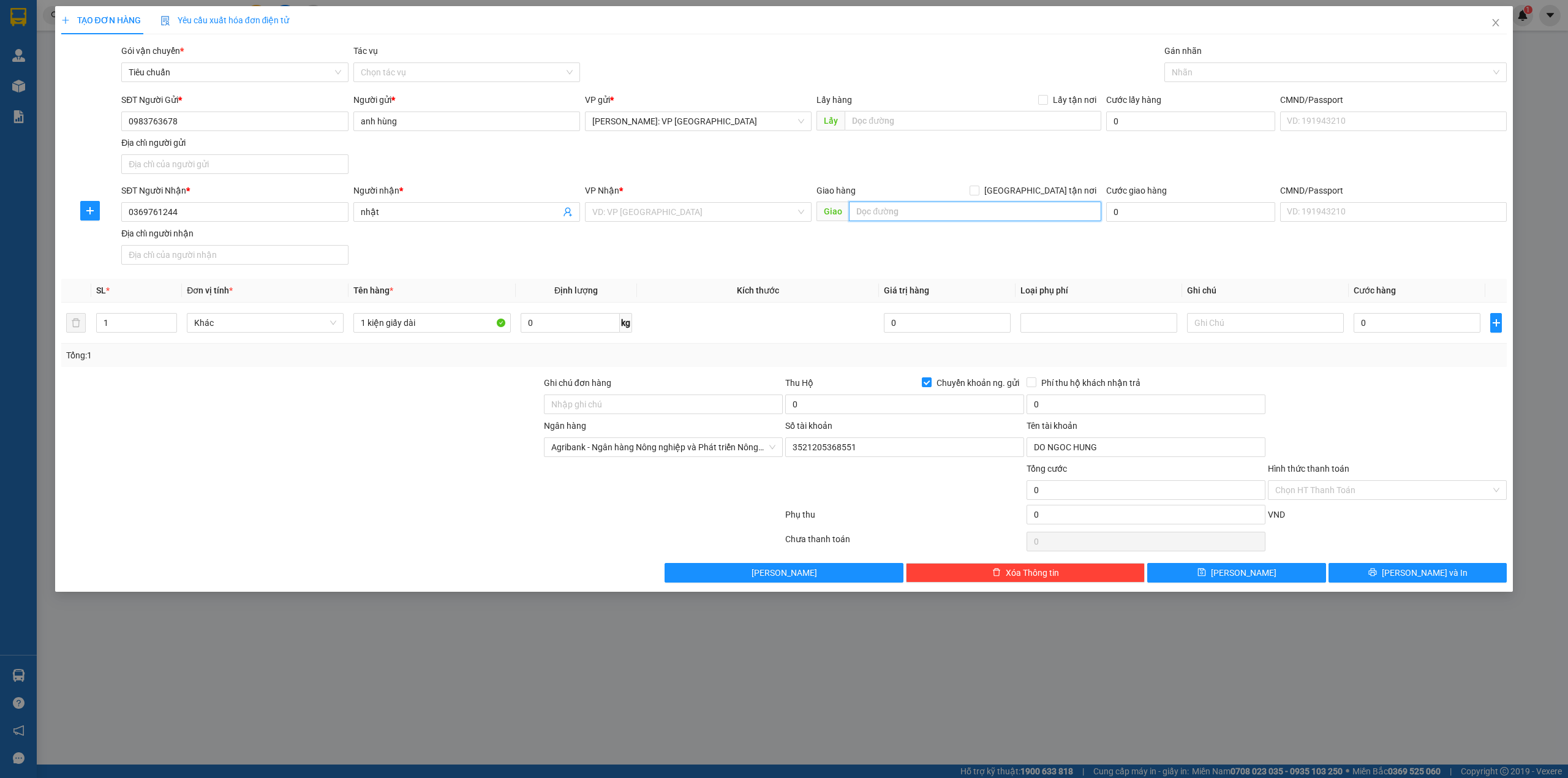
paste input "thôn An Bình, Nô Giang, Đông Hưng, Thái Bình"
type input "thôn An Bình, Nô Giang, Đông Hưng, Thái Bình"
click at [725, 213] on input "search" at bounding box center [694, 212] width 204 height 18
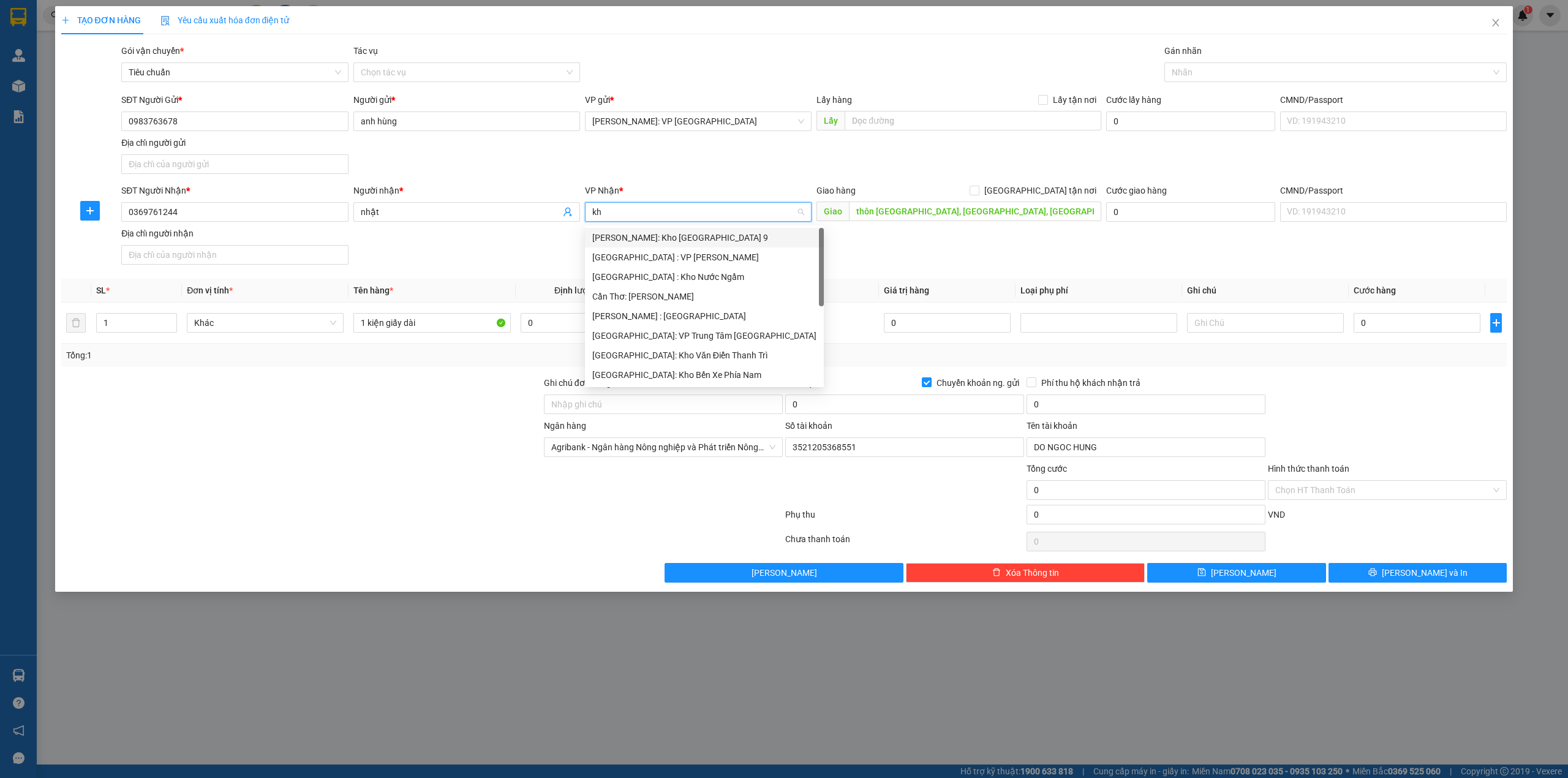
type input "kho"
click at [686, 322] on div "[GEOGRAPHIC_DATA]: Kho Văn Điển Thanh Trì" at bounding box center [698, 316] width 212 height 13
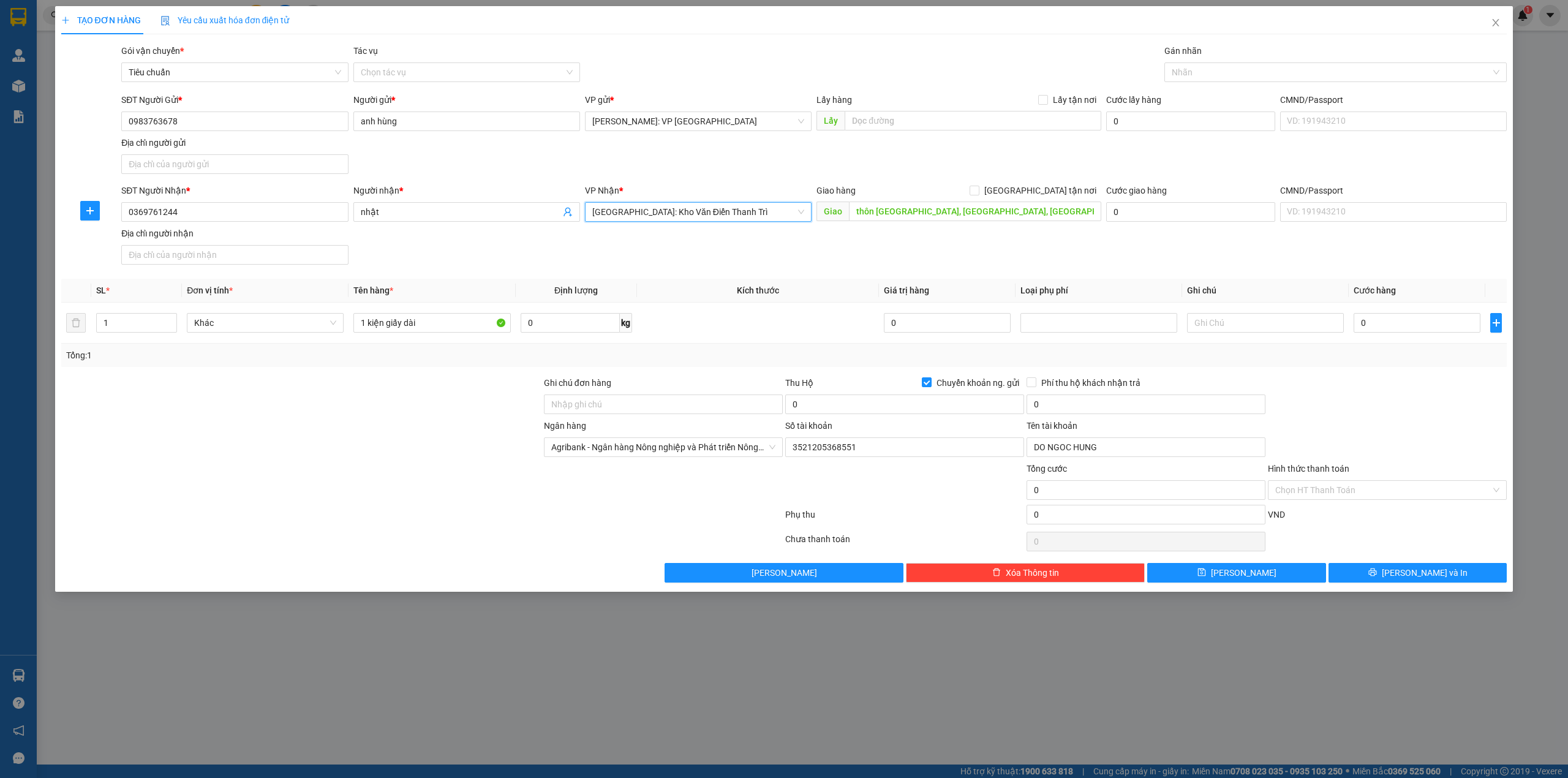
click at [865, 248] on div "SĐT Người Nhận * 0369761244 Người nhận * nhật VP Nhận * Hà Nội: Kho Văn Điển Th…" at bounding box center [814, 226] width 1390 height 86
click at [1049, 195] on span "[GEOGRAPHIC_DATA] tận nơi" at bounding box center [1040, 190] width 122 height 13
click at [978, 194] on input "[GEOGRAPHIC_DATA] tận nơi" at bounding box center [974, 190] width 9 height 9
checkbox input "true"
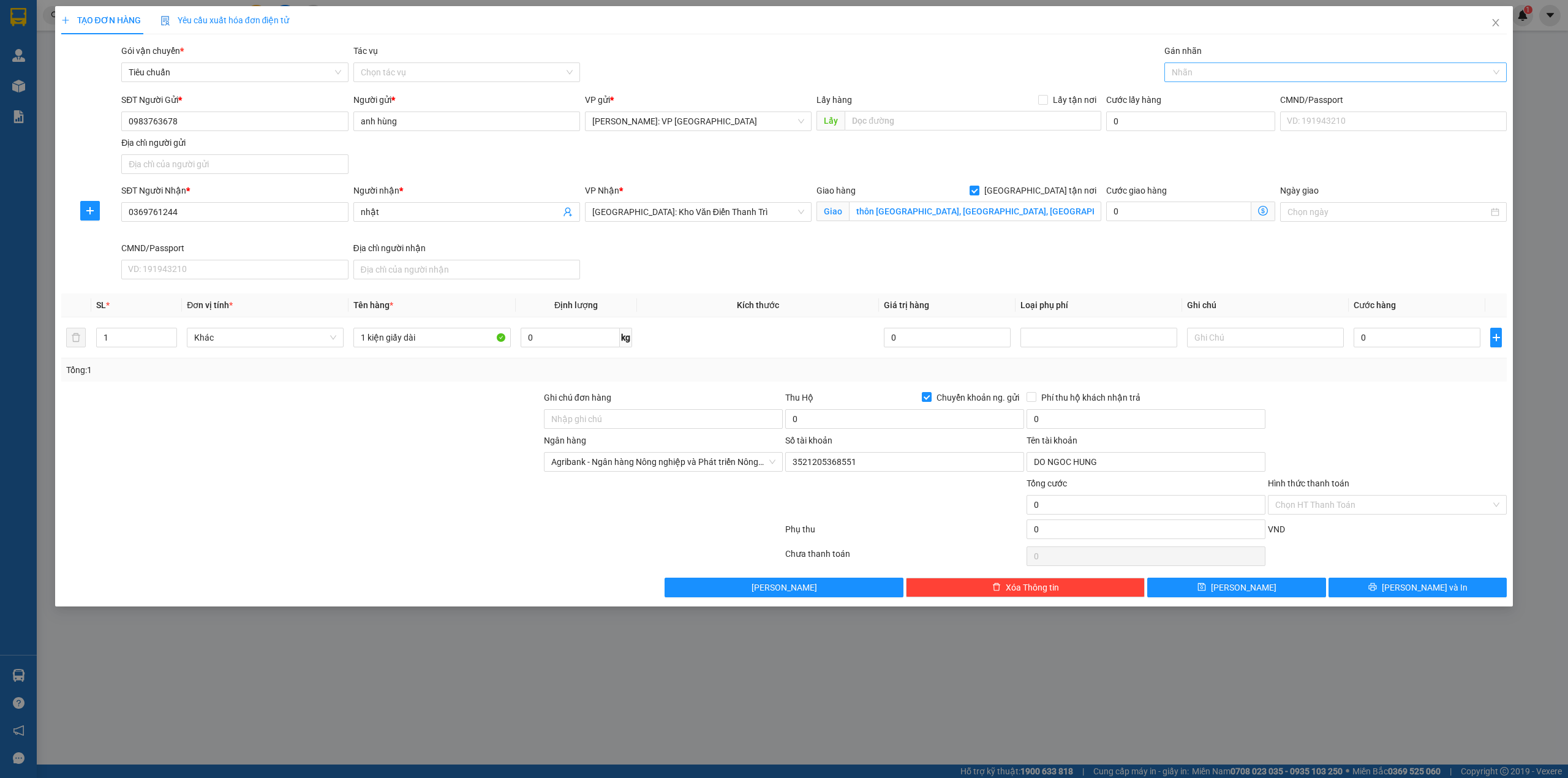
click at [1247, 67] on div at bounding box center [1330, 72] width 325 height 15
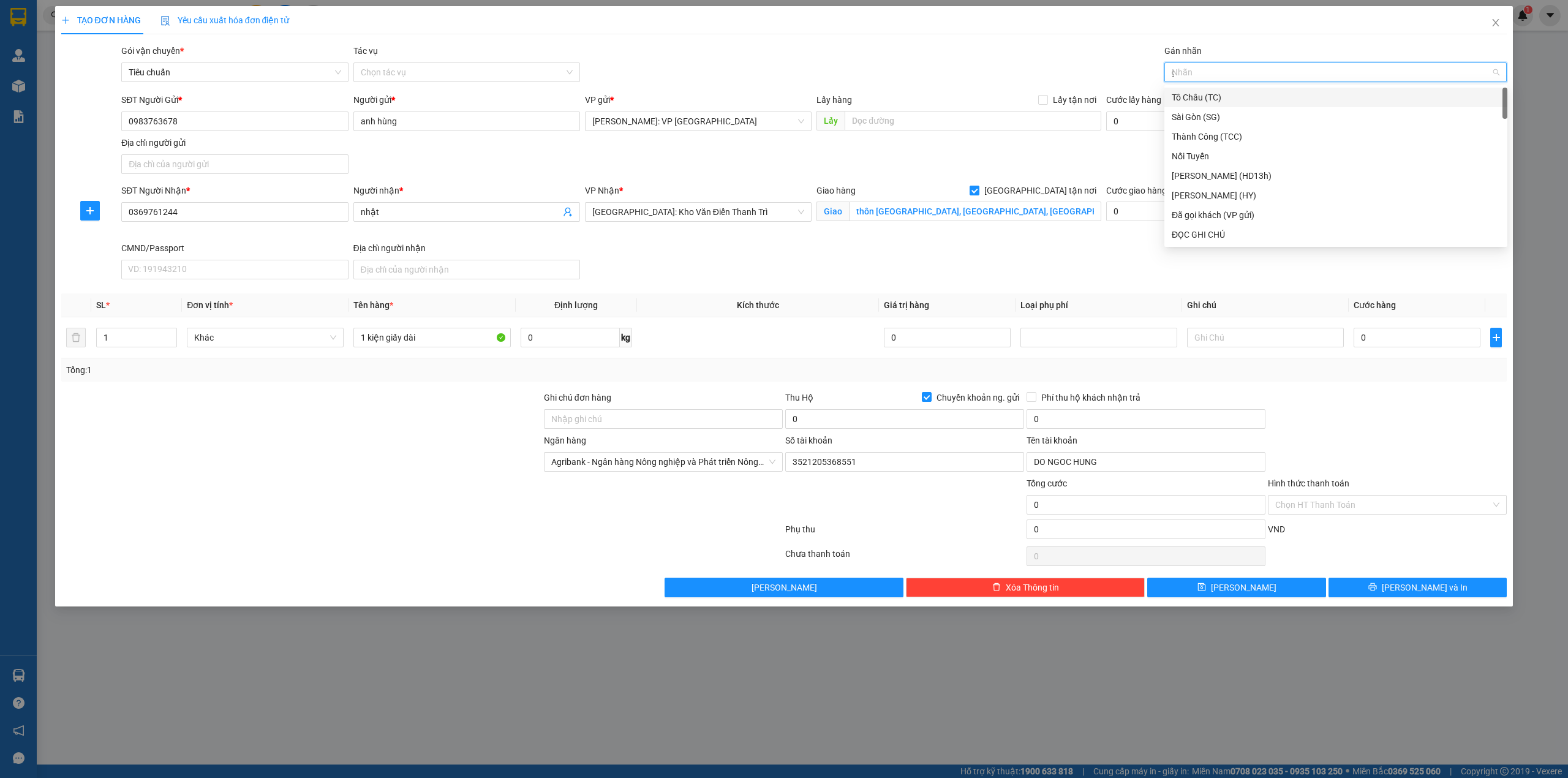
type input "gi"
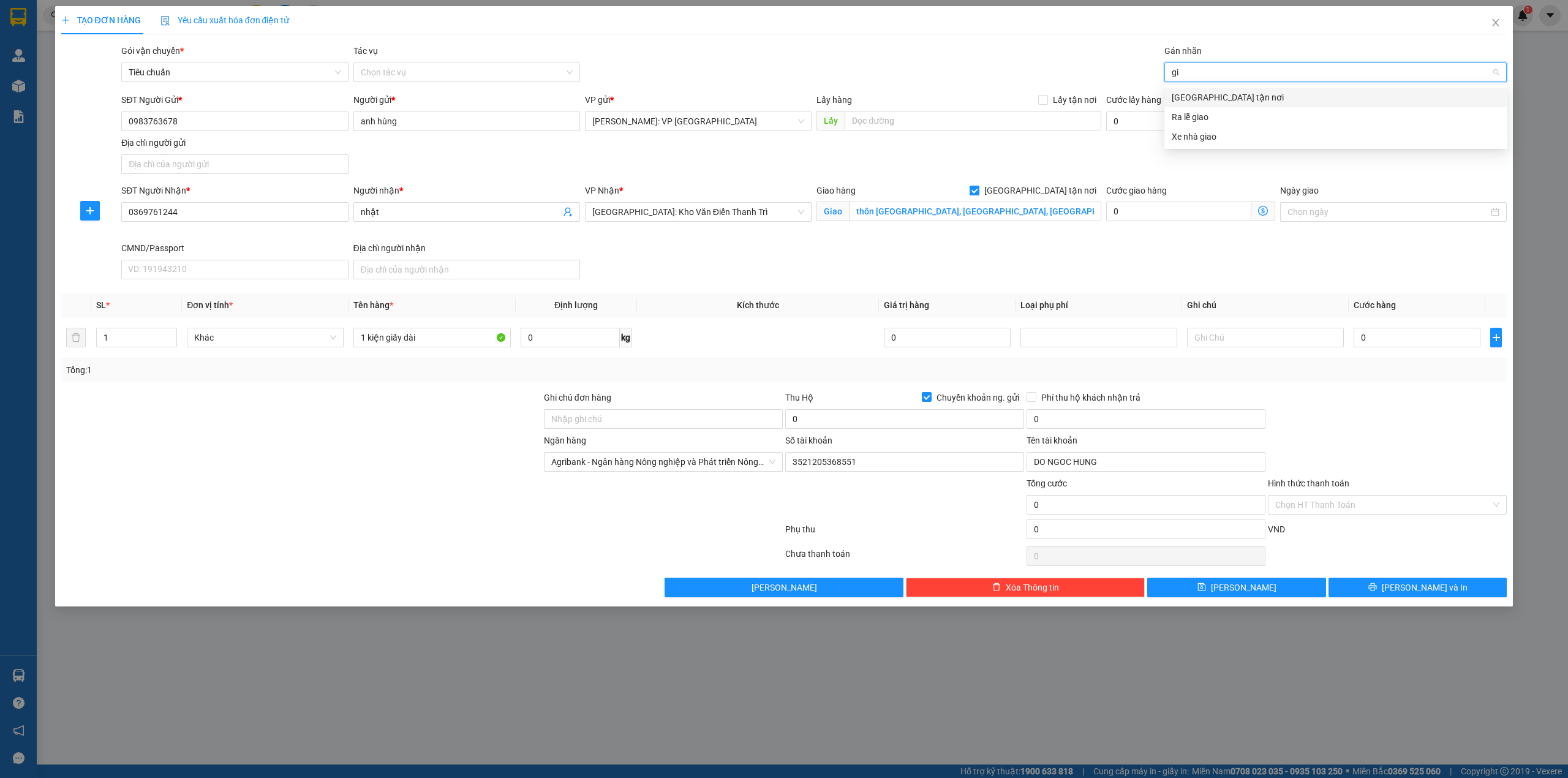
click at [1242, 96] on div "[GEOGRAPHIC_DATA] tận nơi" at bounding box center [1335, 97] width 328 height 13
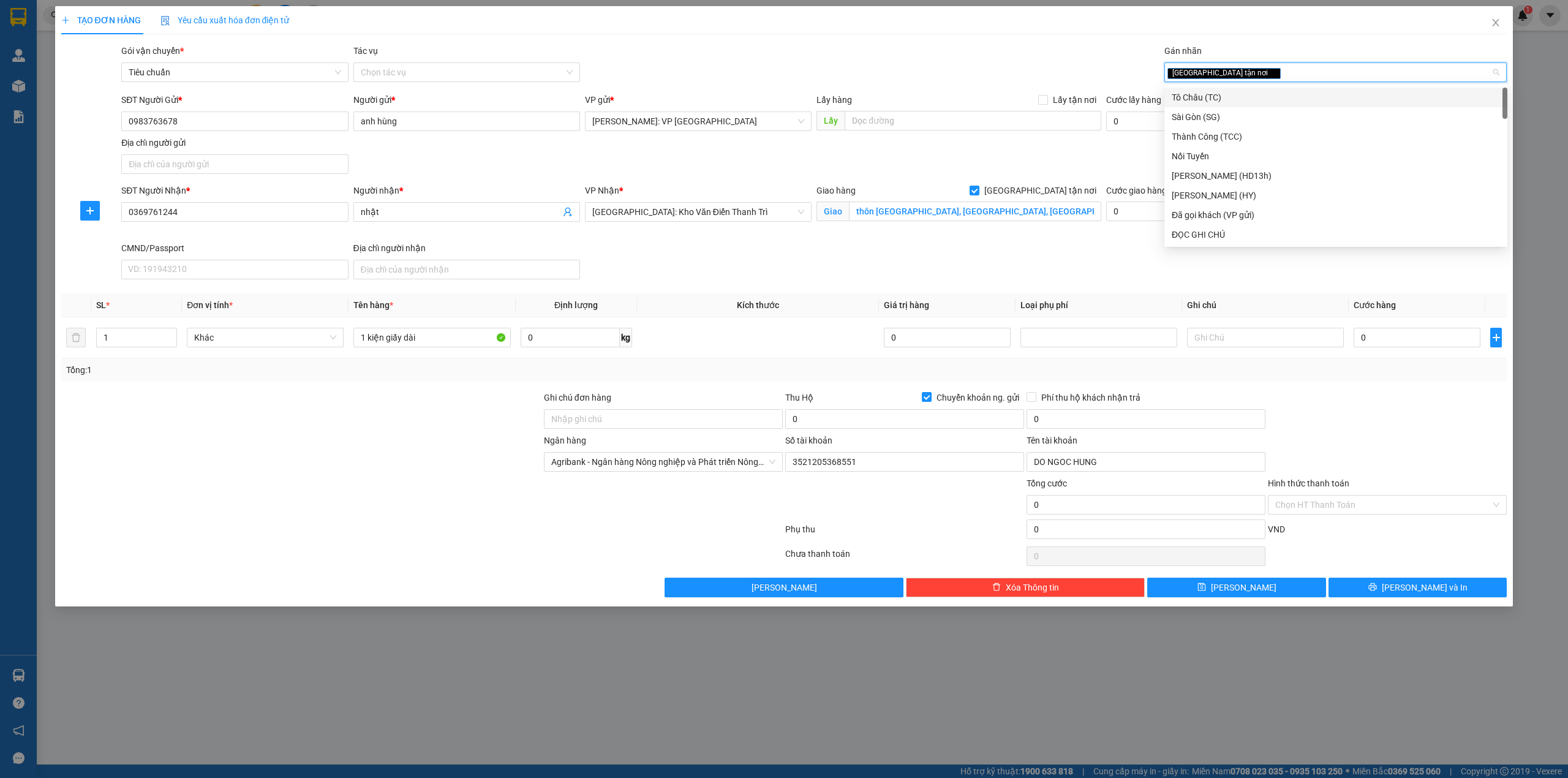
click at [900, 52] on div "Gói vận chuyển * Tiêu chuẩn Tác vụ Chọn tác vụ Gán nhãn Giao tận nơi" at bounding box center [814, 65] width 1390 height 43
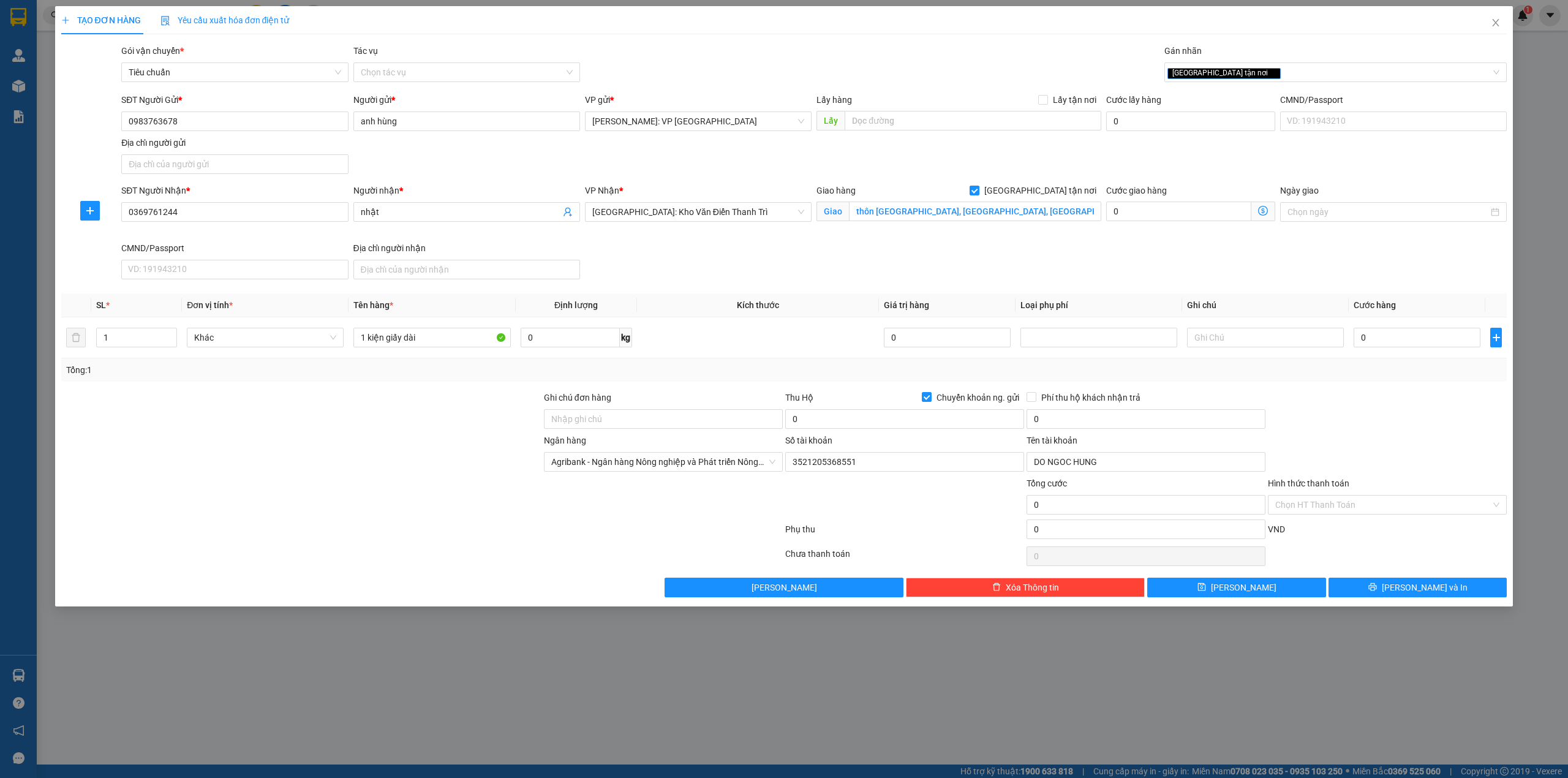
click at [743, 241] on div "VP Nhận * Hà Nội: Kho Văn Điển Thanh Trì" at bounding box center [698, 212] width 231 height 57
click at [416, 413] on div at bounding box center [301, 412] width 483 height 43
click at [1385, 341] on input "0" at bounding box center [1417, 338] width 127 height 20
type input "1"
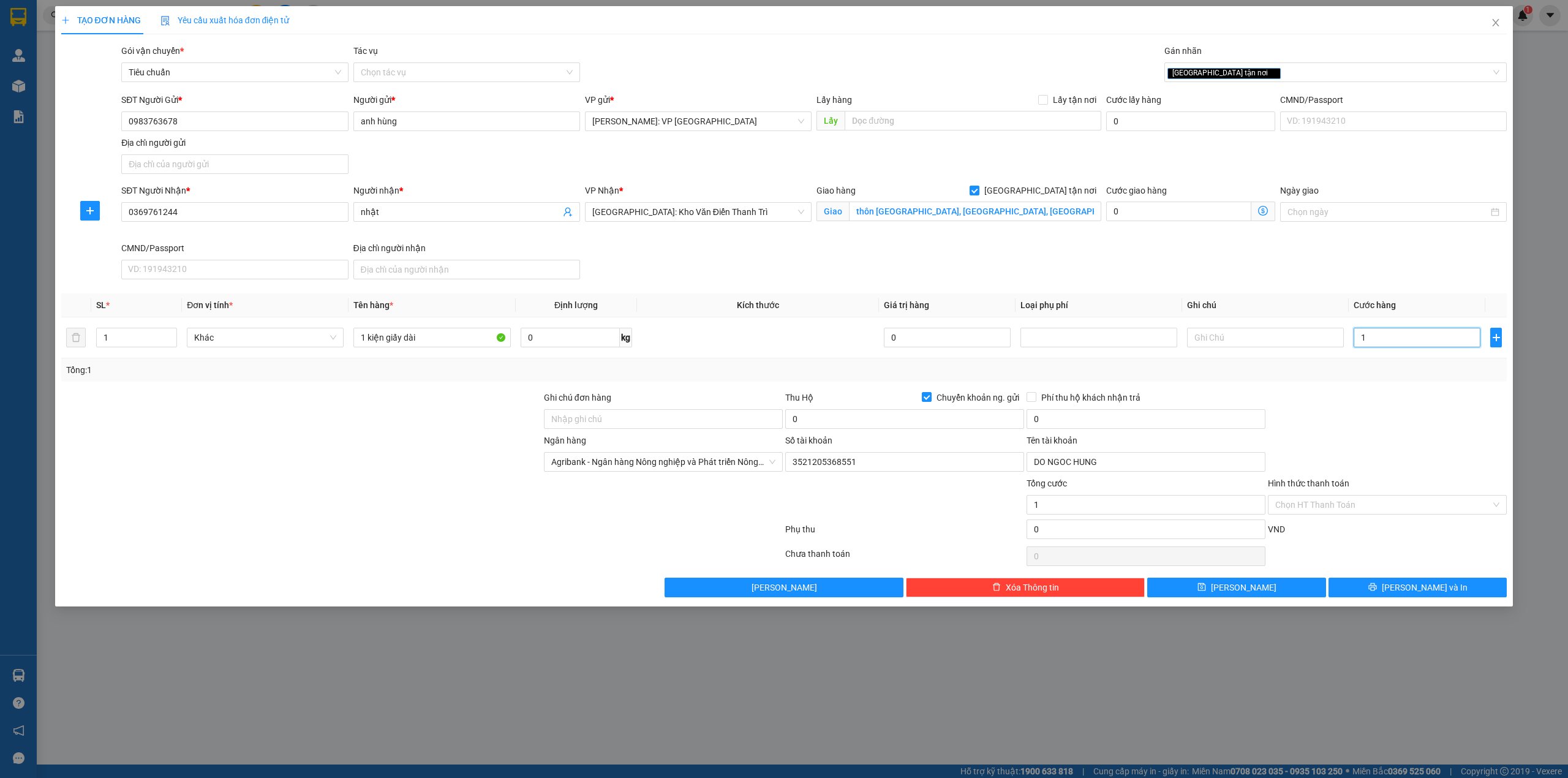
type input "1"
type input "17"
type input "170"
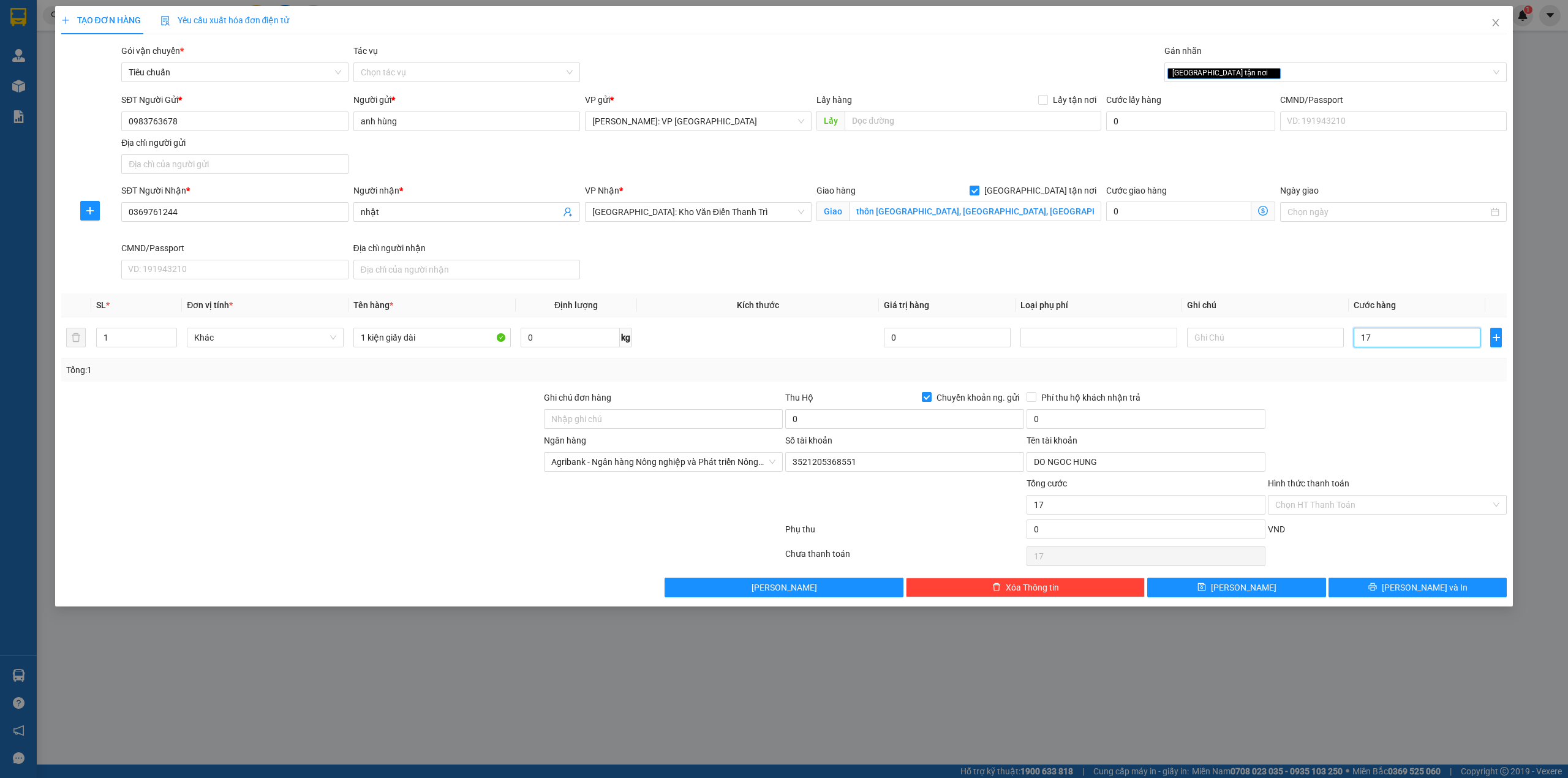
type input "170"
type input "1.700"
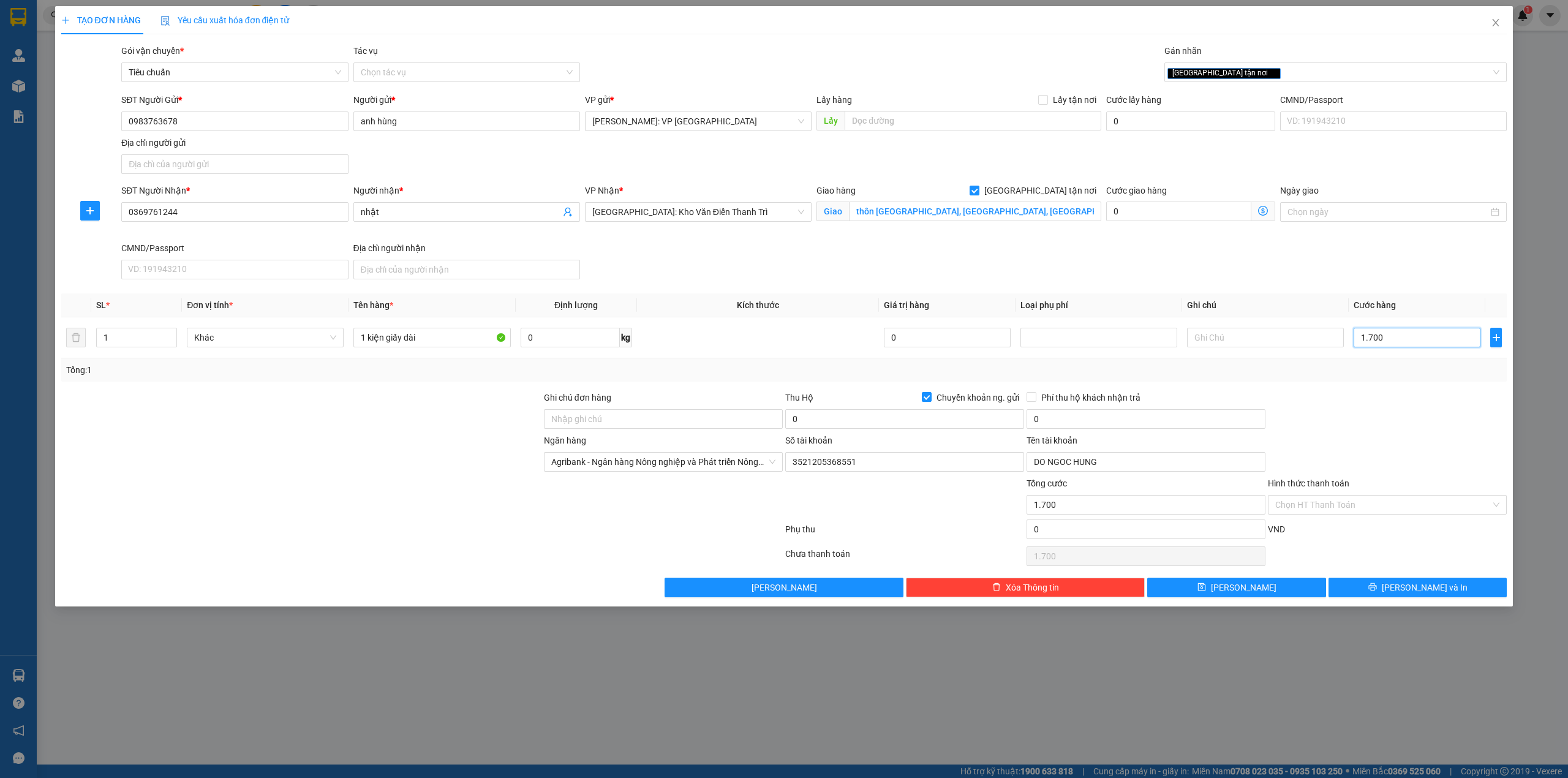
type input "17.000"
type input "170.000"
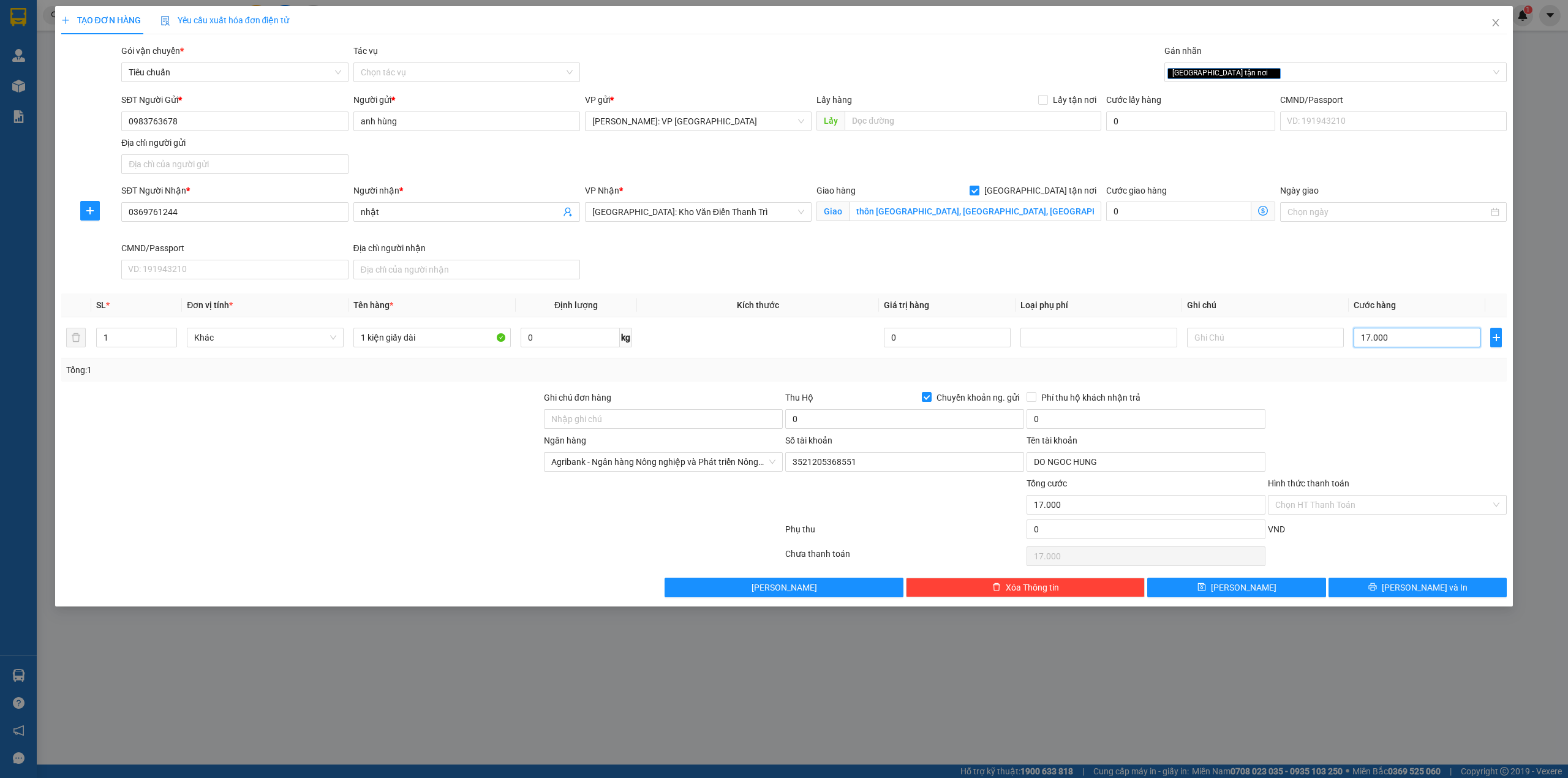
type input "170.000"
click at [848, 411] on input "0" at bounding box center [904, 419] width 239 height 20
type input "1.200.000"
click at [1057, 415] on input "0" at bounding box center [1145, 419] width 239 height 20
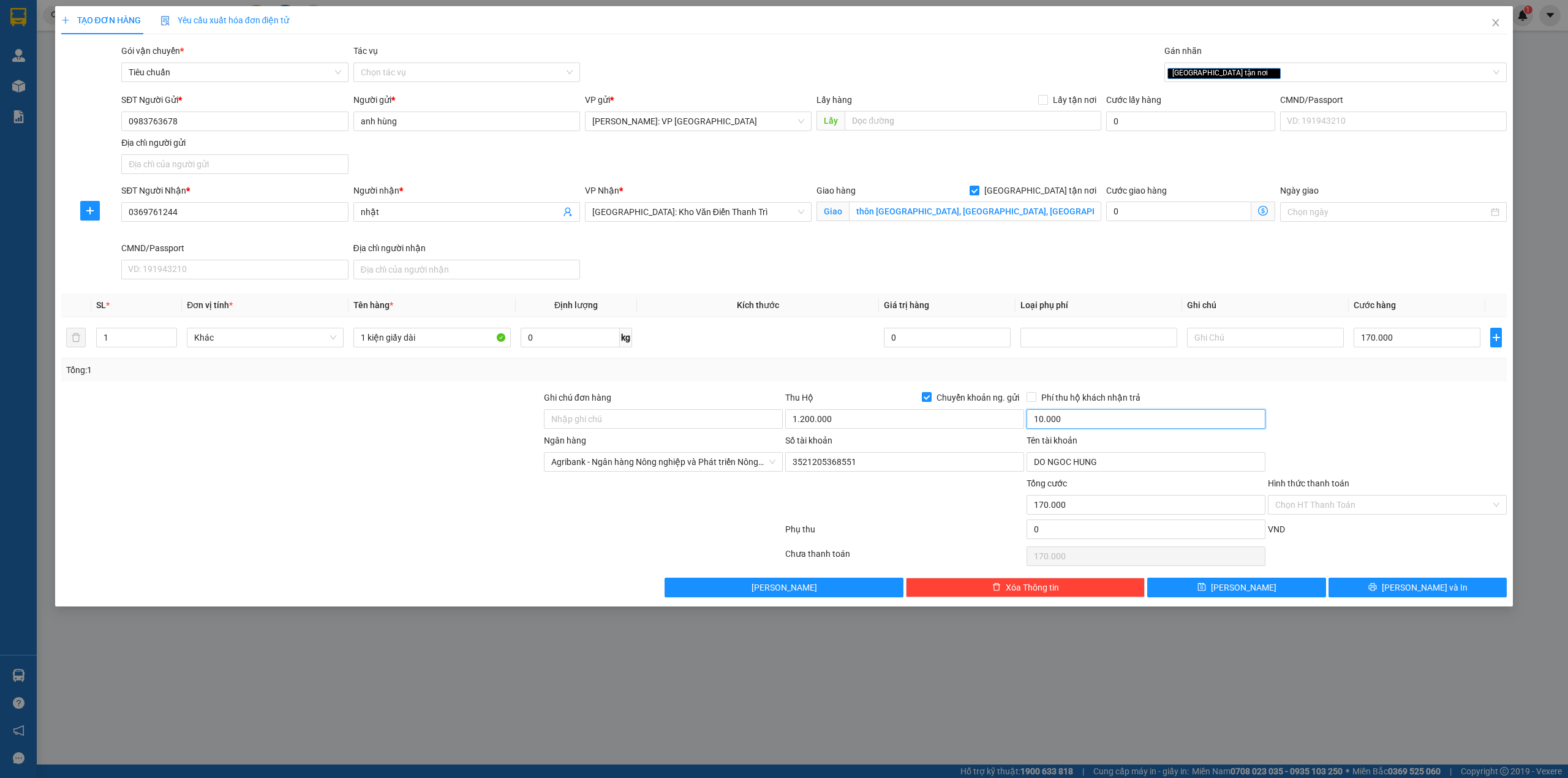
type input "10.000"
click at [451, 419] on div at bounding box center [301, 412] width 483 height 43
drag, startPoint x: 490, startPoint y: 398, endPoint x: 506, endPoint y: 398, distance: 16.0
click at [502, 398] on div at bounding box center [301, 412] width 483 height 43
click at [441, 335] on input "1 kiện giấy dài" at bounding box center [431, 338] width 157 height 20
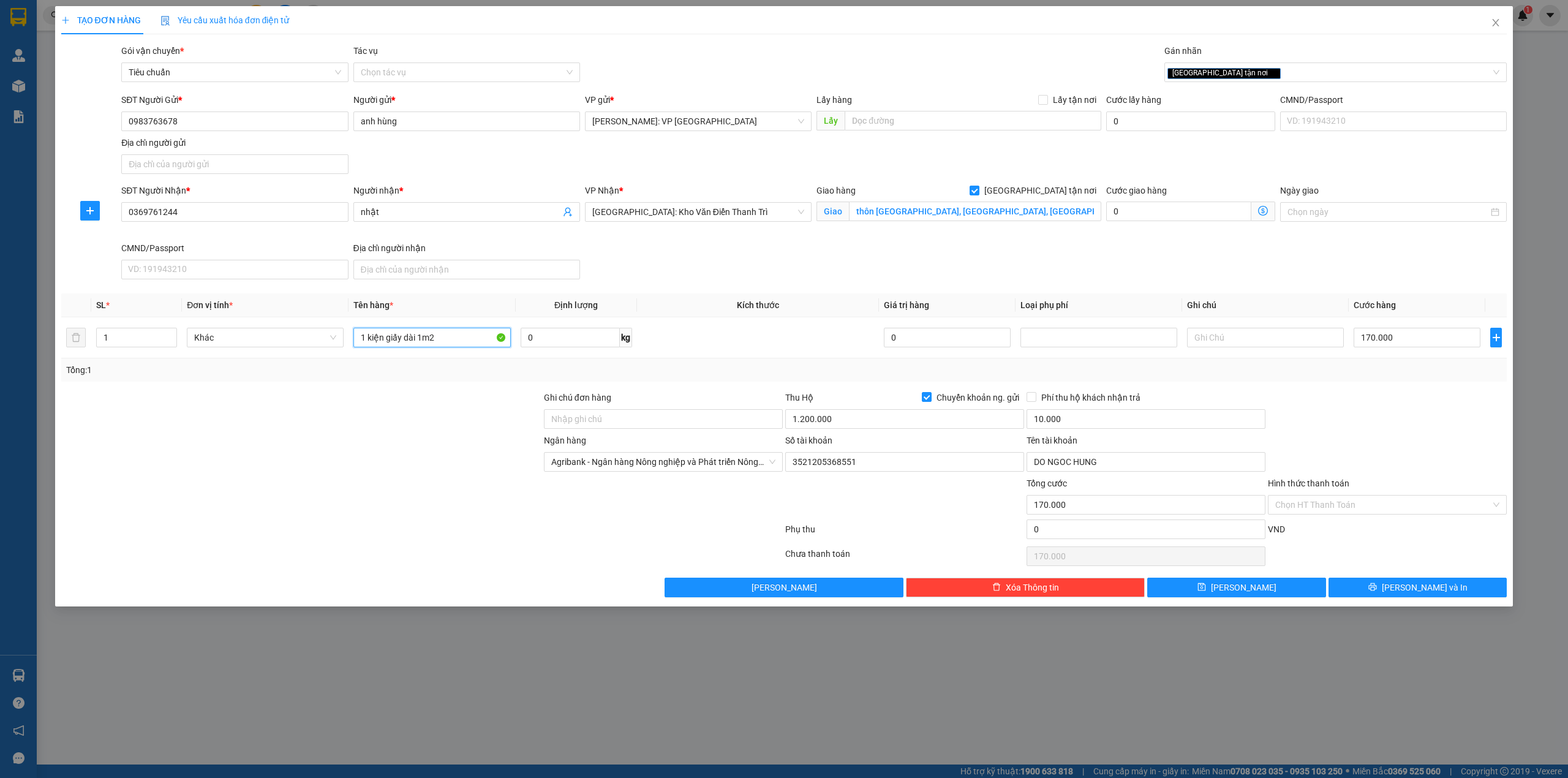
type input "1 kiện giấy dài 1m2"
click at [402, 425] on div at bounding box center [301, 412] width 483 height 43
click at [1444, 588] on button "[PERSON_NAME] và In" at bounding box center [1418, 587] width 179 height 20
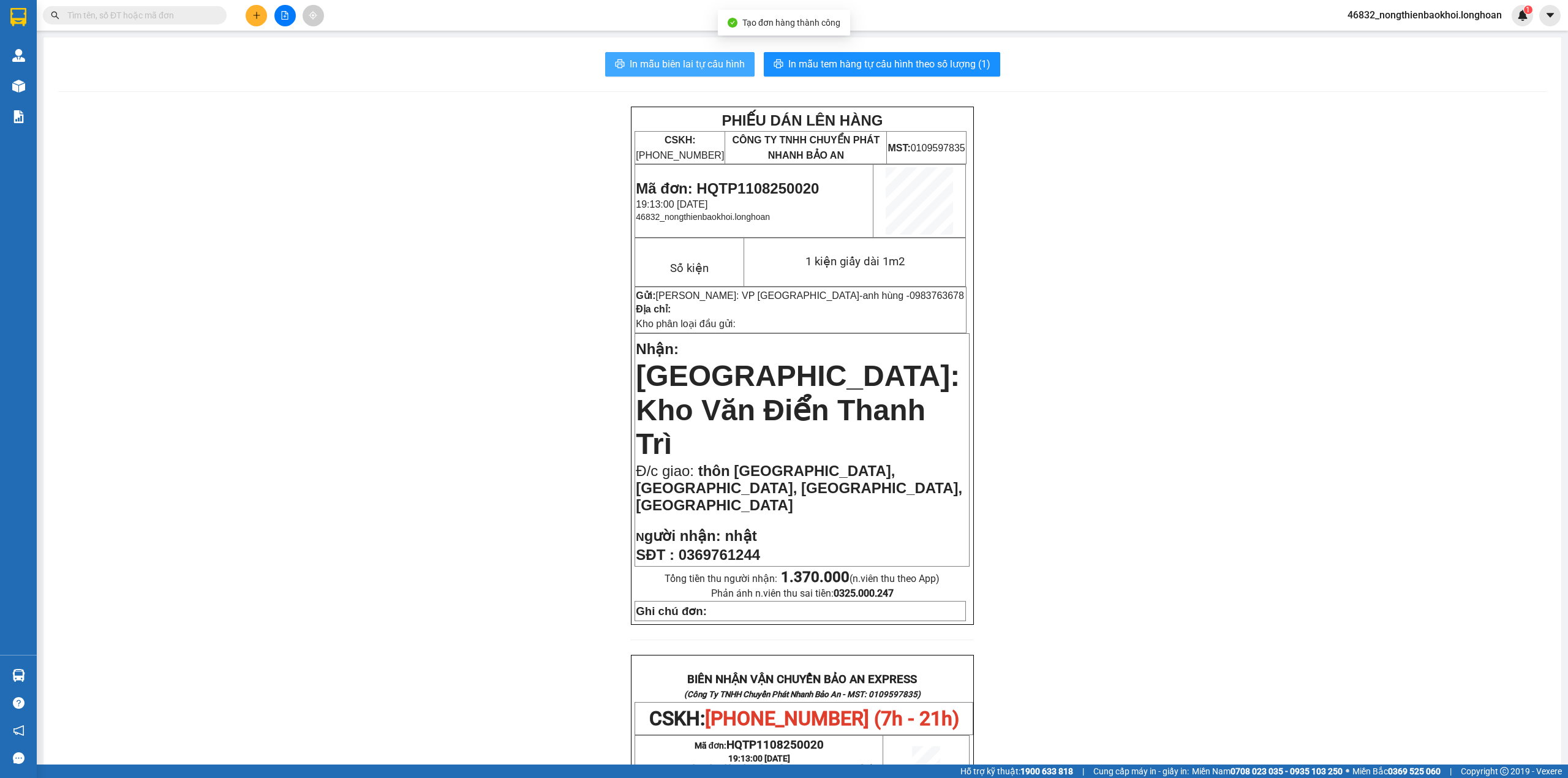
click at [735, 55] on button "In mẫu biên lai tự cấu hình" at bounding box center [679, 64] width 150 height 25
click at [873, 69] on span "In mẫu tem hàng tự cấu hình theo số lượng (1)" at bounding box center [889, 64] width 202 height 16
click at [425, 324] on div "PHIẾU DÁN LÊN HÀNG CSKH: 1900.06.88.33 CÔNG TY TNHH CHUYỂN PHÁT NHANH BẢO AN MS…" at bounding box center [802, 712] width 1489 height 1211
click at [371, 263] on div "PHIẾU DÁN LÊN HÀNG CSKH: 1900.06.88.33 CÔNG TY TNHH CHUYỂN PHÁT NHANH BẢO AN MS…" at bounding box center [802, 712] width 1489 height 1211
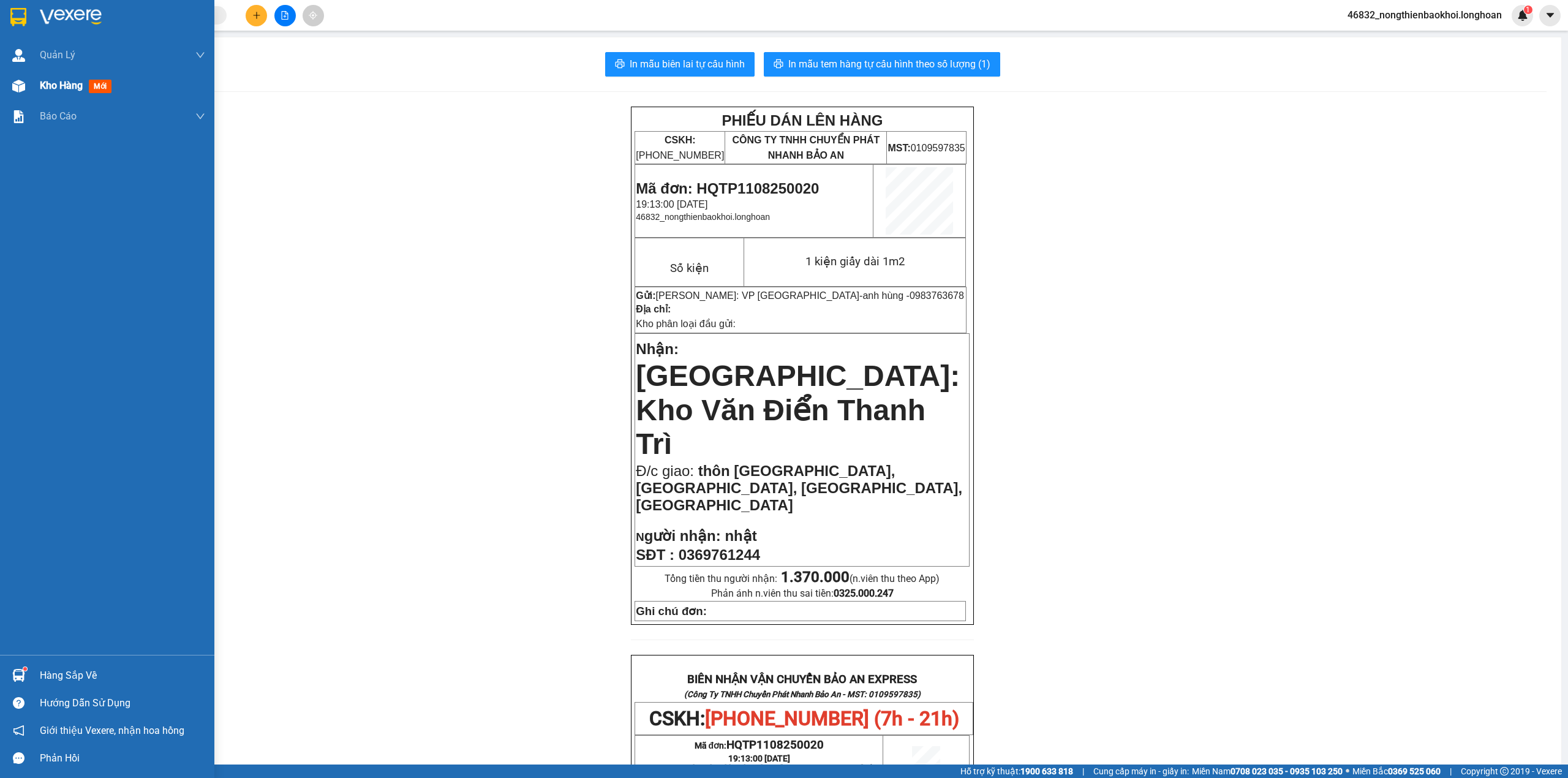
click at [12, 91] on img at bounding box center [18, 86] width 13 height 13
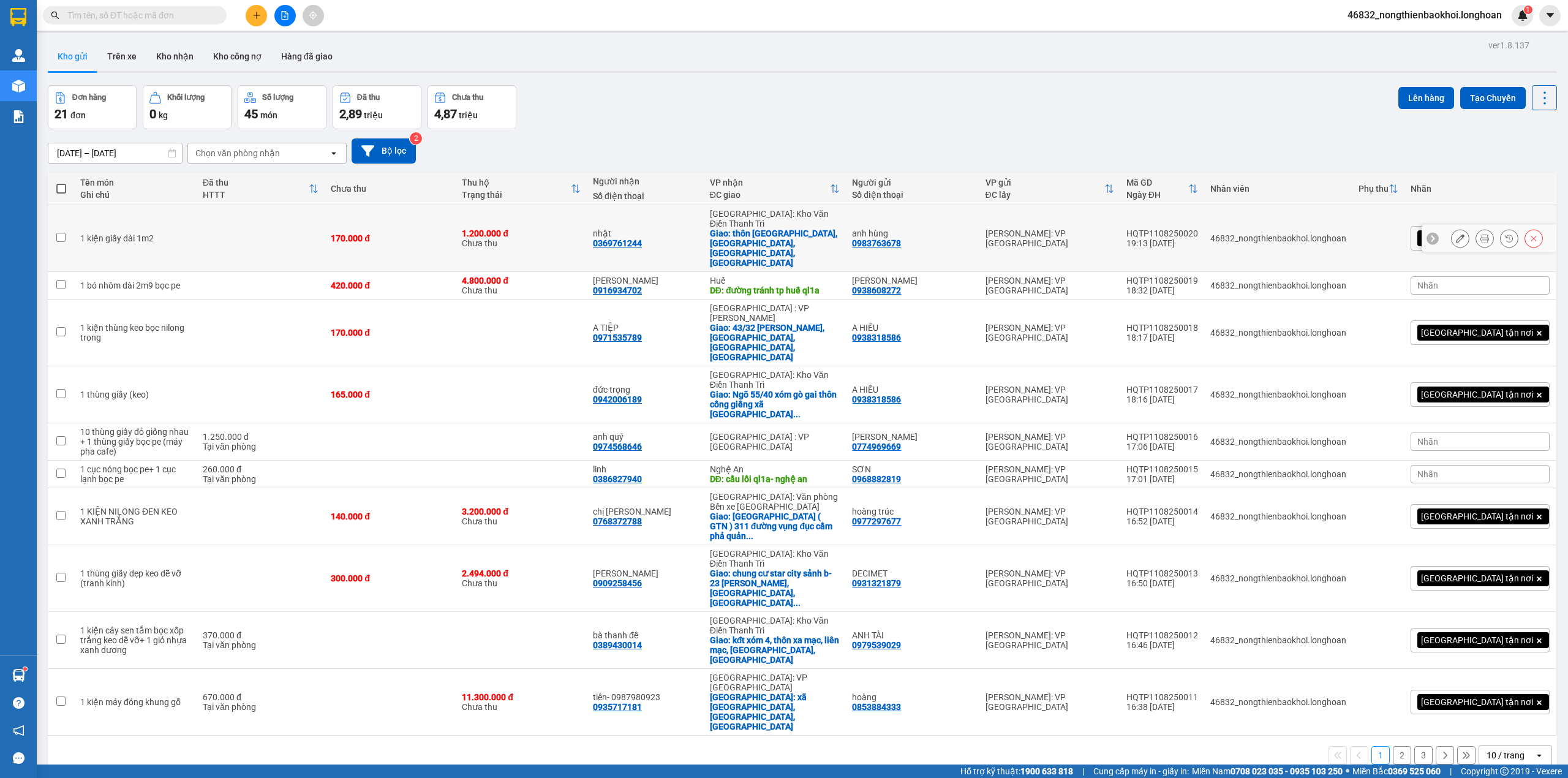
click at [1456, 234] on icon at bounding box center [1460, 238] width 9 height 9
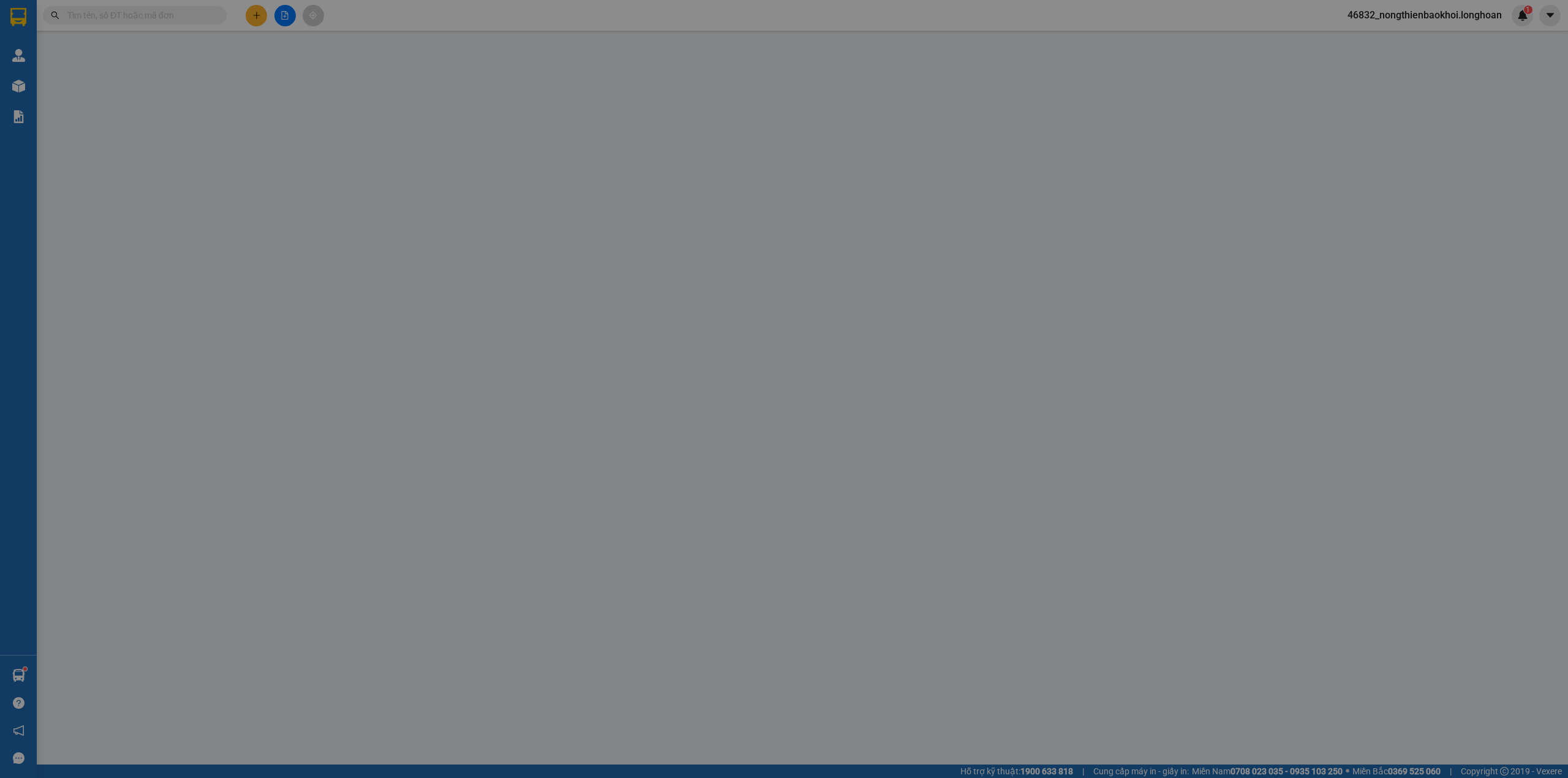
type input "0983763678"
type input "anh hùng"
type input "0369761244"
type input "nhật"
checkbox input "true"
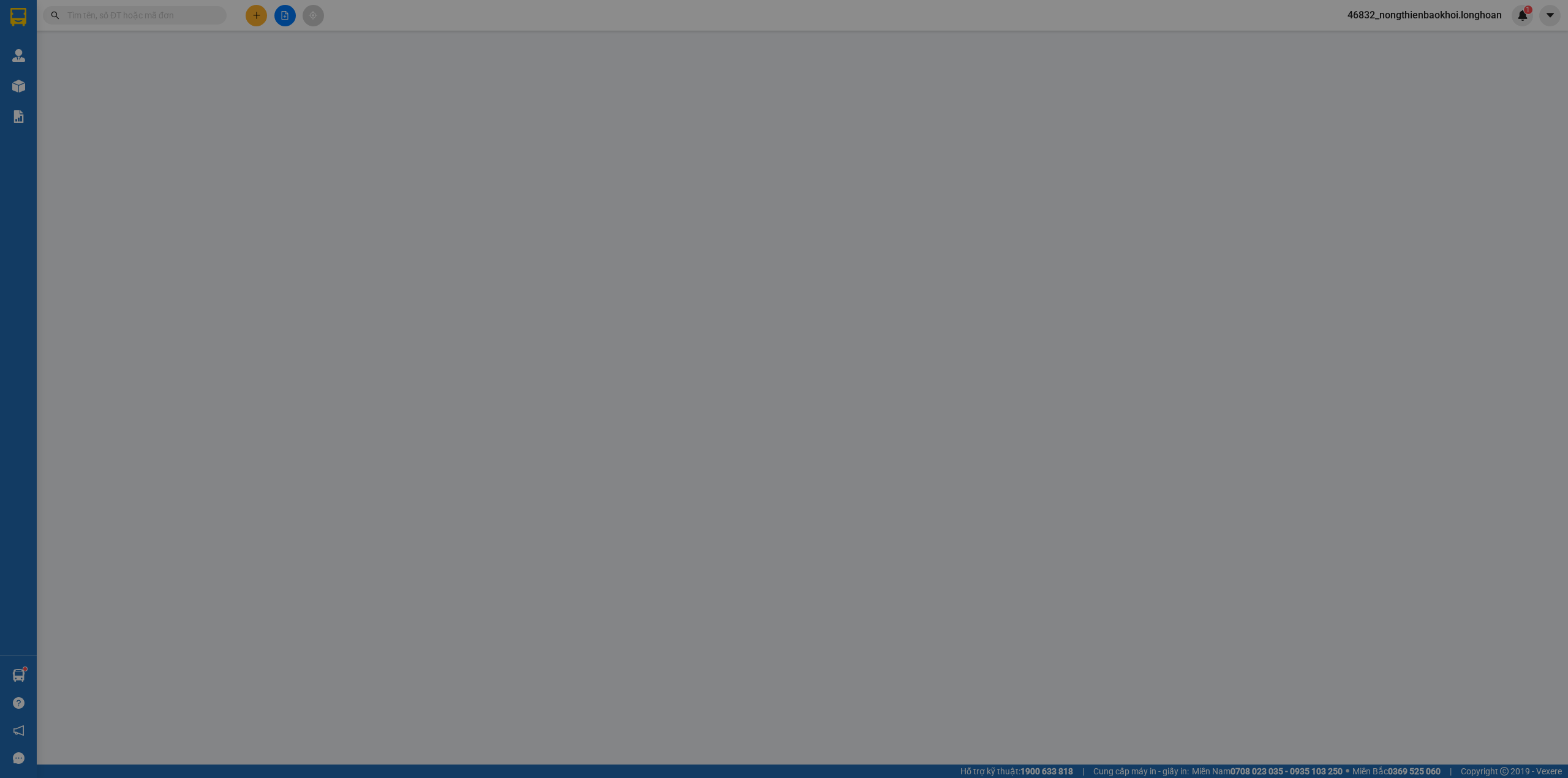
type input "thôn An Bình, Nô Giang, Đông Hưng, Thái Bình"
type input "170.000"
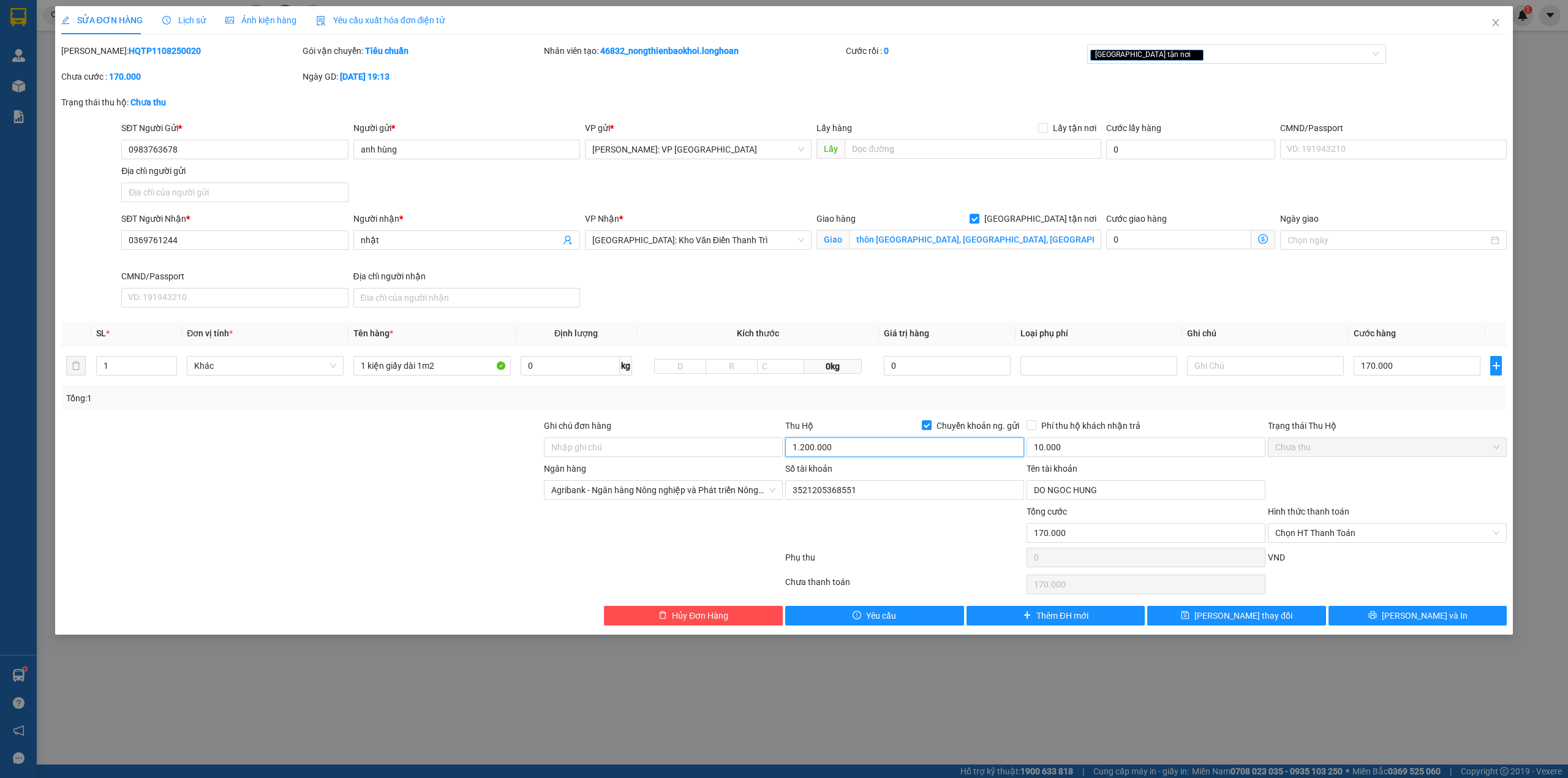
click at [843, 450] on input "1.200.000" at bounding box center [904, 448] width 239 height 20
type input "1.030.000"
click at [1377, 613] on button "[PERSON_NAME] và In" at bounding box center [1418, 616] width 179 height 20
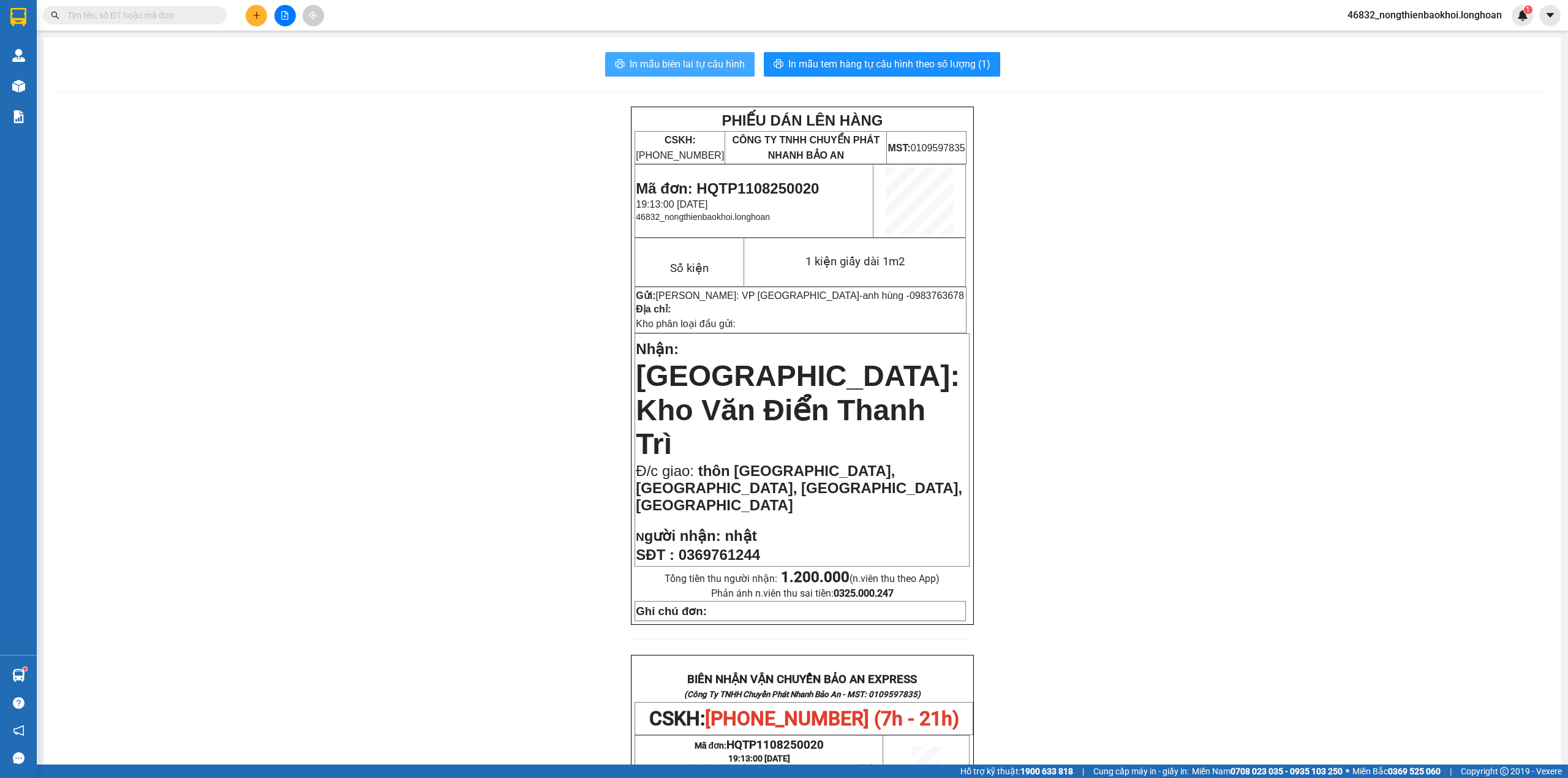
click at [689, 64] on span "In mẫu biên lai tự cấu hình" at bounding box center [687, 64] width 115 height 16
click at [845, 67] on span "In mẫu tem hàng tự cấu hình theo số lượng (1)" at bounding box center [889, 64] width 202 height 16
click at [569, 77] on div "In mẫu biên lai tự cấu hình In mẫu tem hàng tự cấu hình theo số lượng (1) PHIẾU…" at bounding box center [802, 685] width 1518 height 1296
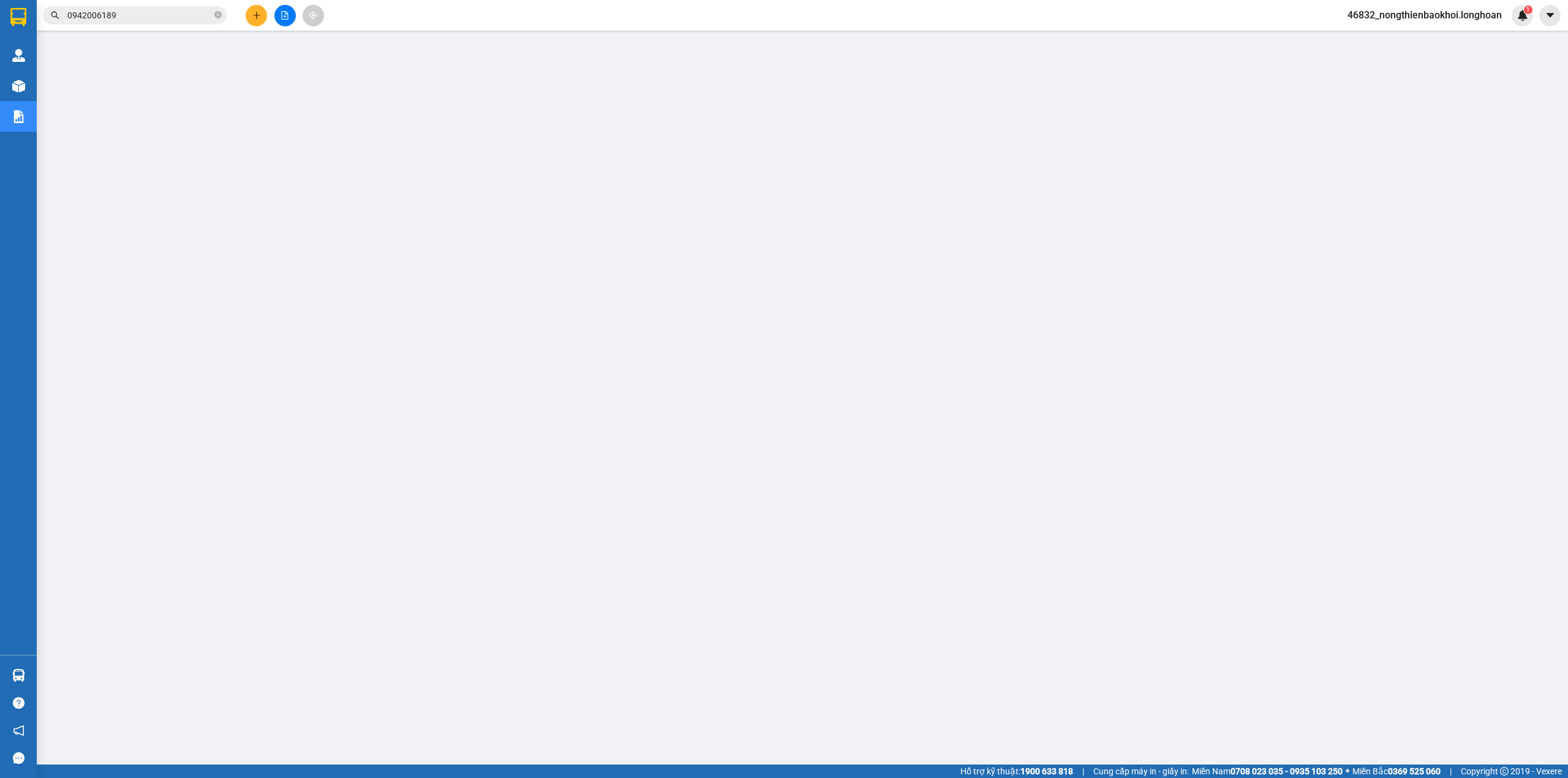
click at [260, 18] on icon "plus" at bounding box center [257, 16] width 9 height 9
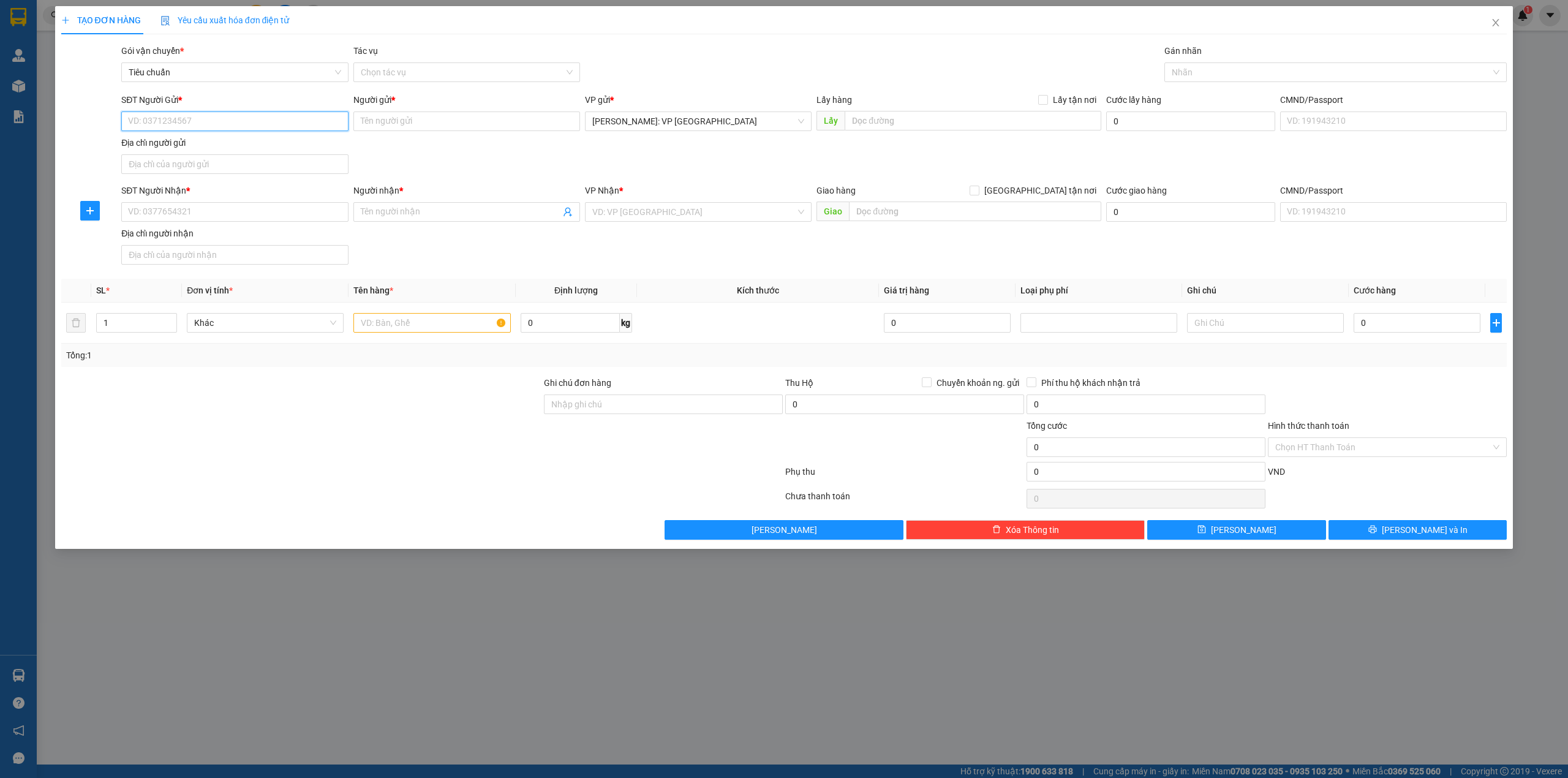
paste input "0983763678"
type input "0983763678"
click at [191, 145] on div "0983763678 - anh hùng" at bounding box center [234, 146] width 212 height 13
type input "anh hùng"
checkbox input "true"
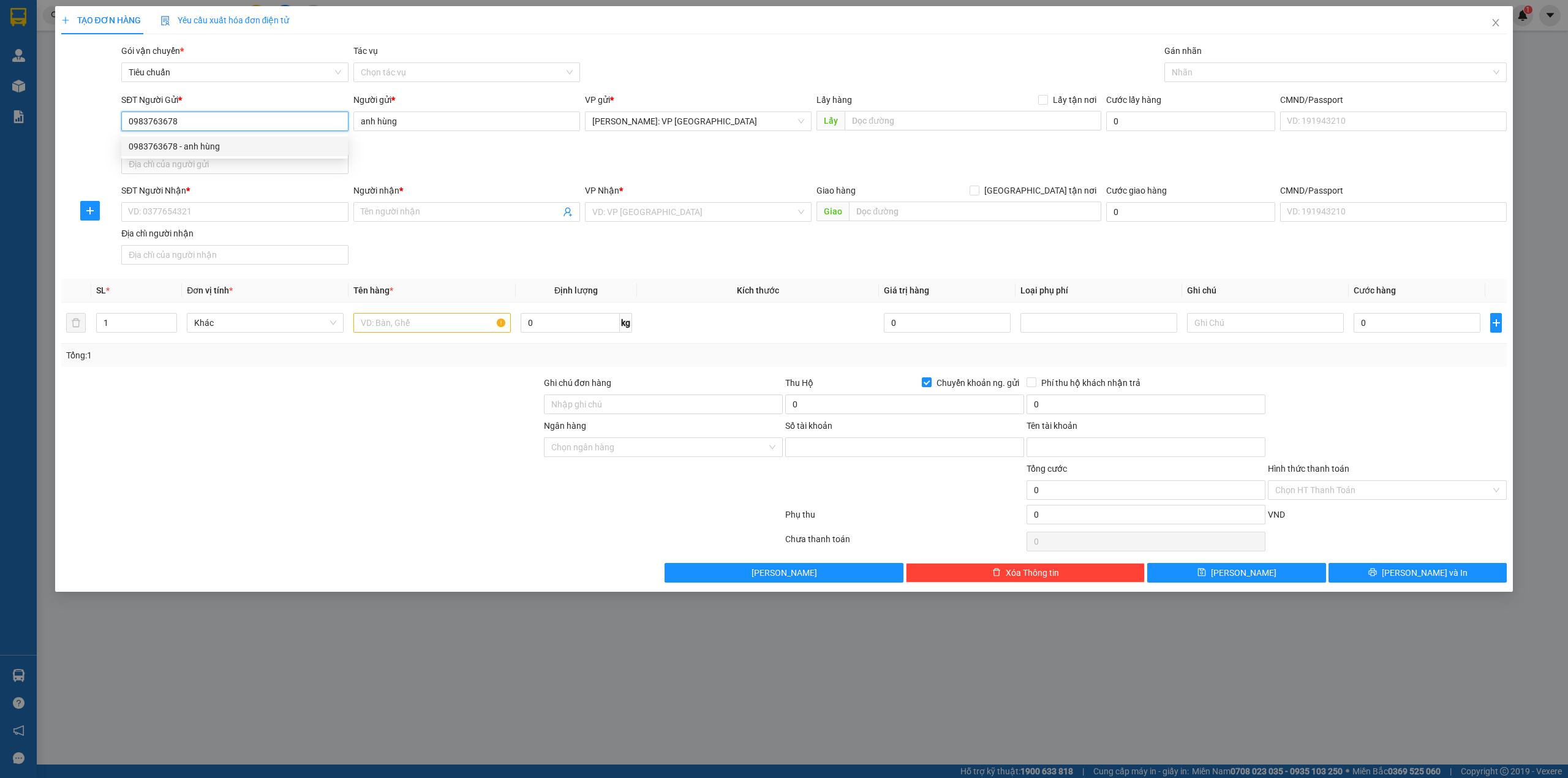
type input "3521205368551"
type input "DO NGOC HUNG"
type input "0983763678"
click at [333, 406] on div at bounding box center [301, 397] width 483 height 43
click at [471, 255] on div "SĐT Người Nhận * VD: 0377654321 Người nhận * Tên người nhận VP Nhận * VD: VP [G…" at bounding box center [814, 226] width 1390 height 86
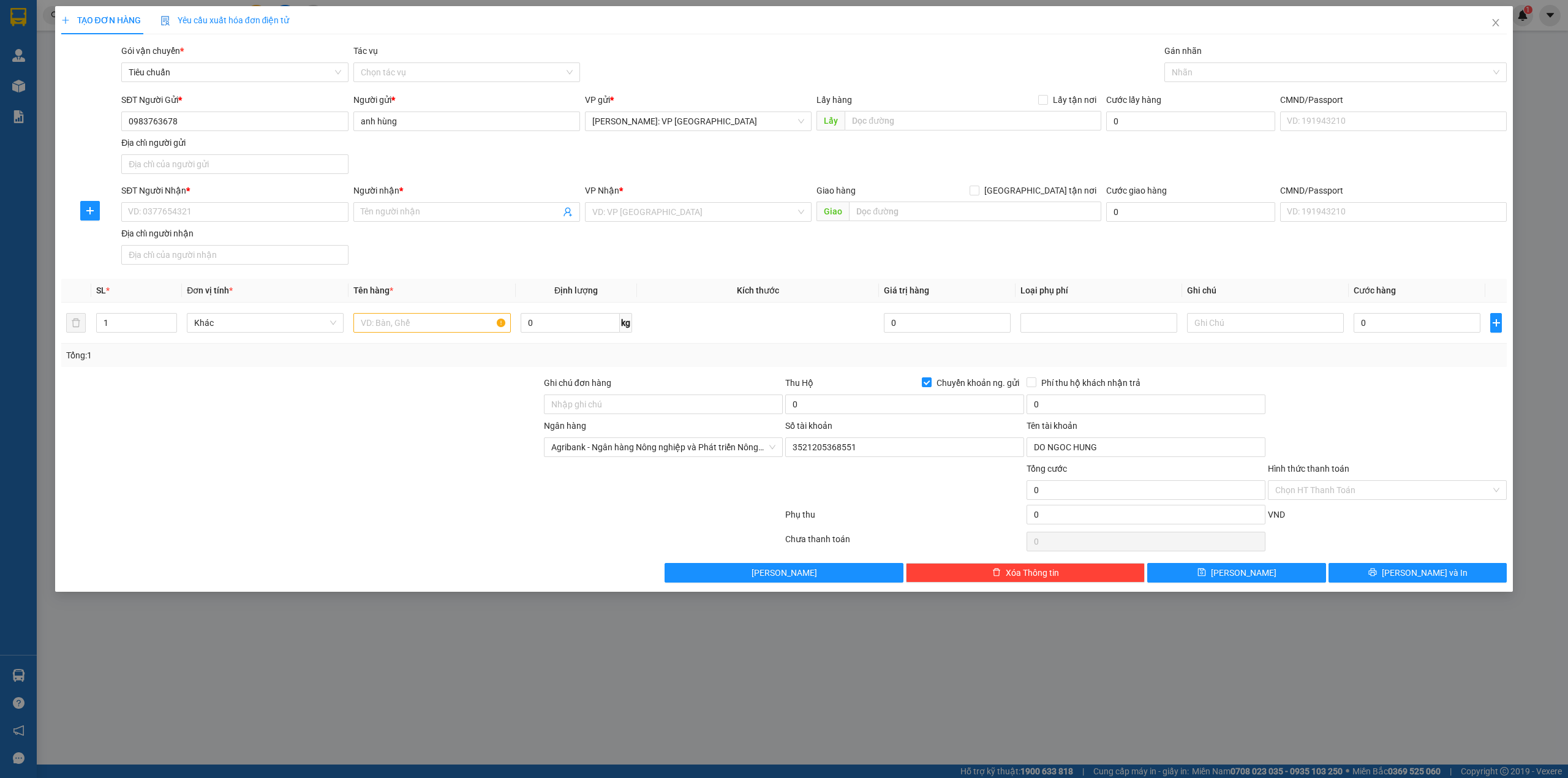
click at [352, 403] on div at bounding box center [301, 397] width 483 height 43
click at [375, 377] on div "Transit Pickup Surcharge Ids Transit Deliver Surcharge Ids Transit Deliver Surc…" at bounding box center [784, 313] width 1446 height 538
click at [484, 263] on div "SĐT Người Nhận * VD: 0377654321 Người nhận * Tên người nhận VP Nhận * VD: VP [G…" at bounding box center [814, 226] width 1390 height 86
click at [397, 318] on input "text" at bounding box center [431, 323] width 157 height 20
click at [402, 326] on input "2 kiện giấy nhỏ" at bounding box center [431, 323] width 157 height 20
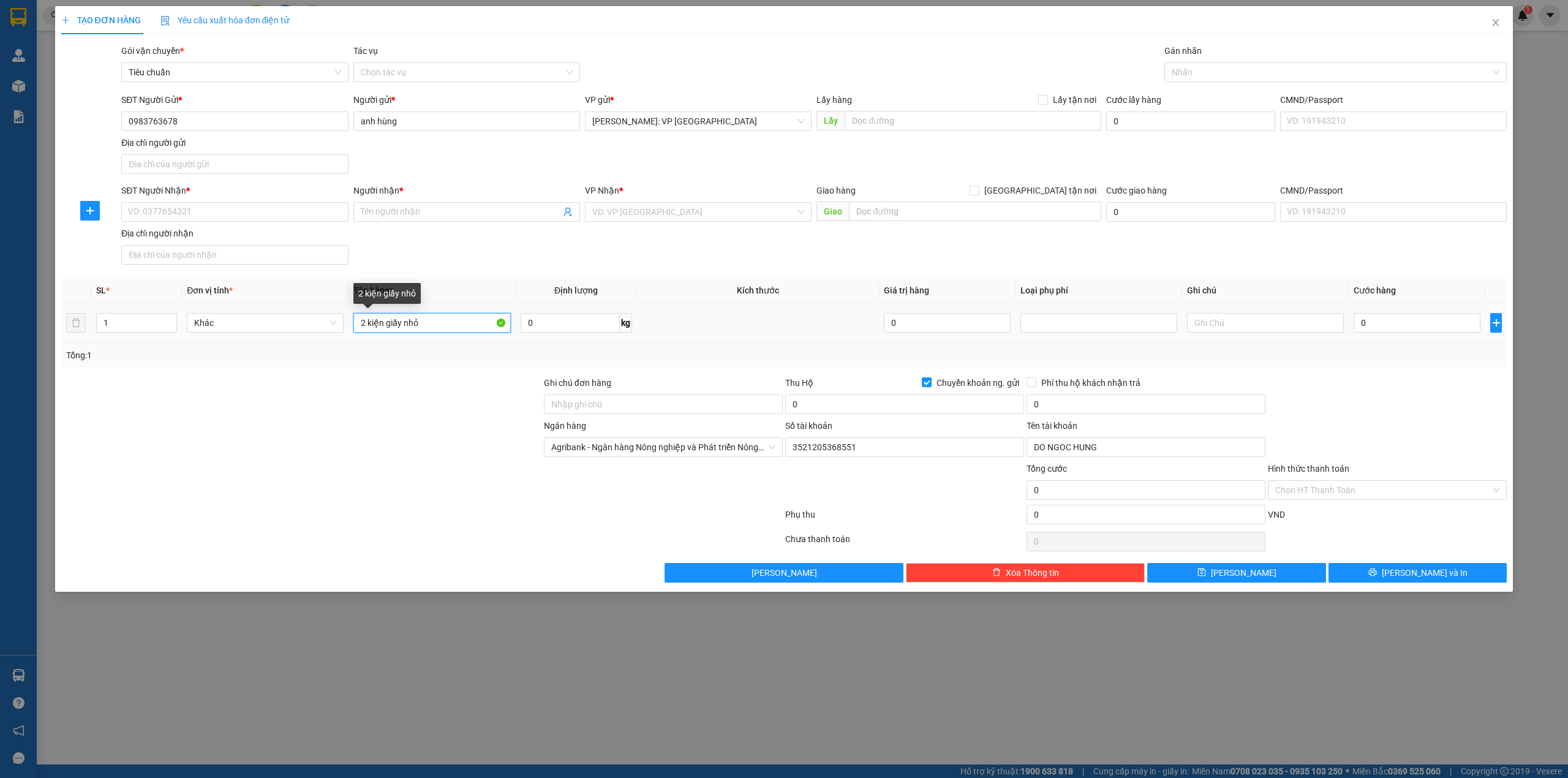
click at [402, 326] on input "2 kiện giấy nhỏ" at bounding box center [431, 323] width 157 height 20
type input "2 kiện giấy nhỏ"
click at [398, 422] on div at bounding box center [301, 440] width 483 height 43
click at [470, 218] on input "Người nhận *" at bounding box center [461, 211] width 200 height 13
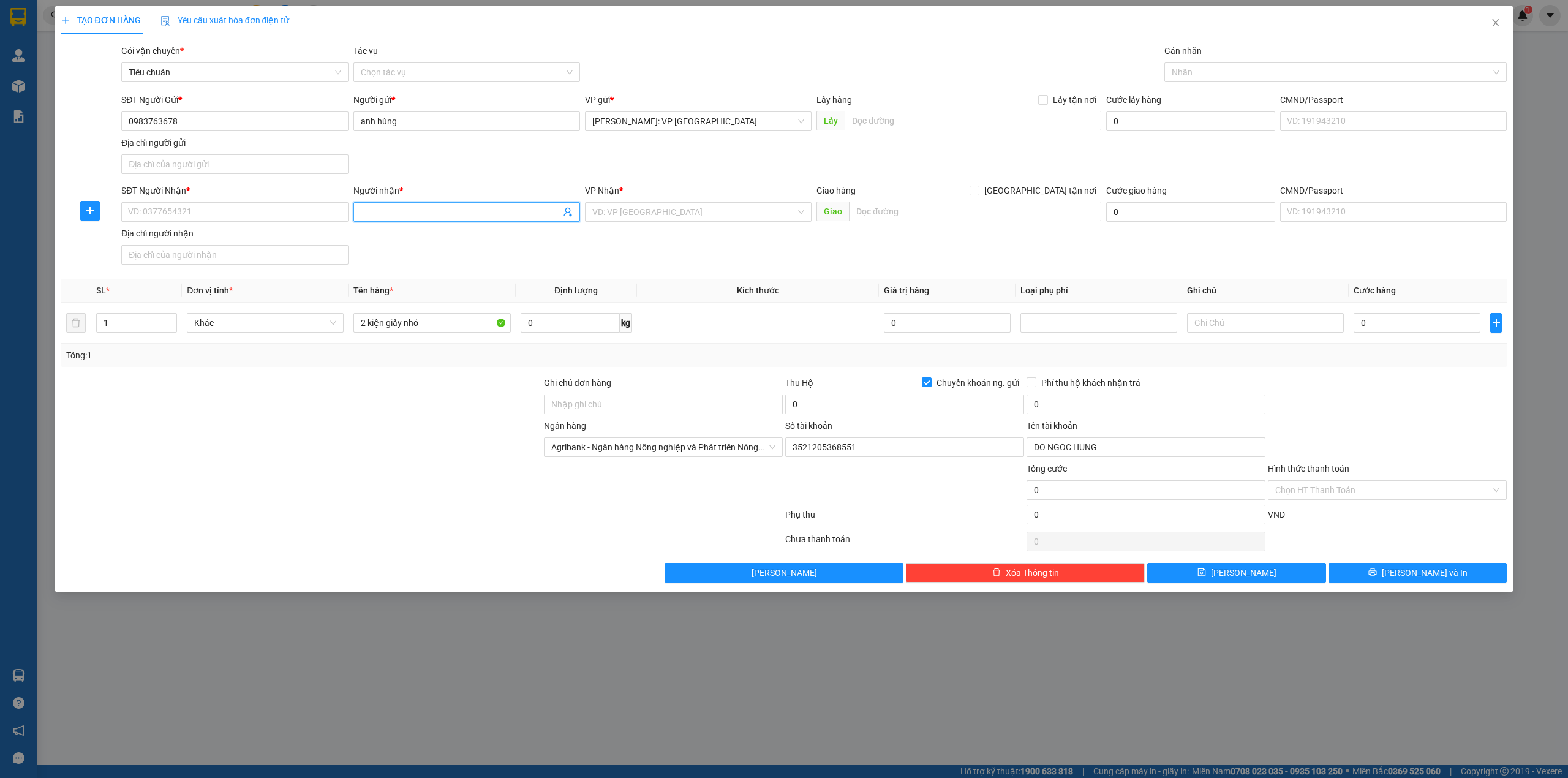
click at [446, 263] on div "SĐT Người Nhận * VD: 0377654321 Người nhận * Tên người nhận VP Nhận * VD: VP [G…" at bounding box center [814, 226] width 1390 height 86
click at [443, 155] on div "SĐT Người Gửi * 0983763678 Người gửi * anh hùng VP gửi * [GEOGRAPHIC_DATA]: VP …" at bounding box center [814, 135] width 1390 height 86
click at [684, 52] on div "Gói vận chuyển * Tiêu chuẩn Tác vụ Chọn tác vụ Gán nhãn Nhãn" at bounding box center [814, 65] width 1390 height 43
click at [294, 222] on input "SĐT Người Nhận *" at bounding box center [235, 212] width 227 height 20
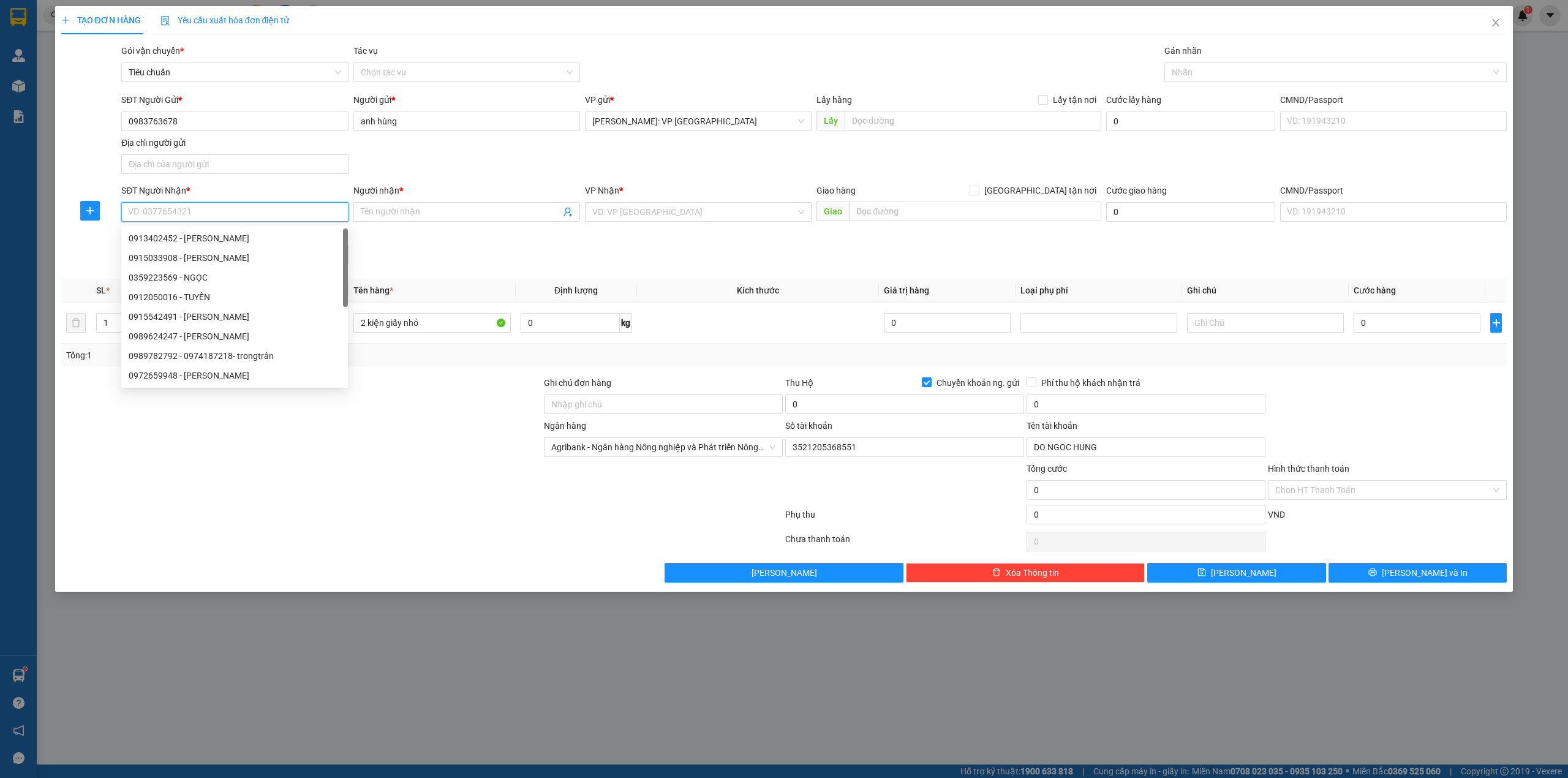
paste input "0986481111"
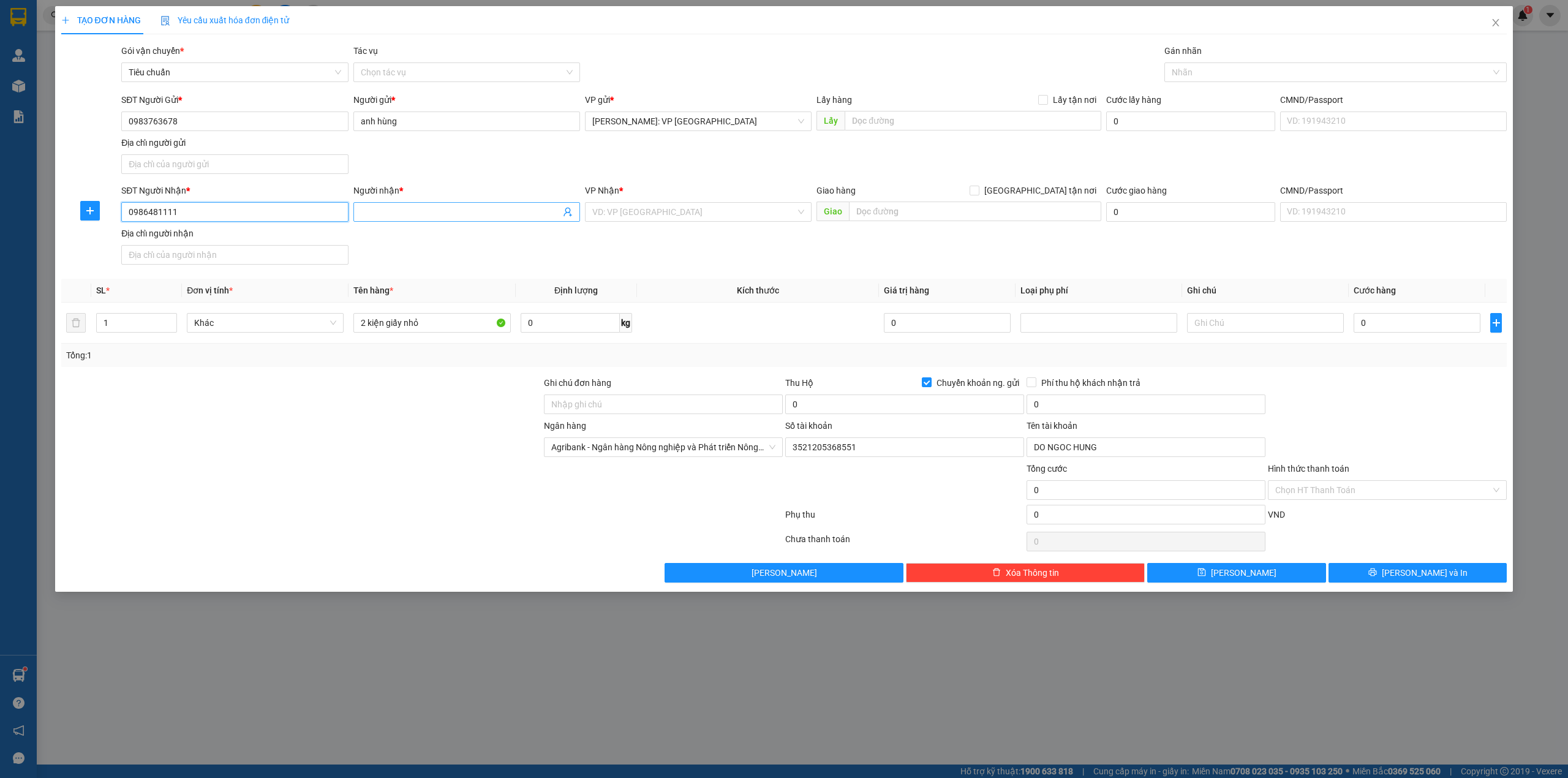
type input "0986481111"
click at [404, 216] on input "Người nhận *" at bounding box center [461, 211] width 200 height 13
type input "lại thanh"
click at [885, 211] on input "text" at bounding box center [975, 211] width 252 height 20
paste input "nhà số 10, ngõ 22, [GEOGRAPHIC_DATA], [GEOGRAPHIC_DATA], [GEOGRAPHIC_DATA], HN"
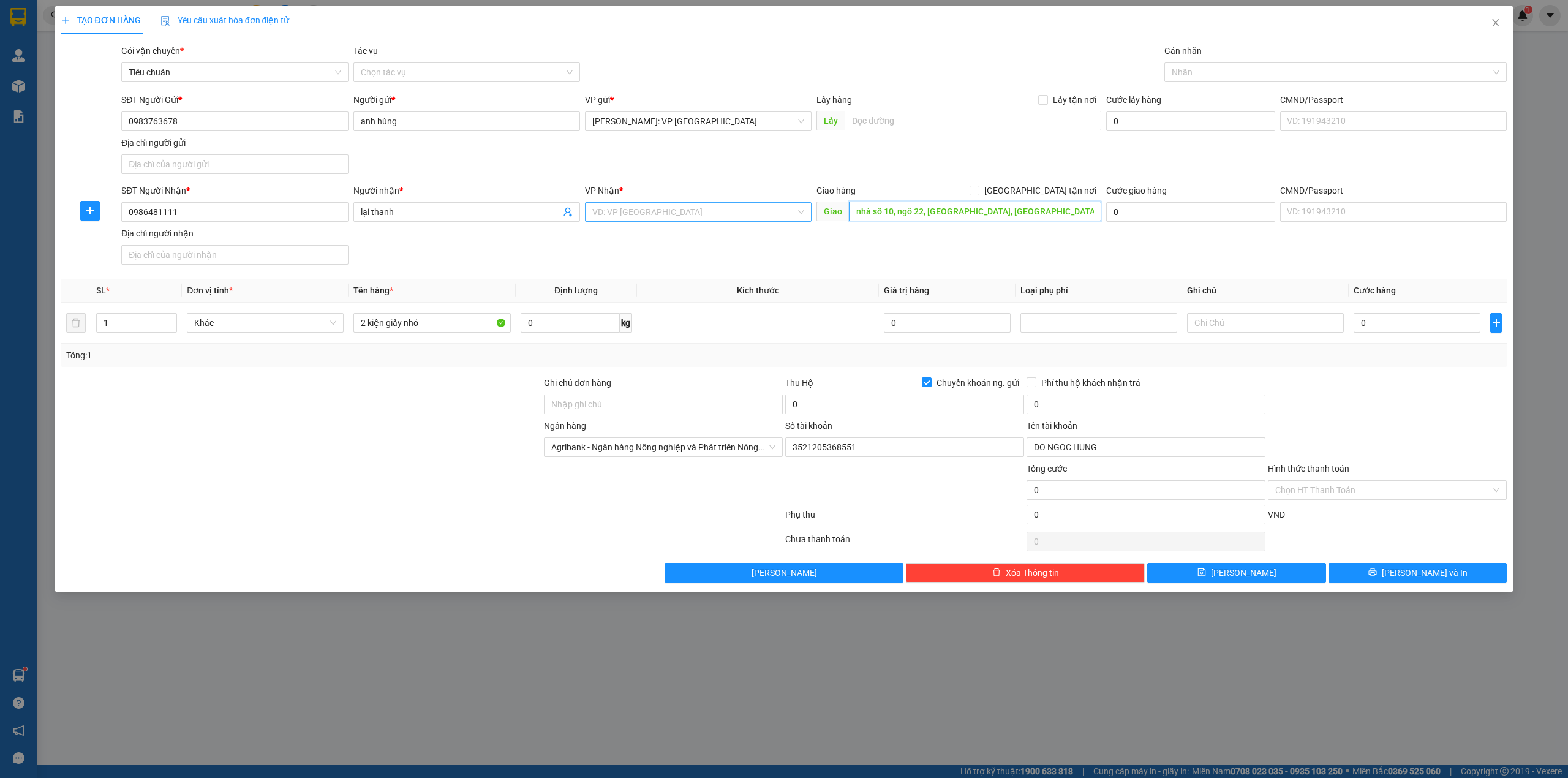
type input "nhà số 10, ngõ 22, [GEOGRAPHIC_DATA], [GEOGRAPHIC_DATA], [GEOGRAPHIC_DATA], HN"
click at [654, 211] on input "search" at bounding box center [694, 212] width 204 height 18
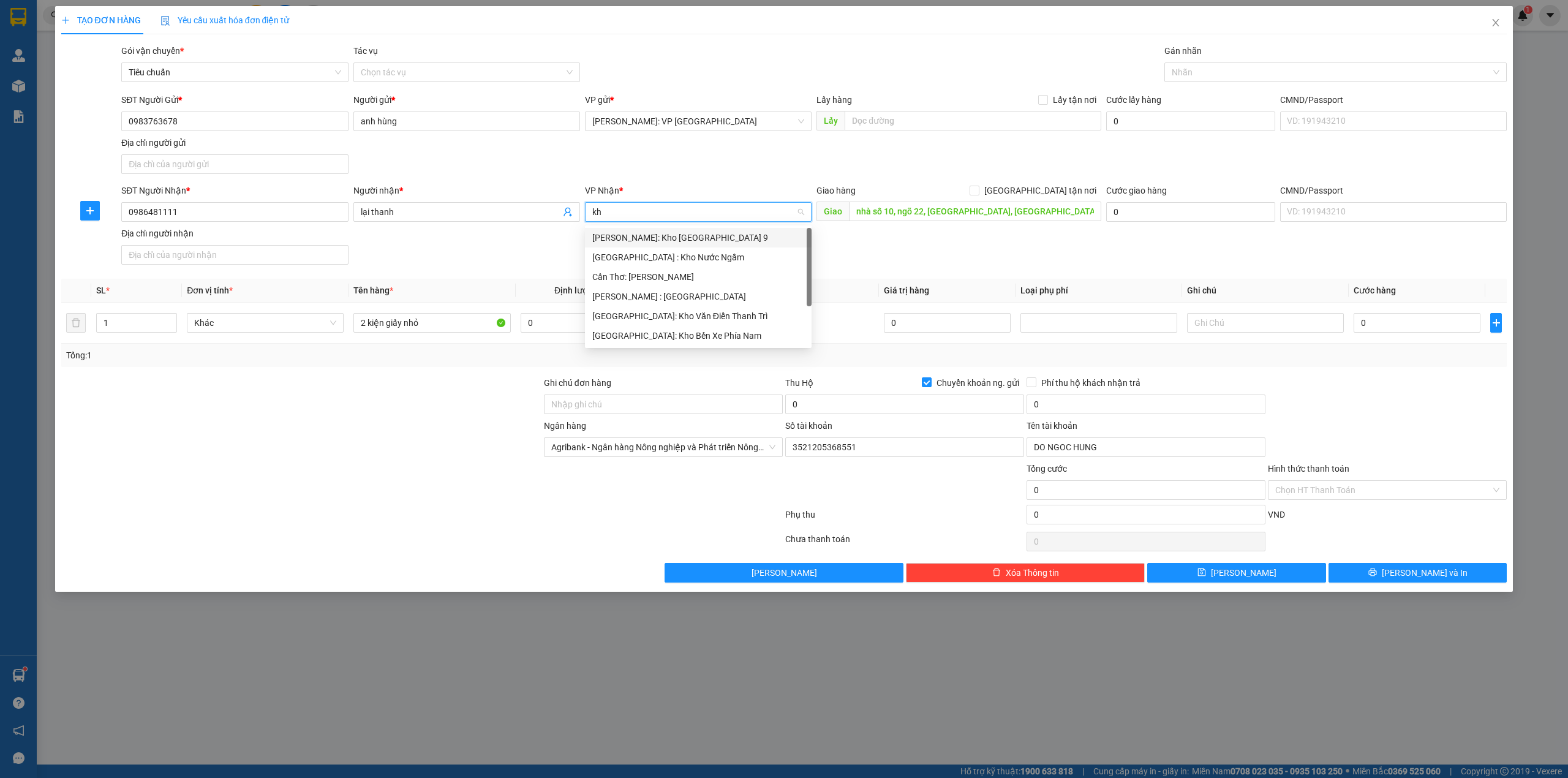
type input "kho"
click at [679, 317] on div "[GEOGRAPHIC_DATA]: Kho Văn Điển Thanh Trì" at bounding box center [698, 316] width 212 height 13
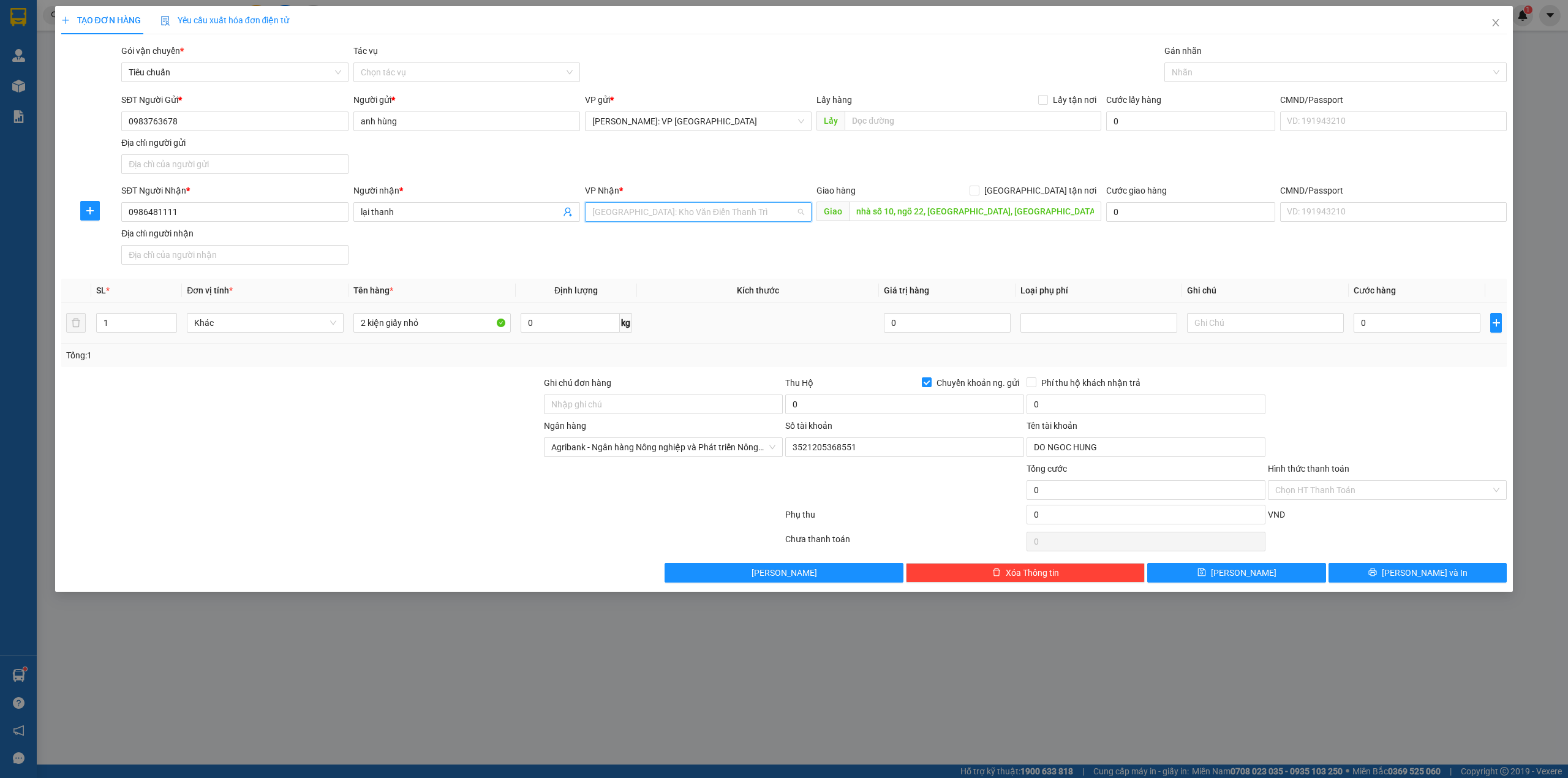
scroll to position [348, 0]
click at [447, 254] on div "SĐT Người Nhận * 0986481111 Người nhận * lại thanh VP Nhận * [GEOGRAPHIC_DATA]:…" at bounding box center [814, 226] width 1390 height 86
click at [1426, 322] on input "0" at bounding box center [1417, 323] width 127 height 20
type input "1"
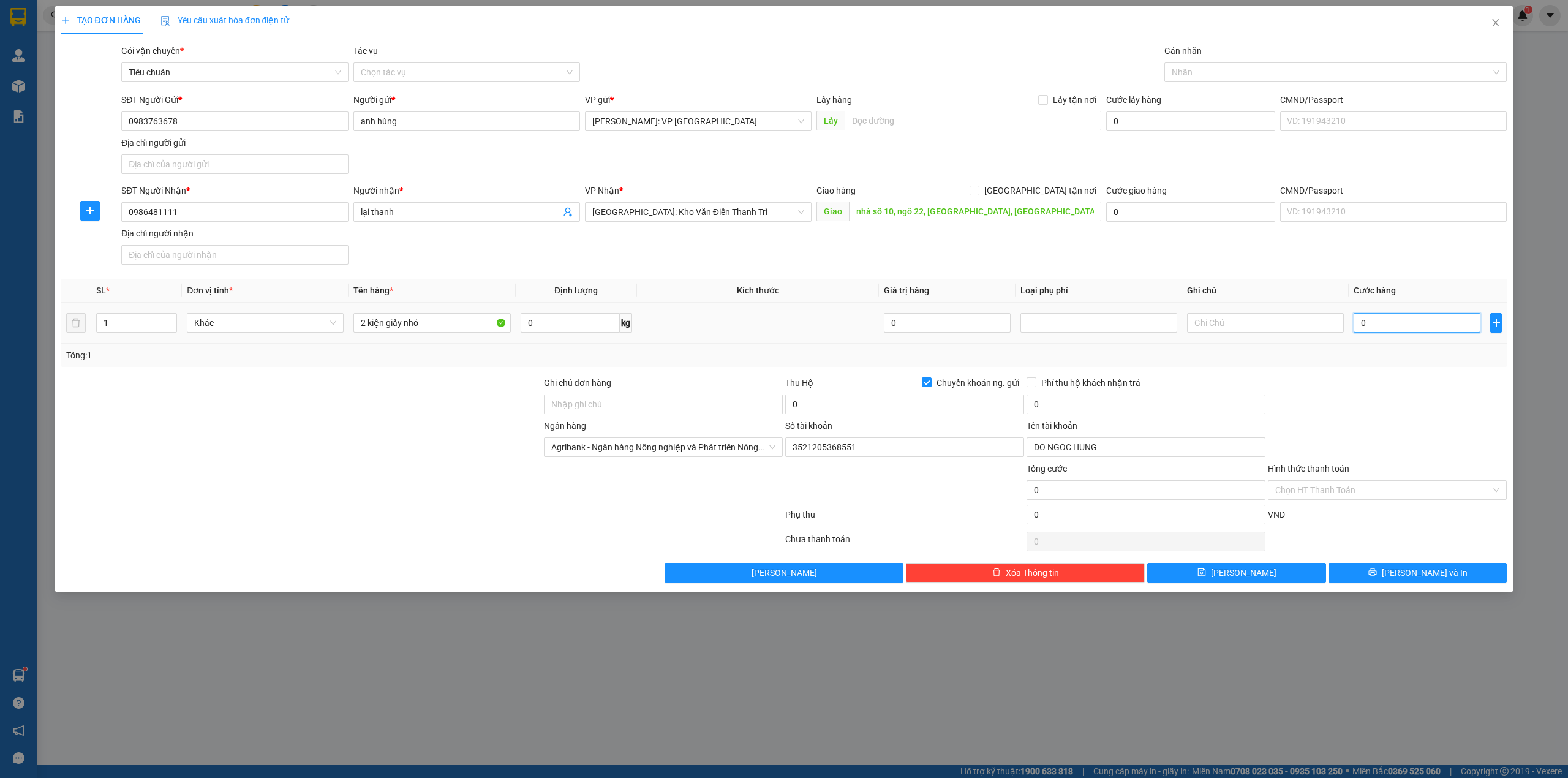
type input "1"
type input "10"
type input "100"
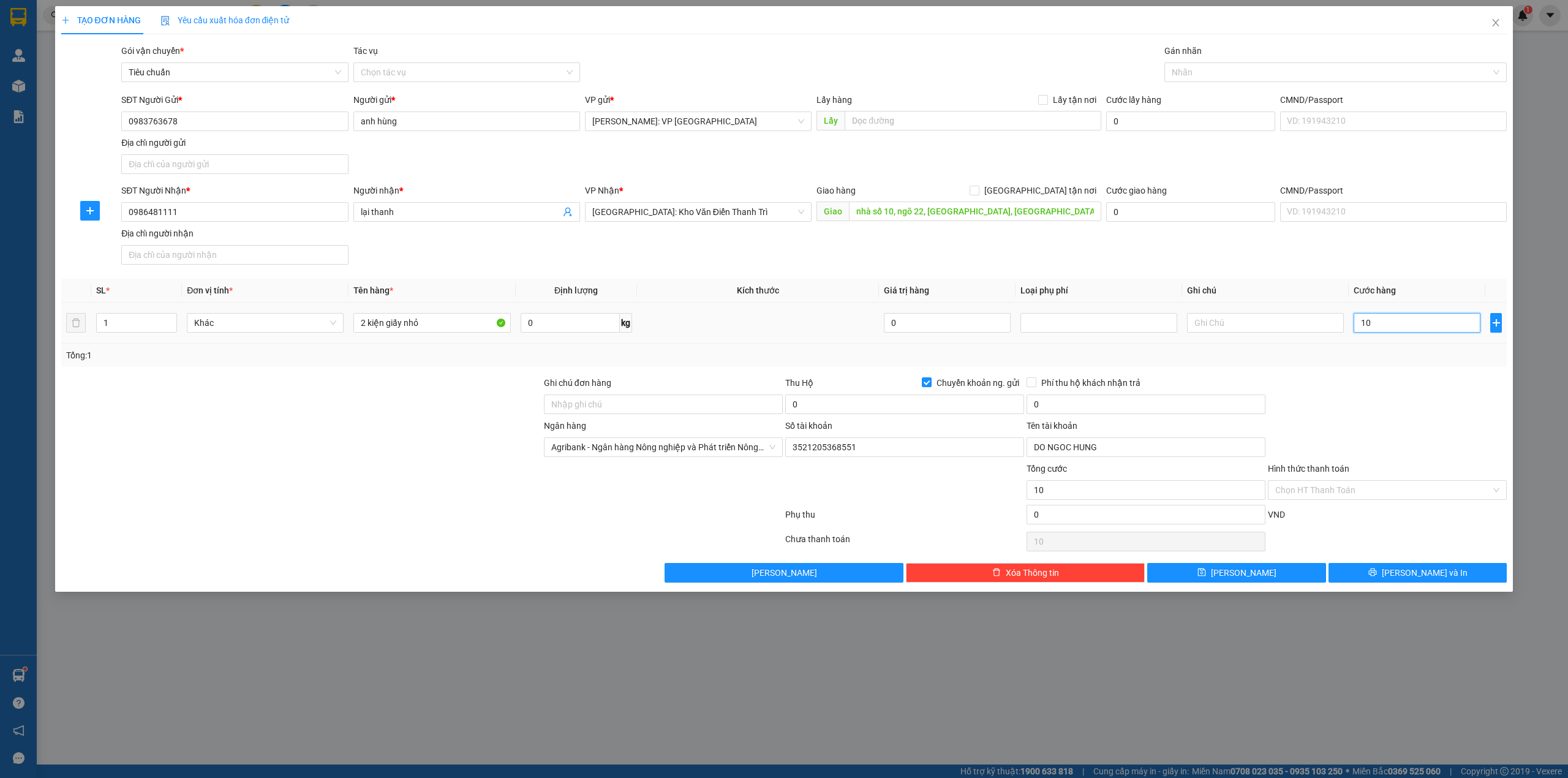
type input "100"
type input "1.000"
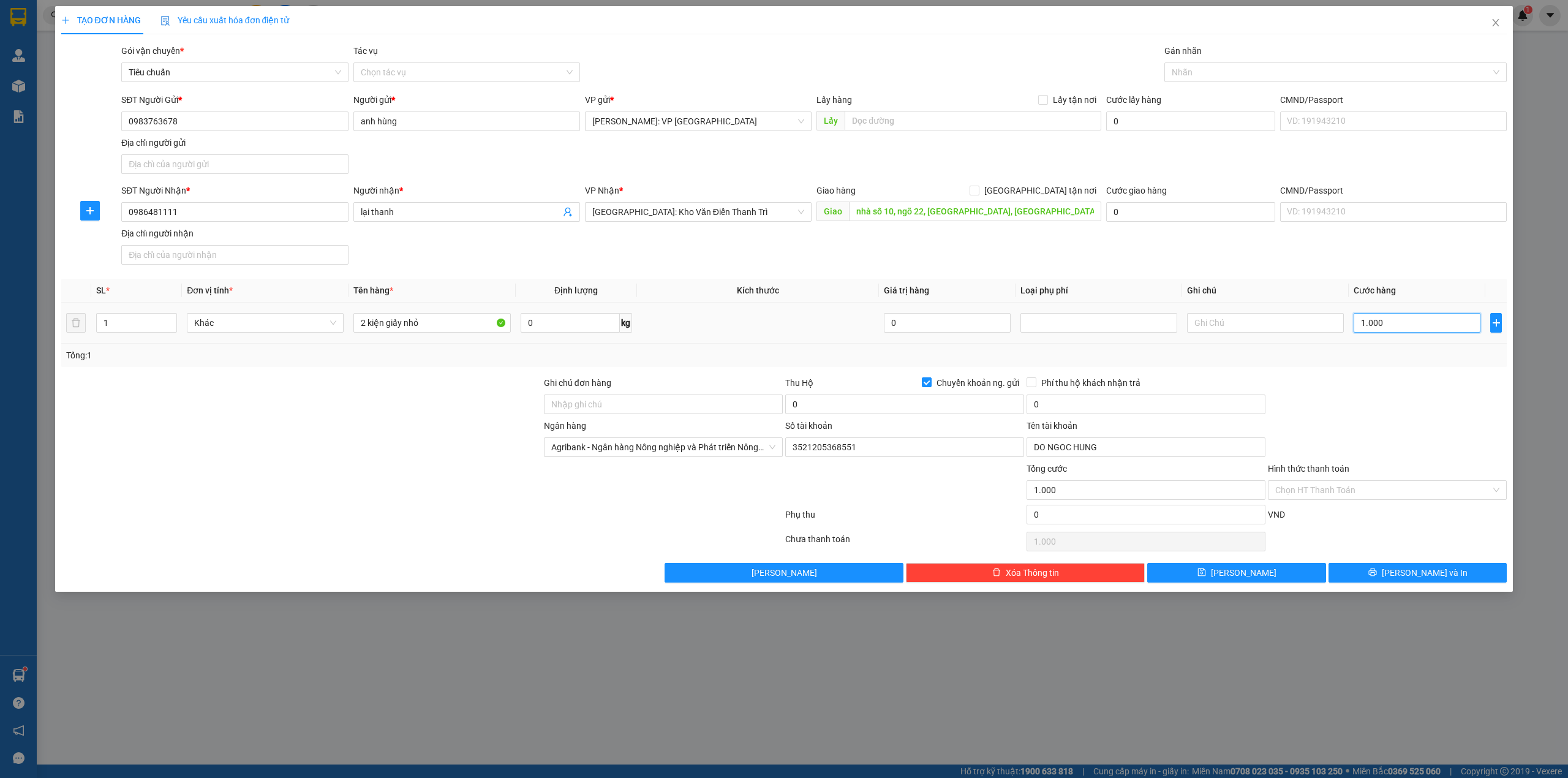
type input "10.000"
type input "100.000"
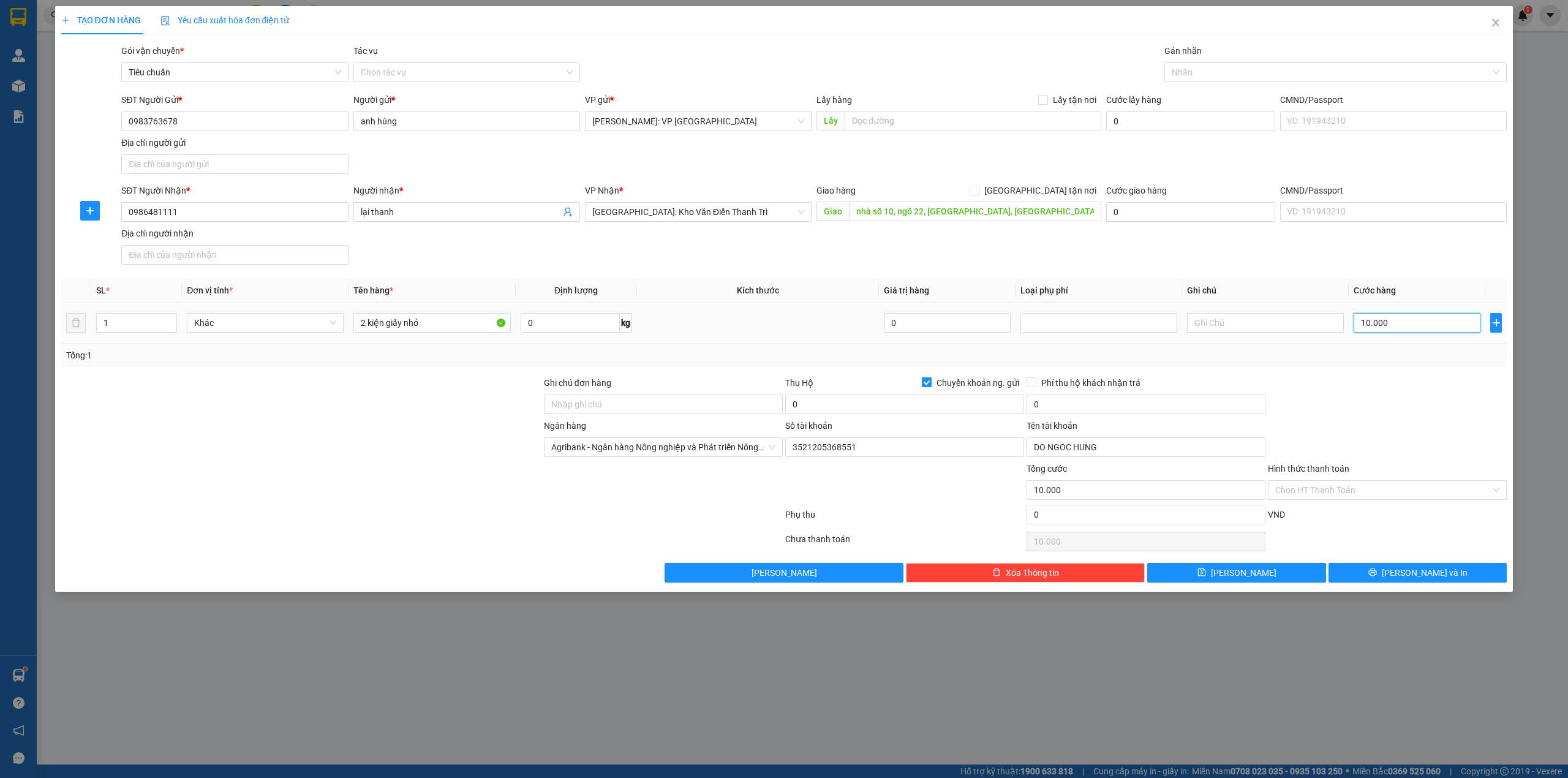
type input "100.000"
click at [876, 414] on input "0" at bounding box center [904, 404] width 239 height 20
click at [873, 410] on input "390.000" at bounding box center [904, 404] width 239 height 20
type input "3.900.000"
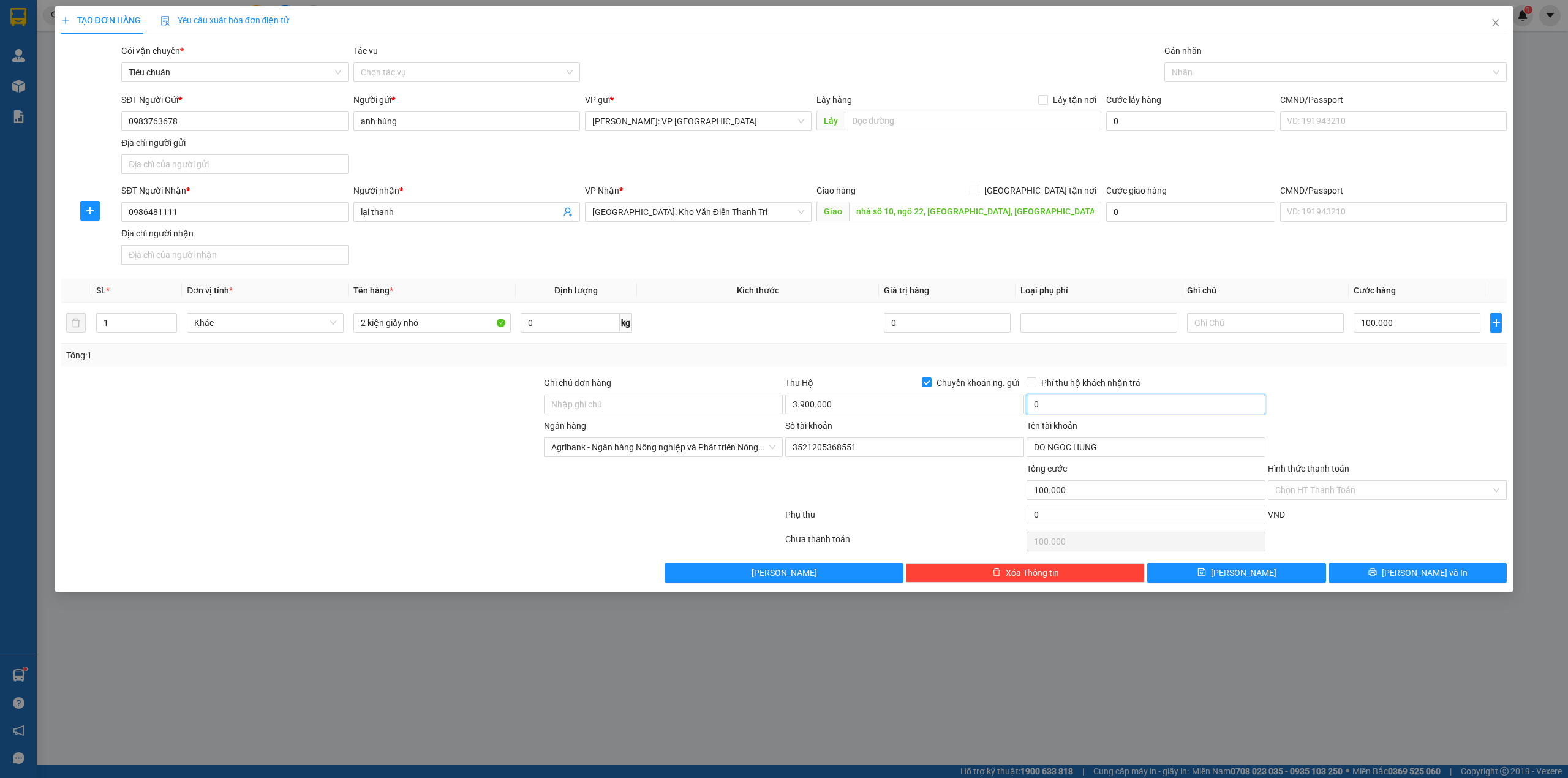
click at [1045, 411] on input "0" at bounding box center [1145, 404] width 239 height 20
type input "20.000"
click at [1052, 190] on span "[GEOGRAPHIC_DATA] tận nơi" at bounding box center [1040, 190] width 122 height 13
click at [978, 190] on input "[GEOGRAPHIC_DATA] tận nơi" at bounding box center [974, 190] width 9 height 9
checkbox input "true"
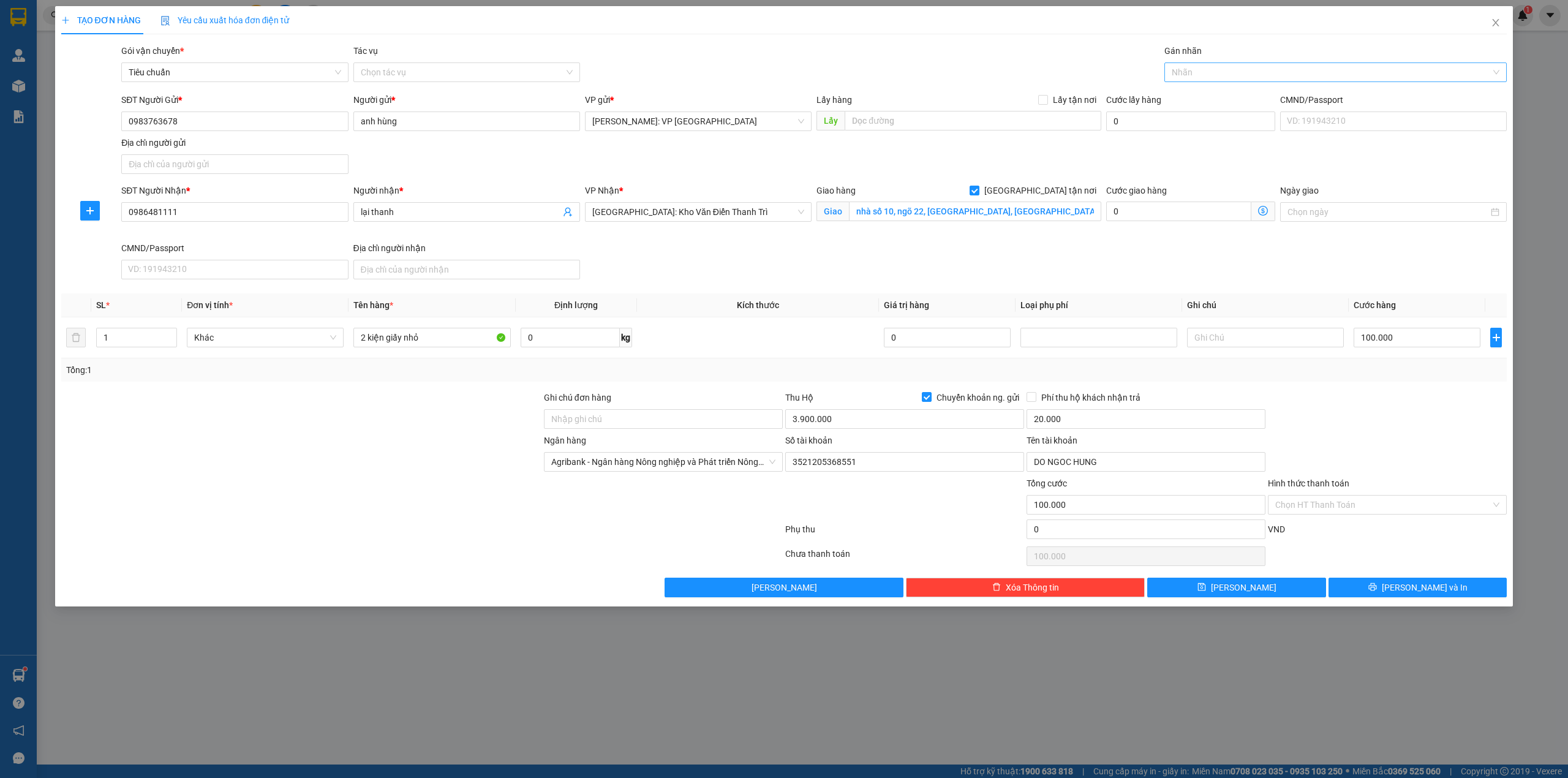
click at [1218, 74] on div at bounding box center [1330, 72] width 325 height 15
type input "gi"
click at [1219, 89] on div "[GEOGRAPHIC_DATA] tận nơi" at bounding box center [1336, 98] width 343 height 20
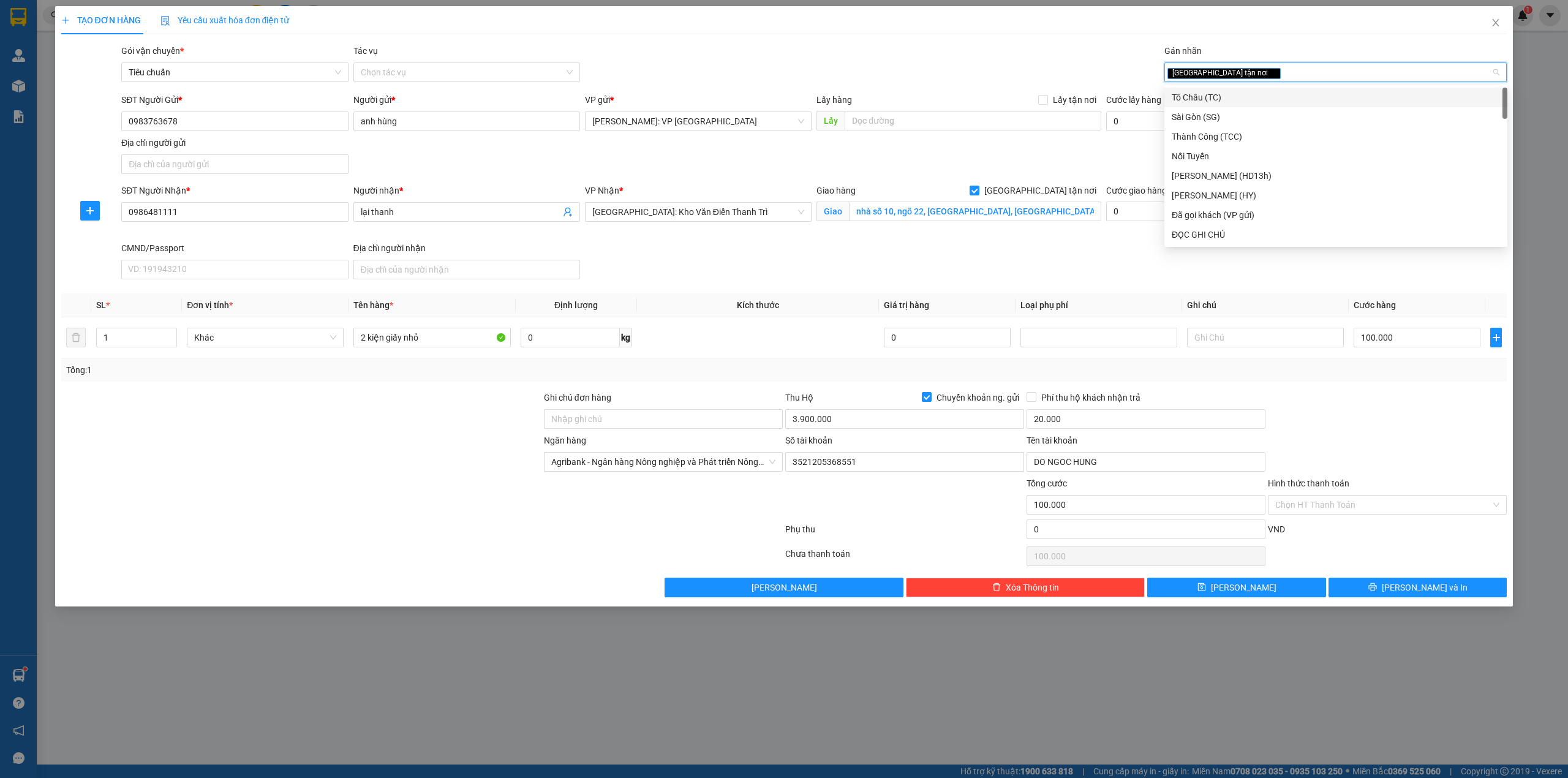
click at [982, 83] on div "Gói vận chuyển * Tiêu chuẩn Tác vụ Chọn tác vụ Gán nhãn Giao tận nơi" at bounding box center [814, 65] width 1390 height 43
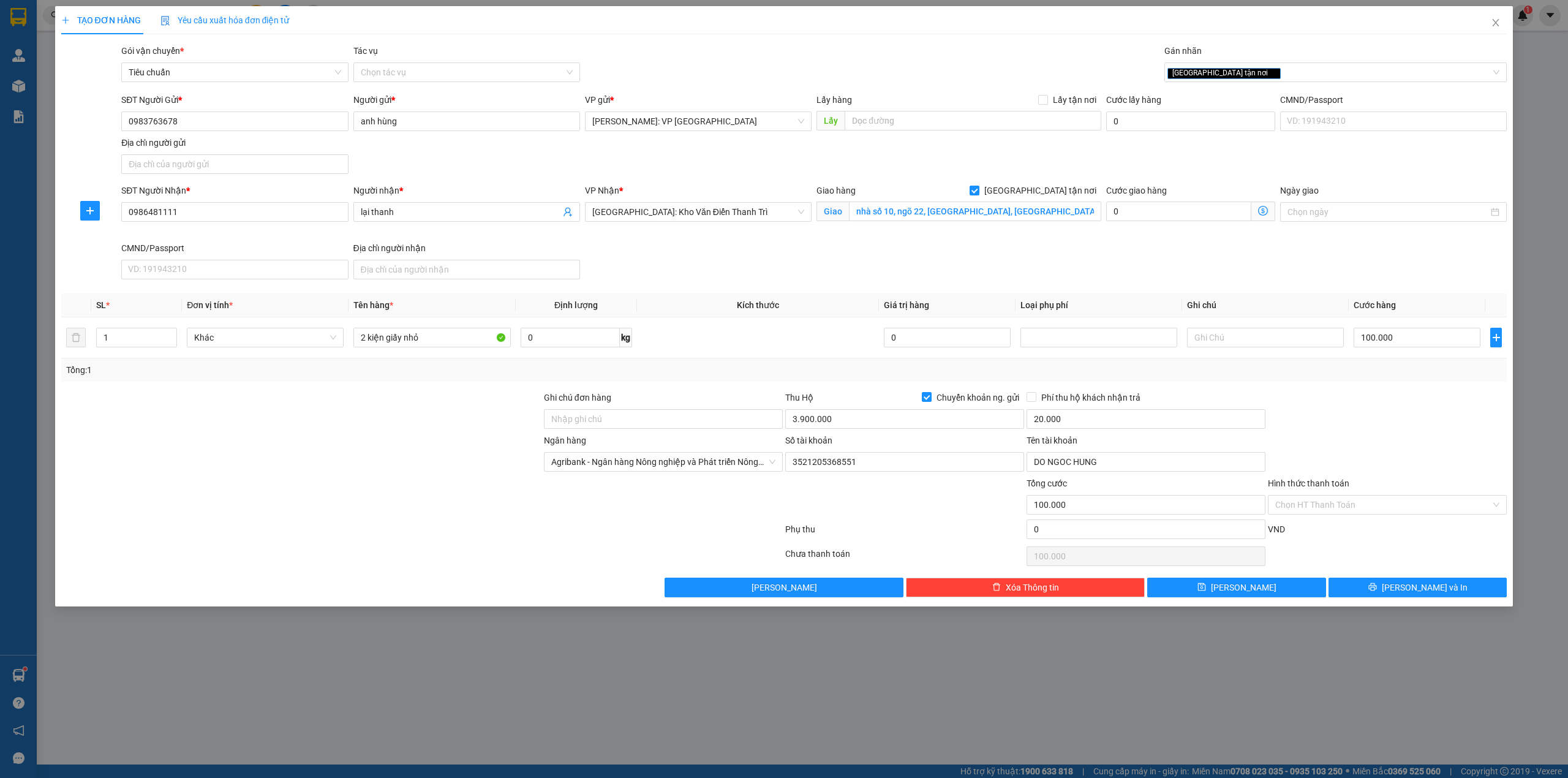
click at [672, 270] on div "SĐT Người Nhận * 0986481111 Người nhận * lại thanh VP Nhận * [GEOGRAPHIC_DATA]:…" at bounding box center [814, 234] width 1390 height 101
click at [864, 420] on input "3.900.000" at bounding box center [904, 419] width 239 height 20
type input "3.800.000"
click at [1412, 591] on span "[PERSON_NAME] và In" at bounding box center [1424, 587] width 86 height 13
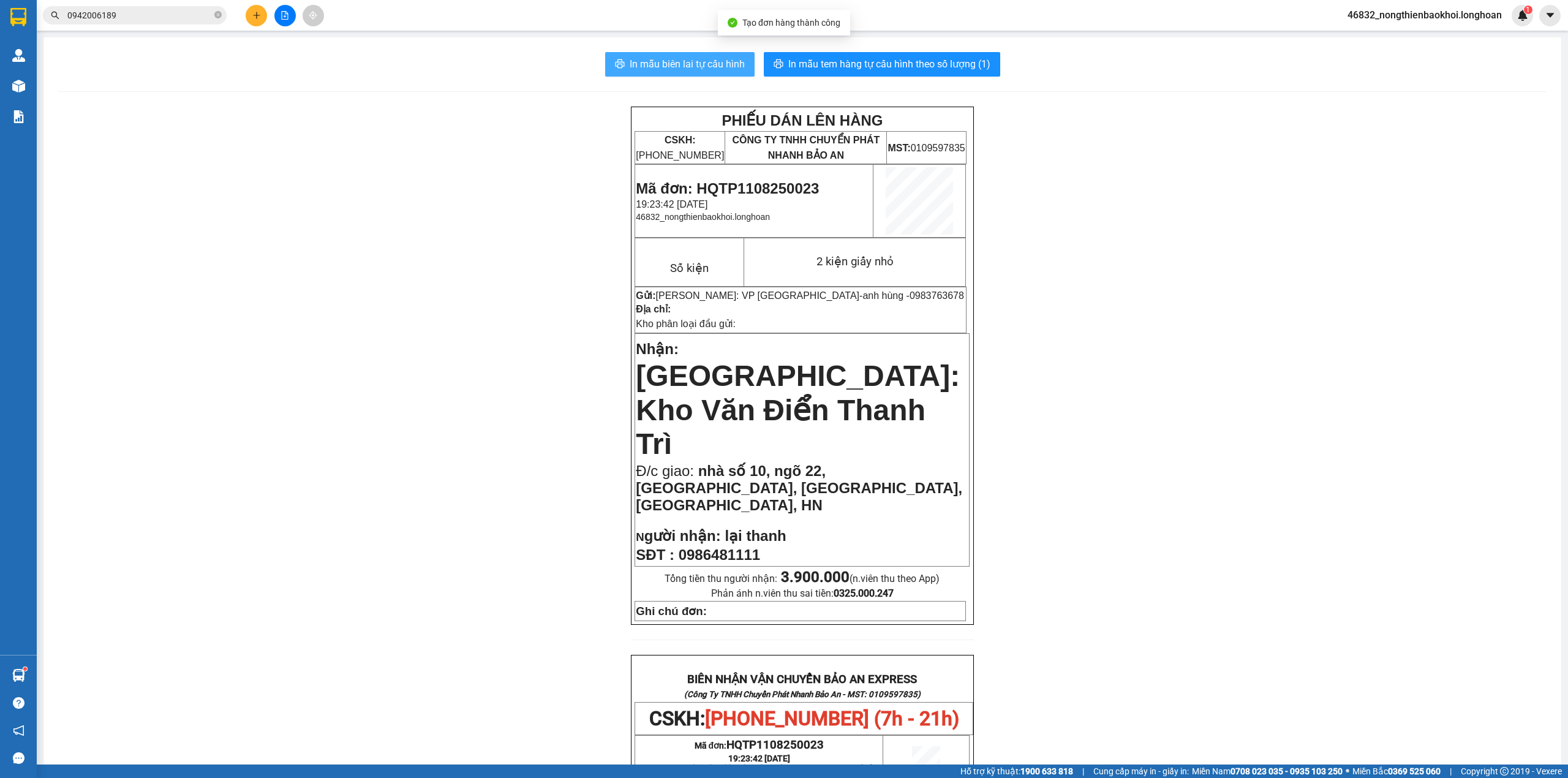
click at [638, 65] on span "In mẫu biên lai tự cấu hình" at bounding box center [687, 64] width 115 height 16
click at [1093, 574] on div "PHIẾU DÁN LÊN HÀNG CSKH: 1900.06.88.33 CÔNG TY TNHH CHUYỂN PHÁT NHANH BẢO AN MS…" at bounding box center [802, 721] width 1489 height 1228
click at [468, 187] on div "PHIẾU DÁN LÊN HÀNG CSKH: 1900.06.88.33 CÔNG TY TNHH CHUYỂN PHÁT NHANH BẢO AN MS…" at bounding box center [802, 721] width 1489 height 1228
click at [817, 59] on span "In mẫu tem hàng tự cấu hình theo số lượng (1)" at bounding box center [889, 64] width 202 height 16
drag, startPoint x: 1277, startPoint y: 569, endPoint x: 1279, endPoint y: 560, distance: 9.2
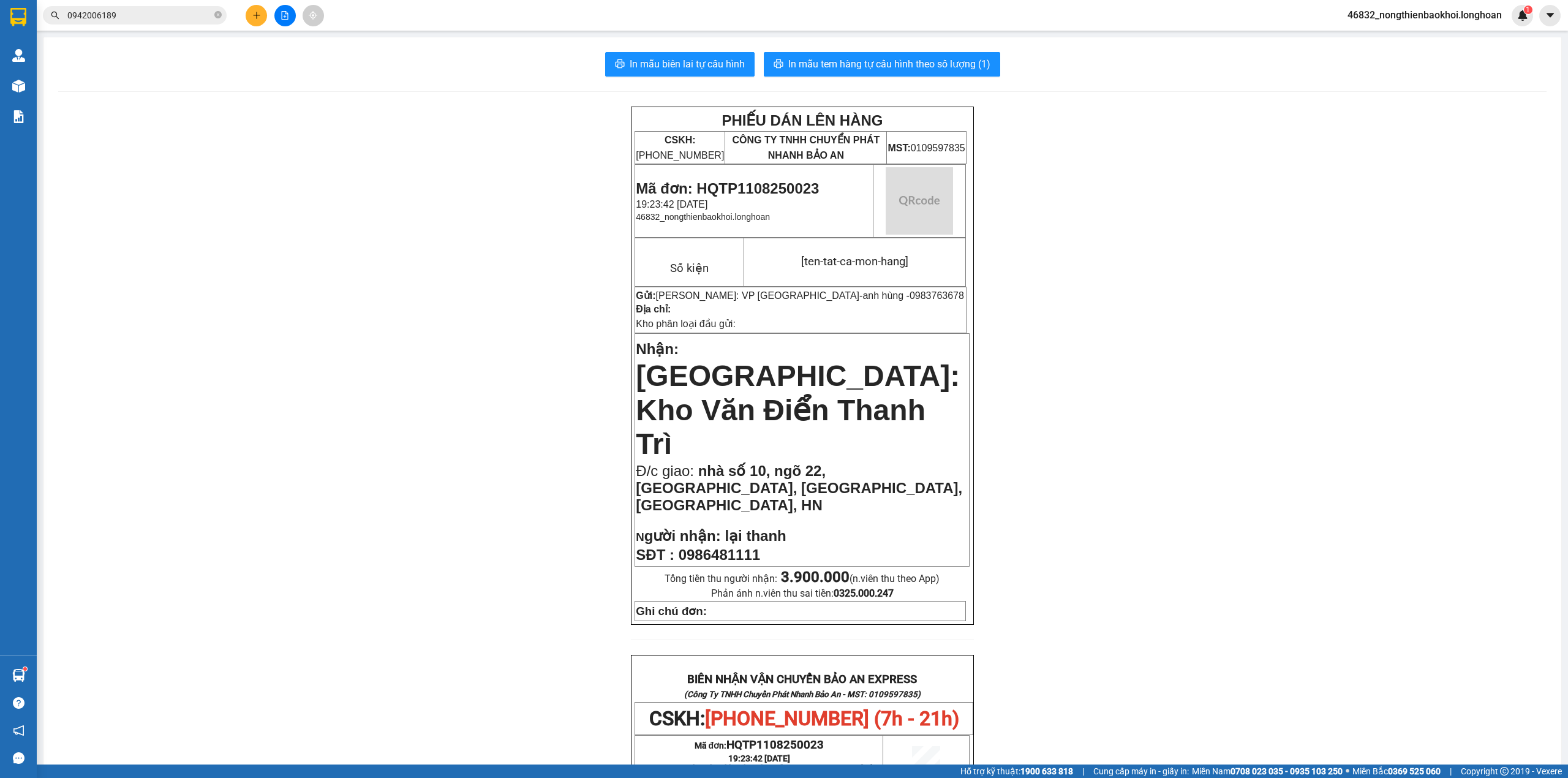
click at [1277, 565] on div "PHIẾU DÁN LÊN HÀNG CSKH: 1900.06.88.33 CÔNG TY TNHH CHUYỂN PHÁT NHANH BẢO AN MS…" at bounding box center [802, 721] width 1489 height 1228
click at [348, 265] on div "PHIẾU DÁN LÊN HÀNG CSKH: 1900.06.88.33 CÔNG TY TNHH CHUYỂN PHÁT NHANH BẢO AN MS…" at bounding box center [802, 721] width 1489 height 1228
click at [402, 227] on div "PHIẾU DÁN LÊN HÀNG CSKH: 1900.06.88.33 CÔNG TY TNHH CHUYỂN PHÁT NHANH BẢO AN MS…" at bounding box center [802, 721] width 1489 height 1228
click at [566, 236] on div "PHIẾU DÁN LÊN HÀNG CSKH: 1900.06.88.33 CÔNG TY TNHH CHUYỂN PHÁT NHANH BẢO AN MS…" at bounding box center [802, 721] width 1489 height 1228
click at [528, 238] on div "PHIẾU DÁN LÊN HÀNG CSKH: 1900.06.88.33 CÔNG TY TNHH CHUYỂN PHÁT NHANH BẢO AN MS…" at bounding box center [802, 721] width 1489 height 1228
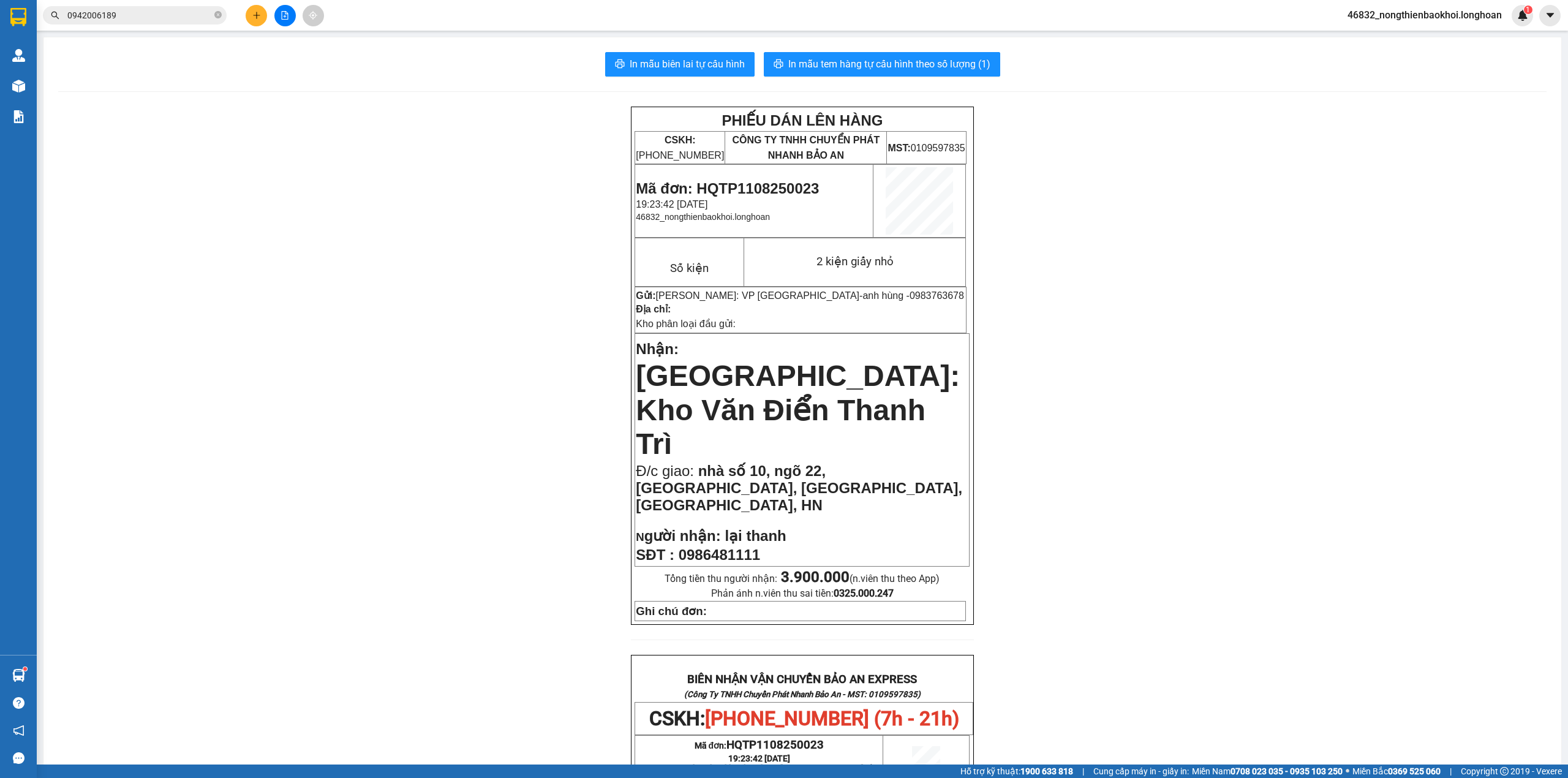
click at [267, 216] on div "PHIẾU DÁN LÊN HÀNG CSKH: 1900.06.88.33 CÔNG TY TNHH CHUYỂN PHÁT NHANH BẢO AN MS…" at bounding box center [802, 721] width 1489 height 1228
click at [432, 155] on div "PHIẾU DÁN LÊN HÀNG CSKH: 1900.06.88.33 CÔNG TY TNHH CHUYỂN PHÁT NHANH BẢO AN MS…" at bounding box center [802, 721] width 1489 height 1228
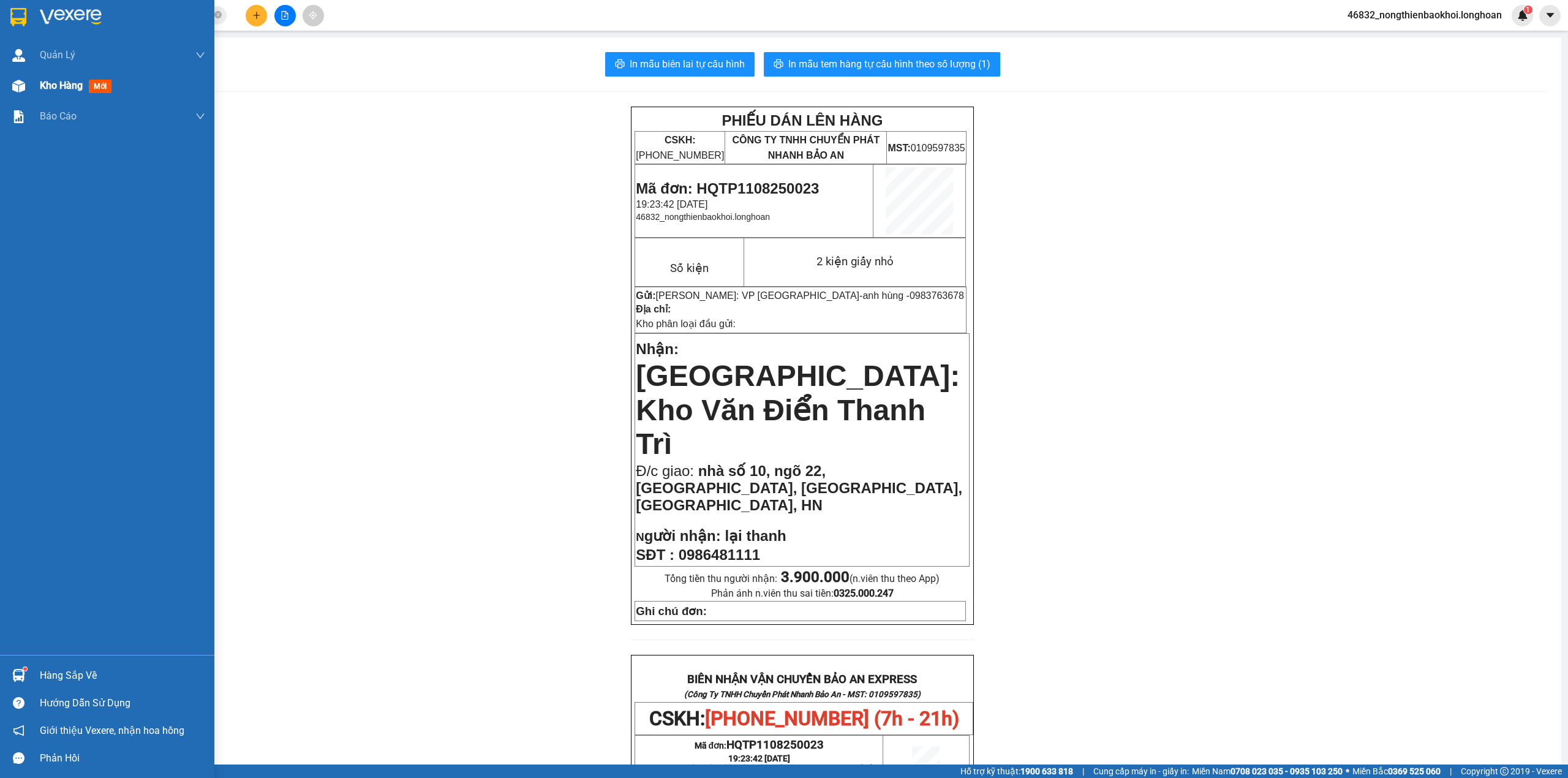
click at [34, 87] on div "Kho hàng mới" at bounding box center [107, 85] width 214 height 30
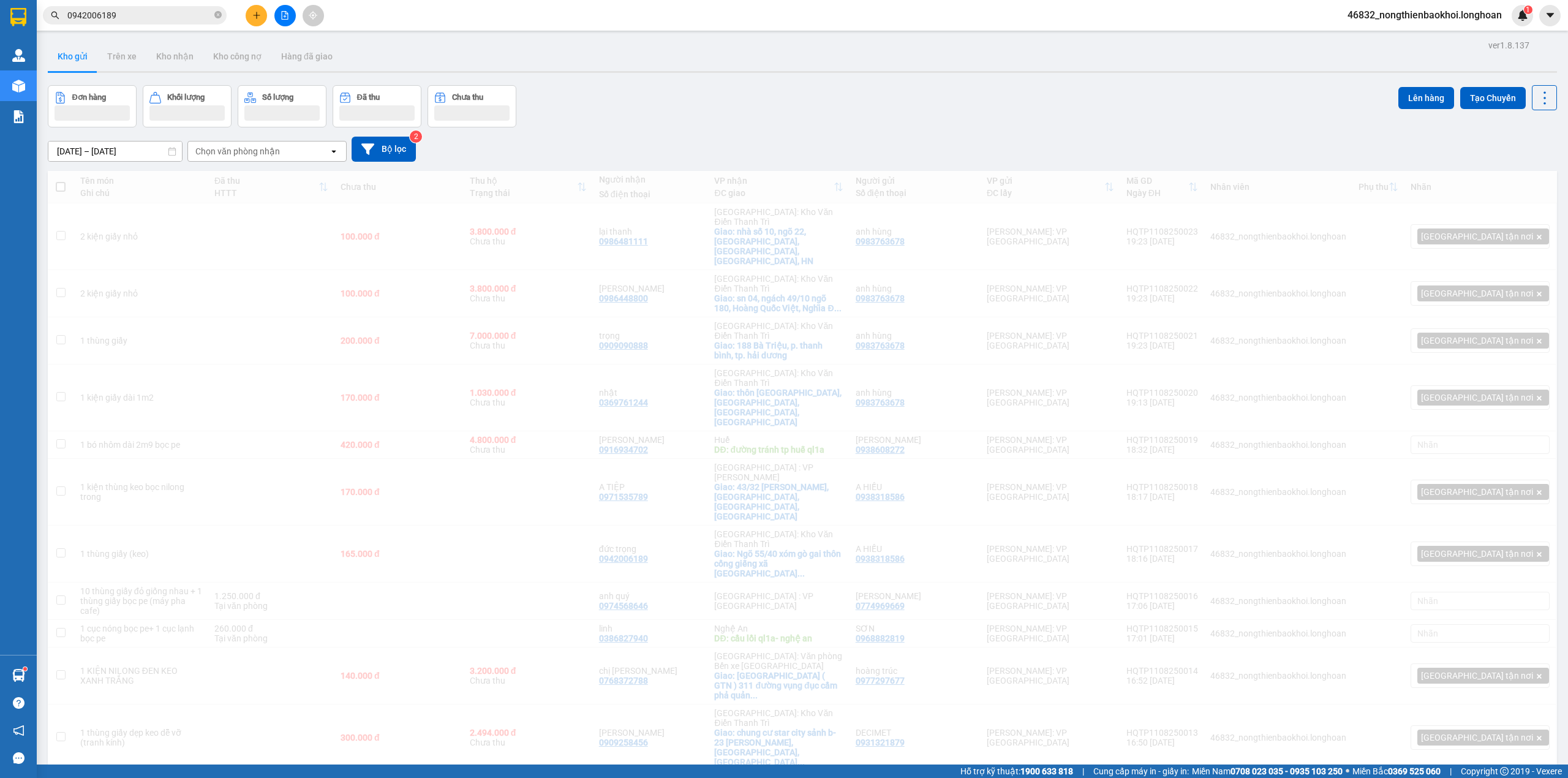
click at [797, 114] on div "Đơn hàng Khối lượng Số lượng Đã thu Chưa thu Lên hàng Tạo Chuyến" at bounding box center [802, 106] width 1509 height 43
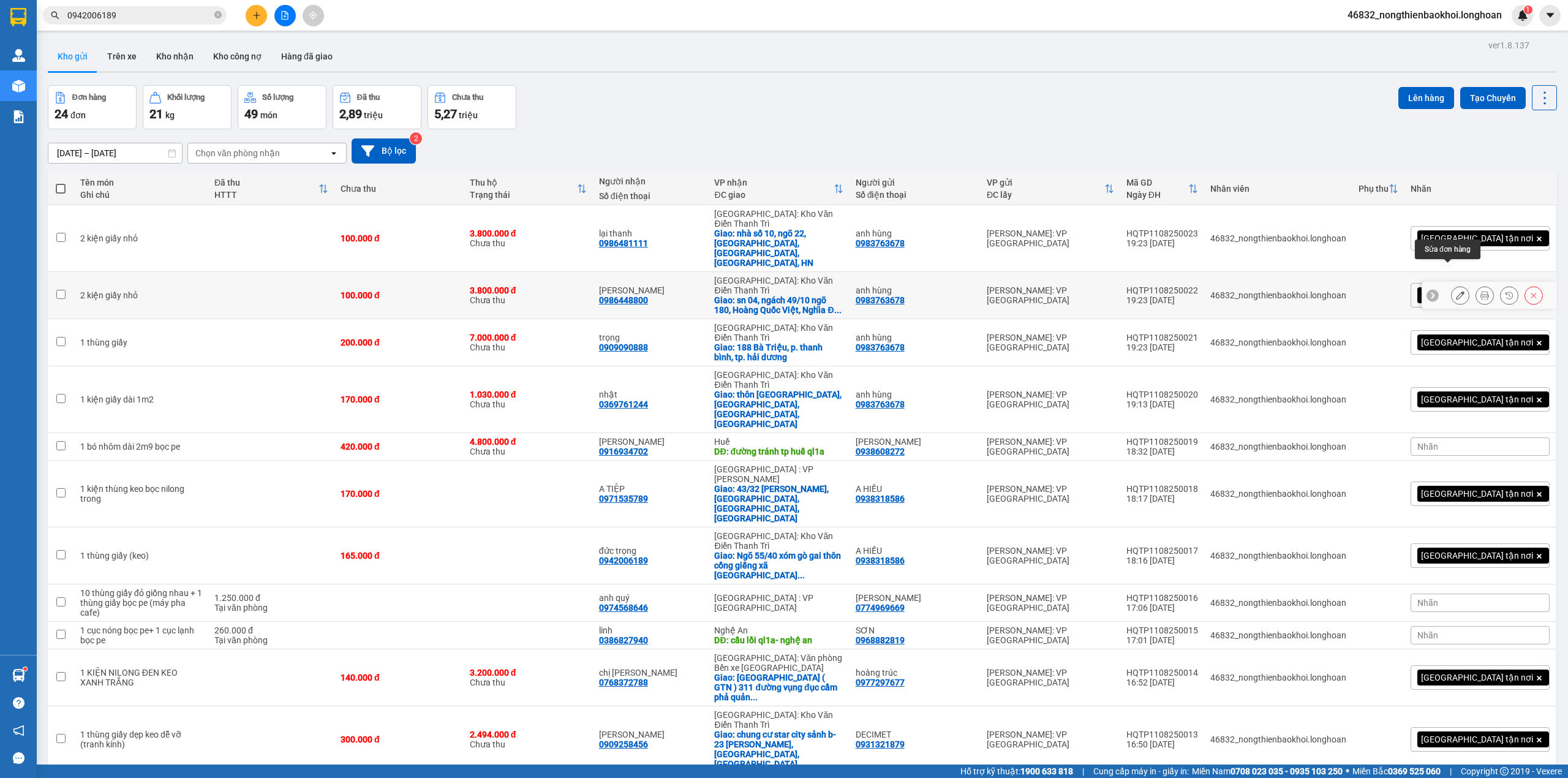
click at [1456, 291] on icon at bounding box center [1460, 295] width 9 height 9
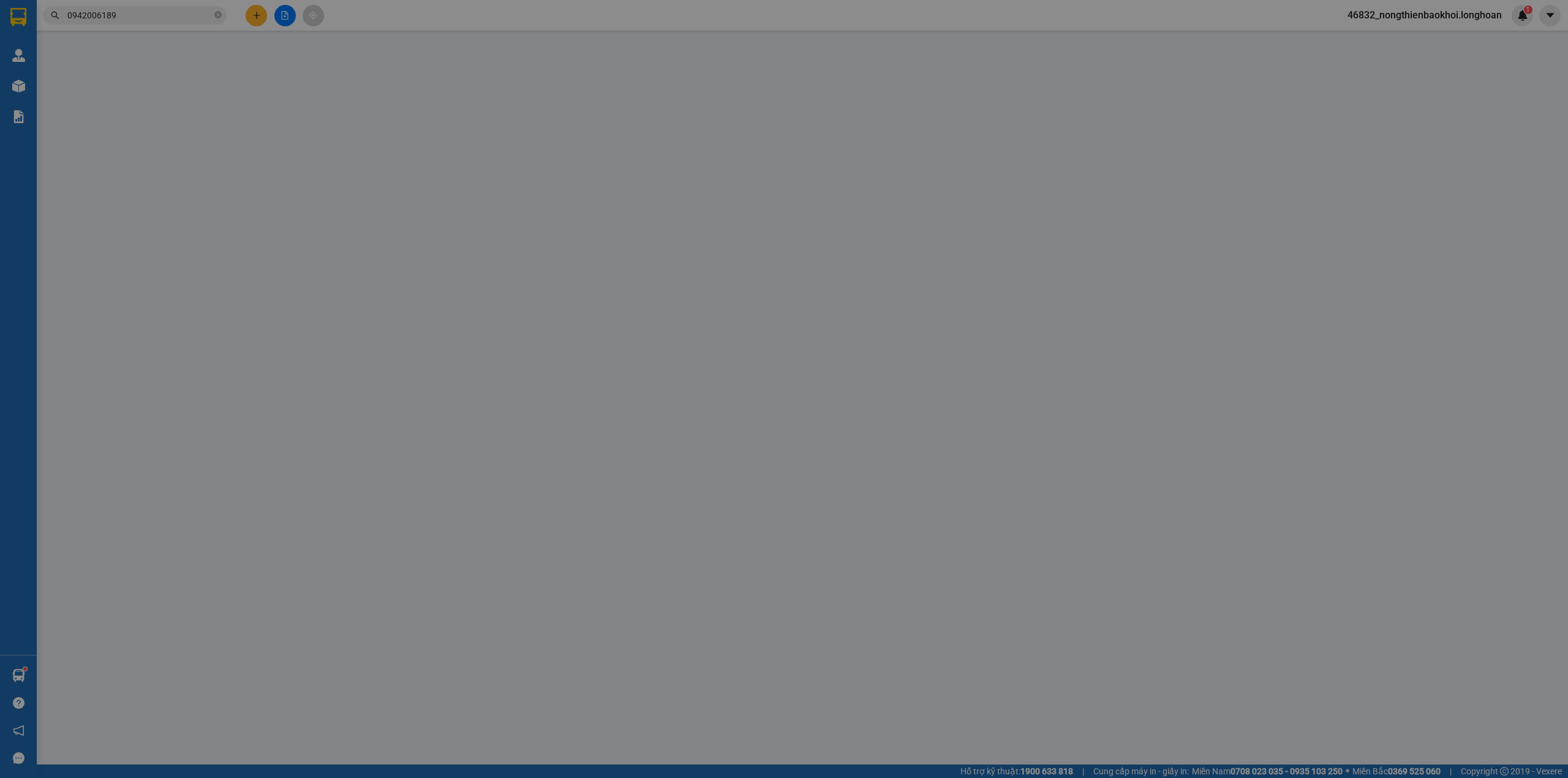
type input "0983763678"
type input "anh hùng"
type input "0986448800"
type input "[PERSON_NAME]"
checkbox input "true"
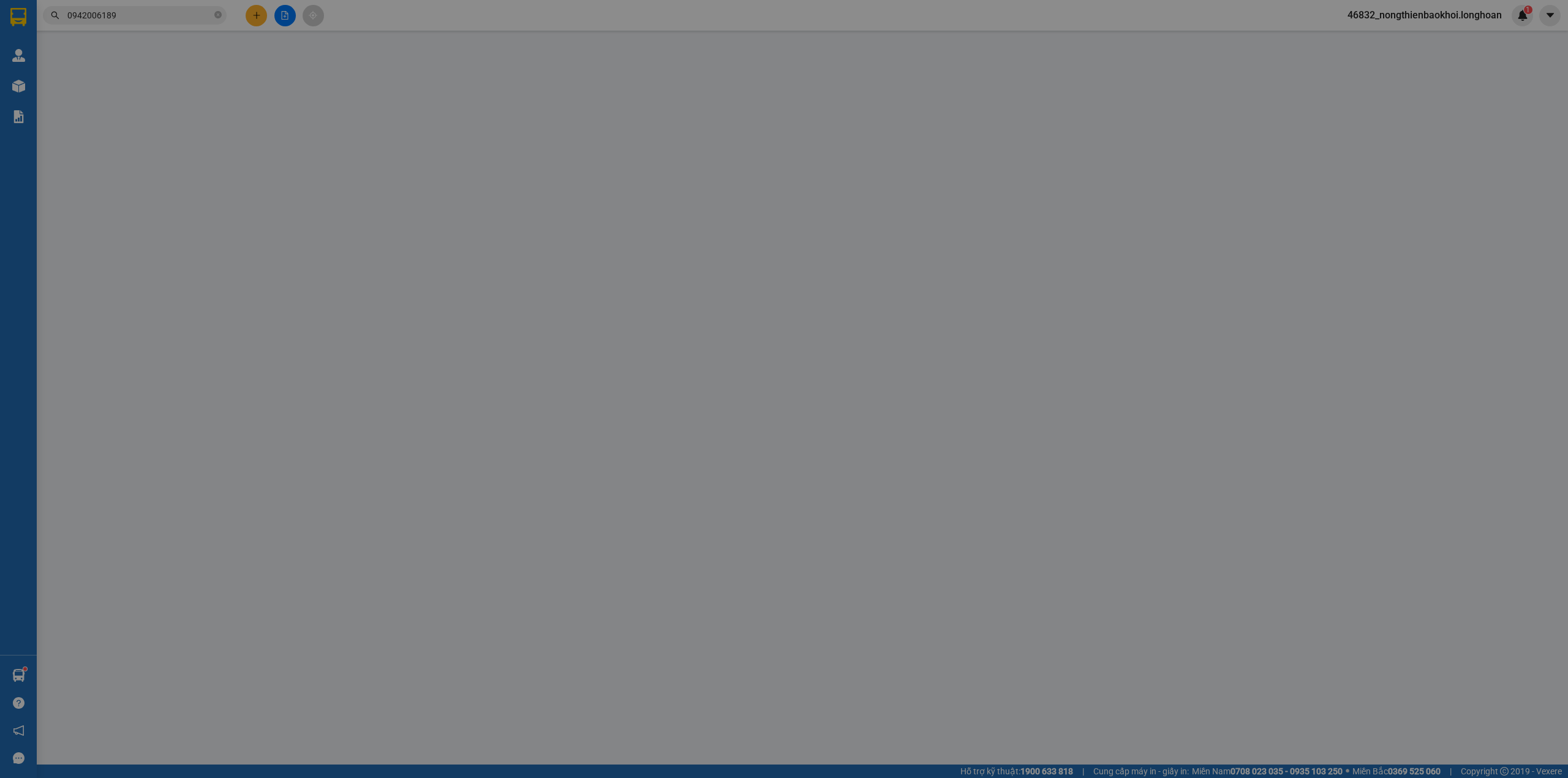
type input "sn 04, ngách 49/10 ngõ 180, Hoàng Quốc Việt, [GEOGRAPHIC_DATA], [GEOGRAPHIC_DAT…"
type input "100.000"
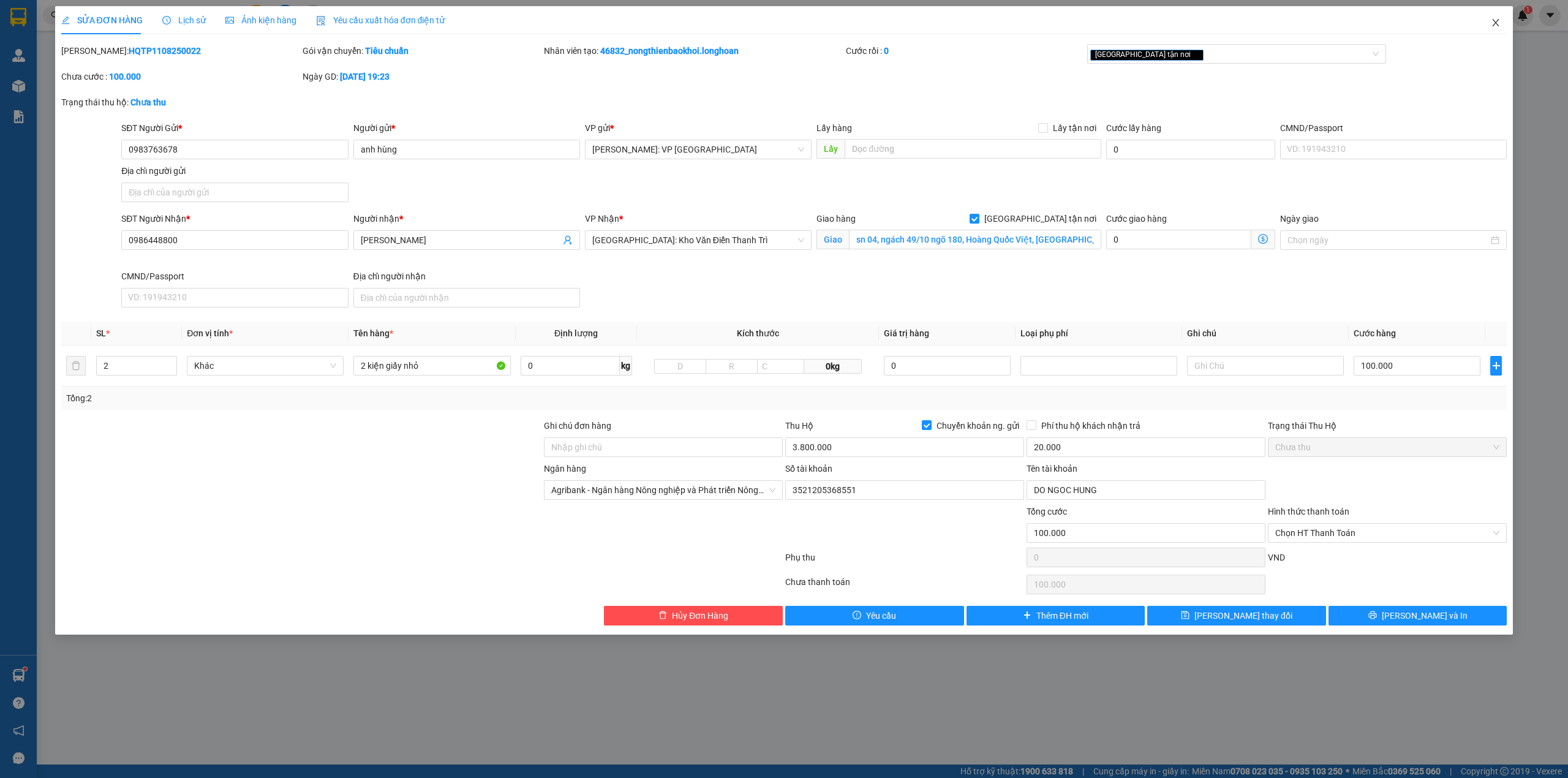
click at [1494, 26] on icon "close" at bounding box center [1496, 23] width 7 height 7
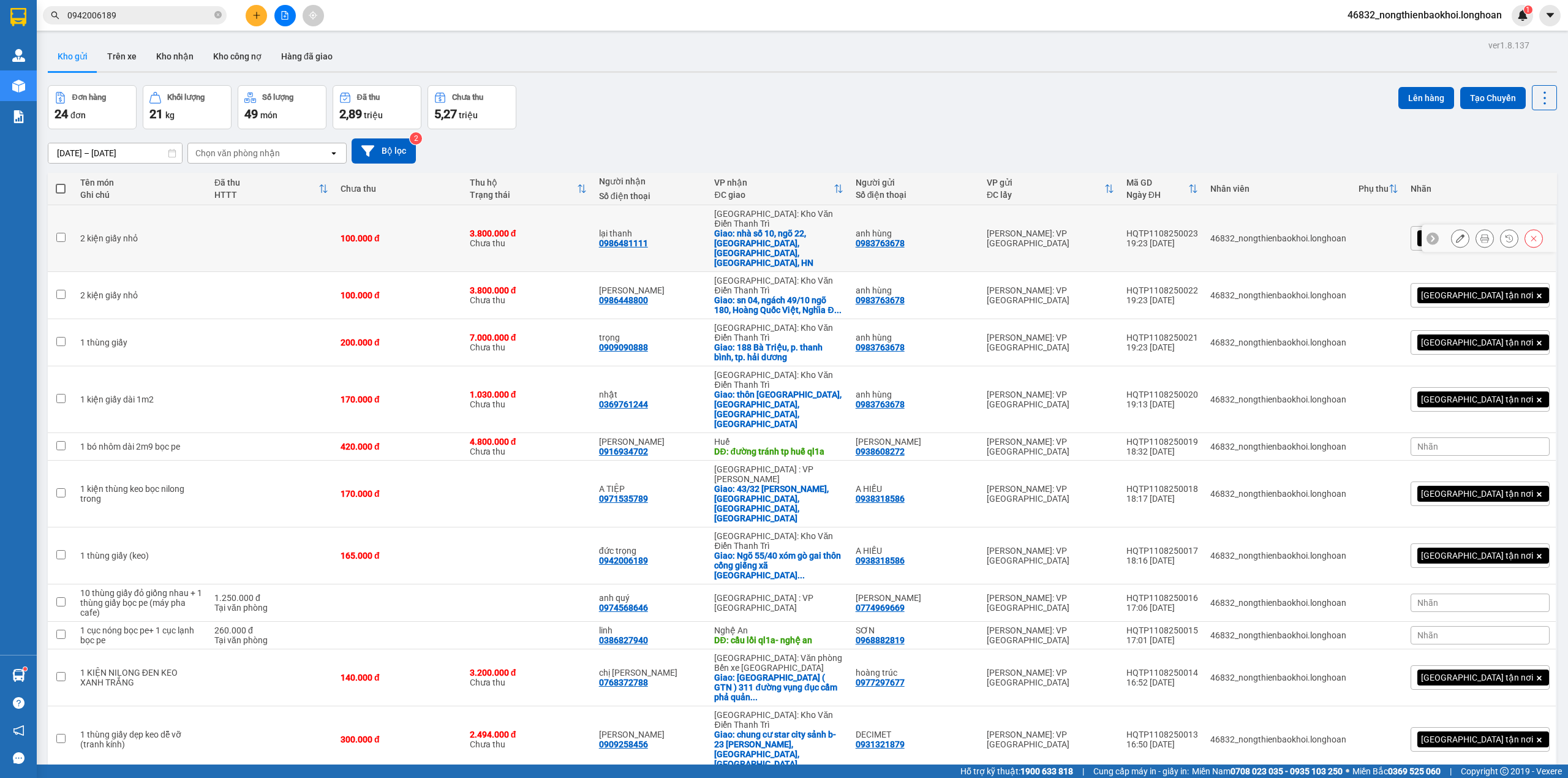
click at [1456, 234] on icon at bounding box center [1460, 238] width 9 height 9
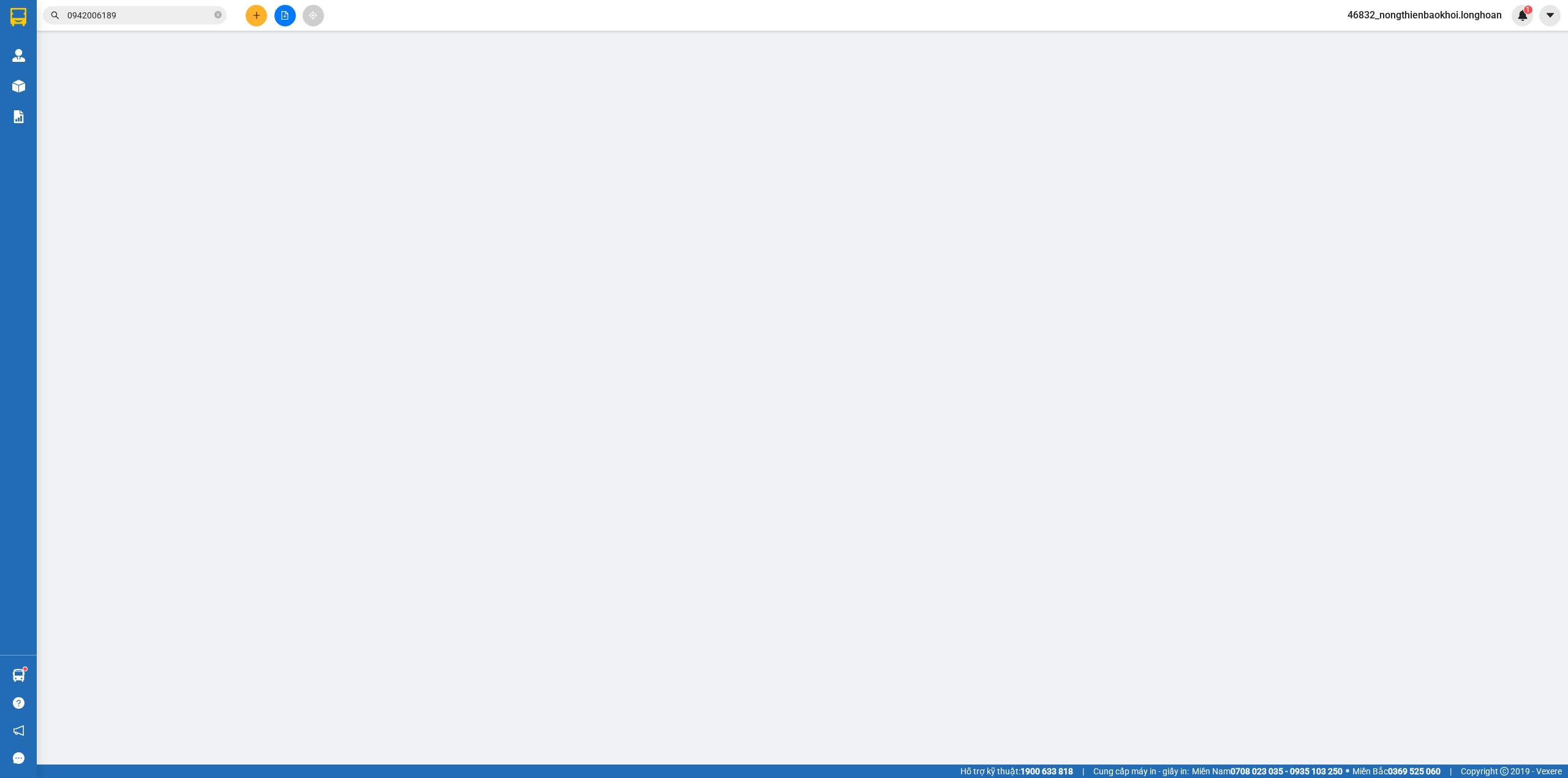
type input "0983763678"
type input "anh hùng"
type input "0986481111"
type input "lại thanh"
checkbox input "true"
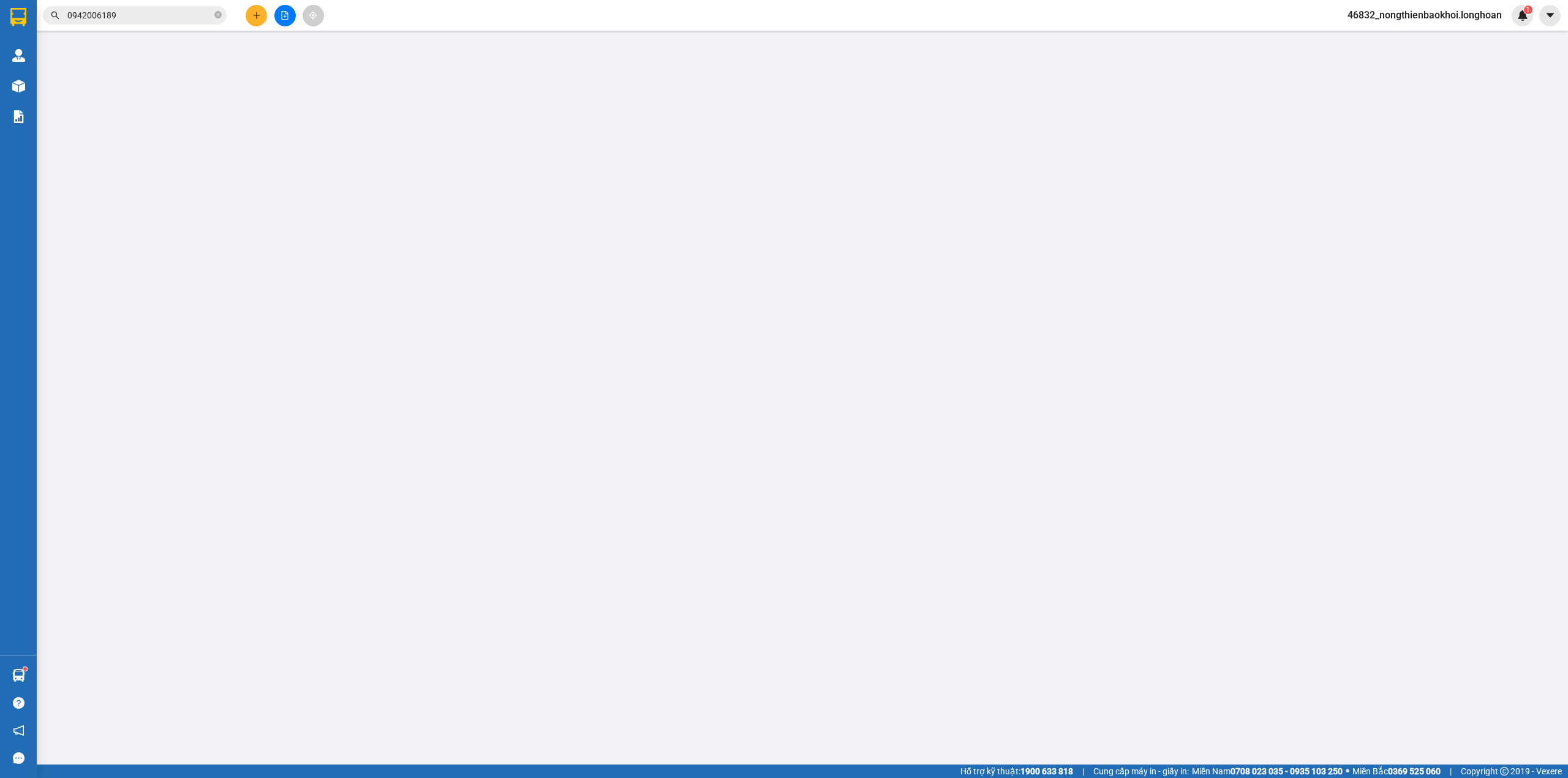
type input "nhà số 10, ngõ 22, Nhuệ Giang, Tây Mô, Nam Từ Liêm, HN"
type input "100.000"
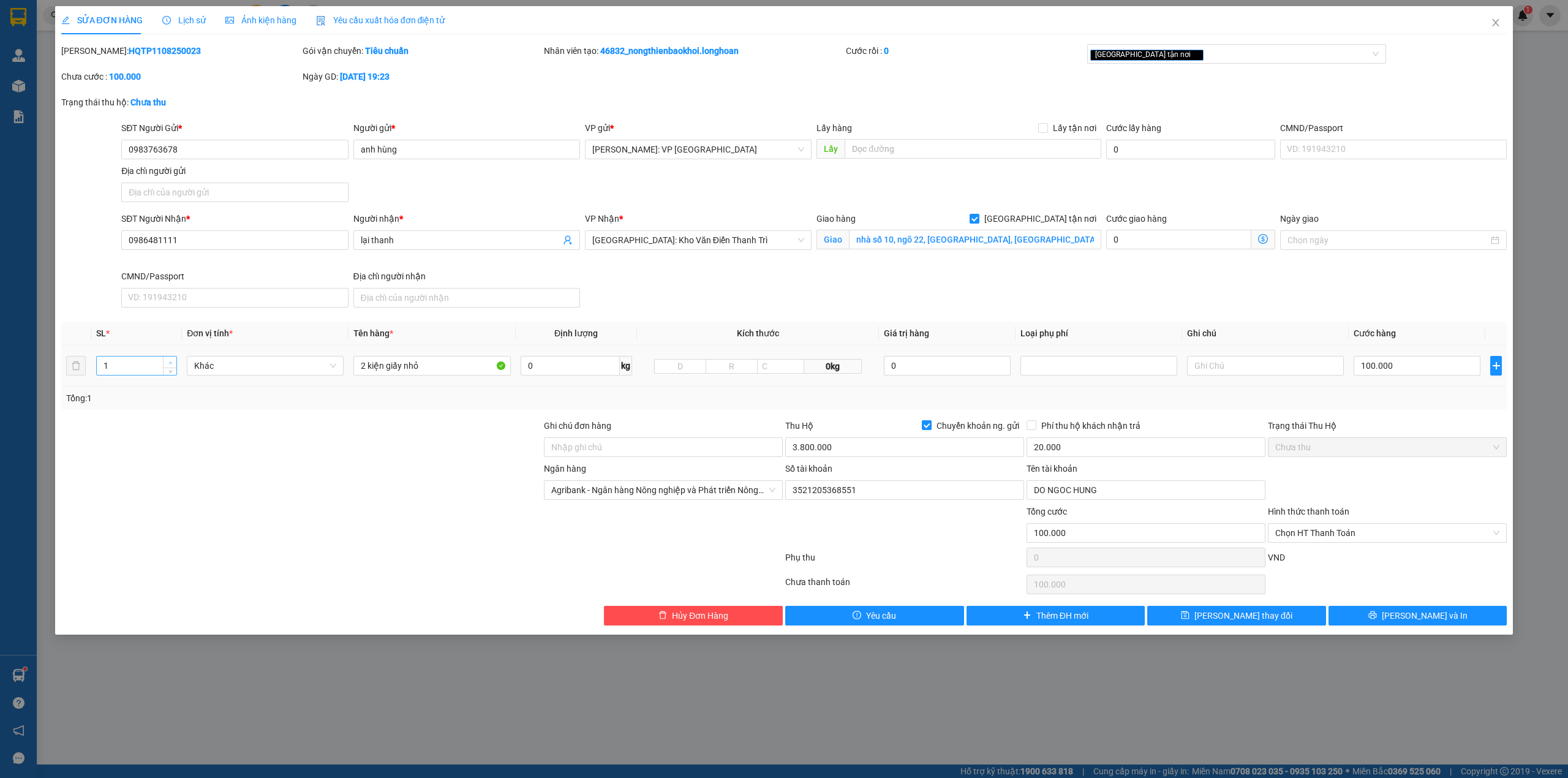
type input "2"
click at [169, 362] on icon "up" at bounding box center [171, 363] width 4 height 4
click at [206, 431] on div at bounding box center [301, 440] width 483 height 43
click at [1390, 616] on button "[PERSON_NAME] và In" at bounding box center [1418, 616] width 179 height 20
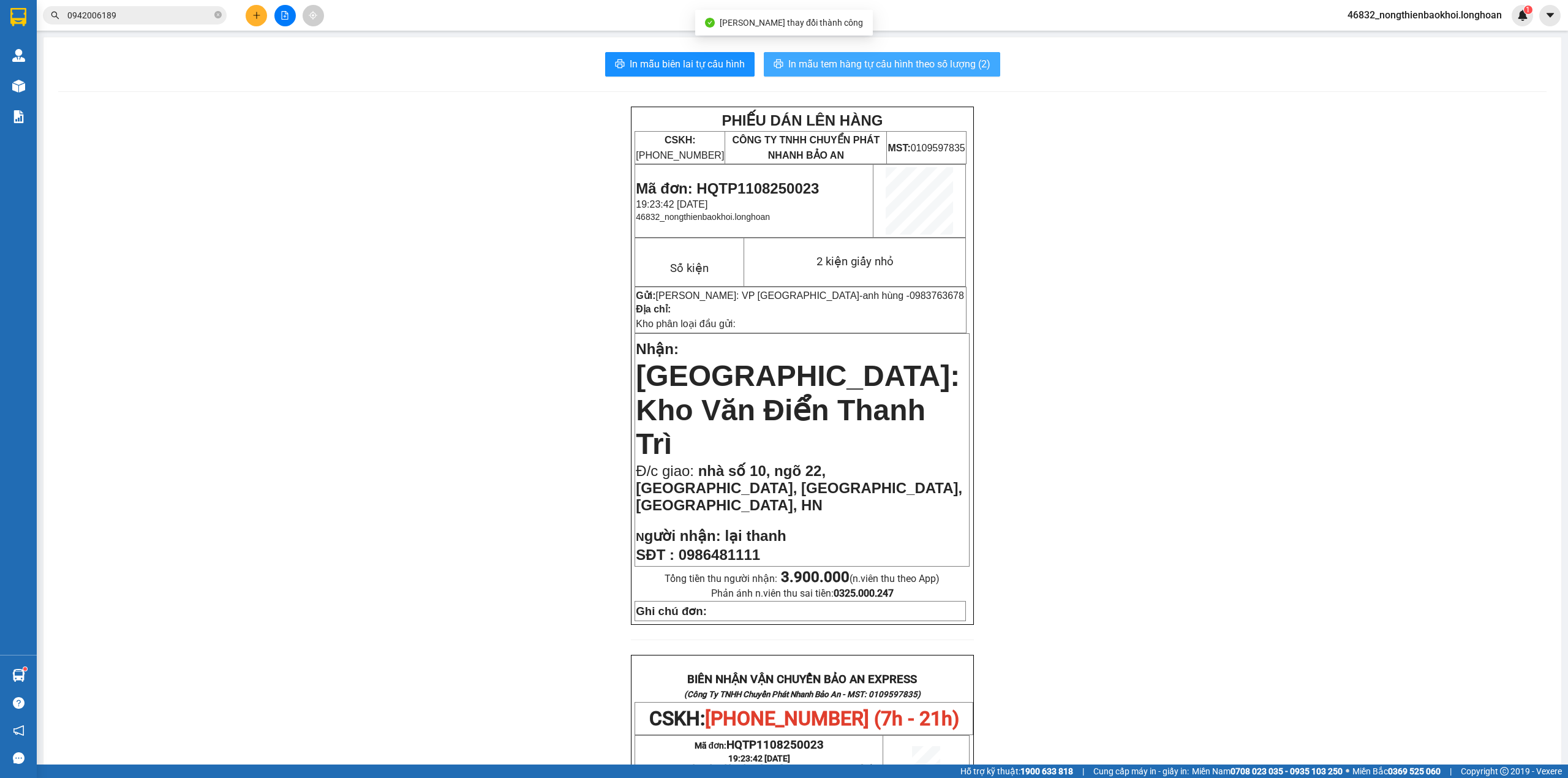
drag, startPoint x: 779, startPoint y: 59, endPoint x: 786, endPoint y: 60, distance: 7.1
click at [780, 59] on button "In mẫu tem hàng tự cấu hình theo số lượng (2)" at bounding box center [882, 64] width 236 height 25
click at [1179, 521] on div "PHIẾU DÁN LÊN HÀNG CSKH: 1900.06.88.33 CÔNG TY TNHH CHUYỂN PHÁT NHANH BẢO AN MS…" at bounding box center [802, 721] width 1489 height 1228
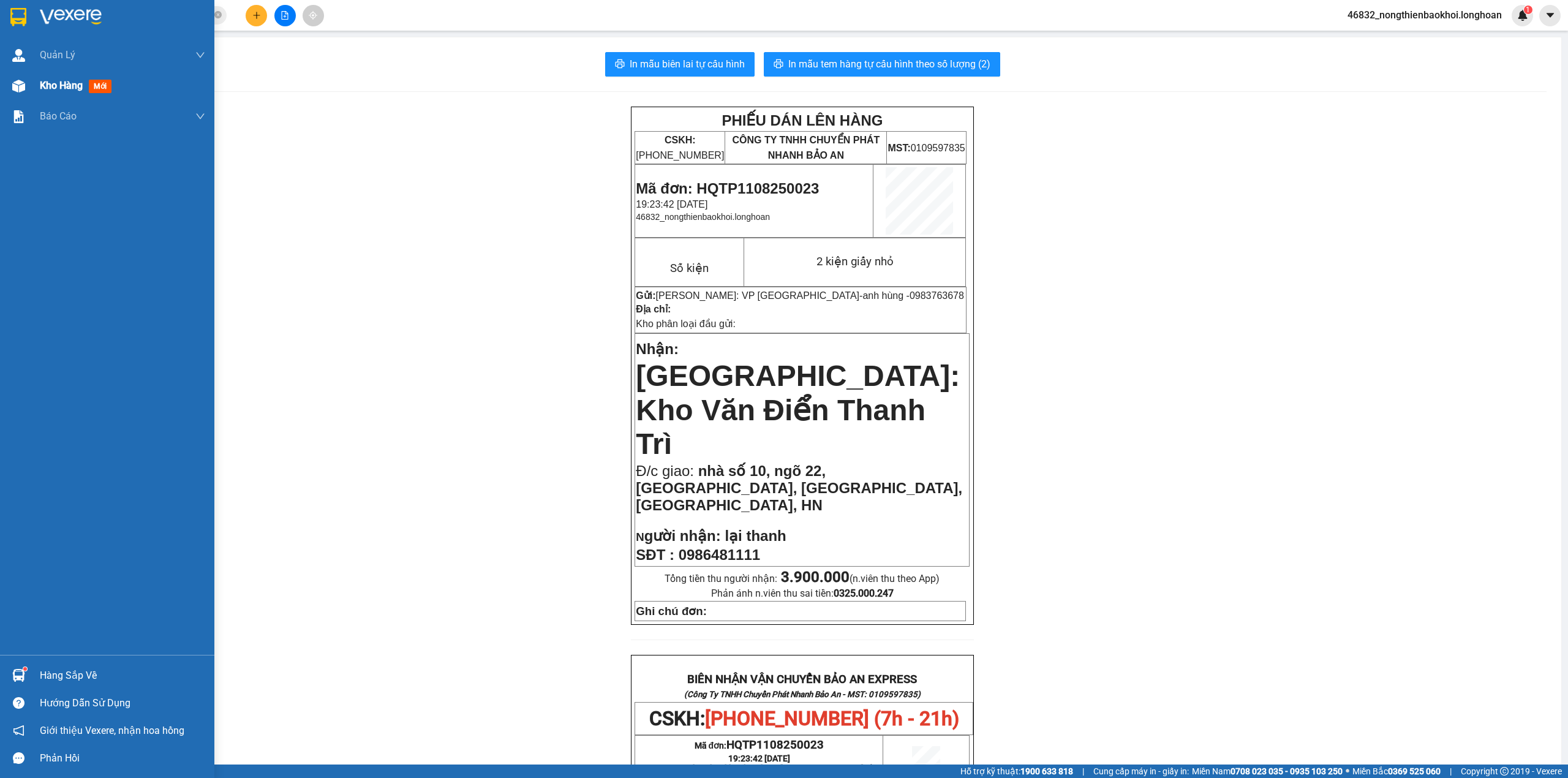
click at [0, 96] on div "Kho hàng mới" at bounding box center [107, 85] width 214 height 30
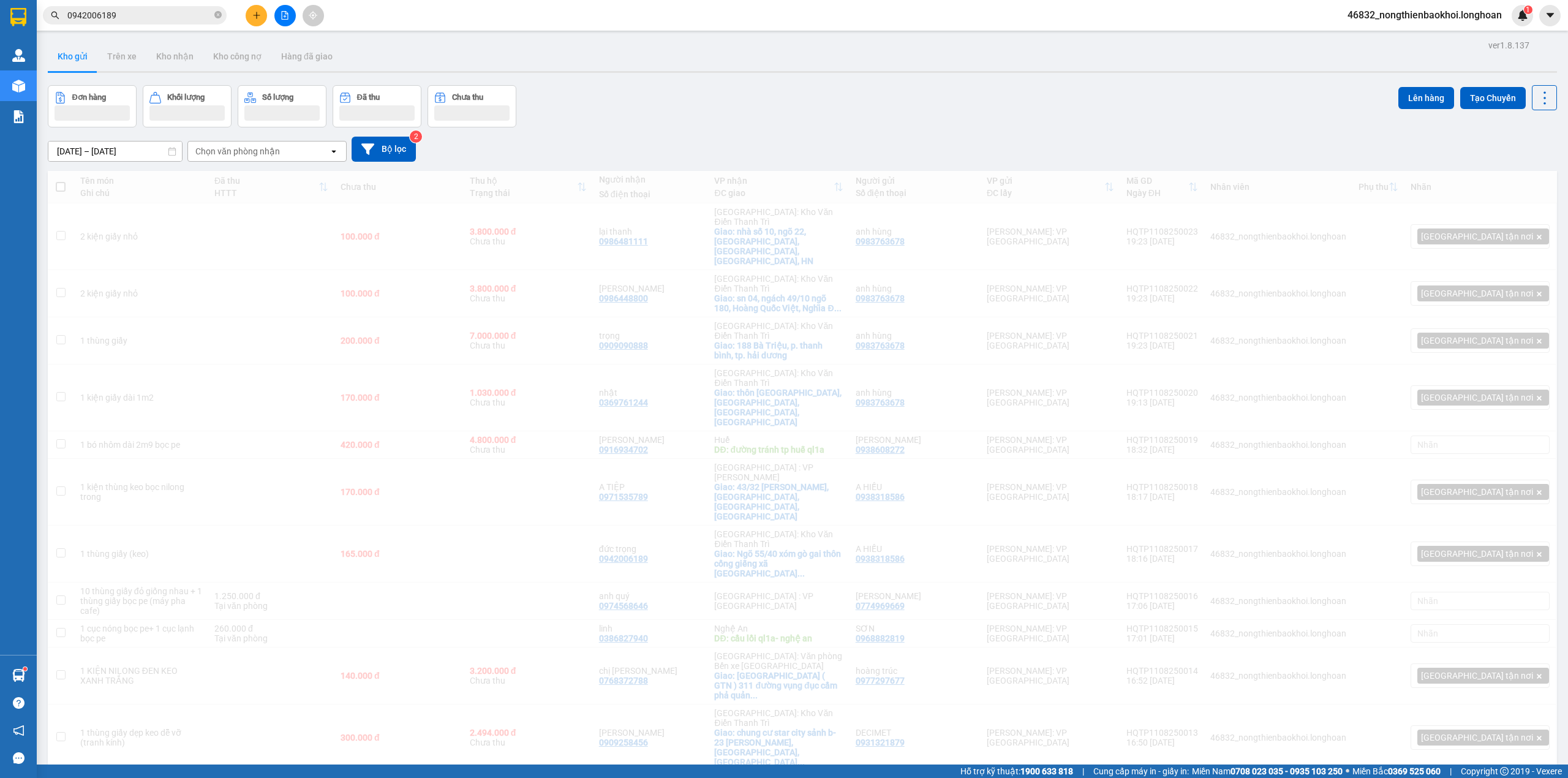
click at [748, 98] on div "Đơn hàng Khối lượng Số lượng Đã thu Chưa thu Lên hàng Tạo Chuyến" at bounding box center [802, 106] width 1509 height 43
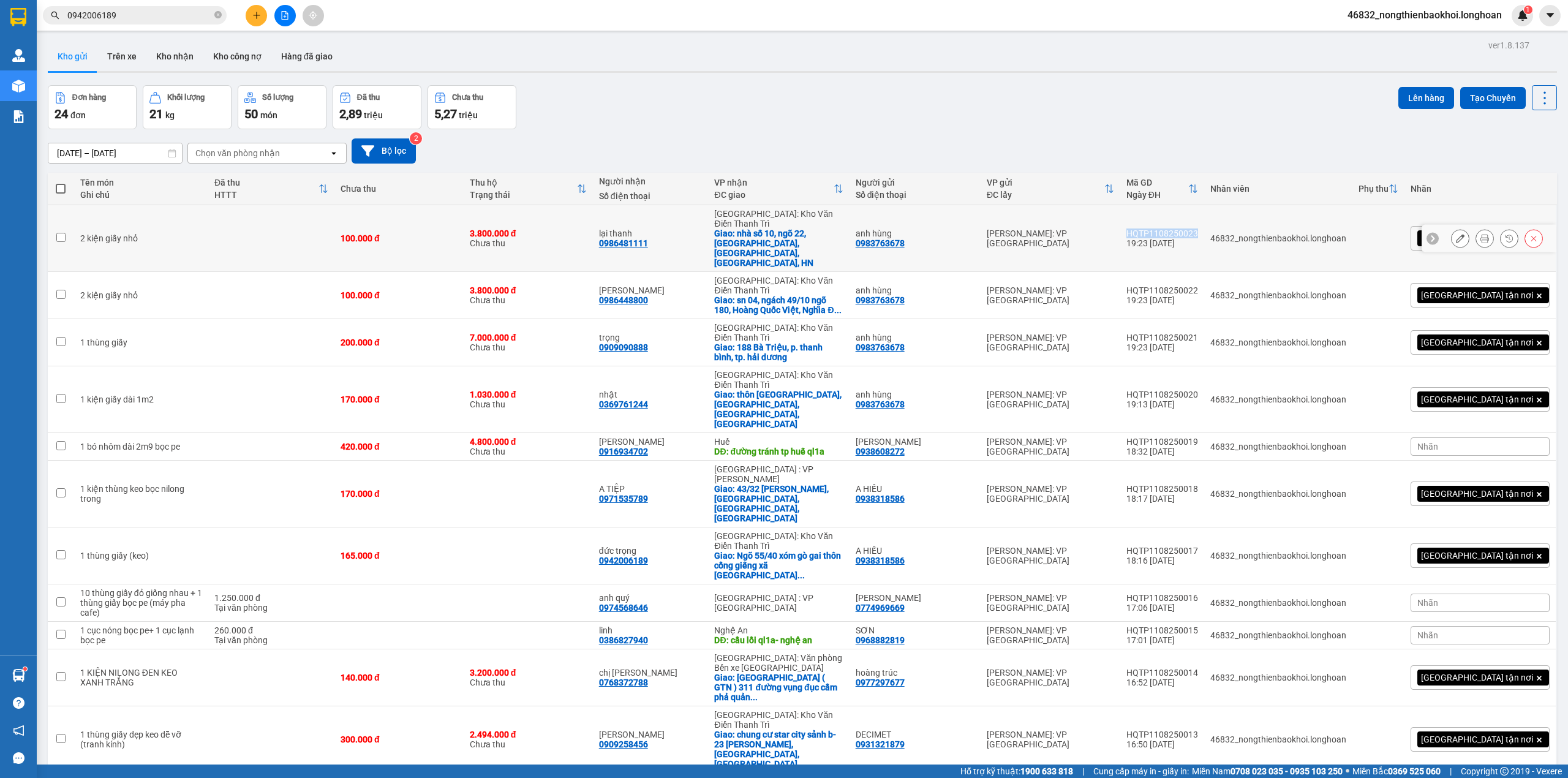
drag, startPoint x: 1186, startPoint y: 223, endPoint x: 1252, endPoint y: 223, distance: 66.0
click at [1204, 223] on td "HQTP1108250023 19:23 11/08" at bounding box center [1162, 238] width 84 height 67
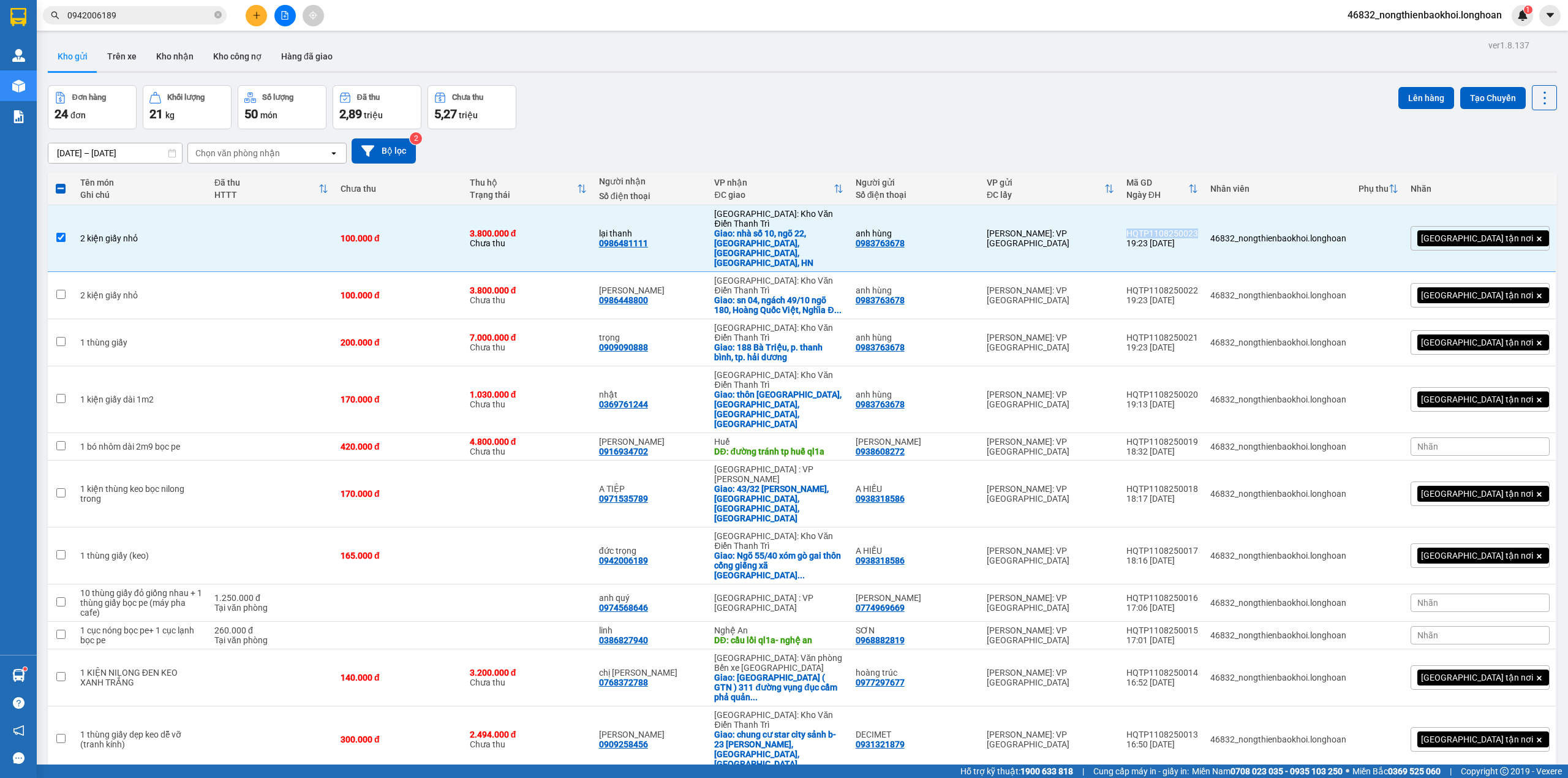
copy div "HQTP1108250023"
click at [818, 49] on div "Kho gửi Trên xe Kho nhận Kho công nợ Hàng đã giao" at bounding box center [802, 58] width 1509 height 33
click at [708, 246] on td "lại thanh 0986481111" at bounding box center [650, 238] width 116 height 67
checkbox input "false"
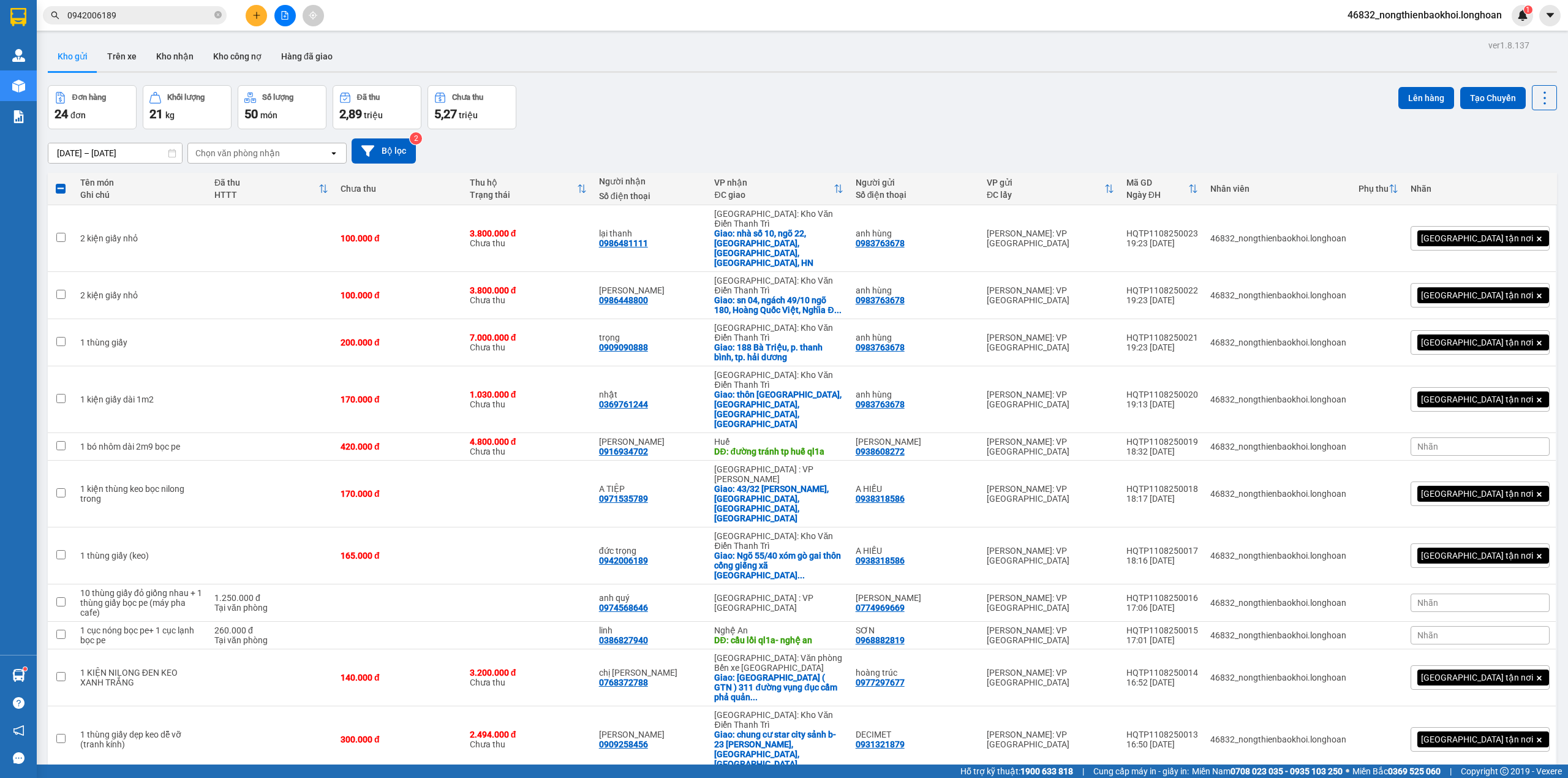
click at [787, 110] on div "Đơn hàng 24 đơn Khối lượng 21 kg Số lượng 50 món Đã thu 2,89 triệu Chưa thu 5,2…" at bounding box center [802, 107] width 1509 height 44
click at [611, 140] on div "13/07/2025 – 11/08/2025 Press the down arrow key to interact with the calendar …" at bounding box center [802, 150] width 1509 height 25
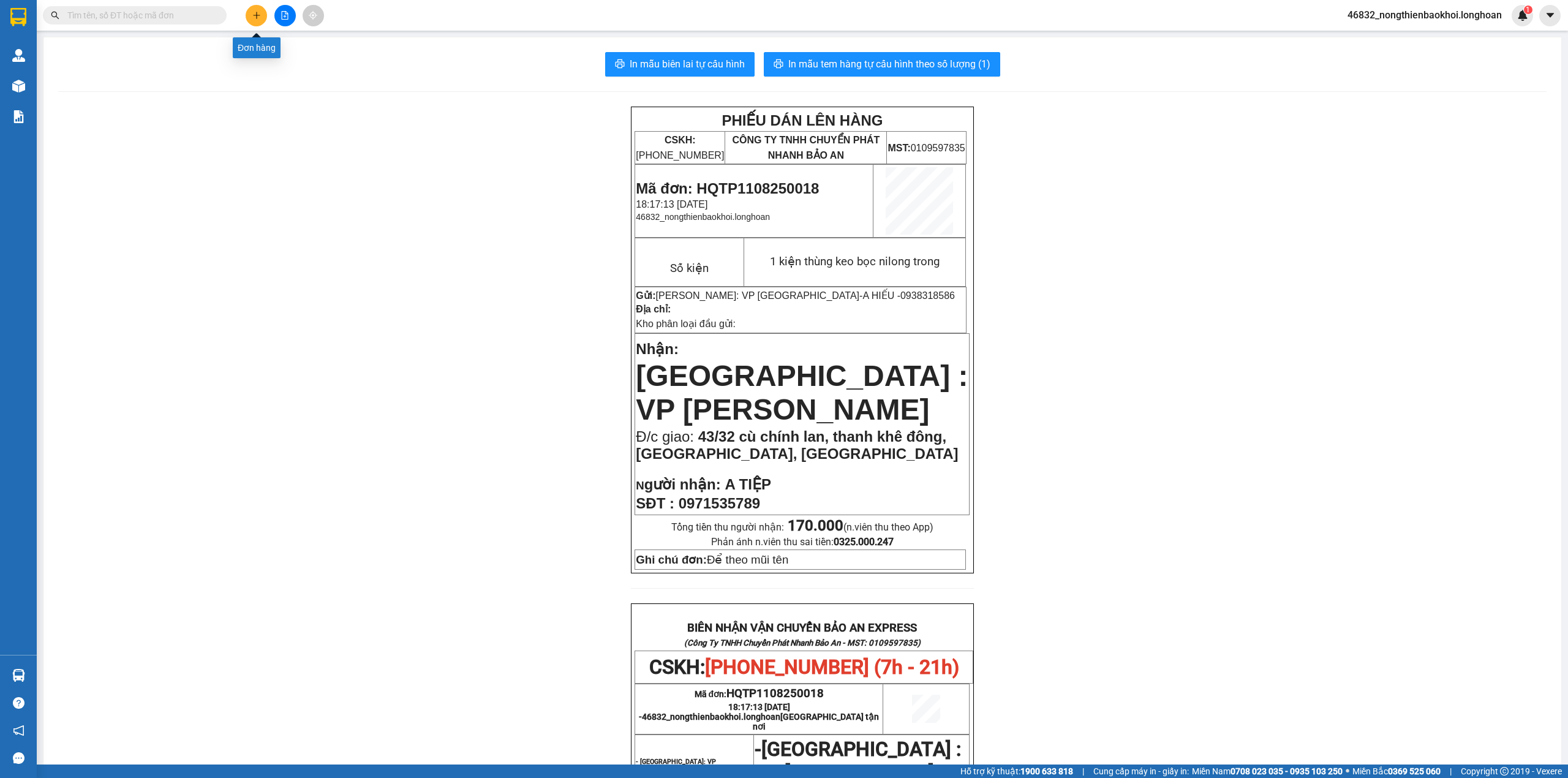
click at [250, 6] on button at bounding box center [256, 16] width 21 height 21
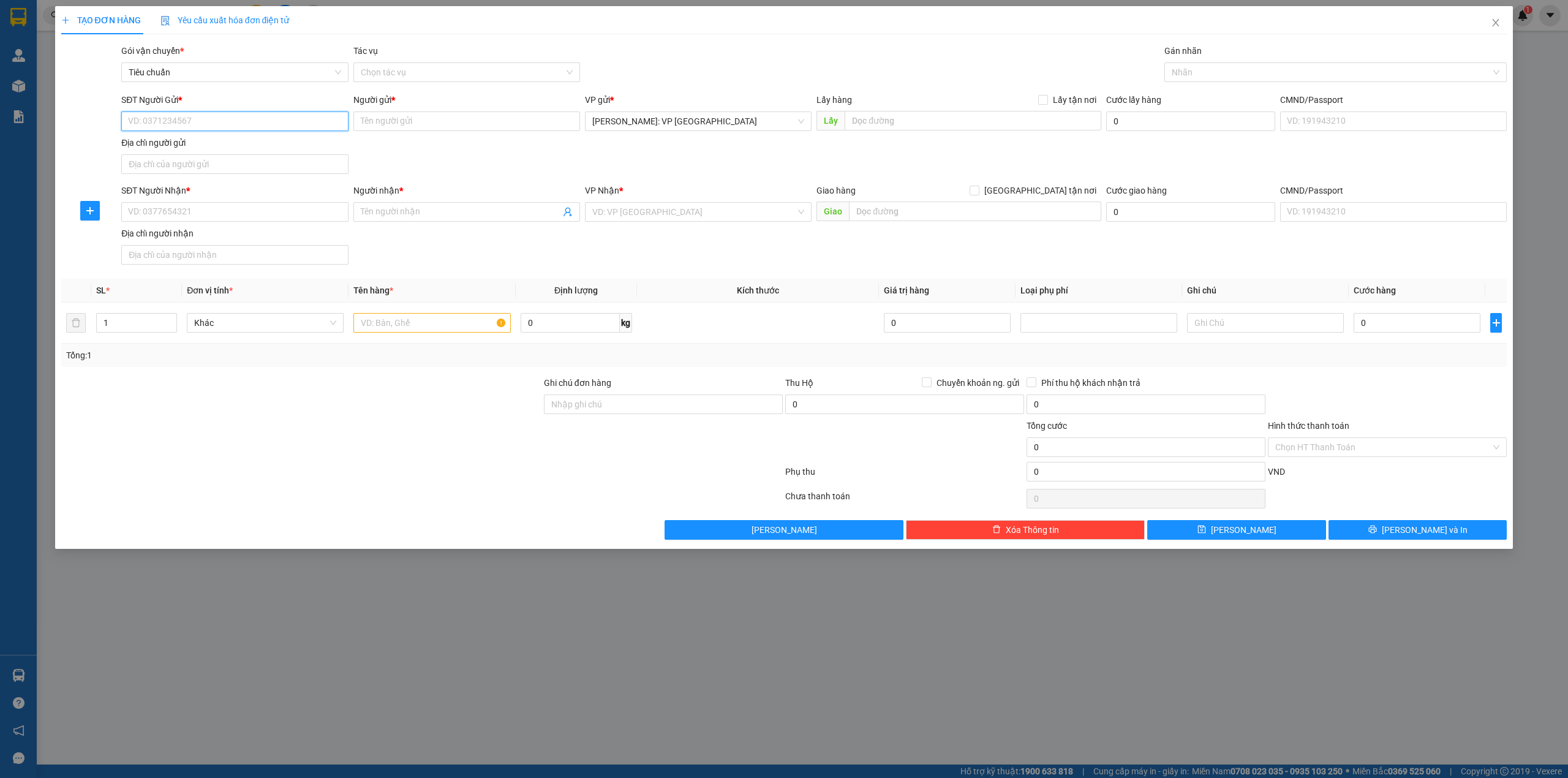
click at [218, 121] on input "SĐT Người Gửi *" at bounding box center [235, 121] width 227 height 20
paste input "0983763678"
type input "0983763678"
click at [191, 141] on div "0983763678 - anh hùng" at bounding box center [234, 146] width 212 height 13
type input "anh hùng"
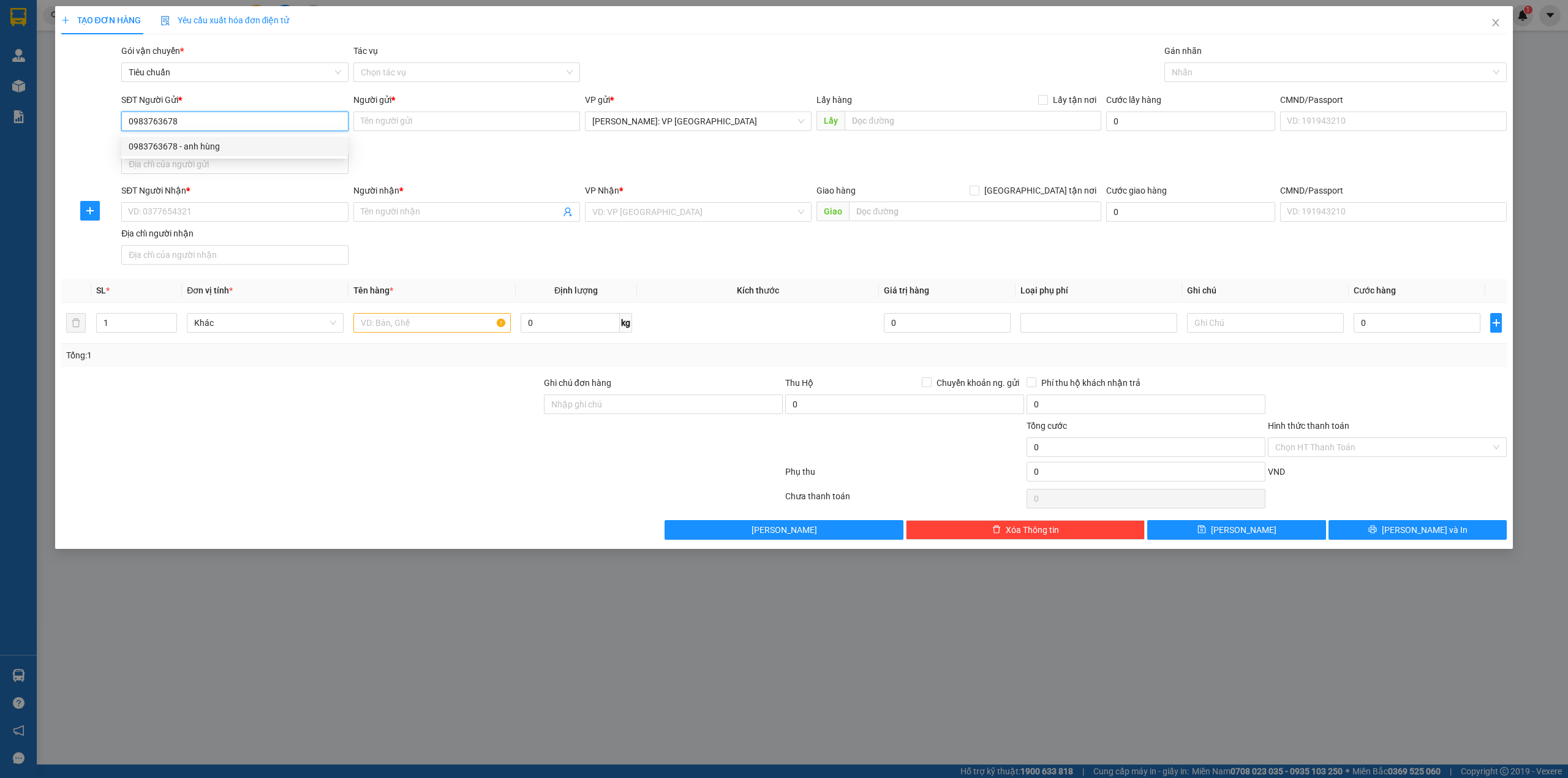
checkbox input "true"
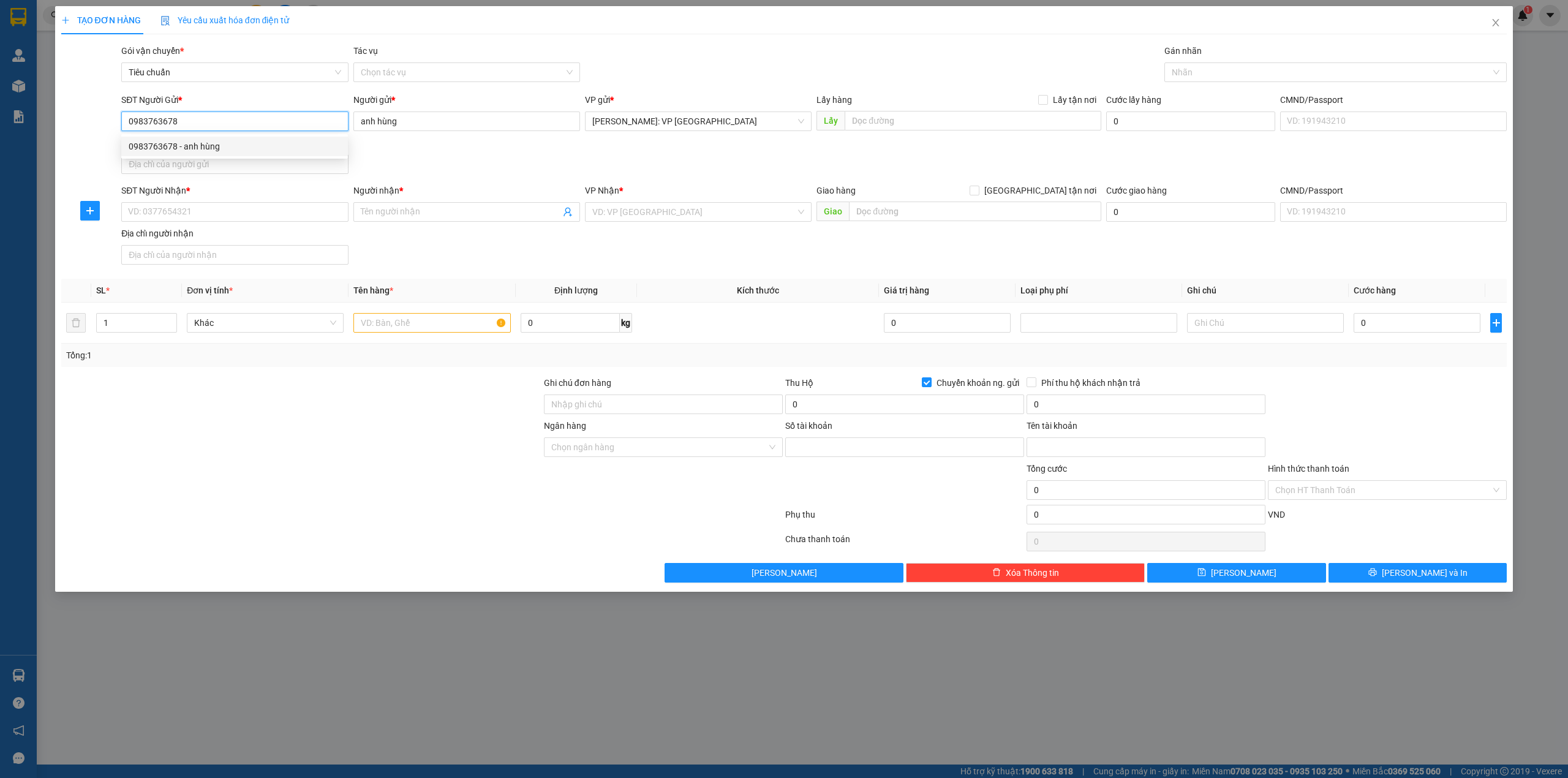
type input "3521205368551"
type input "DO NGOC HUNG"
type input "0983763678"
click at [374, 324] on input "text" at bounding box center [431, 323] width 157 height 20
paste input "2 kiện giấy nhỏ"
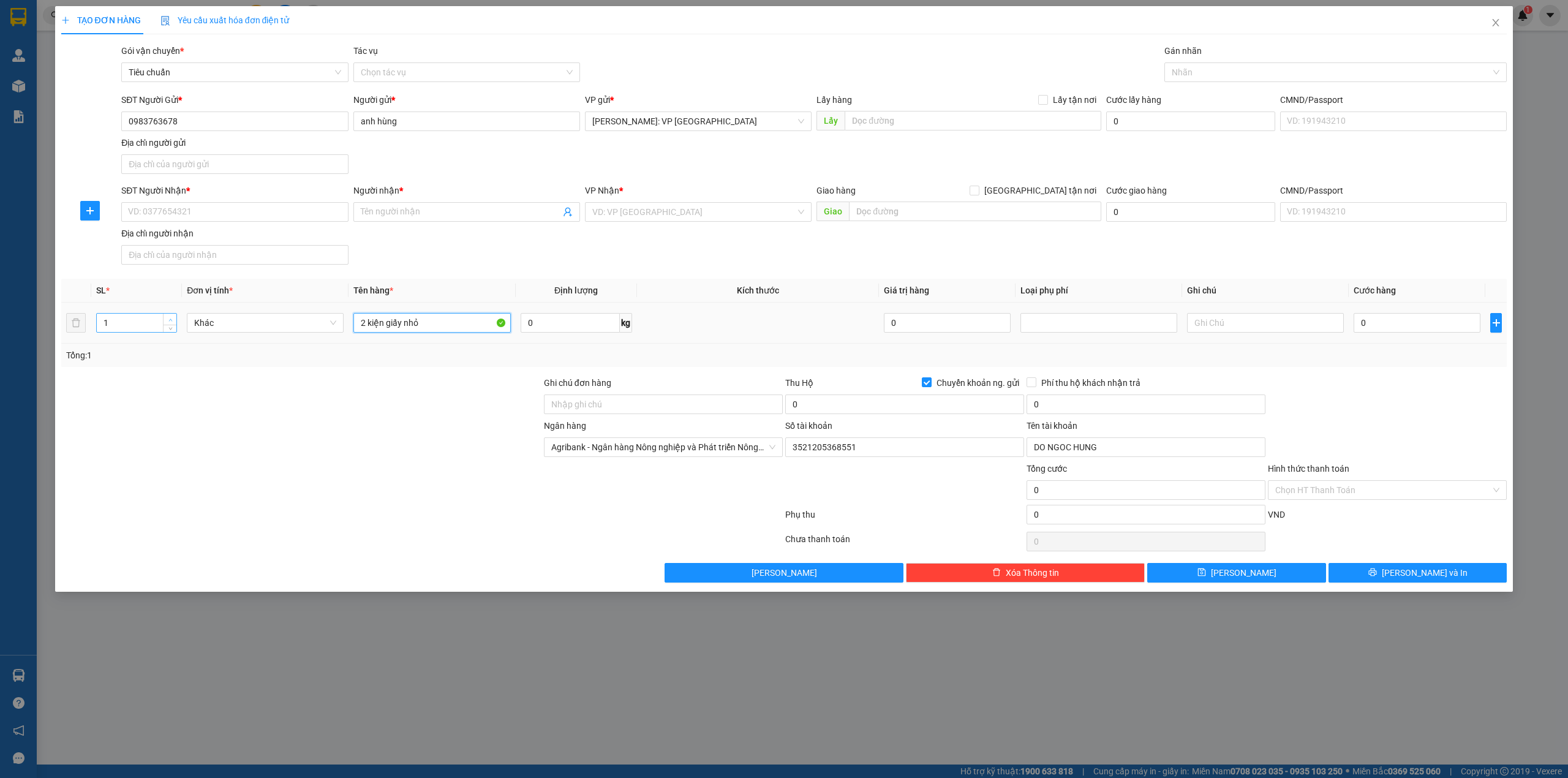
type input "2 kiện giấy nhỏ"
type input "2"
click at [169, 321] on icon "up" at bounding box center [171, 320] width 4 height 4
click at [443, 143] on div "SĐT Người Gửi * 0983763678 Người gửi * anh hùng VP gửi * [GEOGRAPHIC_DATA]: VP …" at bounding box center [814, 135] width 1390 height 86
click at [330, 461] on div at bounding box center [301, 440] width 483 height 43
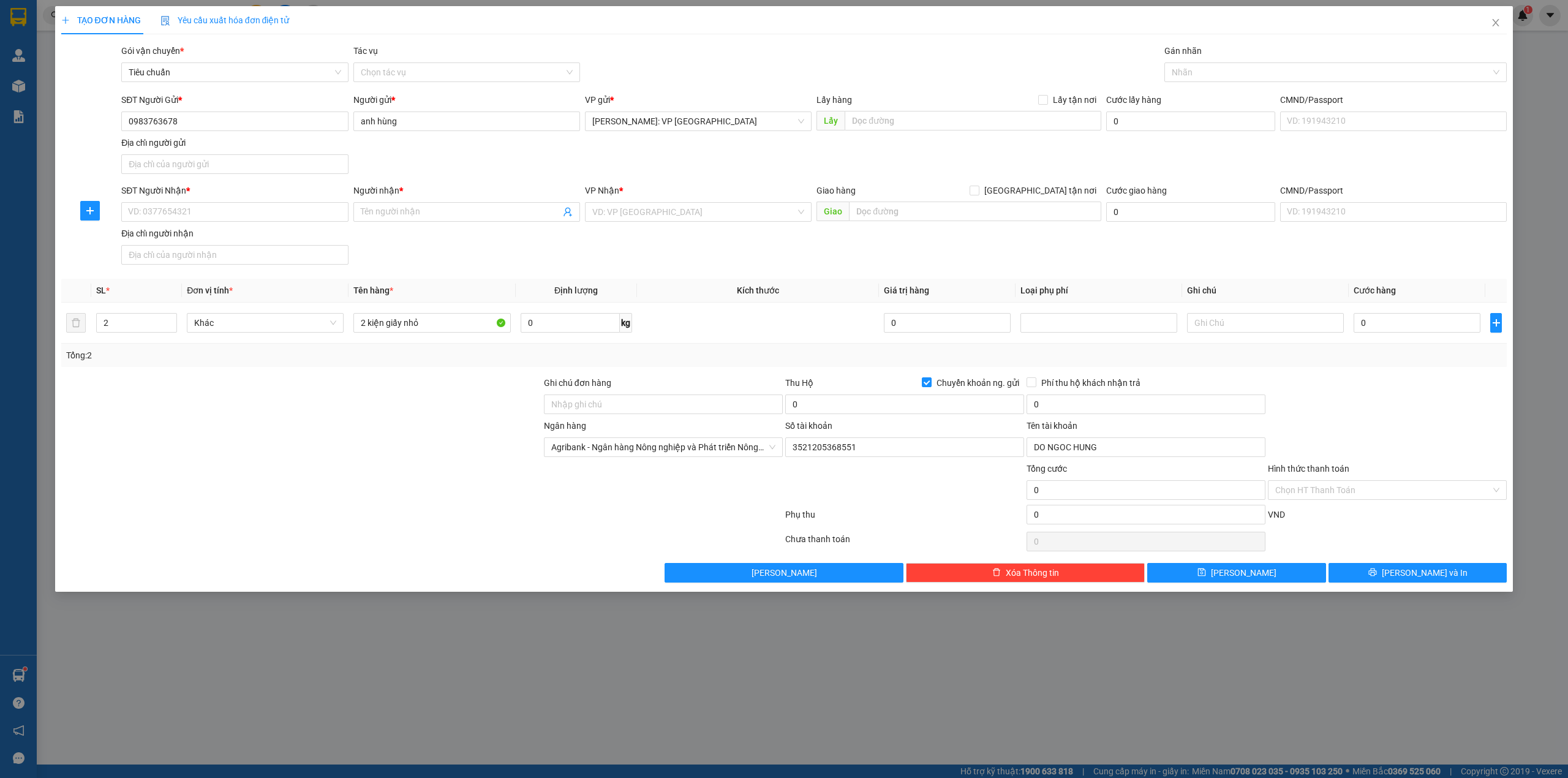
click at [312, 224] on div "SĐT Người Nhận * VD: 0377654321" at bounding box center [235, 205] width 227 height 43
click at [306, 216] on input "SĐT Người Nhận *" at bounding box center [235, 212] width 227 height 20
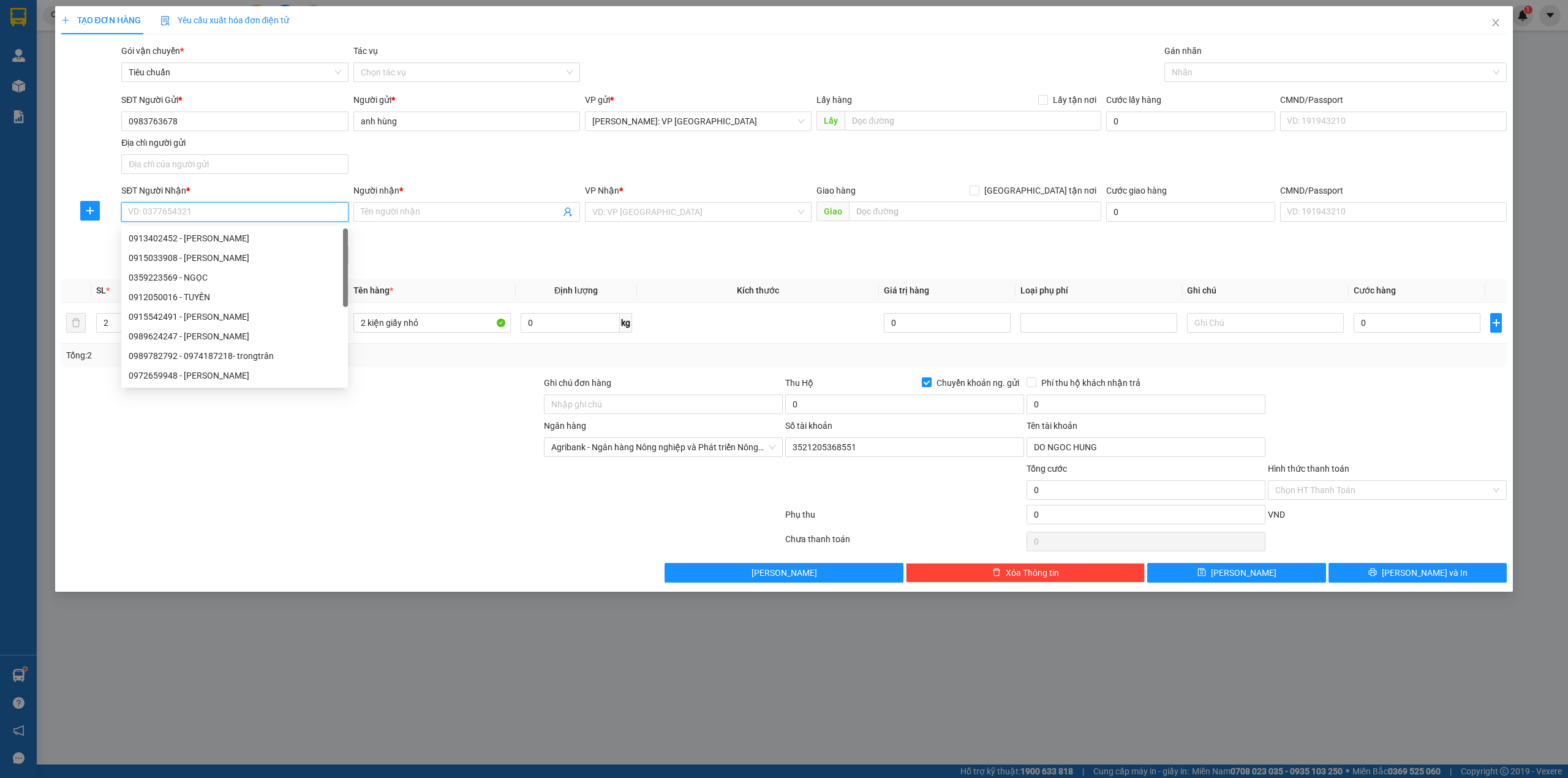
paste input "0986448800"
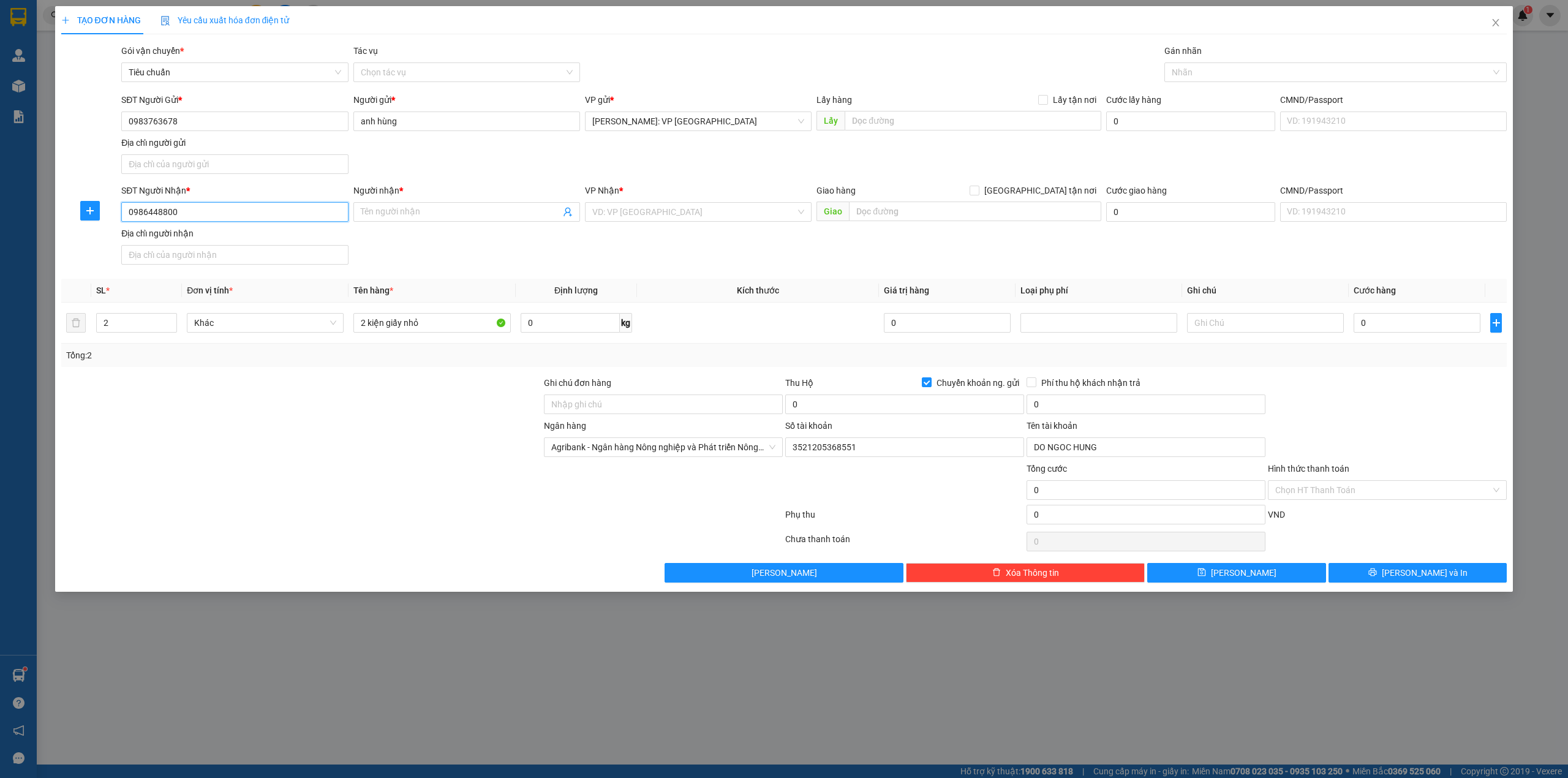
type input "0986448800"
click at [415, 221] on span at bounding box center [467, 212] width 227 height 20
type input "phạm tuấn dũng"
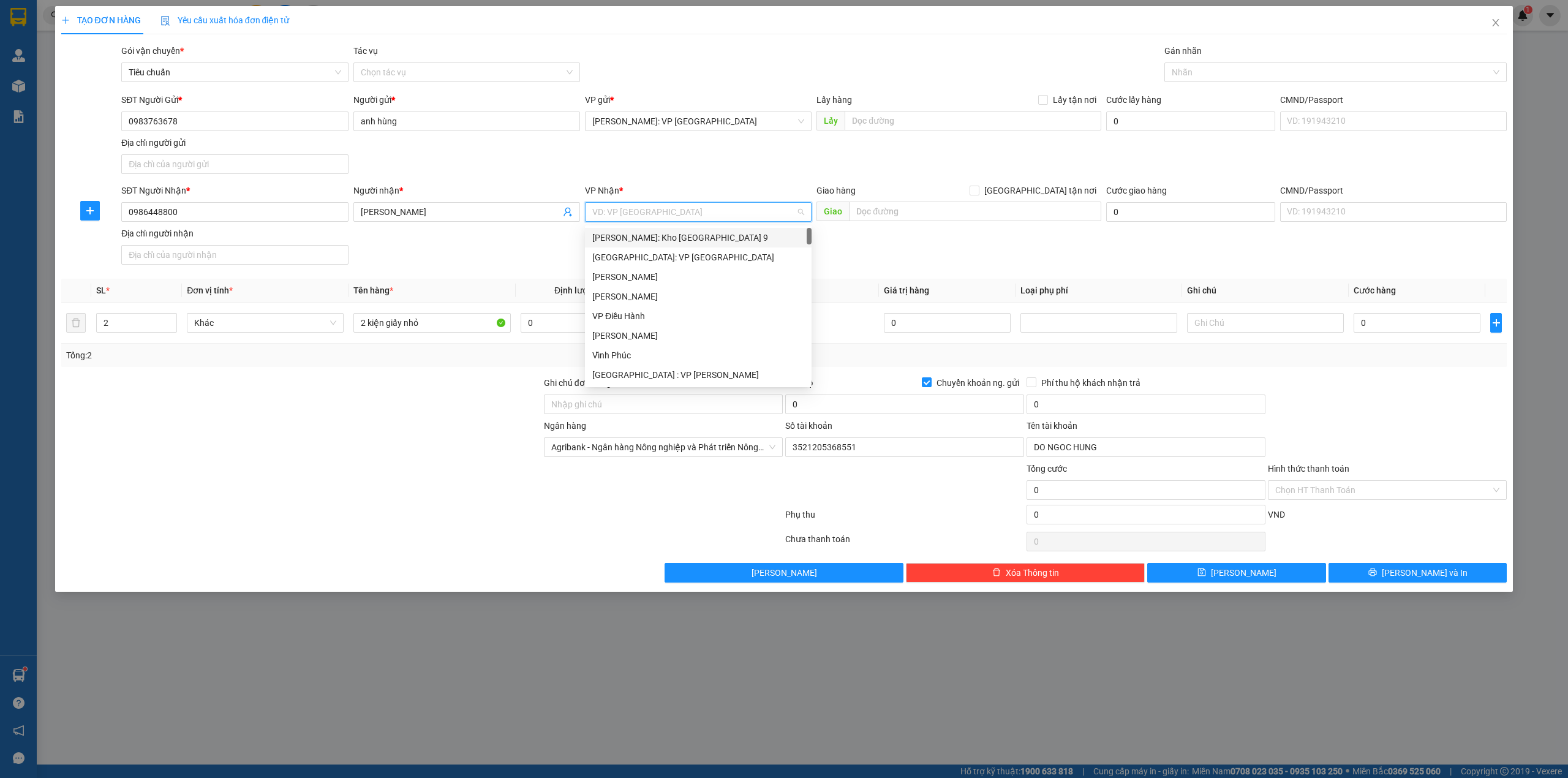
click at [670, 204] on input "search" at bounding box center [694, 212] width 204 height 18
click at [918, 212] on input "text" at bounding box center [975, 211] width 252 height 20
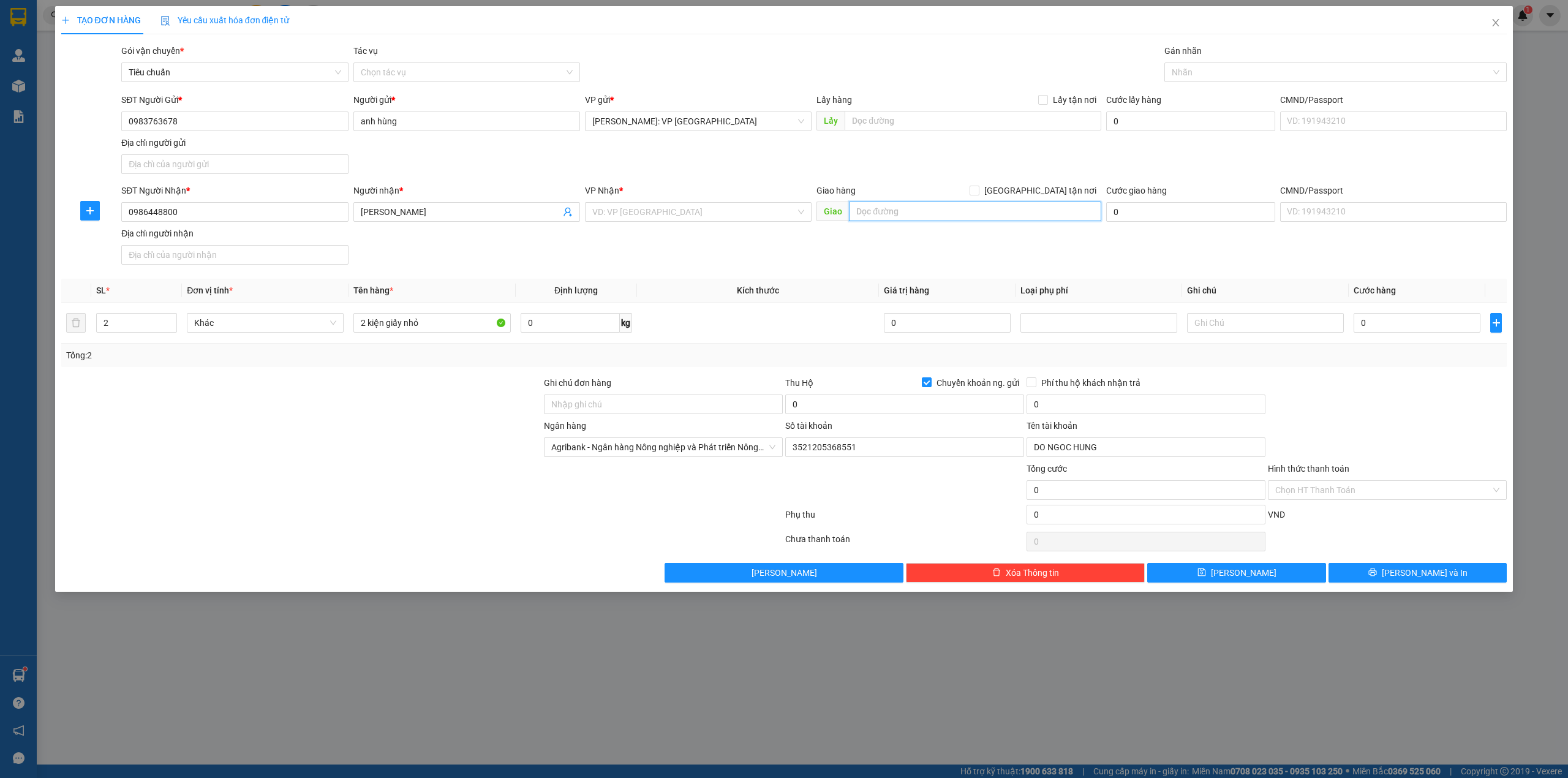
paste input "sn 04, ngách 49/10 ngõ 180, Hoàng Quốc Việt, Nghĩa Đô, HN"
type input "sn 04, ngách 49/10 ngõ 180, Hoàng Quốc Việt, Nghĩa Đô, HN"
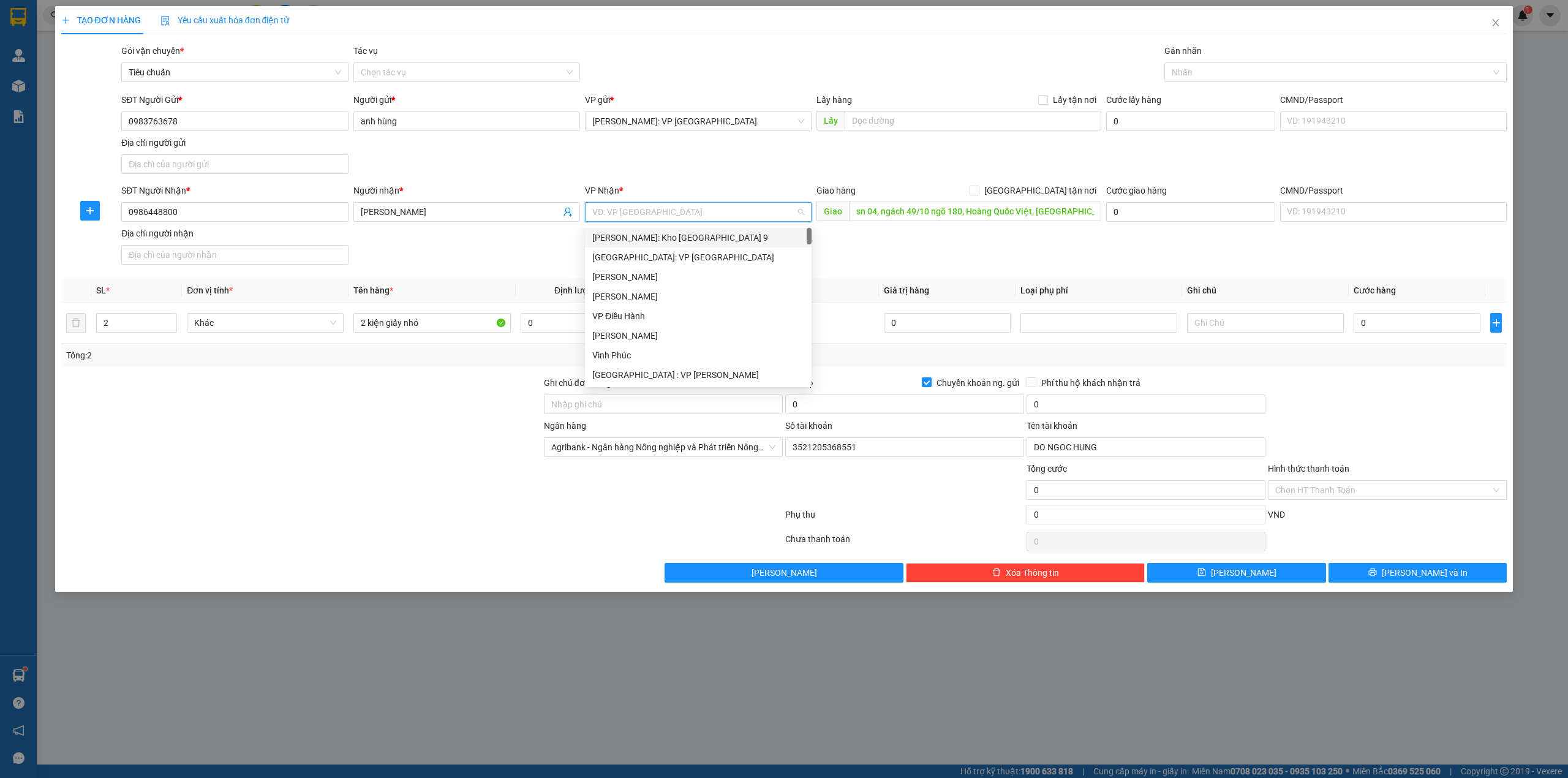
click at [686, 216] on input "search" at bounding box center [694, 212] width 204 height 18
type input "kho"
click at [713, 320] on div "[GEOGRAPHIC_DATA]: Kho Văn Điển Thanh Trì" at bounding box center [698, 316] width 212 height 13
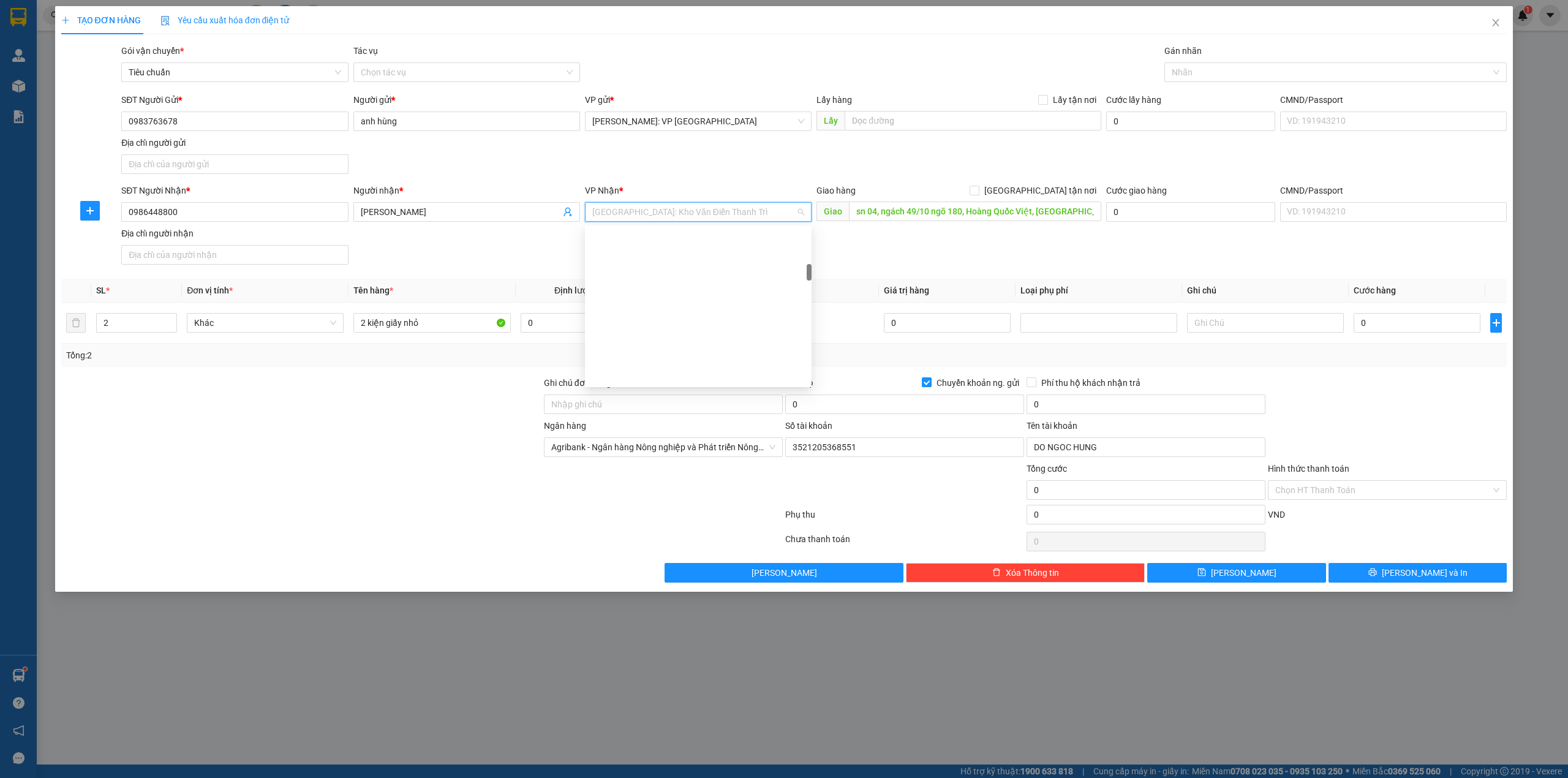
scroll to position [348, 0]
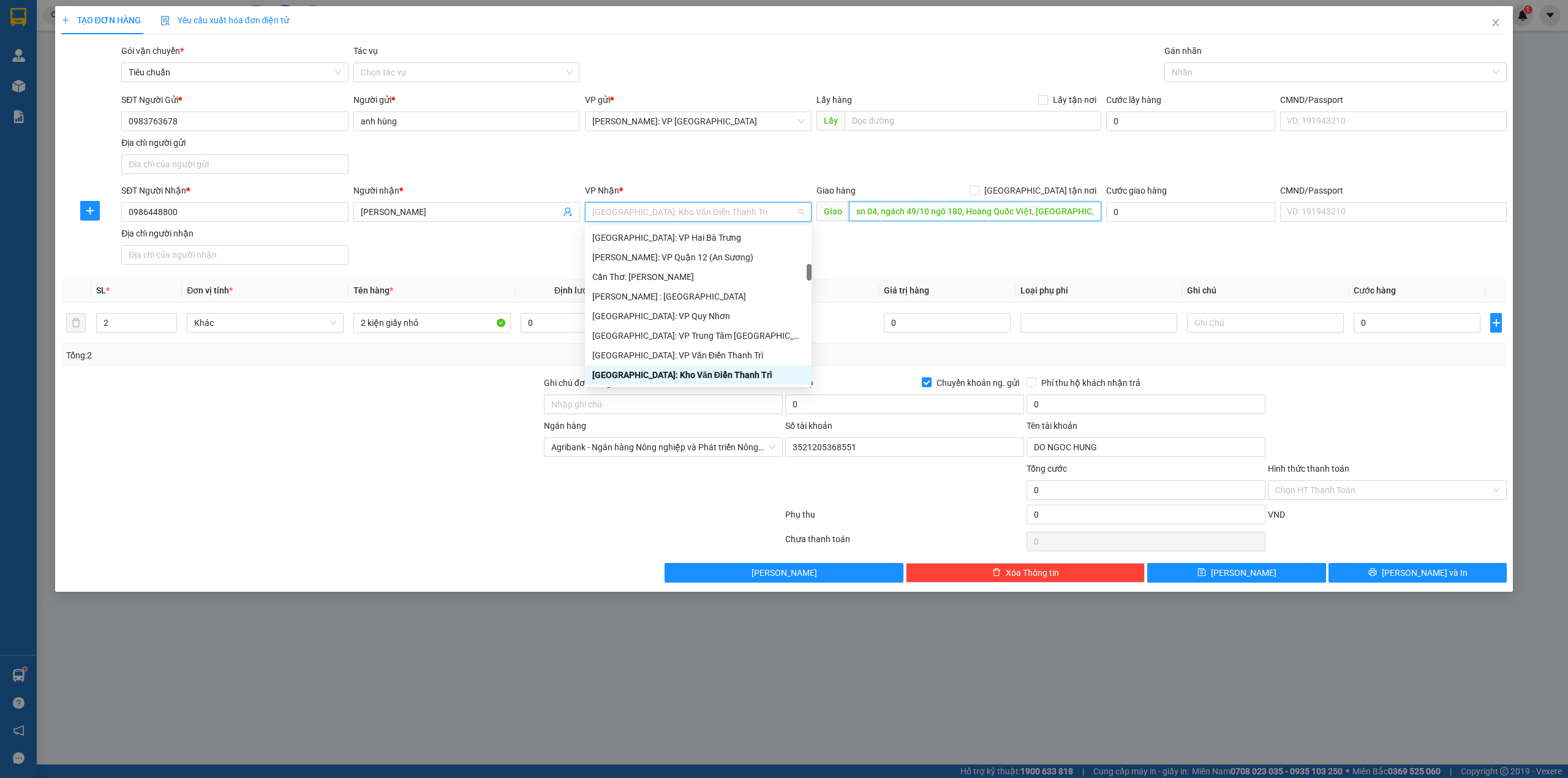
click at [1080, 209] on input "sn 04, ngách 49/10 ngõ 180, Hoàng Quốc Việt, Nghĩa Đô, HN" at bounding box center [975, 211] width 252 height 20
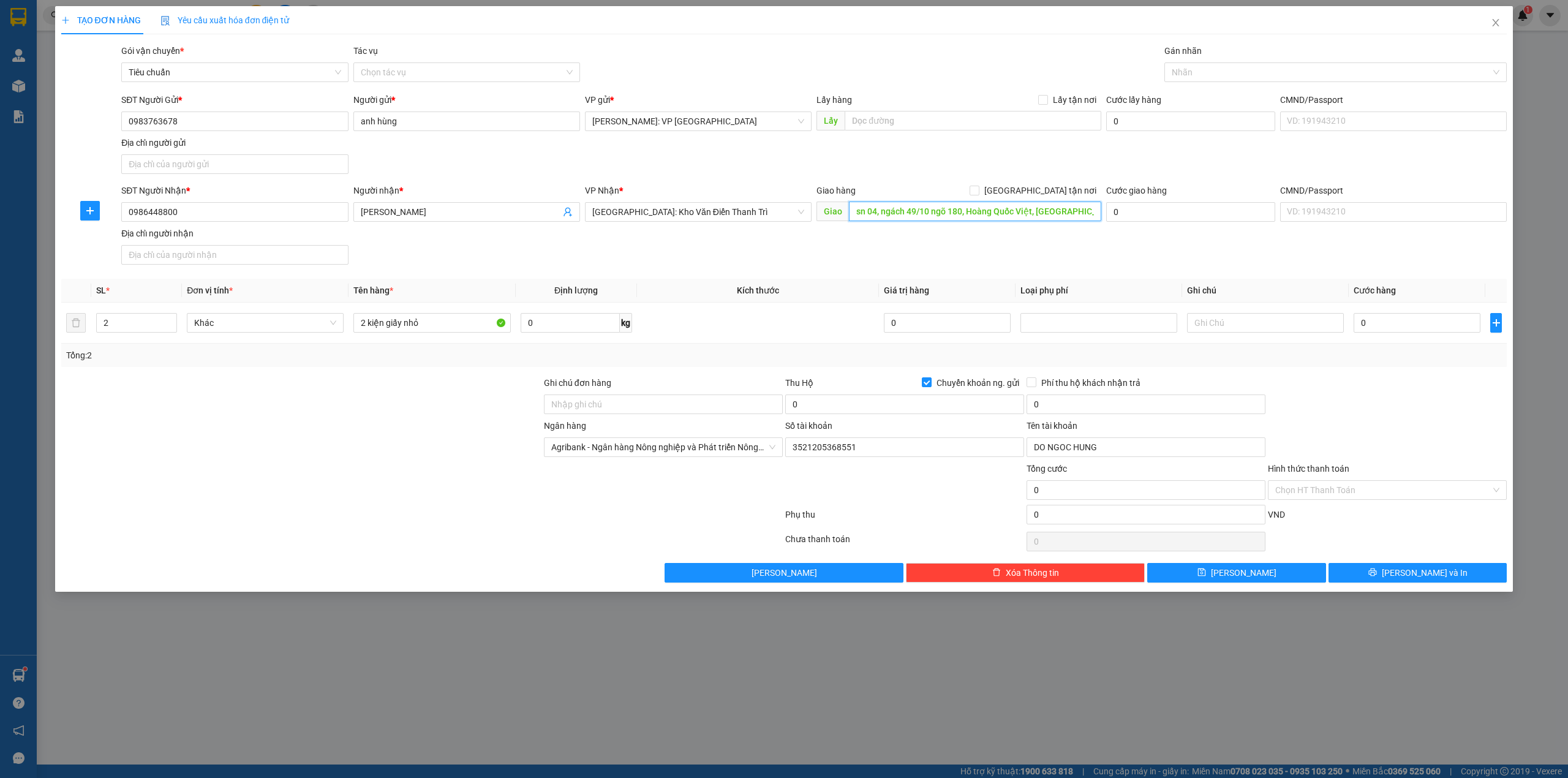
click at [1080, 209] on input "sn 04, ngách 49/10 ngõ 180, Hoàng Quốc Việt, Nghĩa Đô, HN" at bounding box center [975, 211] width 252 height 20
click at [1083, 213] on input "sn 04, ngách 49/10 ngõ 180, Hoàng Quốc Việt, Nghĩa Đô, HN" at bounding box center [975, 211] width 252 height 20
type input "sn 04, ngách 49/10 ngõ 180, Hoàng Quốc Việt, Nghĩa Đô, cầu giấy, HN"
click at [1050, 196] on span "[GEOGRAPHIC_DATA] tận nơi" at bounding box center [1040, 190] width 122 height 13
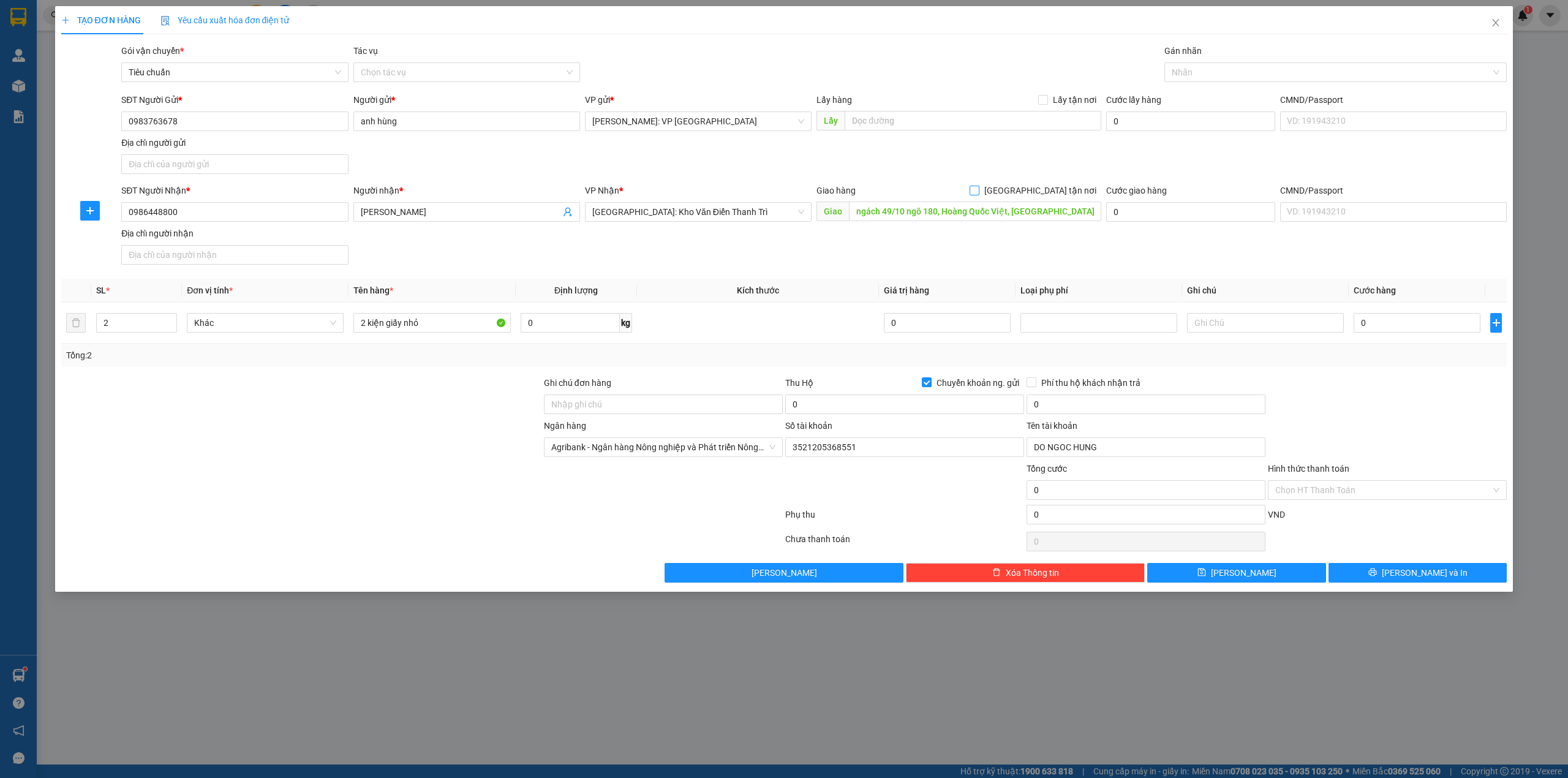
click at [978, 194] on input "[GEOGRAPHIC_DATA] tận nơi" at bounding box center [974, 190] width 9 height 9
checkbox input "true"
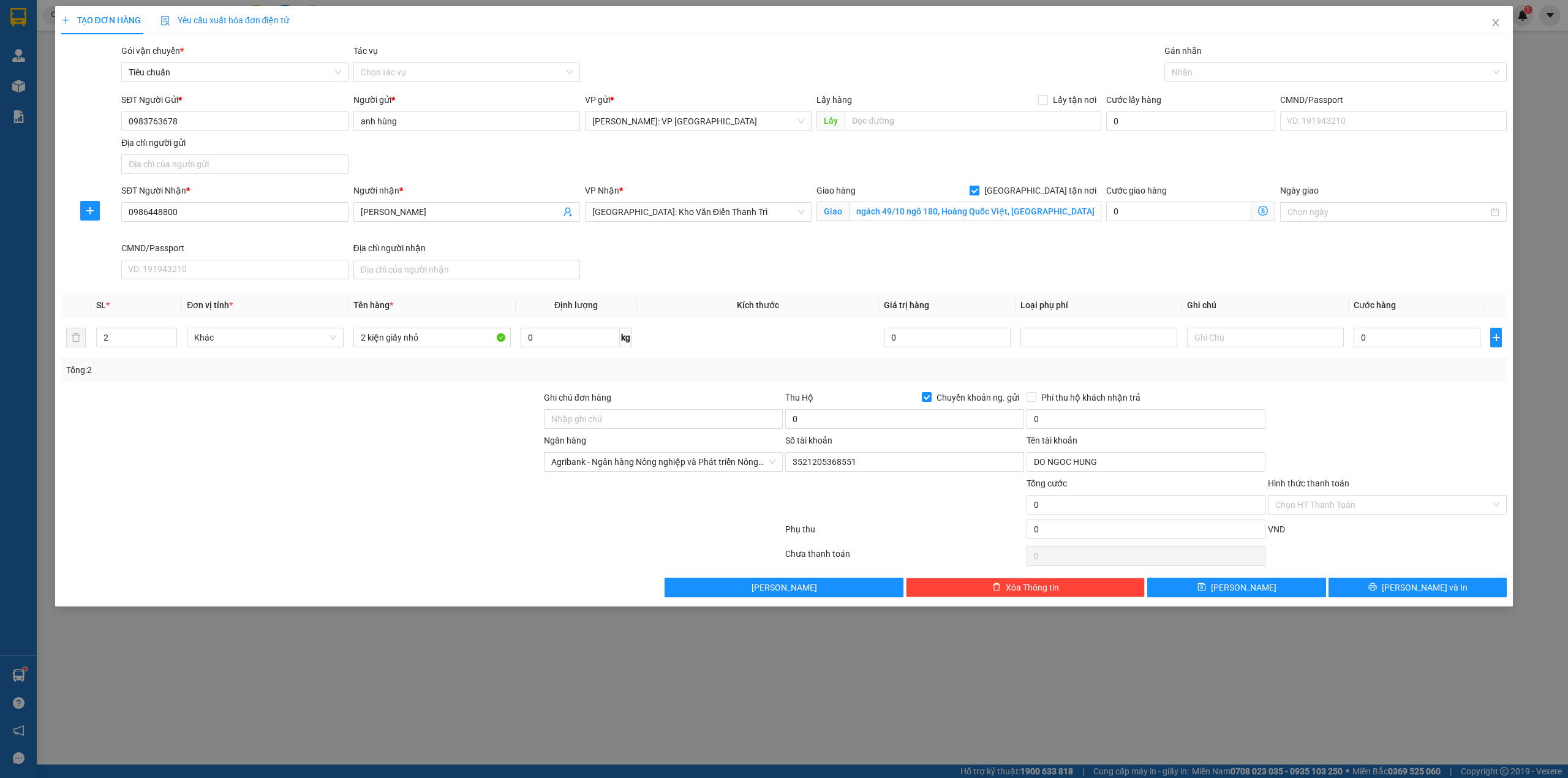
scroll to position [0, 0]
click at [1235, 67] on div at bounding box center [1330, 72] width 325 height 15
type input "gi"
click at [1240, 89] on div "[GEOGRAPHIC_DATA] tận nơi" at bounding box center [1336, 98] width 343 height 20
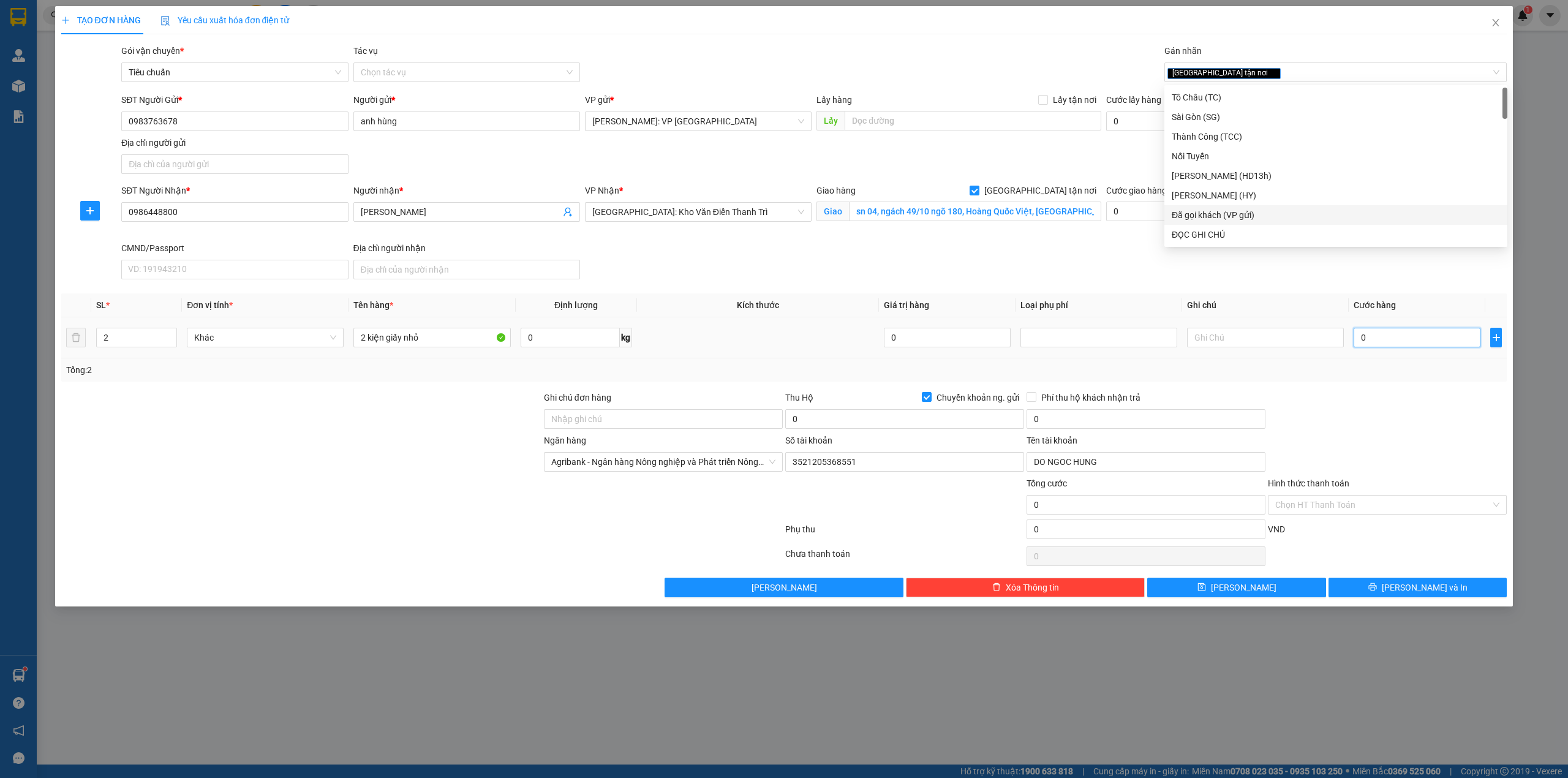
click at [1410, 343] on input "0" at bounding box center [1417, 338] width 127 height 20
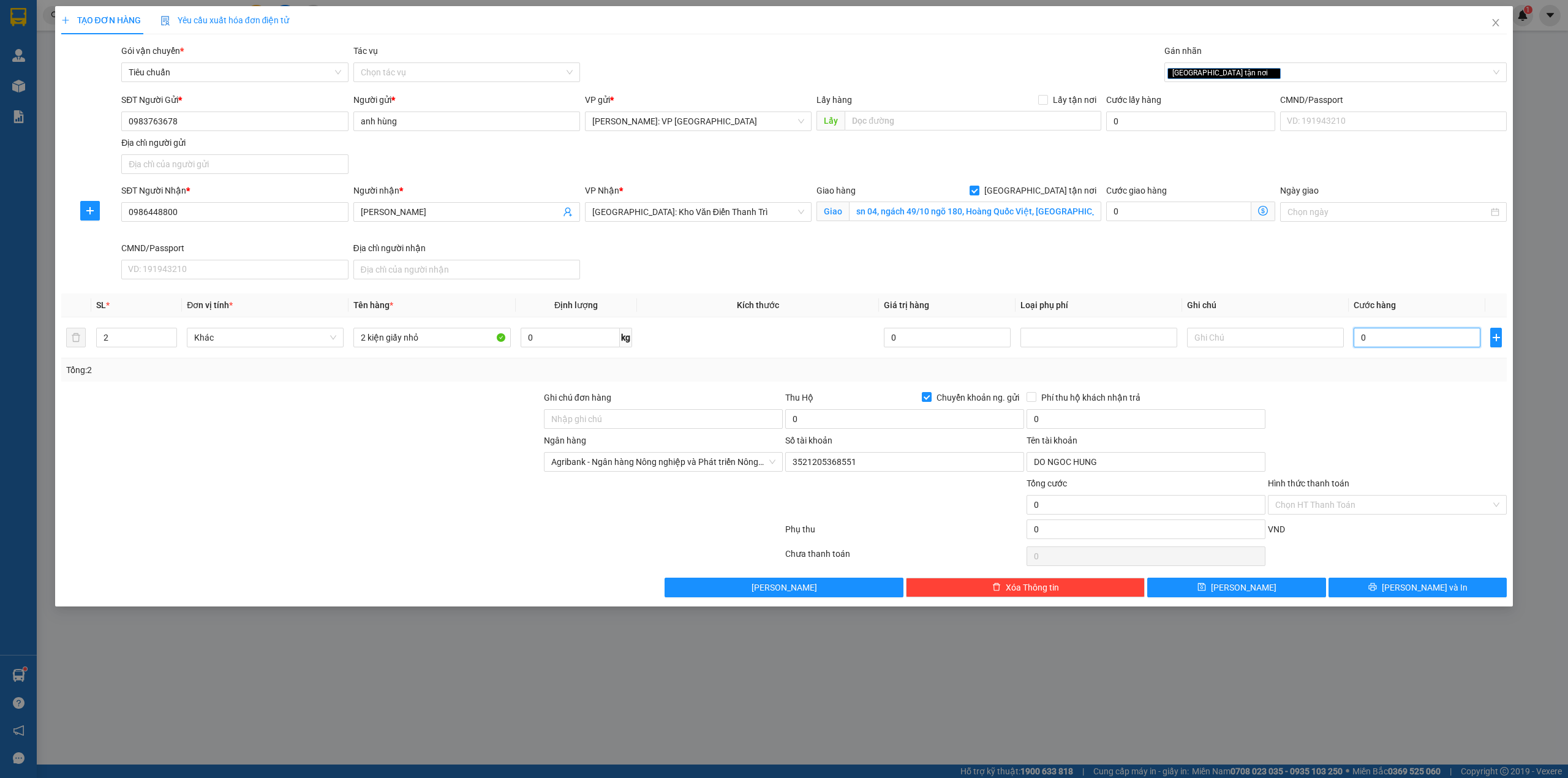
type input "1"
type input "10"
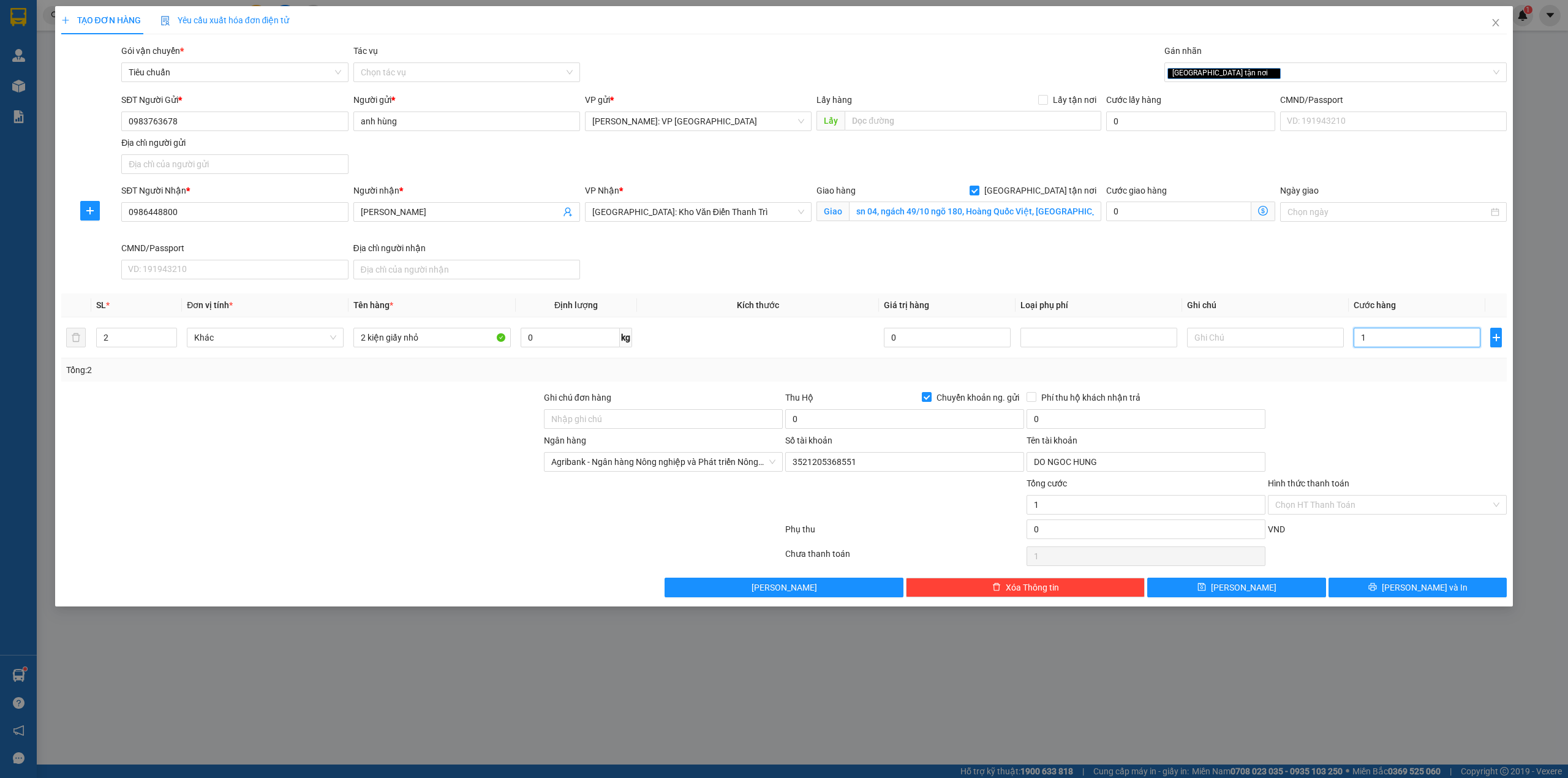
type input "10"
type input "100"
type input "1.000"
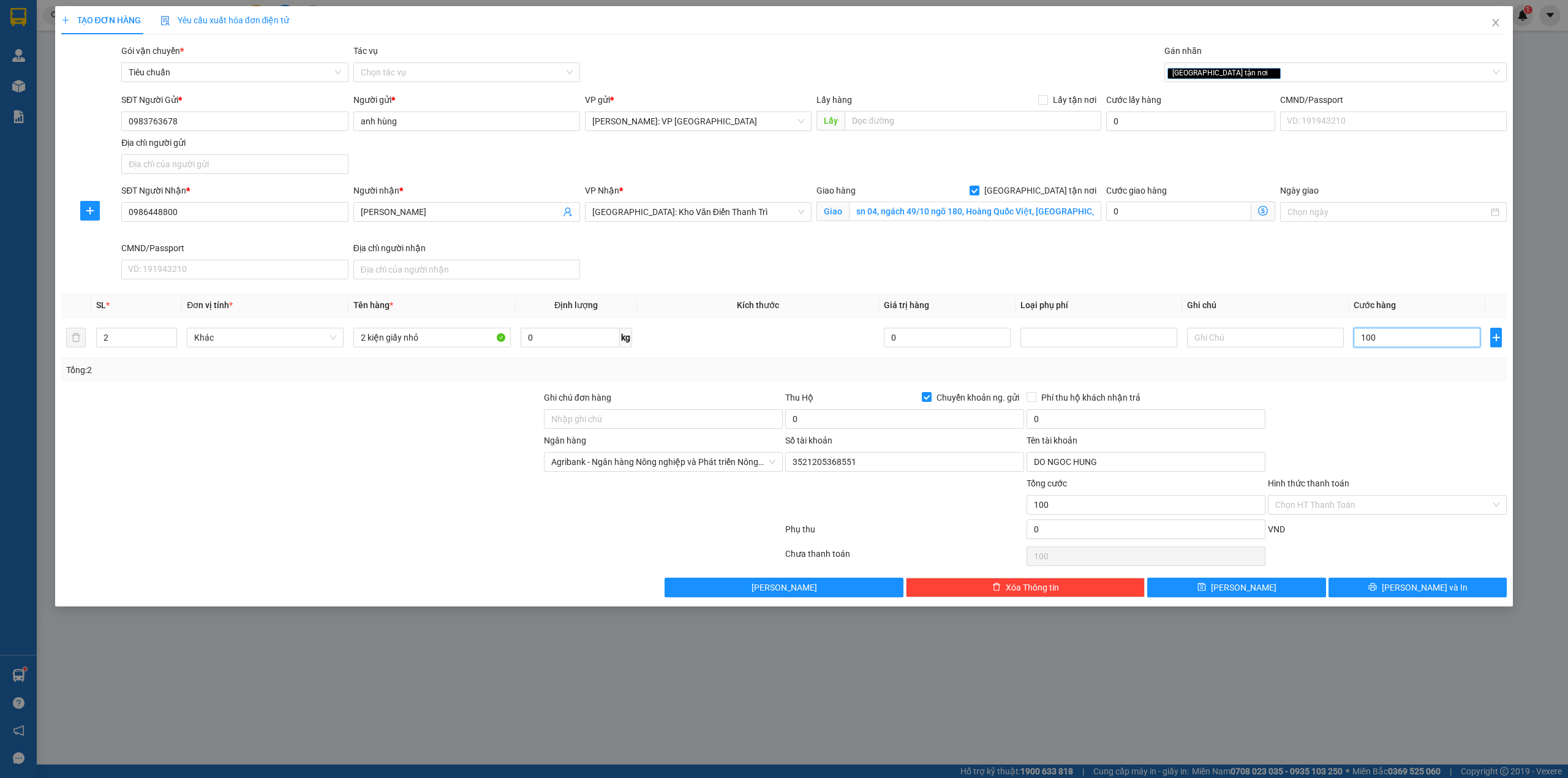
type input "1.000"
type input "10.000"
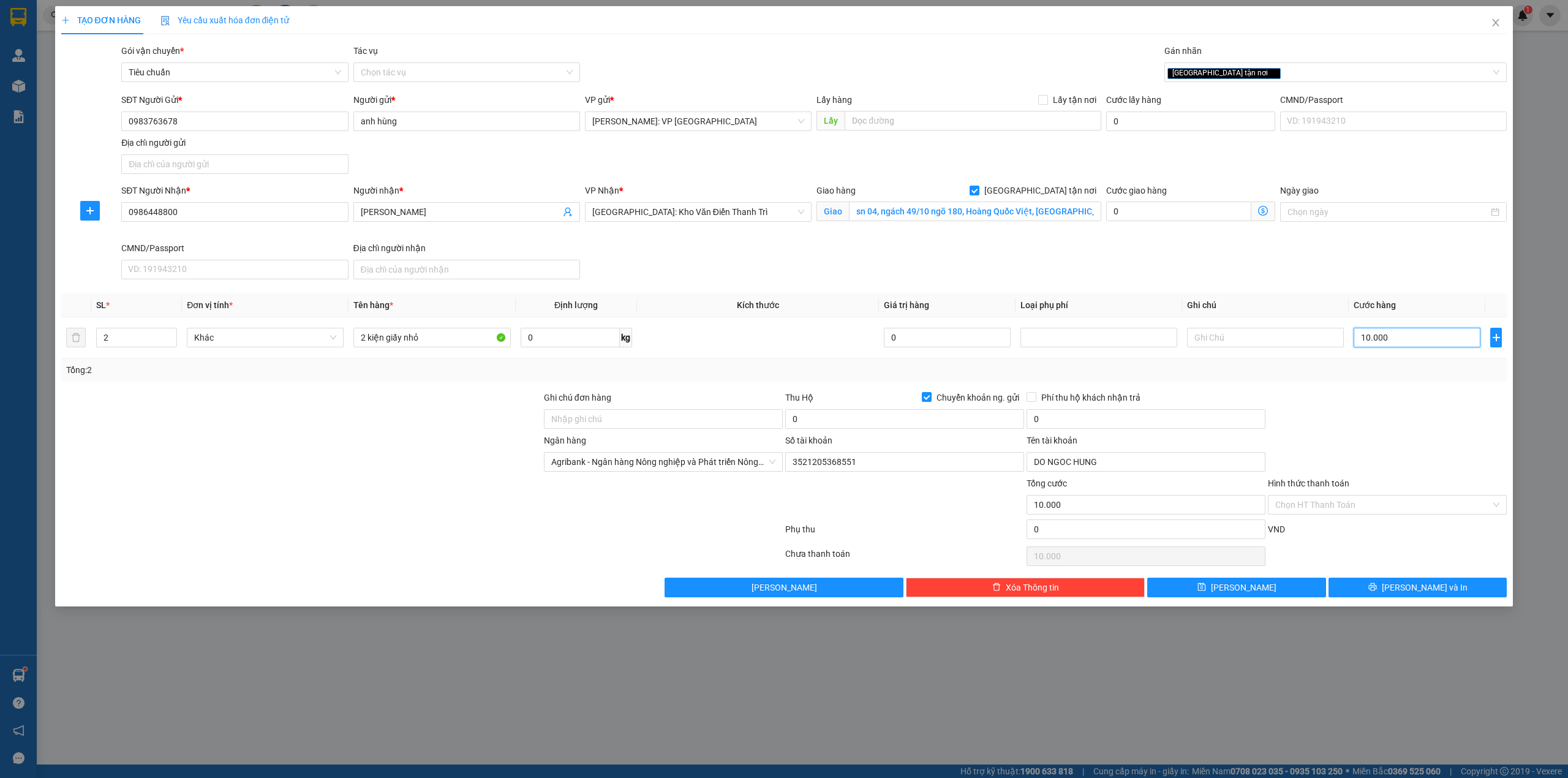
type input "100.000"
click at [841, 426] on input "0" at bounding box center [904, 419] width 239 height 20
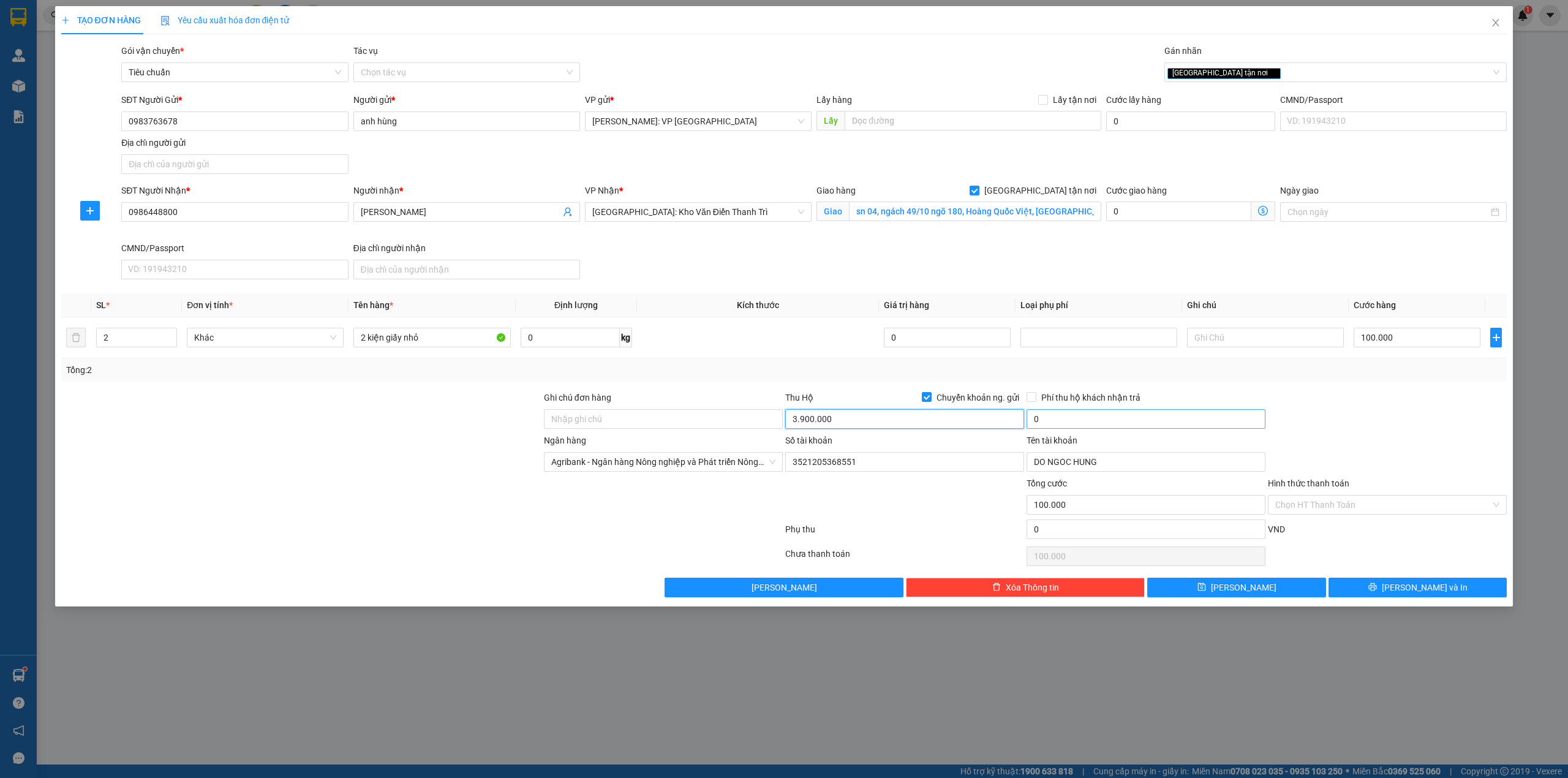
type input "3.900.000"
click at [1037, 426] on input "0" at bounding box center [1145, 419] width 239 height 20
type input "20.000"
drag, startPoint x: 371, startPoint y: 402, endPoint x: 387, endPoint y: 398, distance: 16.5
click at [380, 398] on div at bounding box center [301, 412] width 483 height 43
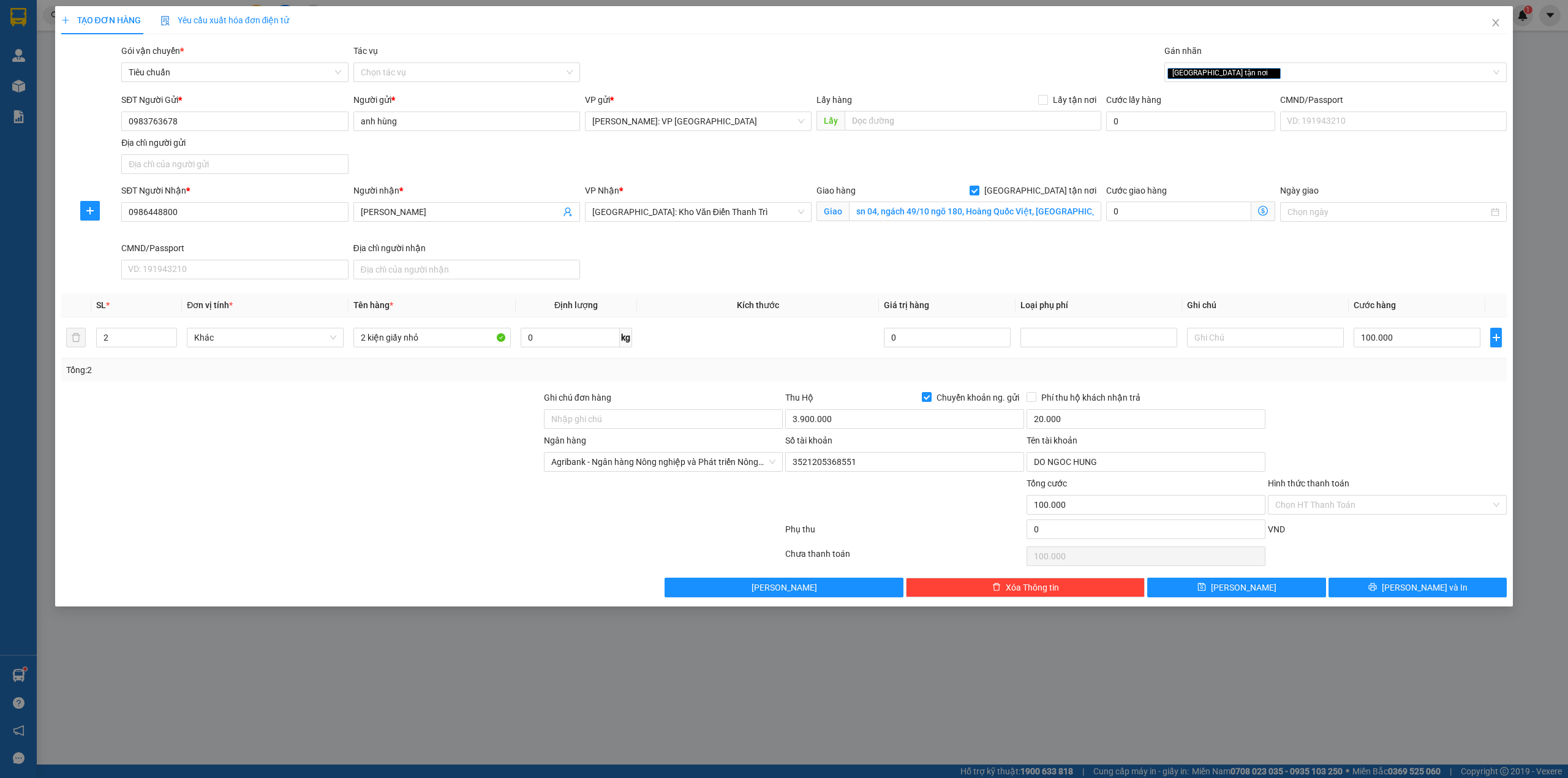
click at [716, 49] on div "Gói vận chuyển * Tiêu chuẩn Tác vụ Chọn tác vụ Gán nhãn Giao tận nơi" at bounding box center [814, 65] width 1390 height 43
click at [842, 418] on input "3.900.000" at bounding box center [904, 419] width 239 height 20
type input "3.800.000"
click at [1378, 584] on button "[PERSON_NAME] và In" at bounding box center [1418, 587] width 179 height 20
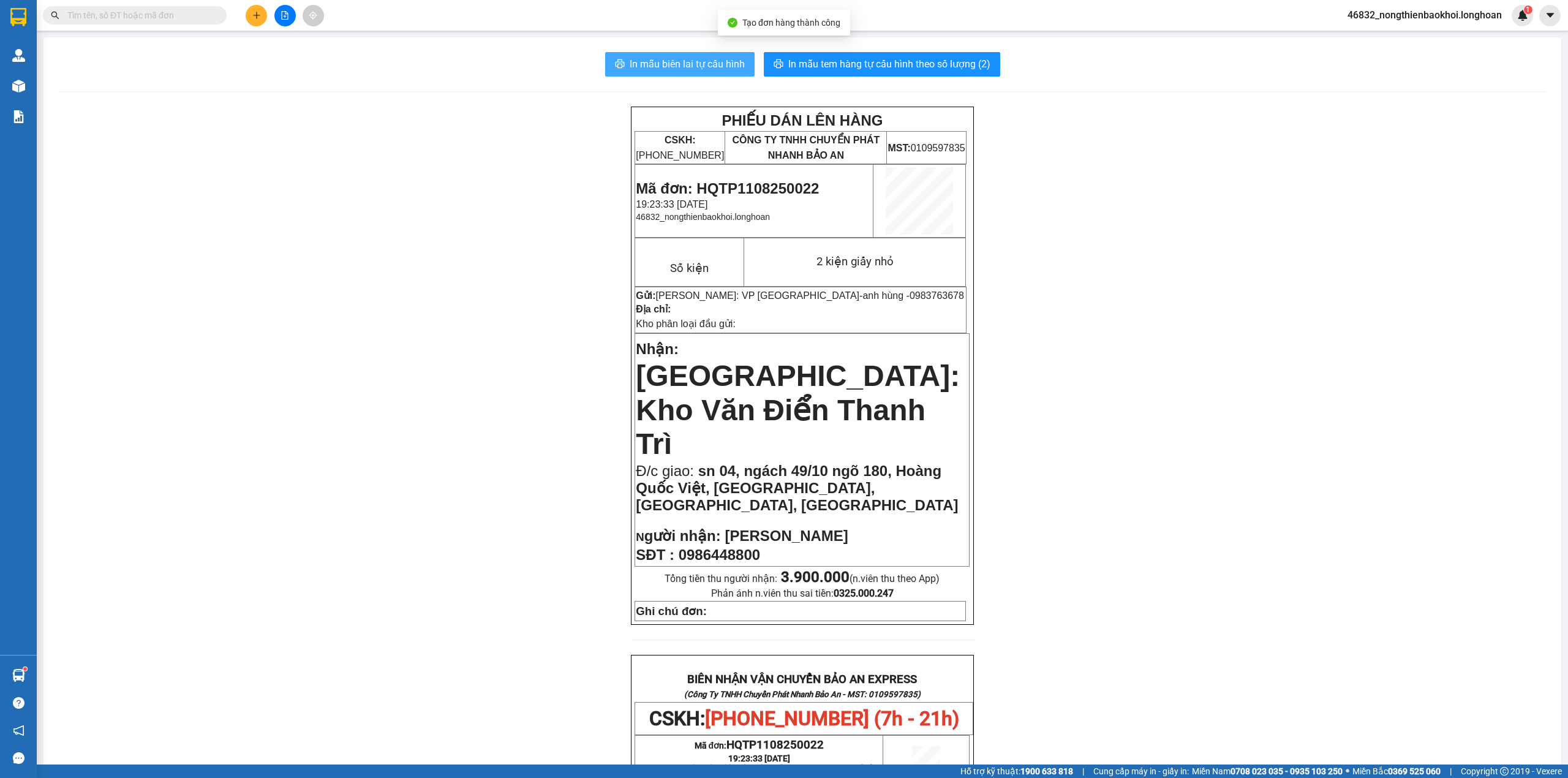
click at [674, 70] on span "In mẫu biên lai tự cấu hình" at bounding box center [687, 64] width 115 height 16
click at [516, 206] on div "PHIẾU DÁN LÊN HÀNG CSKH: 1900.06.88.33 CÔNG TY TNHH CHUYỂN PHÁT NHANH BẢO AN MS…" at bounding box center [802, 721] width 1489 height 1228
click at [912, 67] on span "In mẫu tem hàng tự cấu hình theo số lượng (2)" at bounding box center [889, 64] width 202 height 16
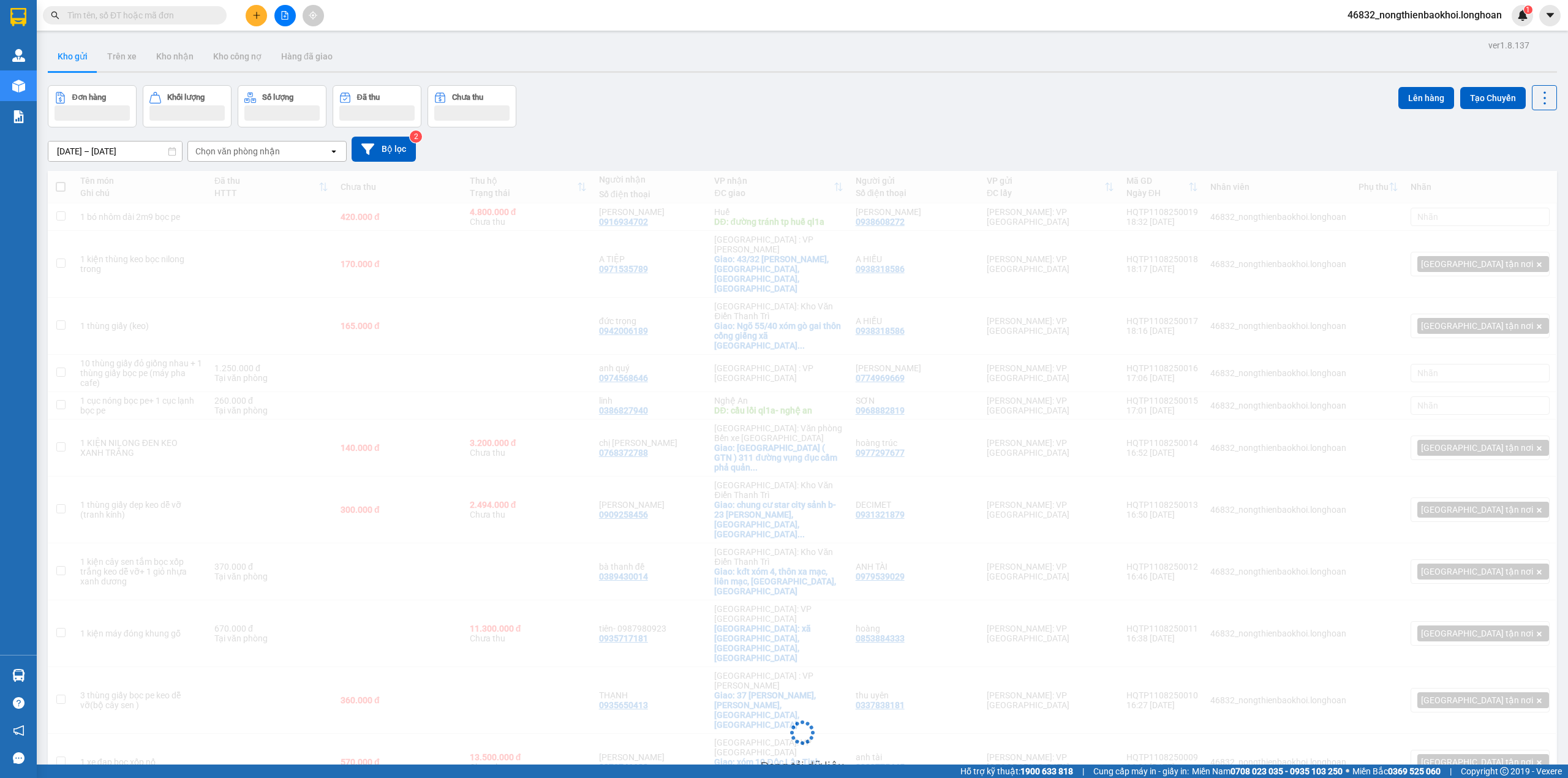
click at [660, 96] on div "Đơn hàng Khối lượng Số lượng Đã thu Chưa thu Lên hàng Tạo Chuyến" at bounding box center [802, 106] width 1509 height 43
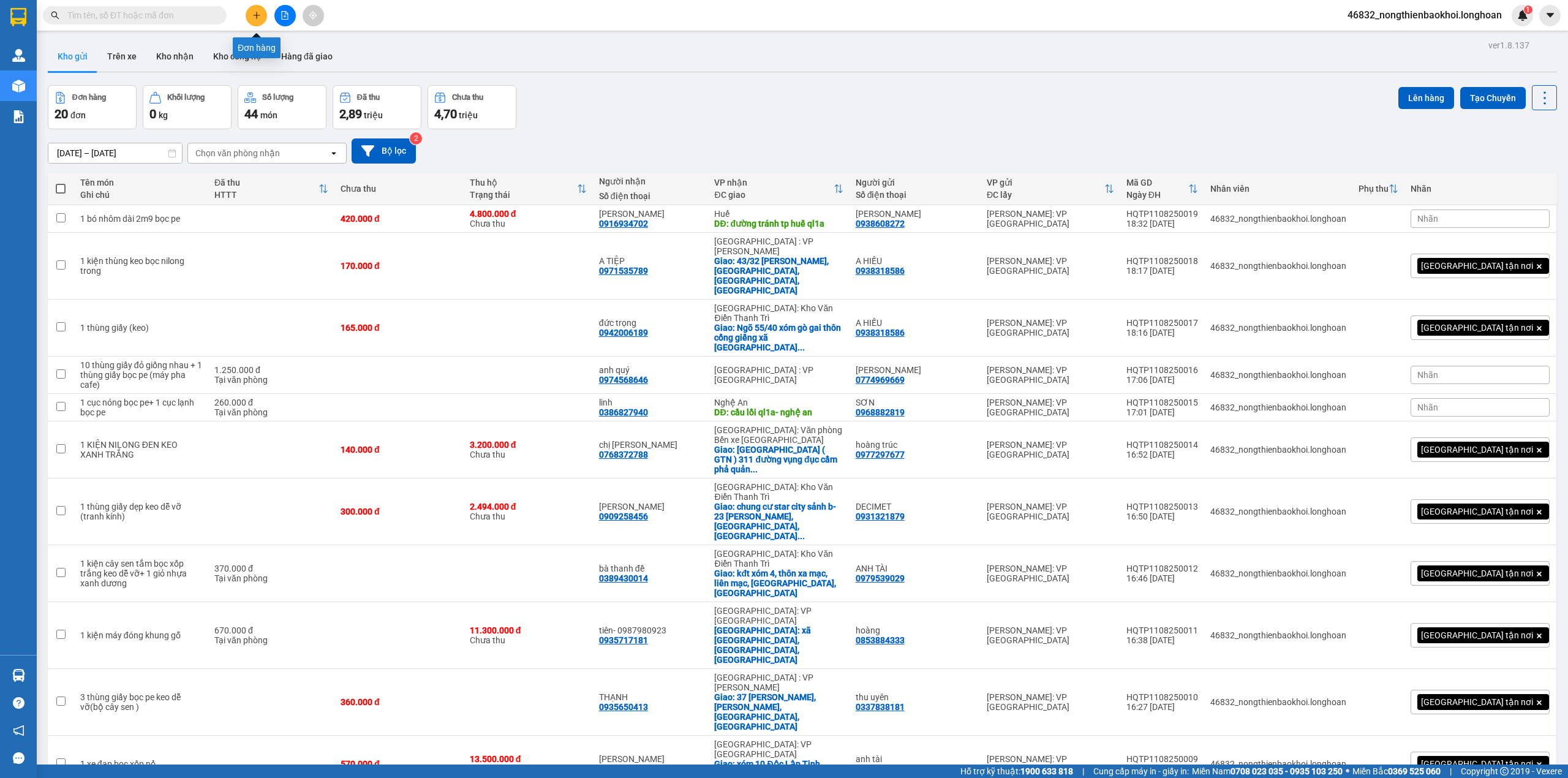
click at [260, 11] on icon "plus" at bounding box center [257, 16] width 9 height 9
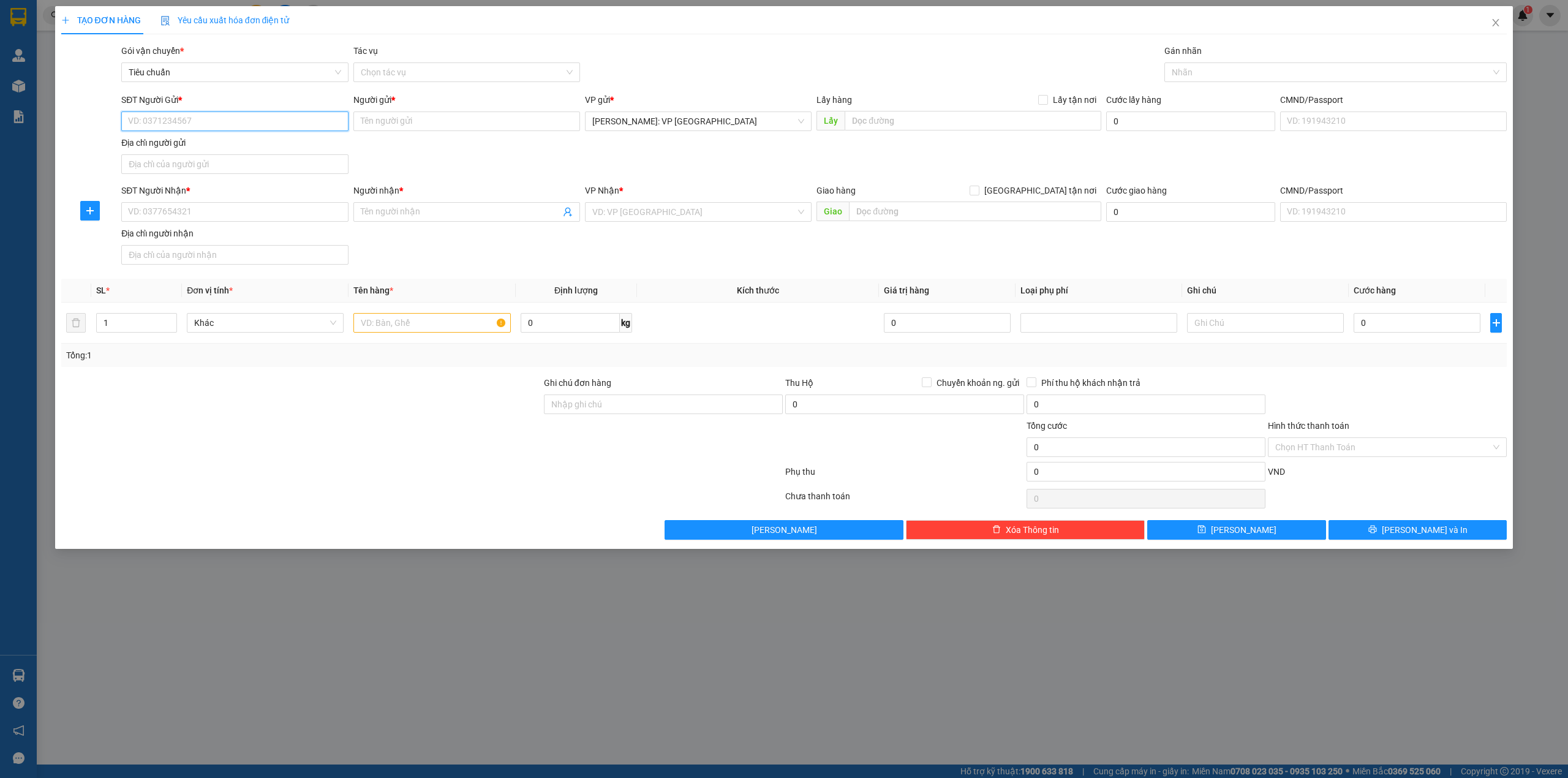
paste input "0983763678"
type input "0983763678"
click at [209, 140] on div "0983763678 - anh hùng" at bounding box center [235, 147] width 227 height 20
type input "anh hùng"
checkbox input "true"
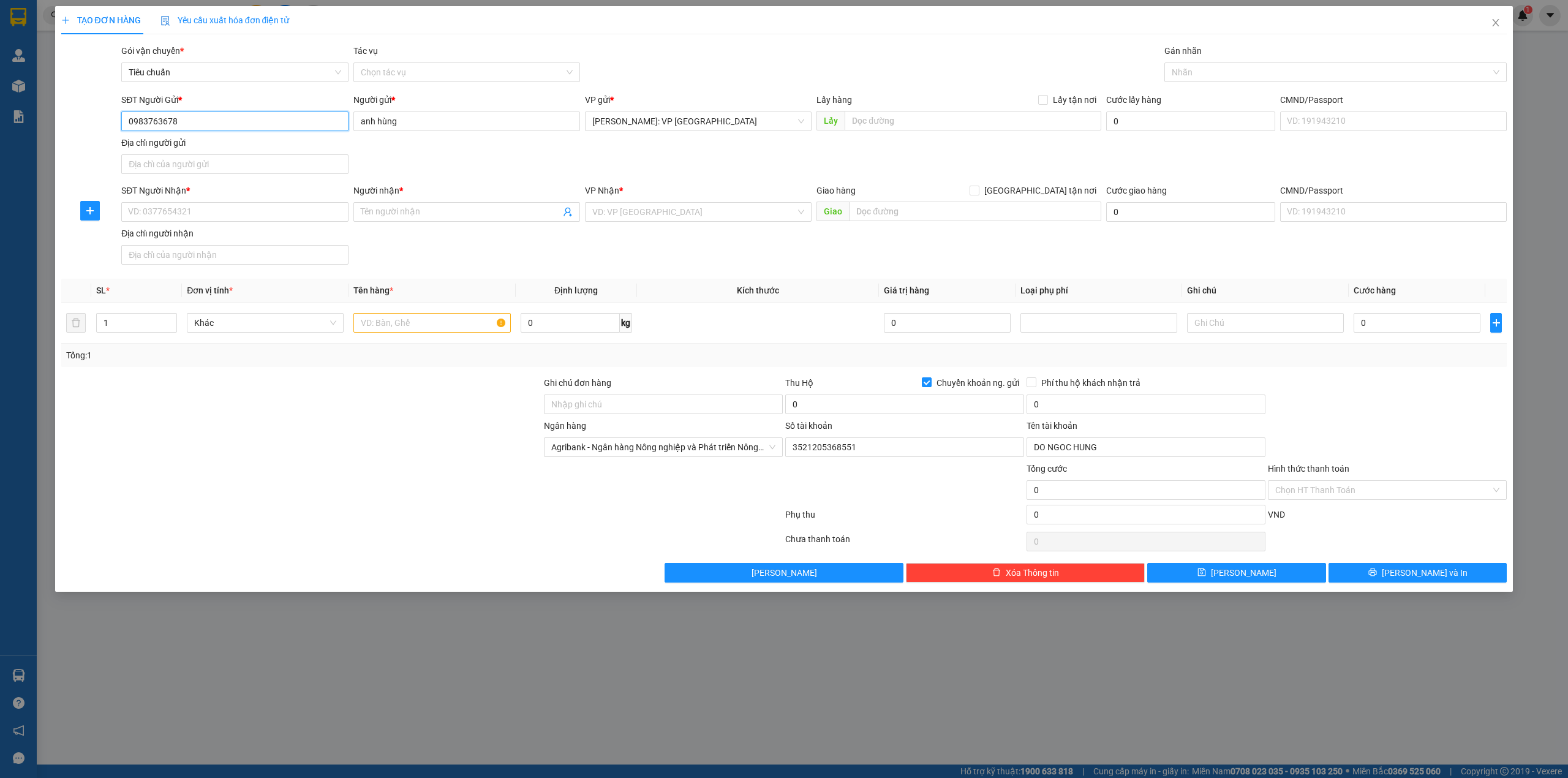
type input "0983763678"
click at [623, 29] on div "TẠO ĐƠN HÀNG Yêu cầu xuất hóa đơn điện tử" at bounding box center [784, 21] width 1446 height 28
click at [329, 424] on div at bounding box center [301, 440] width 483 height 43
click at [363, 322] on input "text" at bounding box center [431, 323] width 157 height 20
type input "1 thùng giấy"
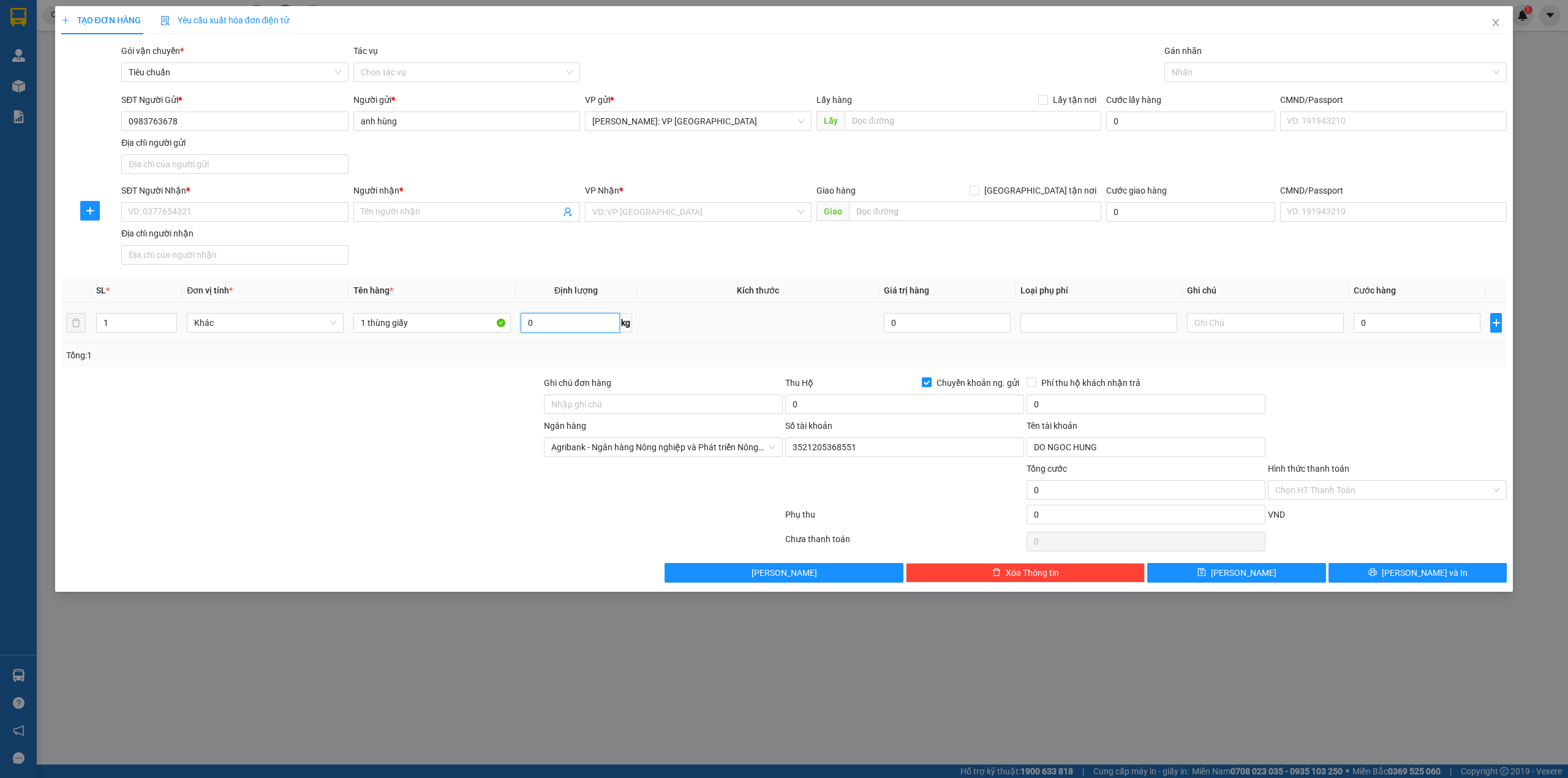
click at [586, 322] on input "0" at bounding box center [570, 323] width 99 height 20
type input "21"
drag, startPoint x: 410, startPoint y: 438, endPoint x: 420, endPoint y: 441, distance: 10.4
click at [419, 441] on div at bounding box center [301, 440] width 483 height 43
click at [194, 209] on input "SĐT Người Nhận *" at bounding box center [235, 212] width 227 height 20
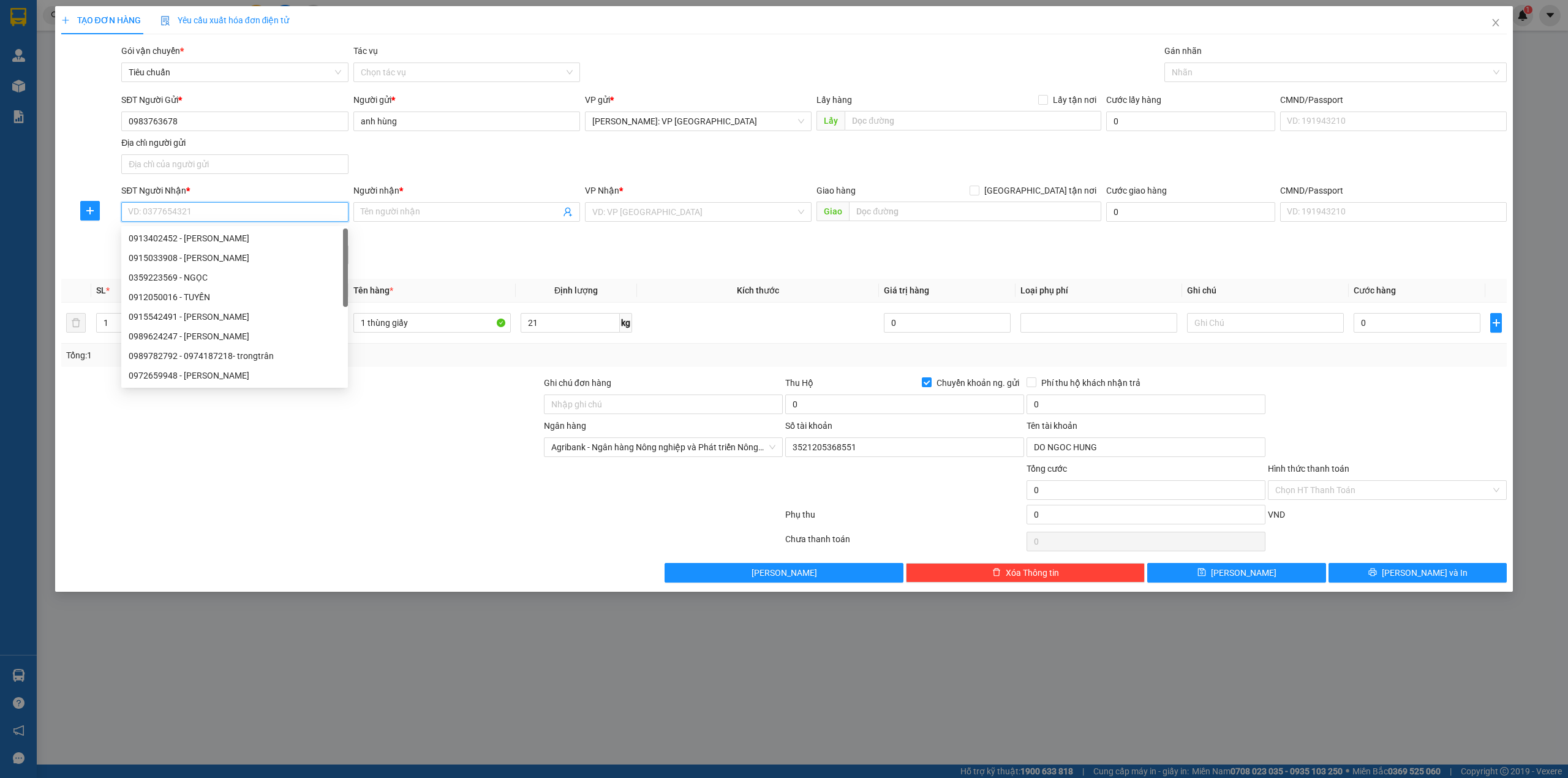
paste input "0909090888"
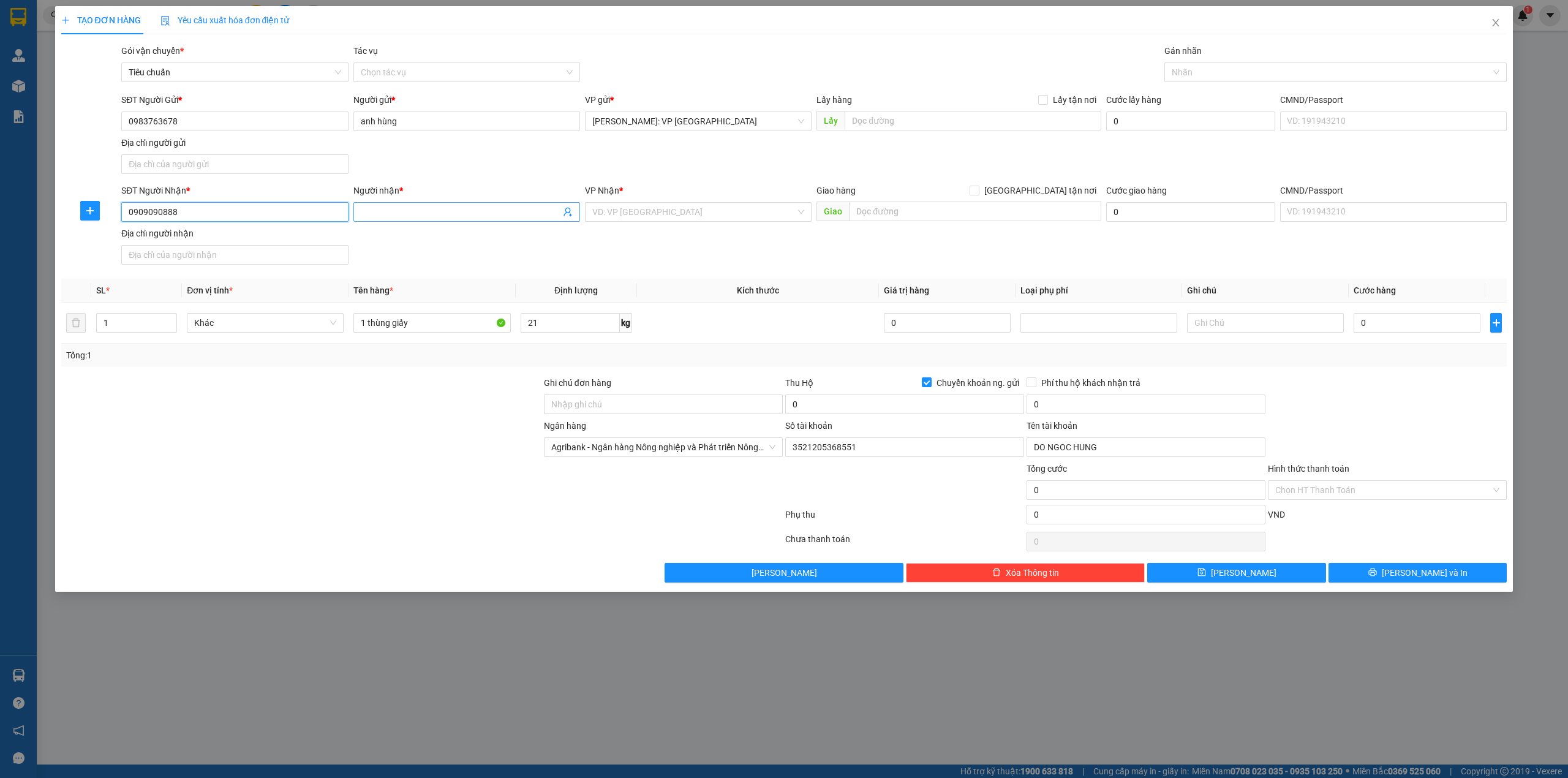
type input "0909090888"
click at [411, 214] on input "Người nhận *" at bounding box center [461, 211] width 200 height 13
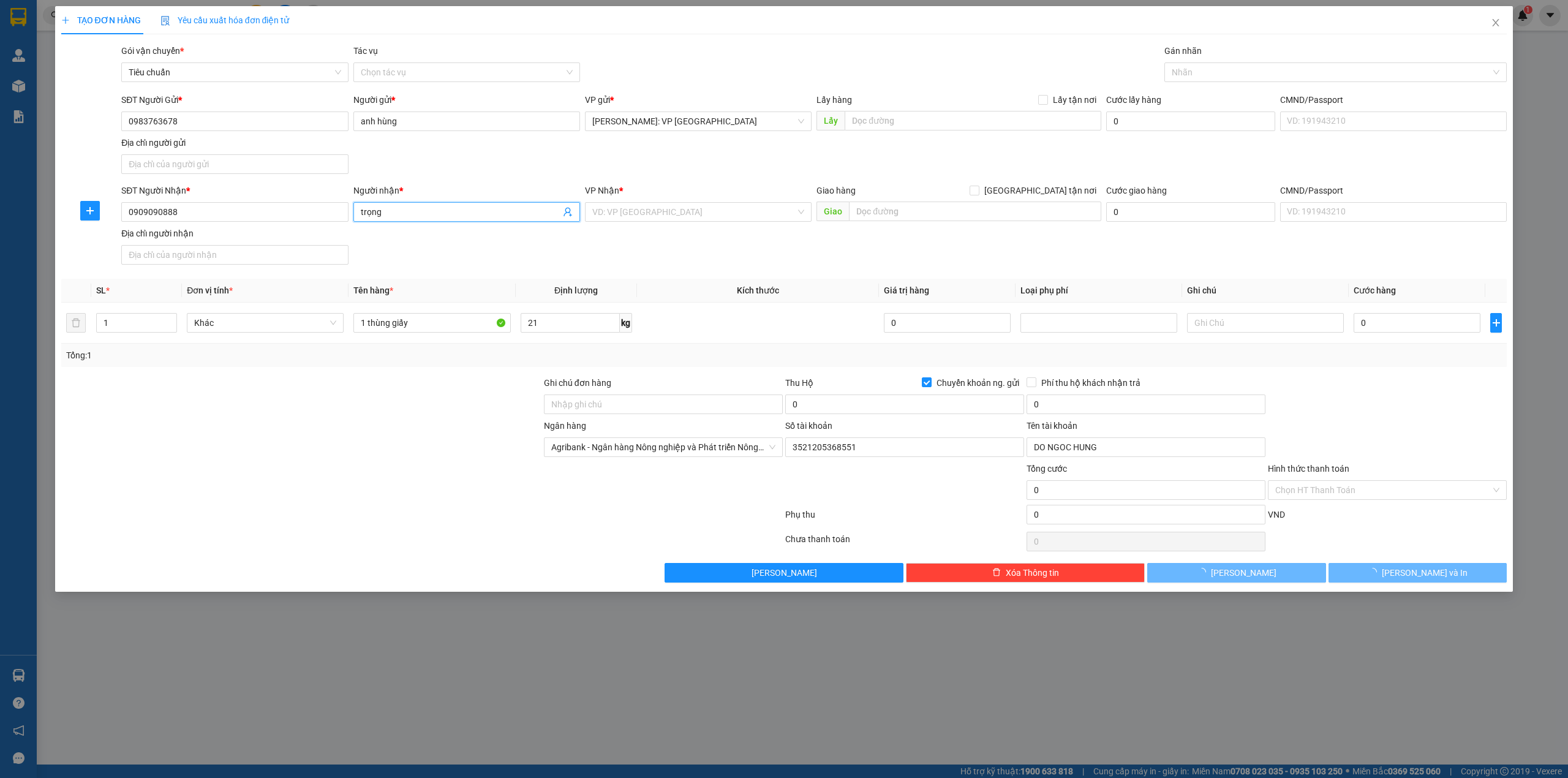
type input "trọng"
click at [672, 216] on input "search" at bounding box center [694, 212] width 204 height 18
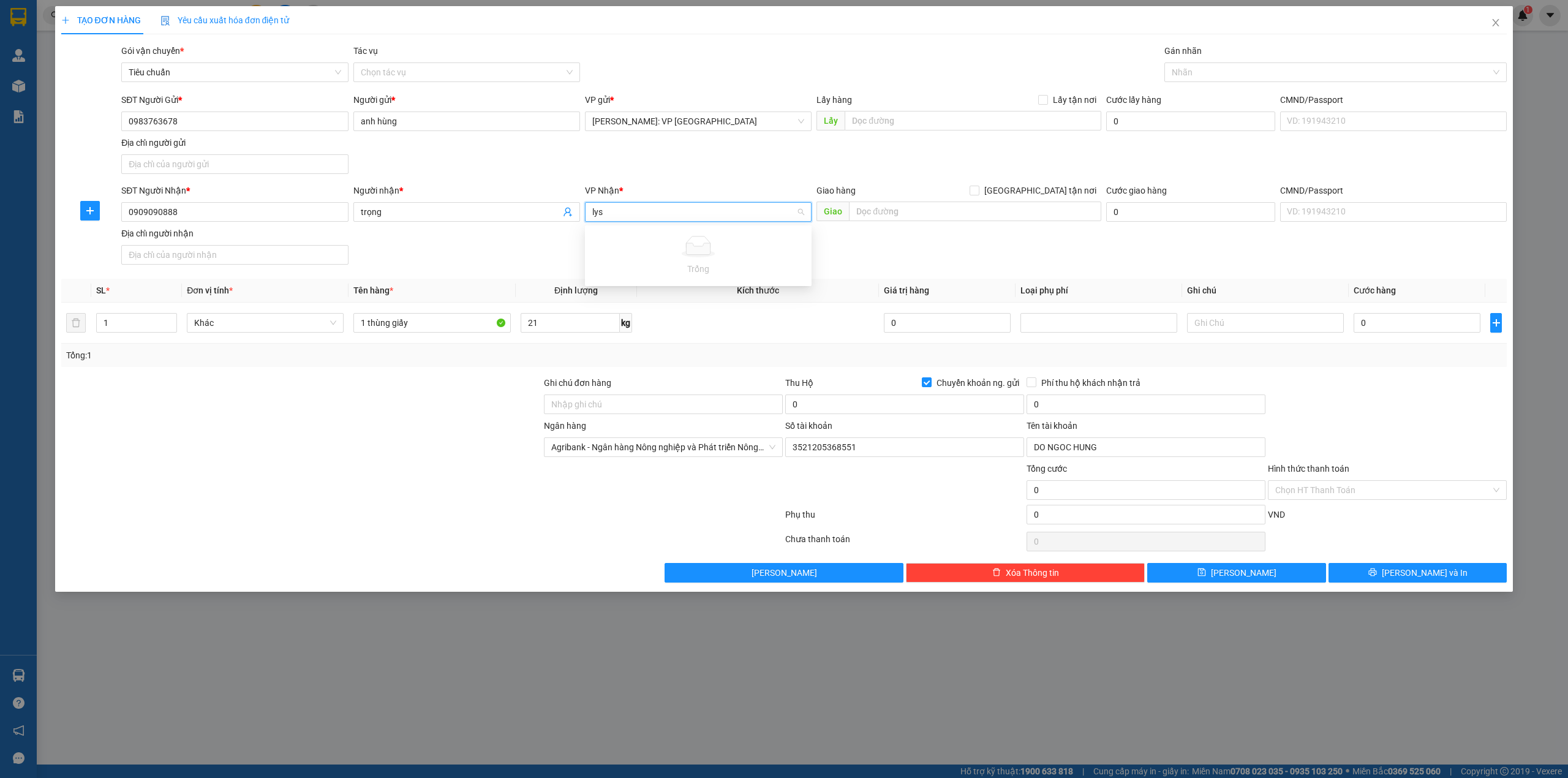
type input "ly"
click at [675, 243] on div "[GEOGRAPHIC_DATA]: Văn phòng Bến xe [GEOGRAPHIC_DATA]" at bounding box center [712, 238] width 240 height 13
click at [935, 218] on input "text" at bounding box center [975, 211] width 252 height 20
paste input "188 Bà Triệu, [PERSON_NAME], Tp [GEOGRAPHIC_DATA]"
type input "188 Bà Triệu, [PERSON_NAME], Tp [GEOGRAPHIC_DATA]"
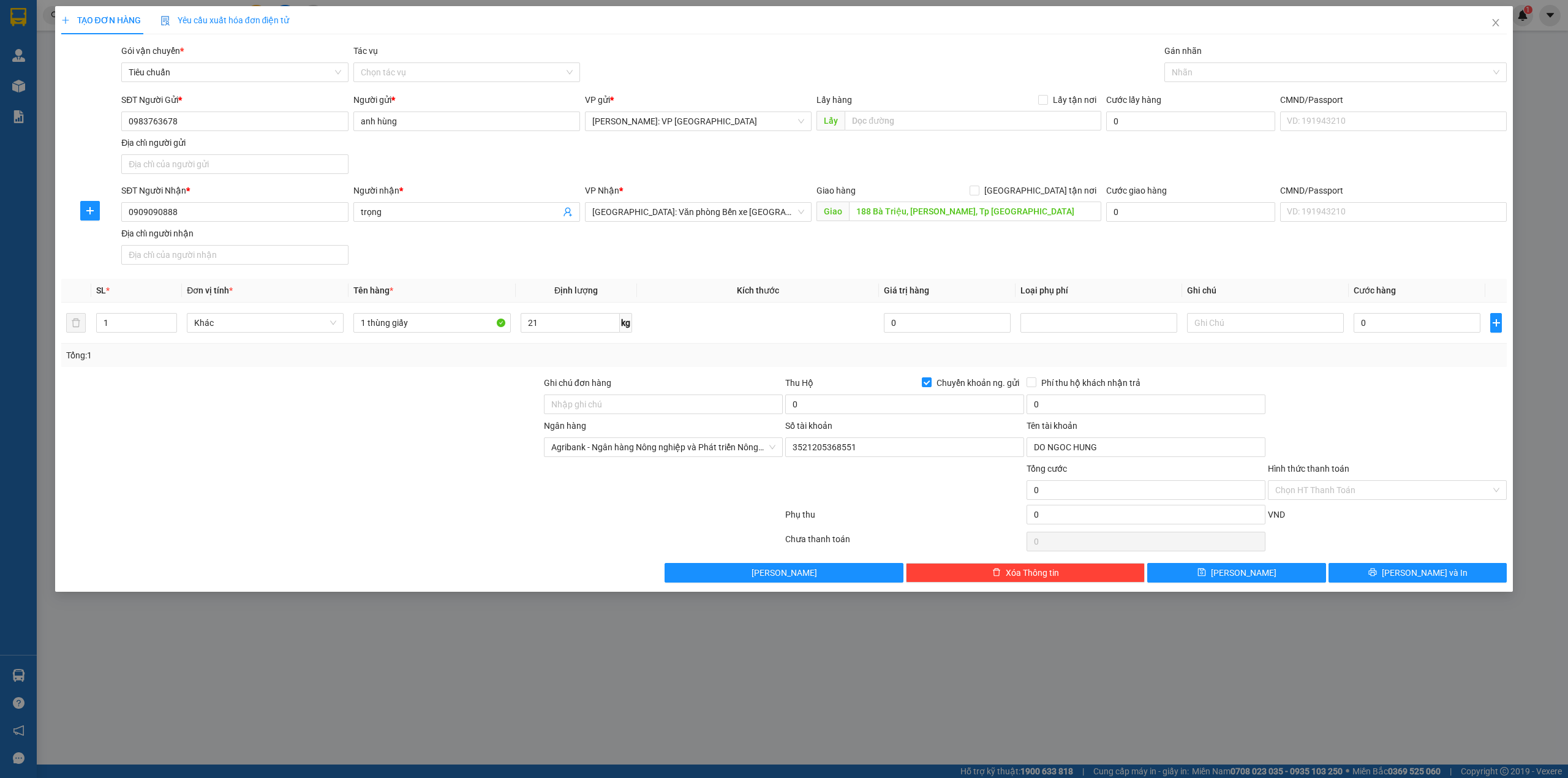
click at [767, 169] on div "SĐT Người Gửi * 0983763678 Người gửi * anh hùng VP gửi * [GEOGRAPHIC_DATA]: VP …" at bounding box center [814, 135] width 1390 height 86
click at [1051, 191] on span "[GEOGRAPHIC_DATA] tận nơi" at bounding box center [1040, 190] width 122 height 13
click at [978, 191] on input "[GEOGRAPHIC_DATA] tận nơi" at bounding box center [974, 190] width 9 height 9
checkbox input "true"
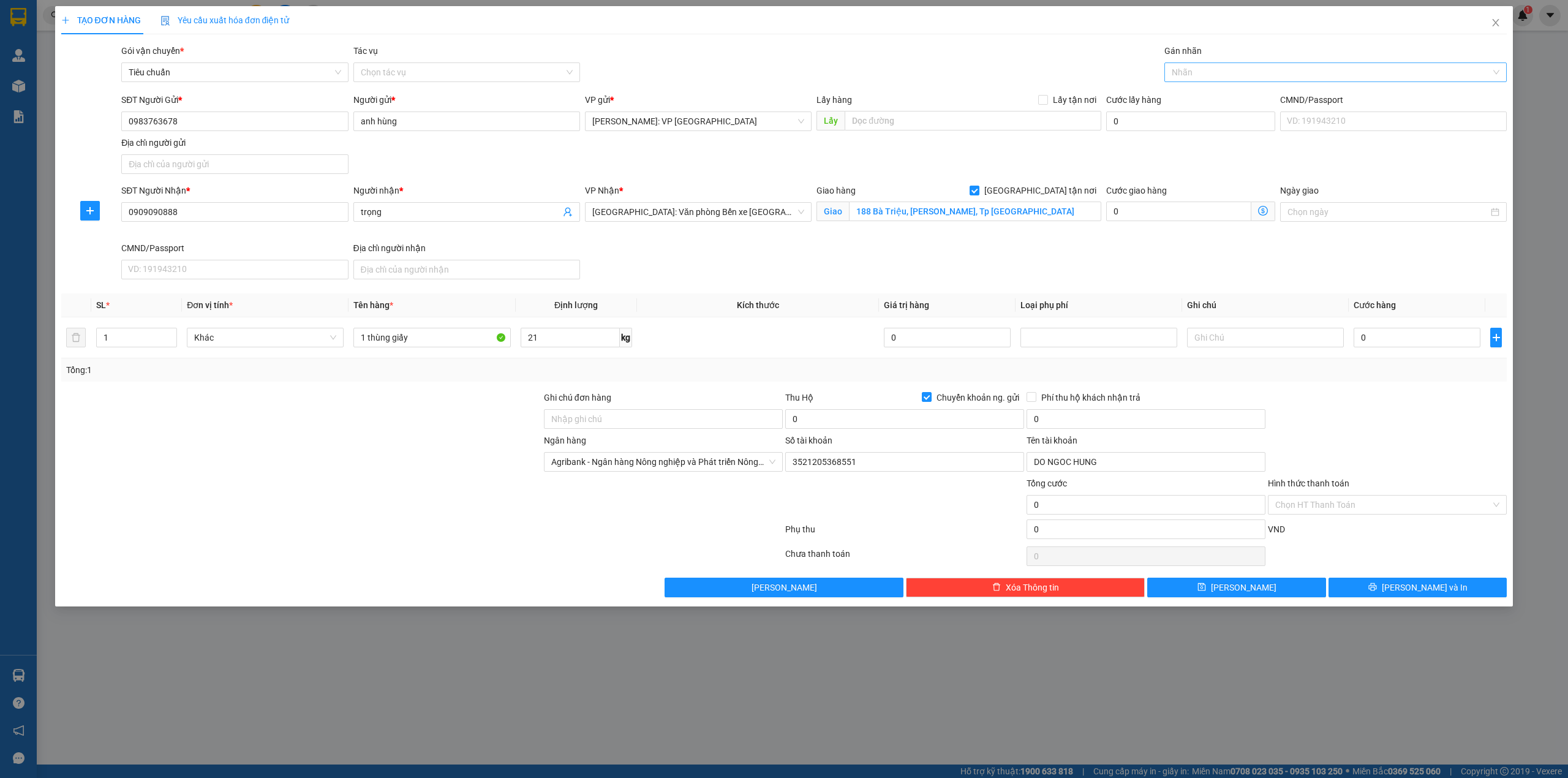
click at [1206, 72] on div at bounding box center [1330, 72] width 325 height 15
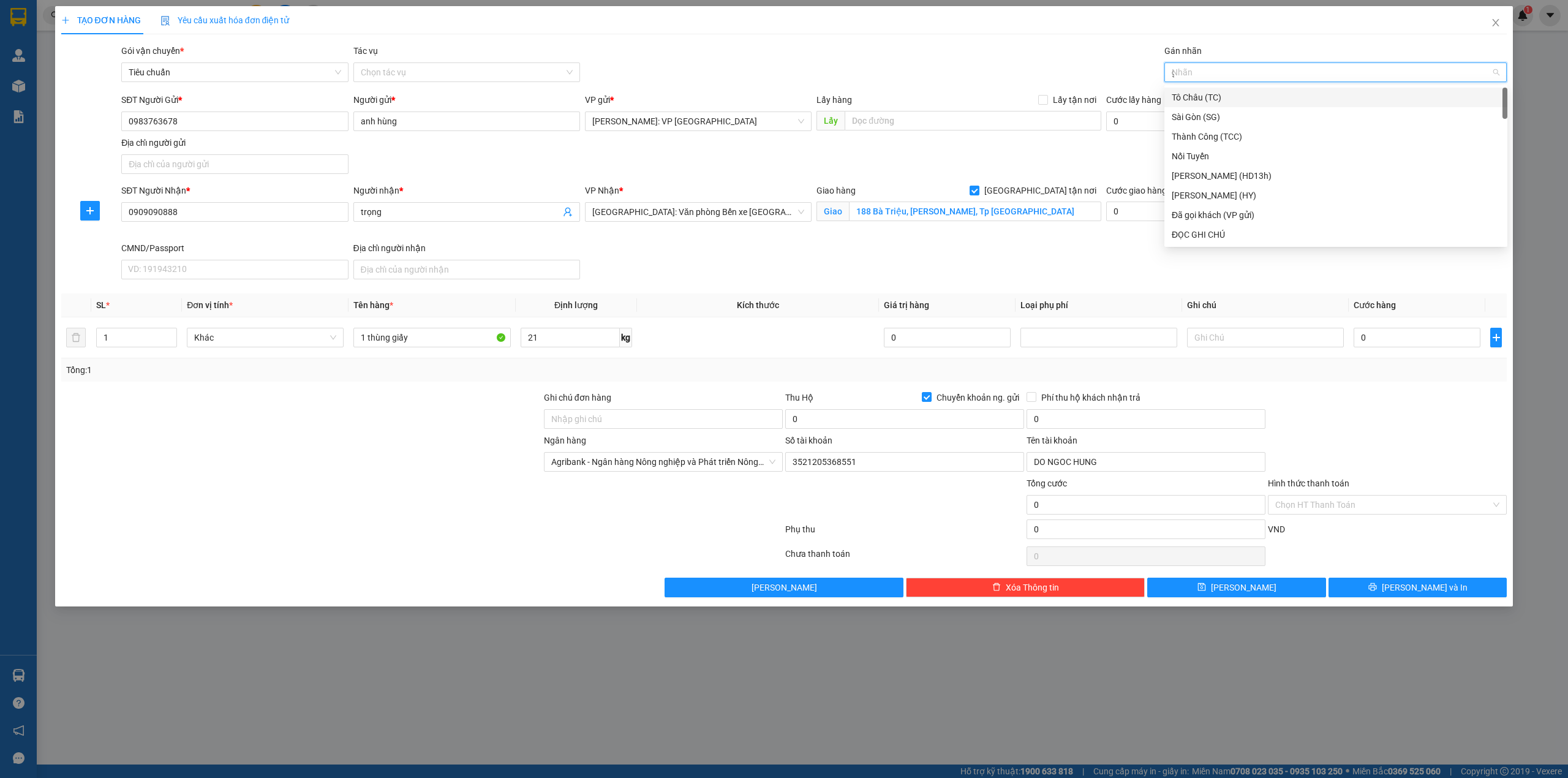
type input "gi"
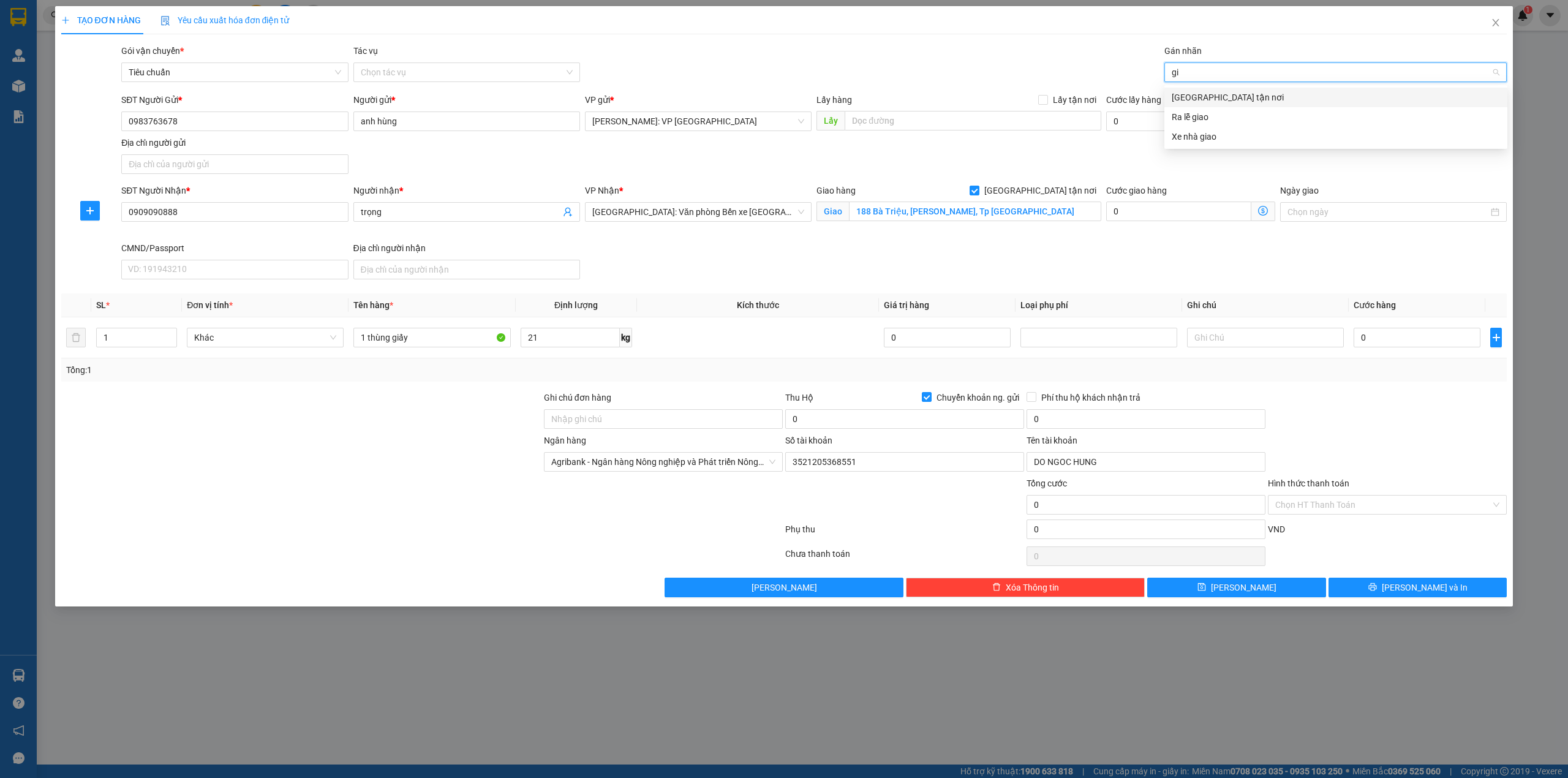
click at [1196, 96] on div "[GEOGRAPHIC_DATA] tận nơi" at bounding box center [1335, 97] width 328 height 13
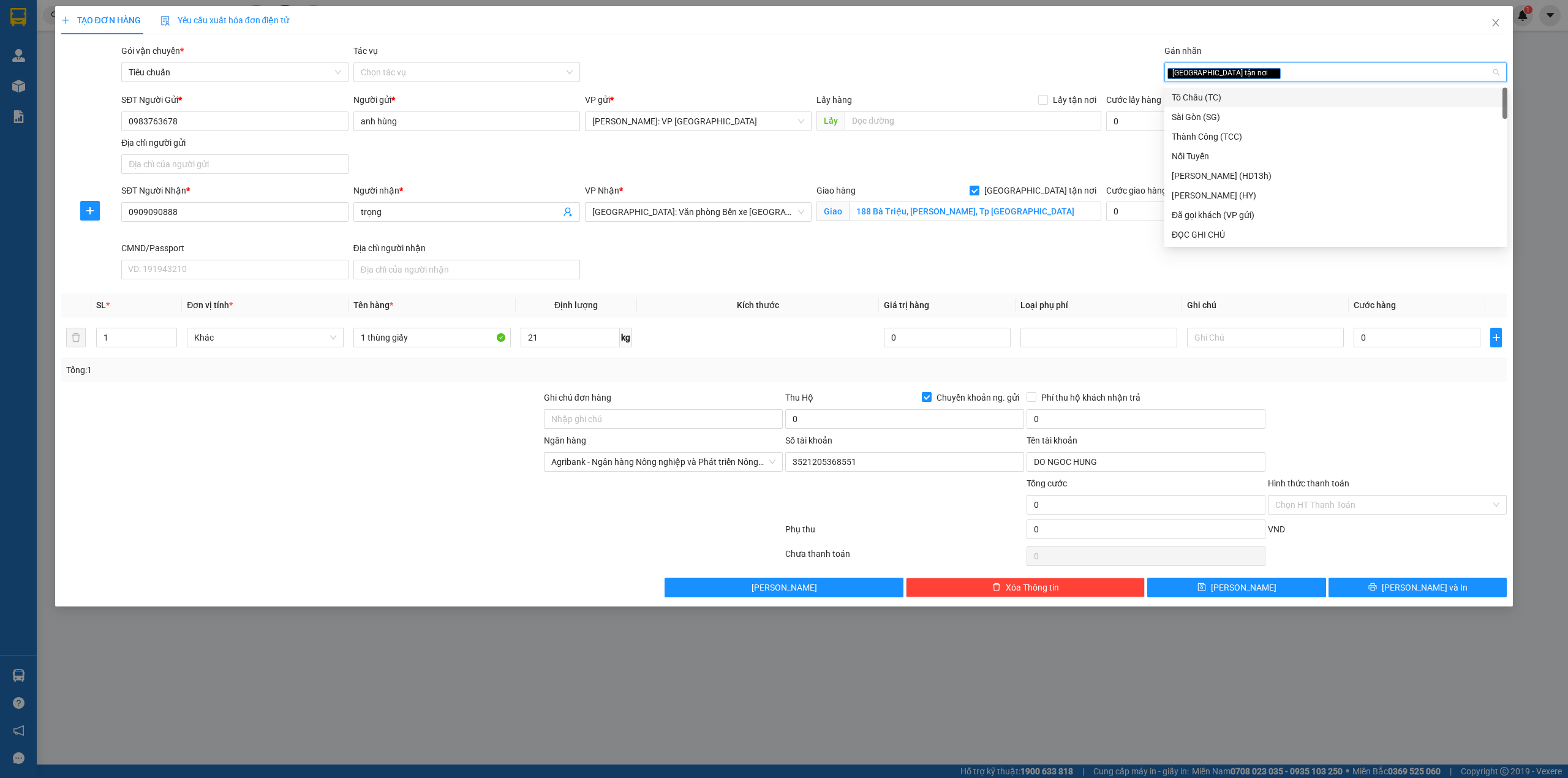
click at [847, 45] on div "Gói vận chuyển * Tiêu chuẩn Tác vụ Chọn tác vụ Gán nhãn Giao tận nơi" at bounding box center [814, 65] width 1390 height 43
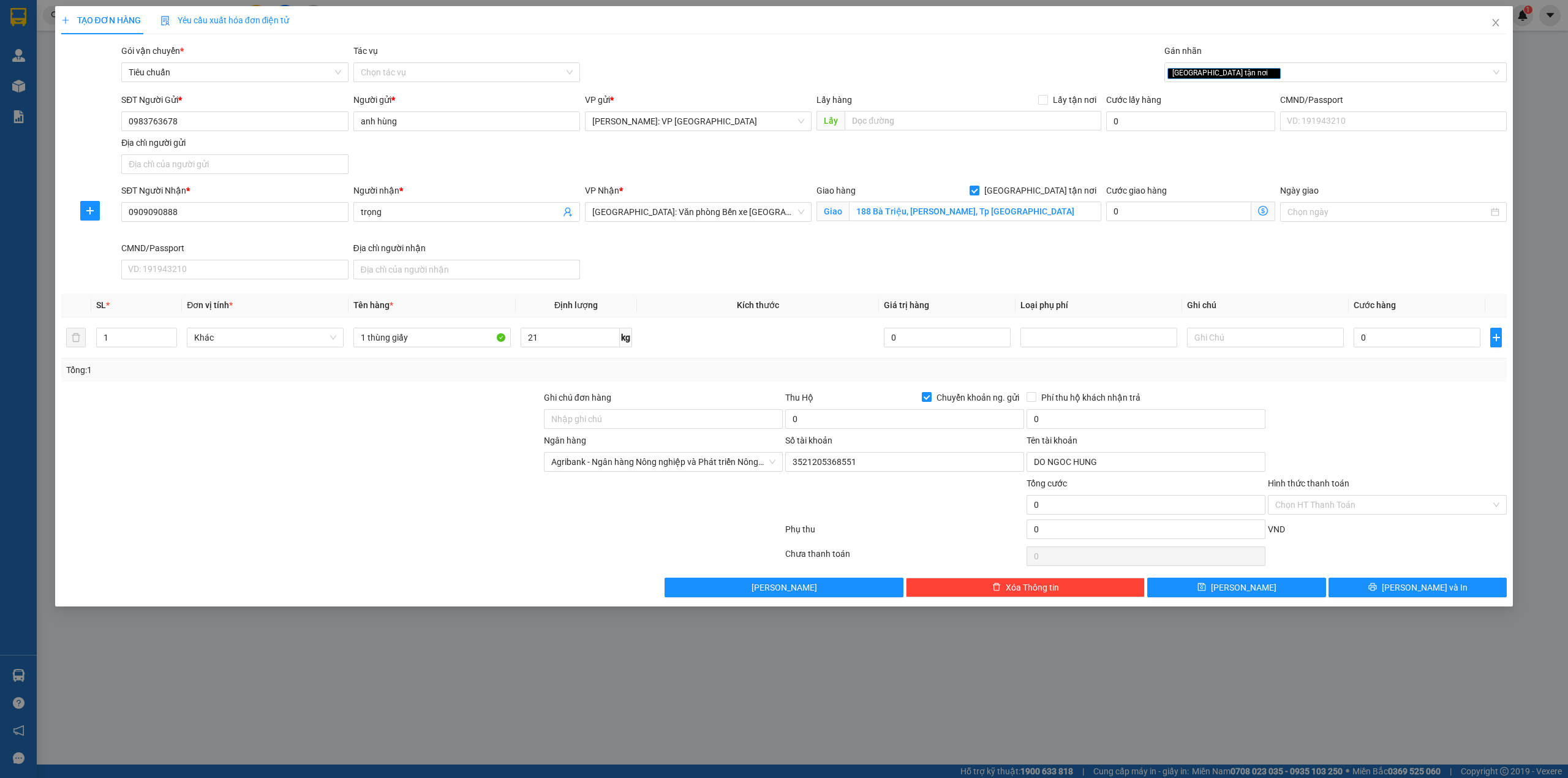
click at [650, 256] on div "SĐT Người Nhận * 0909090888 Người nhận * trọng VP Nhận * [GEOGRAPHIC_DATA]: Văn…" at bounding box center [814, 234] width 1390 height 101
click at [649, 257] on div "SĐT Người Nhận * 0909090888 Người nhận * trọng VP Nhận * [GEOGRAPHIC_DATA]: Văn…" at bounding box center [814, 234] width 1390 height 101
click at [410, 411] on div at bounding box center [301, 412] width 483 height 43
drag, startPoint x: 389, startPoint y: 393, endPoint x: 398, endPoint y: 394, distance: 9.1
click at [392, 394] on div at bounding box center [301, 412] width 483 height 43
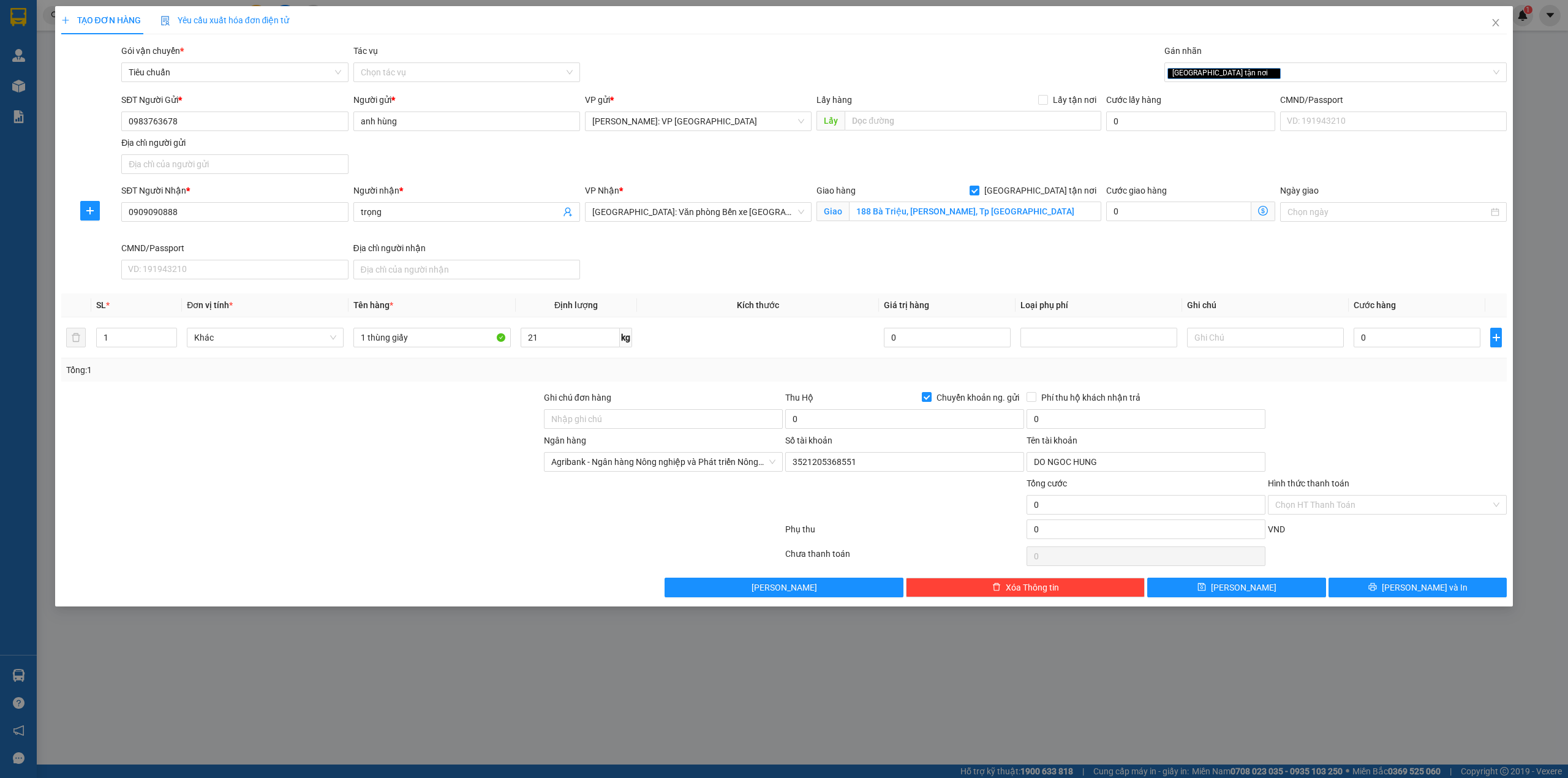
click at [406, 420] on div at bounding box center [301, 412] width 483 height 43
click at [971, 212] on input "188 Bà Triệu, [PERSON_NAME], Tp [GEOGRAPHIC_DATA]" at bounding box center [975, 211] width 252 height 20
click at [1024, 211] on input "188 Bà Triệu, [PERSON_NAME], Tp [GEOGRAPHIC_DATA]" at bounding box center [975, 211] width 252 height 20
type input "188 Bà Triệu, p. thanh bình, tp. hải dương"
click at [898, 57] on div "Gói vận chuyển * Tiêu chuẩn Tác vụ Chọn tác vụ Gán nhãn Giao tận nơi" at bounding box center [814, 65] width 1390 height 43
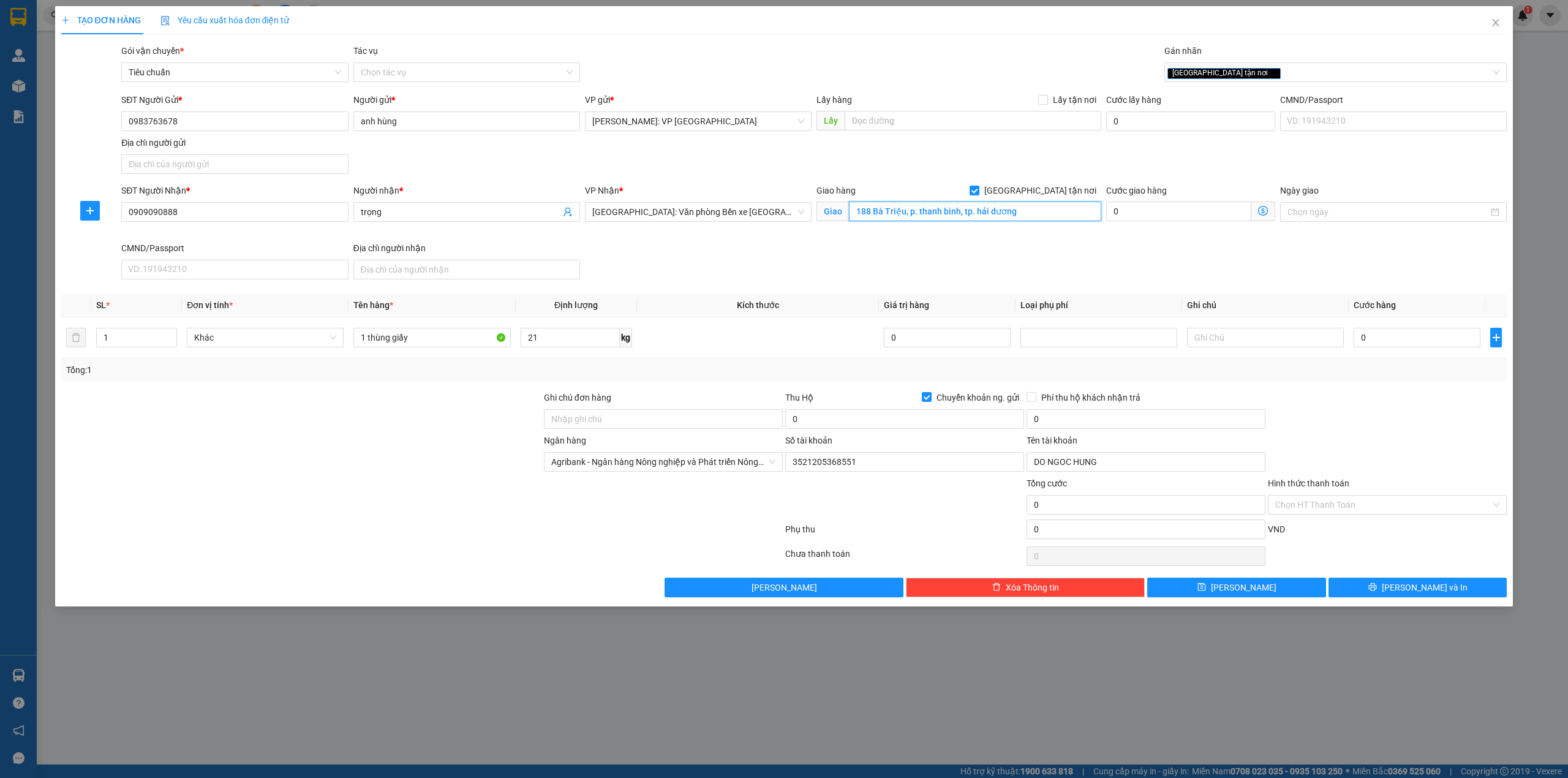
click at [898, 204] on input "188 Bà Triệu, p. thanh bình, tp. hải dương" at bounding box center [975, 211] width 252 height 20
click at [1033, 218] on input "188 Bà Triệu, p. thanh bình, tp. hải dương" at bounding box center [975, 211] width 252 height 20
click at [989, 284] on div "SĐT Người Nhận * 0909090888 Người nhận * trọng VP Nhận * [GEOGRAPHIC_DATA]: Văn…" at bounding box center [814, 234] width 1390 height 101
click at [743, 206] on span "[GEOGRAPHIC_DATA]: Văn phòng Bến xe [GEOGRAPHIC_DATA]" at bounding box center [698, 212] width 212 height 18
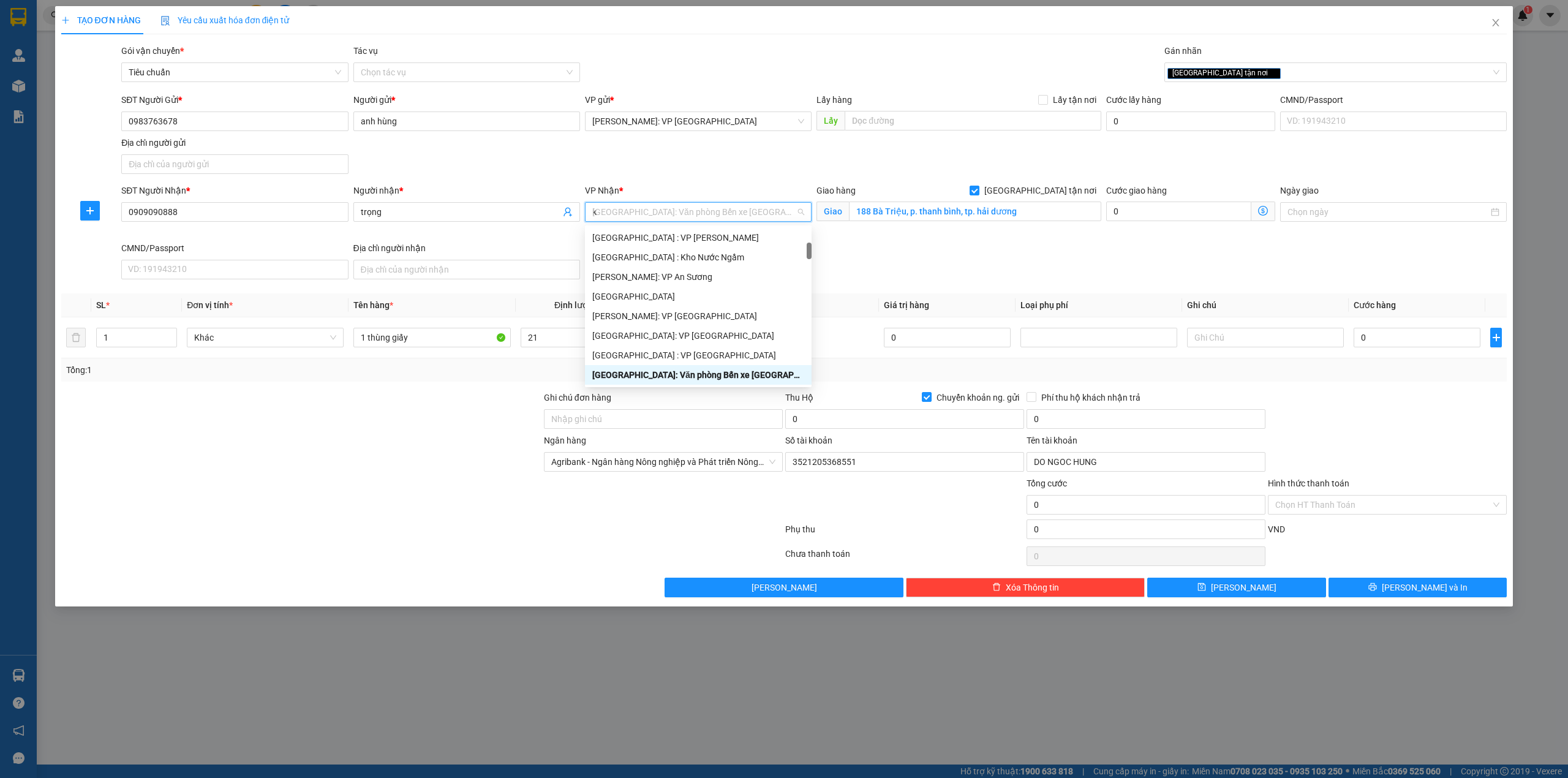
scroll to position [20, 0]
type input "kho"
click at [702, 311] on div "[GEOGRAPHIC_DATA]: Kho Văn Điển Thanh Trì" at bounding box center [698, 316] width 212 height 13
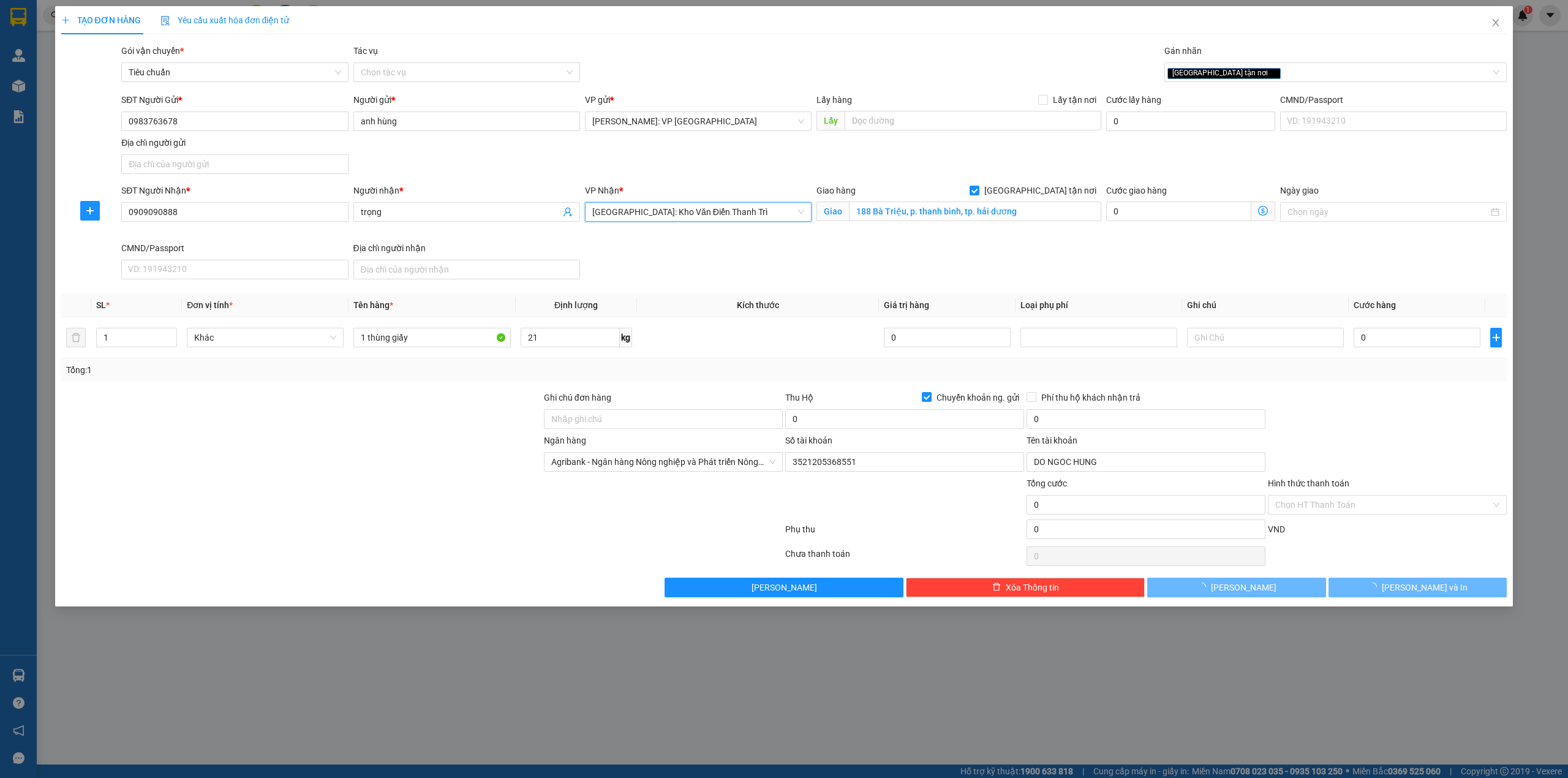
click at [941, 265] on div "SĐT Người Nhận * 0909090888 Người nhận * trọng VP Nhận * [GEOGRAPHIC_DATA]: Kho…" at bounding box center [814, 234] width 1390 height 101
click at [672, 257] on div "SĐT Người Nhận * 0909090888 Người nhận * trọng VP Nhận * [GEOGRAPHIC_DATA]: Kho…" at bounding box center [814, 234] width 1390 height 101
click at [1379, 338] on input "0" at bounding box center [1417, 338] width 127 height 20
type input "2"
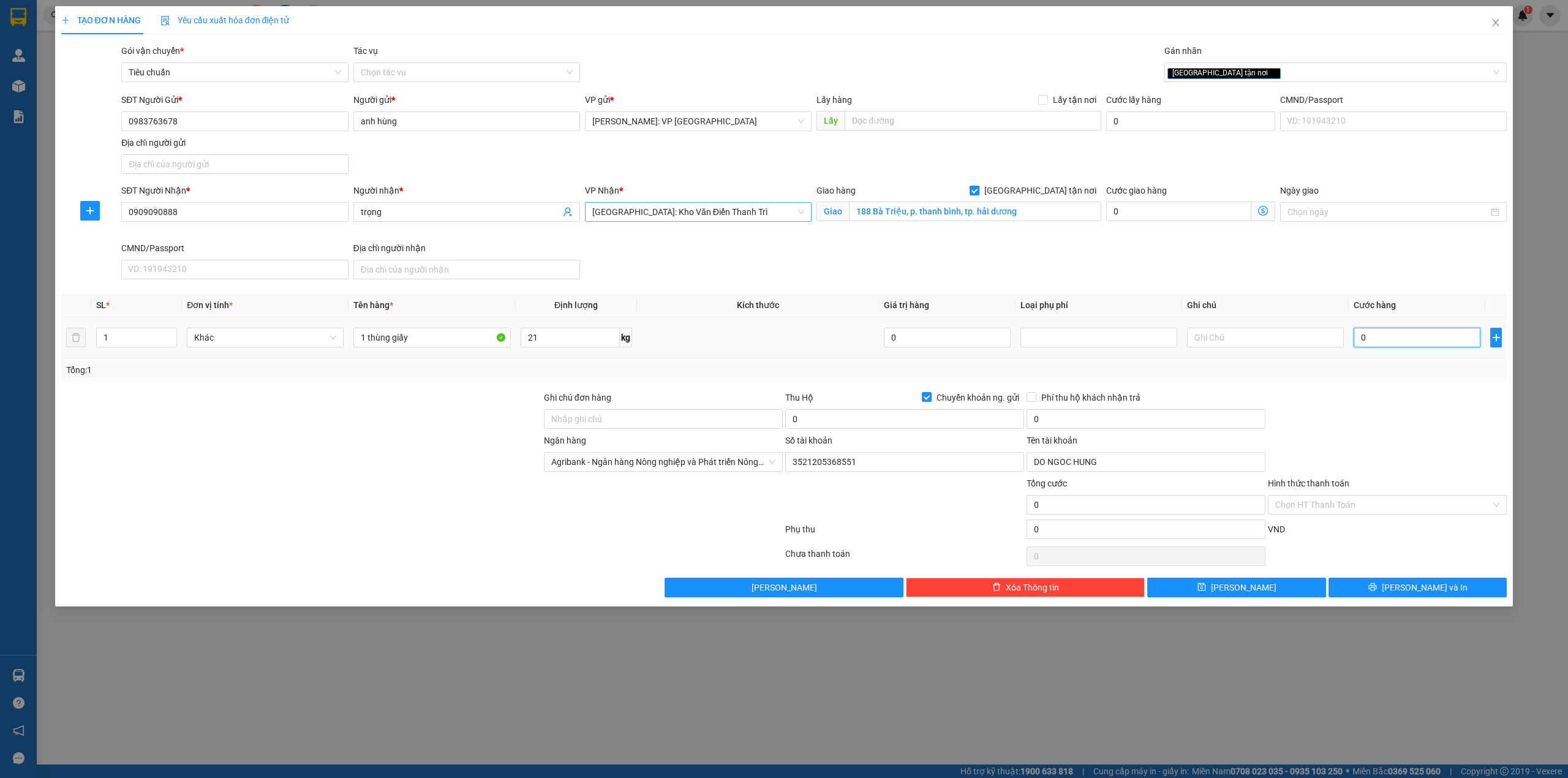
type input "2"
type input "20"
type input "200"
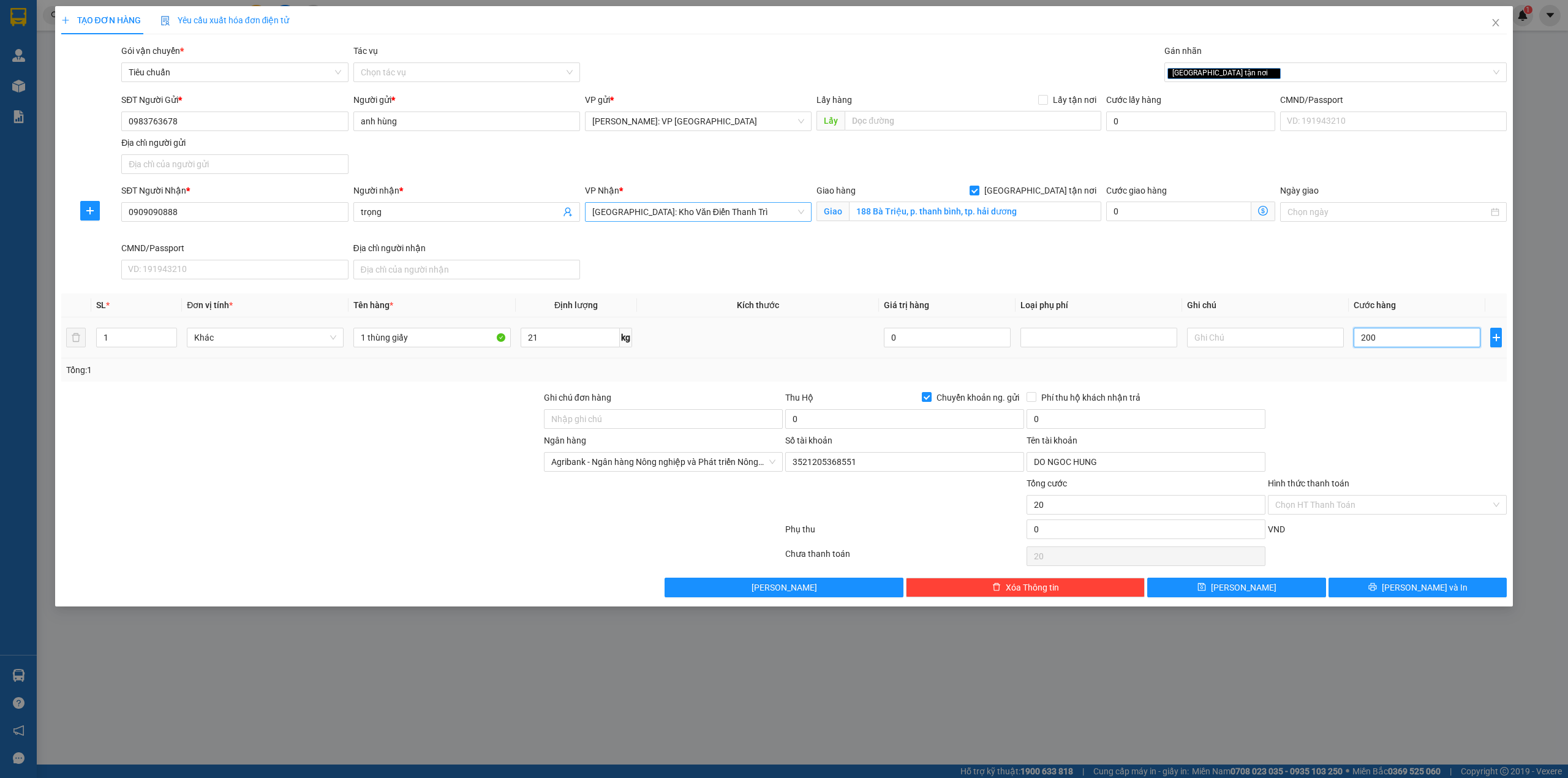
type input "200"
type input "2.000"
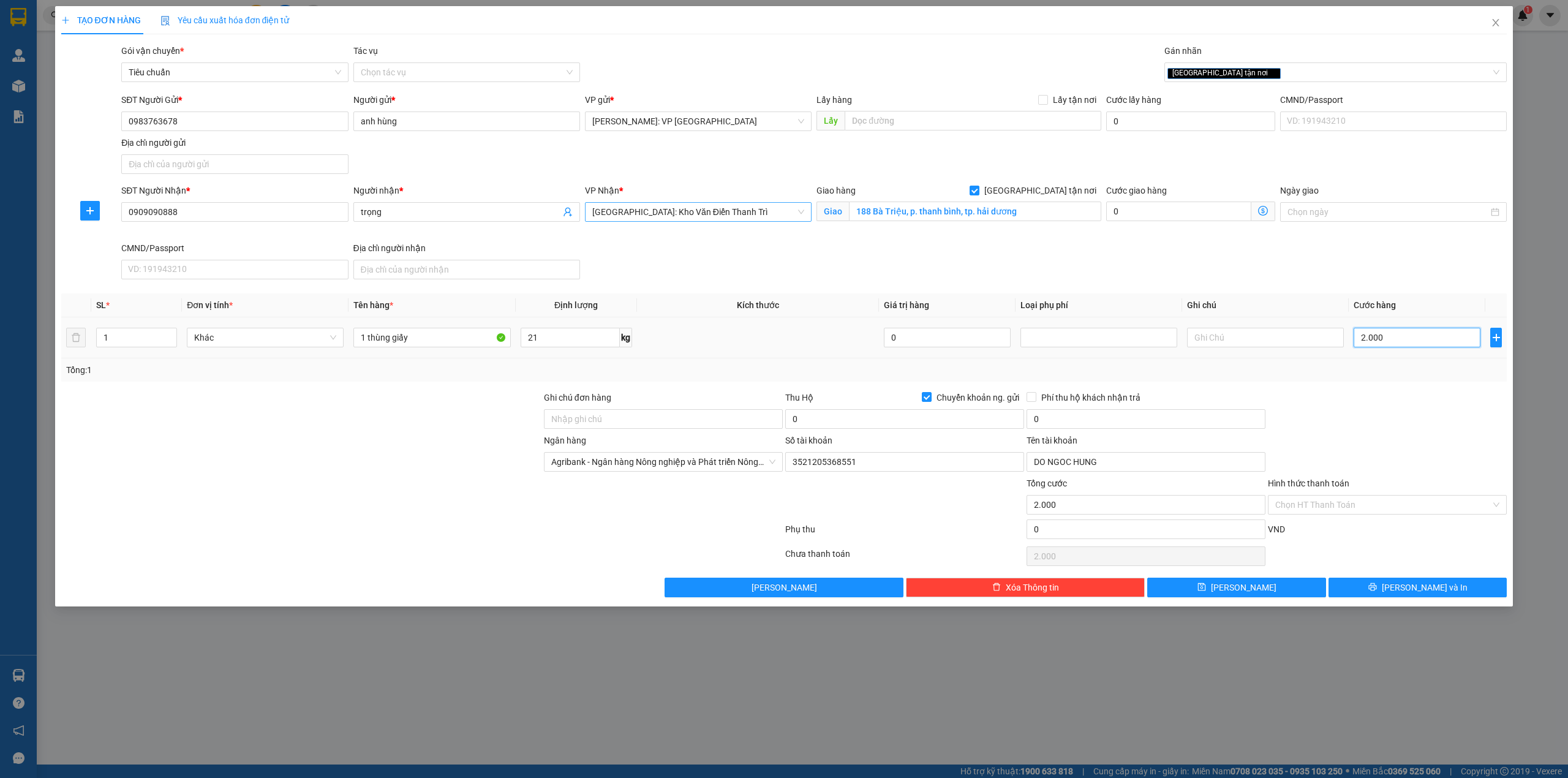
type input "20.000"
type input "200.000"
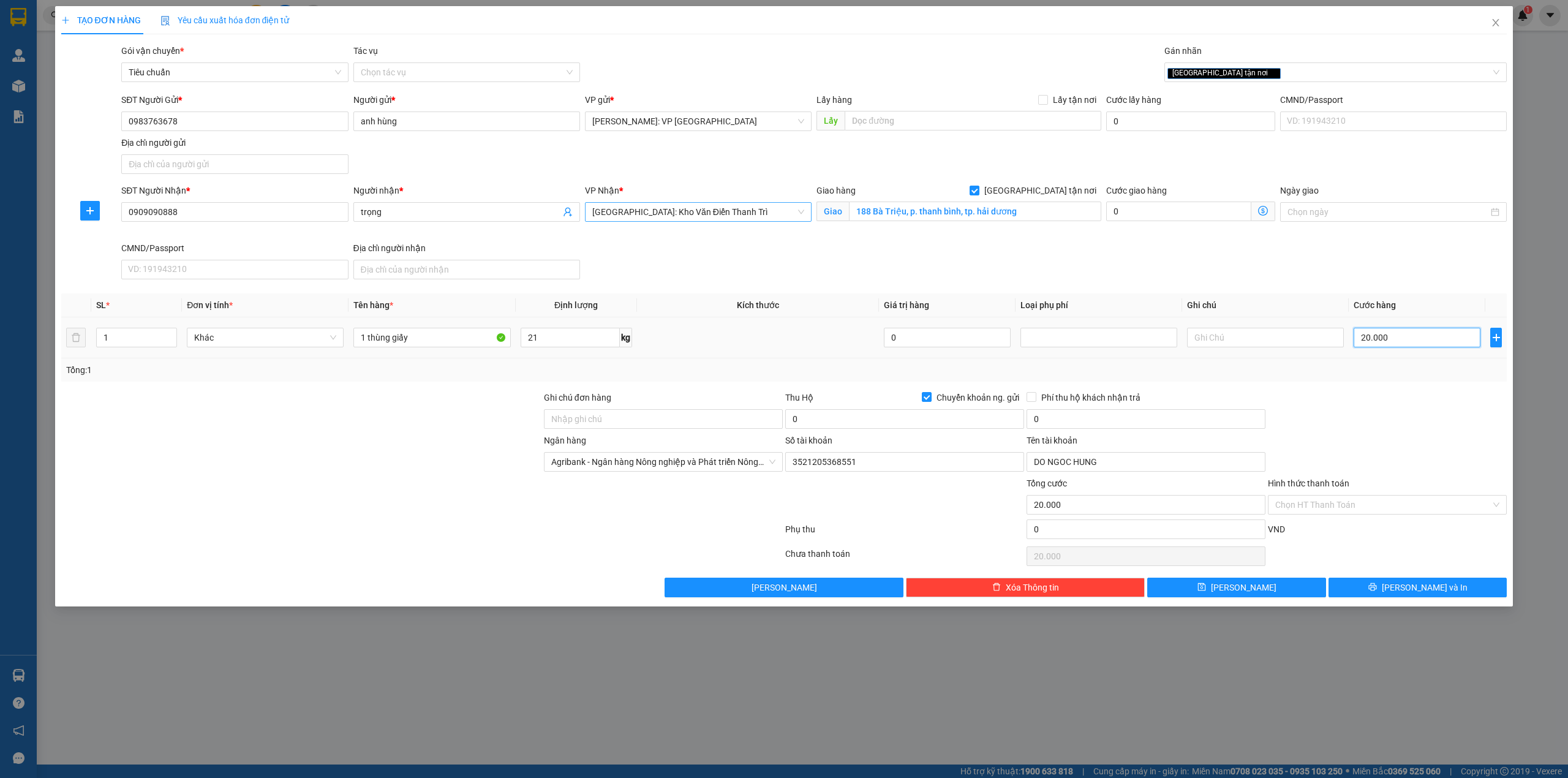
type input "200.000"
click at [460, 414] on div at bounding box center [301, 412] width 483 height 43
click at [703, 175] on div "SĐT Người Gửi * 0983763678 Người gửi * anh hùng VP gửi * [GEOGRAPHIC_DATA]: VP …" at bounding box center [814, 135] width 1390 height 86
click at [758, 72] on div "Gói vận chuyển * Tiêu chuẩn Tác vụ Chọn tác vụ Gán nhãn Giao tận nơi" at bounding box center [814, 65] width 1390 height 43
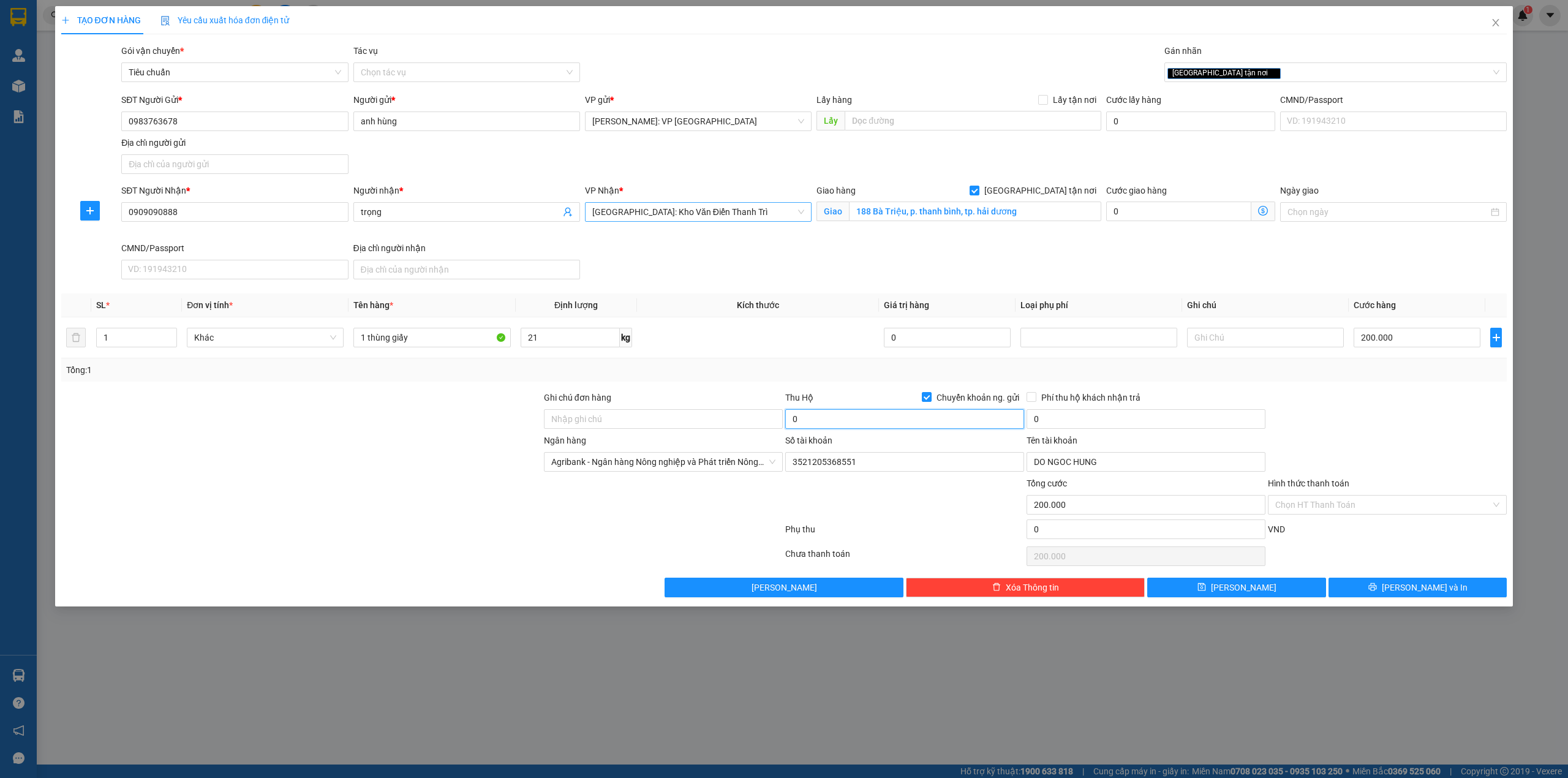
click at [835, 417] on input "0" at bounding box center [904, 419] width 239 height 20
type input "7.000.000"
click at [1101, 419] on input "0" at bounding box center [1145, 419] width 239 height 20
type input "25.000"
click at [356, 429] on div at bounding box center [301, 412] width 483 height 43
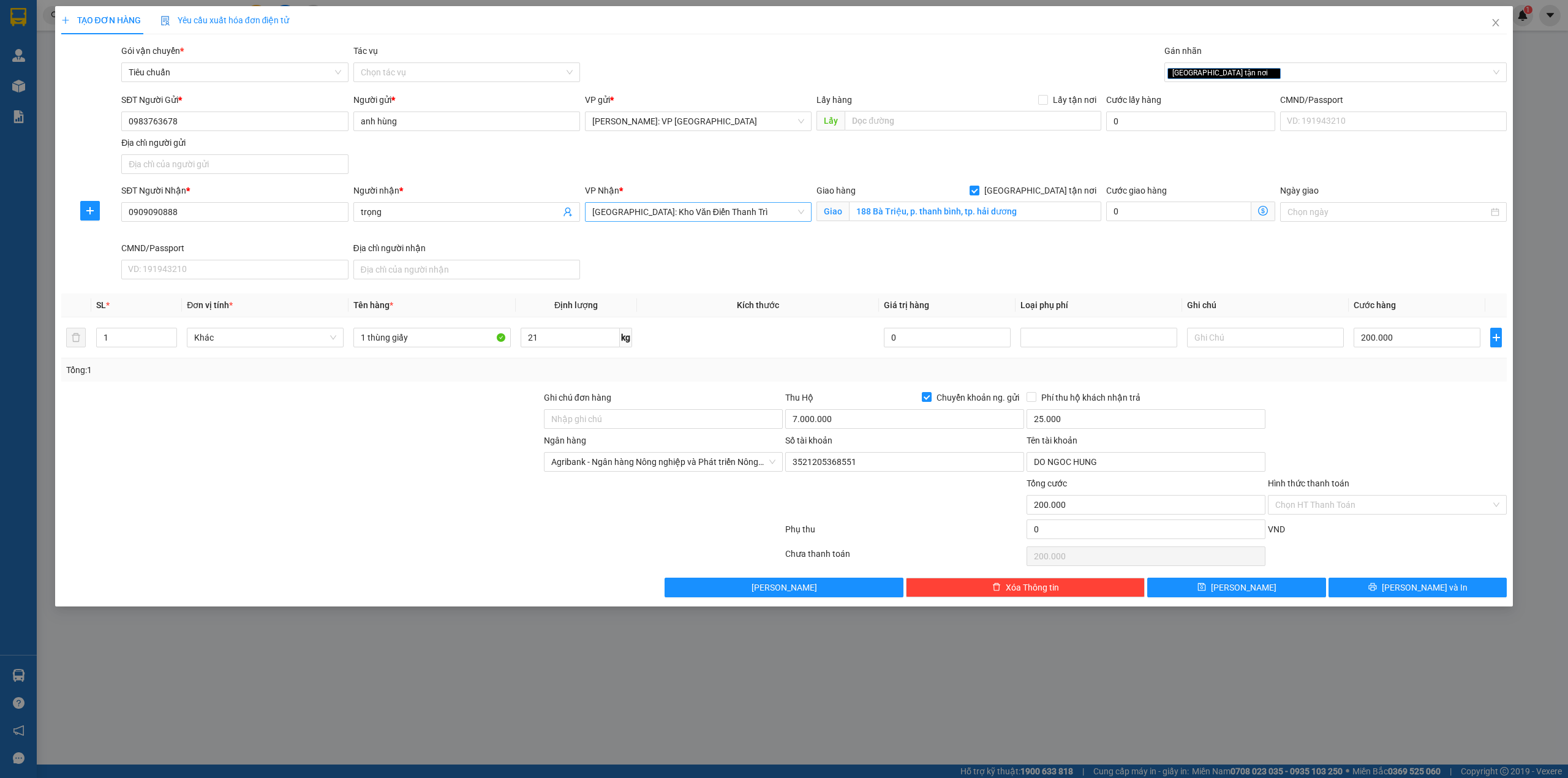
click at [362, 425] on div at bounding box center [301, 412] width 483 height 43
click at [362, 426] on div at bounding box center [301, 412] width 483 height 43
click at [365, 426] on div at bounding box center [301, 412] width 483 height 43
click at [674, 271] on div "SĐT Người Nhận * 0909090888 Người nhận * trọng VP Nhận * [GEOGRAPHIC_DATA]: Kho…" at bounding box center [814, 234] width 1390 height 101
drag, startPoint x: 304, startPoint y: 425, endPoint x: 312, endPoint y: 427, distance: 8.2
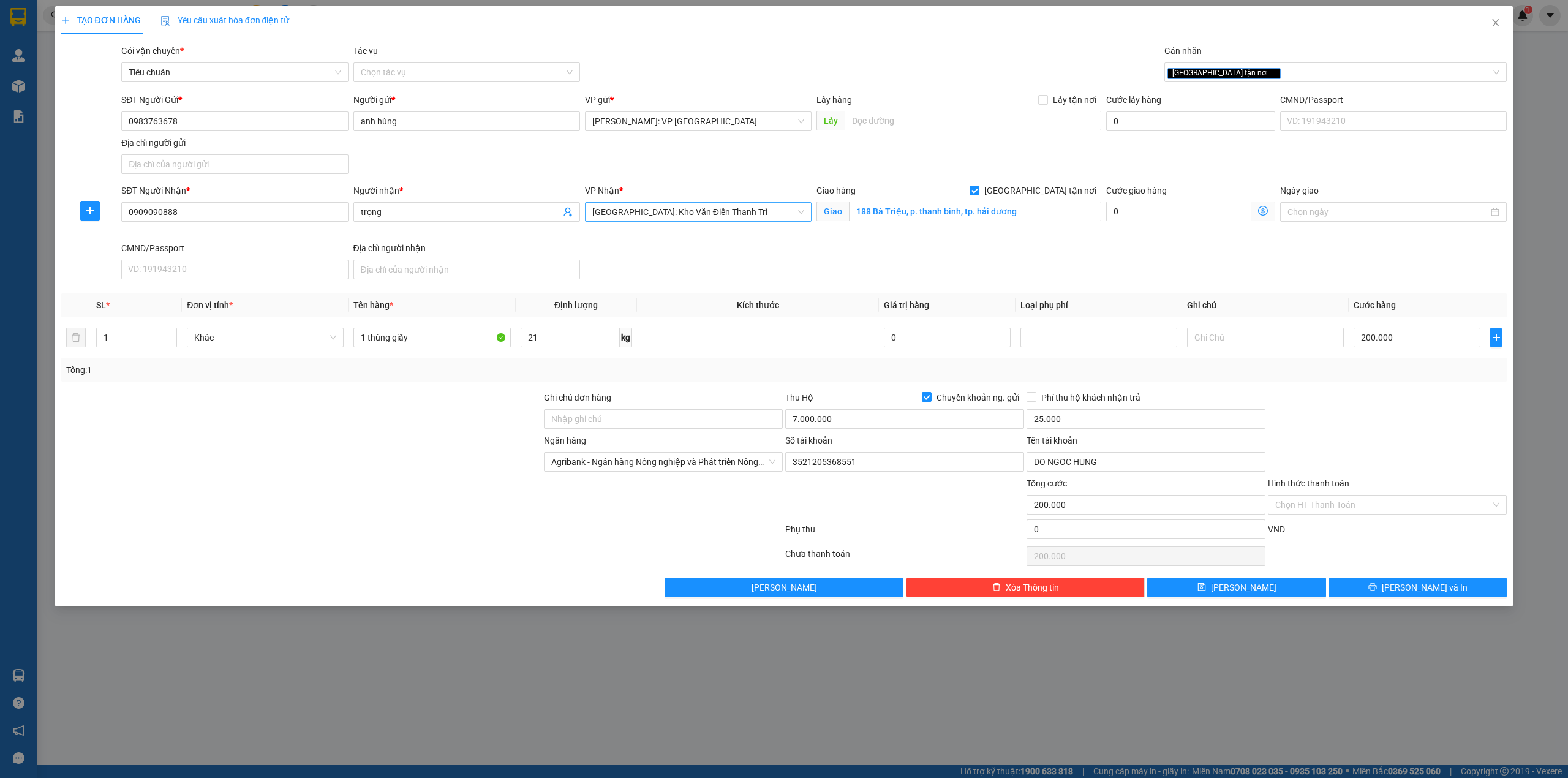
click at [304, 426] on div at bounding box center [301, 412] width 483 height 43
click at [310, 429] on div at bounding box center [301, 412] width 483 height 43
click at [386, 394] on div at bounding box center [301, 412] width 483 height 43
click at [1394, 586] on button "[PERSON_NAME] và In" at bounding box center [1418, 587] width 179 height 20
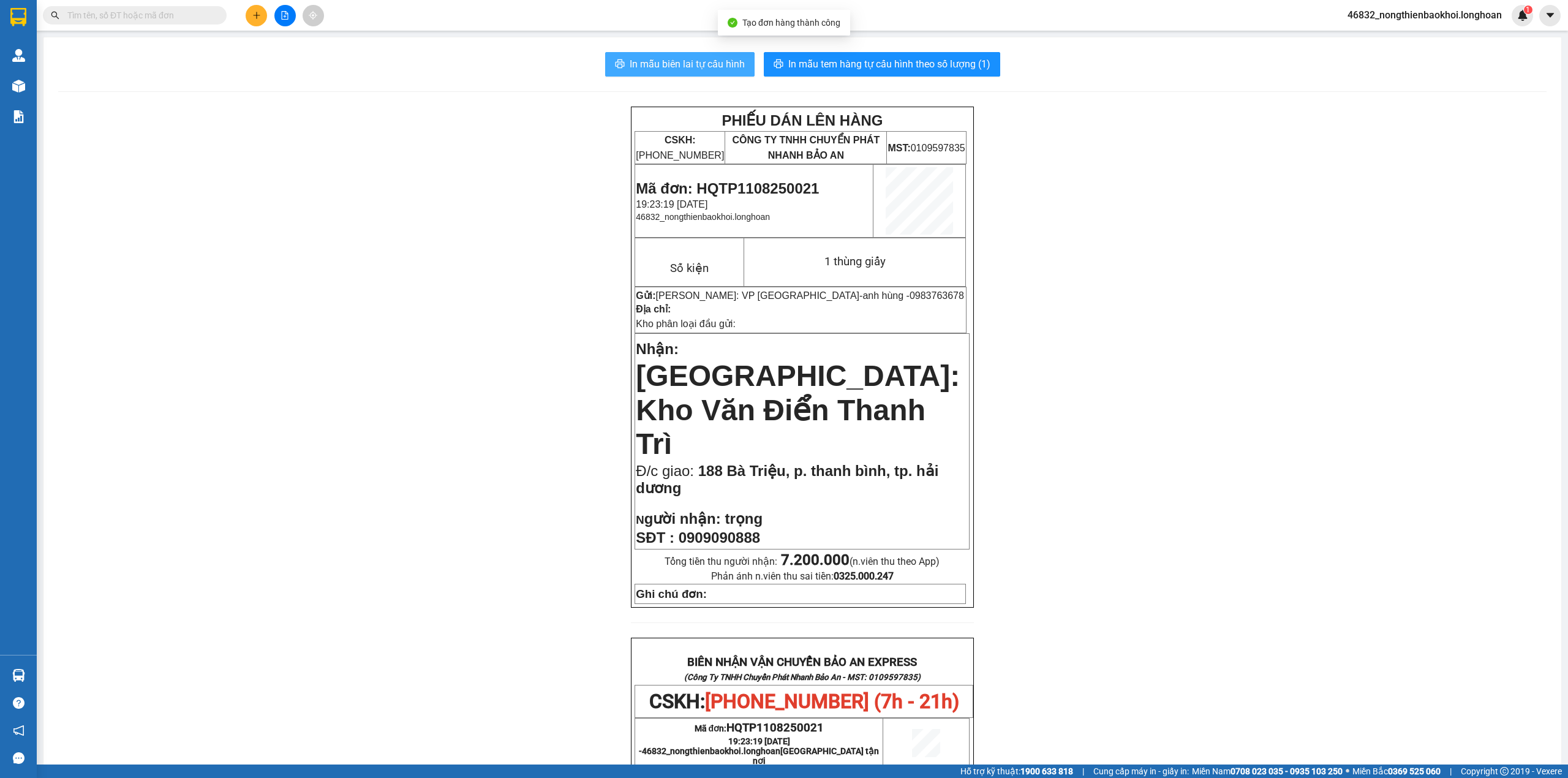
click at [667, 59] on span "In mẫu biên lai tự cấu hình" at bounding box center [687, 64] width 115 height 16
click at [832, 55] on button "In mẫu tem hàng tự cấu hình theo số lượng (1)" at bounding box center [882, 64] width 236 height 25
